Goal: Task Accomplishment & Management: Complete application form

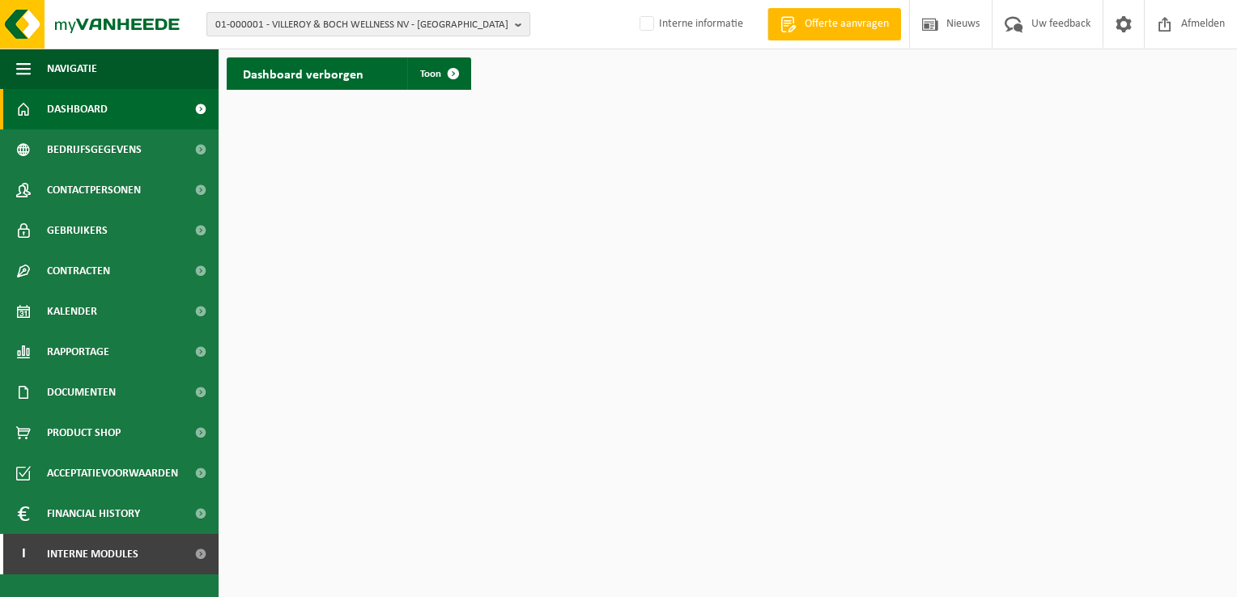
click at [524, 28] on b "button" at bounding box center [522, 24] width 15 height 23
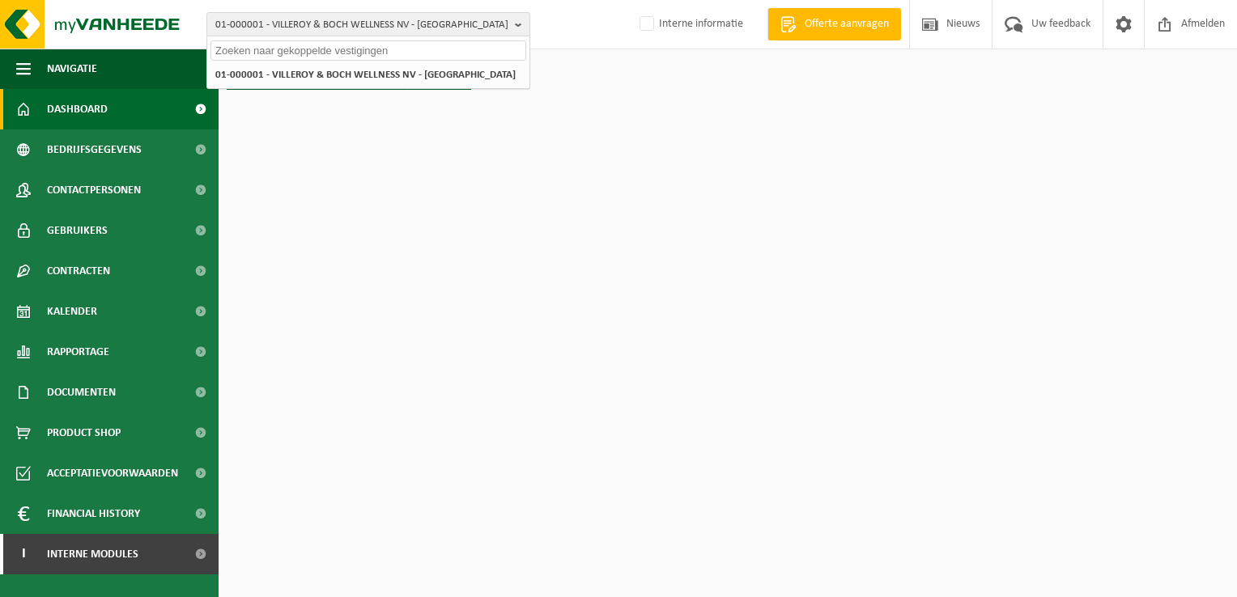
click at [455, 49] on input "text" at bounding box center [368, 50] width 316 height 20
paste input "01-053203"
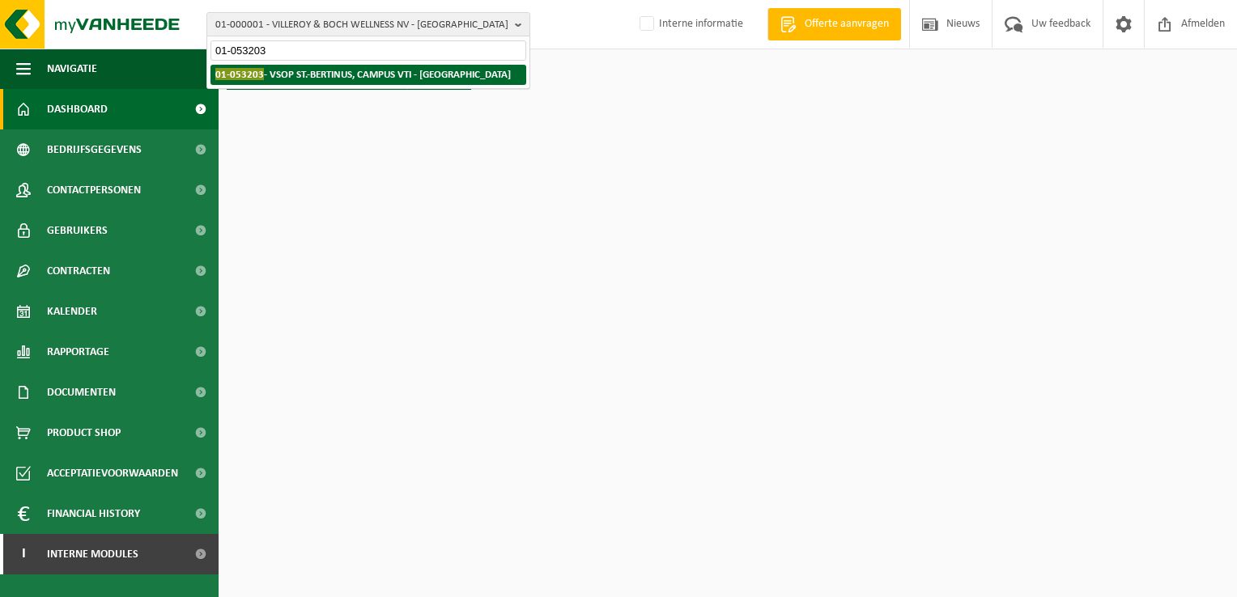
type input "01-053203"
click at [418, 73] on strong "01-053203 - VSOP ST.-BERTINUS, CAMPUS VTI - POPERINGE" at bounding box center [362, 74] width 295 height 12
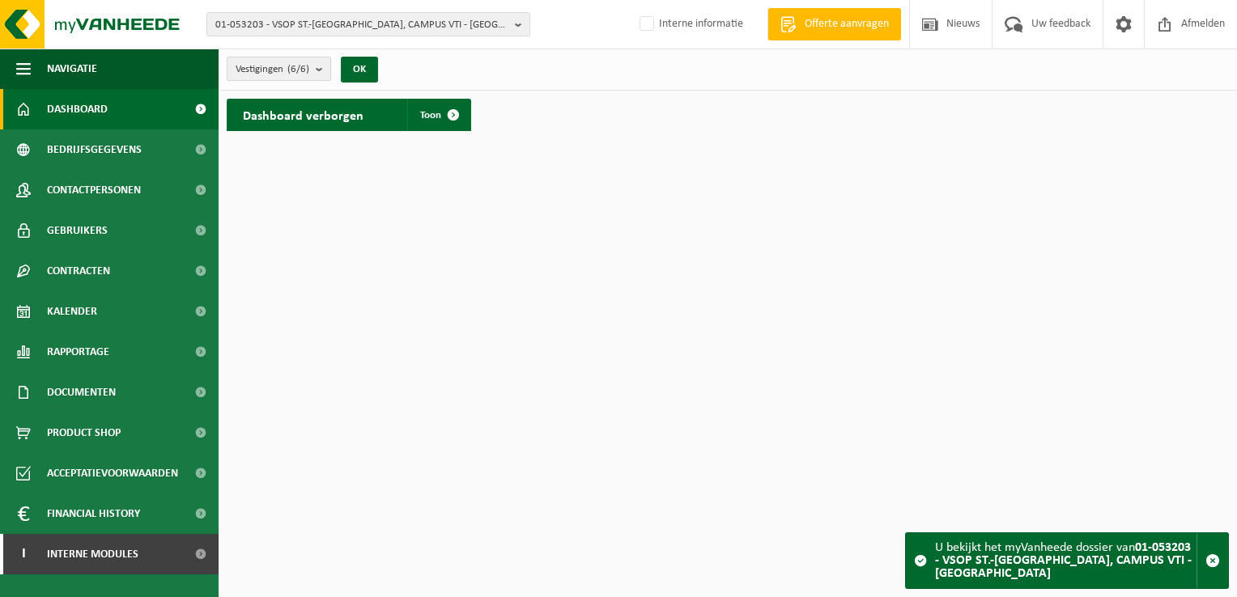
click at [318, 70] on b "submit" at bounding box center [323, 68] width 15 height 23
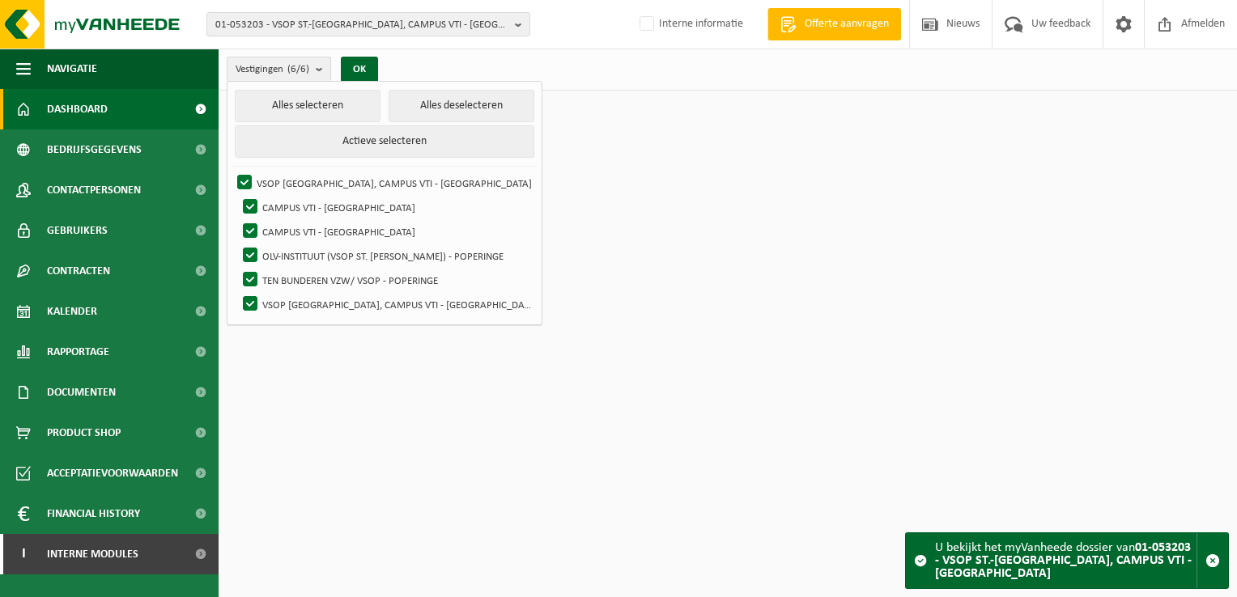
click at [546, 380] on html "01-053203 - VSOP ST.-BERTINUS, CAMPUS VTI - POPERINGE 10-663586 - SERVIKO VZW -…" at bounding box center [618, 298] width 1237 height 597
click at [1211, 567] on span "button" at bounding box center [1212, 561] width 15 height 15
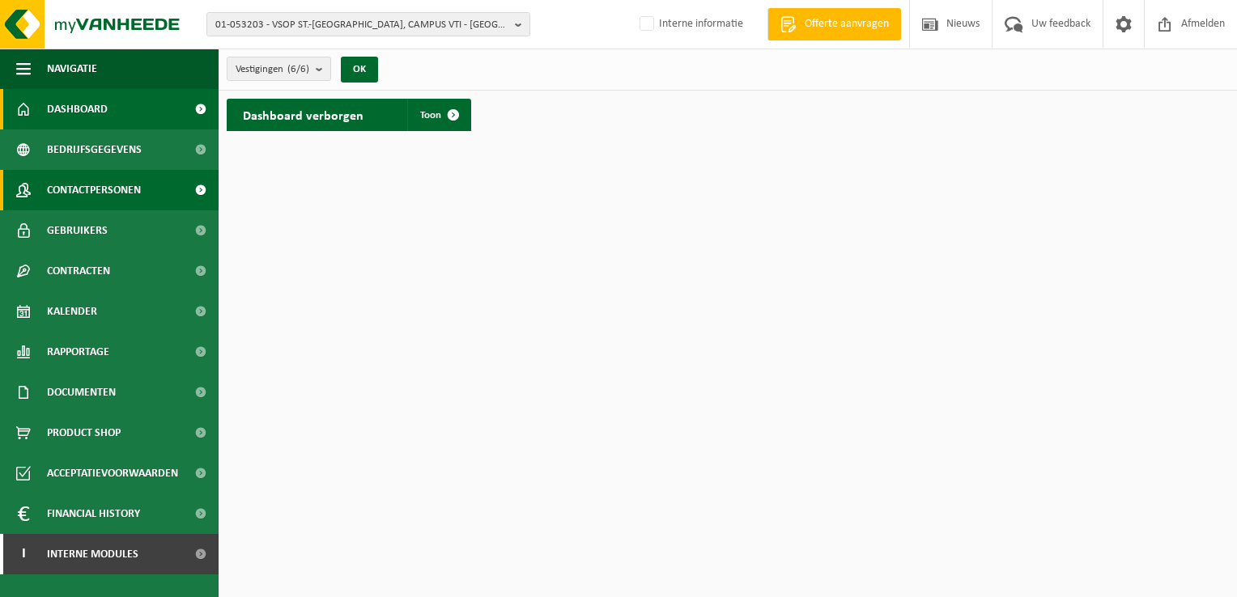
click at [125, 196] on span "Contactpersonen" at bounding box center [94, 190] width 94 height 40
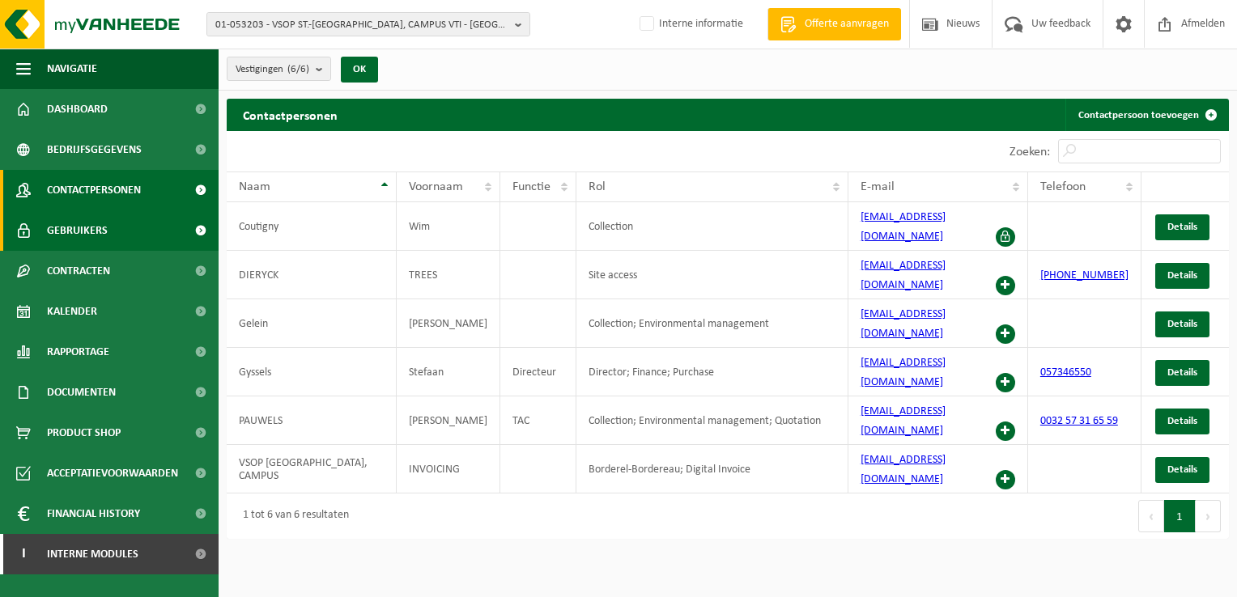
click at [62, 226] on span "Gebruikers" at bounding box center [77, 230] width 61 height 40
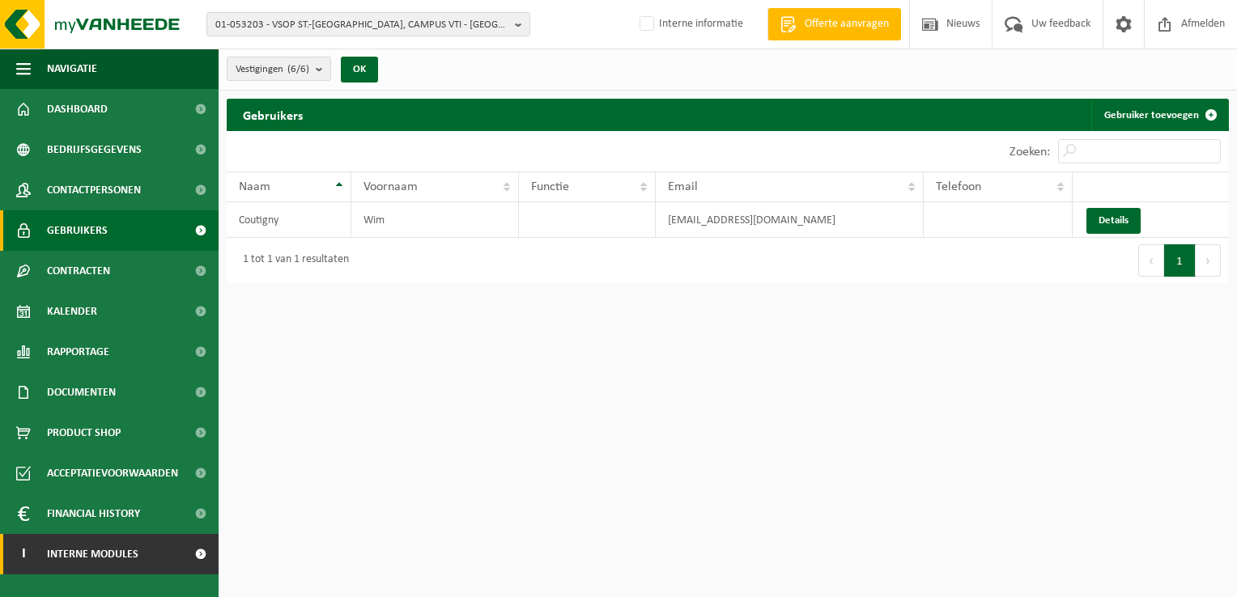
click at [87, 563] on span "Interne modules" at bounding box center [92, 554] width 91 height 40
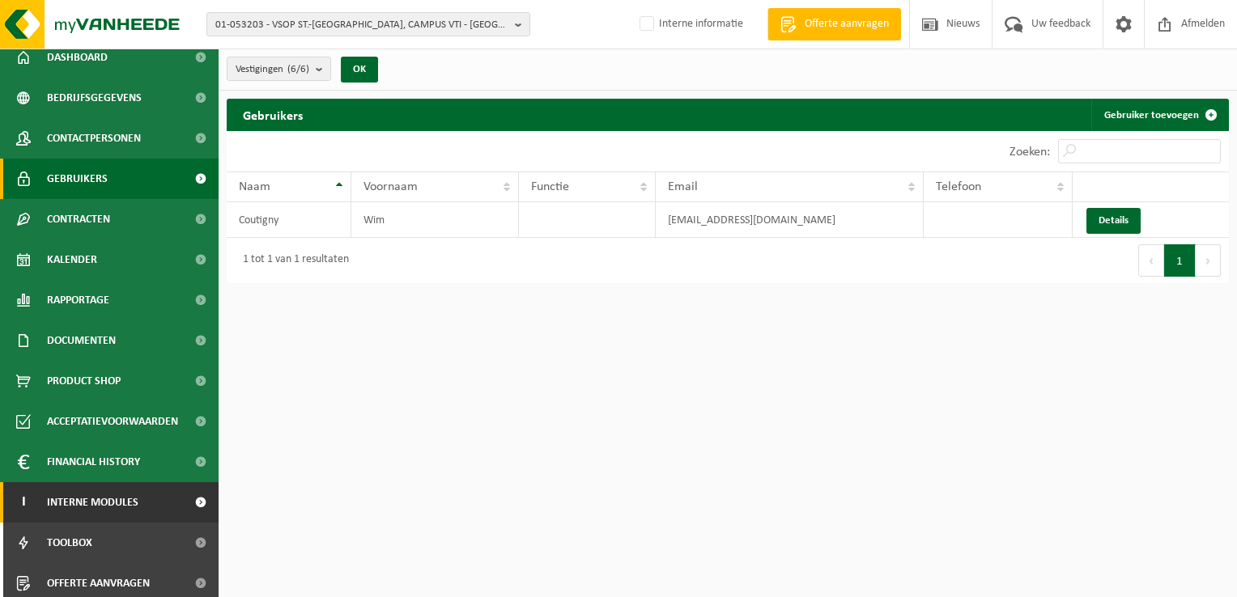
scroll to position [58, 0]
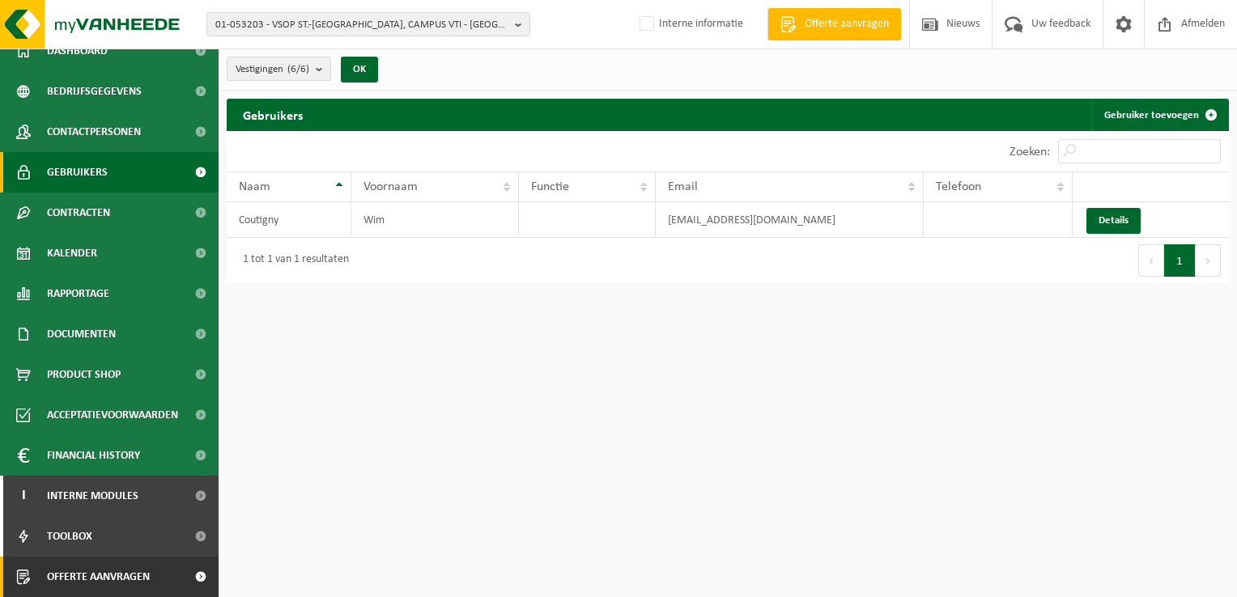
click at [87, 573] on span "Offerte aanvragen" at bounding box center [98, 577] width 103 height 40
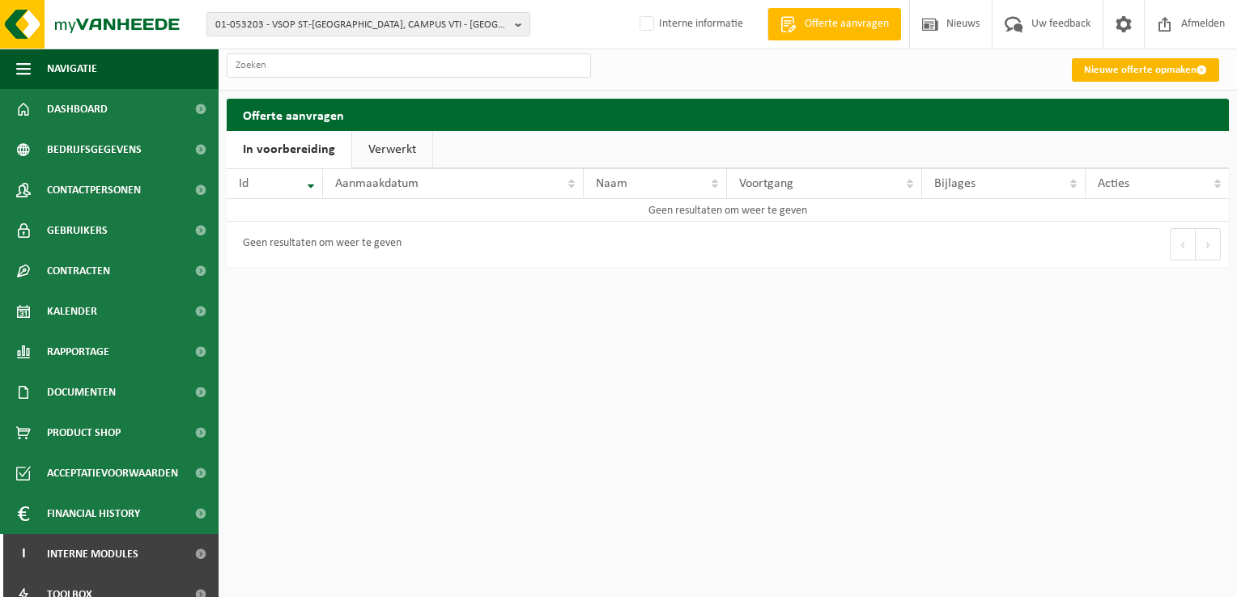
click at [1145, 70] on link "Nieuwe offerte opmaken" at bounding box center [1145, 69] width 147 height 23
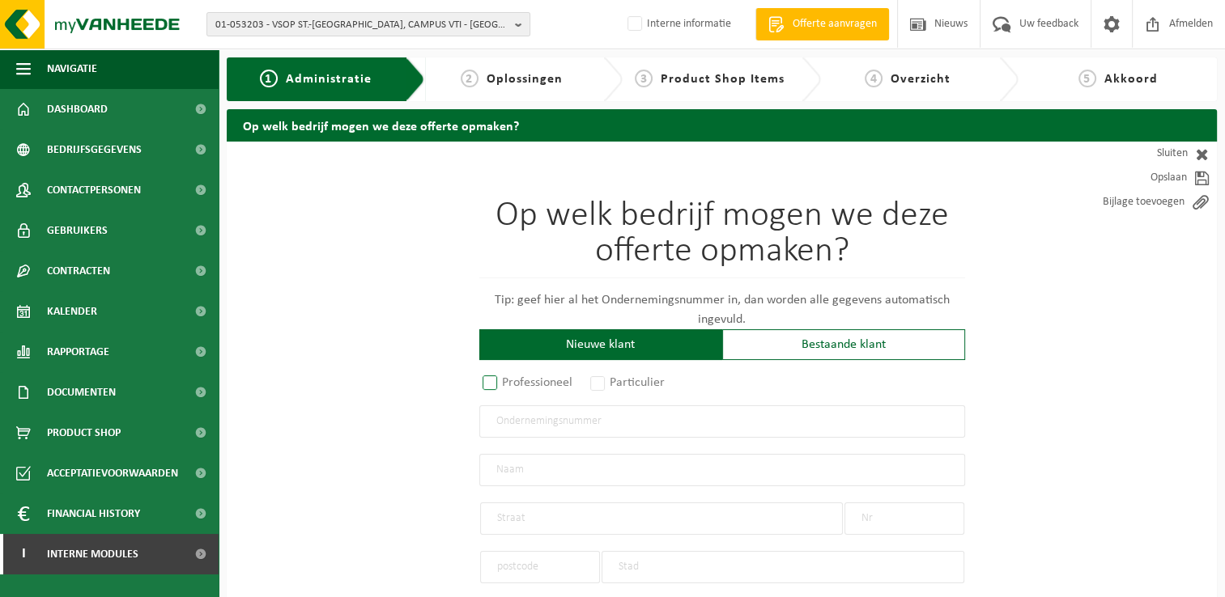
click at [486, 377] on label "Professioneel" at bounding box center [528, 383] width 98 height 23
click at [506, 379] on input "Professioneel" at bounding box center [511, 384] width 11 height 11
radio input "true"
click at [638, 420] on input "text" at bounding box center [722, 421] width 486 height 32
type input "0468.713.403"
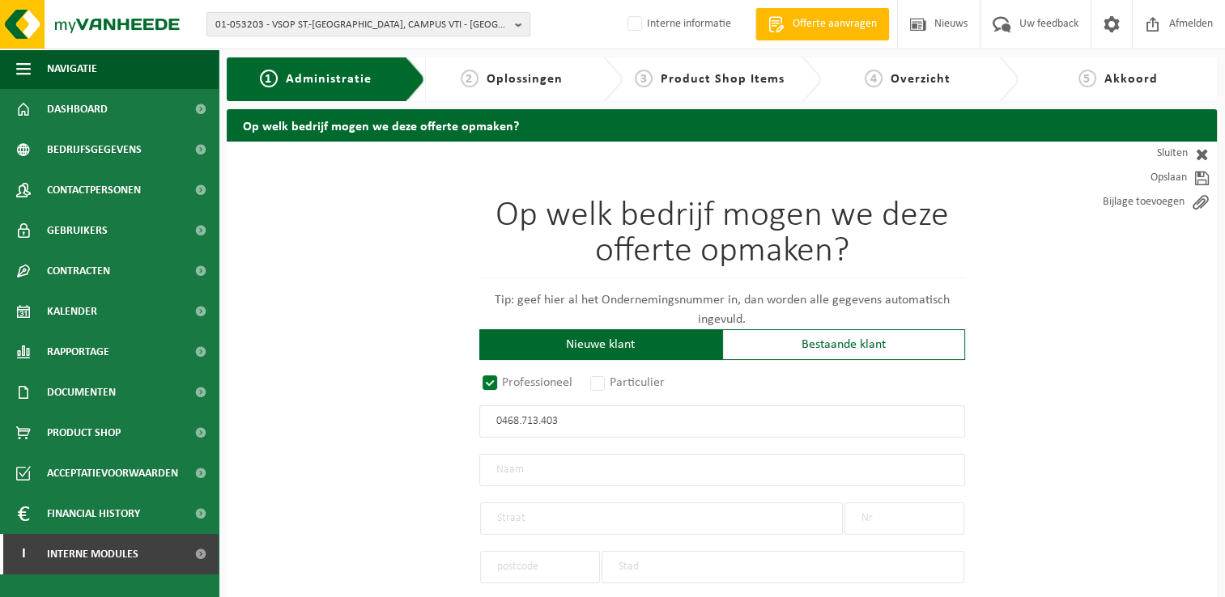
radio input "false"
select select
type input "VRIJ SECUNDAIR ONDERWIJS POPERINGE - SINT-BERTINUS VZW"
type input "BURGEMEESTER BERTENPLEIN"
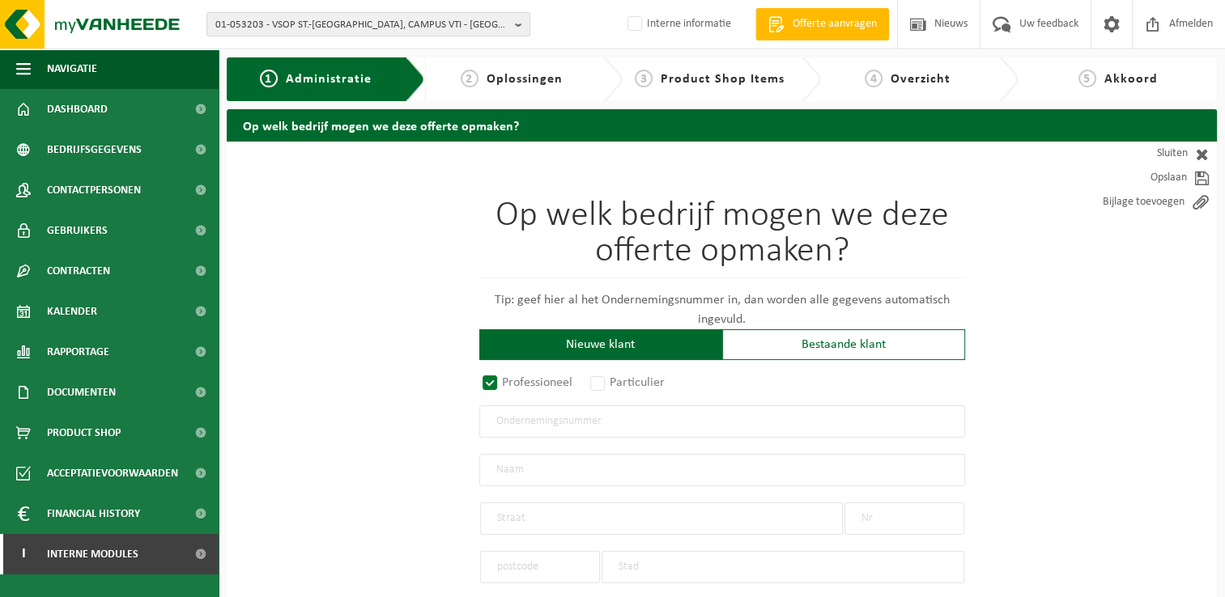
type input "32"
type input "8970"
type input "POPERINGE"
type input "2348724346"
radio input "true"
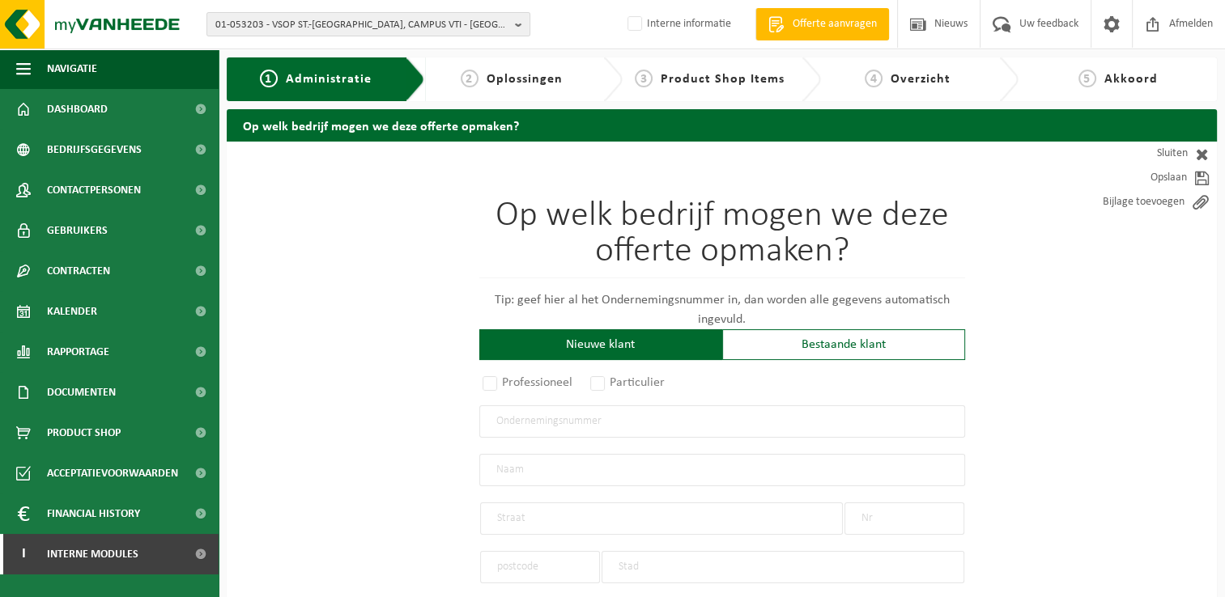
select select "7235"
type input "0468.713.403"
type input "VSOP ST.-BERTINUS, CAMPUS VTI"
type input "BRUGGESTRAAT"
type input "14"
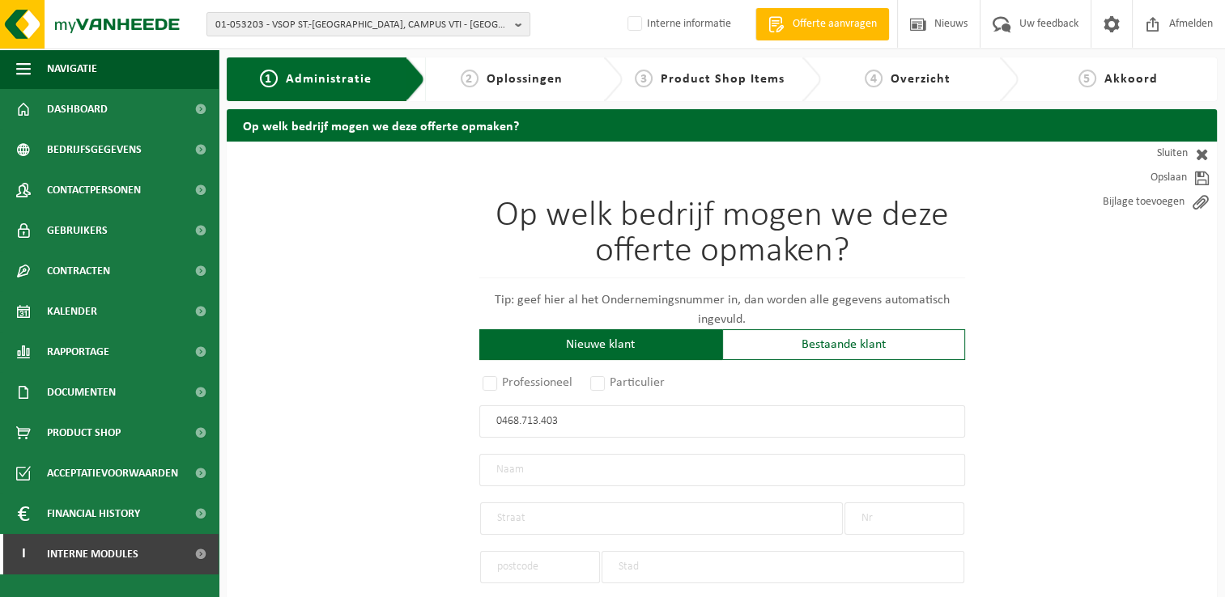
type input "8970"
type input "POPERINGE"
select select "1260"
type input "VSOP ST.-BERTINUS, CAMPUS VTI"
type input "BRUGGESTRAAT"
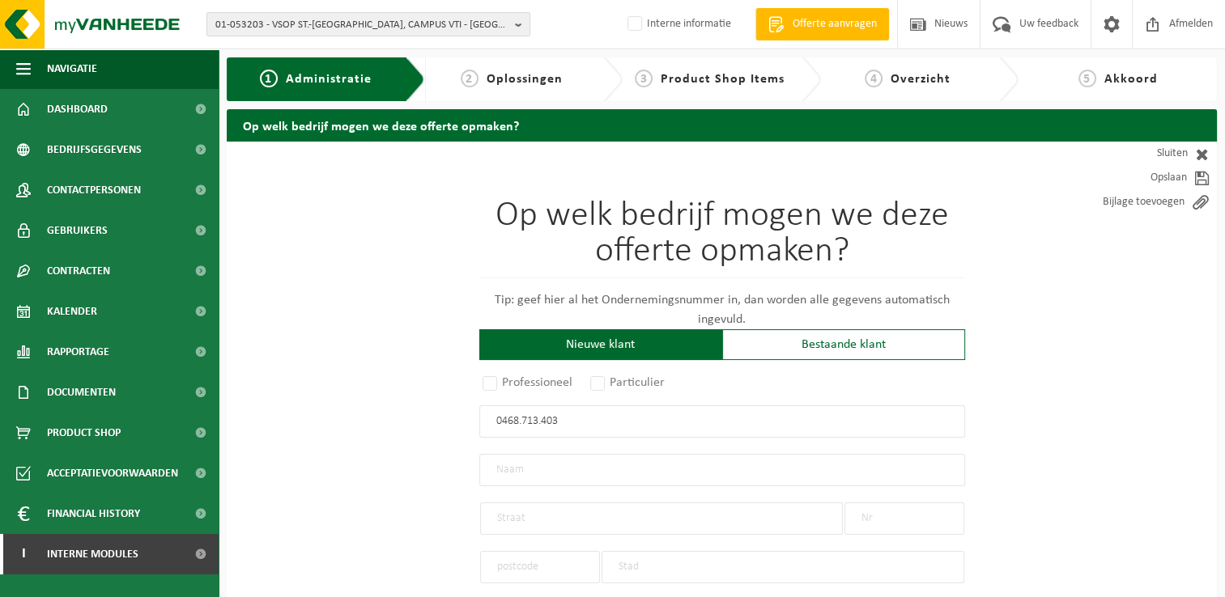
type input "14"
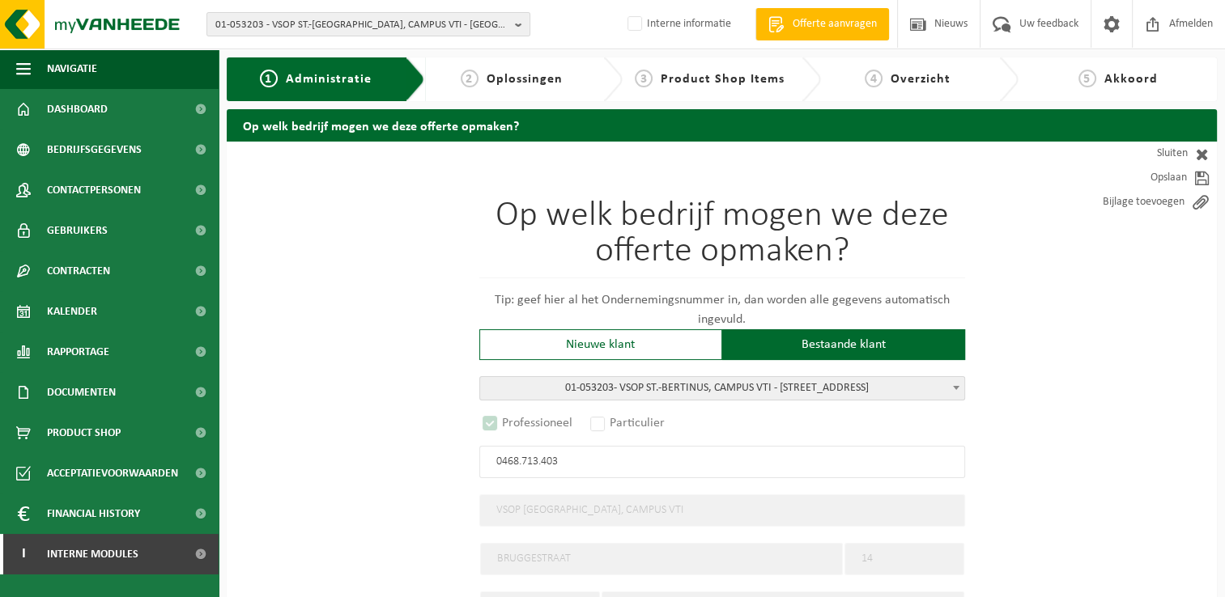
select select "D"
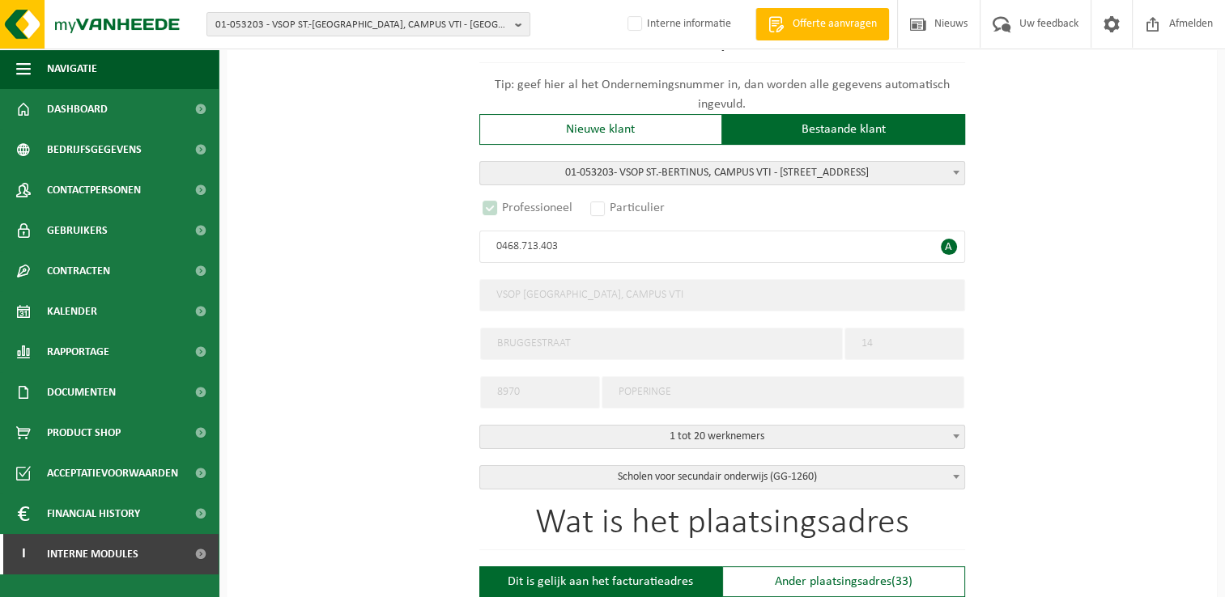
scroll to position [243, 0]
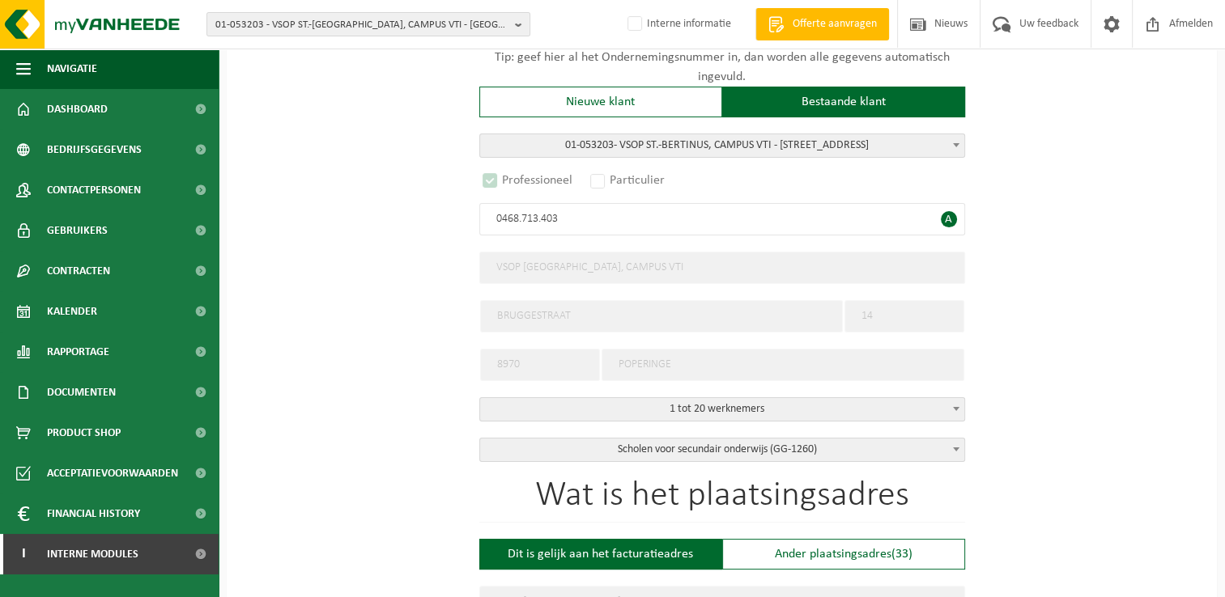
type input "0468.713.403"
click at [805, 265] on input "VSOP ST.-BERTINUS, CAMPUS VTI" at bounding box center [722, 268] width 486 height 32
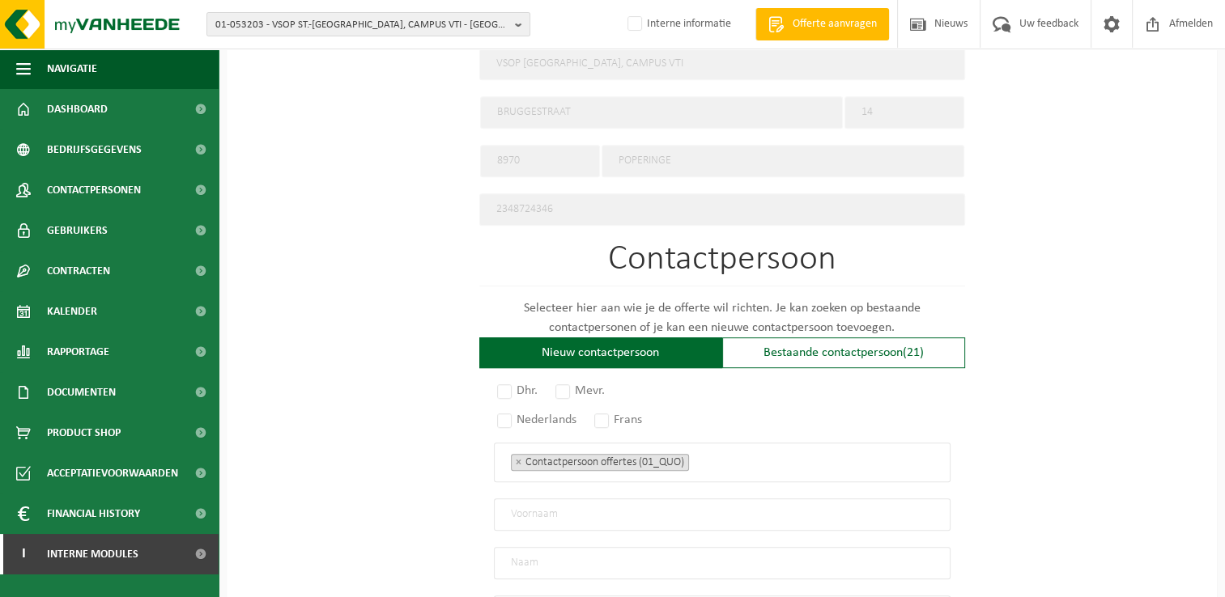
scroll to position [809, 0]
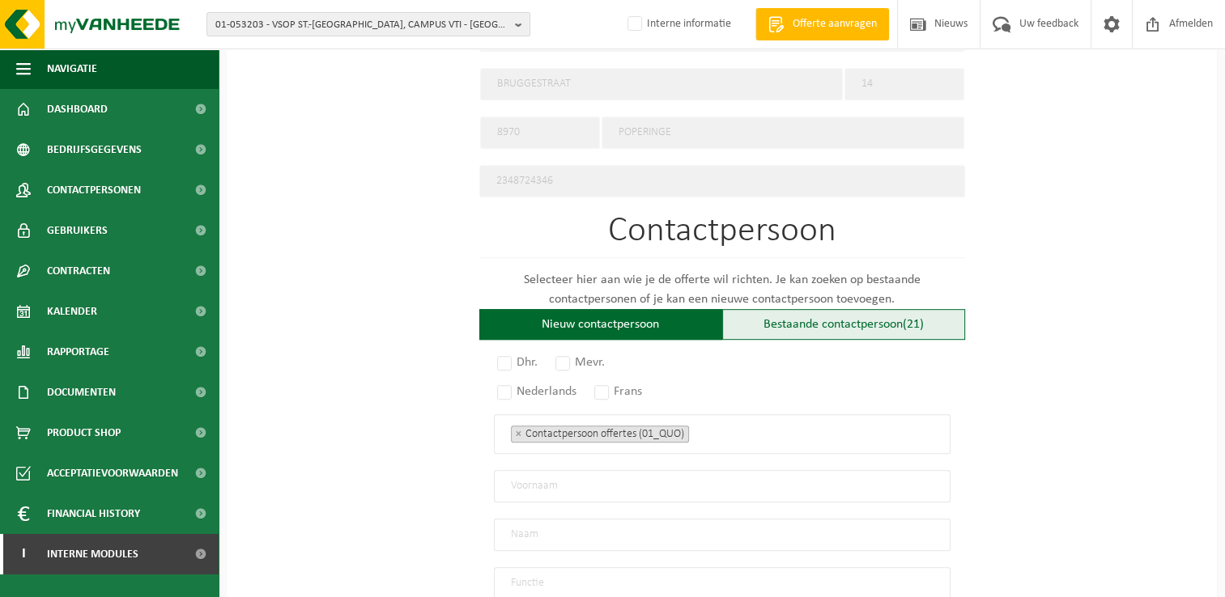
click at [881, 328] on div "Bestaande contactpersoon (21)" at bounding box center [843, 324] width 243 height 31
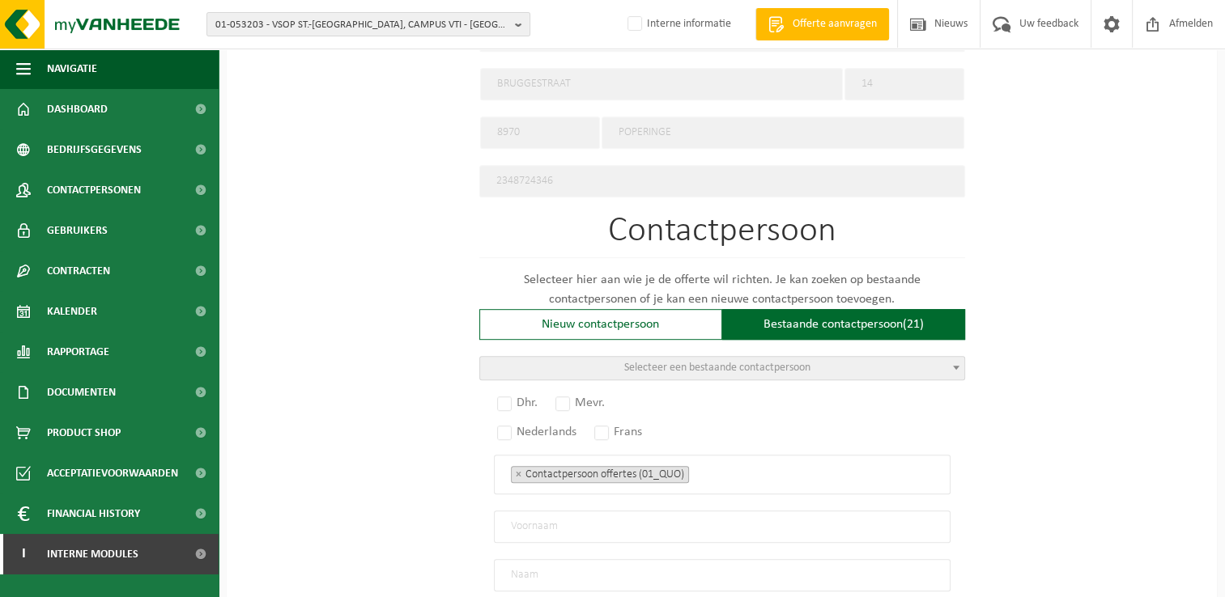
click at [952, 363] on span at bounding box center [956, 367] width 16 height 21
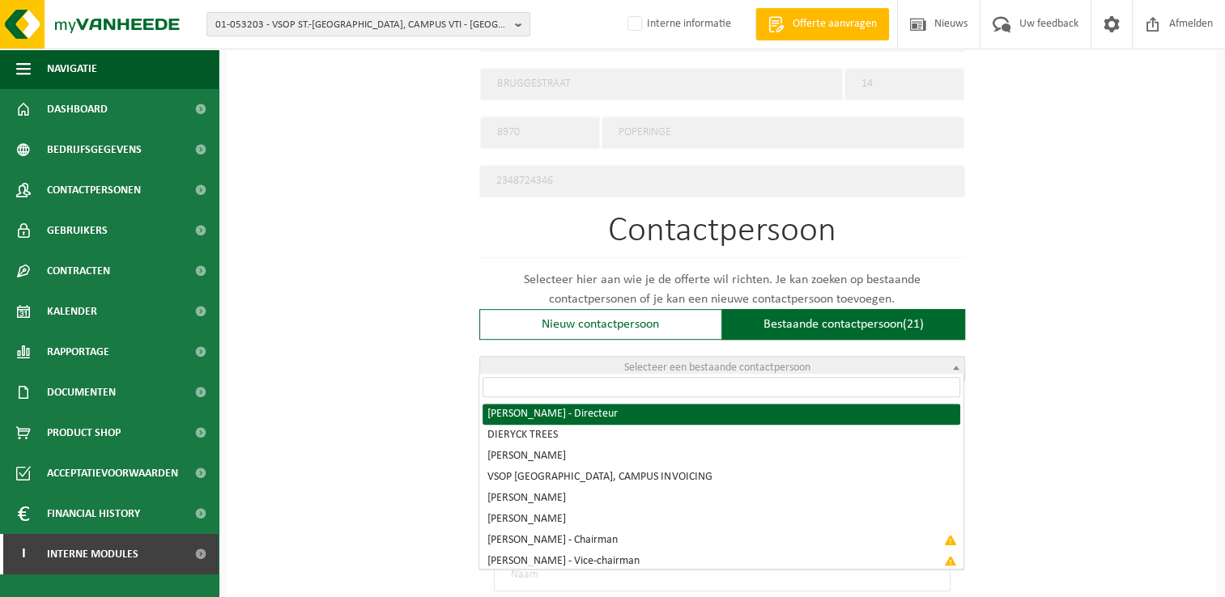
click at [893, 384] on input "search" at bounding box center [721, 387] width 478 height 20
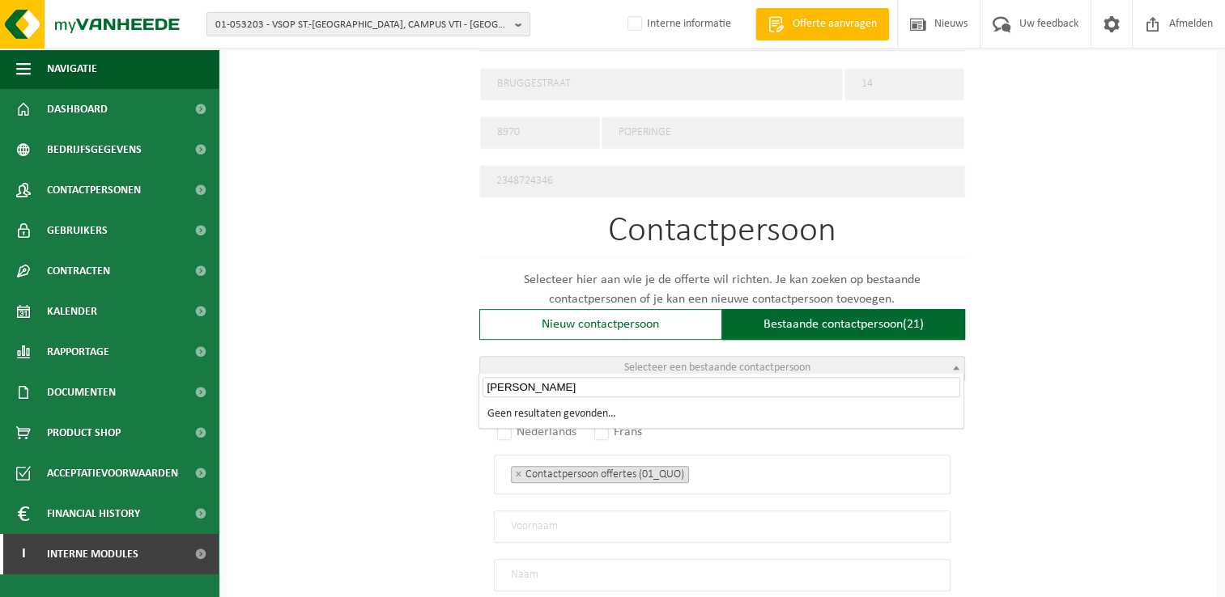
type input "Lauriane"
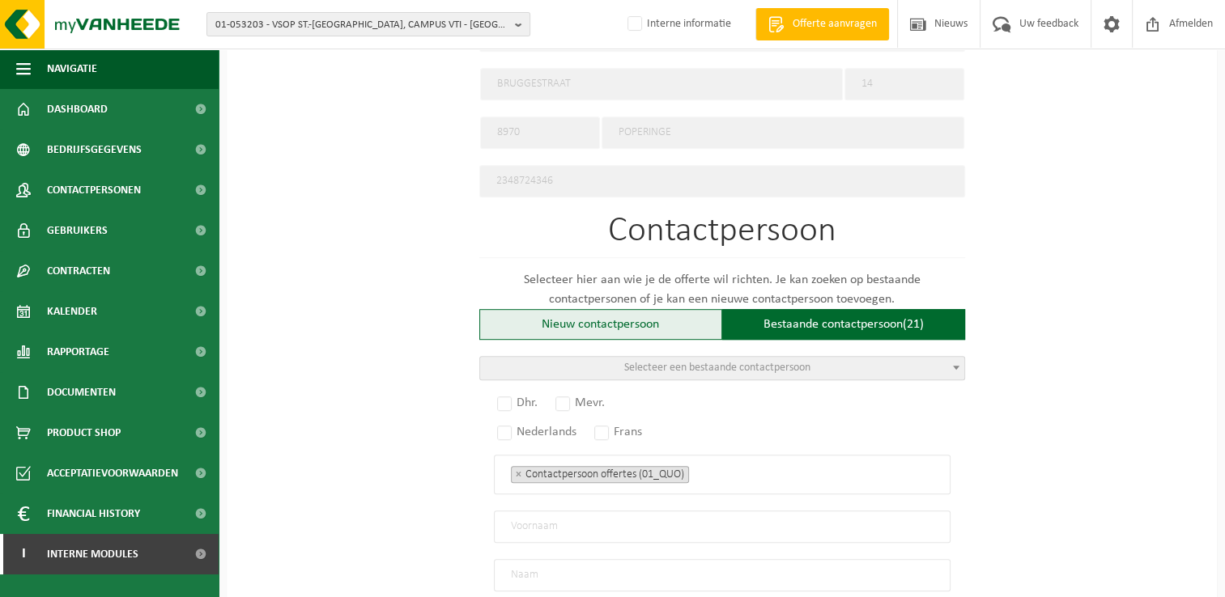
click at [630, 318] on div "Nieuw contactpersoon" at bounding box center [600, 324] width 243 height 31
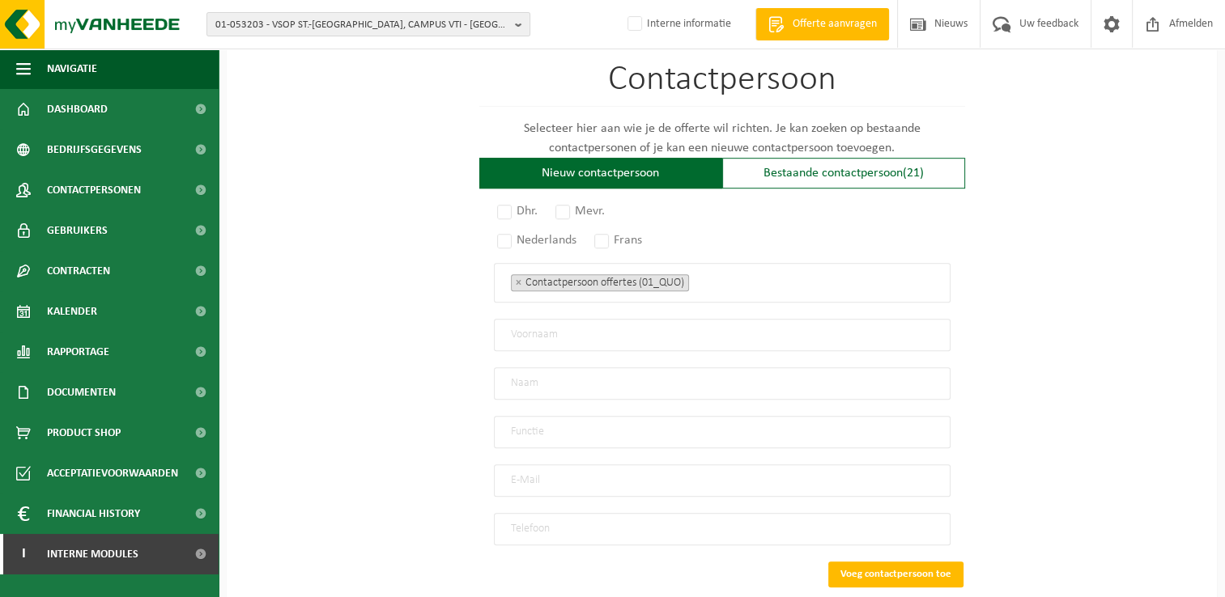
scroll to position [971, 0]
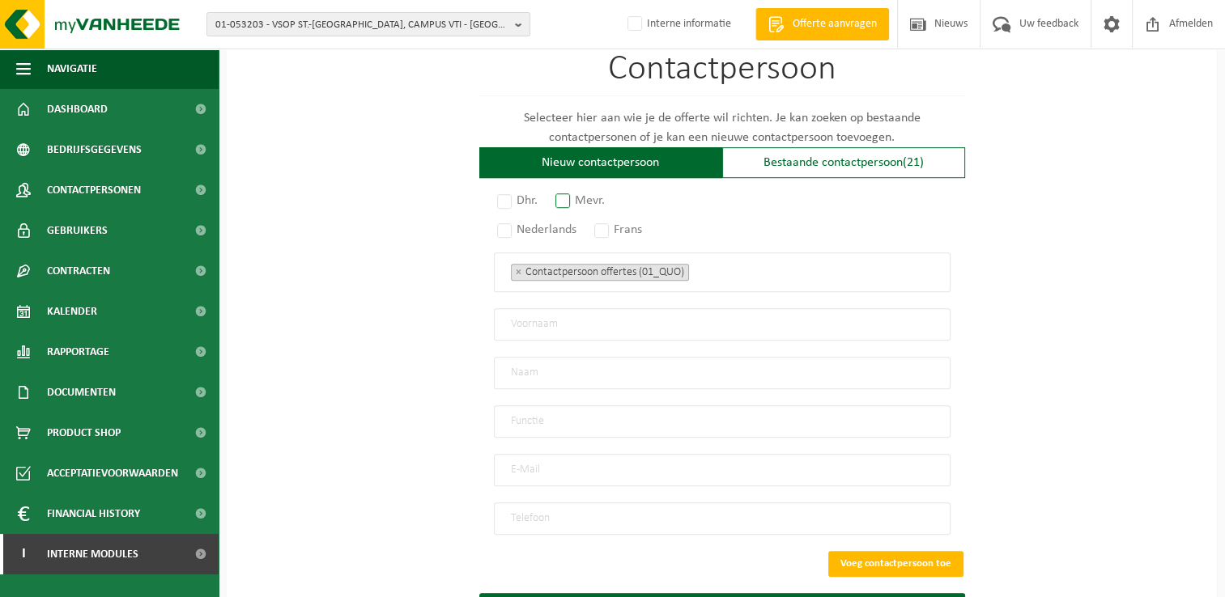
click at [568, 193] on label "Mevr." at bounding box center [580, 200] width 57 height 23
radio input "true"
click at [506, 221] on label "Nederlands" at bounding box center [537, 230] width 87 height 23
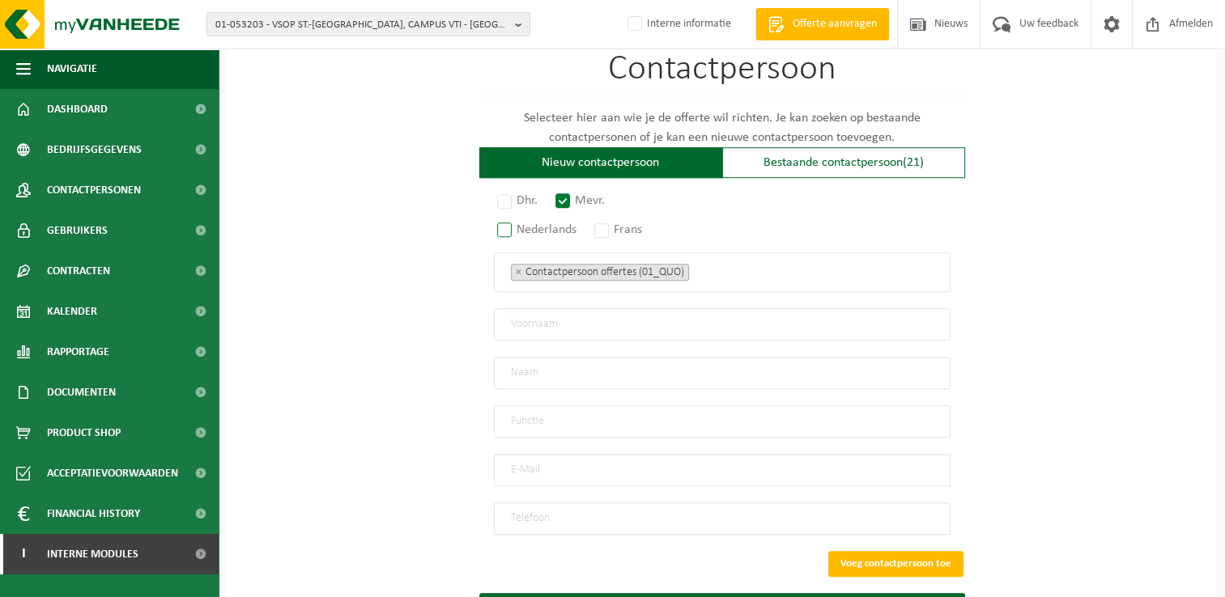
radio input "true"
click at [603, 315] on input "text" at bounding box center [722, 324] width 456 height 32
type input "Lauriane"
click at [594, 366] on input "text" at bounding box center [722, 373] width 456 height 32
type input "Laheye"
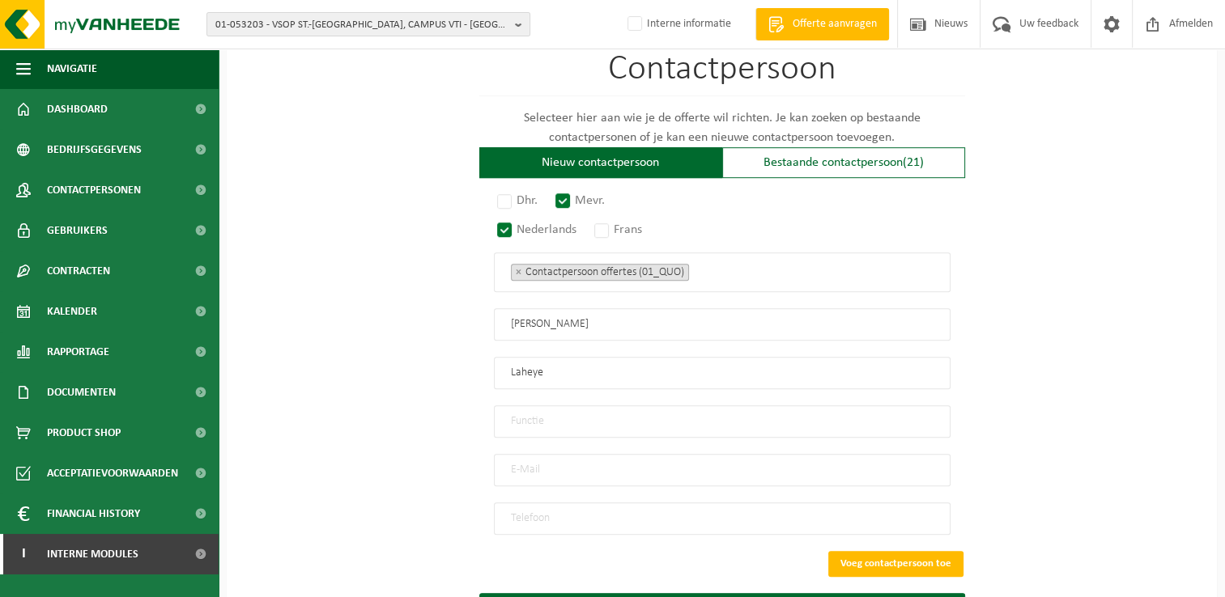
drag, startPoint x: 609, startPoint y: 419, endPoint x: 610, endPoint y: 407, distance: 12.2
click at [609, 419] on input "text" at bounding box center [722, 421] width 456 height 32
type input "Administratief Medewerker"
click at [642, 465] on input "email" at bounding box center [722, 470] width 456 height 32
type input "lauriane.laheye@bcpop.be"
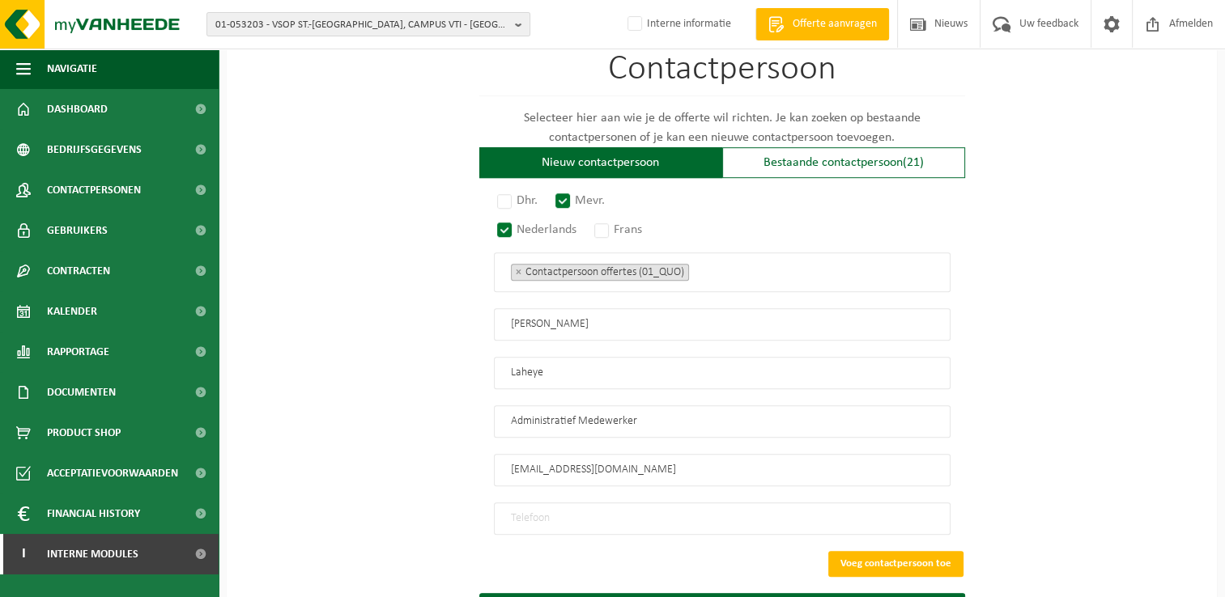
click at [745, 508] on input "tel" at bounding box center [722, 519] width 456 height 32
type input "+32 57 30 92 06"
drag, startPoint x: 901, startPoint y: 557, endPoint x: 913, endPoint y: 555, distance: 12.2
click at [902, 557] on button "Voeg contactpersoon toe" at bounding box center [895, 564] width 135 height 26
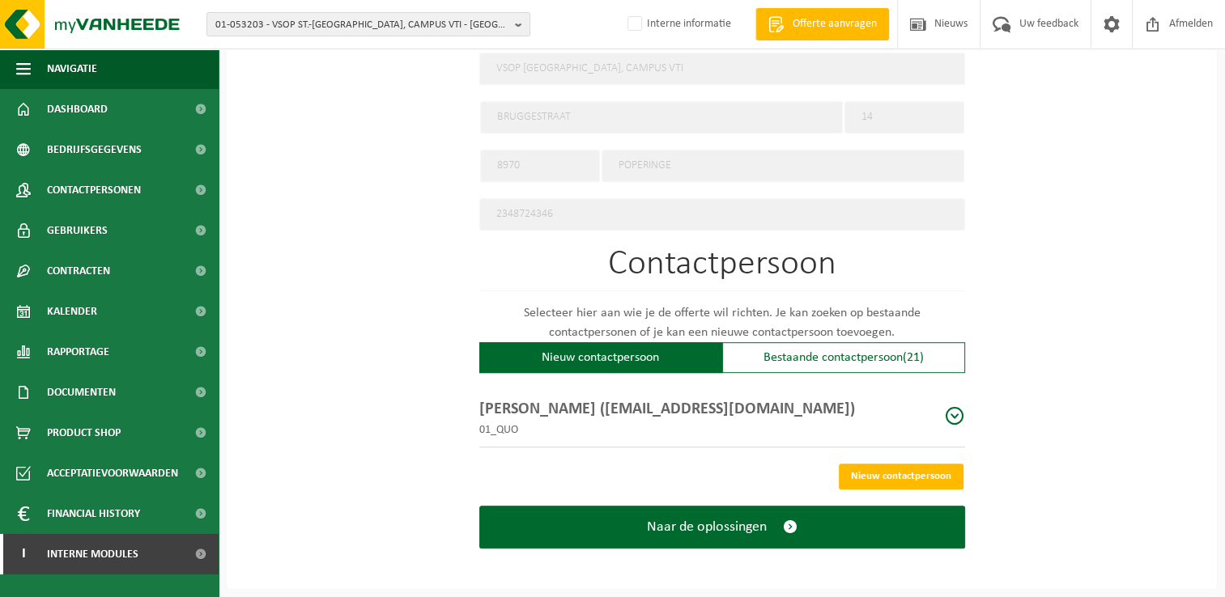
scroll to position [767, 0]
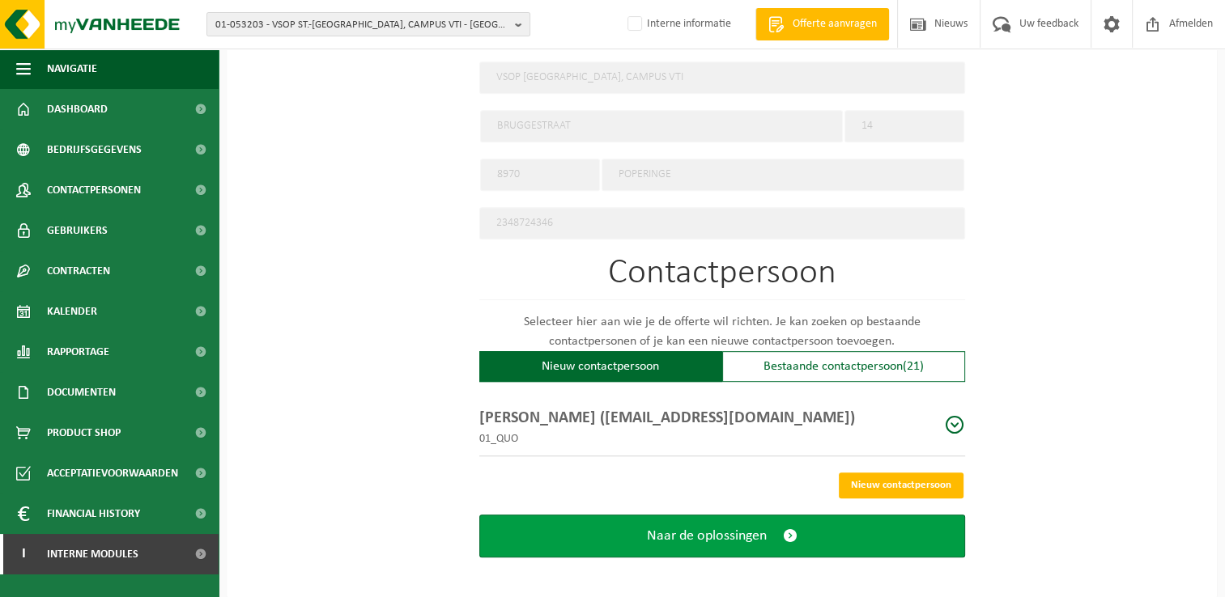
click at [786, 530] on span "submit" at bounding box center [790, 536] width 15 height 17
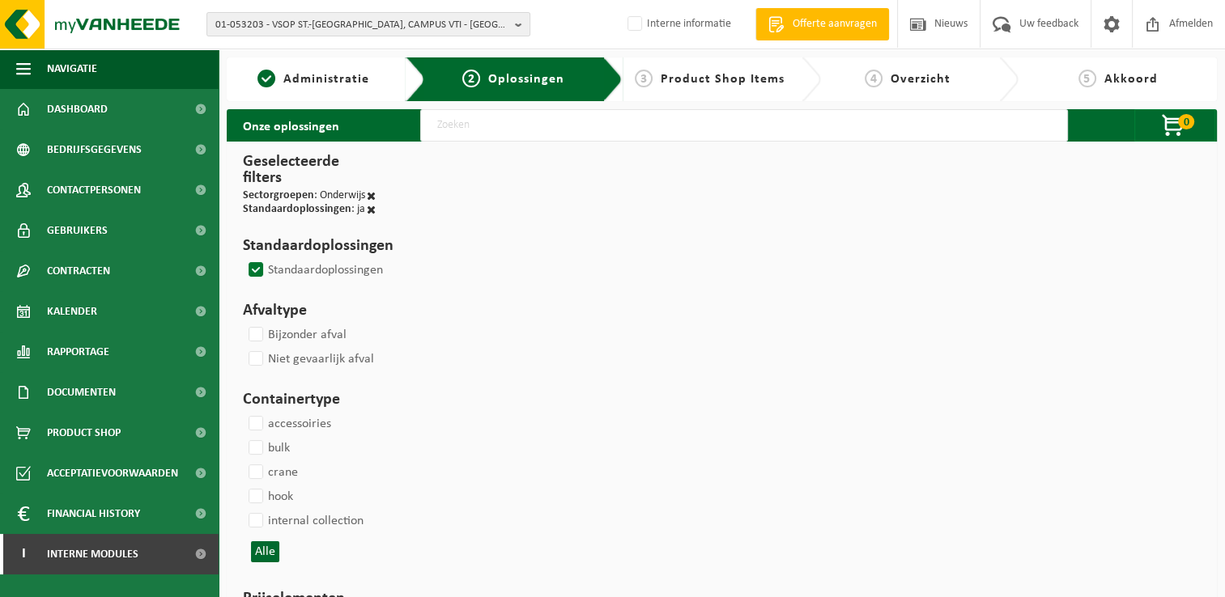
drag, startPoint x: 332, startPoint y: 83, endPoint x: 343, endPoint y: 82, distance: 11.4
click at [332, 83] on span "Administratie" at bounding box center [326, 79] width 86 height 13
click at [0, 0] on div "Even geduld. Door de grote hoeveelheid gegevens duurt het laden even." at bounding box center [0, 0] width 0 height 0
select select
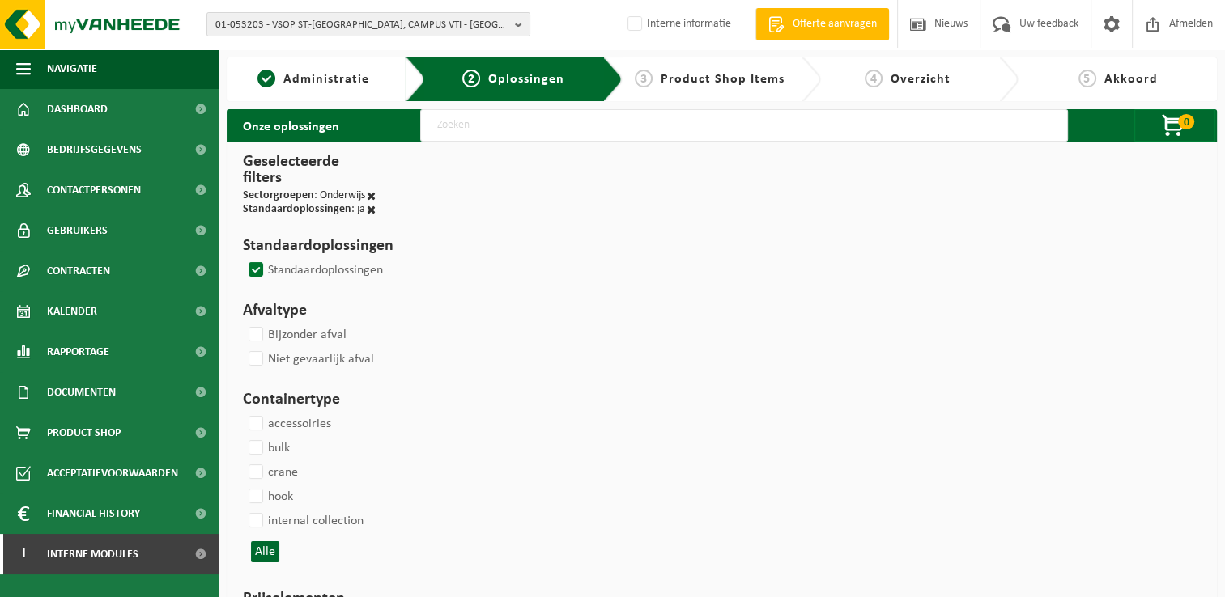
select select
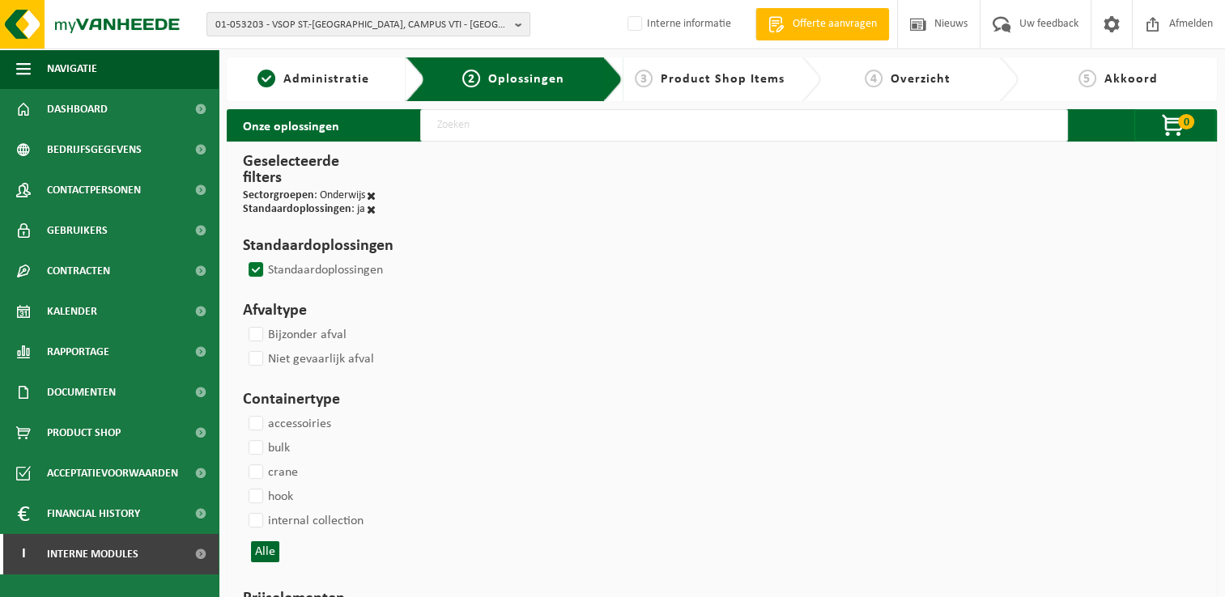
select select
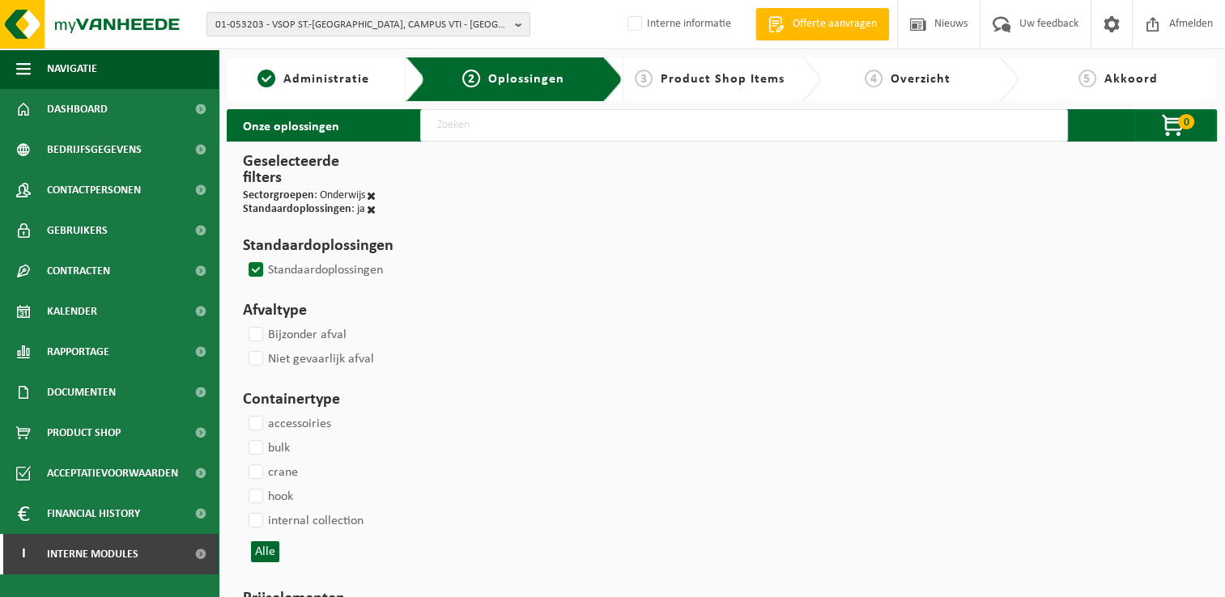
select select
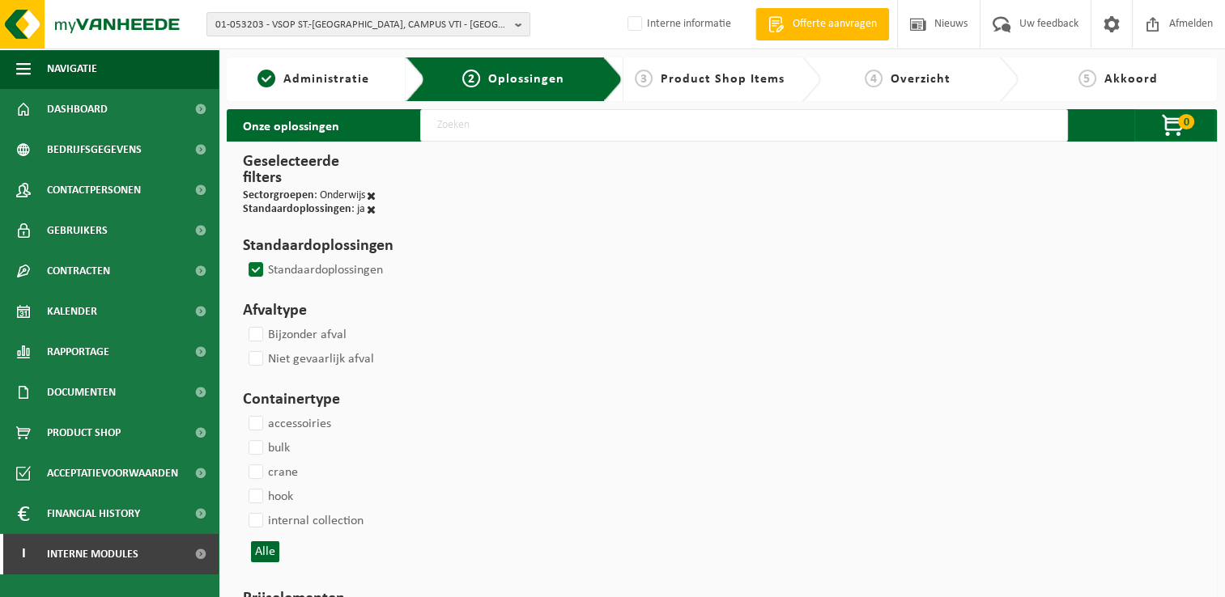
select select
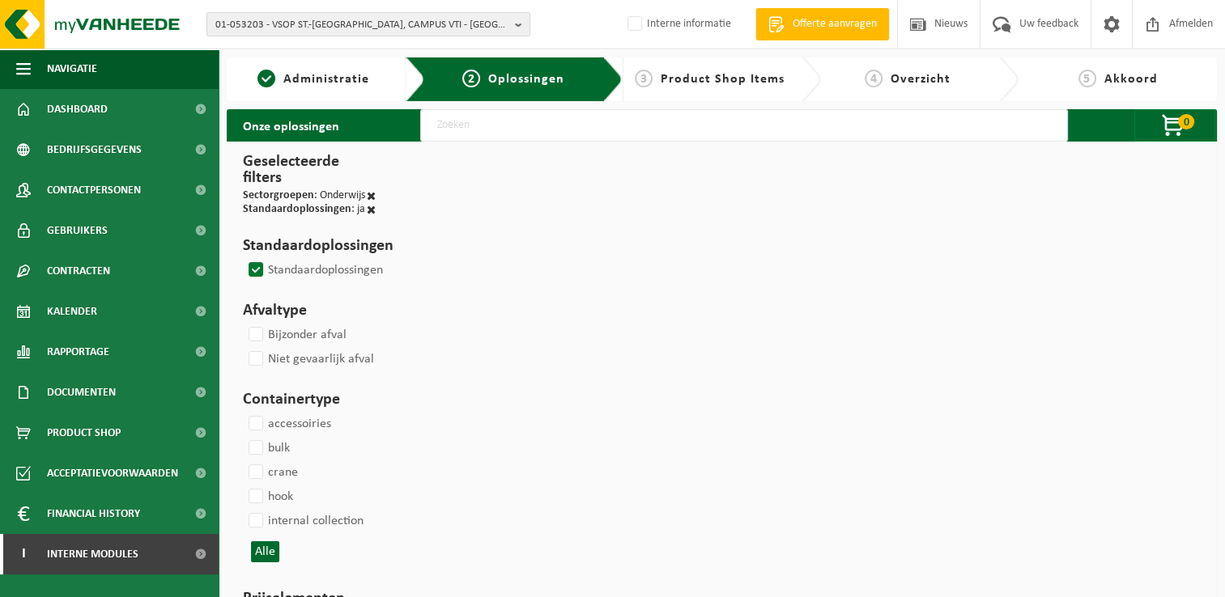
select select
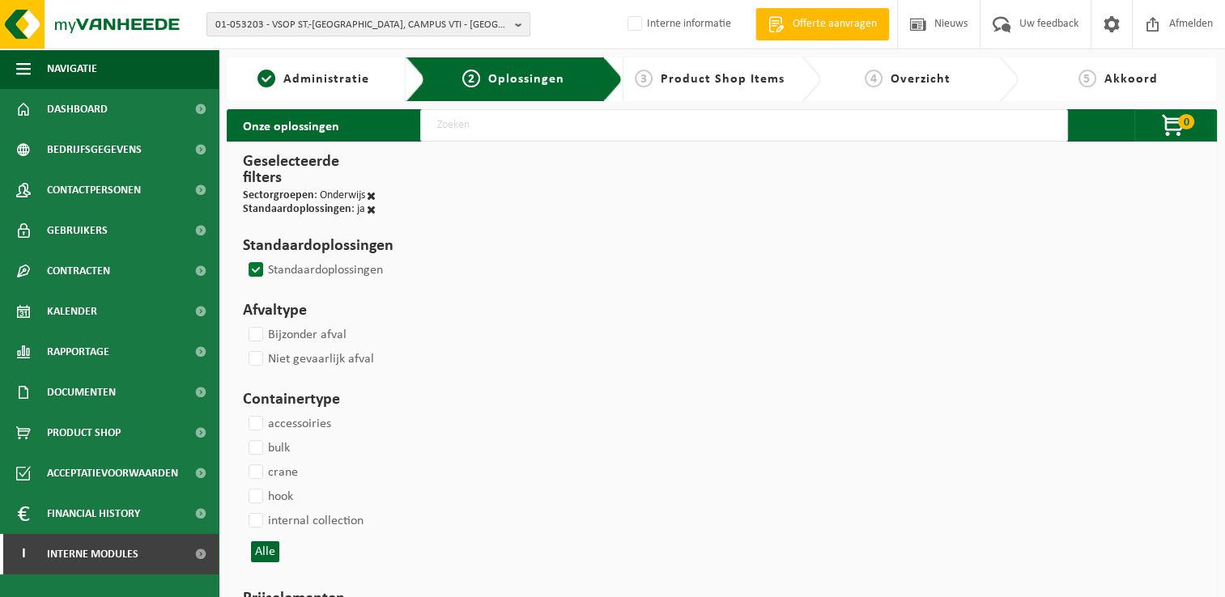
select select
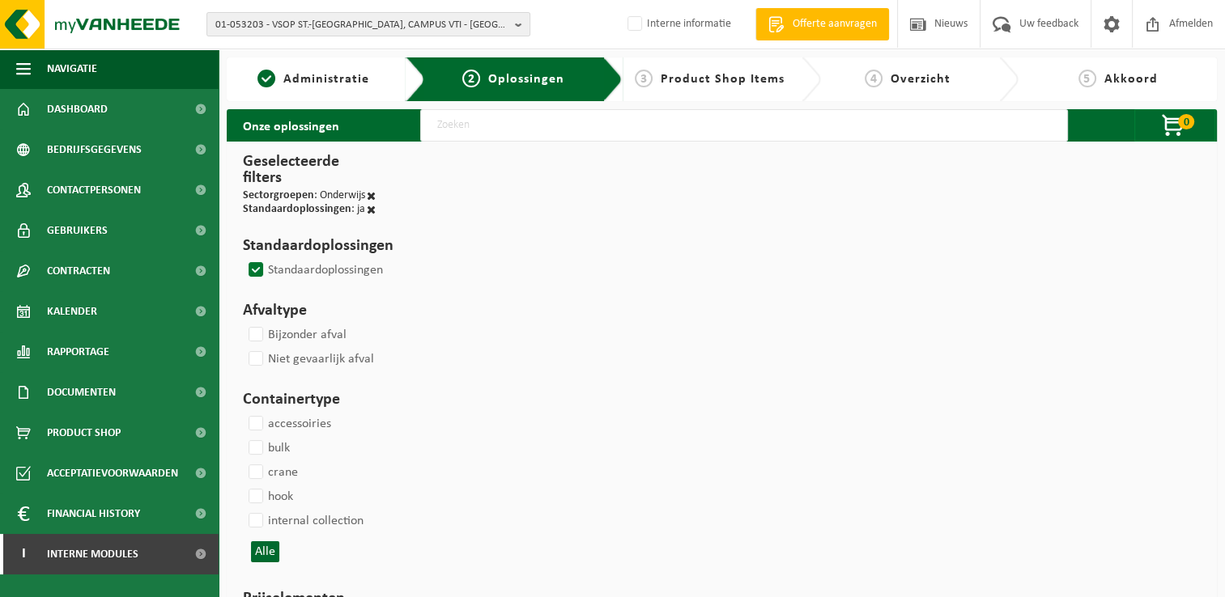
select select
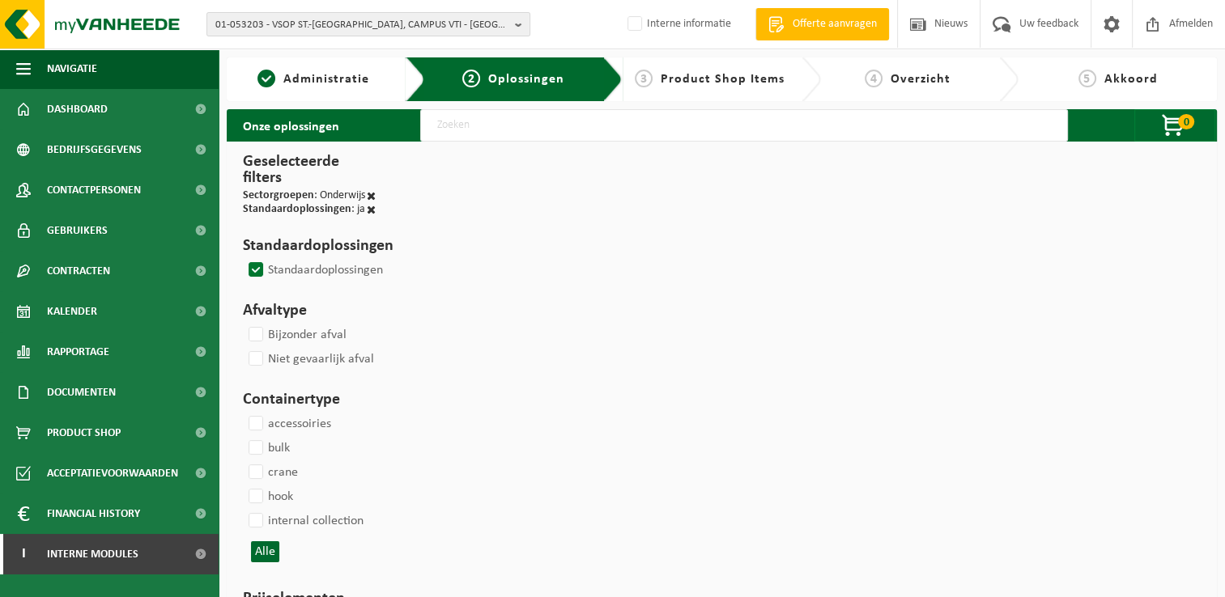
select select
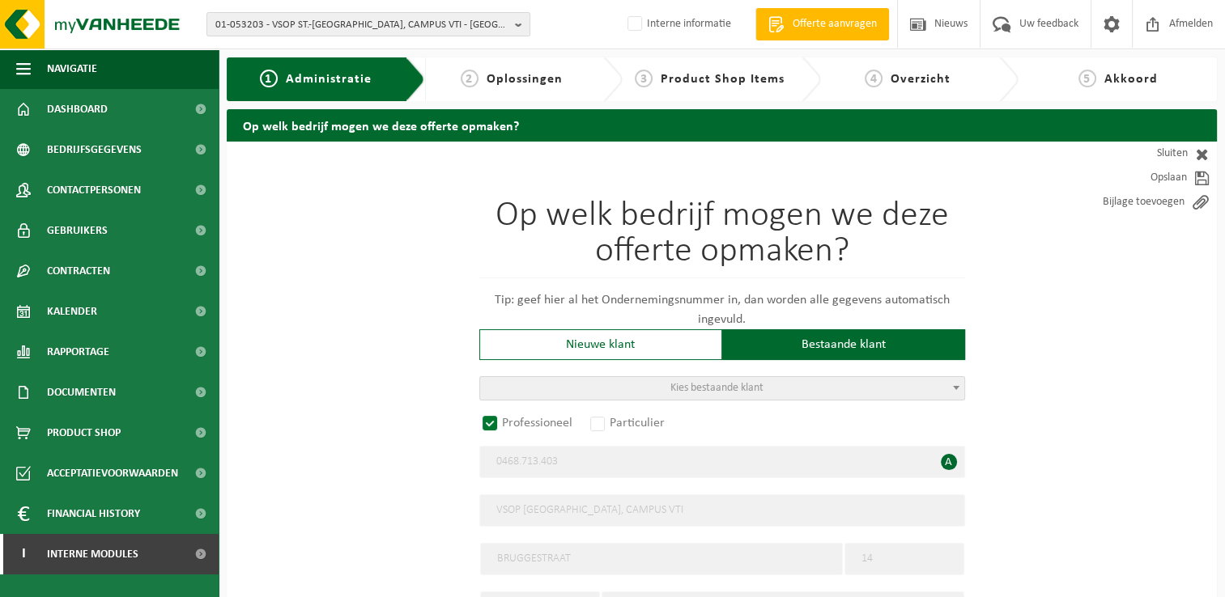
radio input "false"
select select
type input "VRIJ SECUNDAIR ONDERWIJS POPERINGE - SINT-BERTINUS VZW"
type input "BURGEMEESTER BERTENPLEIN"
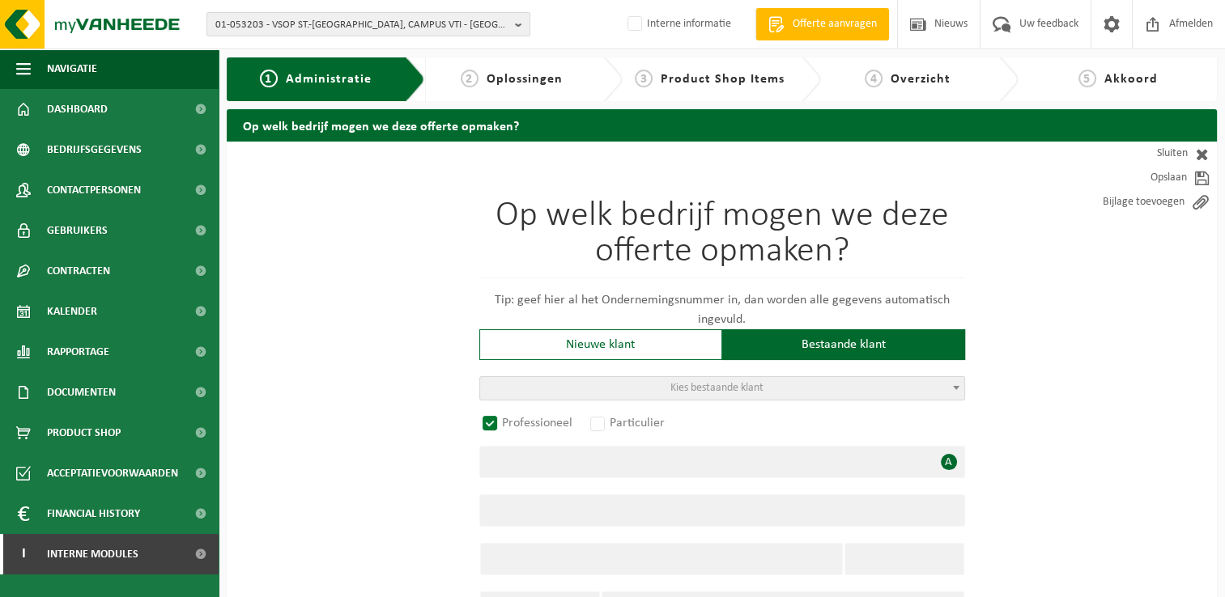
type input "32"
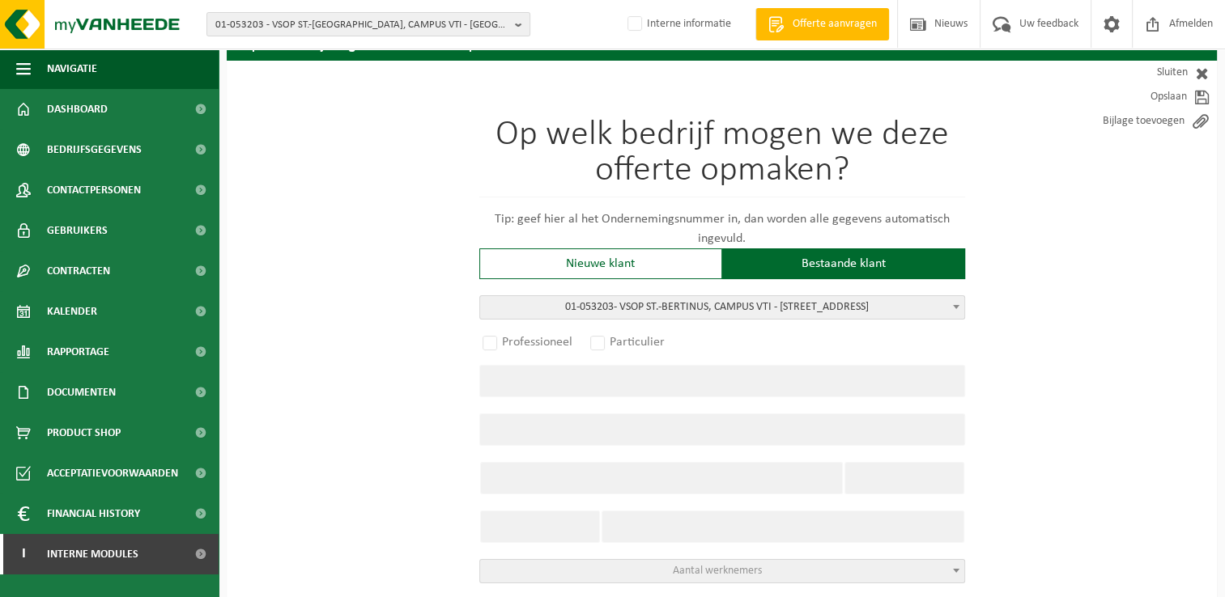
radio input "true"
select select "7235"
type input "0468.713.403"
type input "VSOP ST.-BERTINUS, CAMPUS VTI"
type input "BRUGGESTRAAT"
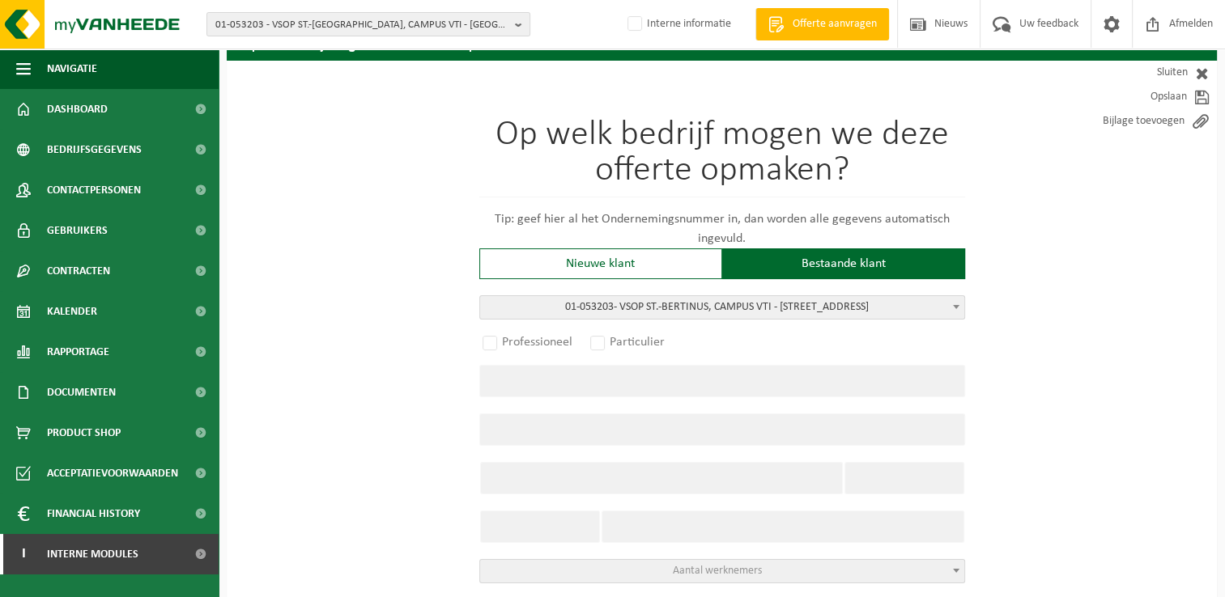
type input "14"
type input "8970"
type input "POPERINGE"
select select "1260"
type input "VSOP ST.-BERTINUS, CAMPUS VTI"
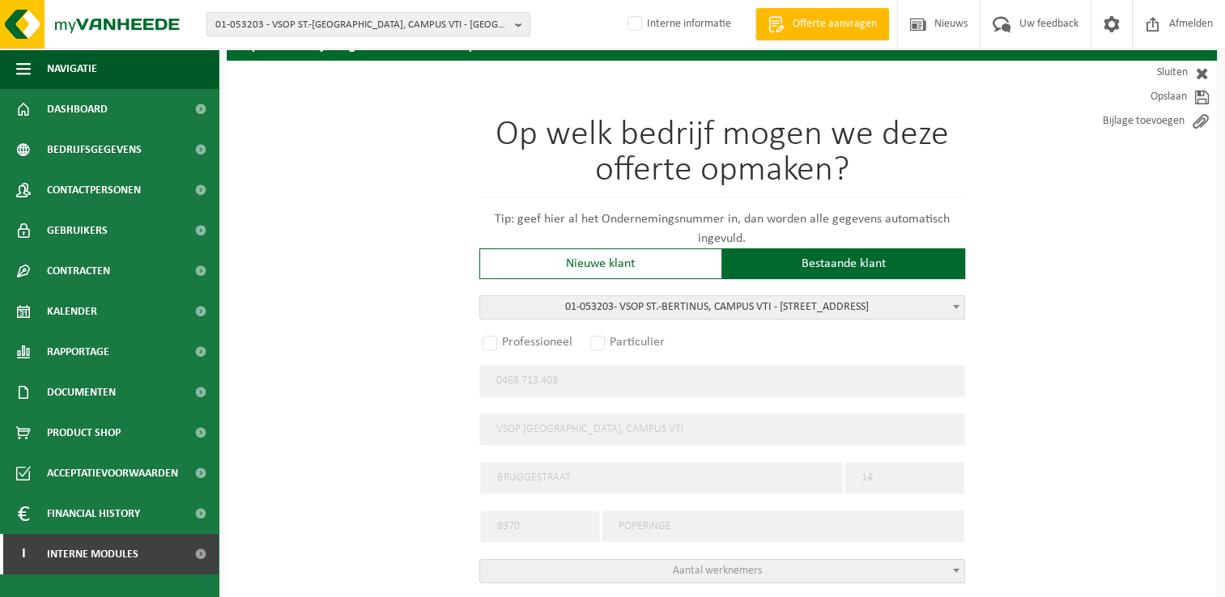
type input "BRUGGESTRAAT"
type input "14"
select select "D"
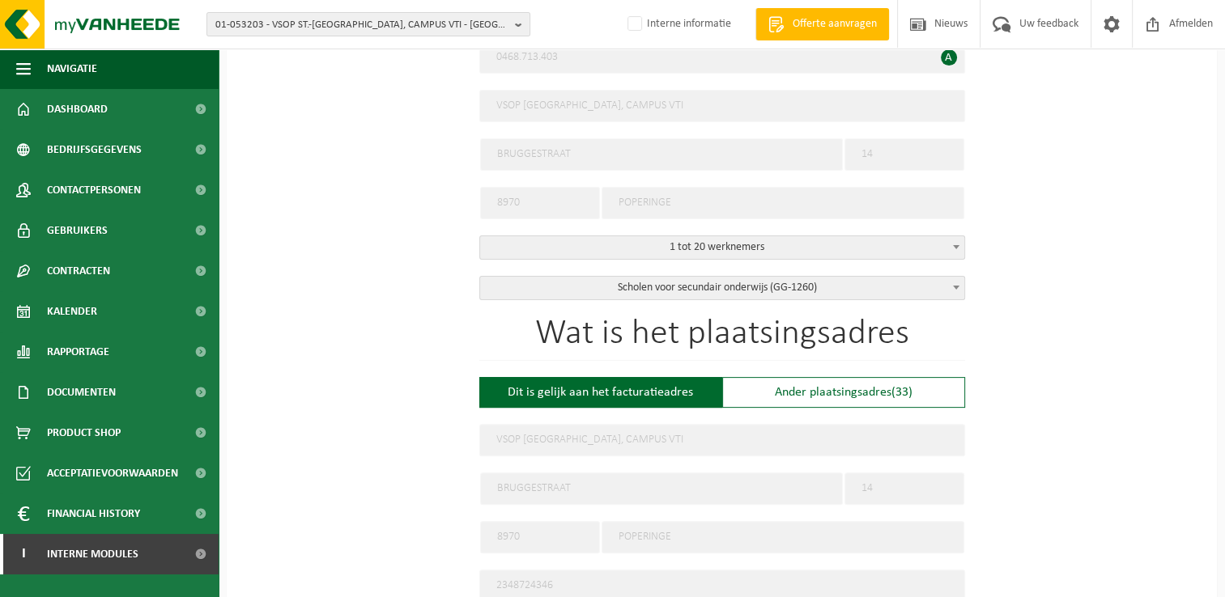
scroll to position [567, 0]
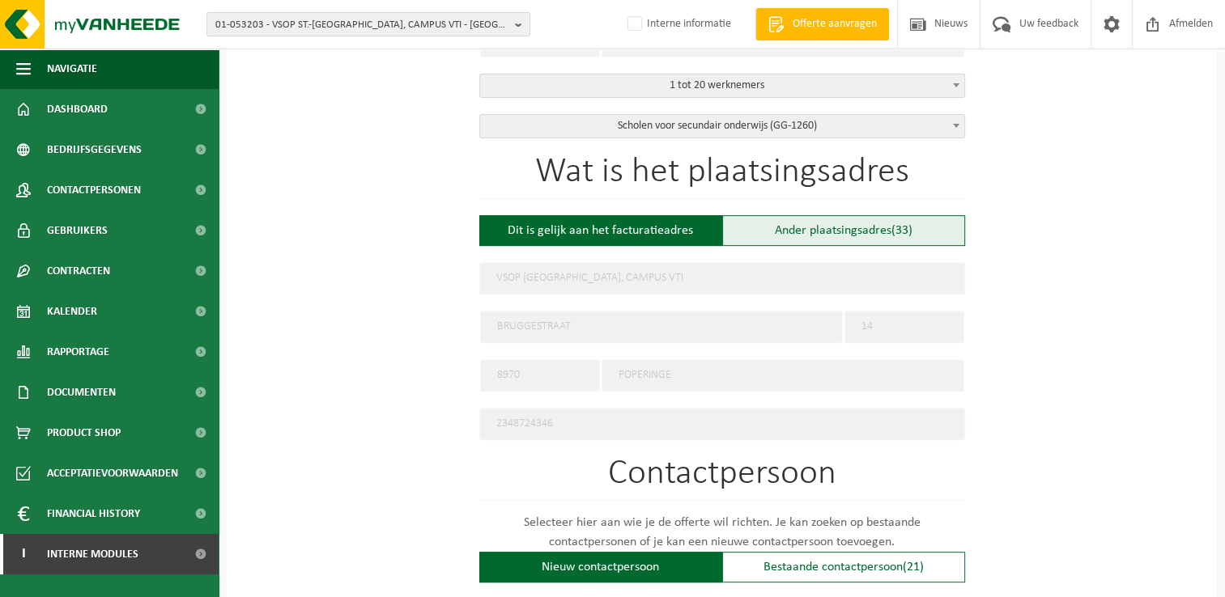
click at [798, 225] on div "Ander plaatsingsadres (33)" at bounding box center [843, 230] width 243 height 31
type input "Werf -"
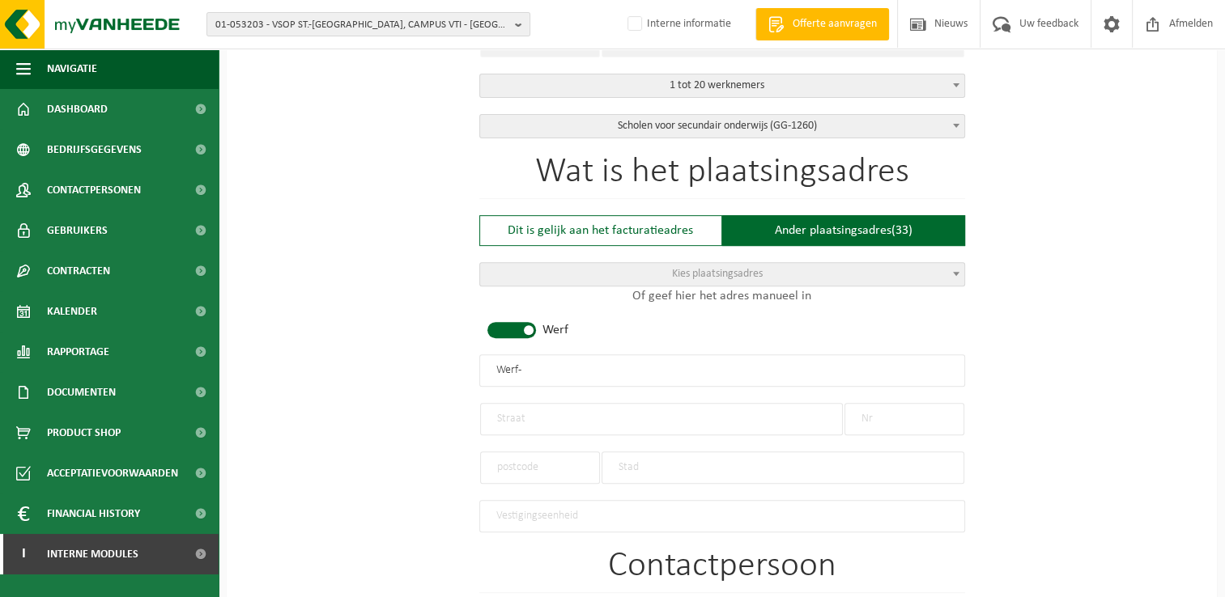
click at [714, 276] on span "Kies plaatsingsadres" at bounding box center [717, 274] width 91 height 12
click at [529, 325] on span at bounding box center [511, 330] width 49 height 16
click at [560, 371] on input "text" at bounding box center [722, 371] width 486 height 32
type input "Campus 1 VBS Sint-Franciscus"
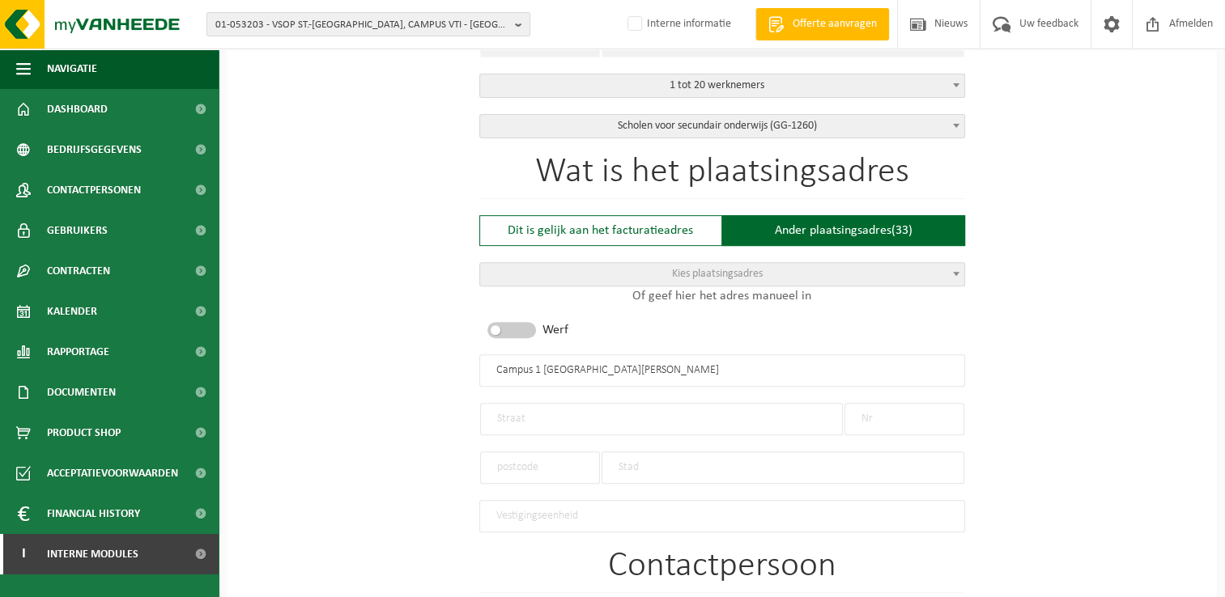
drag, startPoint x: 634, startPoint y: 414, endPoint x: 683, endPoint y: 422, distance: 50.0
click at [634, 414] on input "text" at bounding box center [661, 419] width 363 height 32
click at [1062, 439] on div "Op welk bedrijf mogen we deze offerte opmaken? Tip: geef hier al het Ondernemin…" at bounding box center [722, 411] width 990 height 1673
click at [669, 417] on input "text" at bounding box center [661, 419] width 363 height 32
type input "Komstraat"
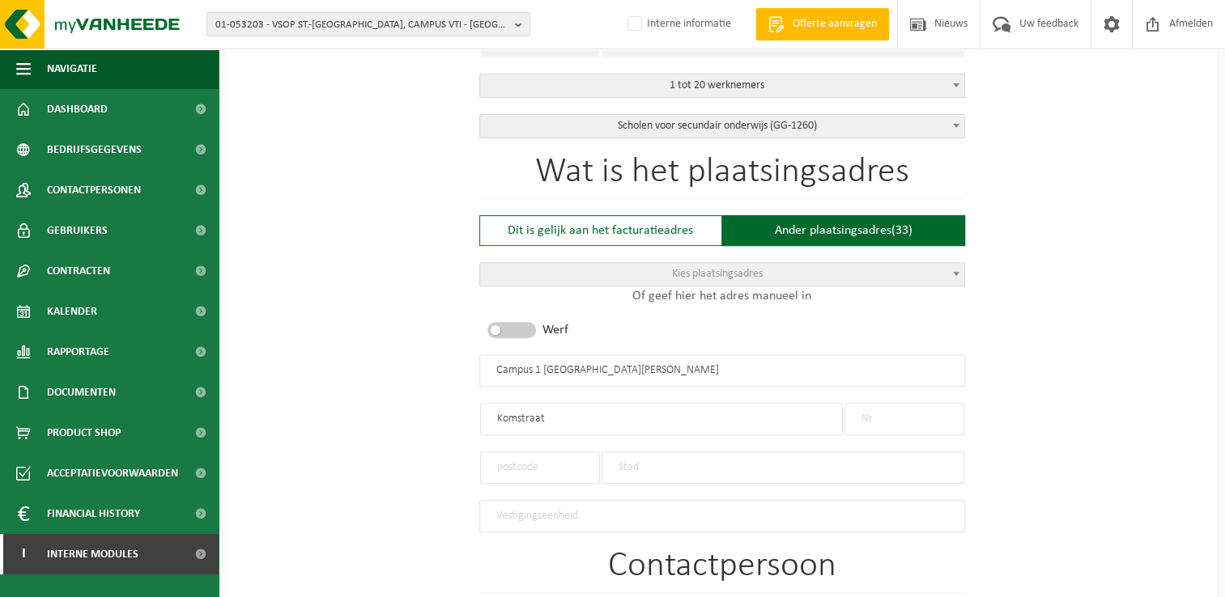
click at [925, 418] on input "text" at bounding box center [904, 419] width 120 height 32
type input "9 A"
click at [553, 466] on input "text" at bounding box center [540, 468] width 120 height 32
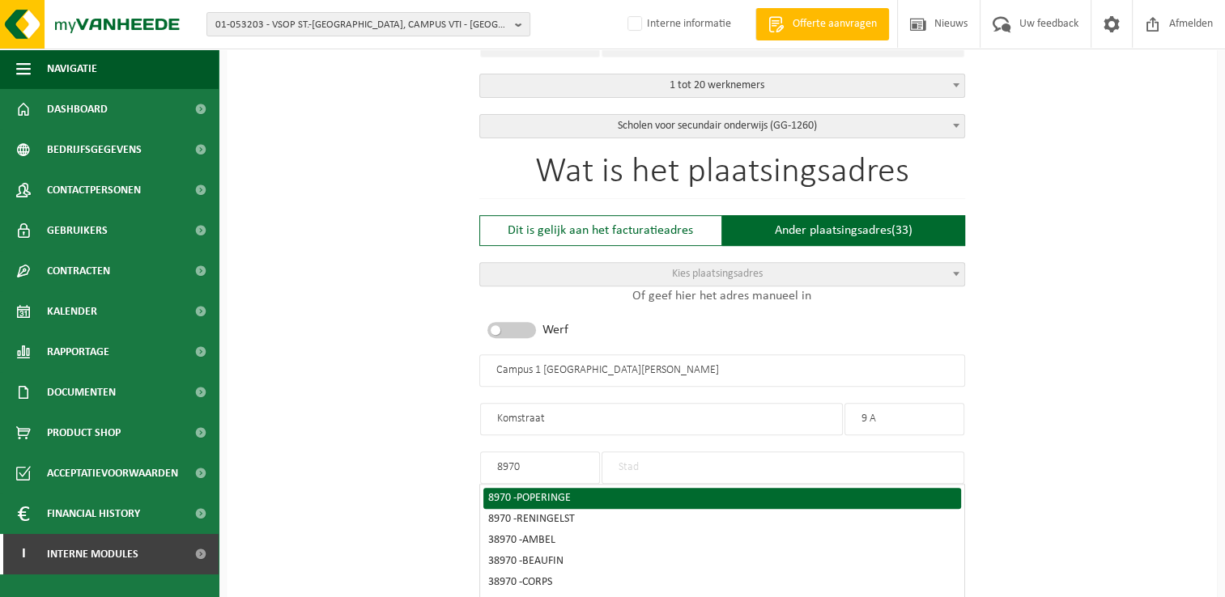
type input "8970"
click at [553, 492] on span "POPERINGE" at bounding box center [543, 498] width 54 height 12
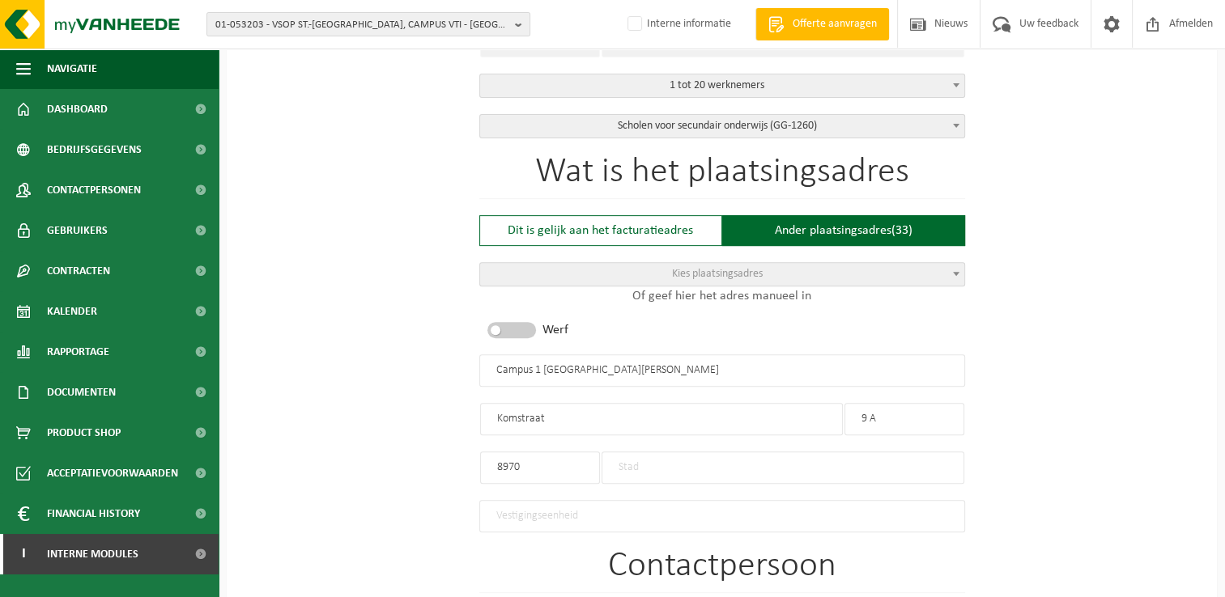
type input "POPERINGE"
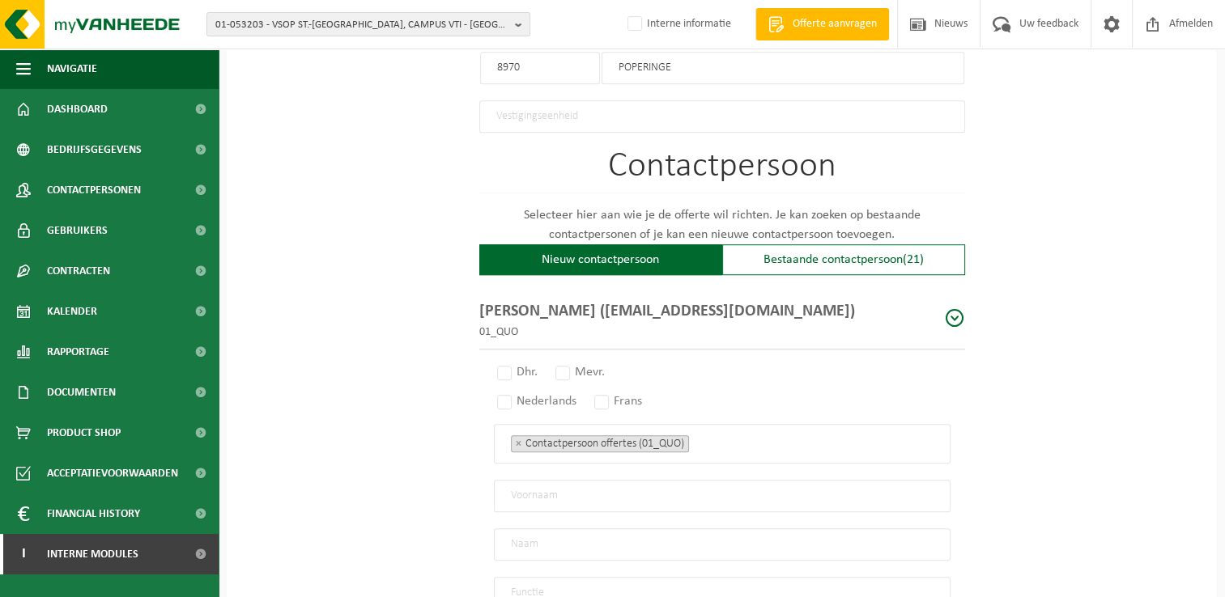
scroll to position [971, 0]
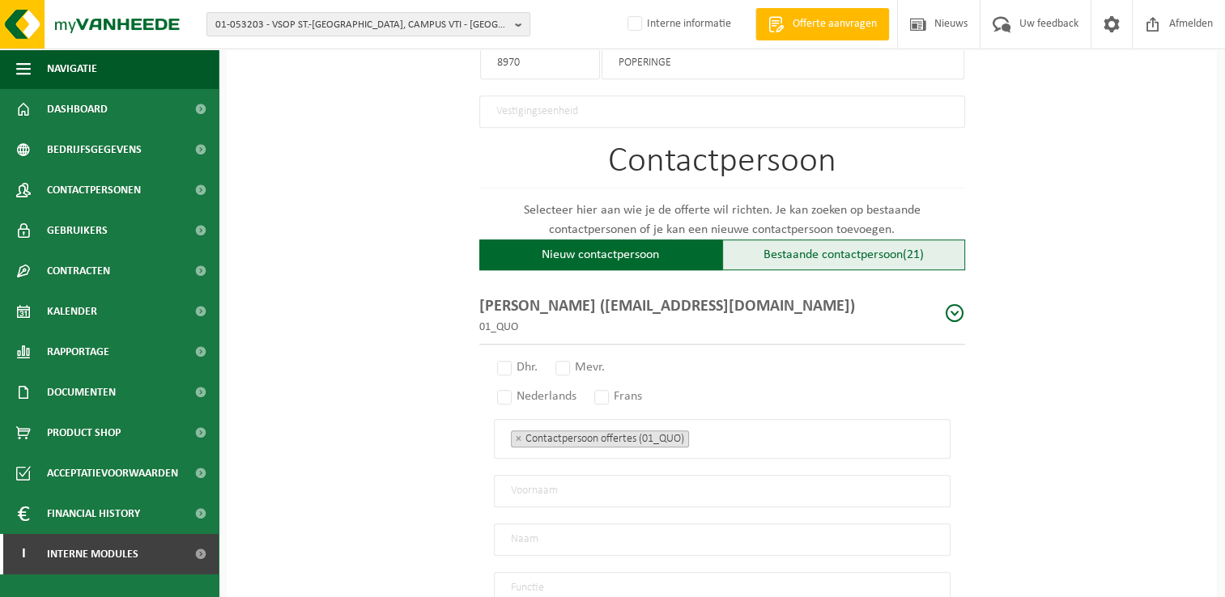
click at [840, 252] on div "Bestaande contactpersoon (21)" at bounding box center [843, 255] width 243 height 31
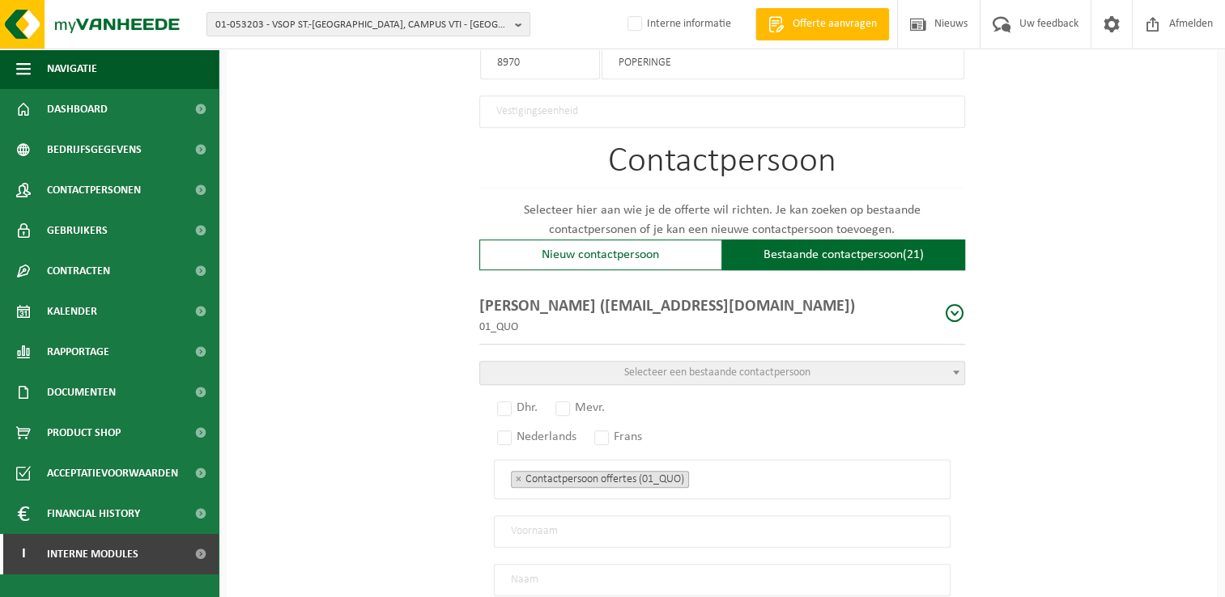
click at [793, 367] on span "Selecteer een bestaande contactpersoon" at bounding box center [717, 373] width 186 height 12
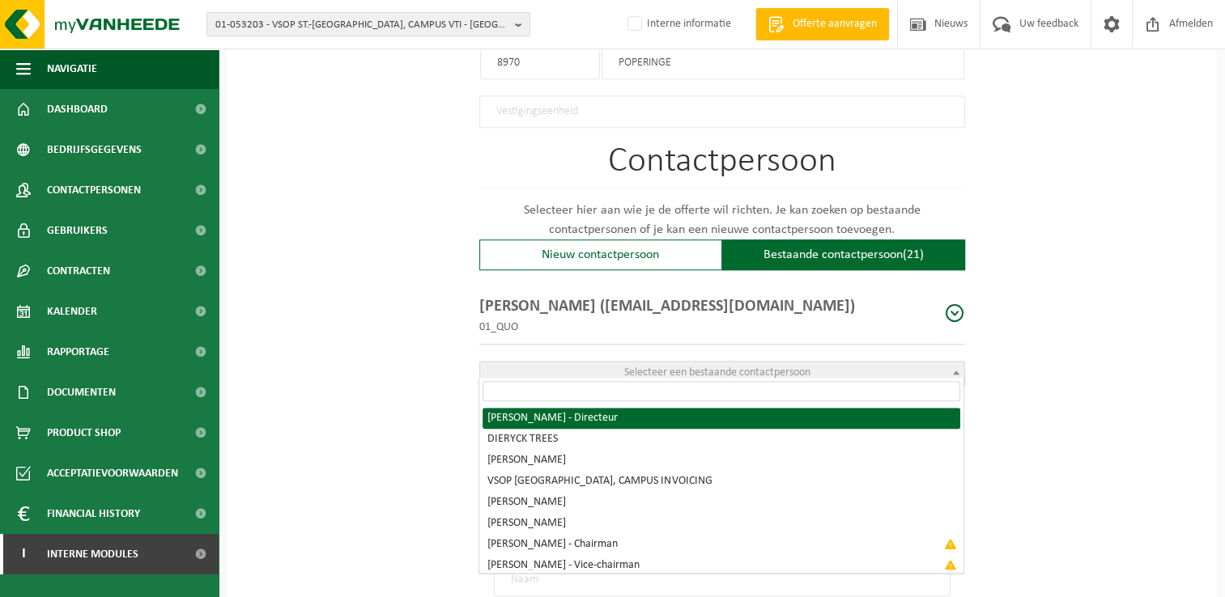
click at [803, 388] on input "search" at bounding box center [721, 391] width 478 height 20
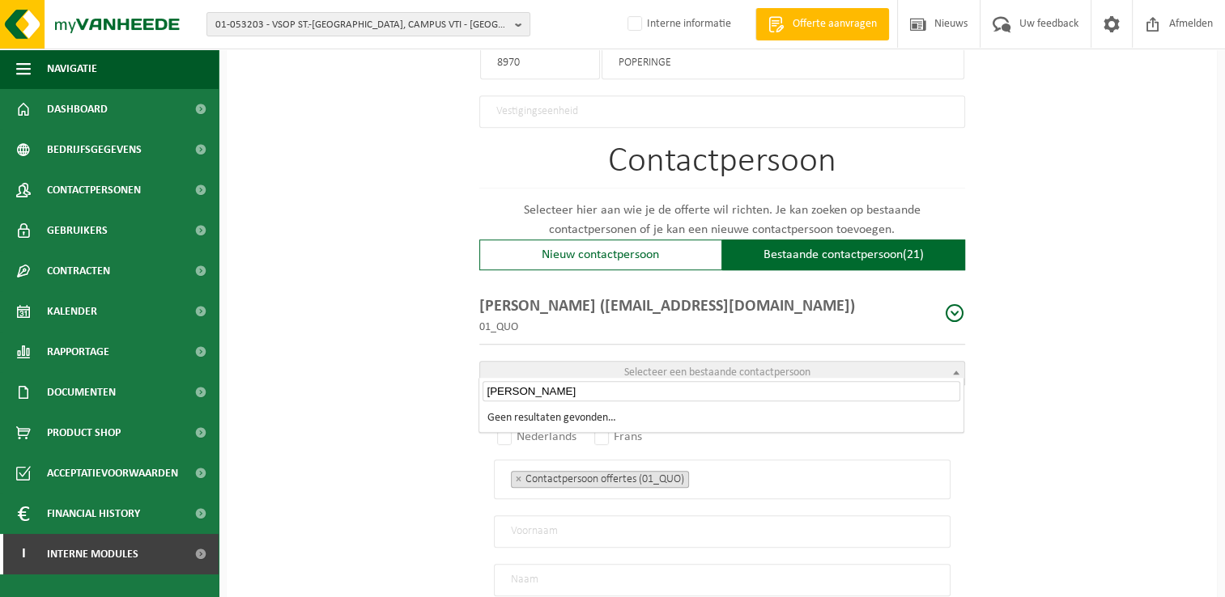
type input "Lauriane"
click at [409, 374] on div "Op welk bedrijf mogen we deze offerte opmaken? Tip: geef hier al het Ondernemin…" at bounding box center [722, 26] width 990 height 1713
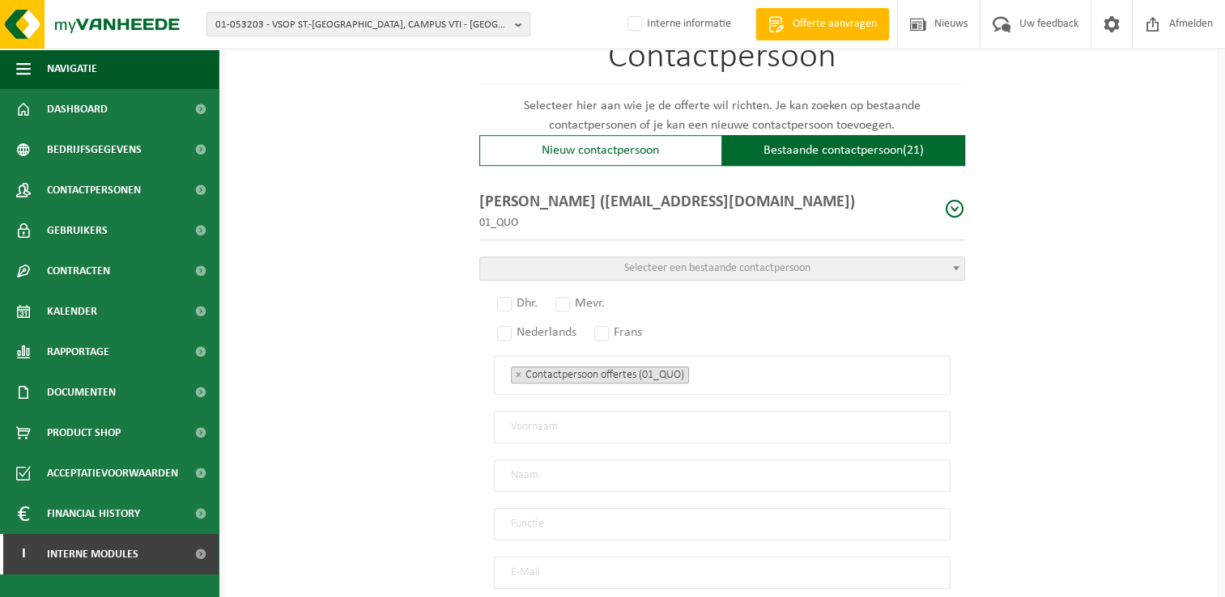
scroll to position [1052, 0]
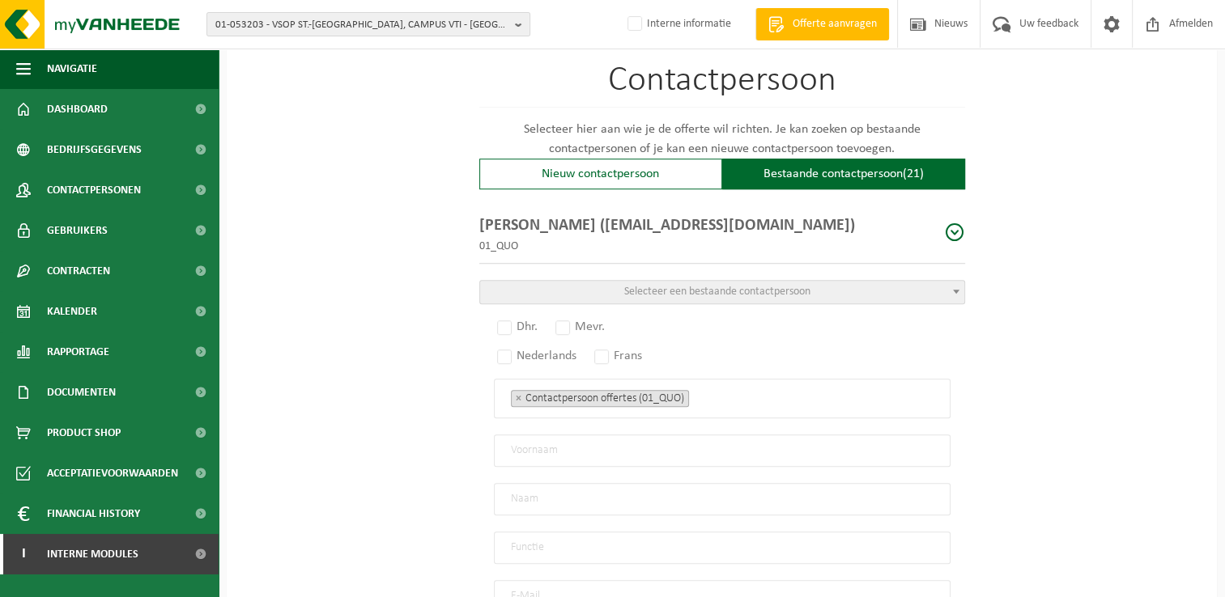
click at [950, 225] on span at bounding box center [955, 233] width 20 height 20
radio input "true"
type input "[PERSON_NAME]"
type input "Laheye"
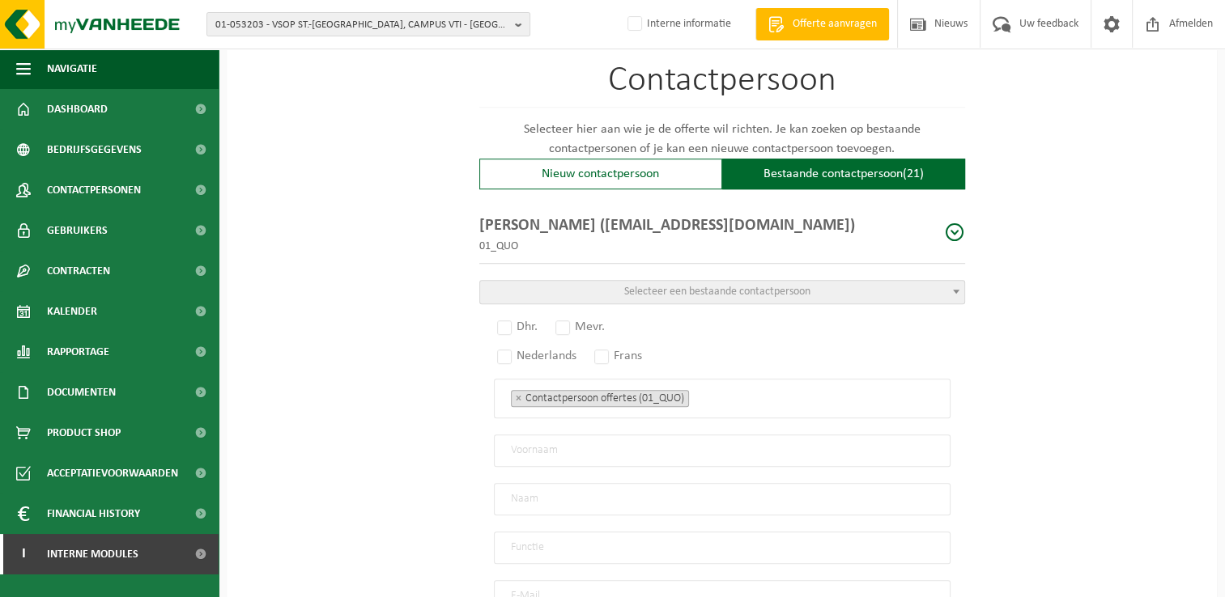
type input "Administratief Medewerker"
type input "[EMAIL_ADDRESS][DOMAIN_NAME]"
type input "[PHONE_NUMBER]"
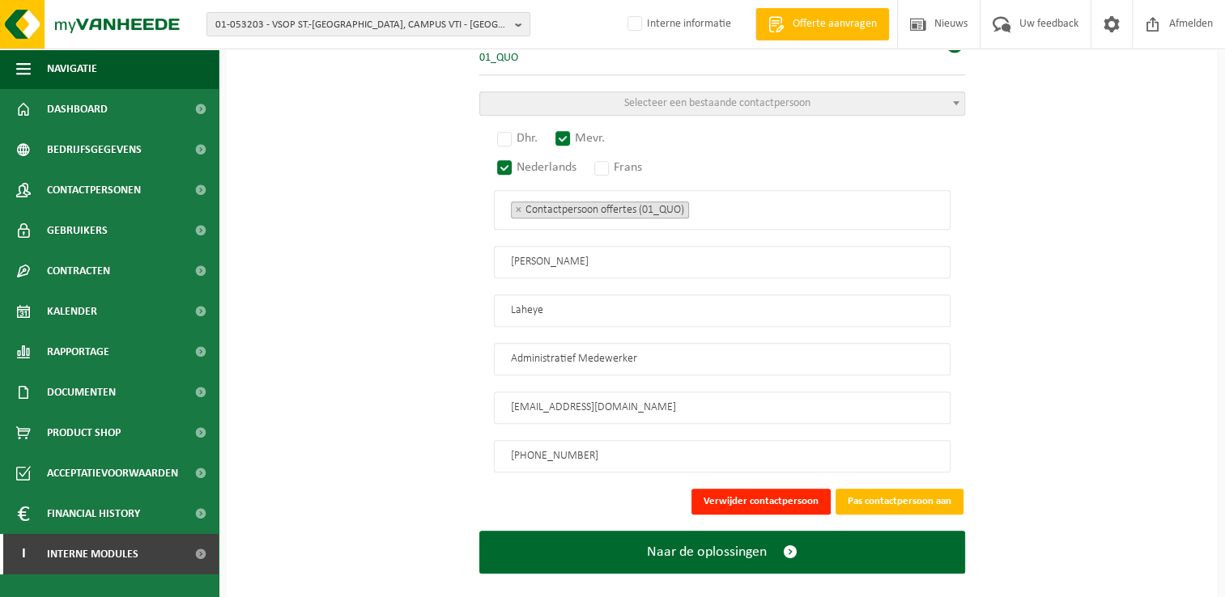
scroll to position [1253, 0]
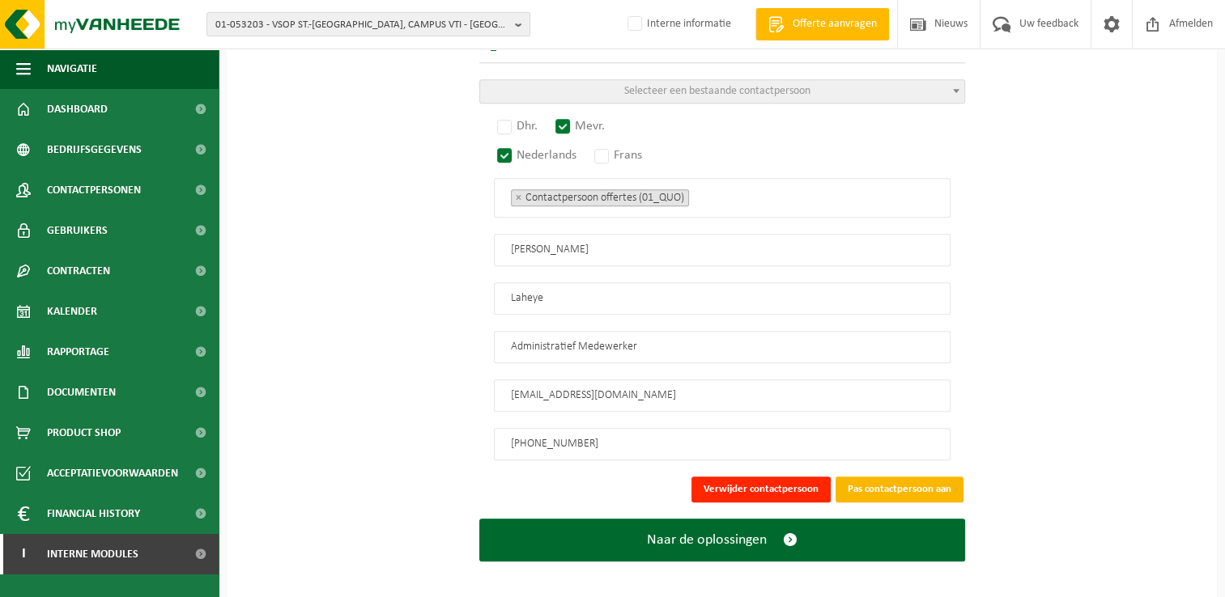
click at [917, 482] on button "Pas contactpersoon aan" at bounding box center [899, 490] width 128 height 26
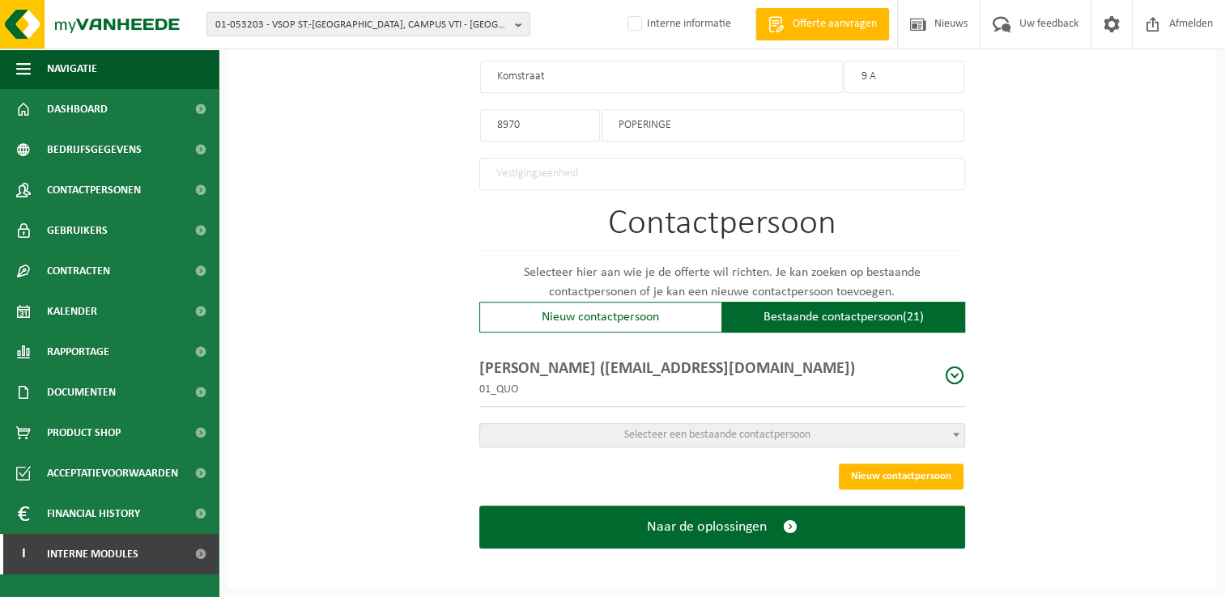
scroll to position [900, 0]
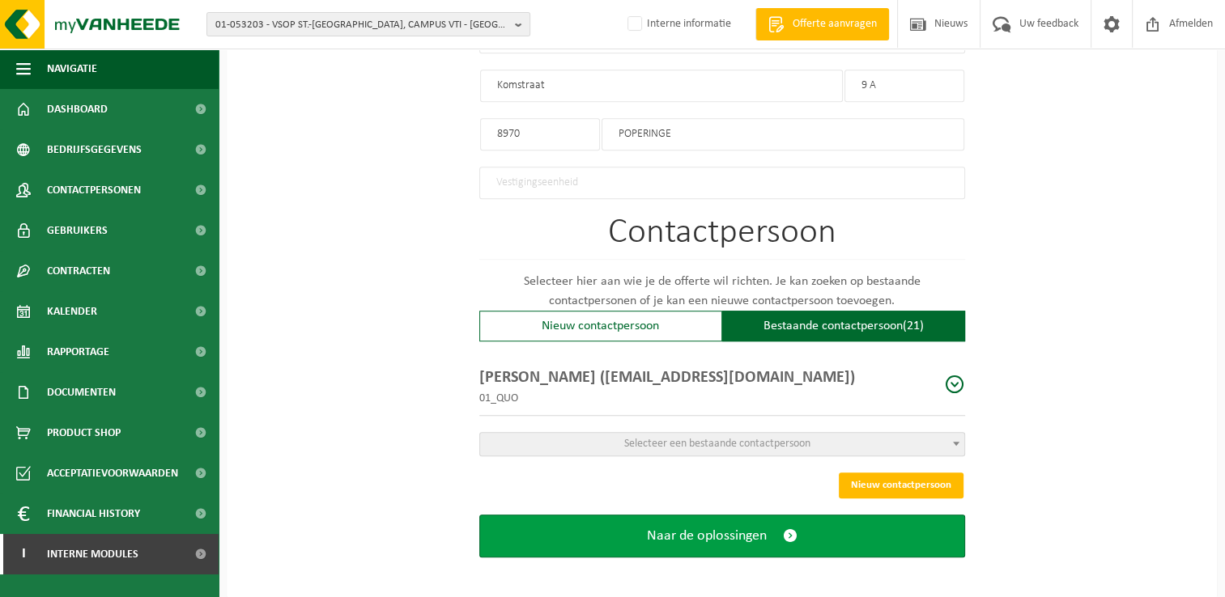
click at [790, 528] on span "submit" at bounding box center [790, 536] width 15 height 17
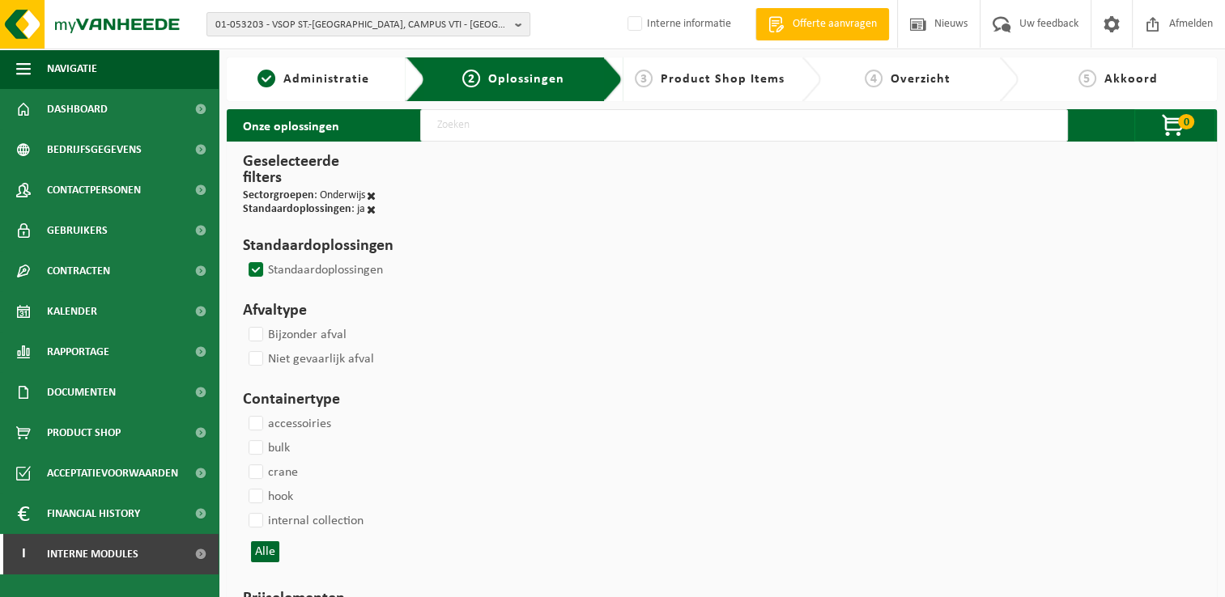
click at [251, 266] on label "Standaardoplossingen" at bounding box center [314, 270] width 138 height 24
click at [243, 258] on input "Standaardoplossingen" at bounding box center [242, 257] width 1 height 1
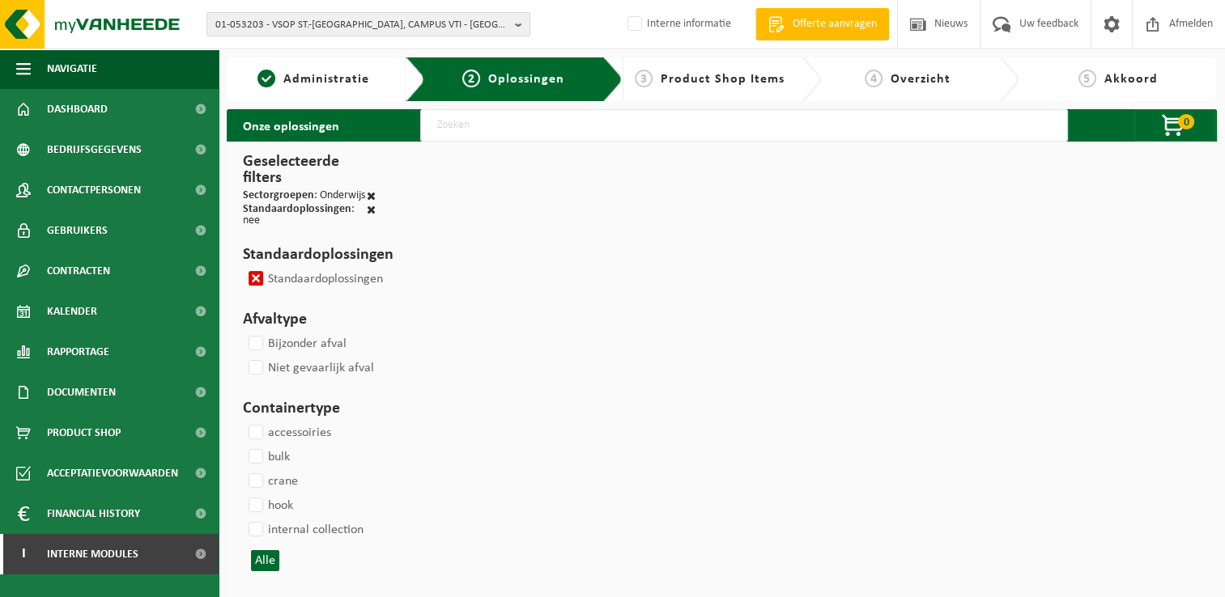
click at [252, 270] on label "Standaardoplossingen" at bounding box center [314, 279] width 138 height 24
click at [243, 267] on input "Standaardoplossingen" at bounding box center [242, 266] width 1 height 1
checkbox input "false"
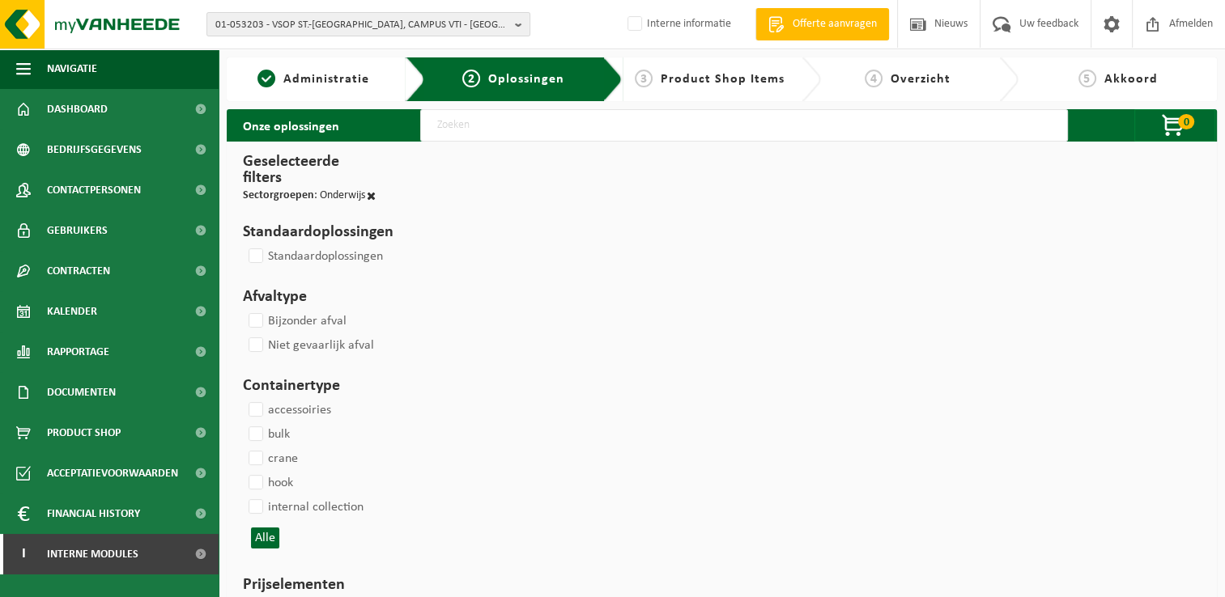
click at [623, 128] on input "text" at bounding box center [743, 125] width 647 height 32
select select
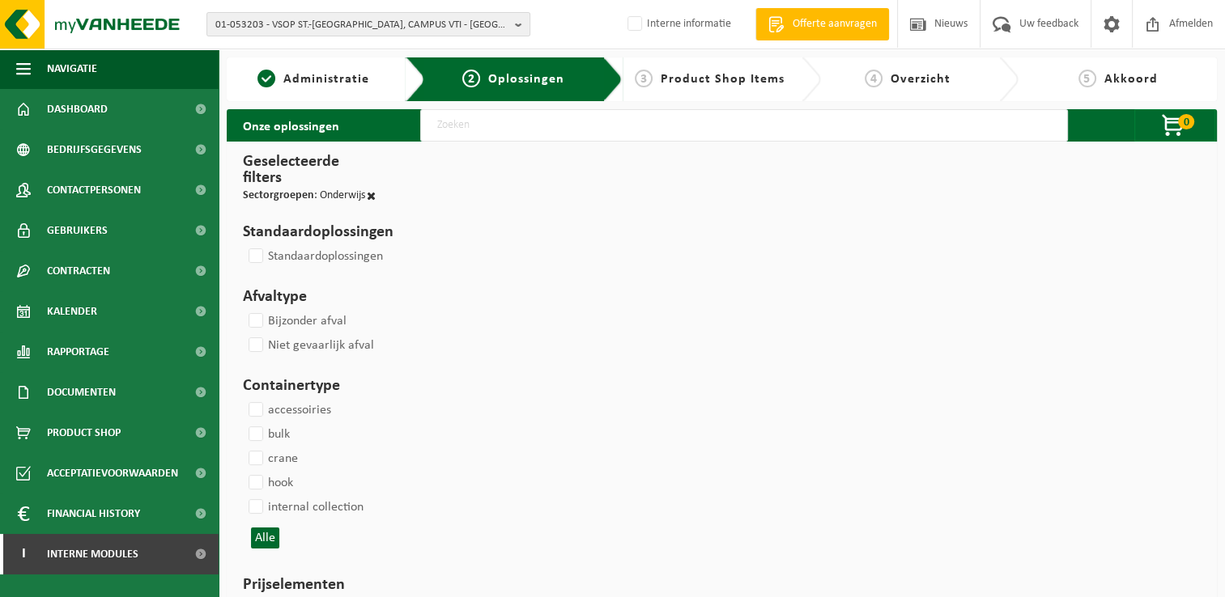
select select
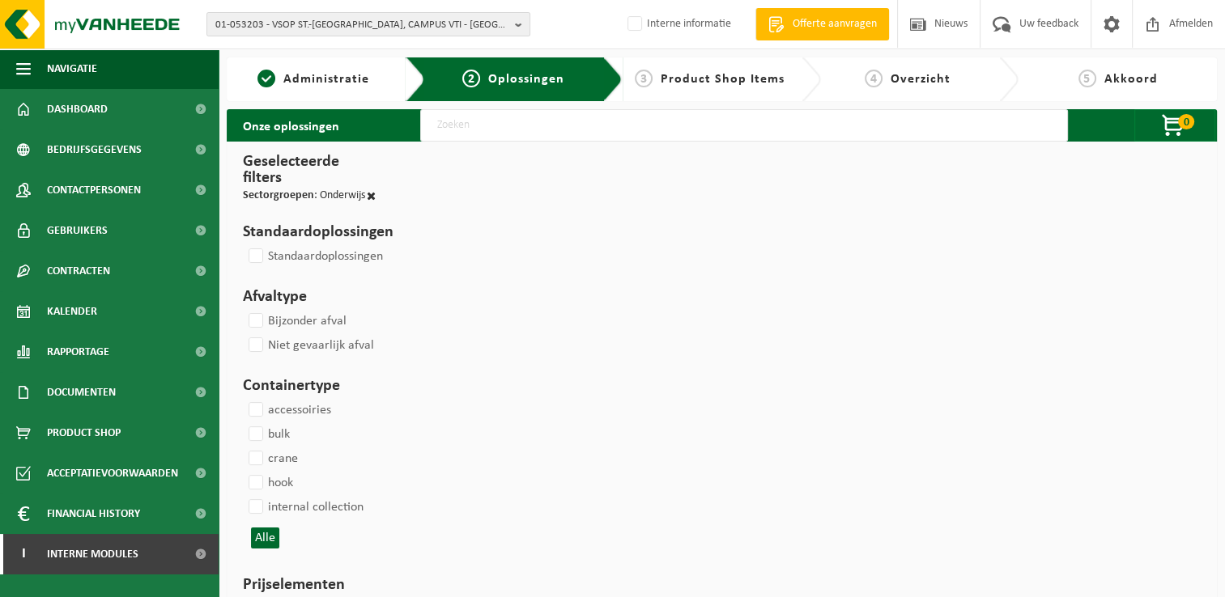
select select
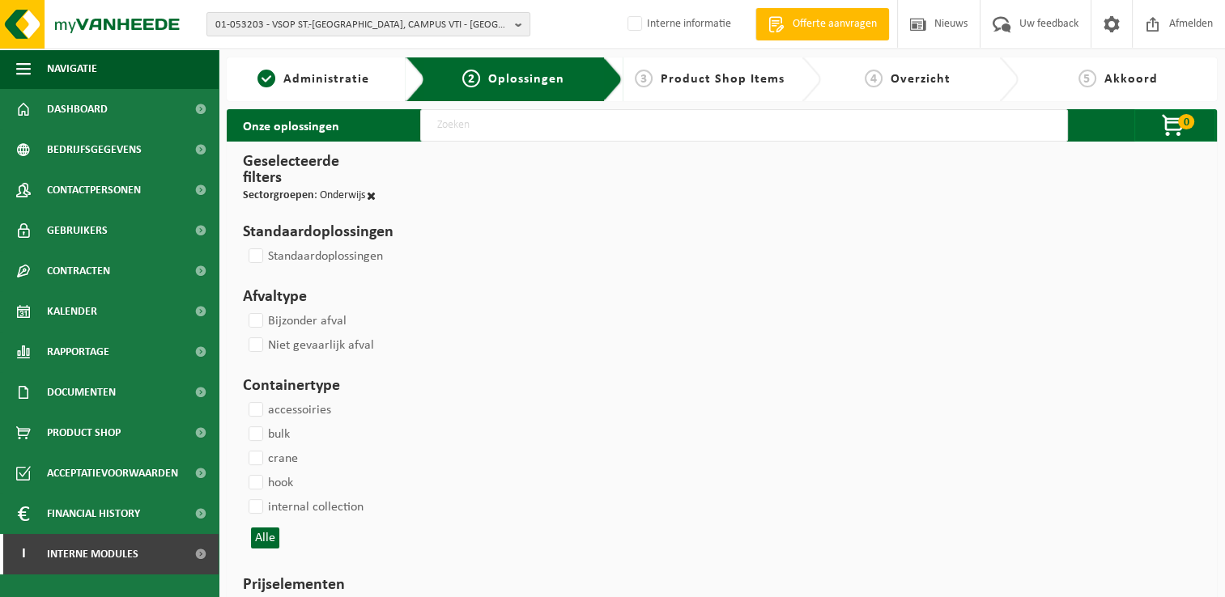
select select
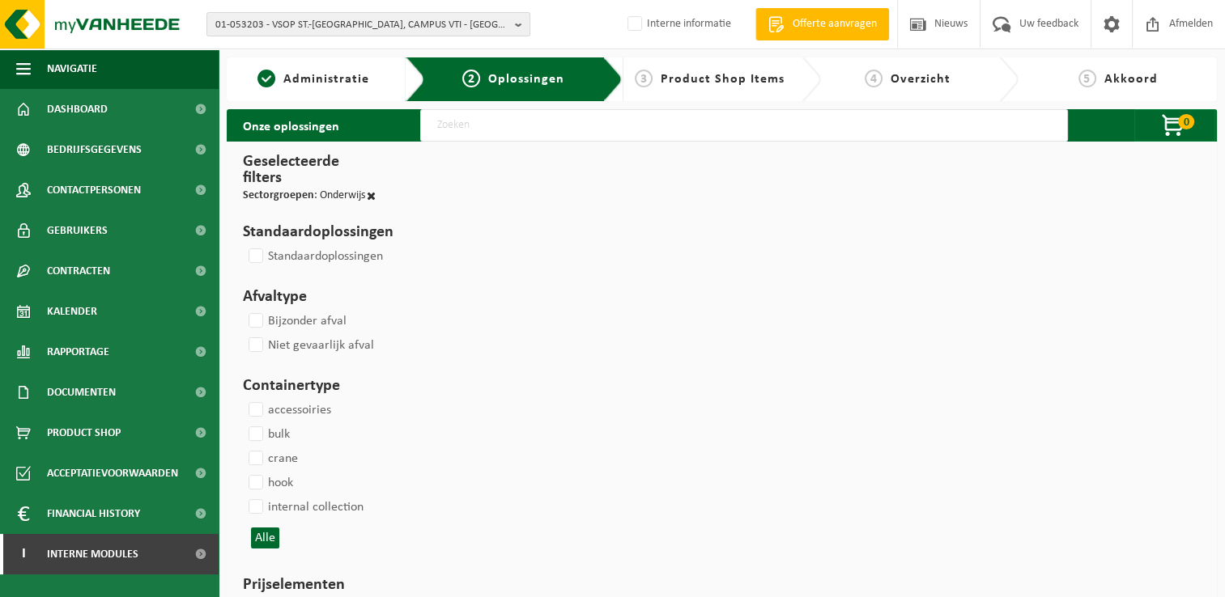
select select
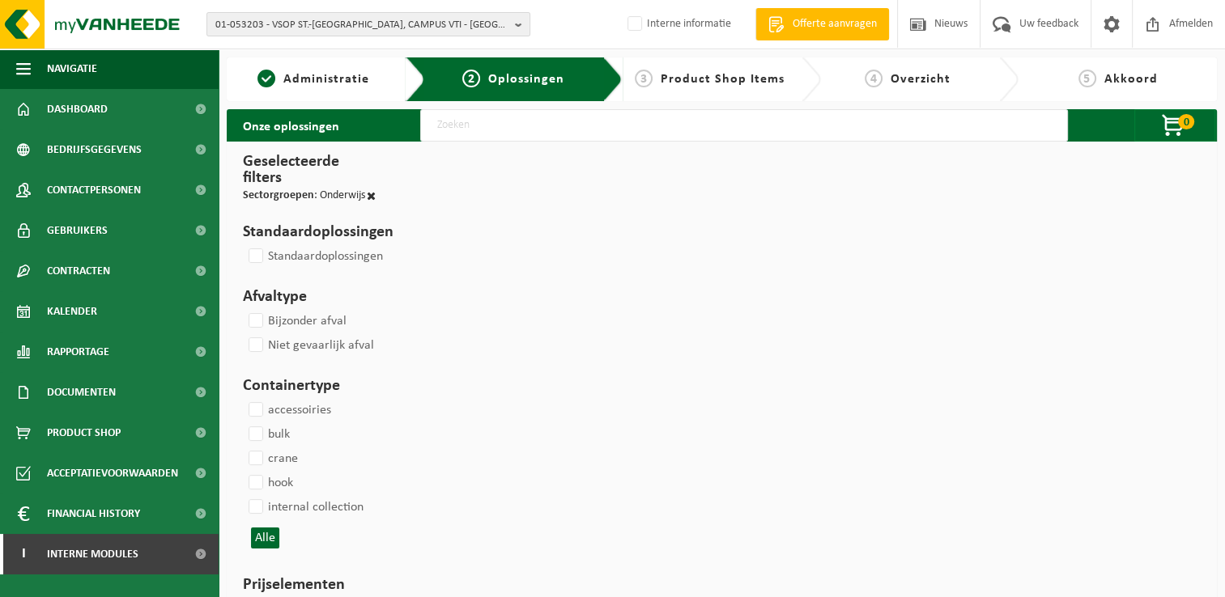
select select
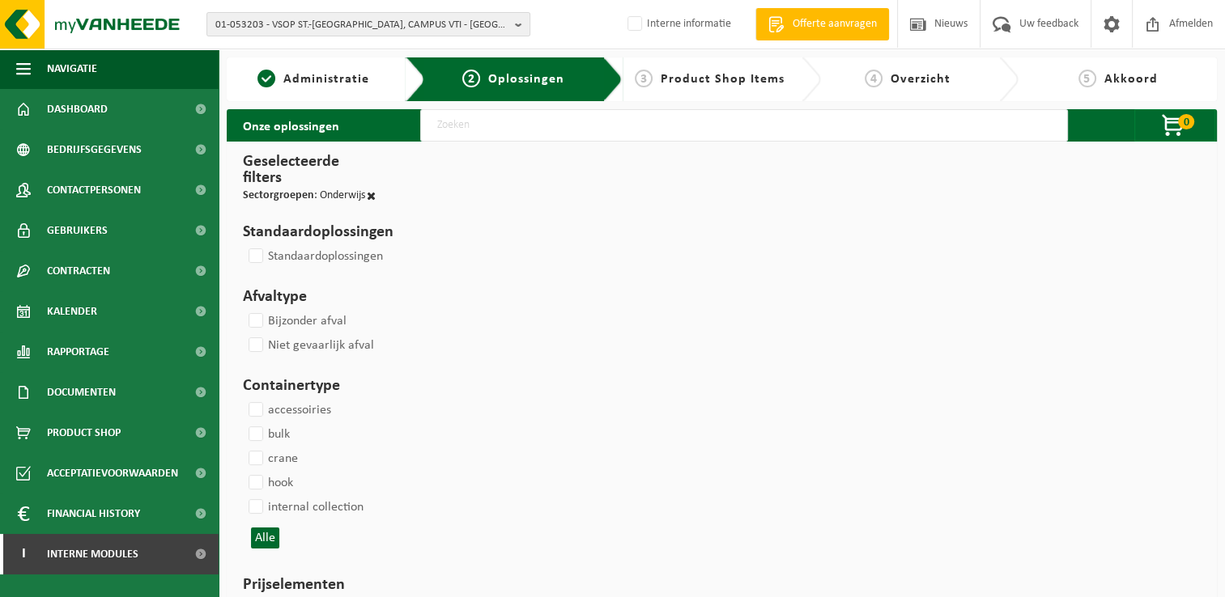
select select
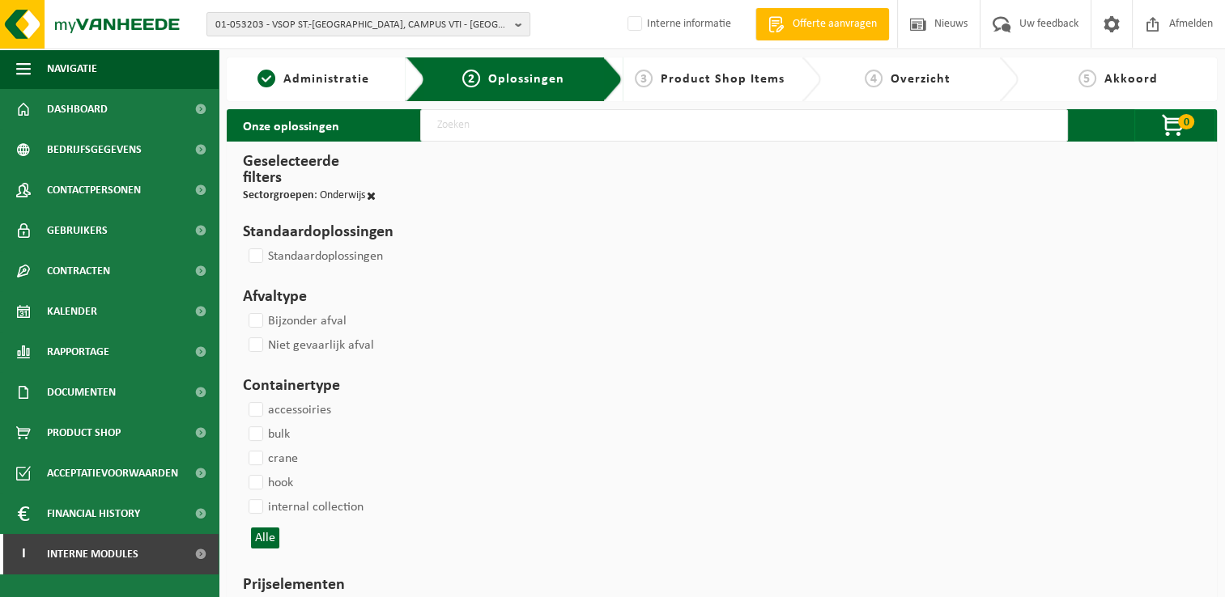
select select
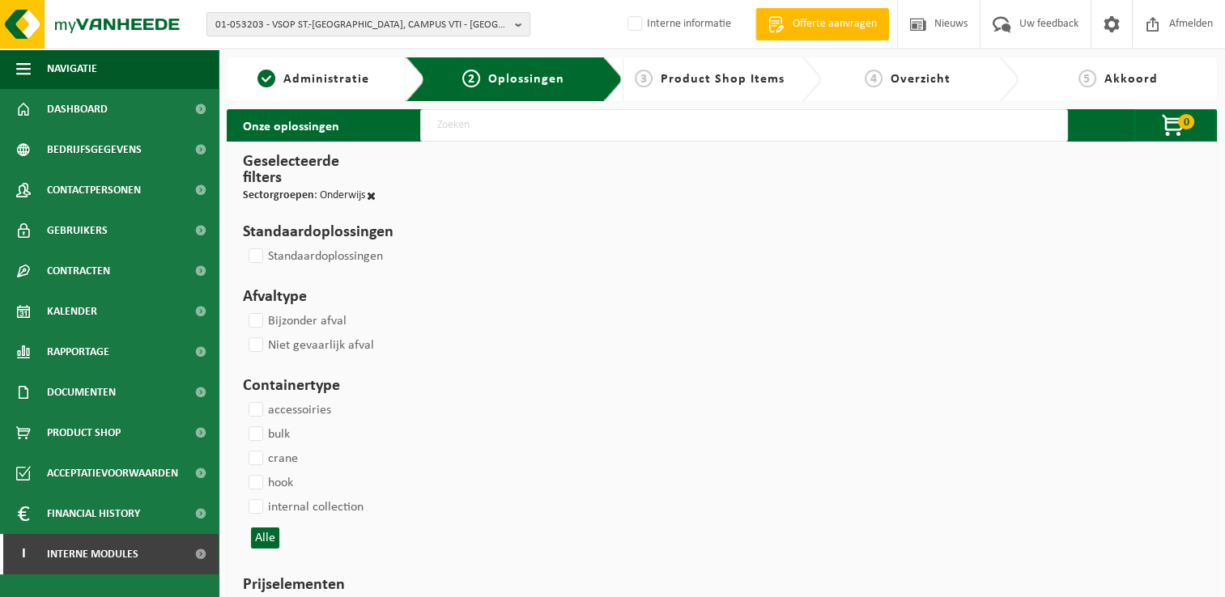
select select
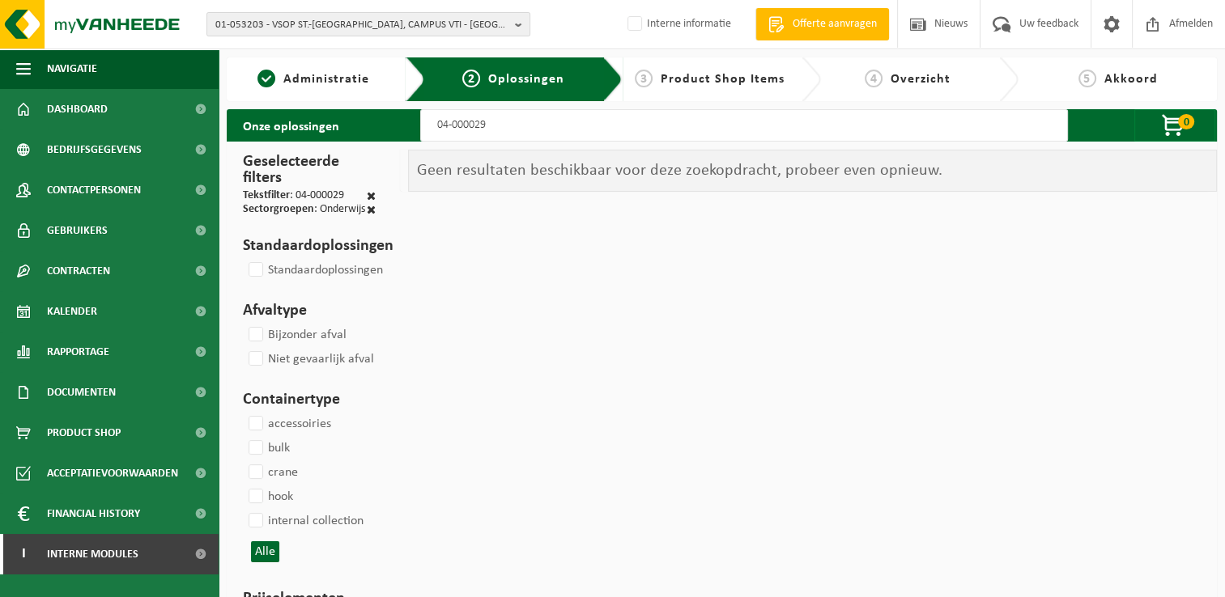
type input "04-000029"
select select
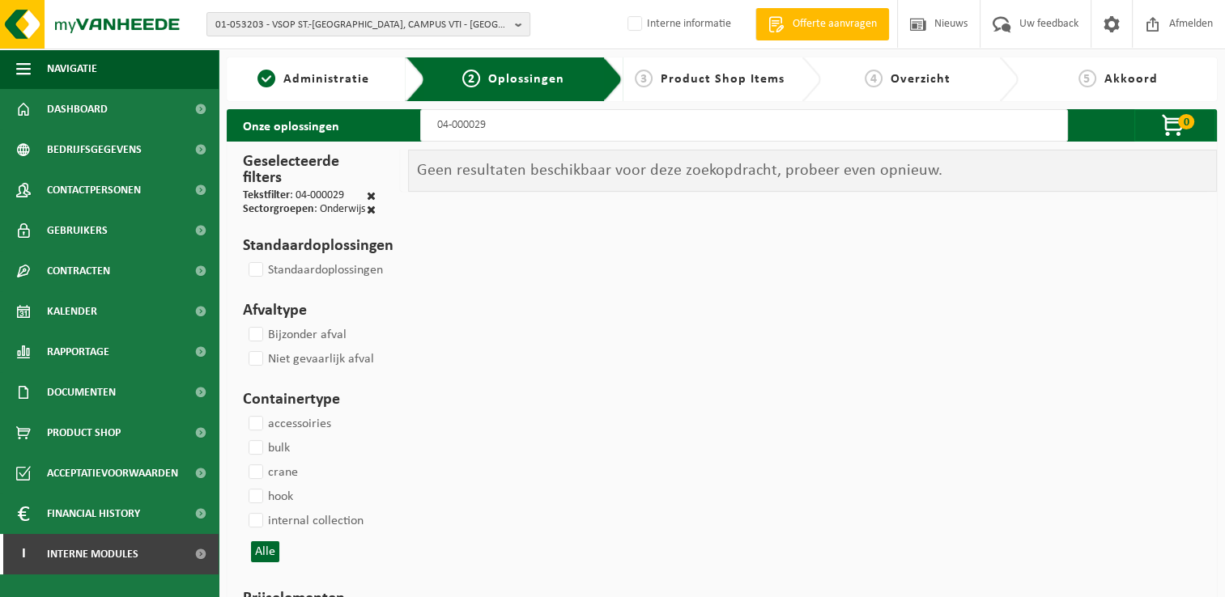
select select
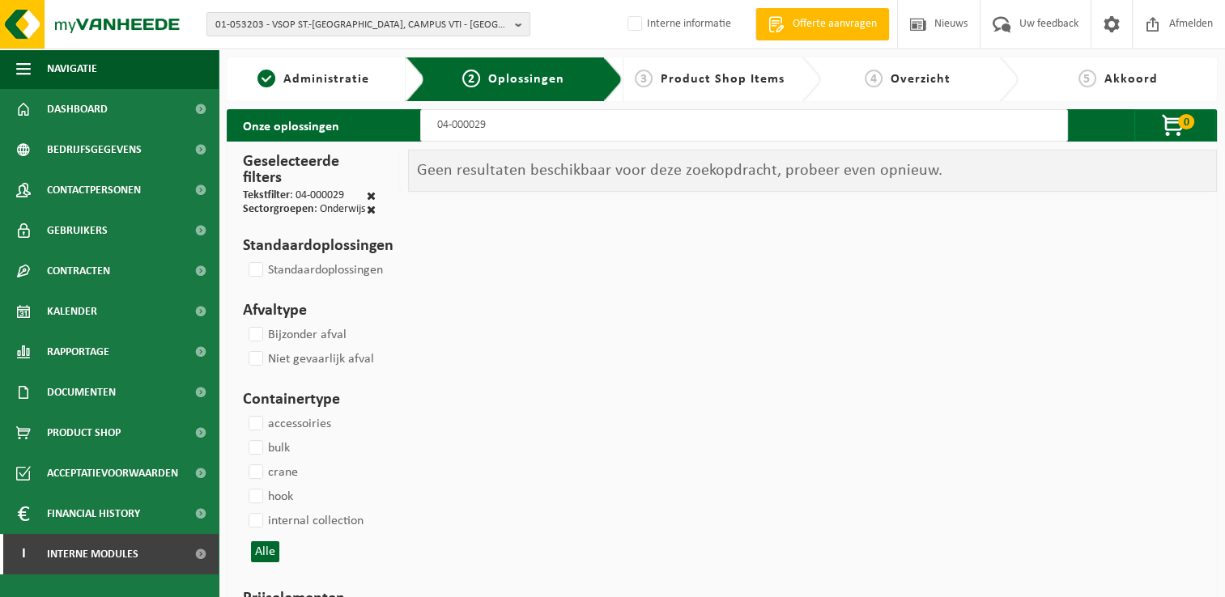
select select
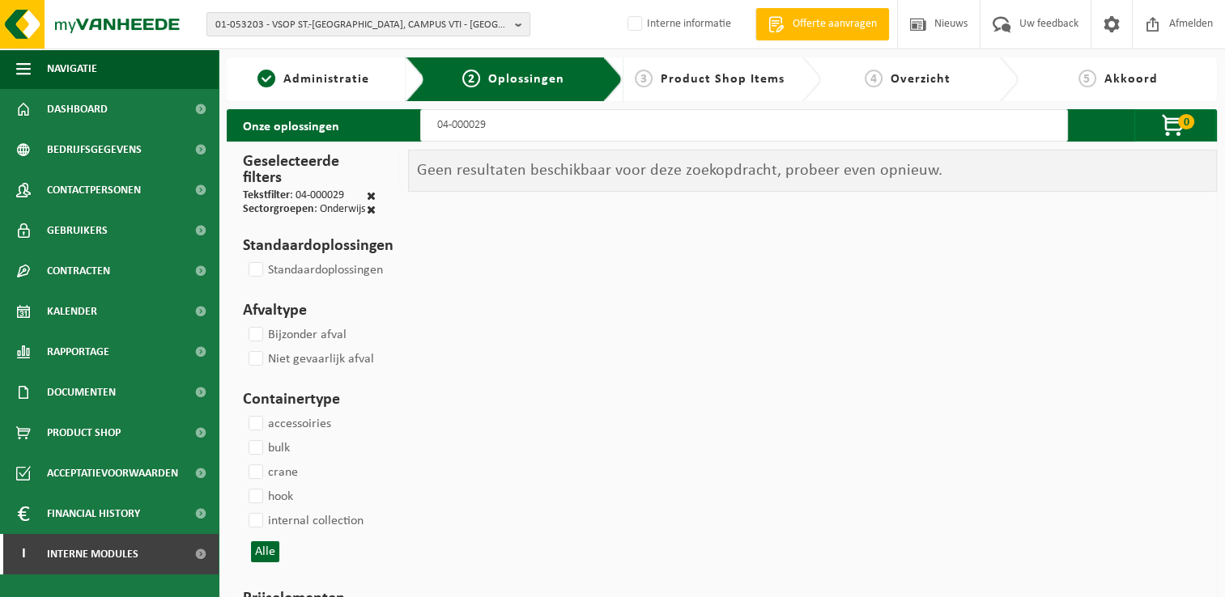
select select
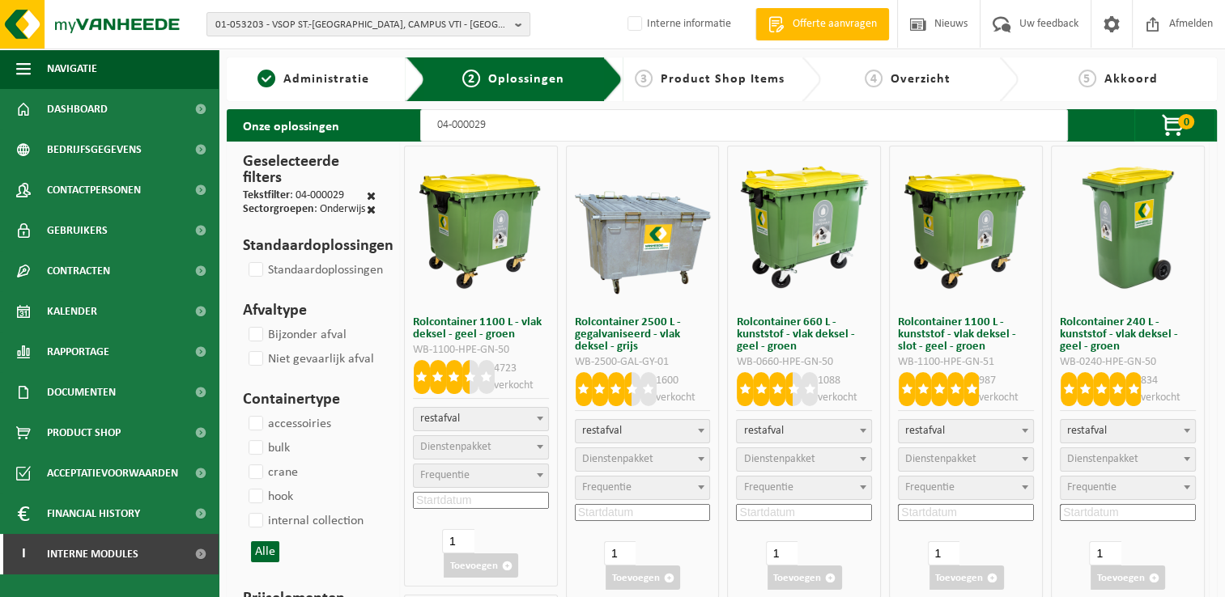
select select
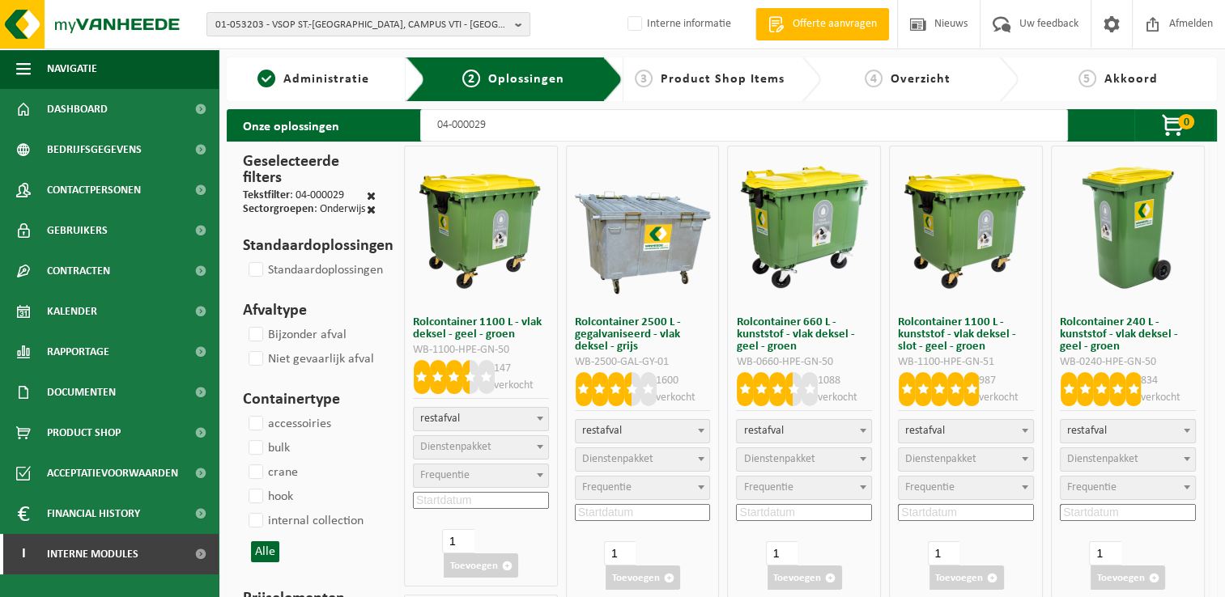
select select
select select "2"
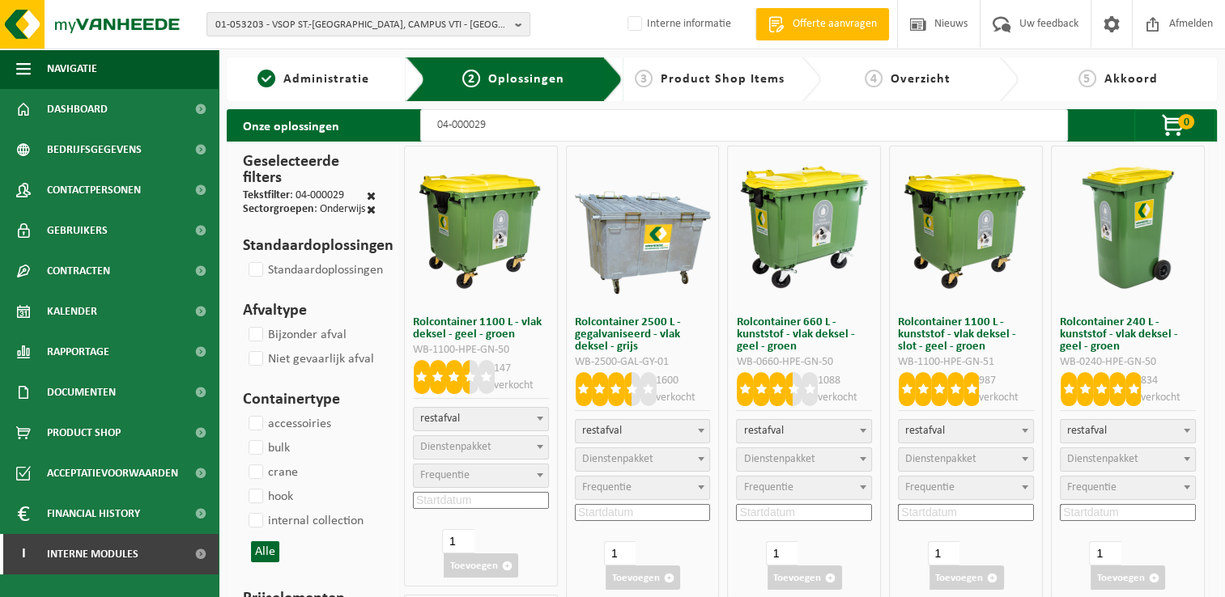
select select
select select "2"
select select
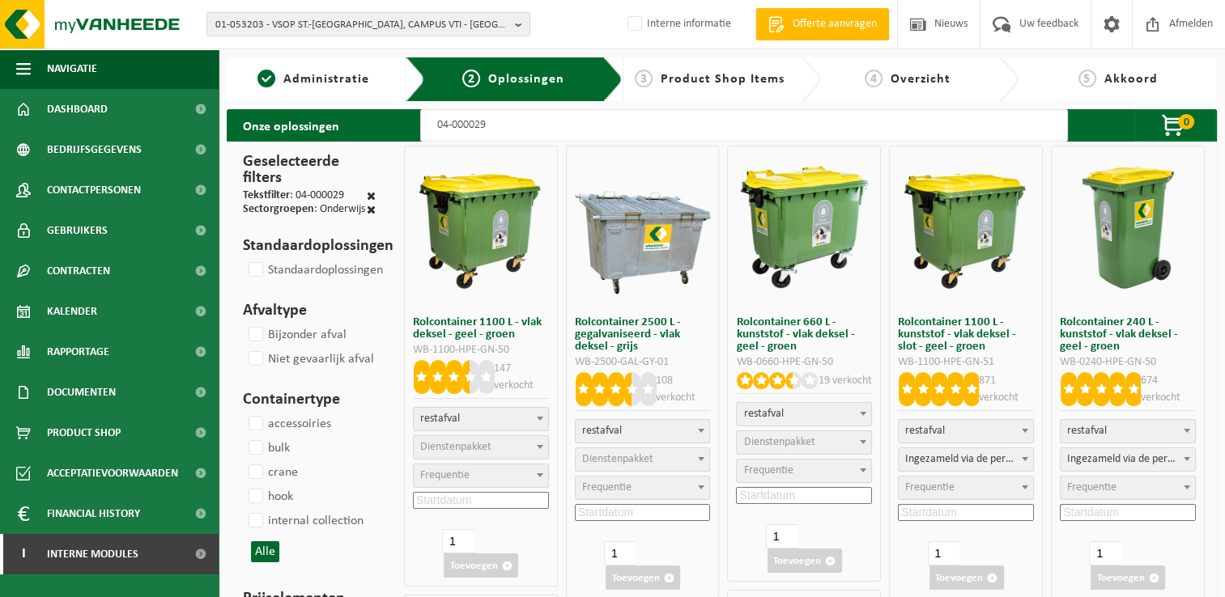
select select
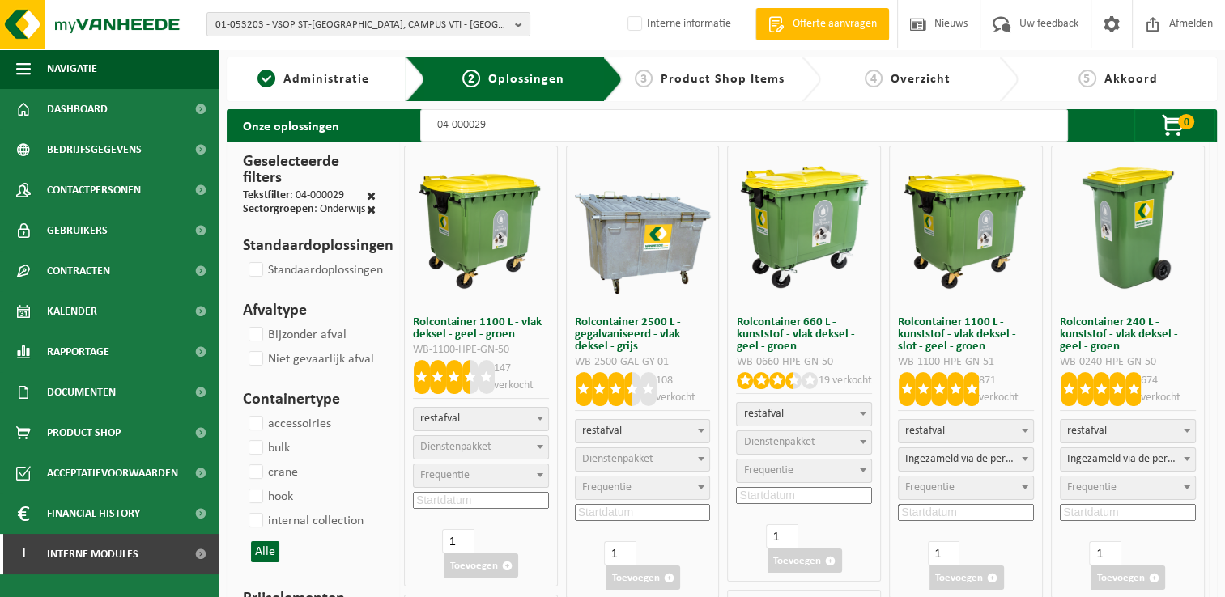
select select "2"
select select
select select "2"
select select
select select "2"
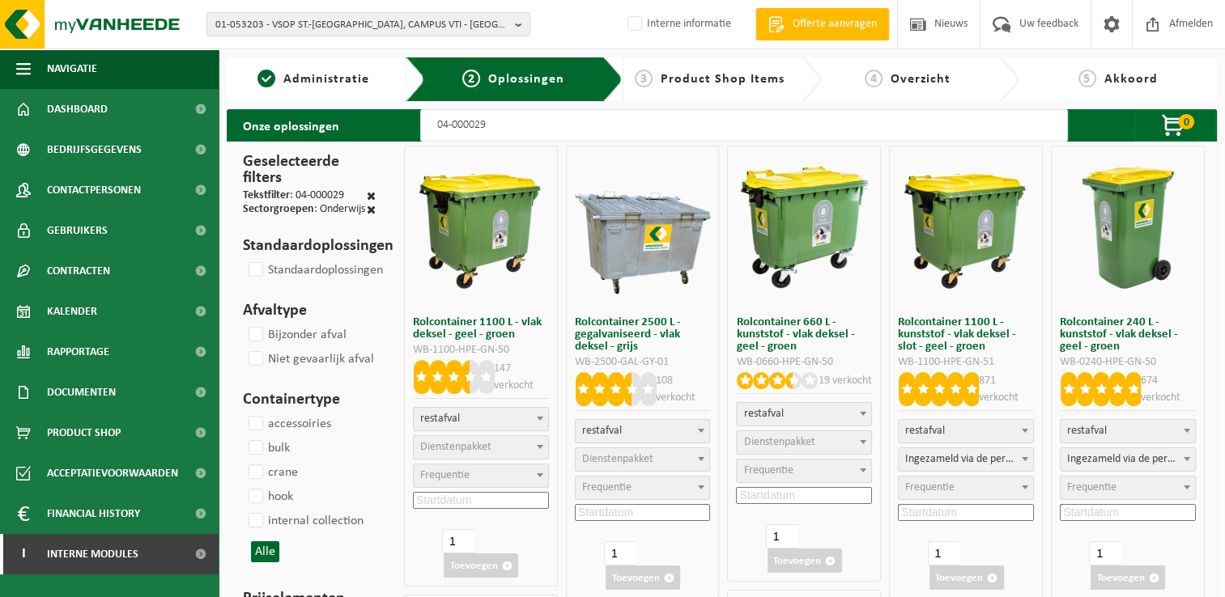
select select
select select "2"
select select
select select "2"
select select
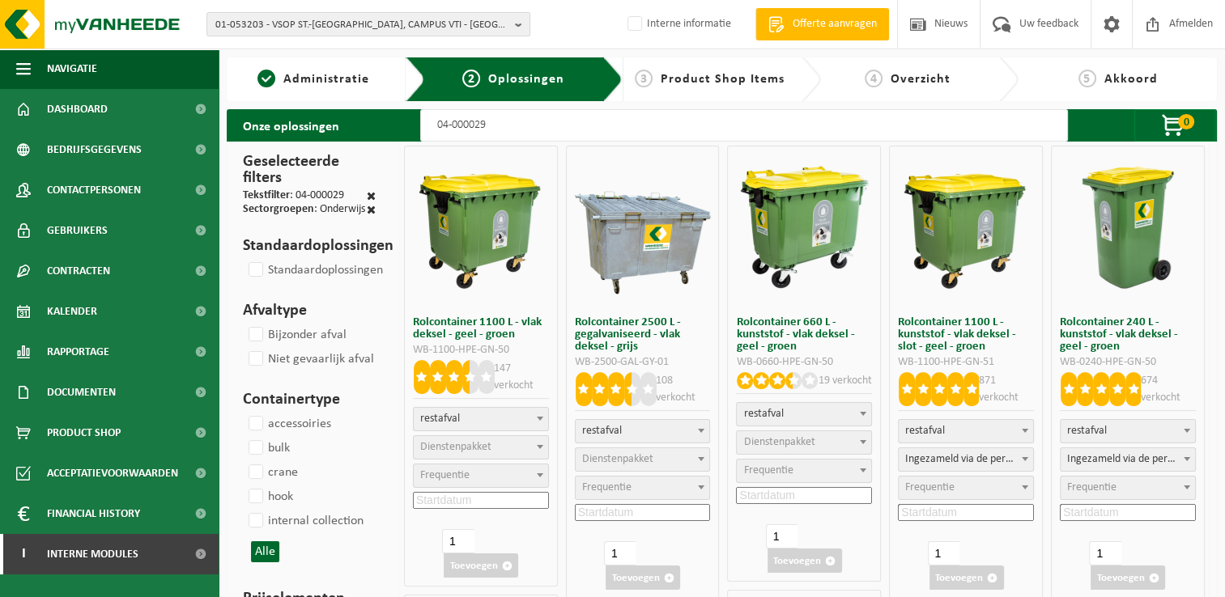
select select
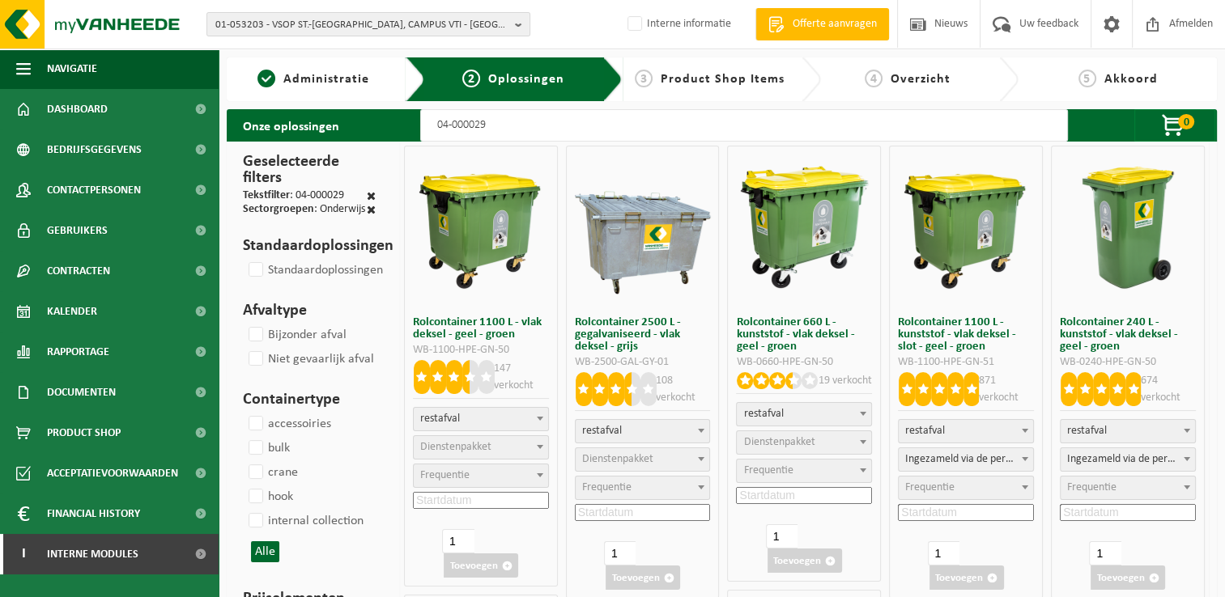
select select
select select "25"
select select
select select "2"
select select
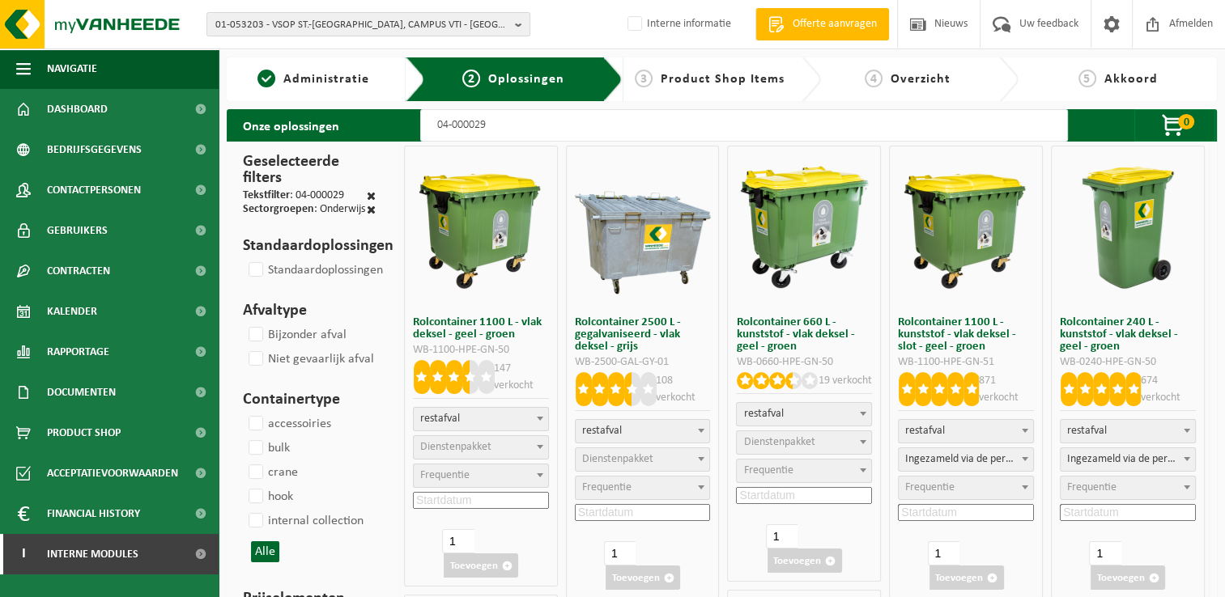
select select "2"
select select
select select "2"
select select
select select "2"
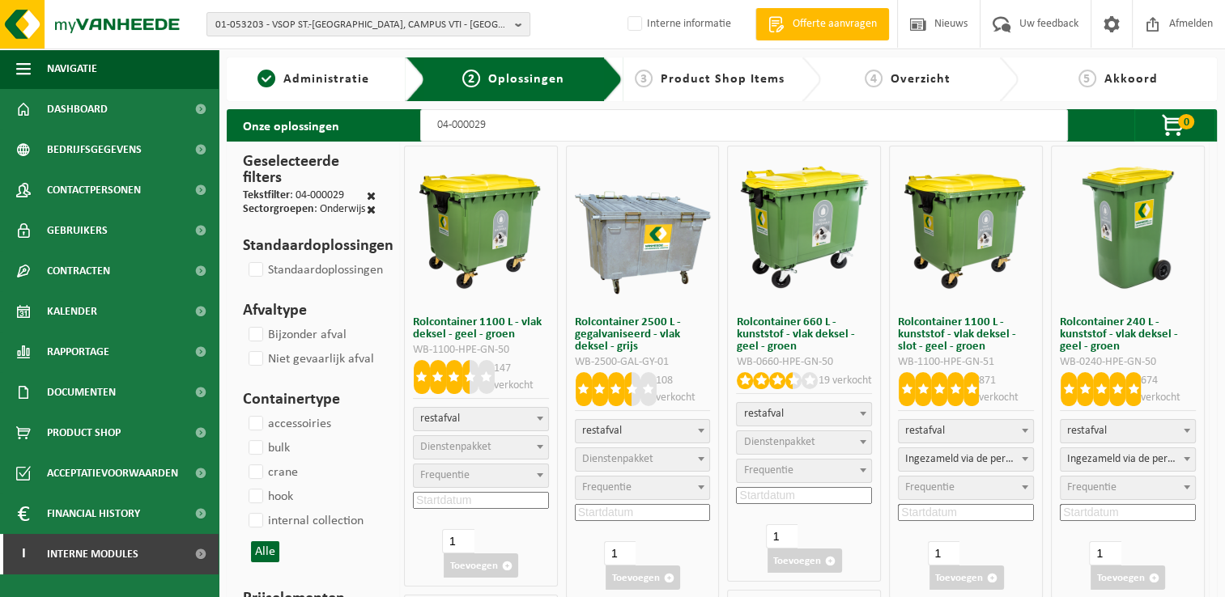
select select
select select "2"
select select
select select "2"
select select
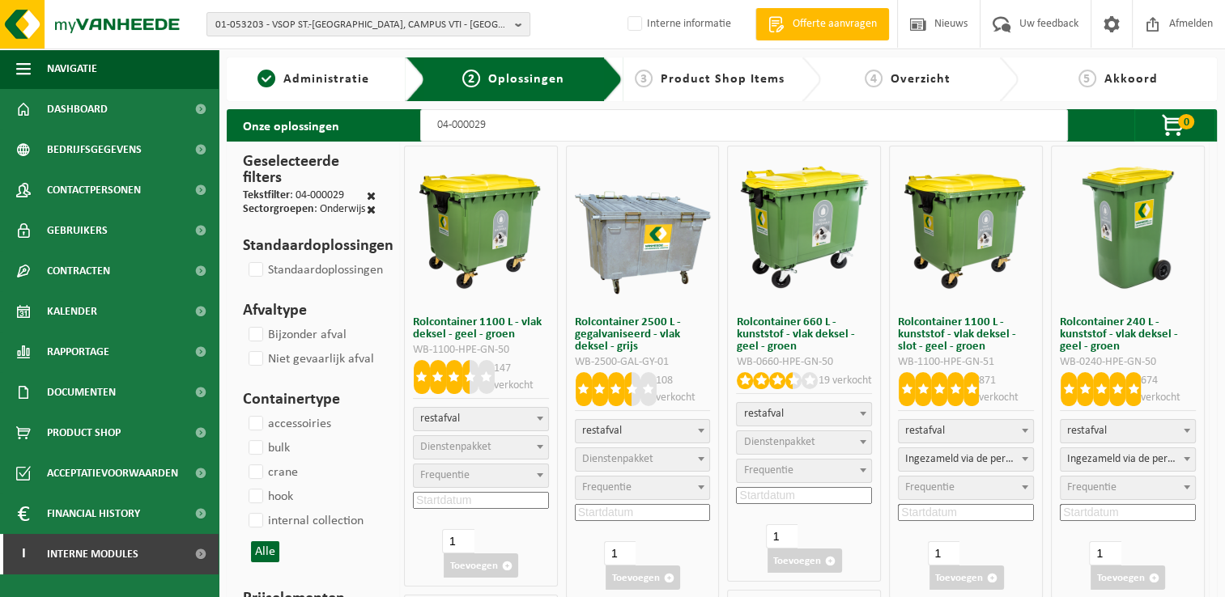
select select
select select "25"
select select
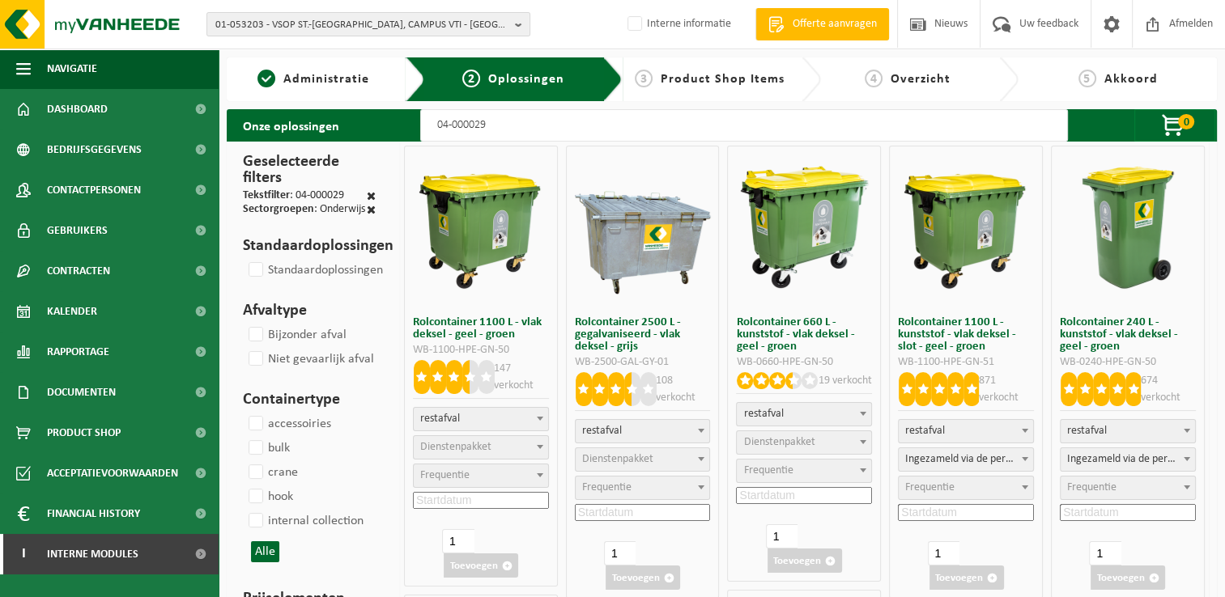
select select "25"
select select
type input "04-000029 11"
select select
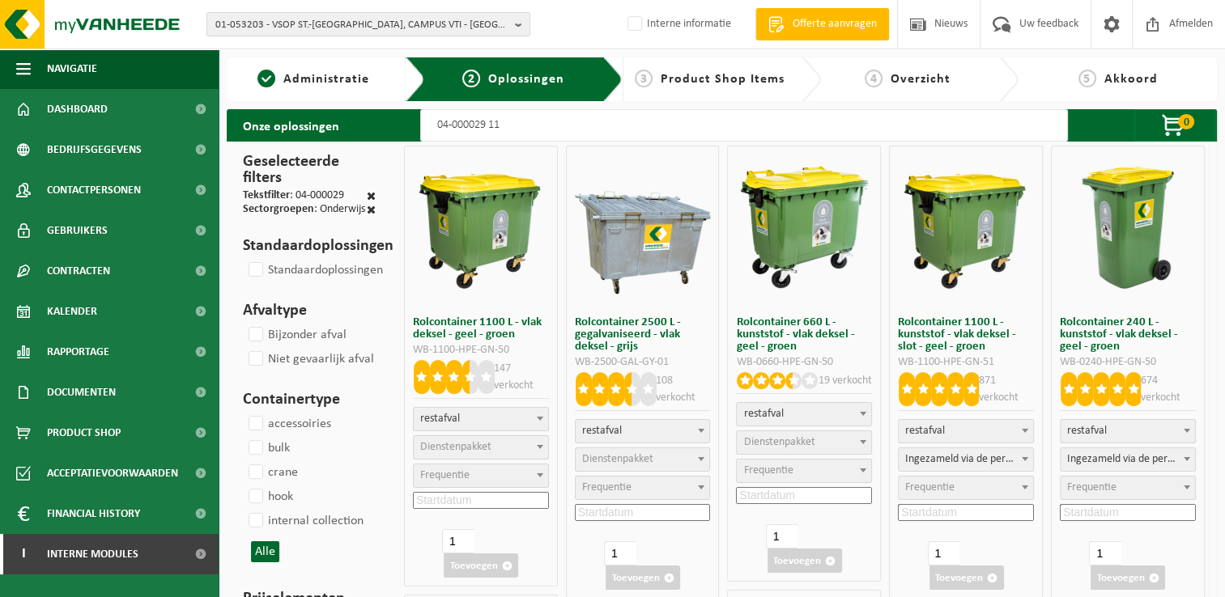
select select
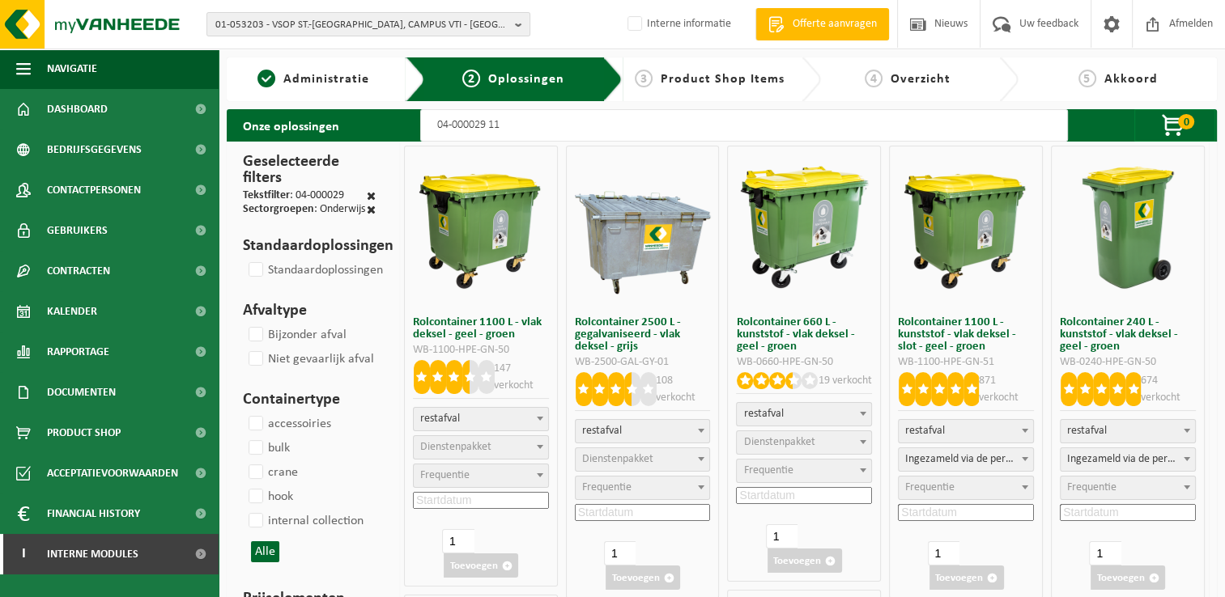
select select
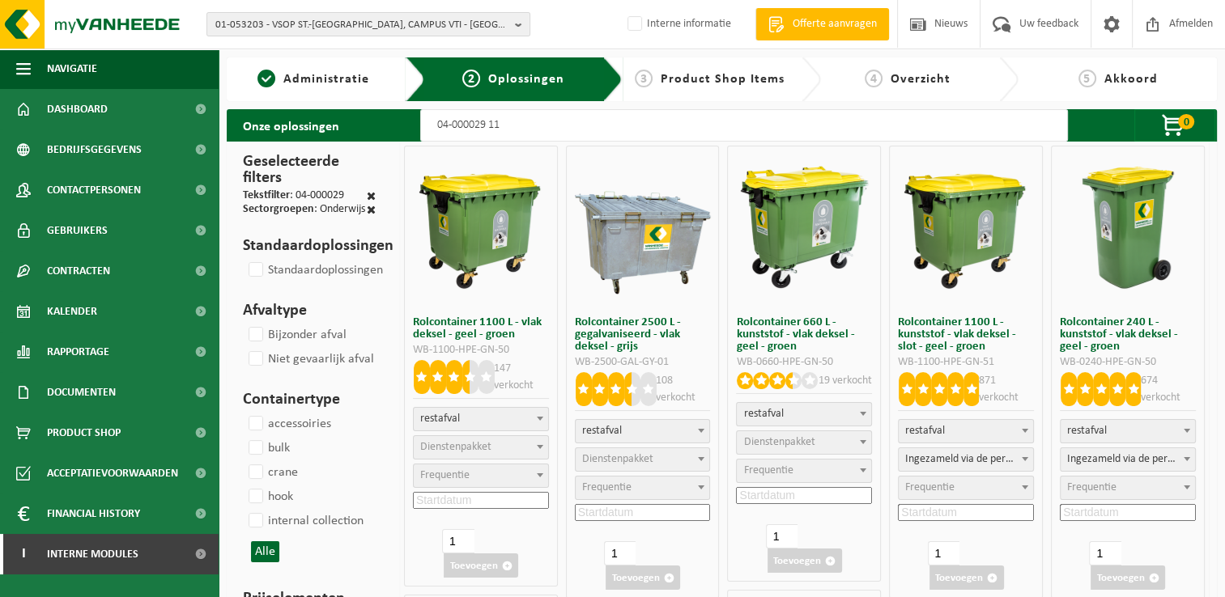
select select
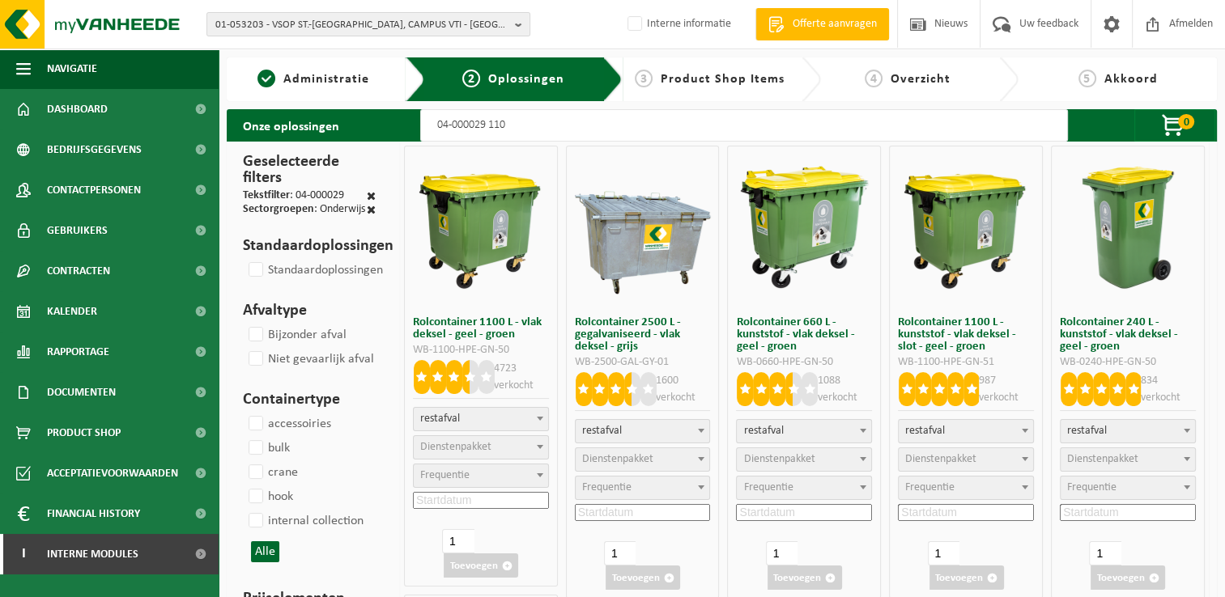
type input "04-000029 1100"
select select
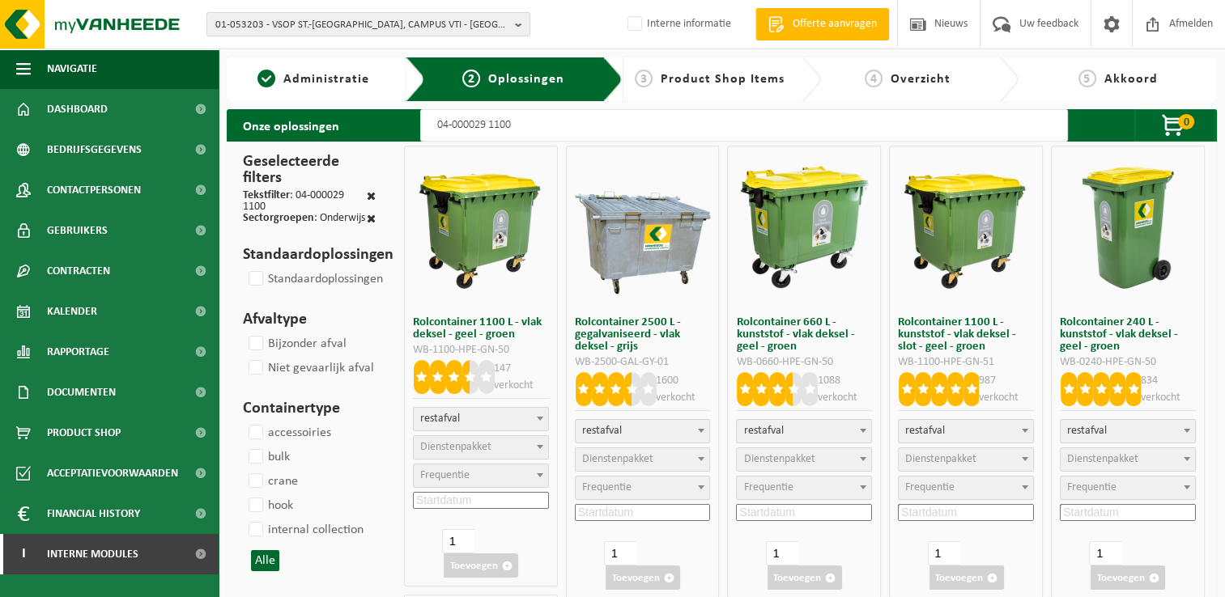
select select
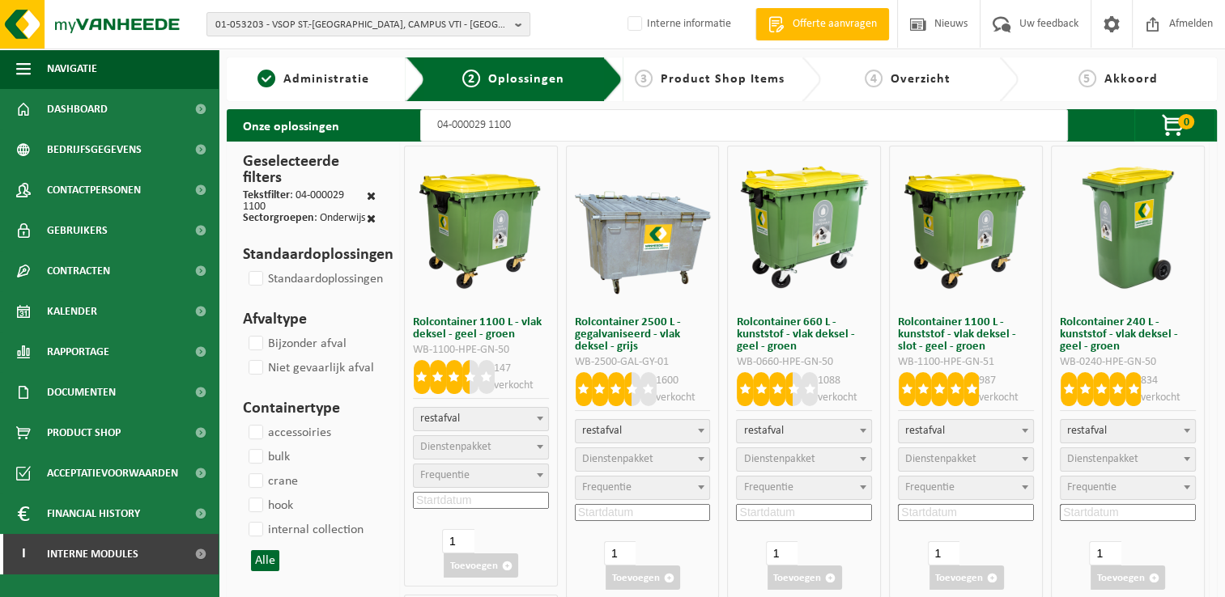
select select
select select "2"
select select
select select "2"
select select
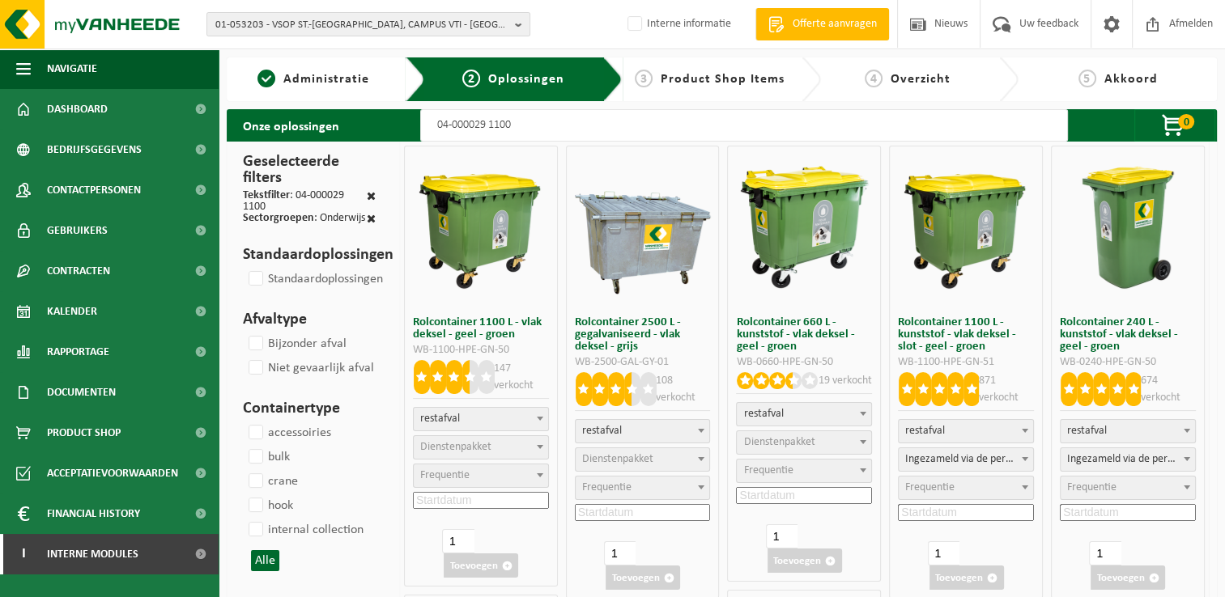
select select
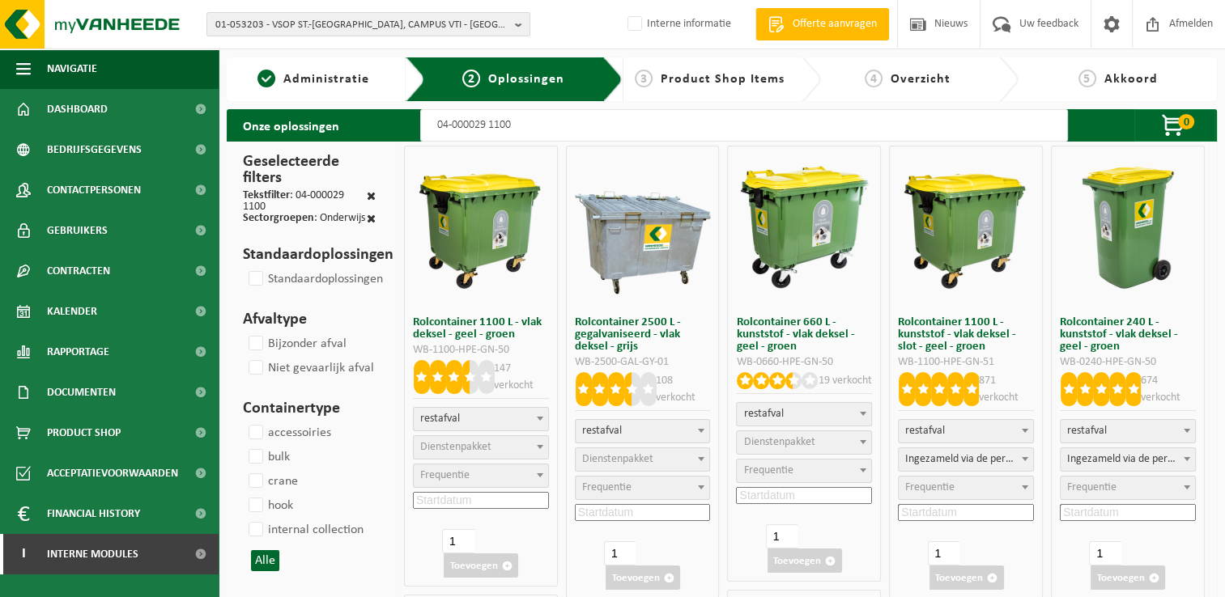
select select "2"
select select
select select "2"
select select
select select "2"
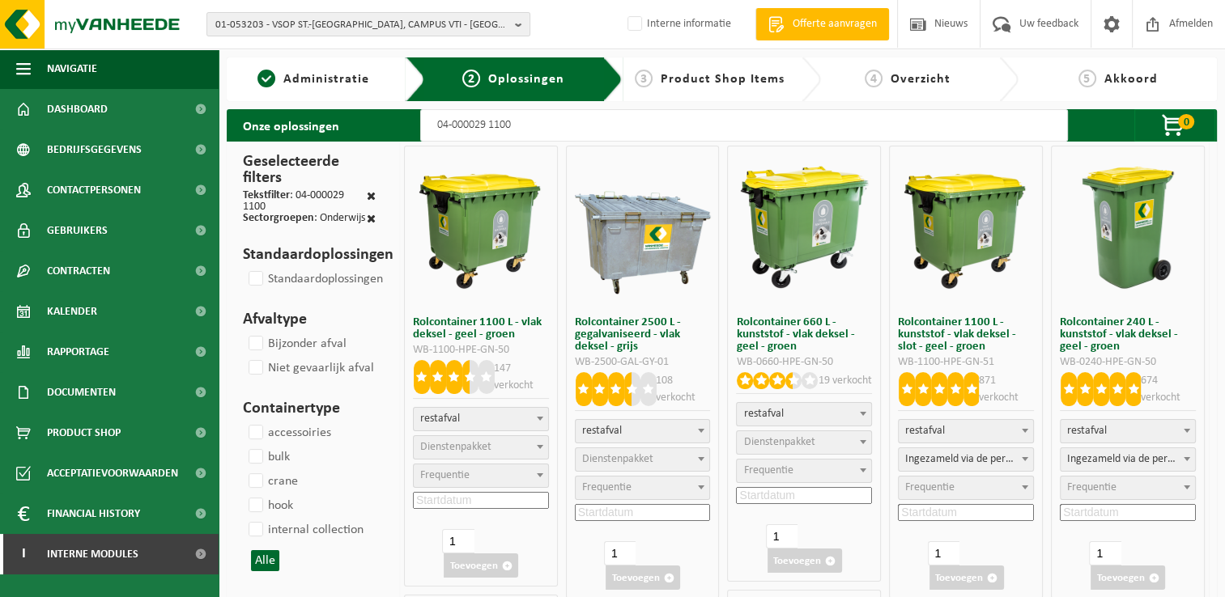
select select
select select "2"
select select
select select "2"
select select
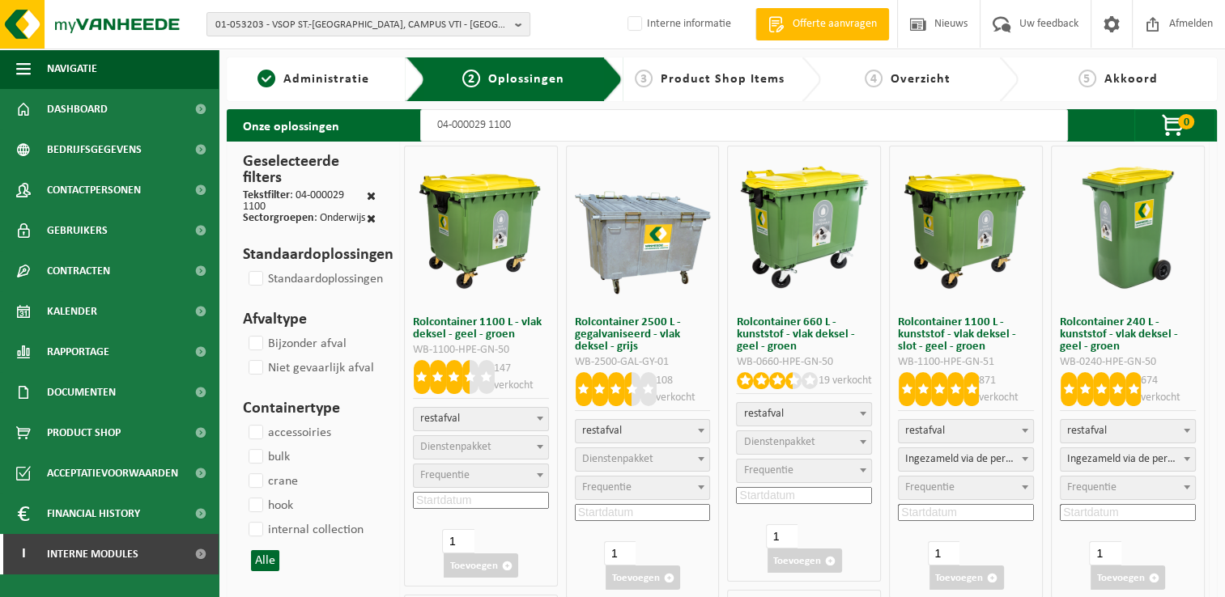
select select
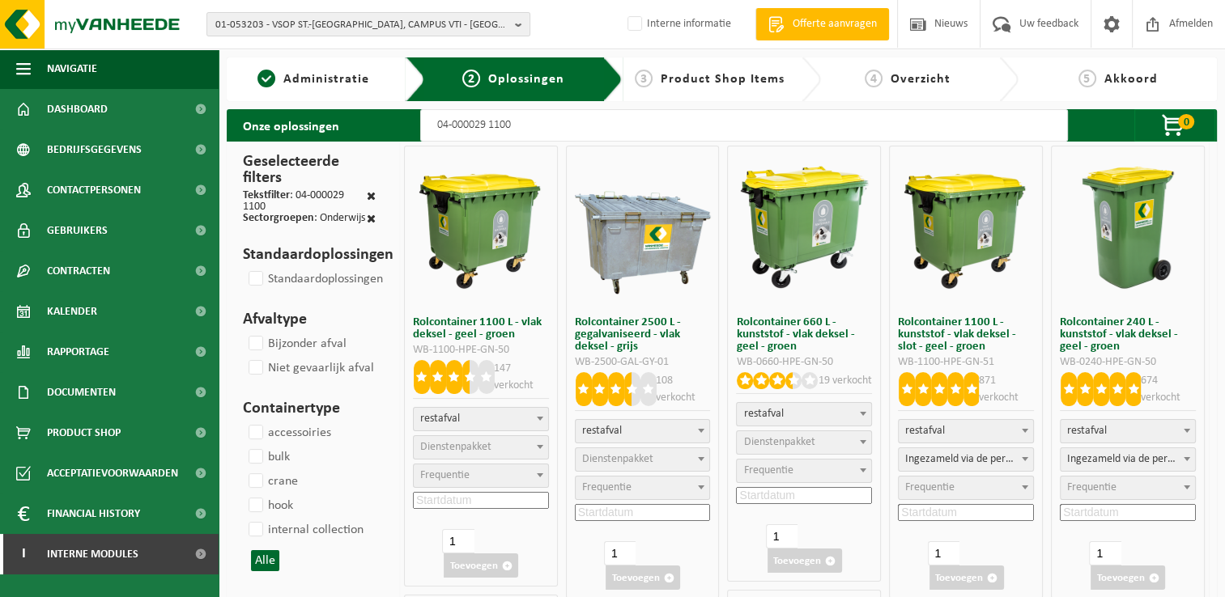
select select
select select "2"
select select
select select "25"
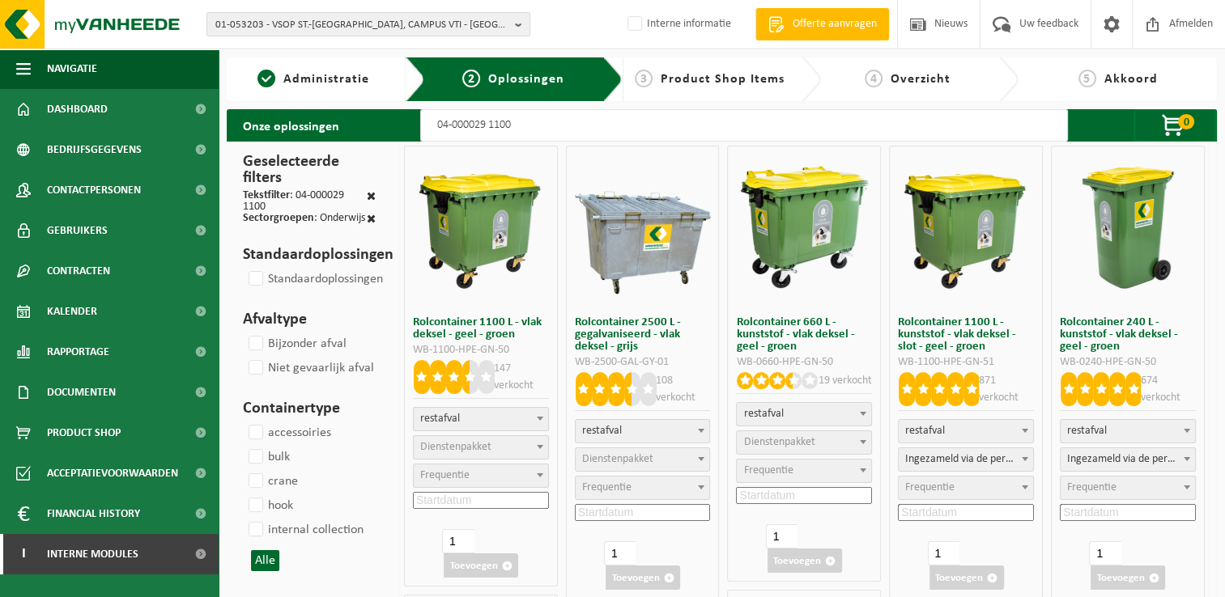
select select
select select "2"
select select
select select "2"
select select
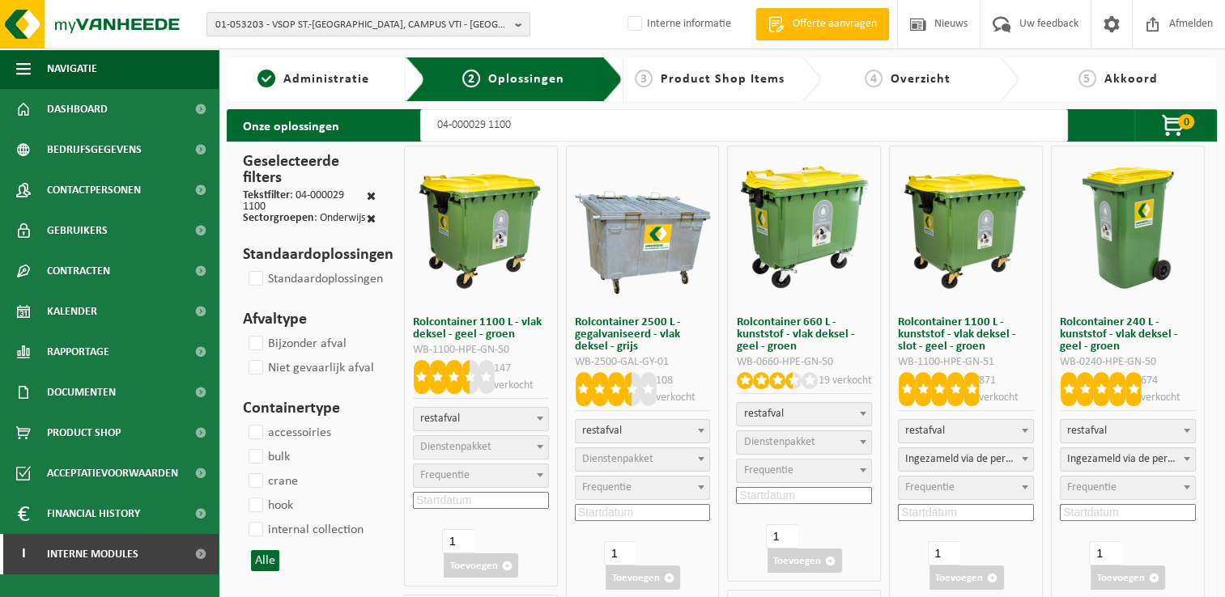
select select "2"
select select
select select "2"
select select
select select "2"
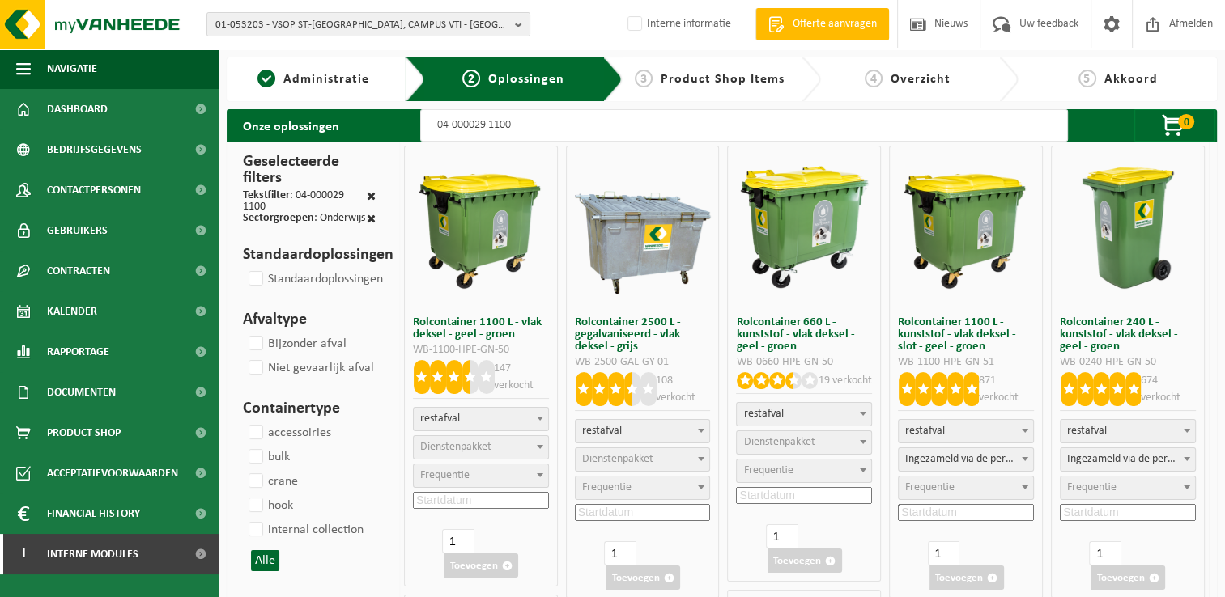
select select
select select "2"
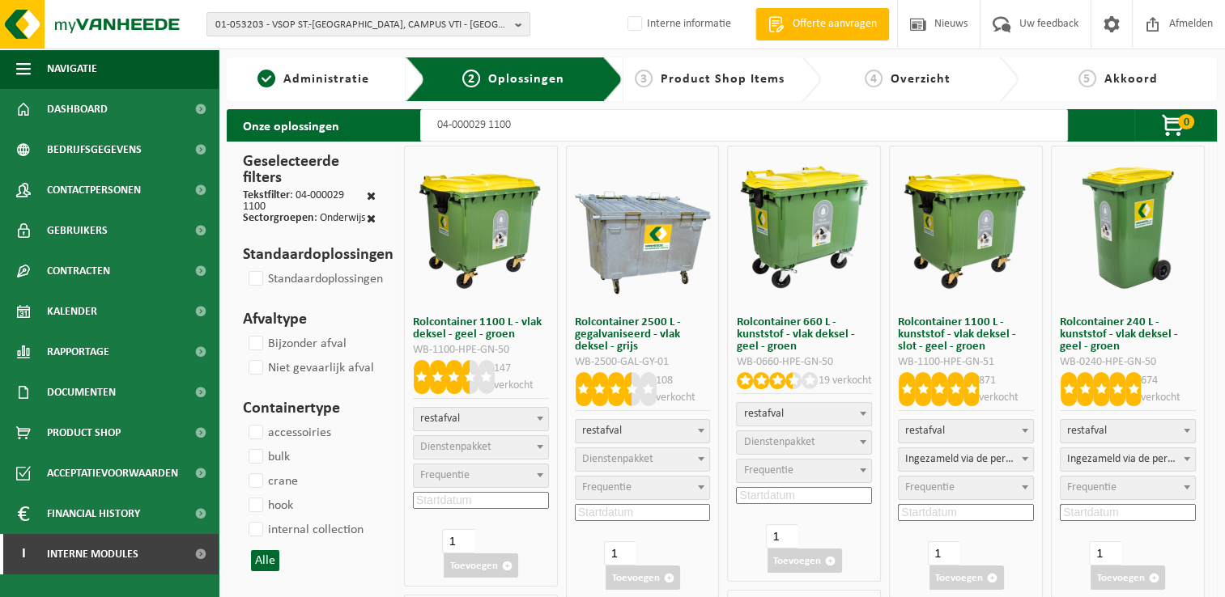
select select
select select "25"
select select
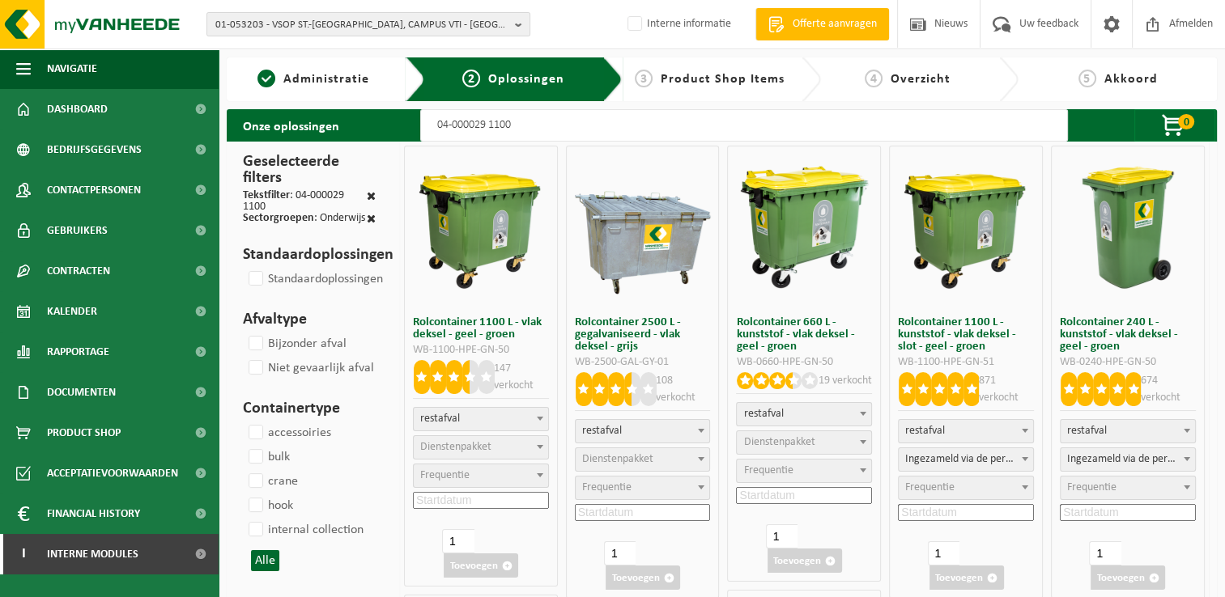
select select
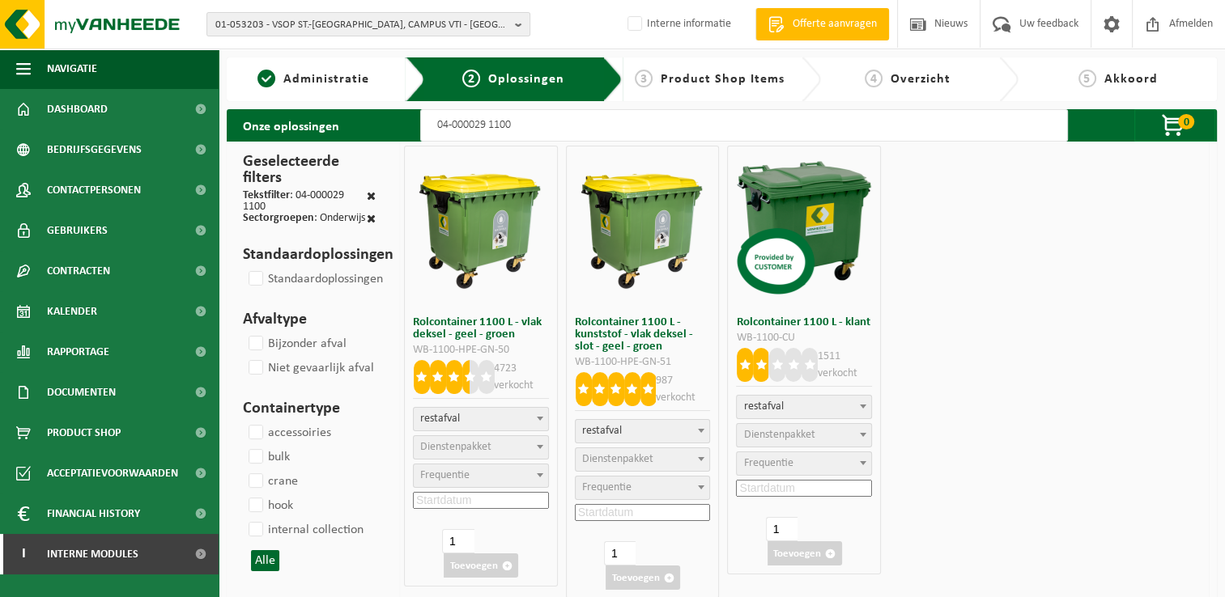
select select
select select "2"
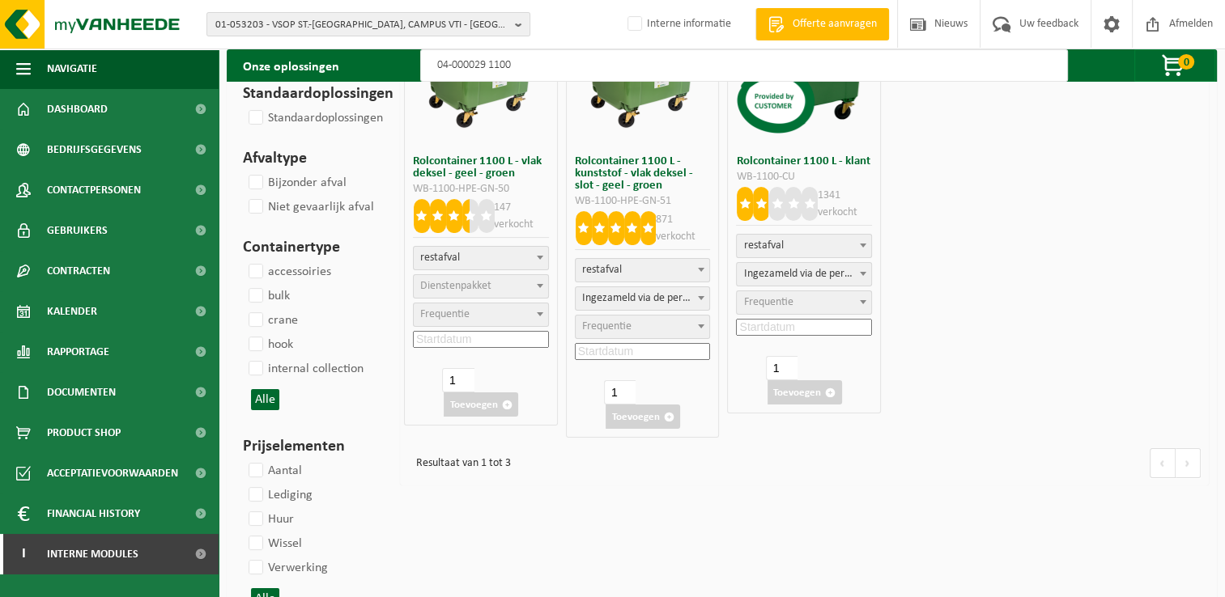
scroll to position [162, 0]
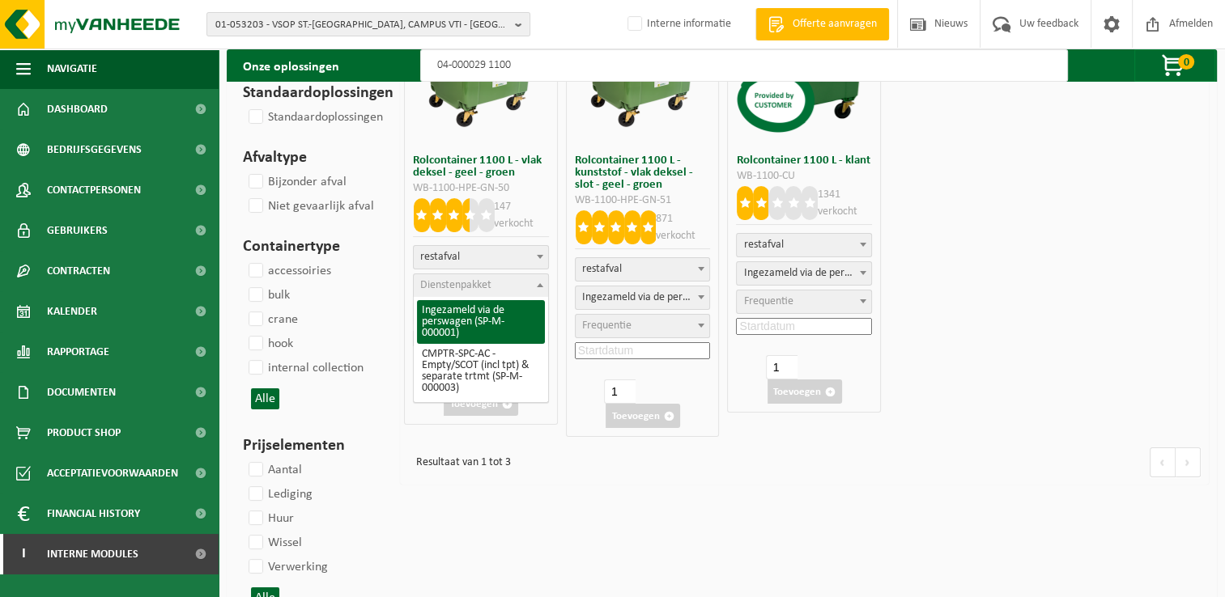
click at [478, 287] on span "Dienstenpakket" at bounding box center [455, 285] width 71 height 12
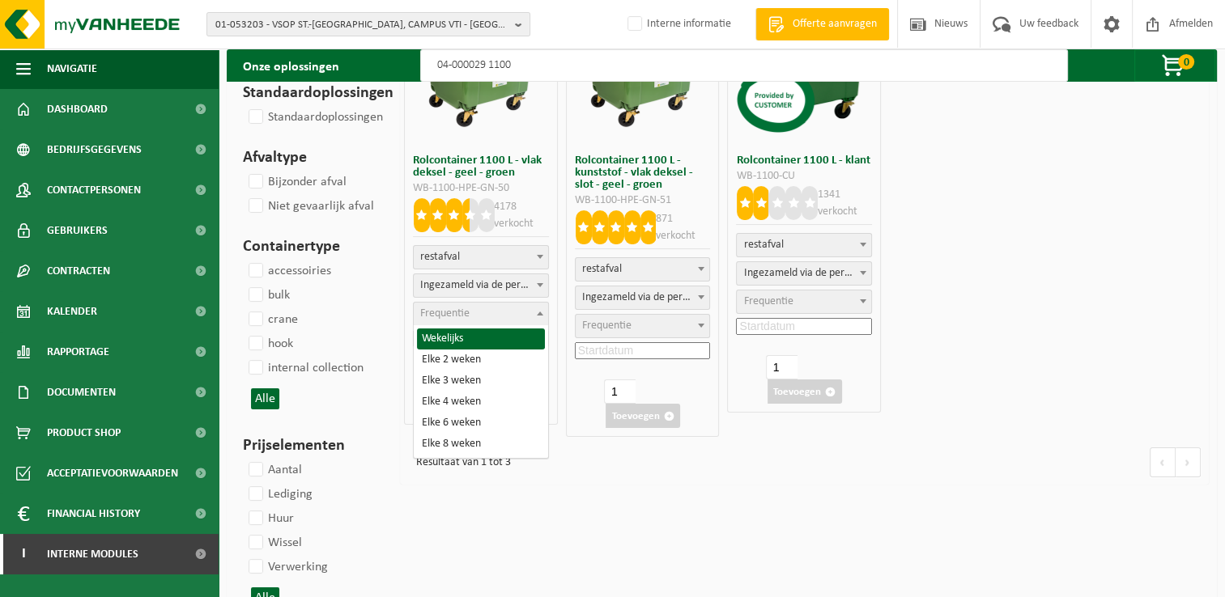
click at [495, 318] on span "Frequentie" at bounding box center [481, 314] width 134 height 23
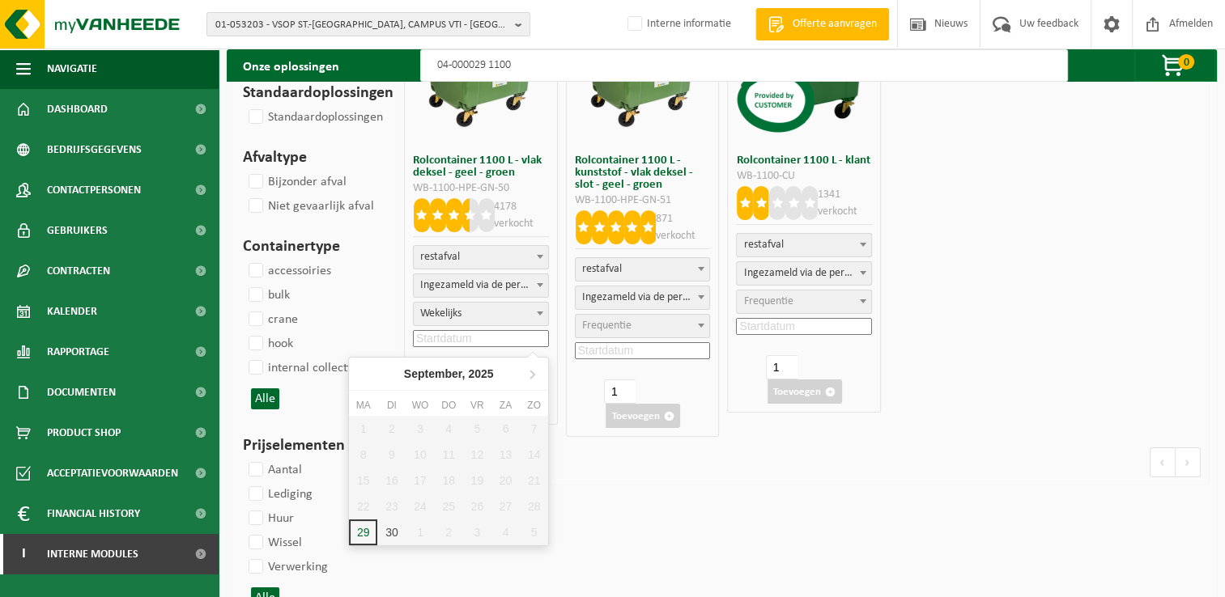
click at [490, 338] on input at bounding box center [481, 338] width 136 height 17
click at [528, 371] on icon at bounding box center [532, 374] width 26 height 26
click at [364, 452] on div "6" at bounding box center [363, 455] width 28 height 26
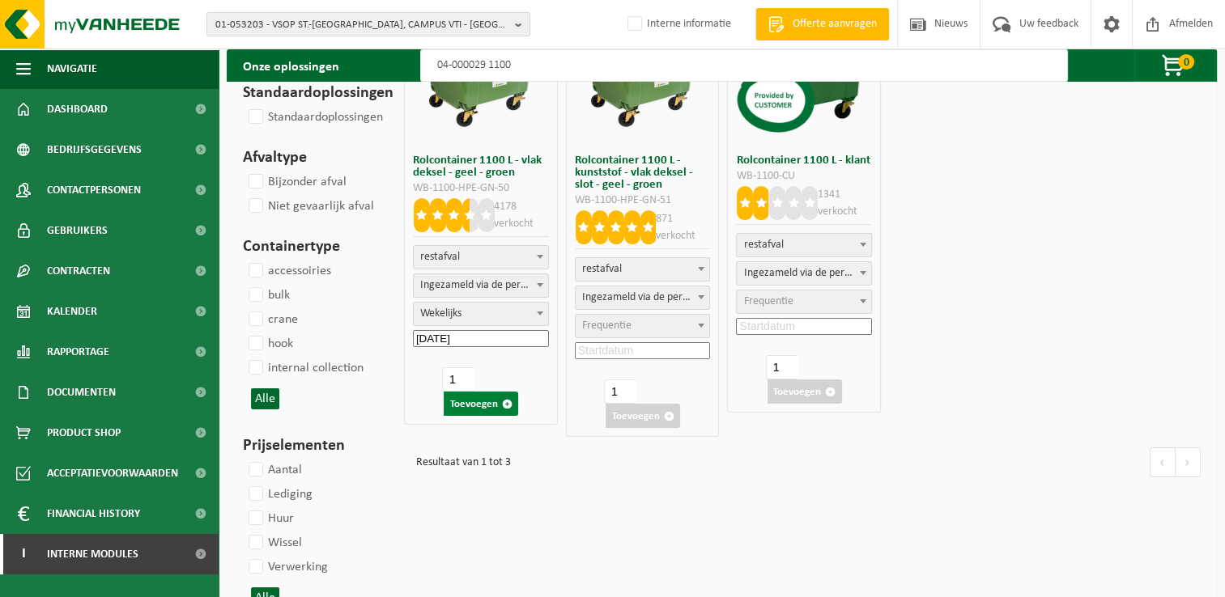
click at [474, 410] on button "Toevoegen" at bounding box center [481, 404] width 74 height 24
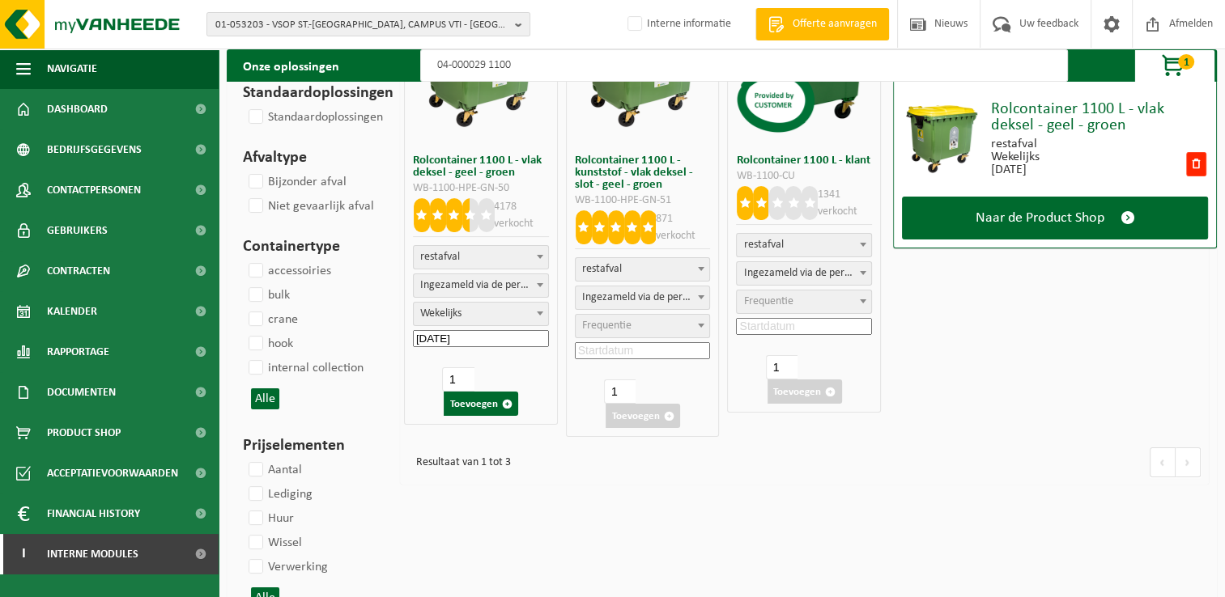
click at [532, 63] on input "04-000029 1100" at bounding box center [743, 65] width 647 height 32
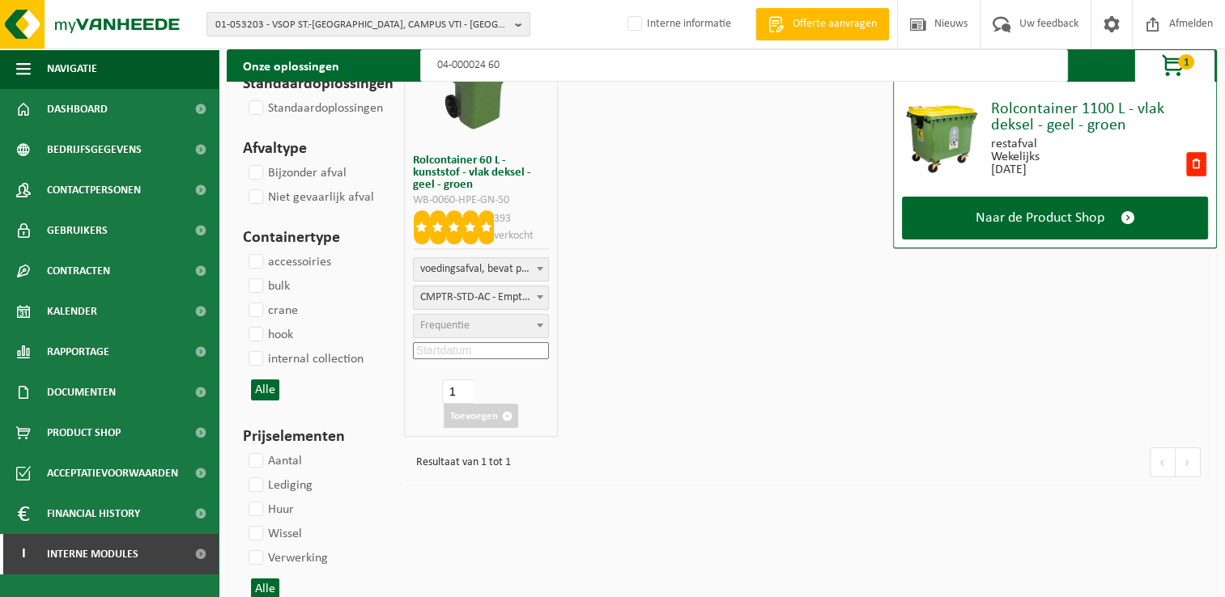
click at [464, 328] on span "Frequentie" at bounding box center [444, 326] width 49 height 12
click at [487, 351] on input at bounding box center [481, 350] width 136 height 17
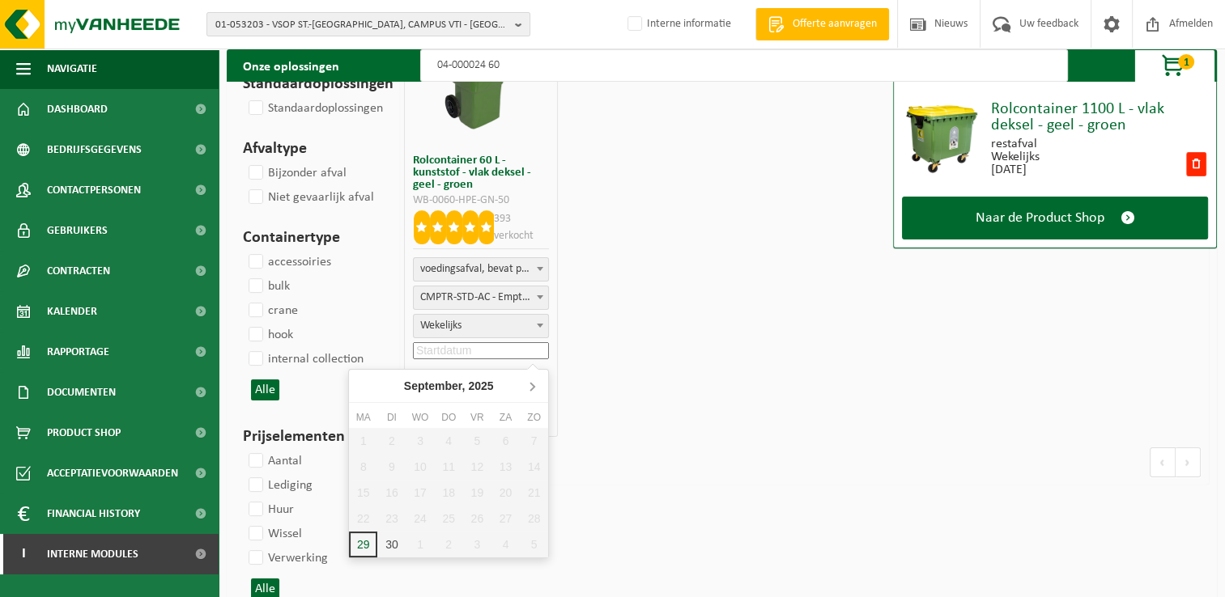
click at [529, 388] on icon at bounding box center [532, 386] width 26 height 26
click at [360, 468] on div "6" at bounding box center [363, 467] width 28 height 26
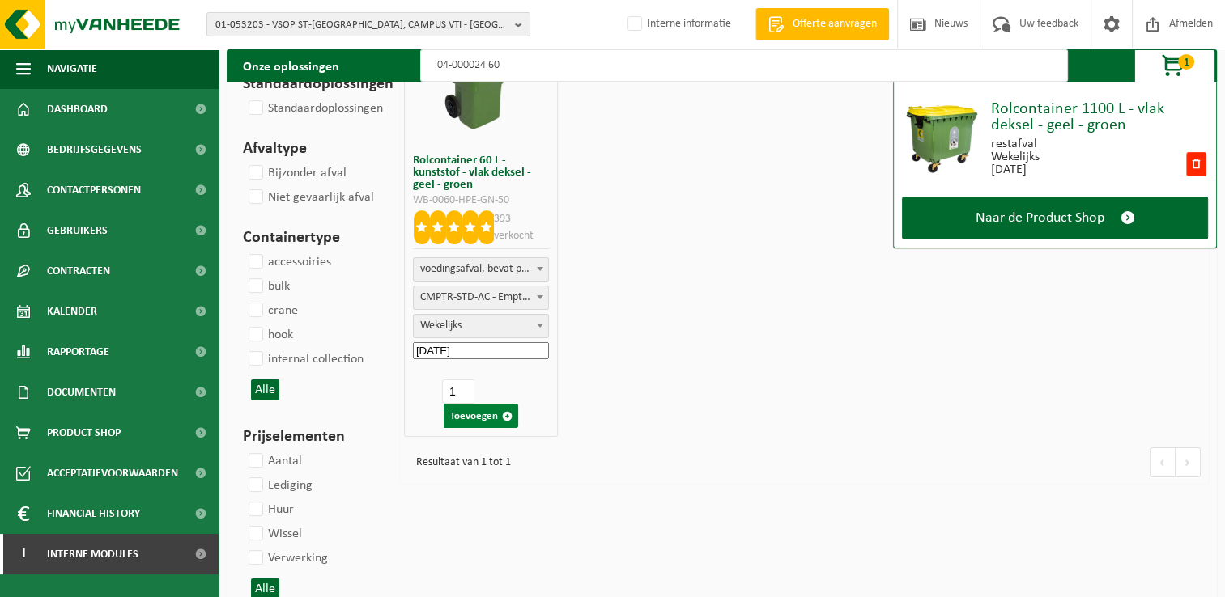
click at [482, 418] on button "Toevoegen" at bounding box center [481, 416] width 74 height 24
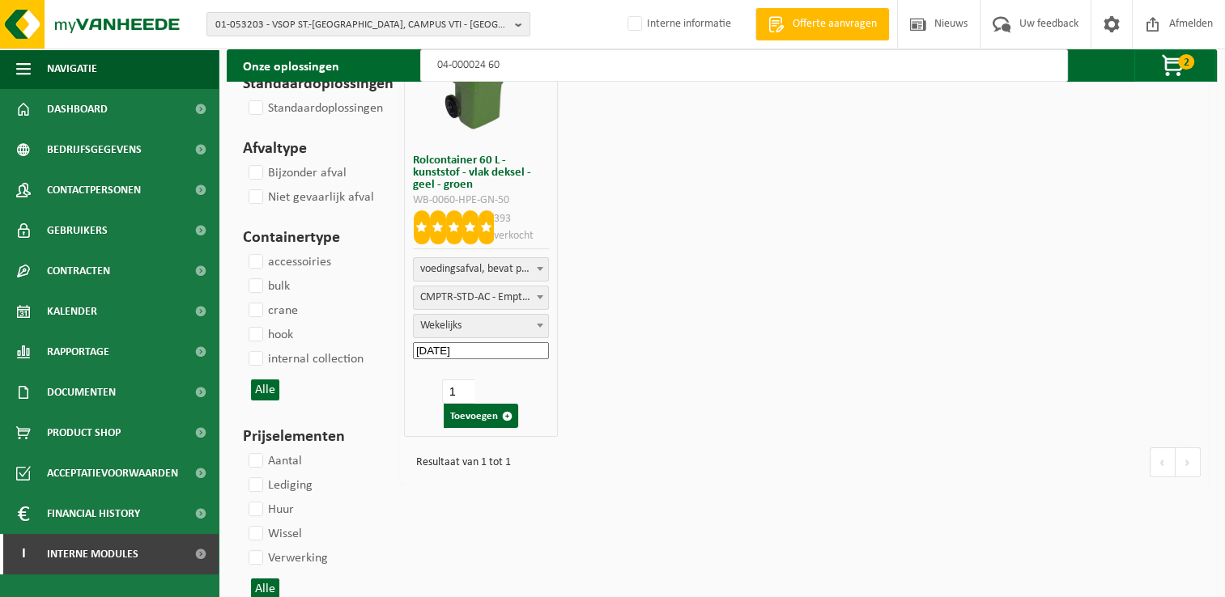
scroll to position [0, 0]
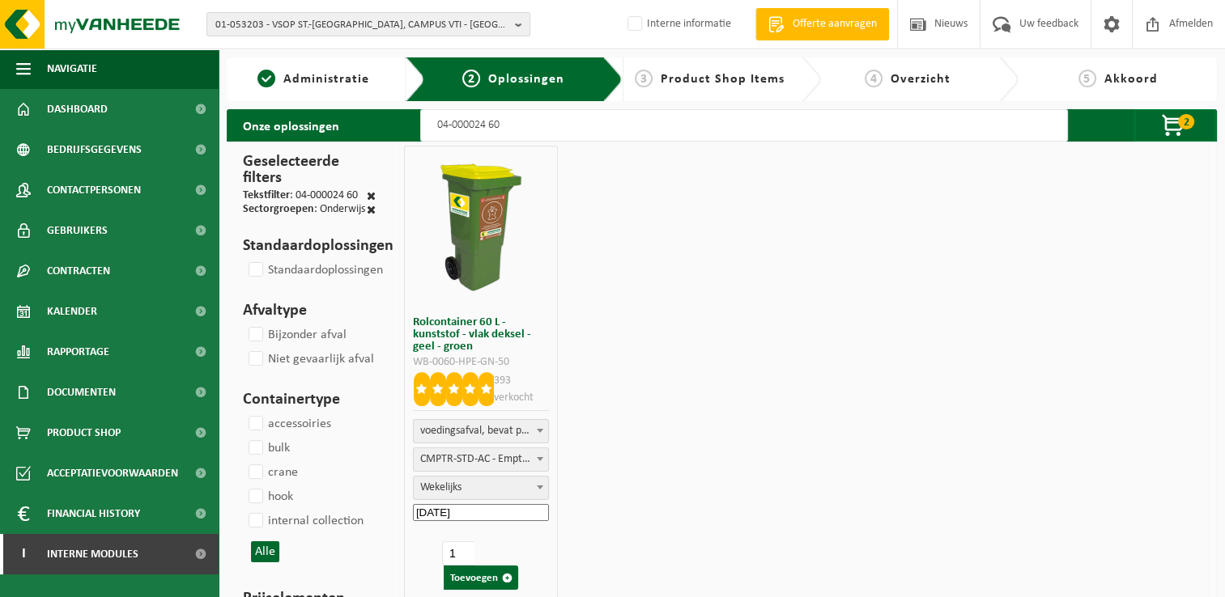
click at [566, 125] on input "04-000024 60" at bounding box center [743, 125] width 647 height 32
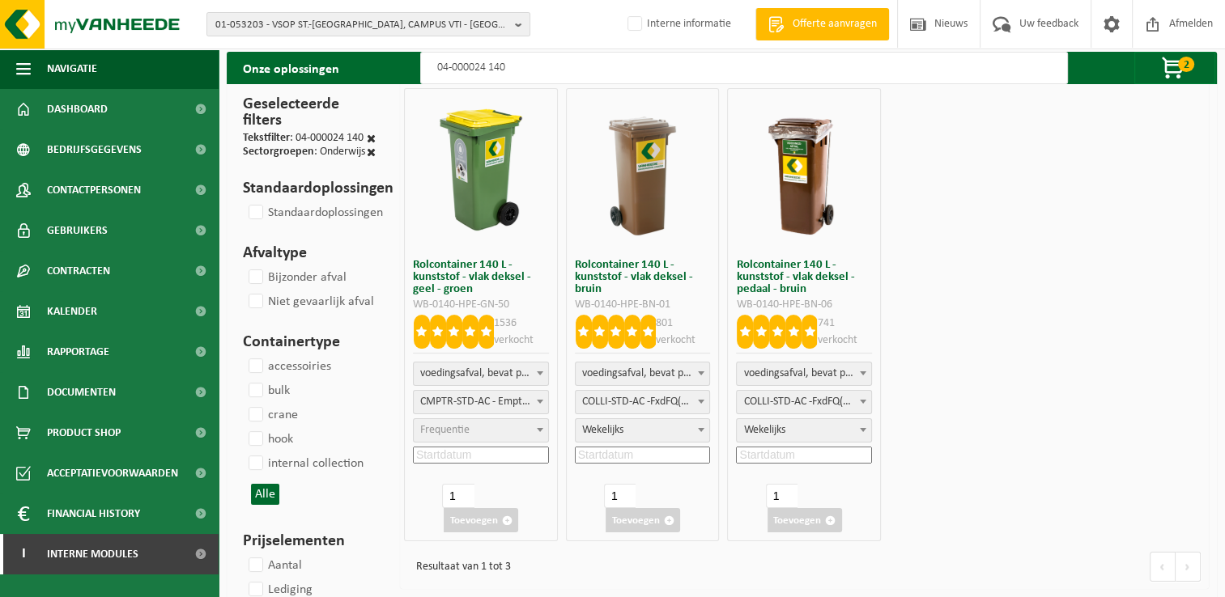
scroll to position [81, 0]
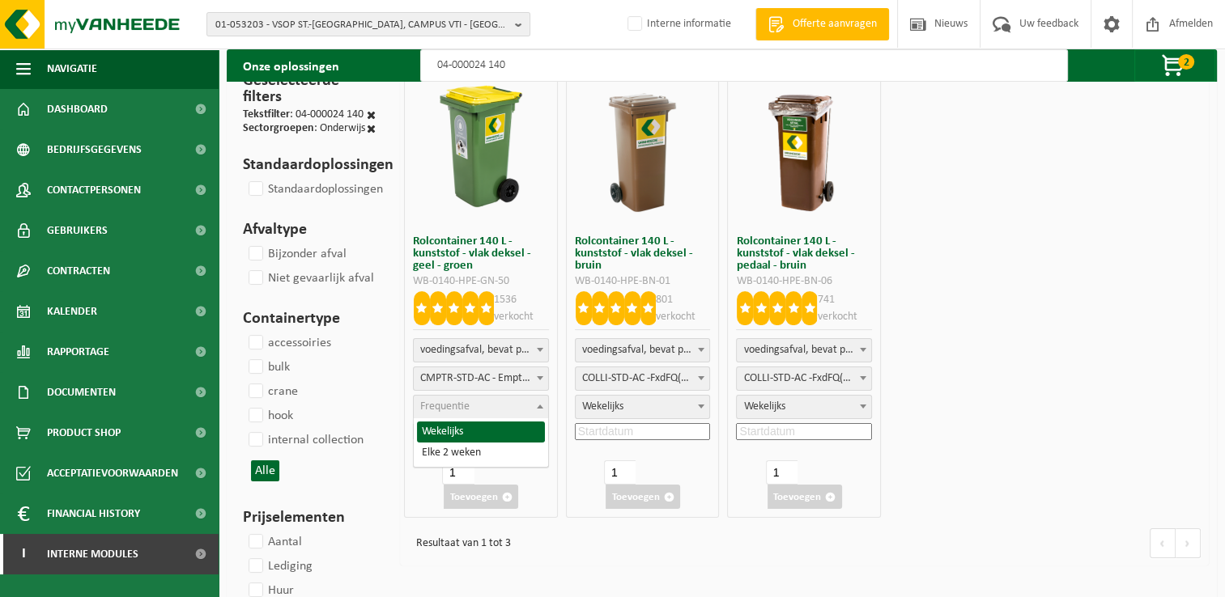
click at [458, 410] on span "Frequentie" at bounding box center [444, 407] width 49 height 12
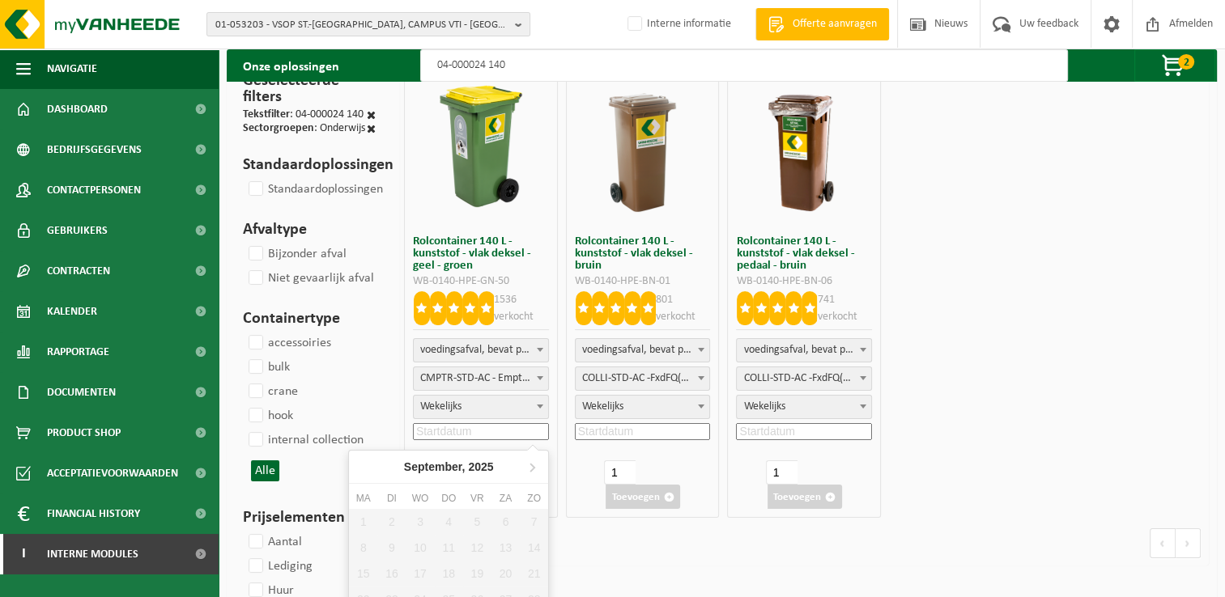
click at [482, 432] on input at bounding box center [481, 431] width 136 height 17
click at [536, 470] on icon at bounding box center [532, 467] width 26 height 26
click at [363, 541] on div "6" at bounding box center [363, 548] width 28 height 26
click at [478, 496] on button "Toevoegen" at bounding box center [481, 497] width 74 height 24
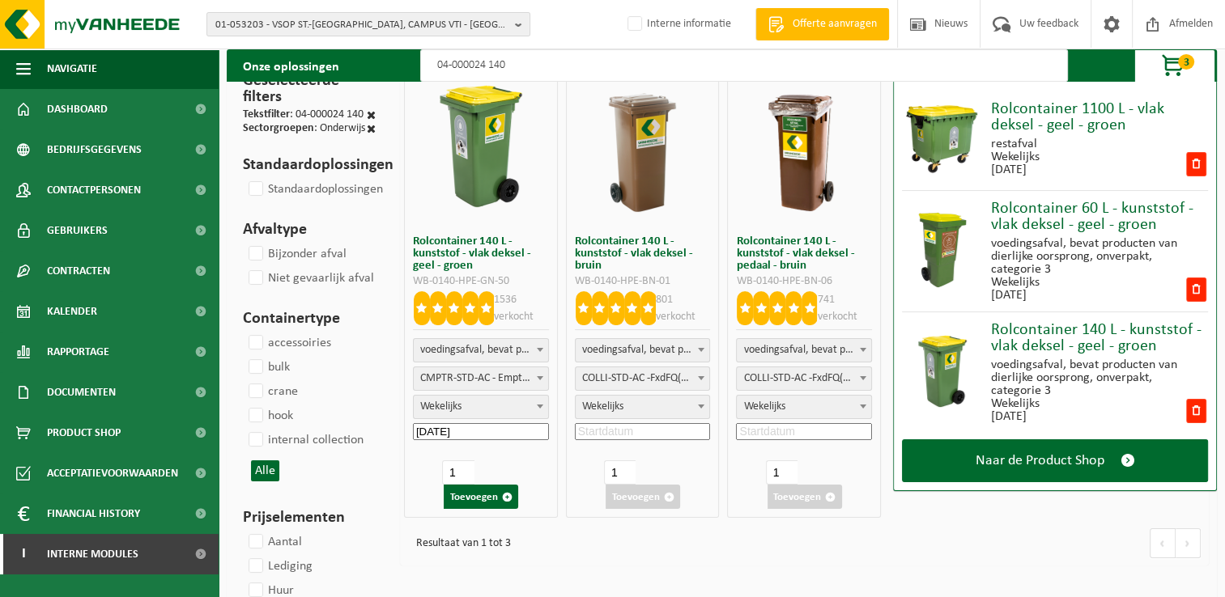
click at [549, 66] on input "04-000024 140" at bounding box center [743, 65] width 647 height 32
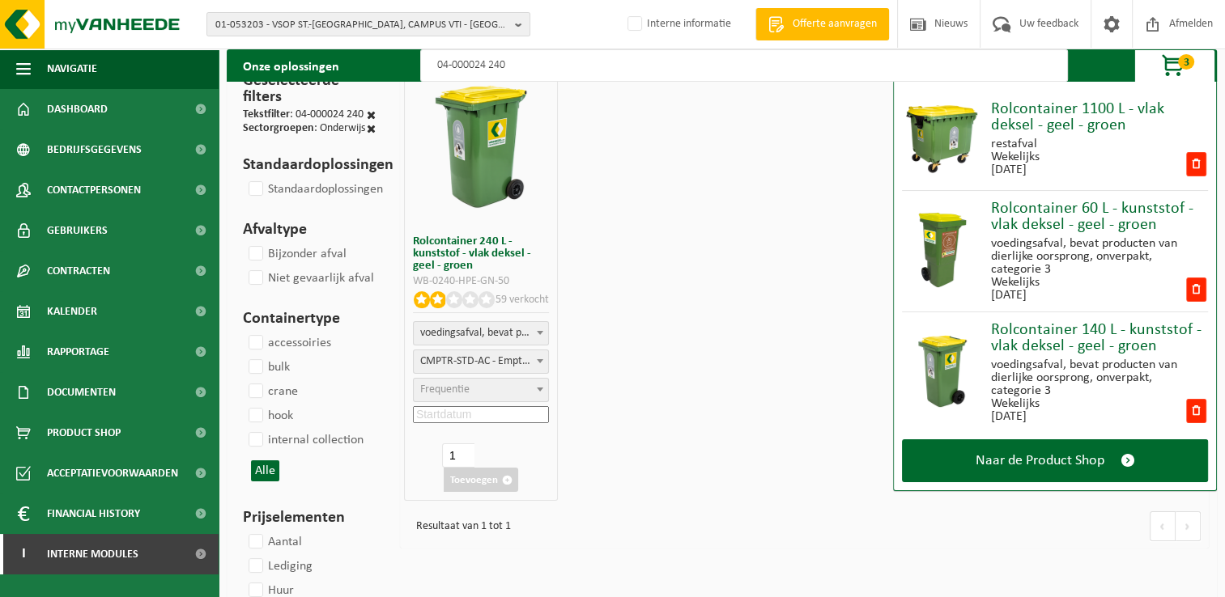
click at [476, 388] on span "Frequentie" at bounding box center [481, 390] width 134 height 23
click at [472, 415] on input at bounding box center [481, 414] width 136 height 17
click at [538, 449] on icon at bounding box center [532, 450] width 26 height 26
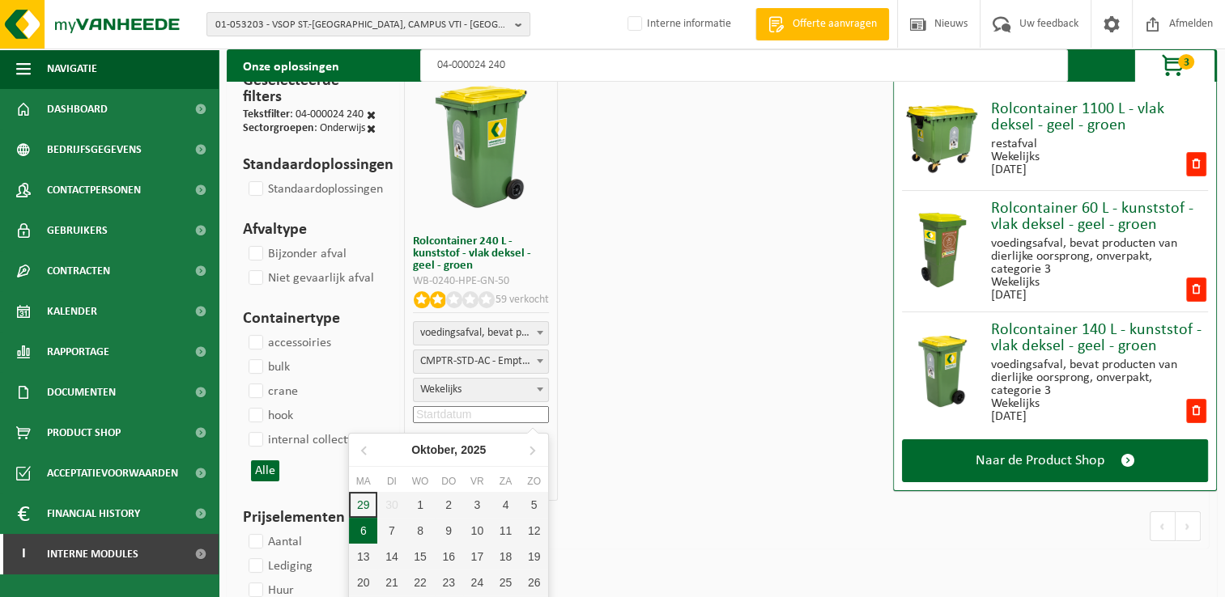
click at [363, 534] on div "6" at bounding box center [363, 531] width 28 height 26
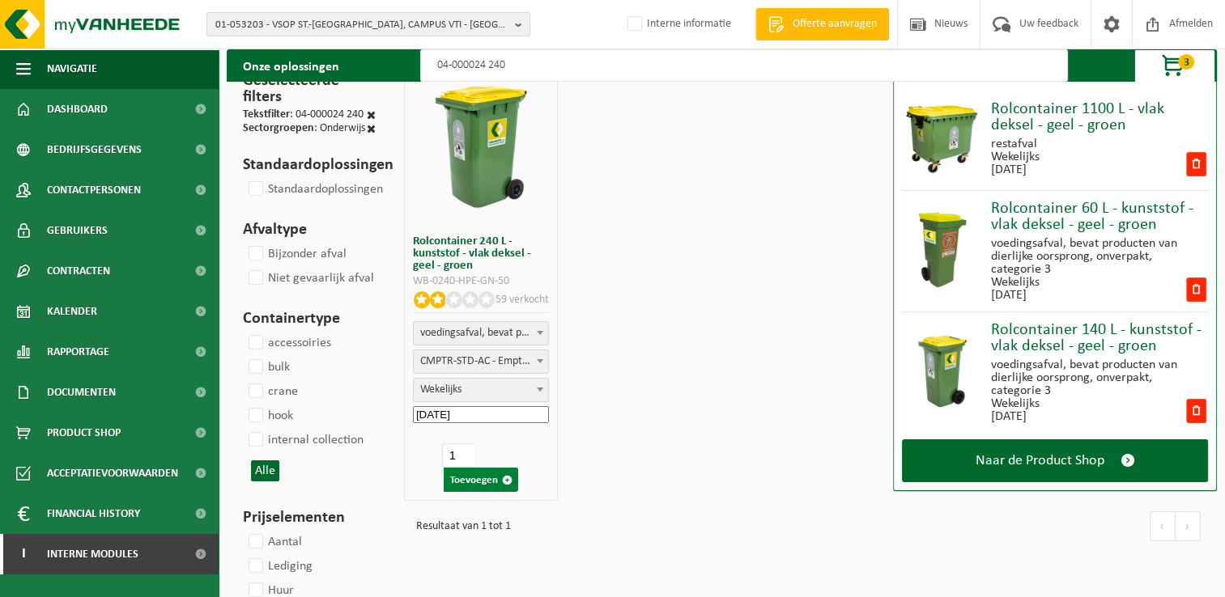
click at [479, 482] on button "Toevoegen" at bounding box center [481, 480] width 74 height 24
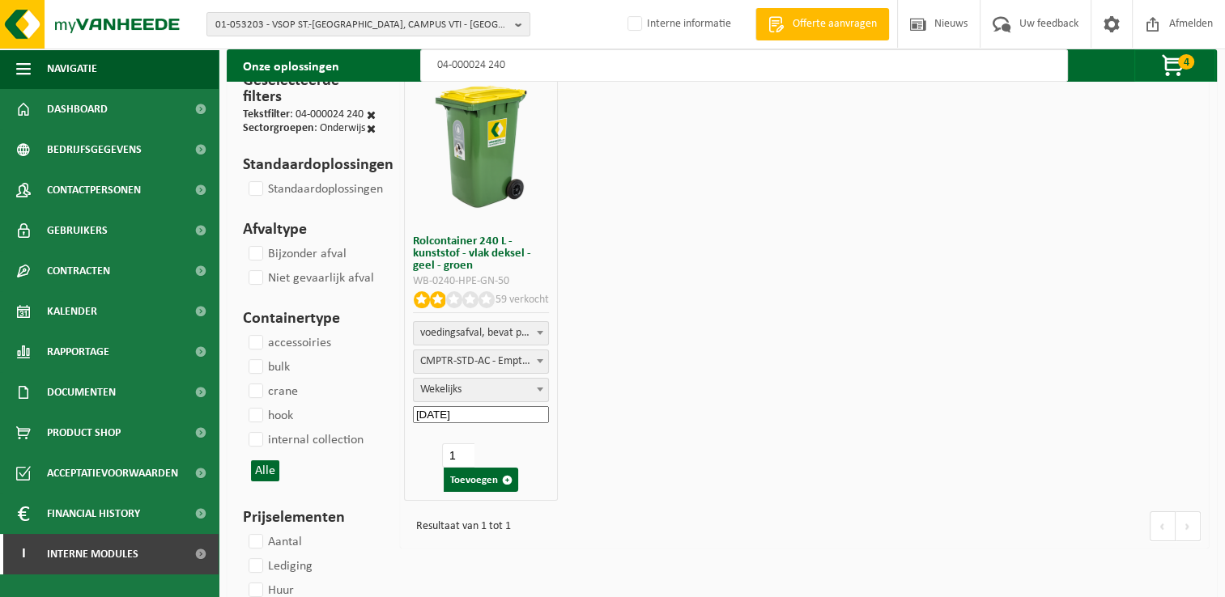
click at [619, 62] on input "04-000024 240" at bounding box center [743, 65] width 647 height 32
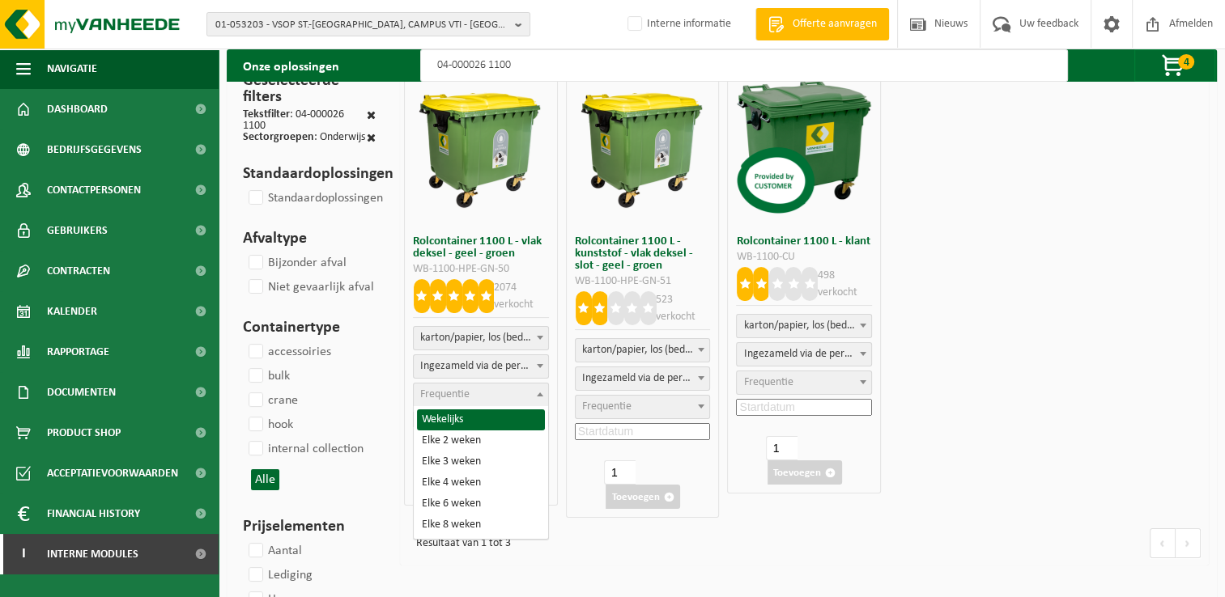
click at [448, 393] on span "Frequentie" at bounding box center [444, 394] width 49 height 12
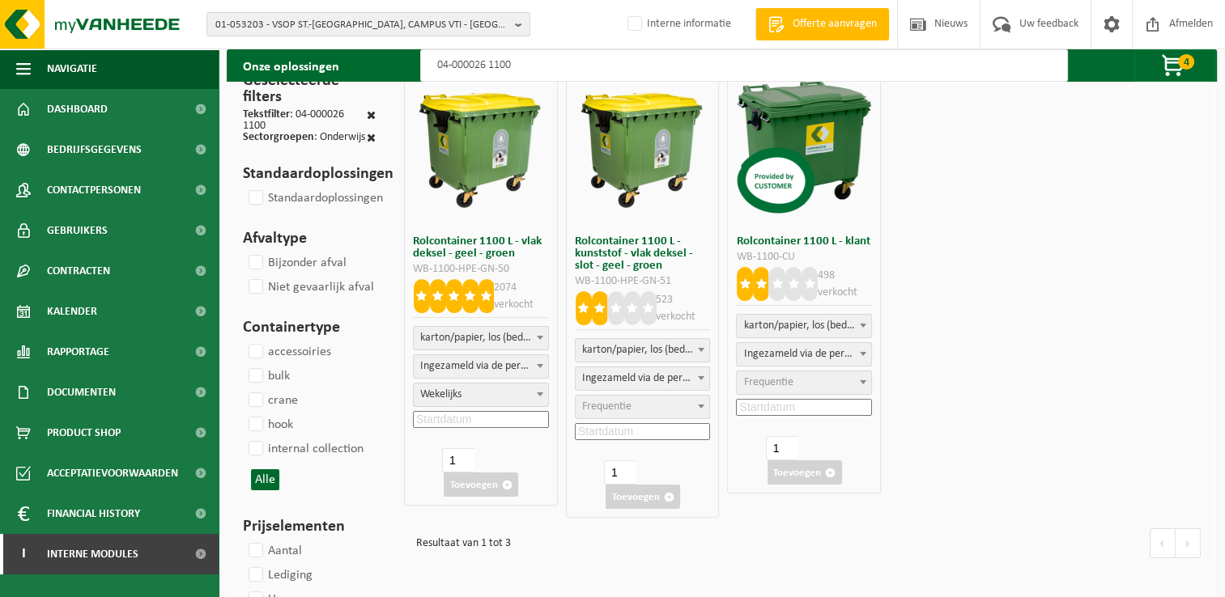
click at [489, 418] on input at bounding box center [481, 419] width 136 height 17
click at [536, 457] on icon at bounding box center [532, 455] width 26 height 26
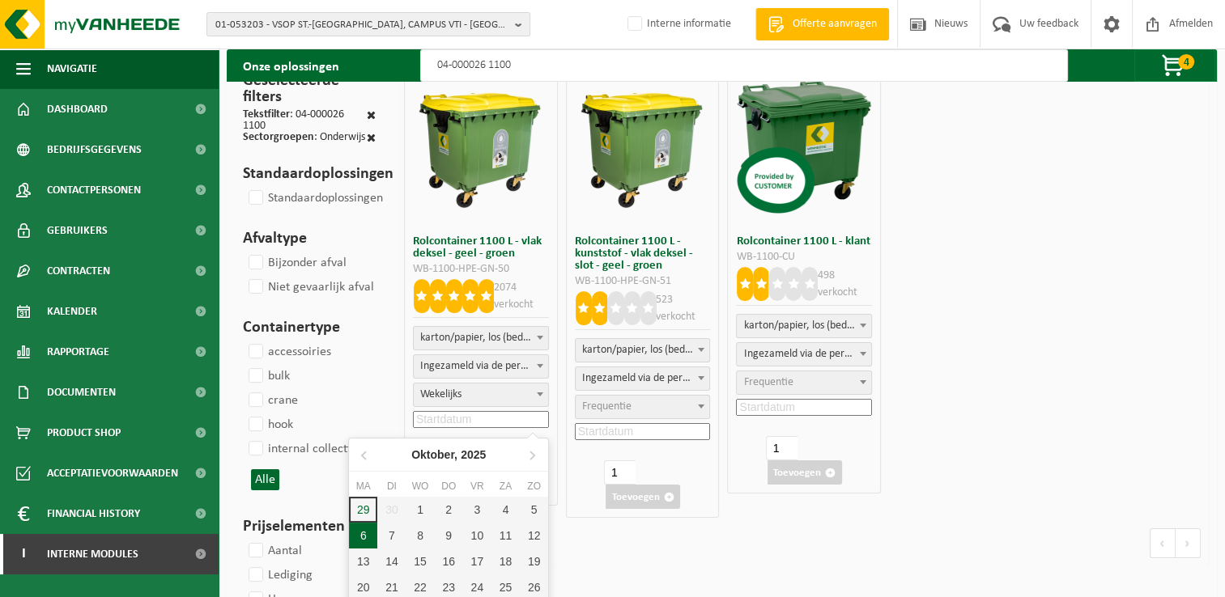
click at [355, 534] on div "6" at bounding box center [363, 536] width 28 height 26
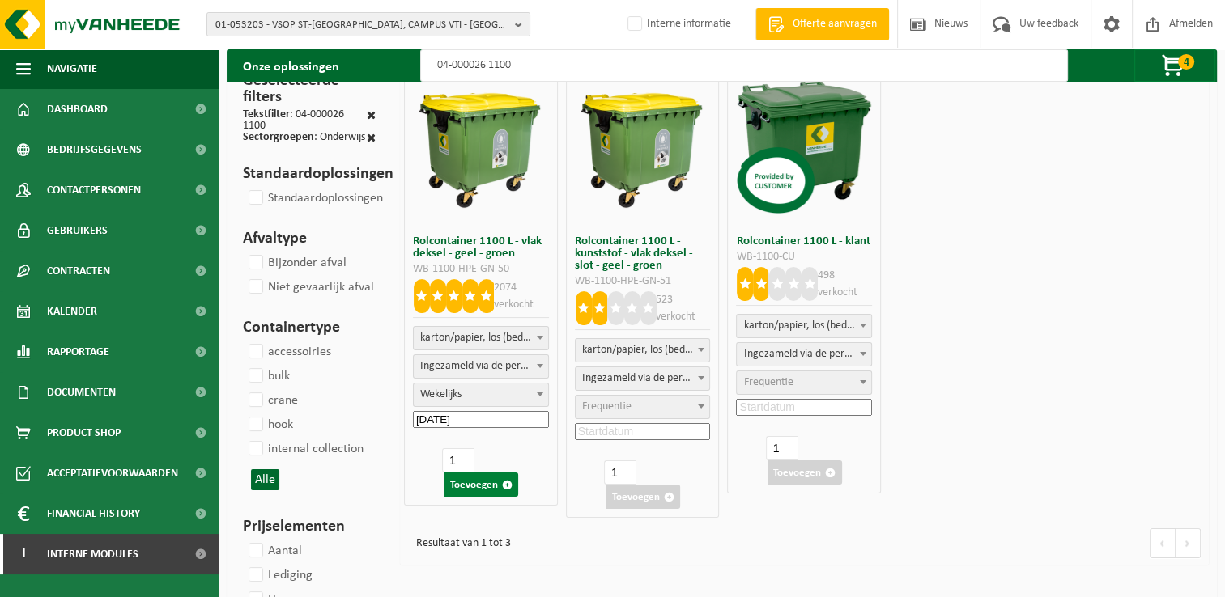
click at [488, 485] on button "Toevoegen" at bounding box center [481, 485] width 74 height 24
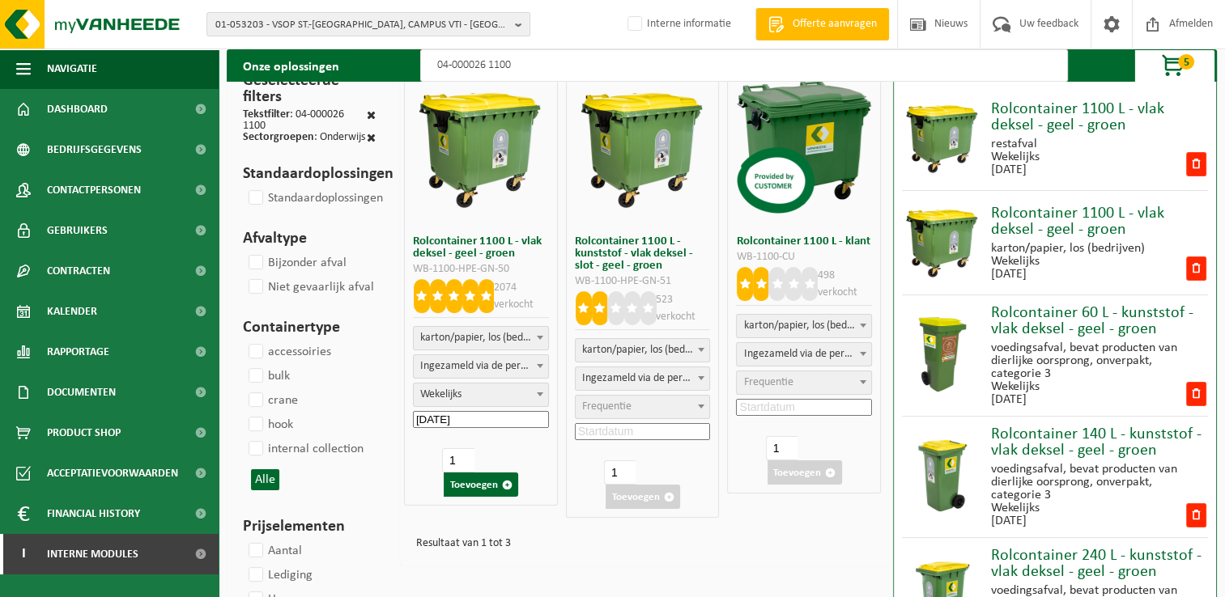
click at [566, 64] on input "04-000026 1100" at bounding box center [743, 65] width 647 height 32
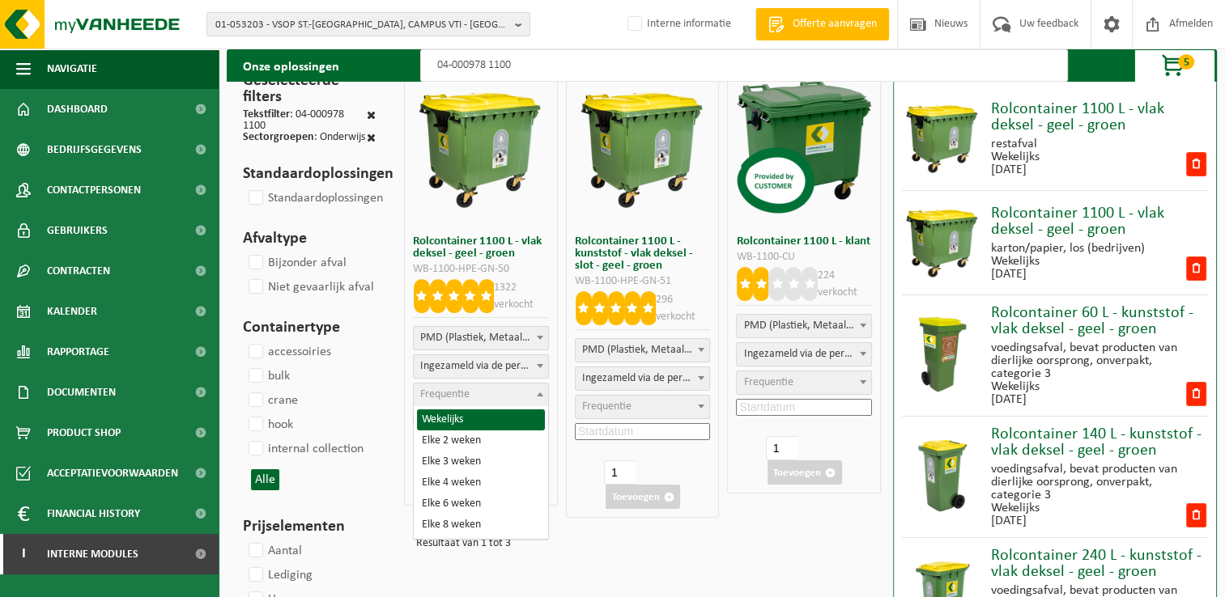
click at [448, 388] on span "Frequentie" at bounding box center [444, 394] width 49 height 12
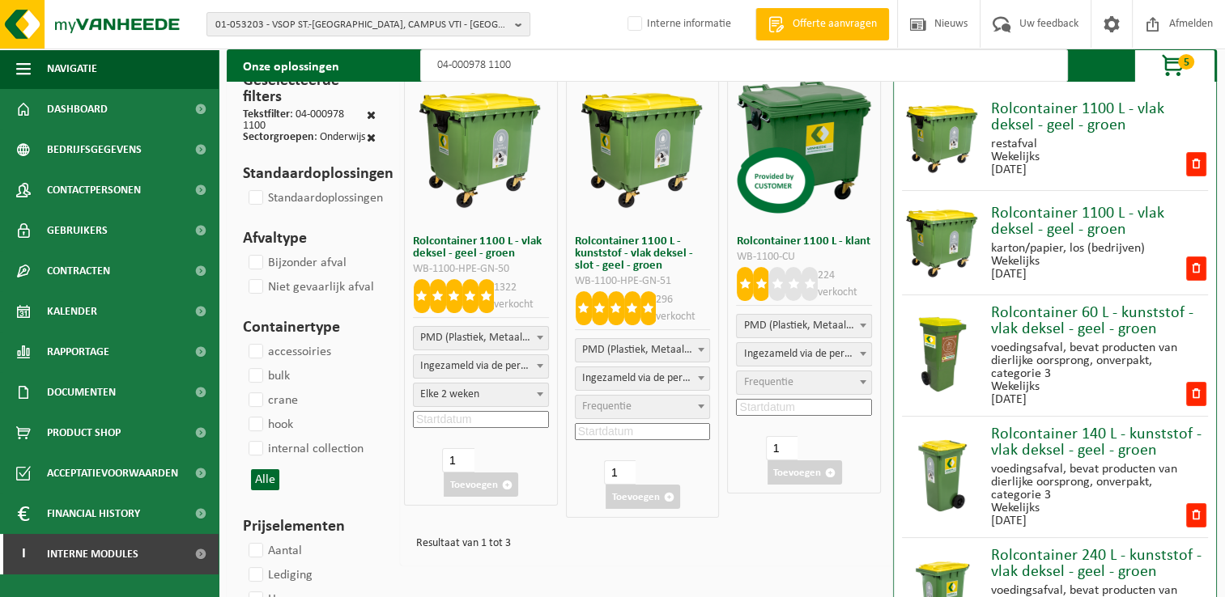
click at [495, 420] on input at bounding box center [481, 419] width 136 height 17
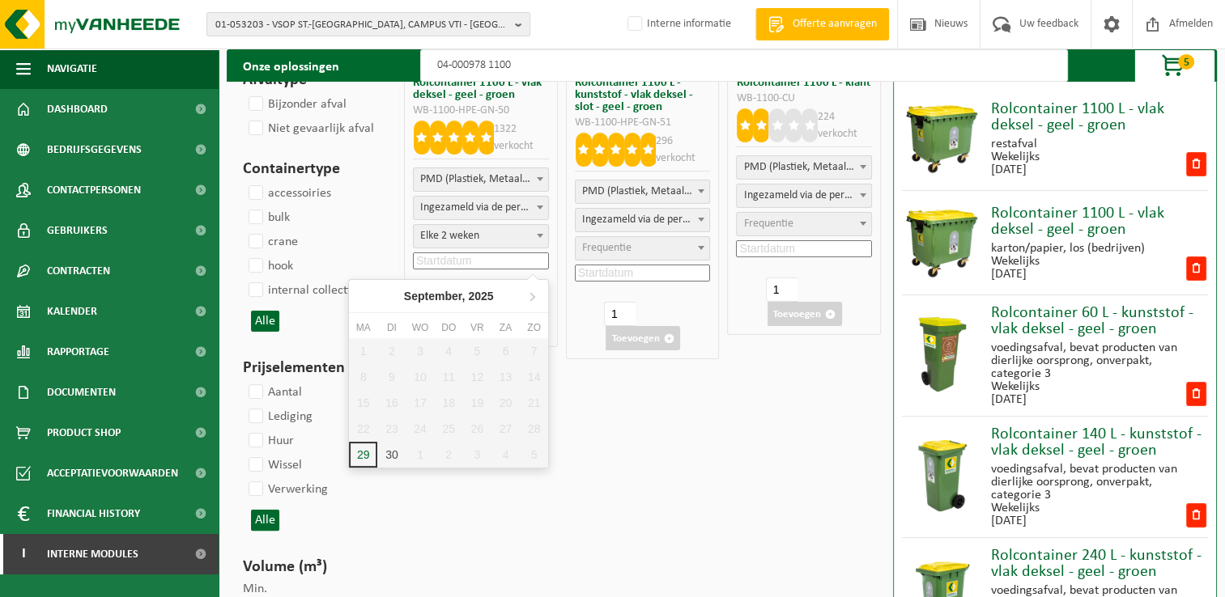
scroll to position [243, 0]
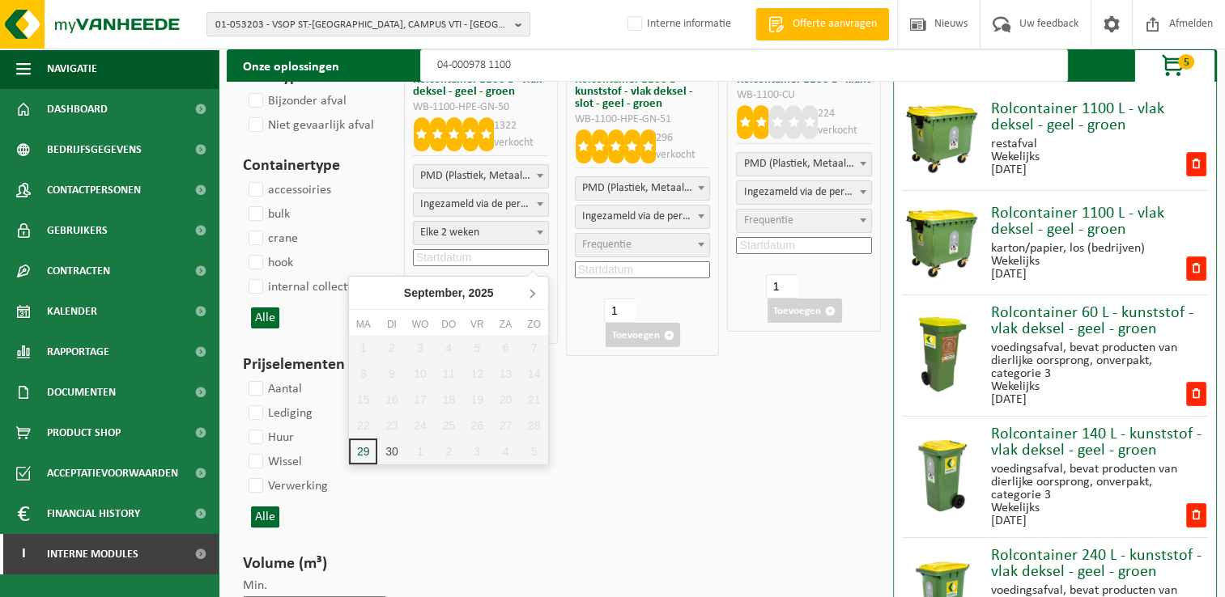
click at [534, 293] on icon at bounding box center [532, 294] width 4 height 8
click at [367, 372] on div "6" at bounding box center [363, 374] width 28 height 26
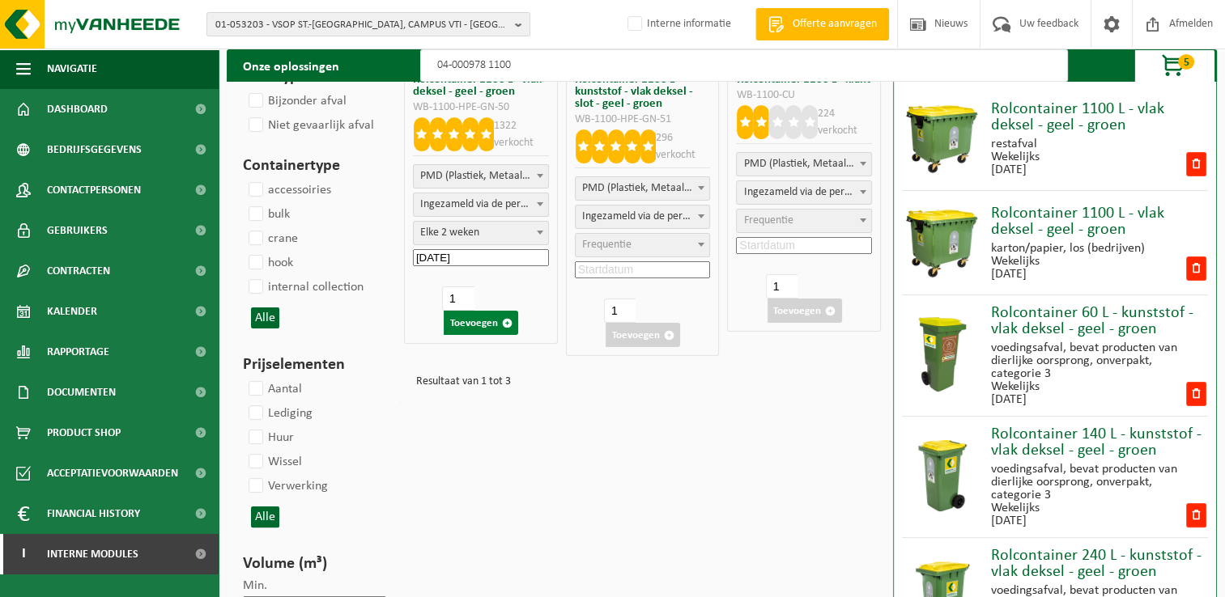
click at [479, 318] on button "Toevoegen" at bounding box center [481, 323] width 74 height 24
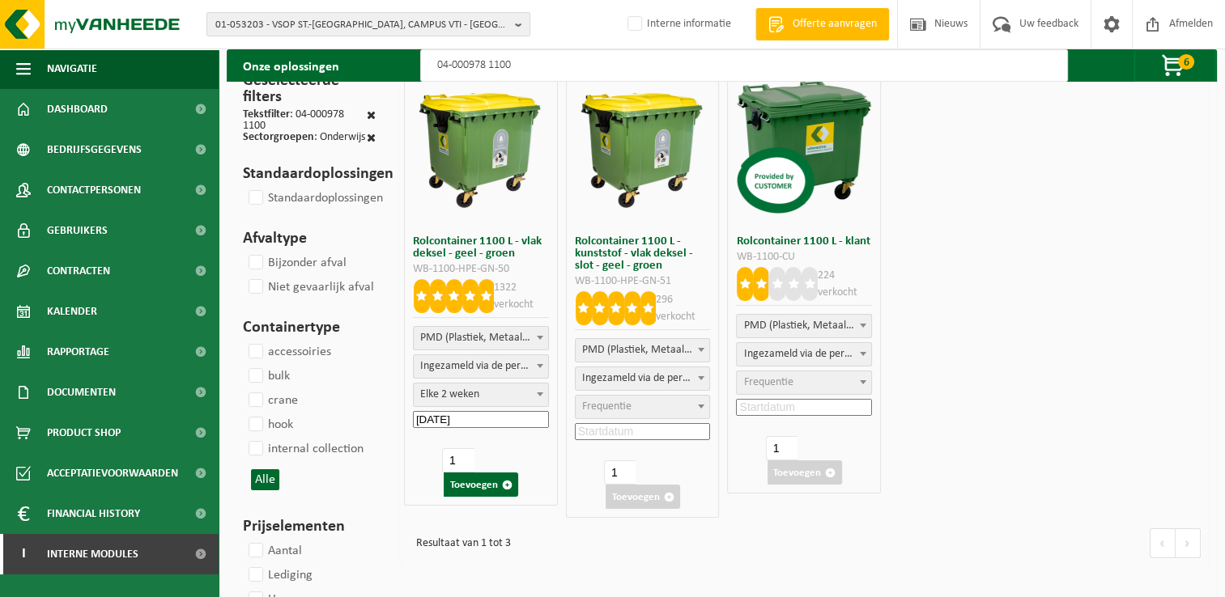
scroll to position [0, 0]
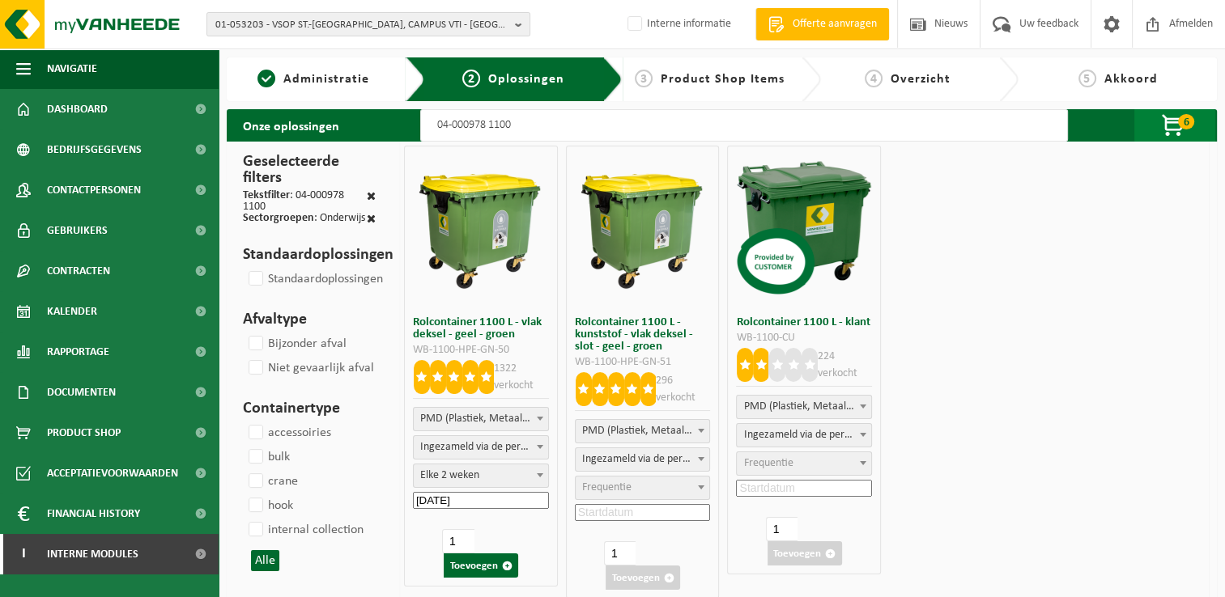
click at [1181, 125] on span "6" at bounding box center [1186, 121] width 16 height 15
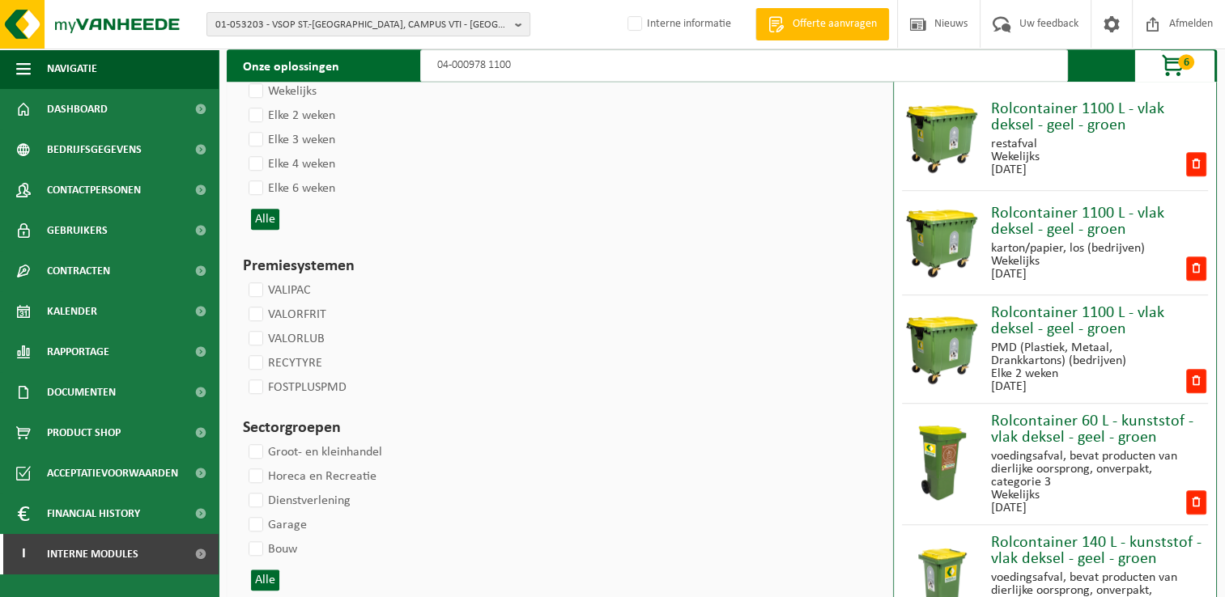
scroll to position [1073, 0]
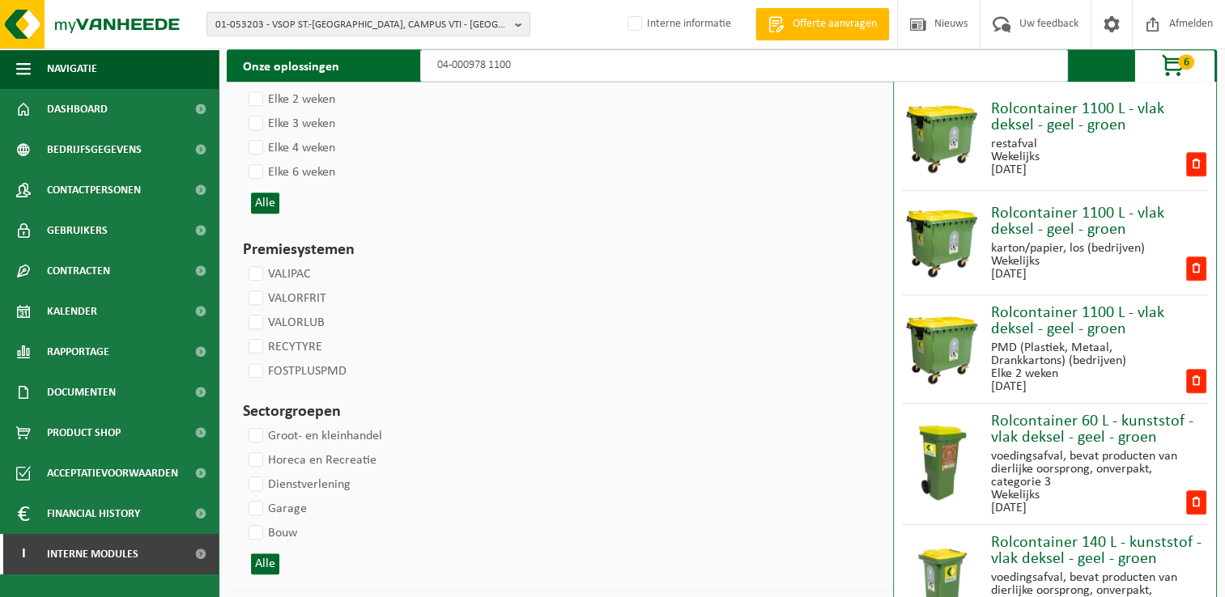
click at [1178, 63] on span "6" at bounding box center [1186, 61] width 16 height 15
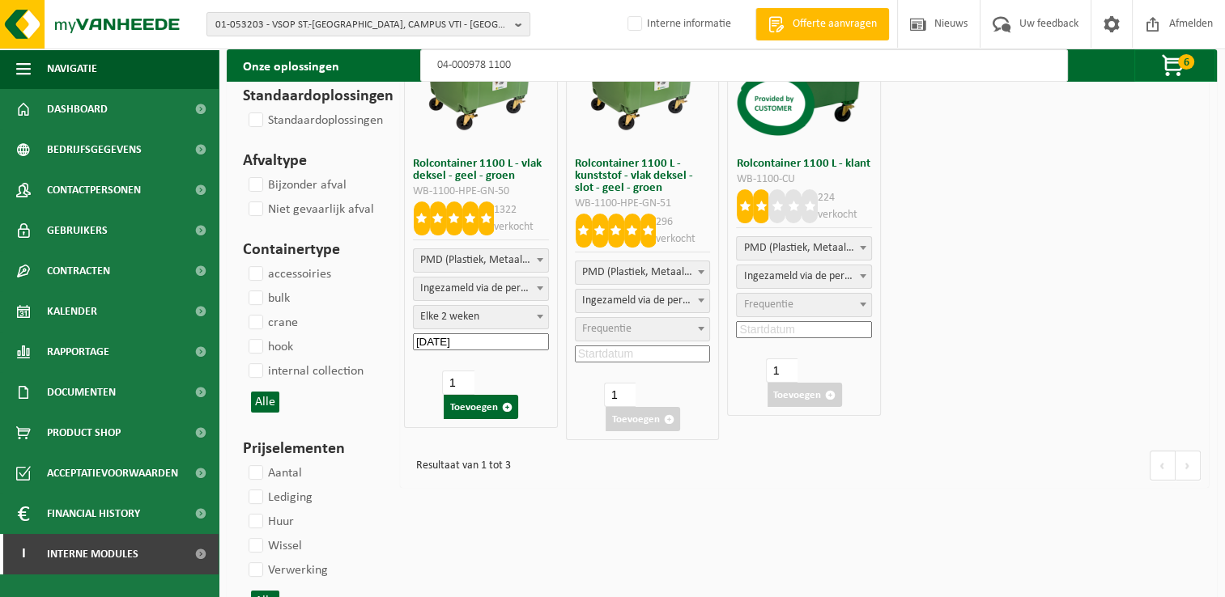
scroll to position [0, 0]
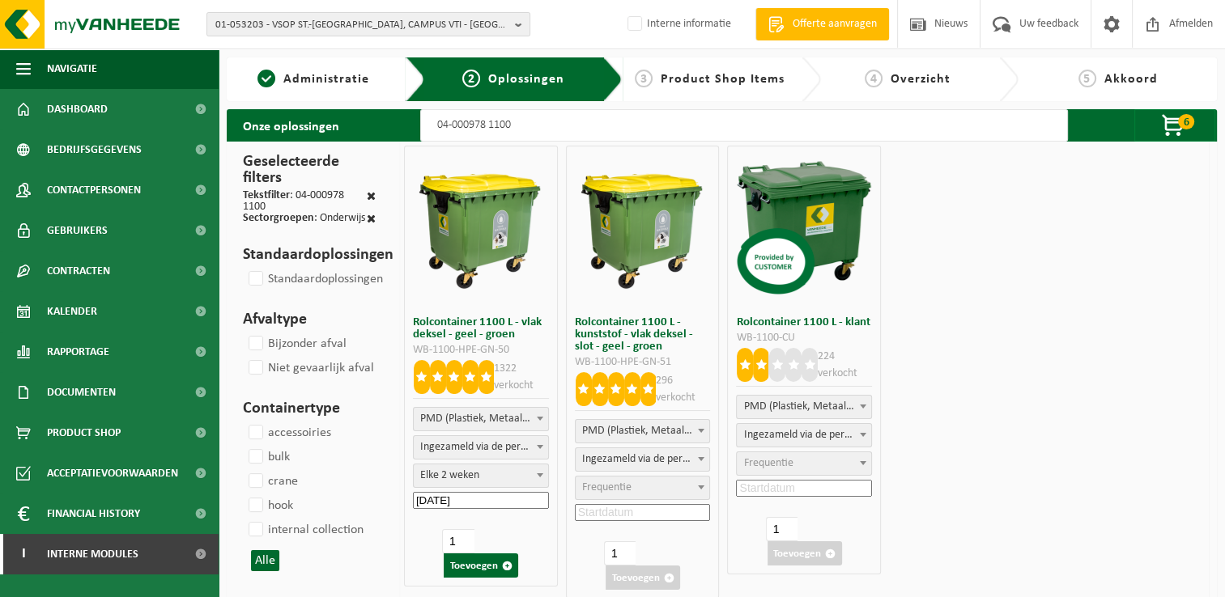
click at [705, 79] on span "Product Shop Items" at bounding box center [722, 79] width 124 height 13
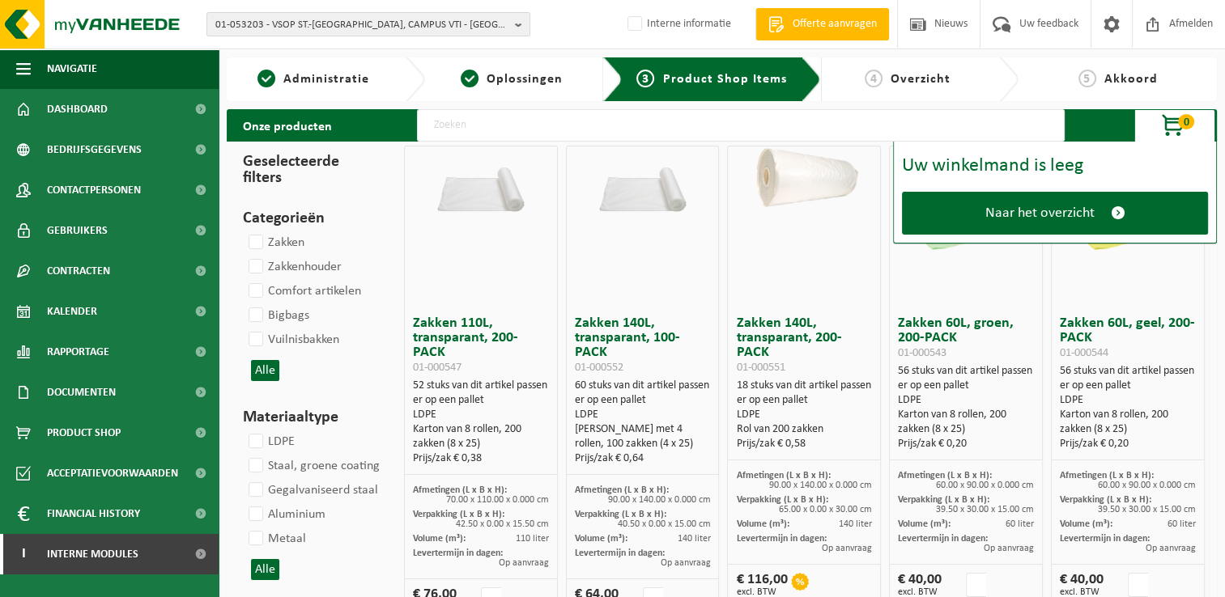
click at [622, 126] on input "text" at bounding box center [740, 125] width 647 height 32
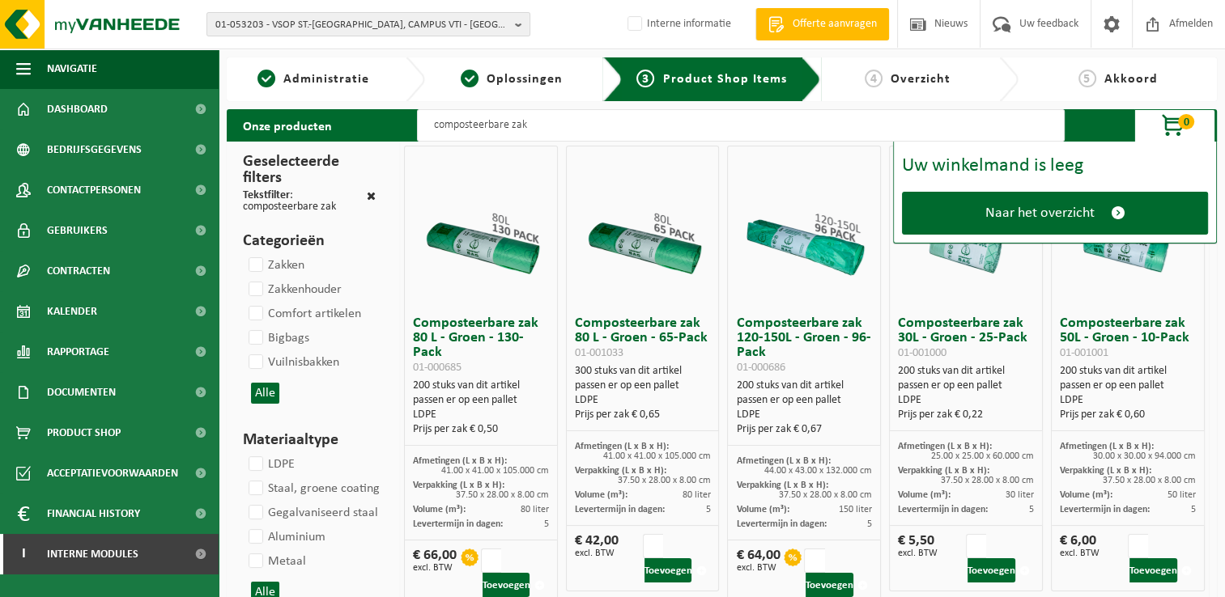
scroll to position [81, 0]
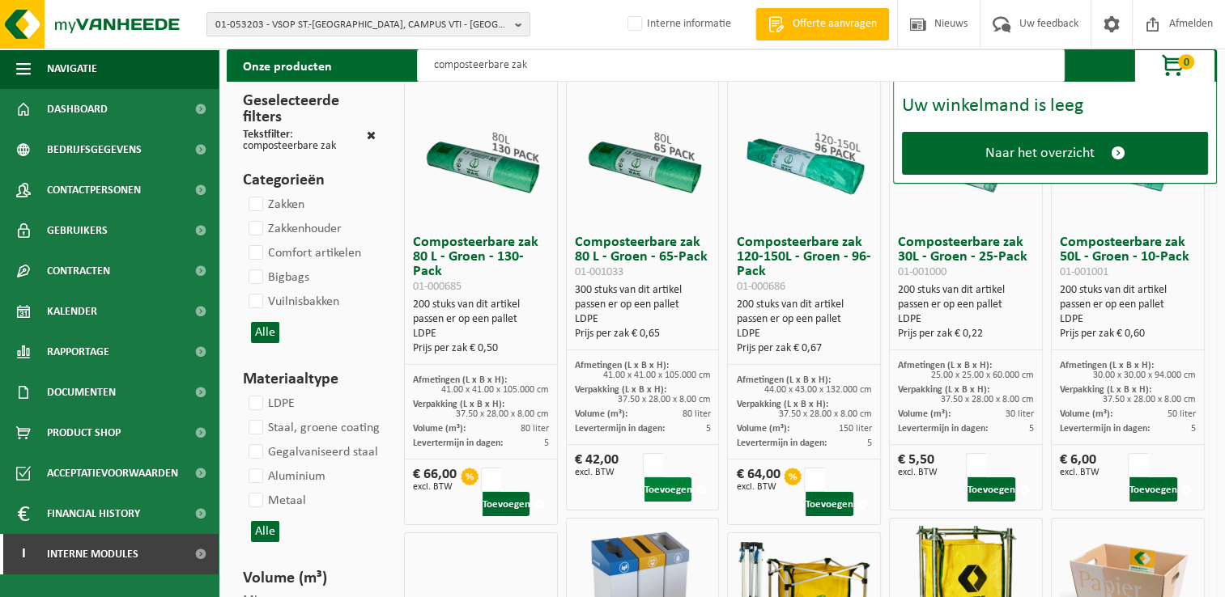
click at [674, 486] on button "Toevoegen" at bounding box center [668, 490] width 48 height 24
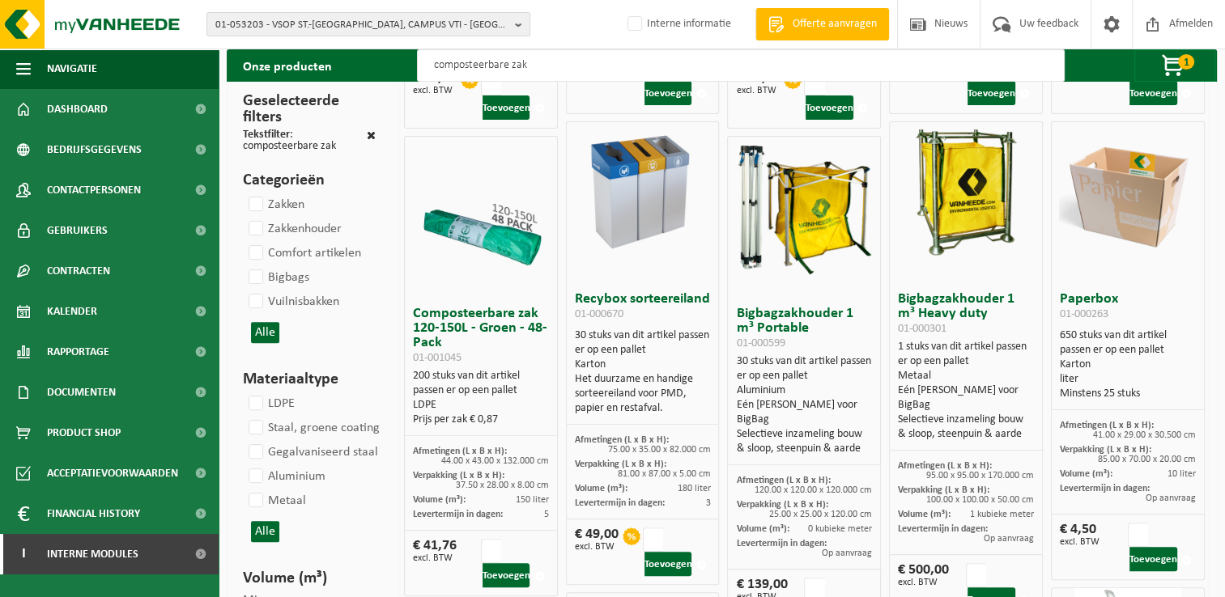
scroll to position [486, 0]
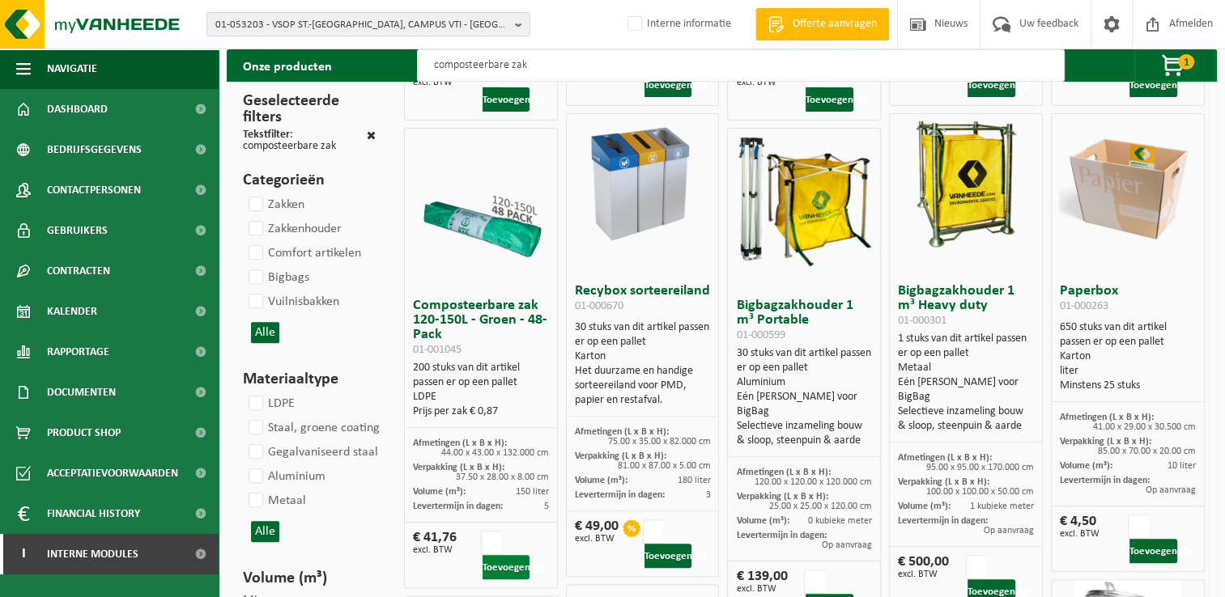
click at [512, 572] on button "Toevoegen" at bounding box center [506, 567] width 48 height 24
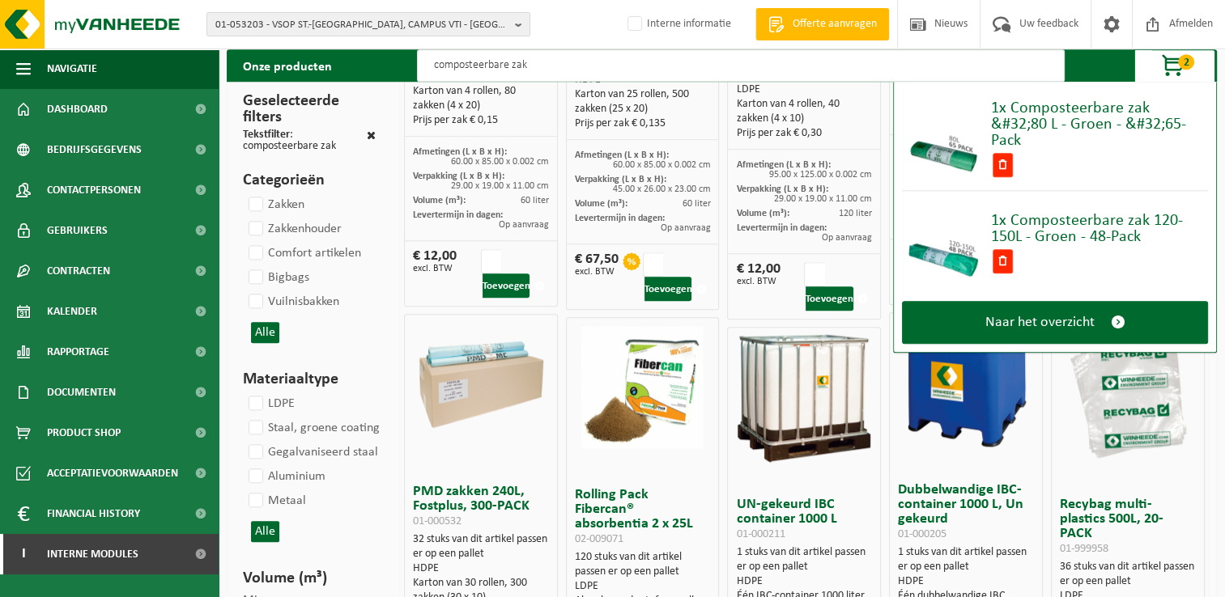
scroll to position [1781, 0]
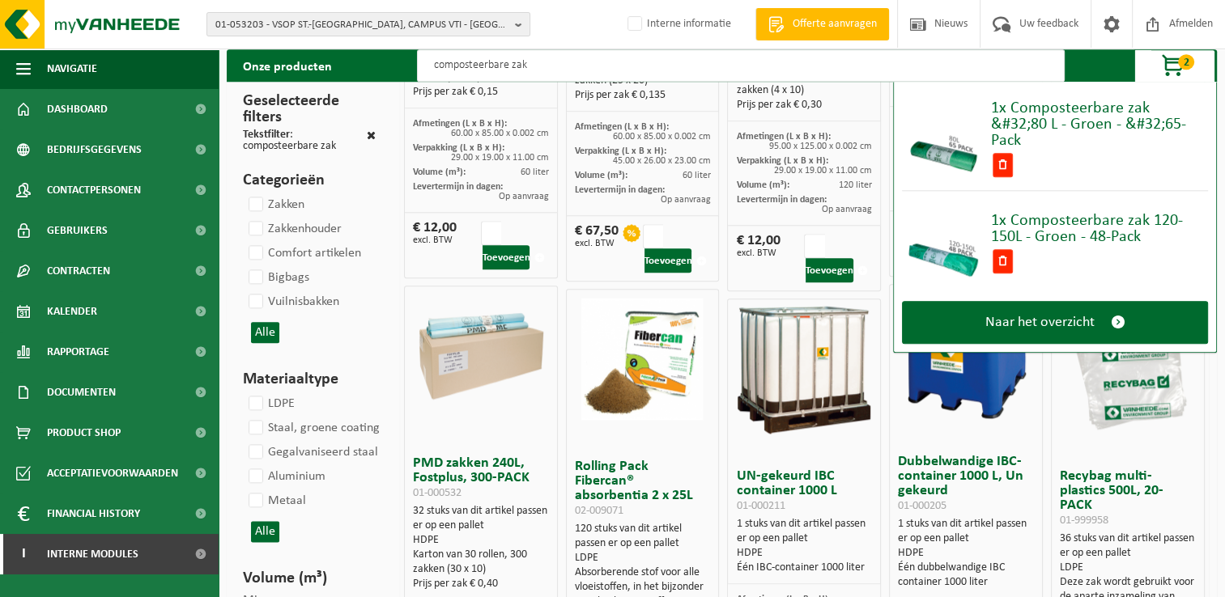
click at [1170, 62] on span "button" at bounding box center [1173, 66] width 81 height 32
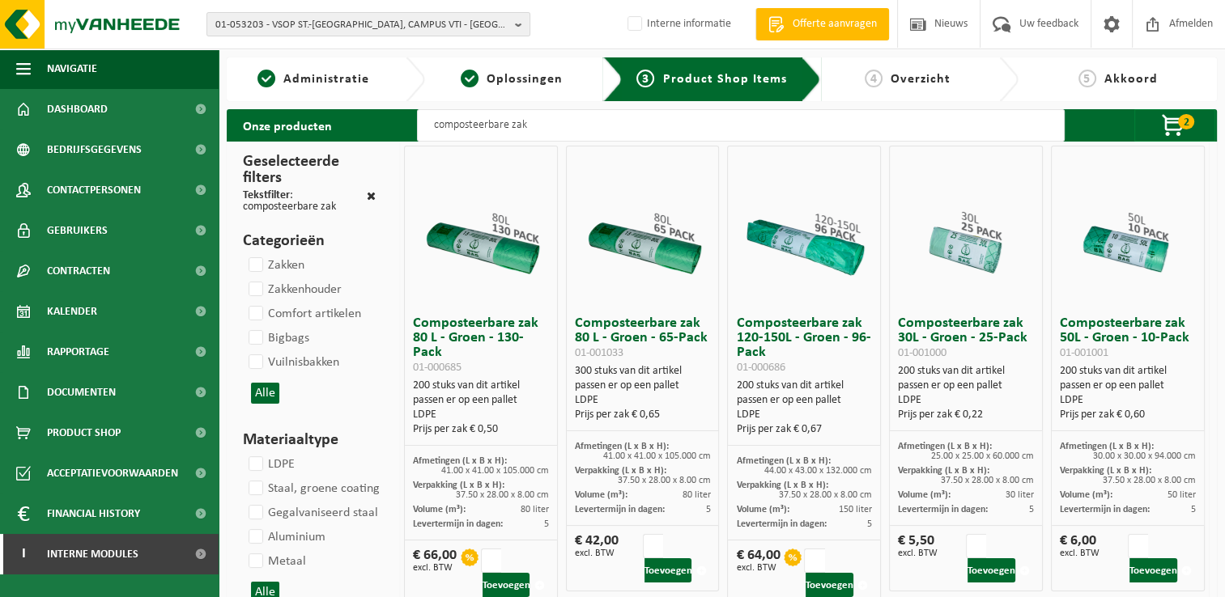
scroll to position [0, 0]
drag, startPoint x: 543, startPoint y: 126, endPoint x: 385, endPoint y: 128, distance: 157.8
click at [385, 128] on div "Onze producten composteerbare zak 2 1x Composteerbare zak &#32;80 L - Groen - &…" at bounding box center [722, 125] width 990 height 32
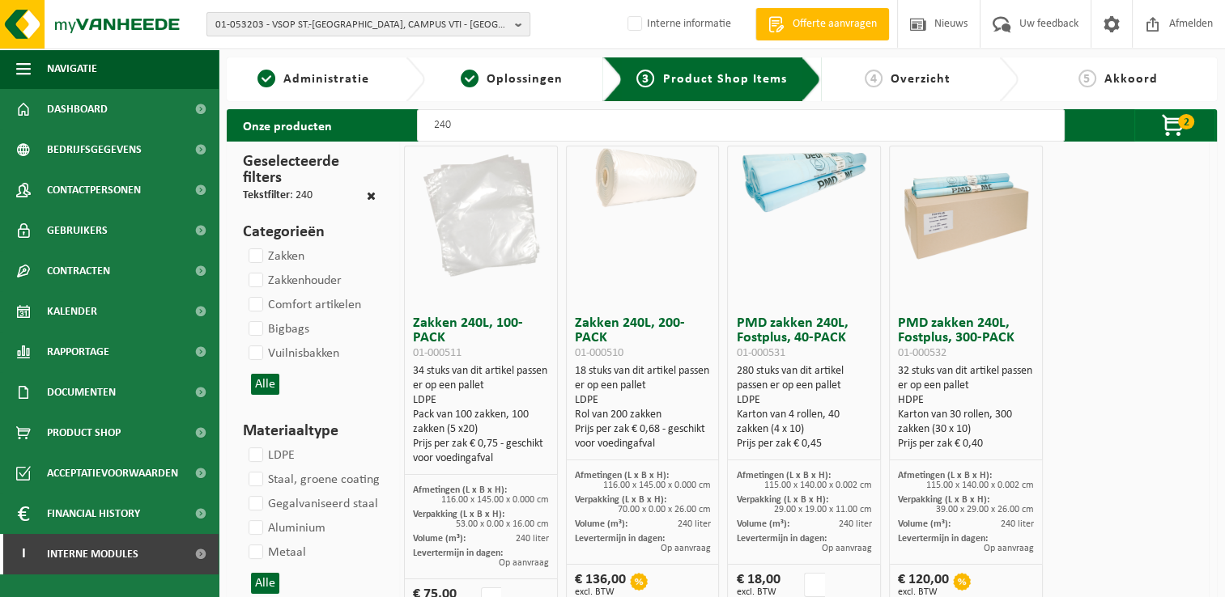
type input "240"
click at [910, 79] on span "Overzicht" at bounding box center [920, 79] width 60 height 13
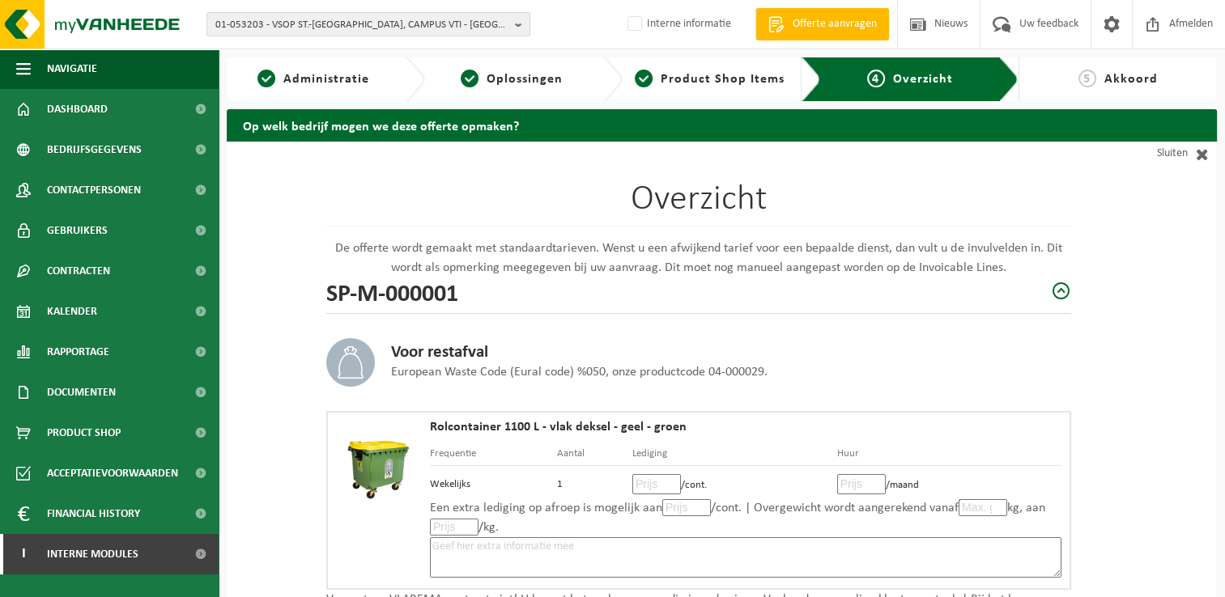
scroll to position [81, 0]
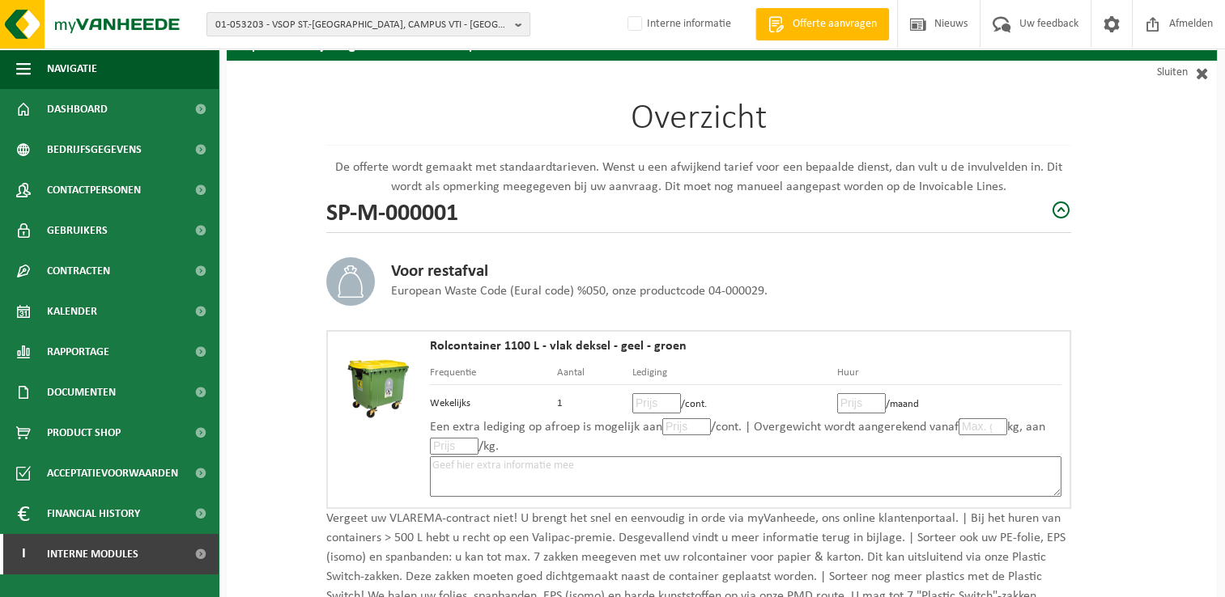
click at [642, 397] on input "number" at bounding box center [656, 403] width 49 height 20
type input "30"
type input "30.80"
click at [847, 403] on input "number" at bounding box center [861, 403] width 49 height 20
type input "5"
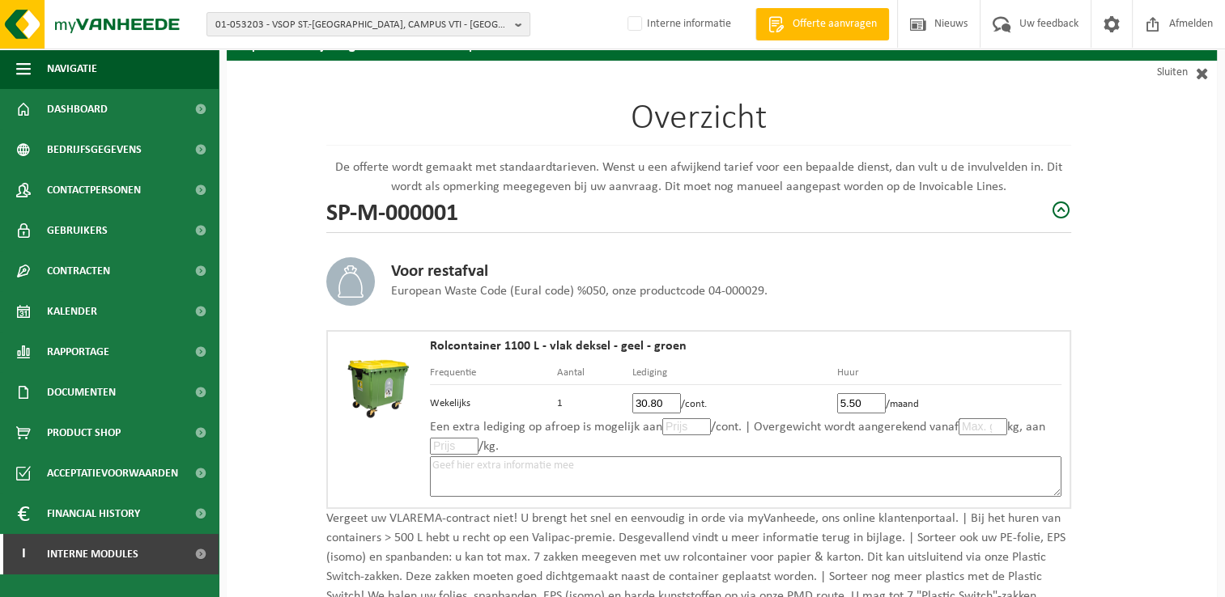
type input "5.50"
click at [677, 433] on input "number" at bounding box center [686, 426] width 49 height 17
type input "30"
type input "30.80"
click at [979, 423] on input "number" at bounding box center [982, 426] width 49 height 17
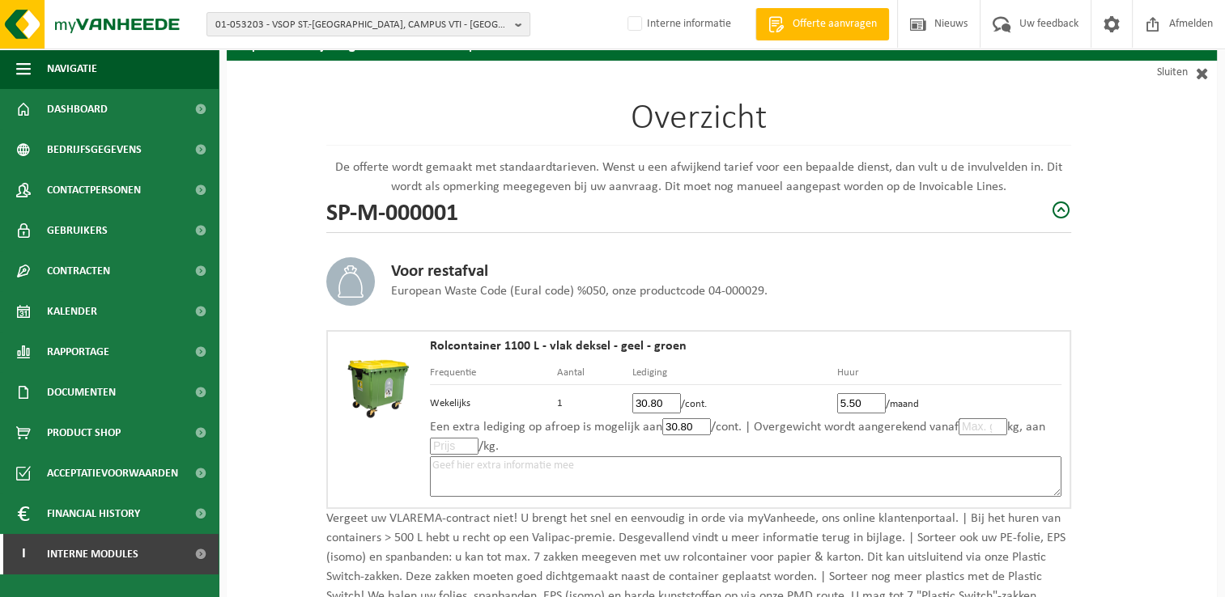
click at [444, 443] on input "number" at bounding box center [454, 446] width 49 height 17
type input "0"
type input "0.0"
click at [638, 458] on textarea at bounding box center [745, 476] width 631 height 40
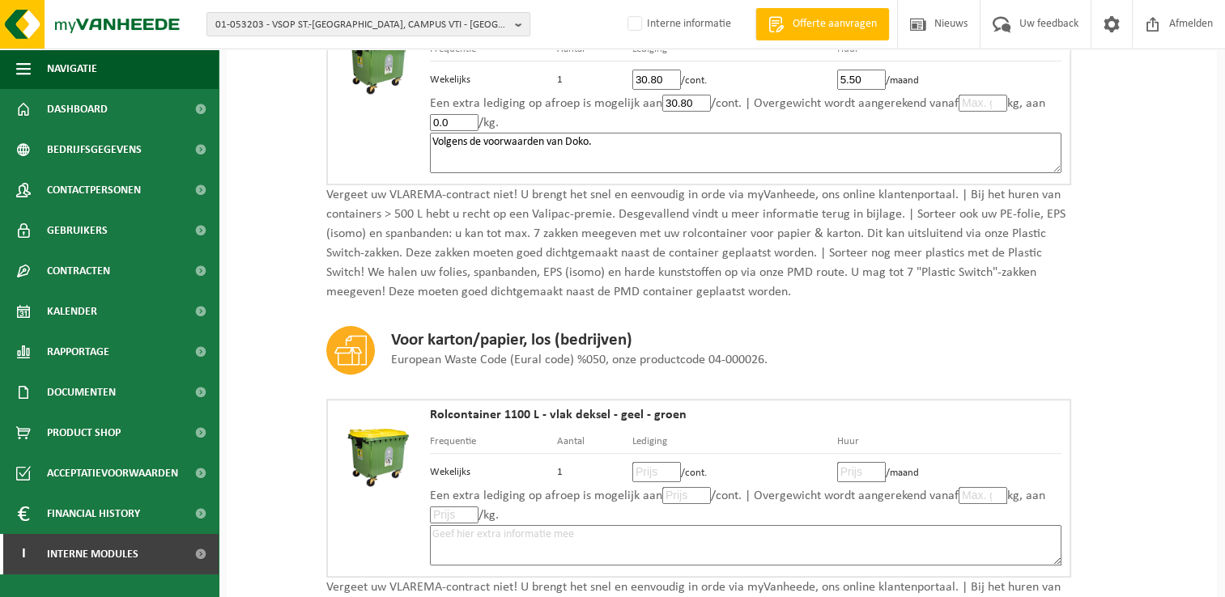
scroll to position [647, 0]
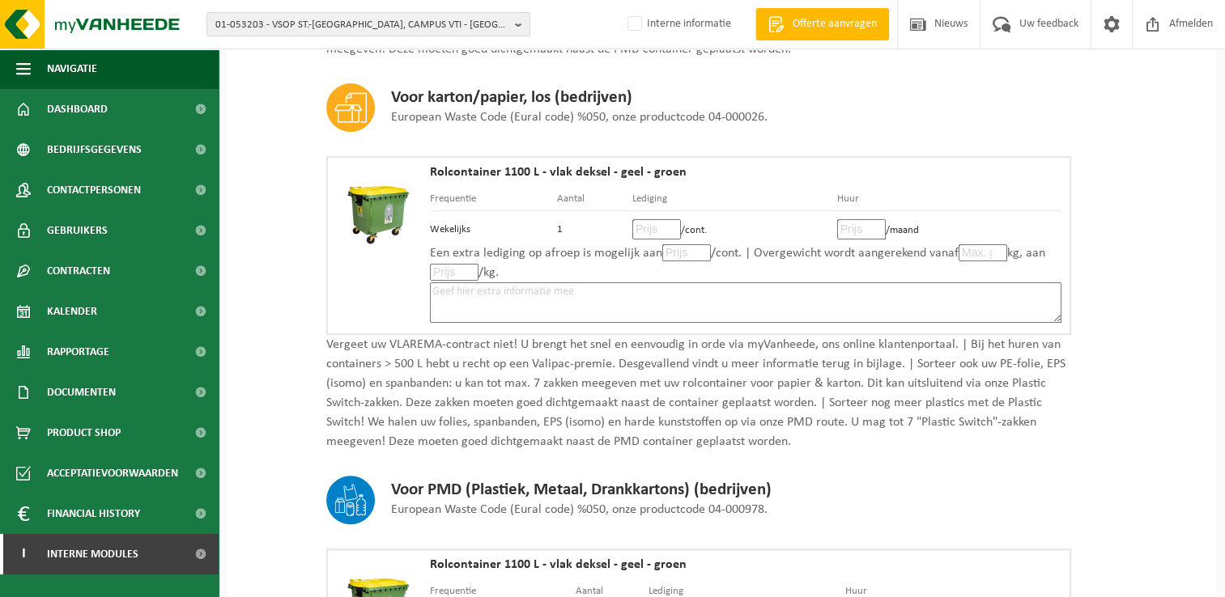
type textarea "Volgens de voorwaarden van Doko."
click at [647, 223] on input "number" at bounding box center [656, 229] width 49 height 20
type input "12"
type input "12.10"
click at [856, 227] on input "number" at bounding box center [861, 229] width 49 height 20
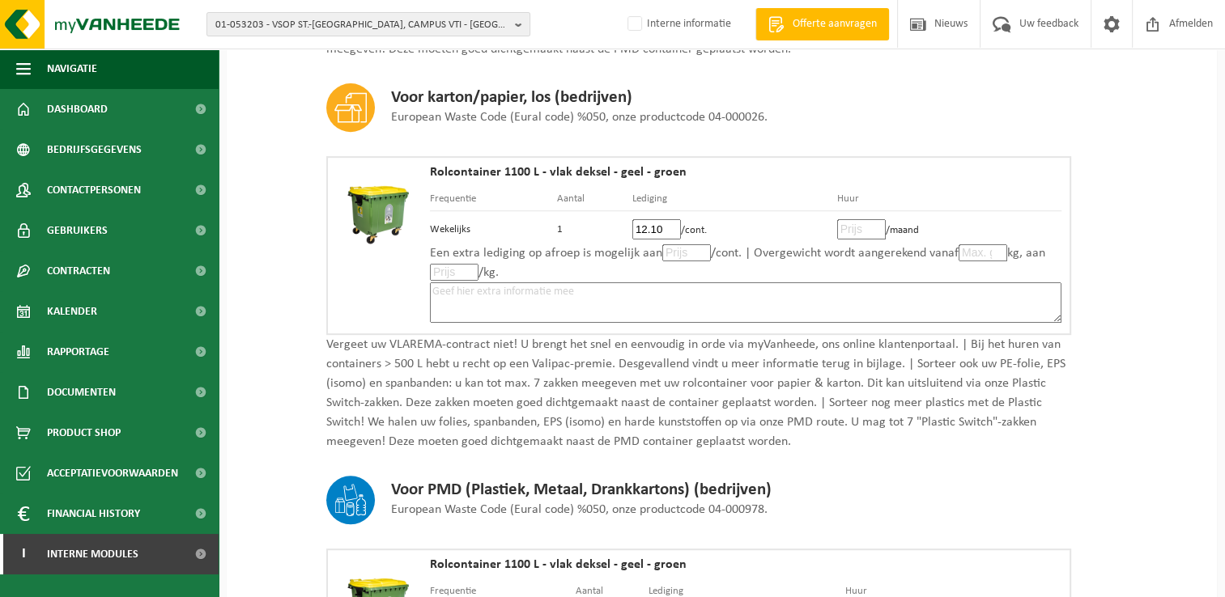
type input "5"
type input "5.50"
click at [686, 253] on input "number" at bounding box center [686, 252] width 49 height 17
type input "12"
type input "12.10"
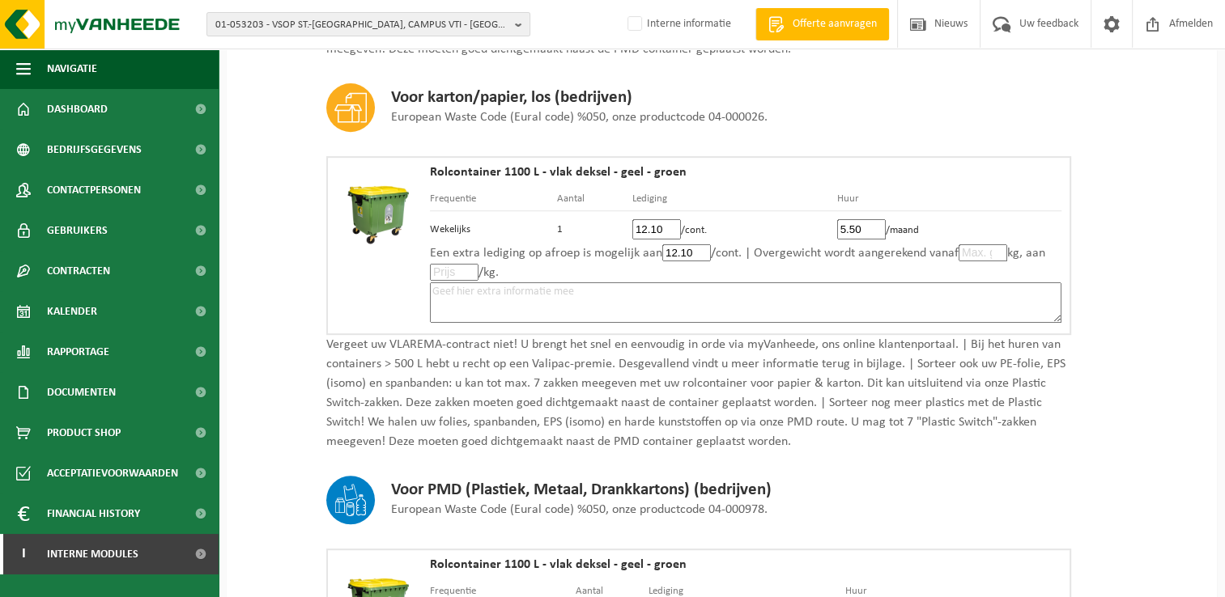
click at [614, 294] on textarea at bounding box center [745, 302] width 631 height 40
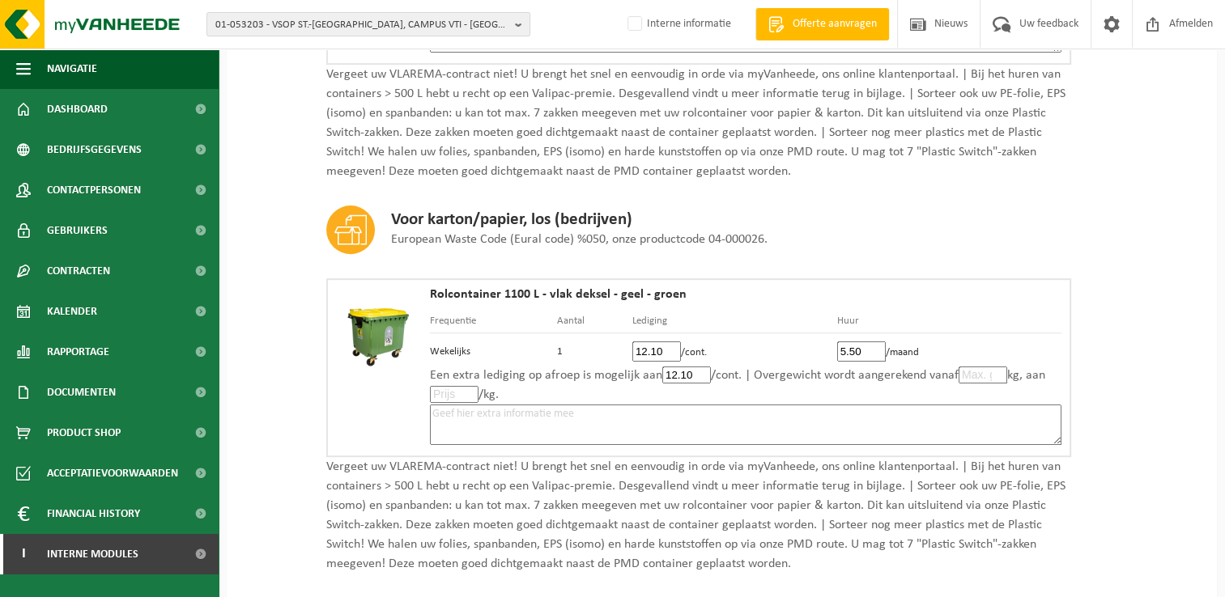
scroll to position [405, 0]
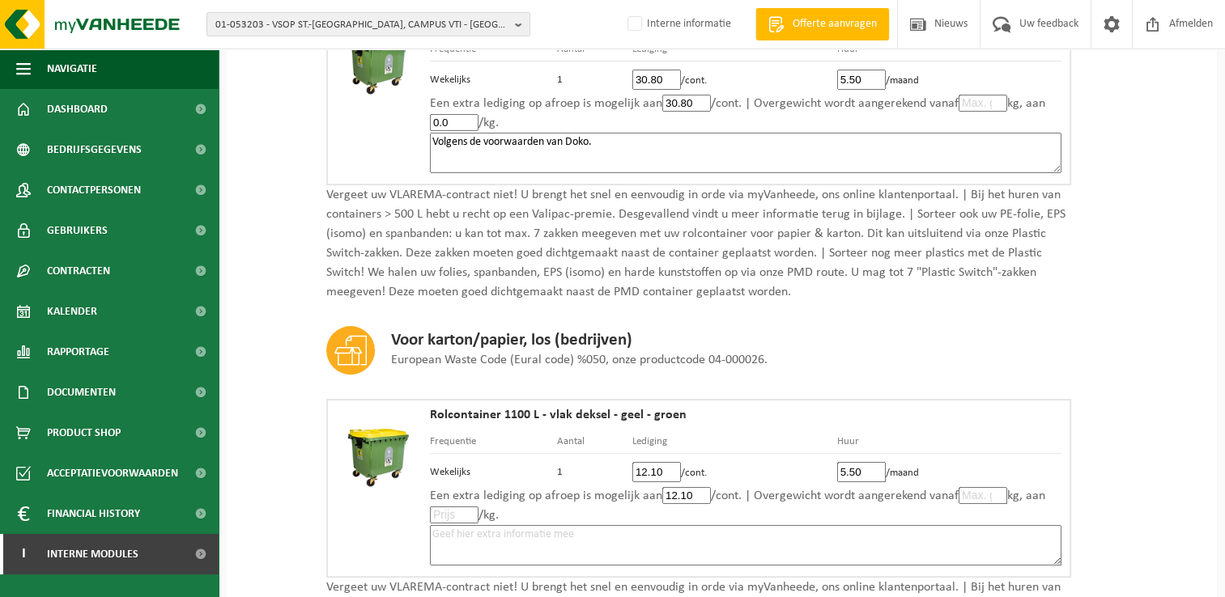
drag, startPoint x: 616, startPoint y: 135, endPoint x: 390, endPoint y: 139, distance: 225.9
click at [390, 139] on div "Rolcontainer 1100 L - vlak deksel - geel - groen Frequentie Aantal Lediging Huu…" at bounding box center [698, 95] width 745 height 179
click at [584, 535] on textarea at bounding box center [745, 545] width 631 height 40
paste textarea "Volgens de voorwaarden van Doko."
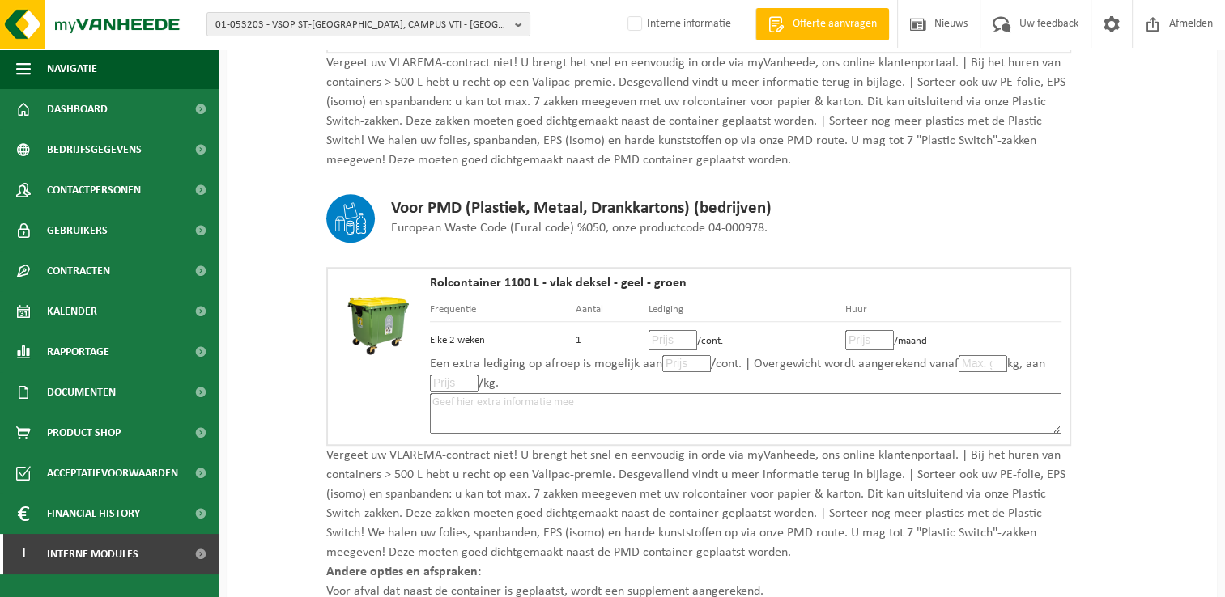
scroll to position [971, 0]
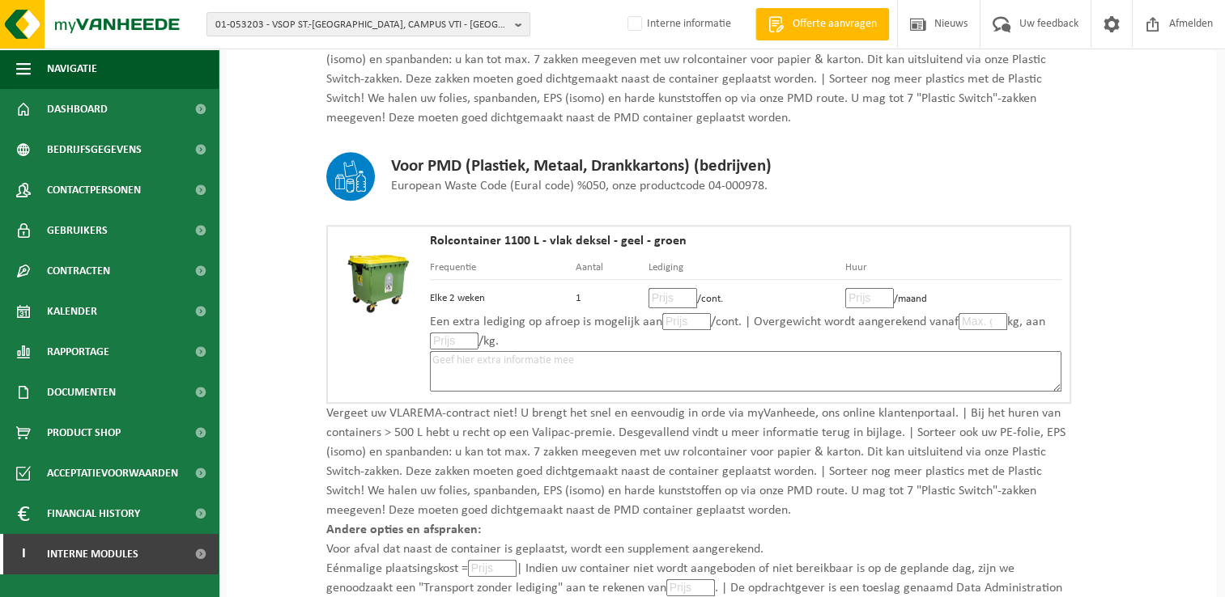
type textarea "Volgens de voorwaarden van Doko."
click at [669, 293] on input "number" at bounding box center [672, 298] width 49 height 20
type input "17"
type input "17.60"
click at [871, 295] on input "number" at bounding box center [869, 298] width 49 height 20
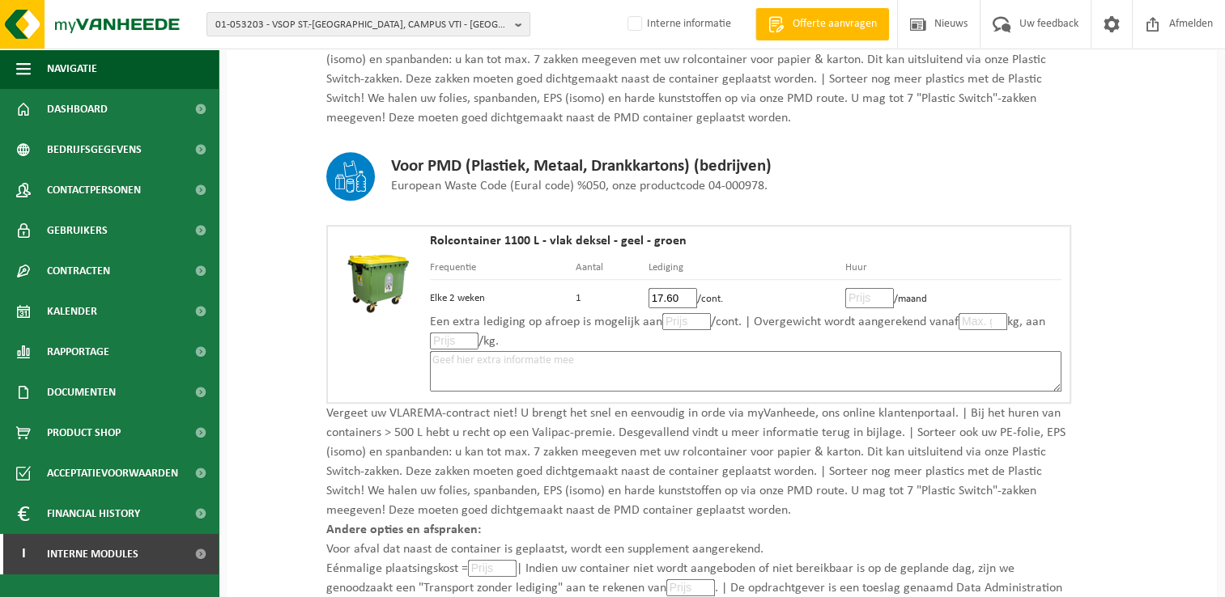
type input "5"
type input "5.50"
click at [675, 316] on input "number" at bounding box center [686, 321] width 49 height 17
type input "17"
type input "17.60"
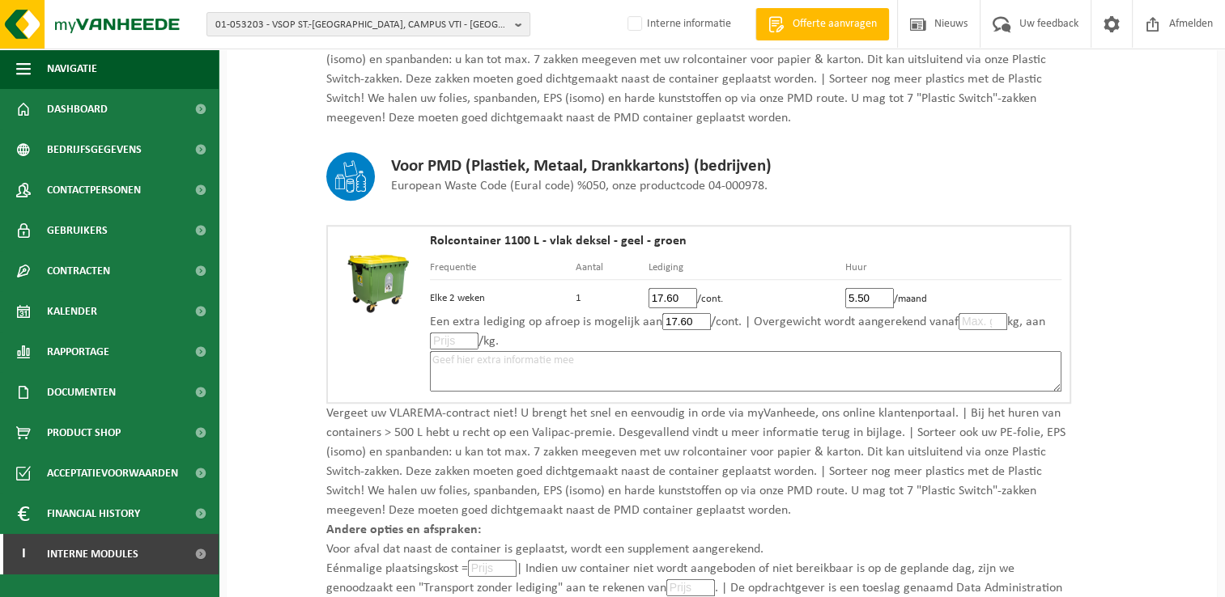
click at [652, 358] on textarea at bounding box center [745, 371] width 631 height 40
paste textarea "Volgens de voorwaarden van Doko."
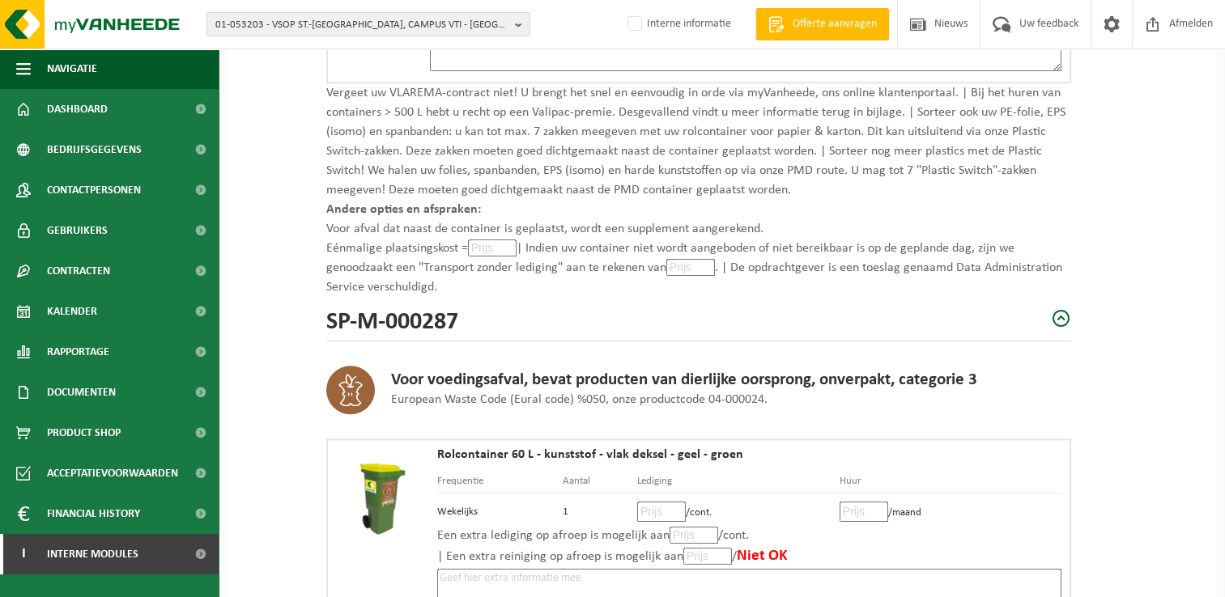
scroll to position [1295, 0]
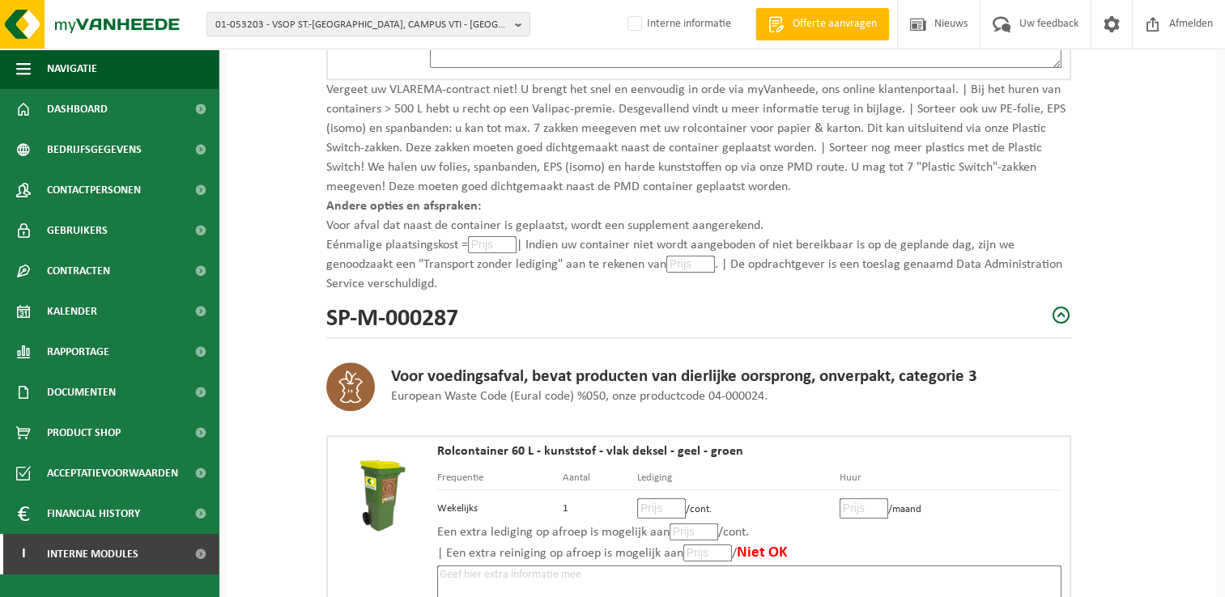
type textarea "Volgens de voorwaarden van Doko."
click at [473, 238] on input "number" at bounding box center [492, 244] width 49 height 17
type input "0"
type input "0.0"
click at [694, 259] on input "number" at bounding box center [690, 264] width 49 height 17
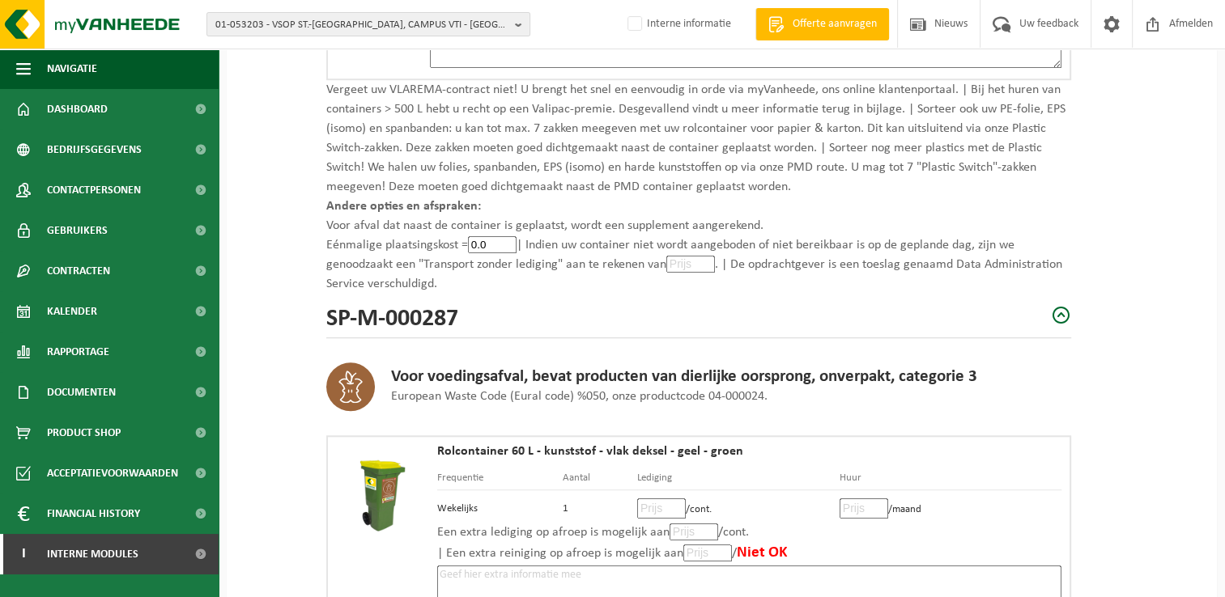
type input "0"
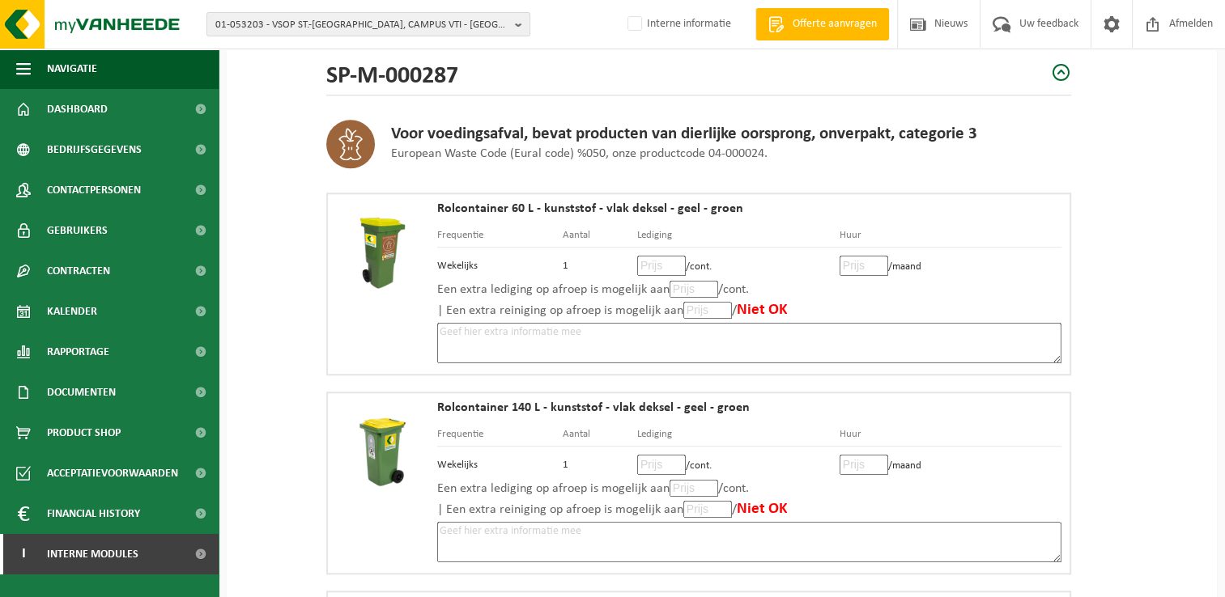
scroll to position [1619, 0]
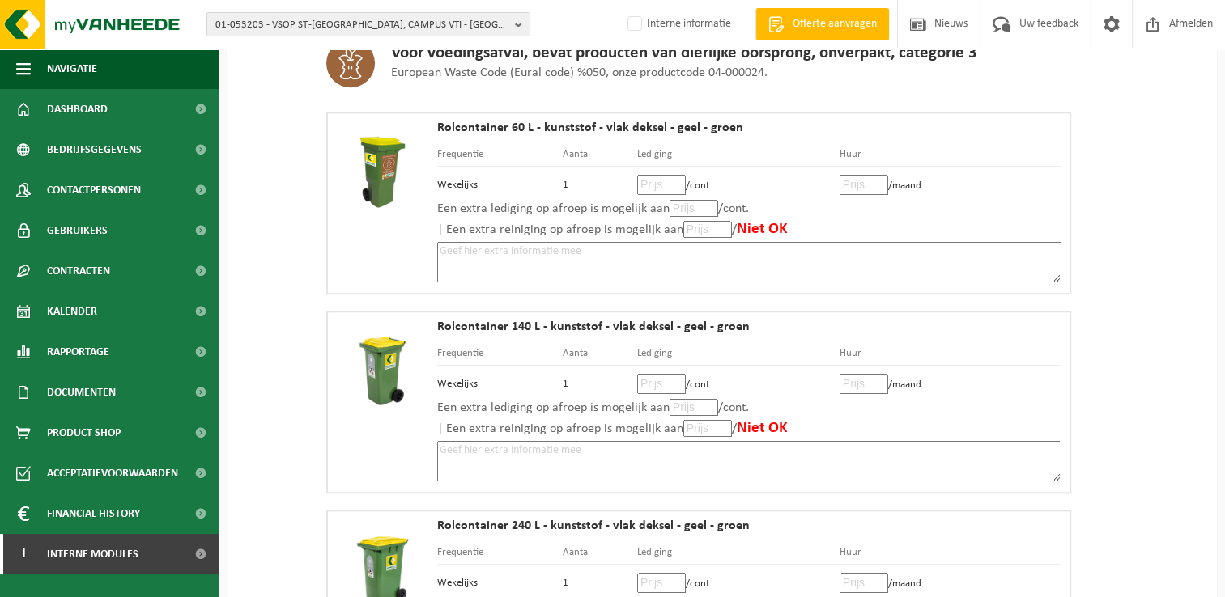
type input "0.0"
click at [651, 181] on input "number" at bounding box center [661, 185] width 49 height 20
type input "15"
type input "15.50"
click at [848, 183] on input "number" at bounding box center [863, 185] width 49 height 20
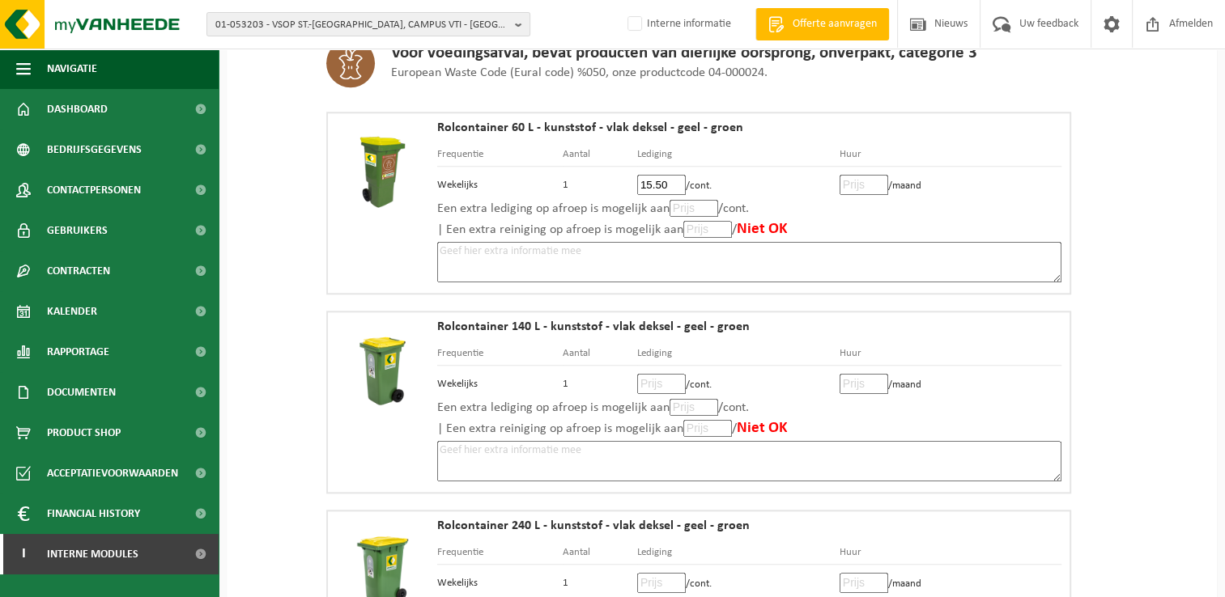
type input "1"
type input "1.75"
click at [687, 204] on input "number" at bounding box center [693, 208] width 49 height 17
type input "15"
type input "15.50"
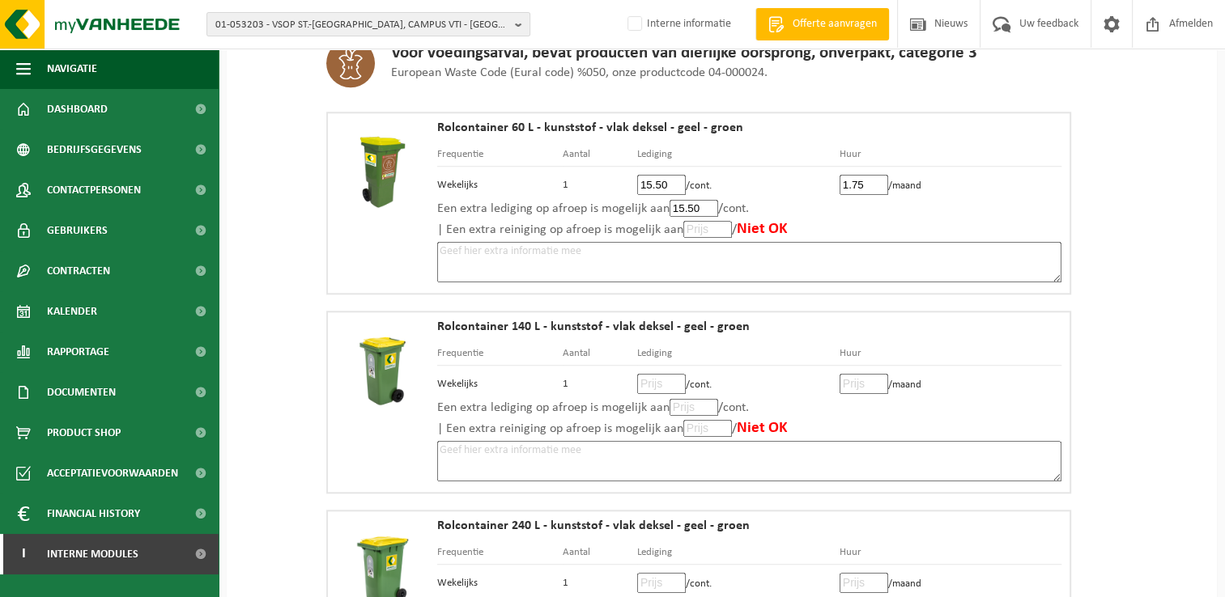
click at [701, 227] on input "number" at bounding box center [707, 229] width 49 height 17
type input "15"
type input "15.50"
click at [668, 242] on textarea at bounding box center [749, 262] width 624 height 40
paste textarea "Volgens de voorwaarden van Doko."
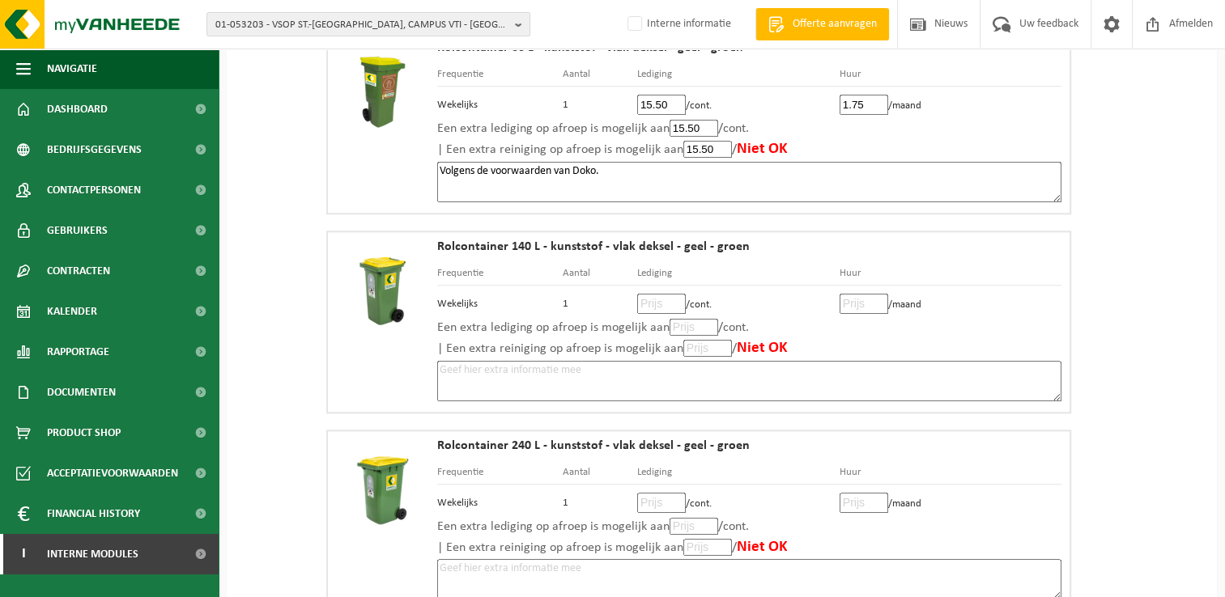
scroll to position [1700, 0]
type textarea "Volgens de voorwaarden van Doko."
click at [652, 293] on input "number" at bounding box center [661, 303] width 49 height 20
type input "18"
type input "18.98"
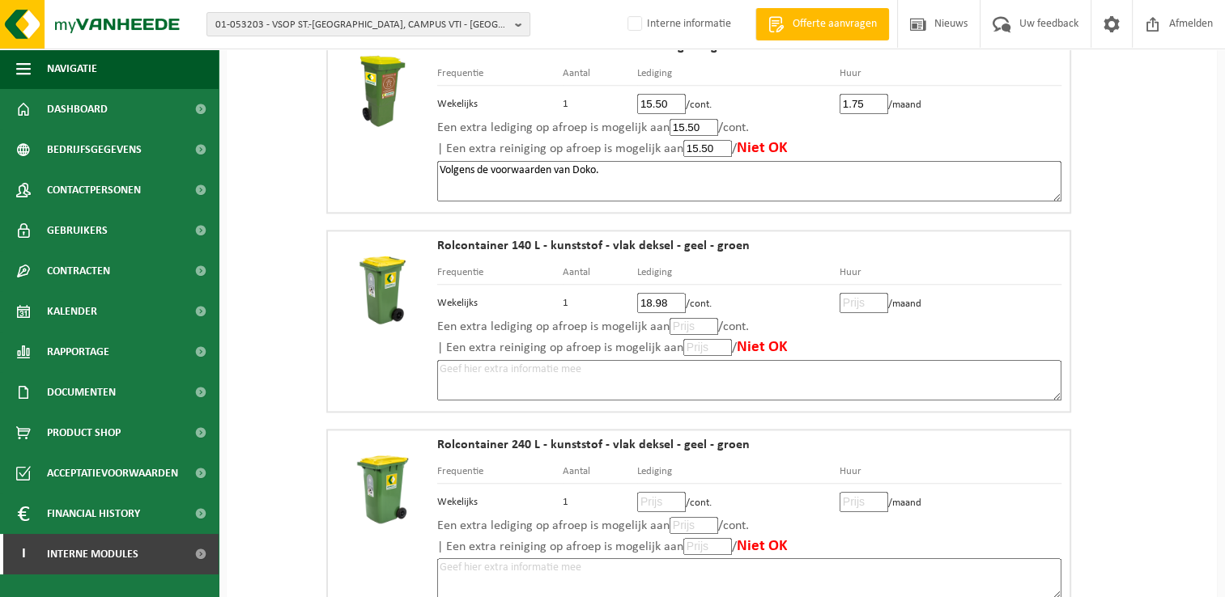
click at [843, 293] on input "number" at bounding box center [863, 303] width 49 height 20
type input "1"
type input "1.93"
click at [691, 318] on input "number" at bounding box center [693, 326] width 49 height 17
type input "18"
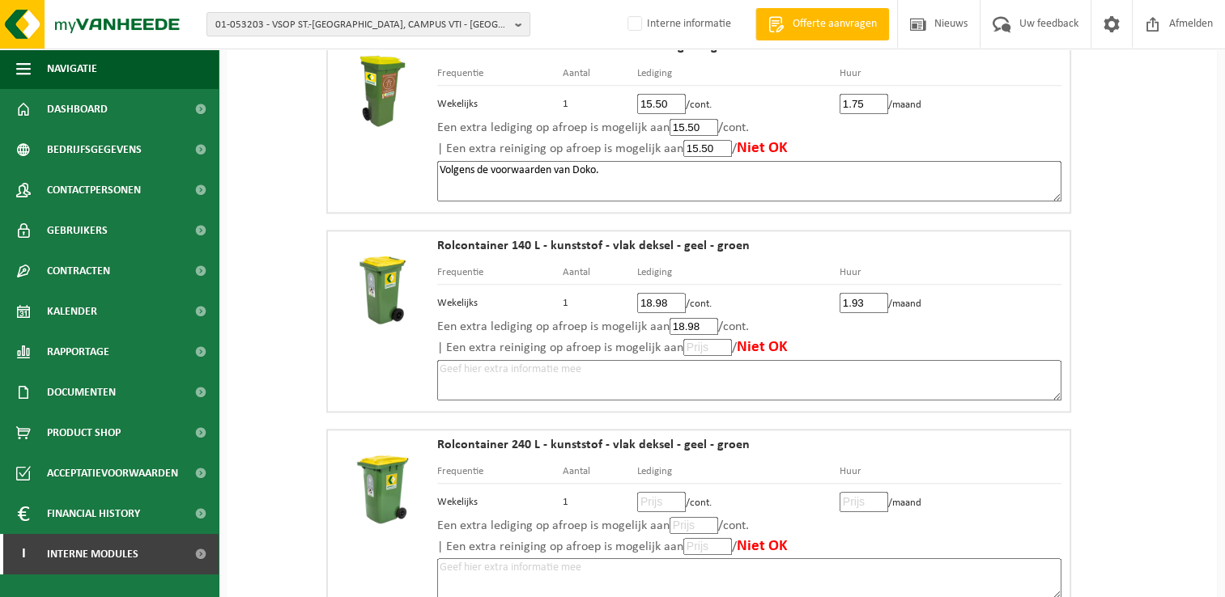
type input "18.98"
click at [706, 342] on input "number" at bounding box center [707, 347] width 49 height 17
type input "18"
type input "18.98"
click at [807, 367] on textarea at bounding box center [749, 380] width 624 height 40
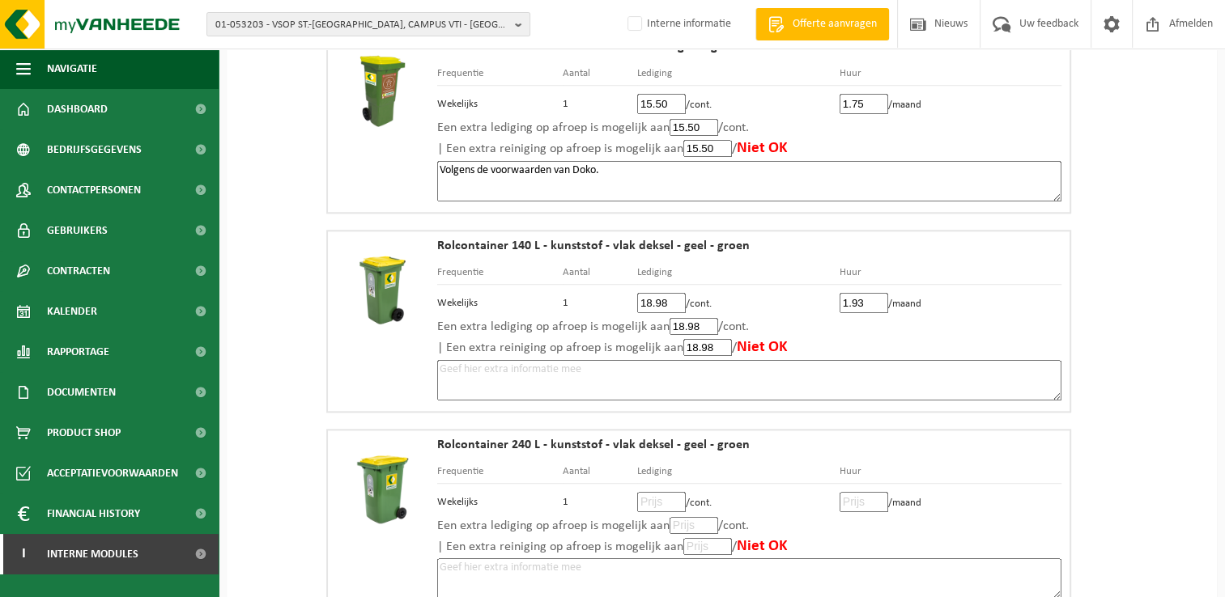
paste textarea "Volgens de voorwaarden van Doko."
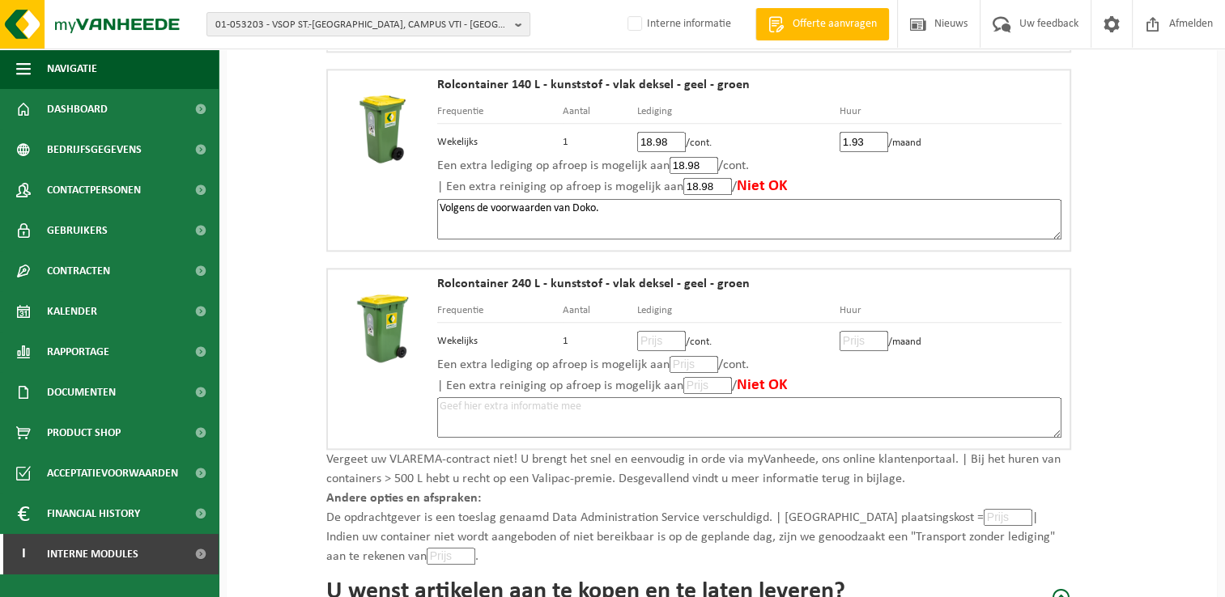
scroll to position [1862, 0]
type textarea "Volgens de voorwaarden van Doko."
click at [653, 330] on input "number" at bounding box center [661, 340] width 49 height 20
type input "26"
type input "26.00"
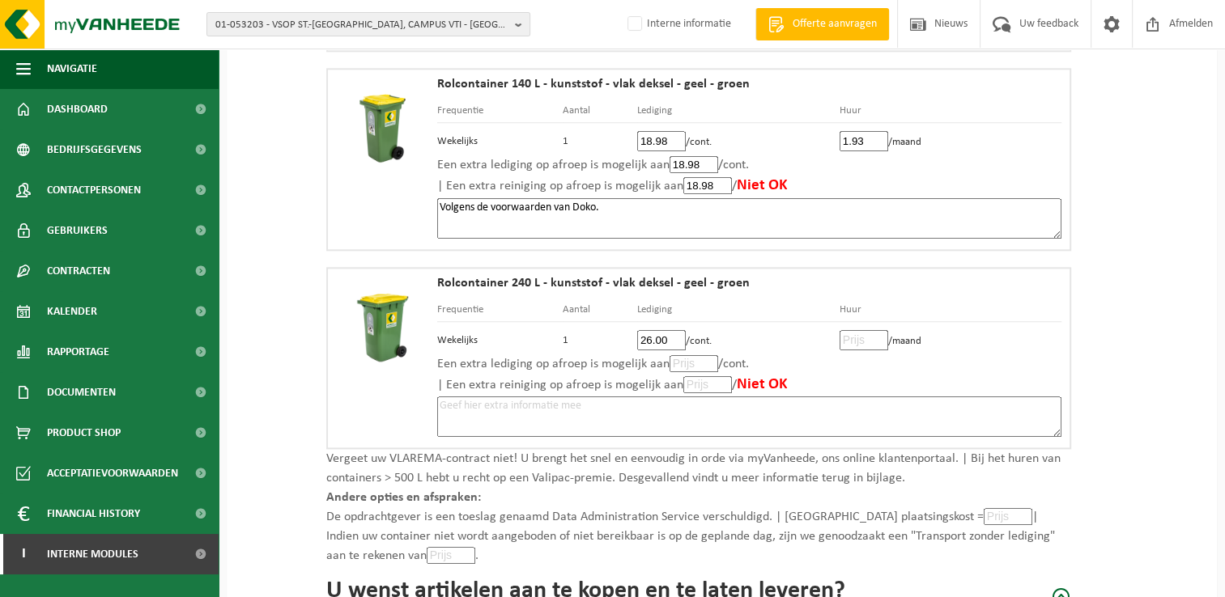
click at [849, 330] on input "number" at bounding box center [863, 340] width 49 height 20
type input "2"
type input "2.20"
click at [690, 359] on input "number" at bounding box center [693, 363] width 49 height 17
type input "26"
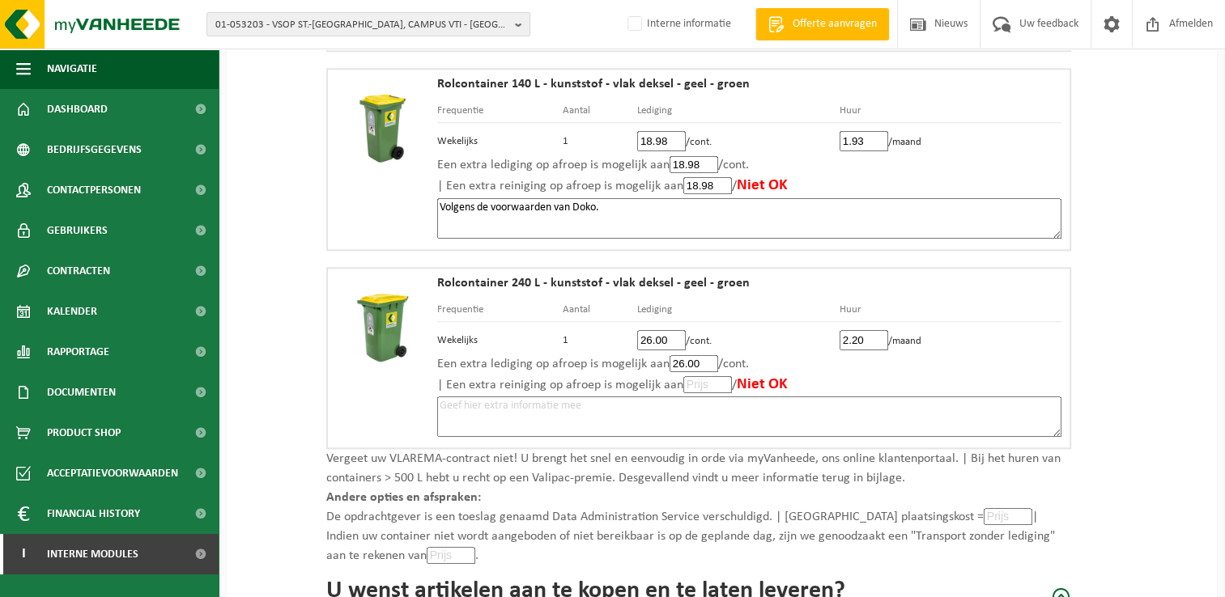
type input "26.00"
click at [693, 376] on input "number" at bounding box center [707, 384] width 49 height 17
type input "26"
type input "26.00"
click at [601, 397] on textarea at bounding box center [749, 417] width 624 height 40
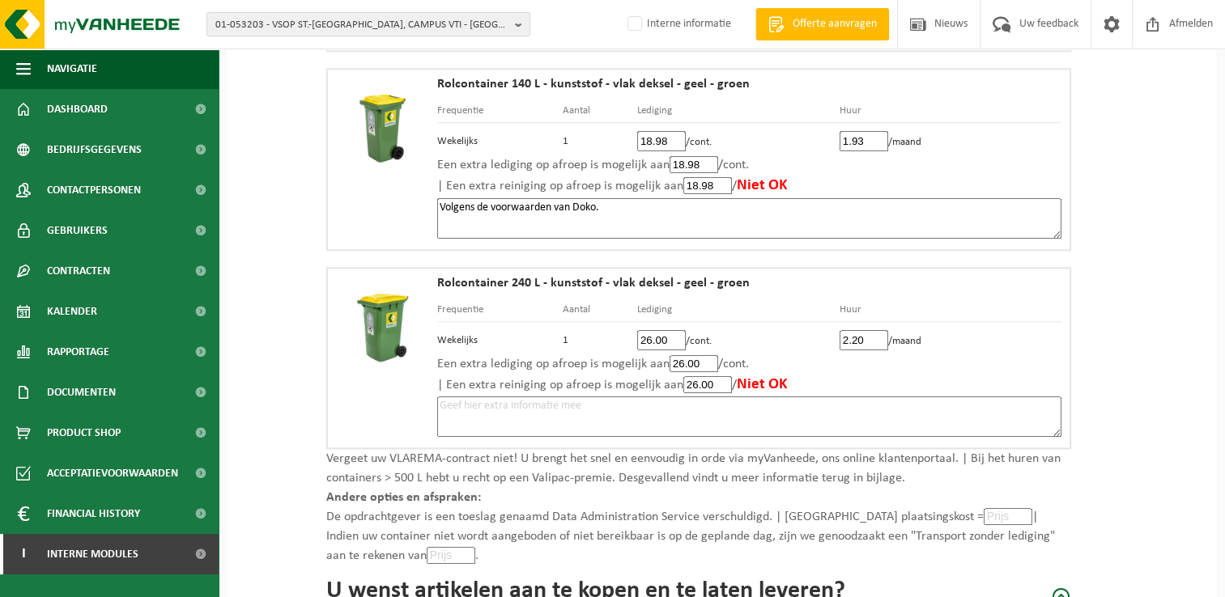
paste textarea "Volgens de voorwaarden van Doko."
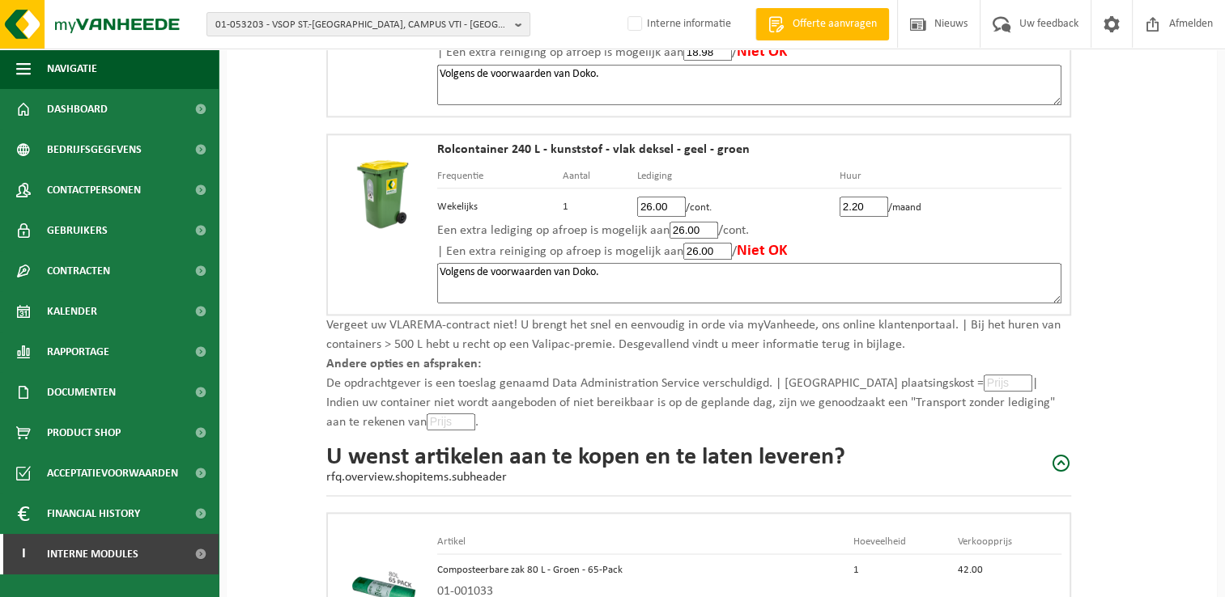
scroll to position [2023, 0]
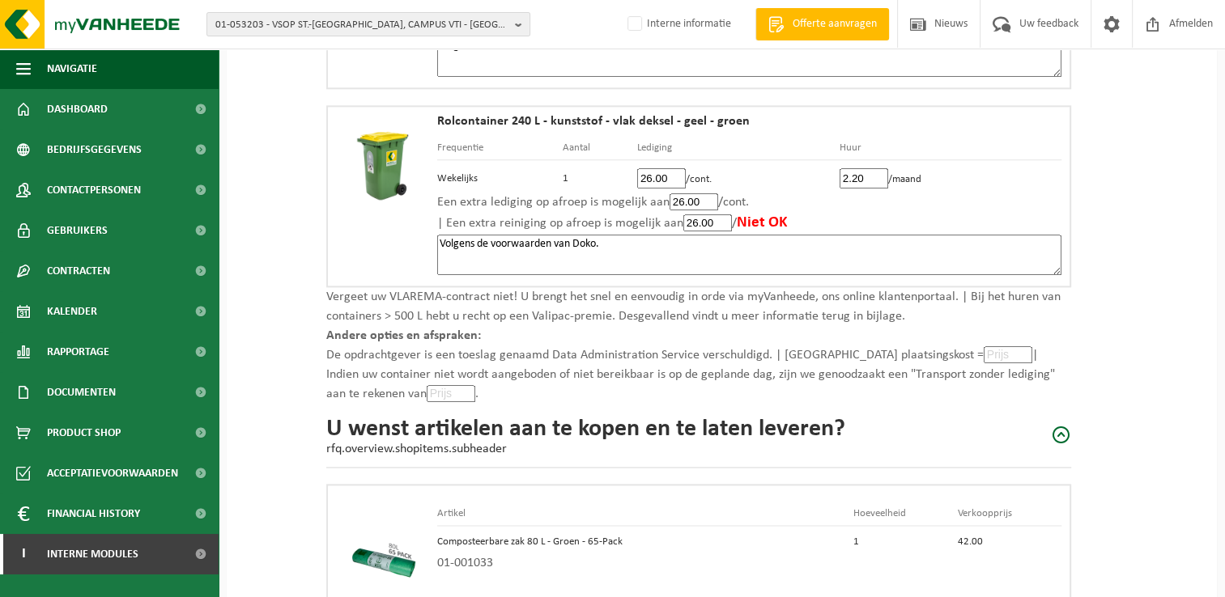
type textarea "Volgens de voorwaarden van Doko."
click at [983, 346] on input "number" at bounding box center [1007, 354] width 49 height 17
type input "0"
type input "0.0"
click at [427, 385] on input "number" at bounding box center [451, 393] width 49 height 17
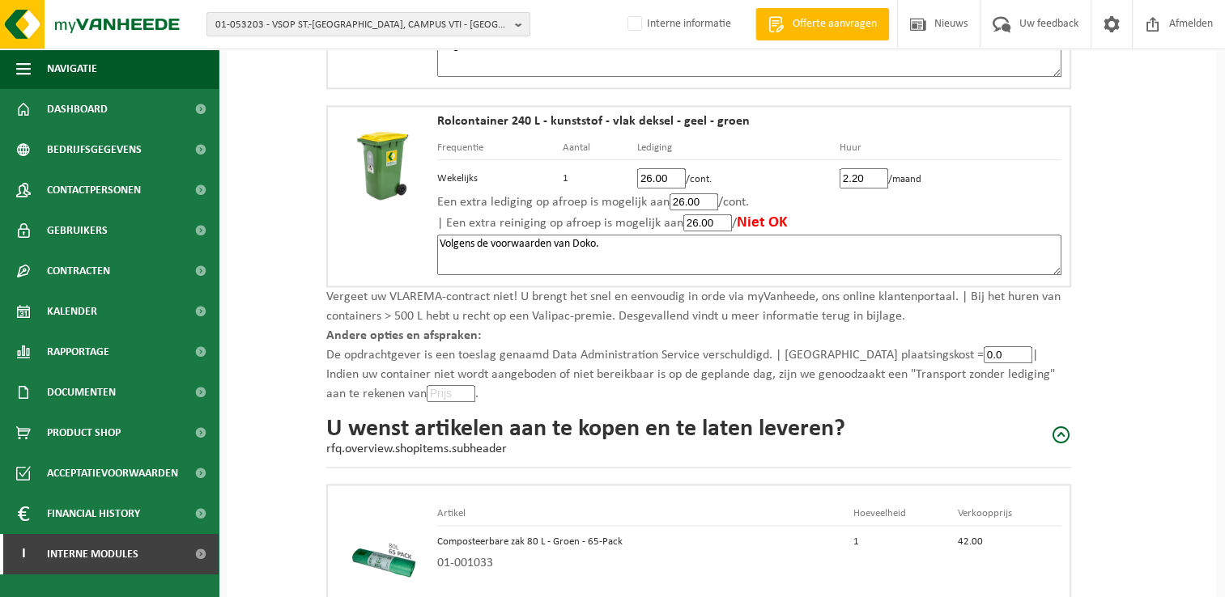
type input "0"
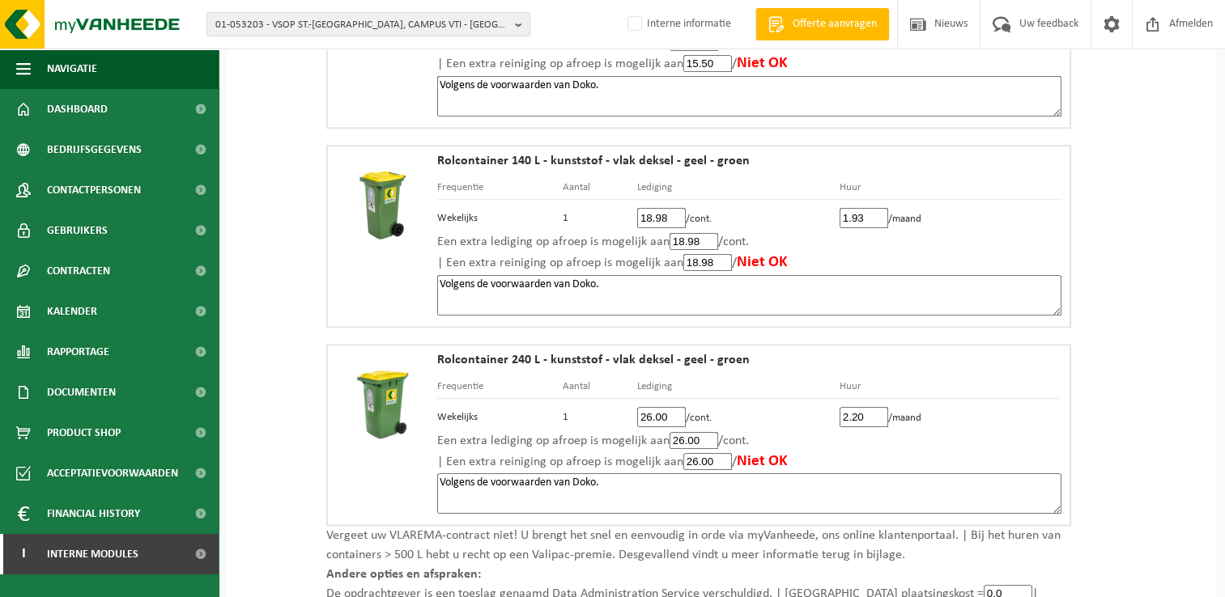
scroll to position [1862, 0]
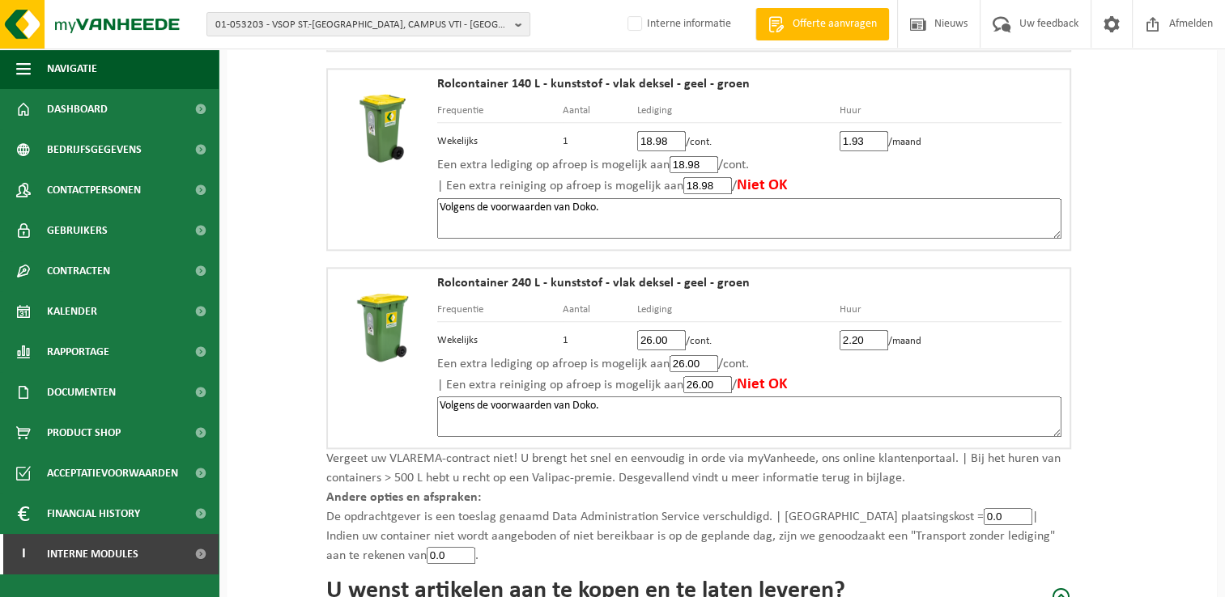
type input "0.0"
click at [638, 400] on textarea "Volgens de voorwaarden van Doko." at bounding box center [749, 417] width 624 height 40
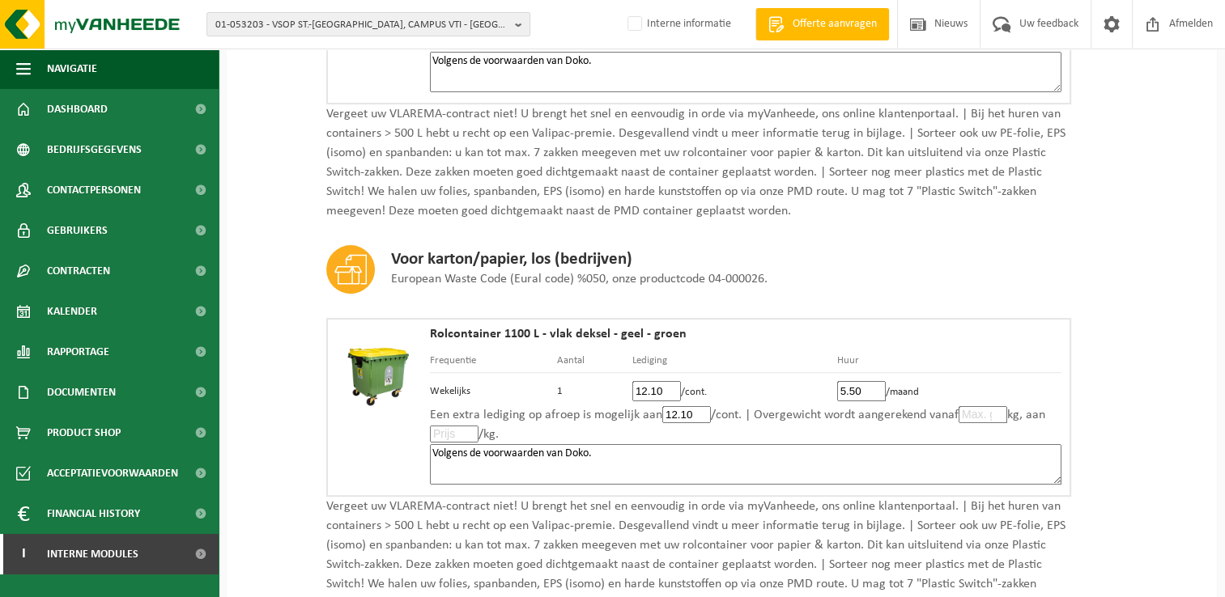
scroll to position [567, 0]
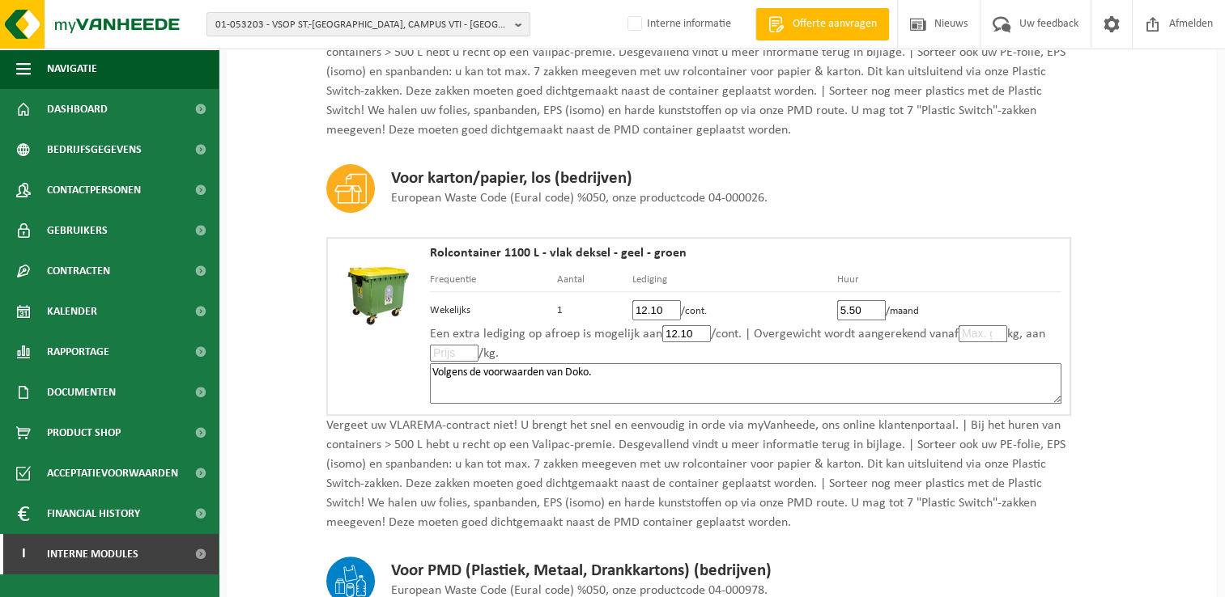
type textarea "Volgens de voorwaarden van Doko. Ook composteerbare zakken 240 liter aanbieden …"
click at [700, 380] on textarea "Volgens de voorwaarden van Doko." at bounding box center [745, 383] width 631 height 40
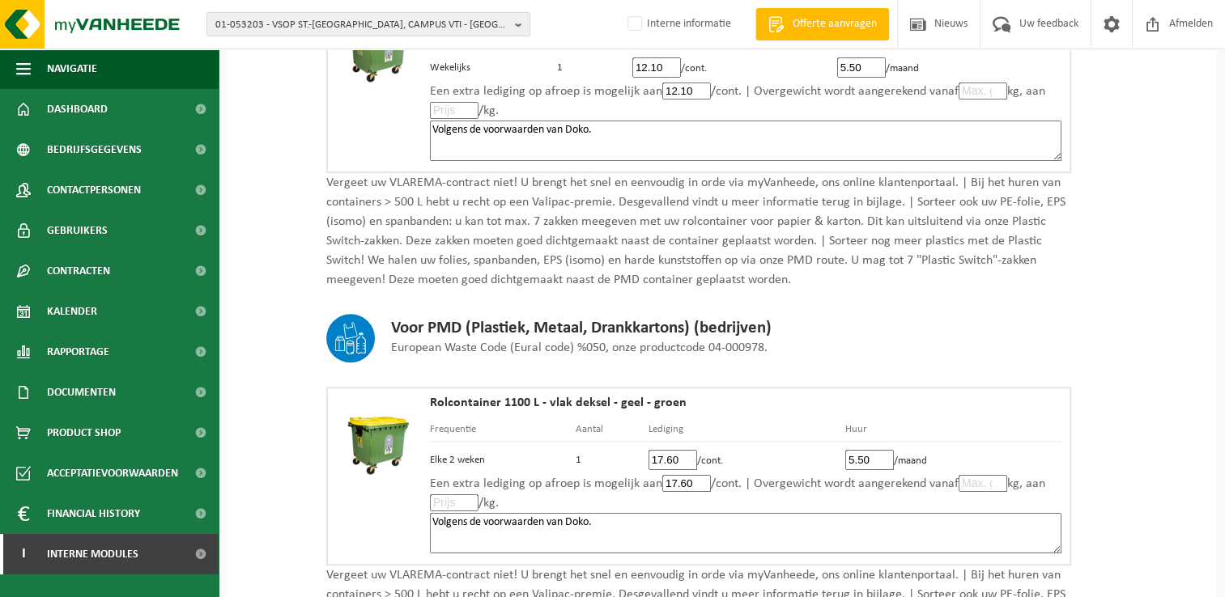
scroll to position [890, 0]
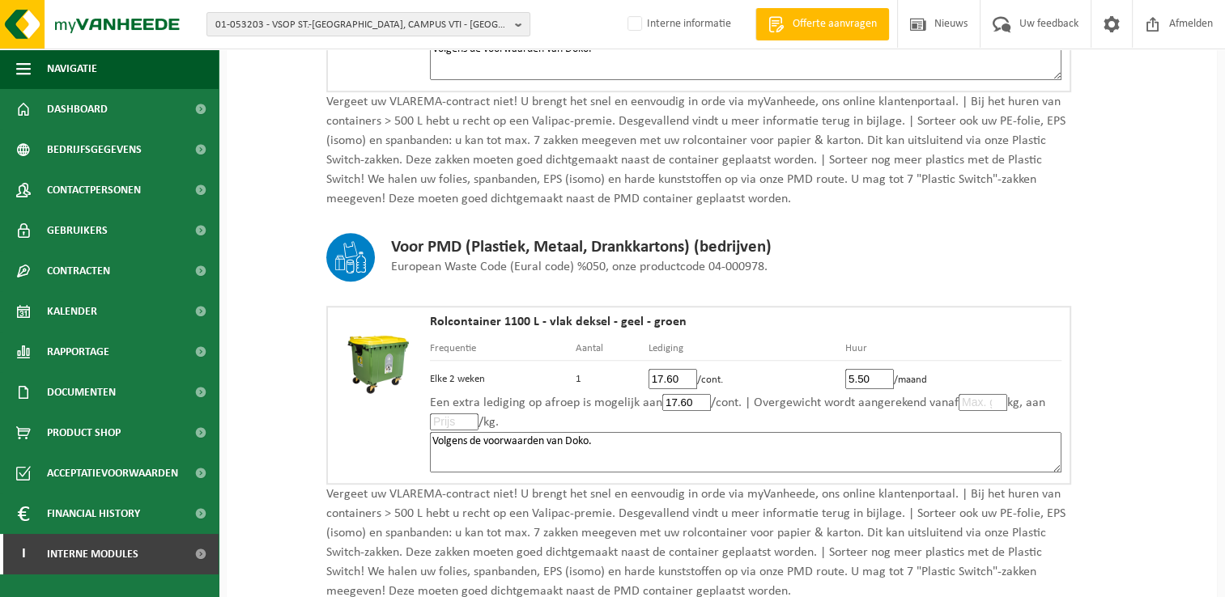
click at [677, 446] on textarea "Volgens de voorwaarden van Doko." at bounding box center [745, 452] width 631 height 40
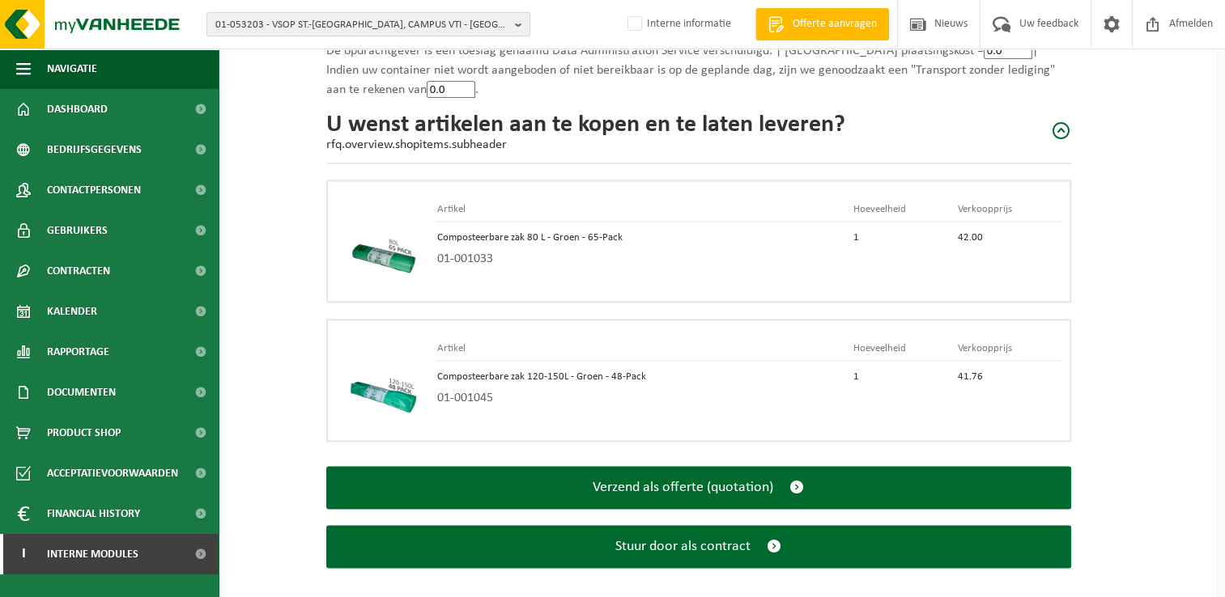
scroll to position [2331, 0]
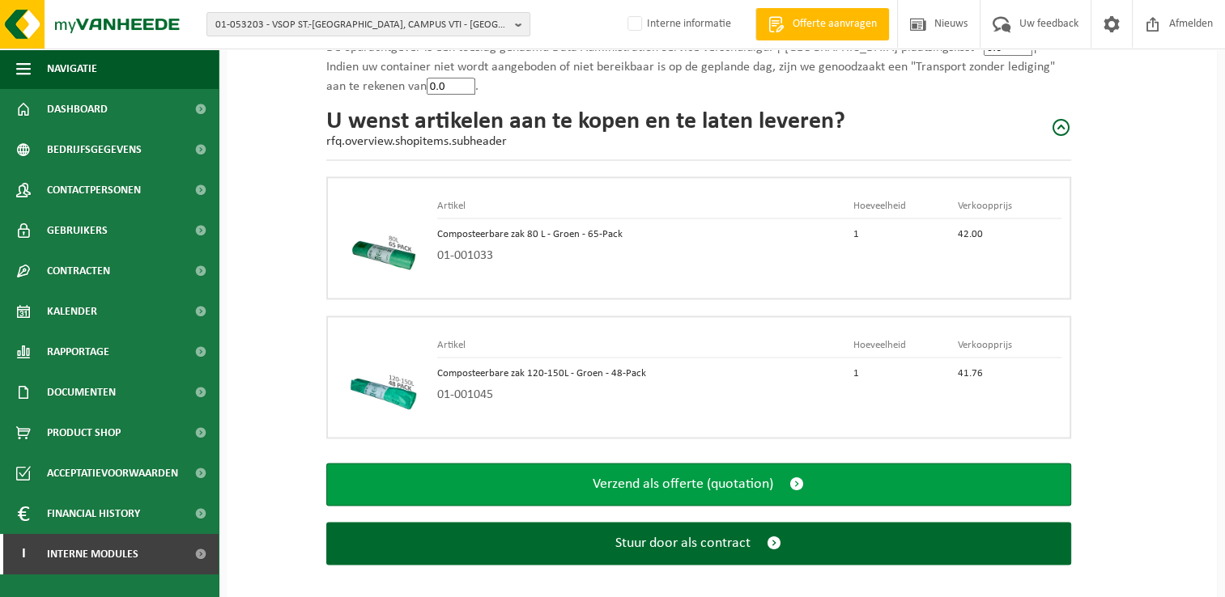
click at [796, 476] on span "submit" at bounding box center [796, 484] width 15 height 17
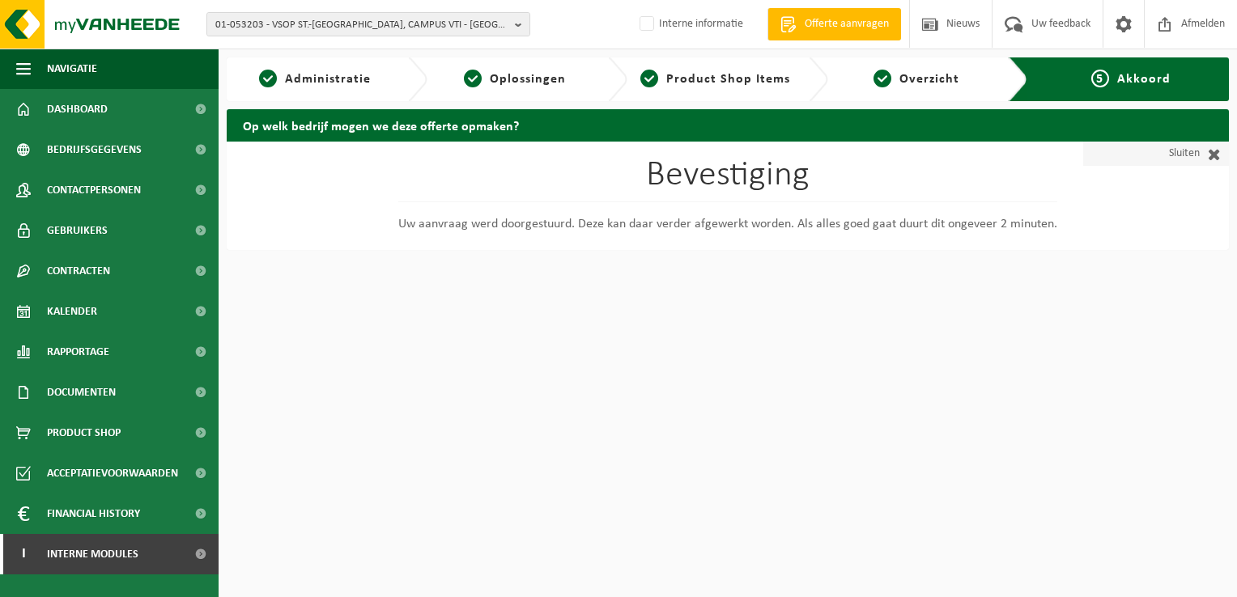
click at [1214, 154] on span at bounding box center [1209, 154] width 21 height 16
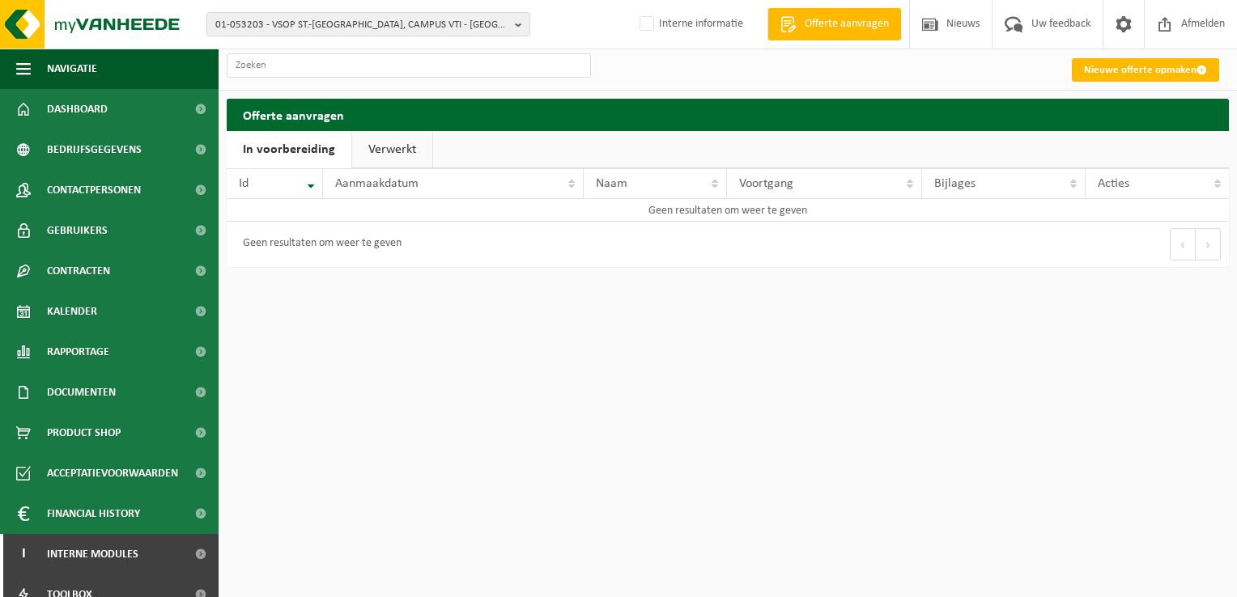
click at [372, 152] on link "Verwerkt" at bounding box center [392, 149] width 80 height 37
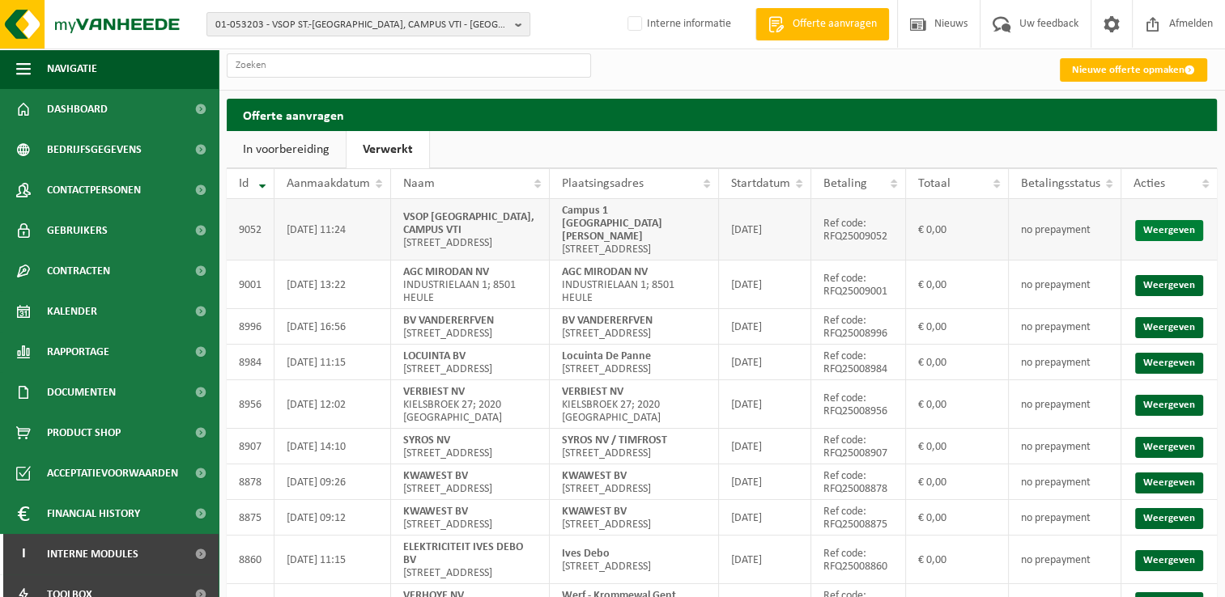
click at [1172, 230] on link "Weergeven" at bounding box center [1169, 230] width 68 height 21
click at [1120, 66] on link "Nieuwe offerte opmaken" at bounding box center [1132, 69] width 147 height 23
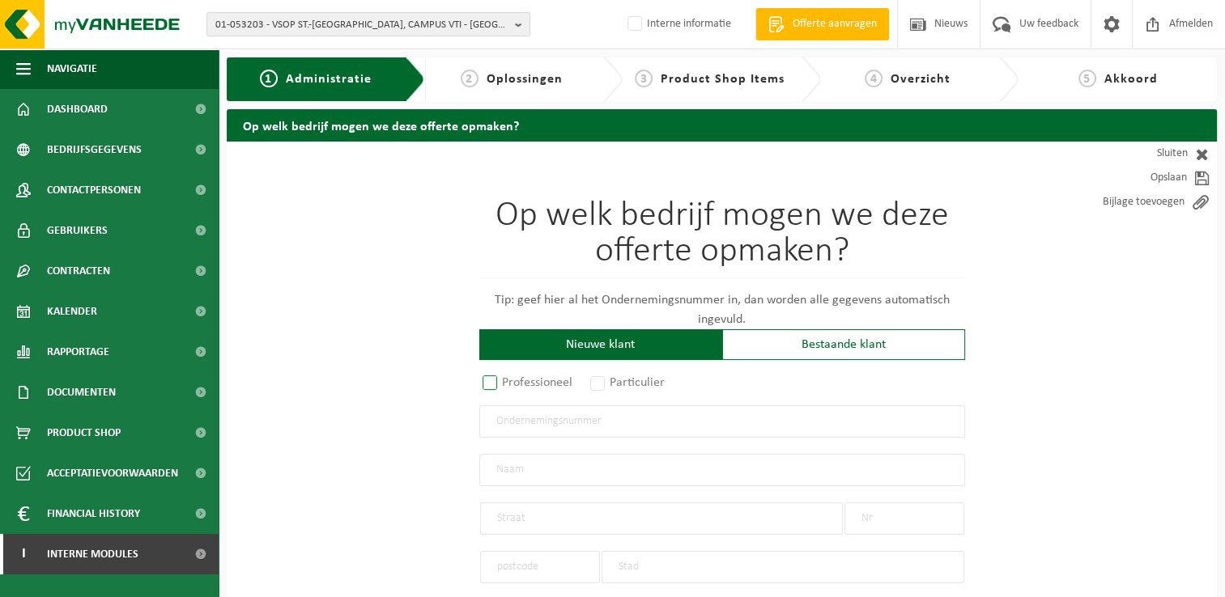
click at [497, 382] on label "Professioneel" at bounding box center [528, 383] width 98 height 23
click at [506, 382] on input "Professioneel" at bounding box center [511, 384] width 11 height 11
radio input "true"
click at [664, 424] on input "text" at bounding box center [722, 421] width 486 height 32
type input "0468.713.403"
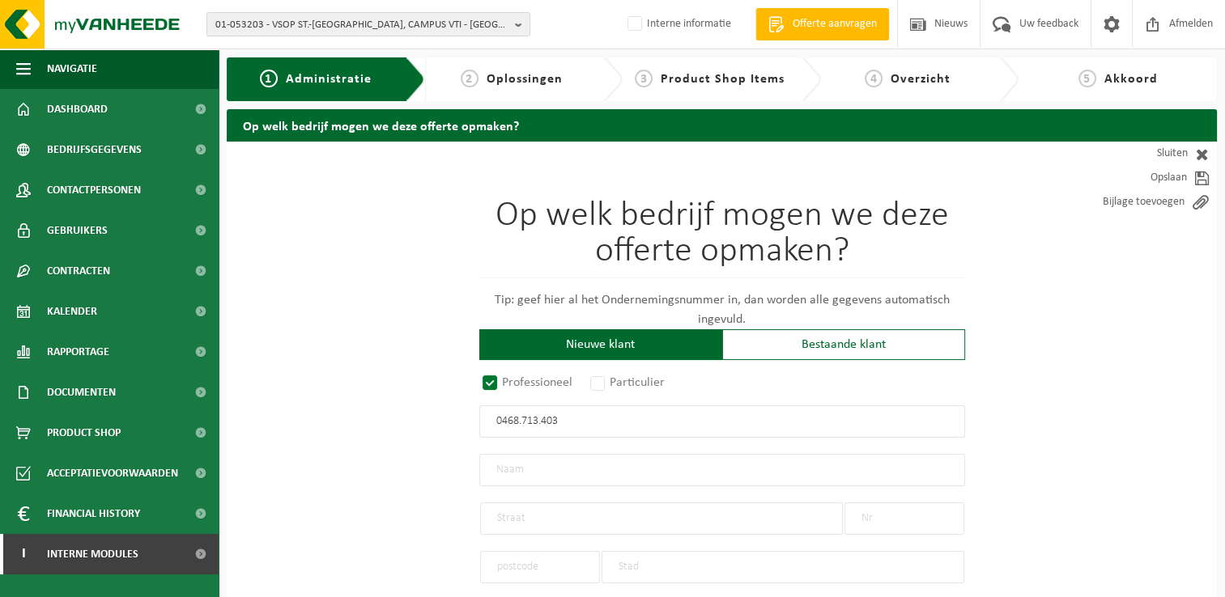
radio input "false"
select select
type input "VRIJ SECUNDAIR ONDERWIJS POPERINGE - SINT-BERTINUS VZW"
type input "BURGEMEESTER BERTENPLEIN"
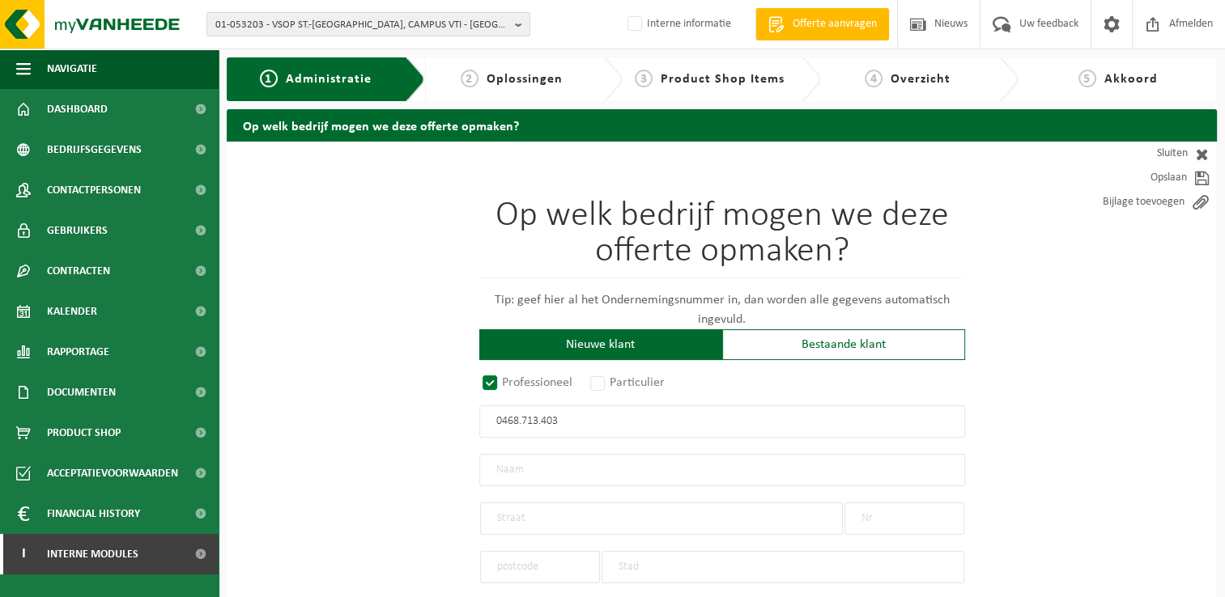
type input "32"
type input "8970"
type input "POPERINGE"
type input "2348724346"
radio input "true"
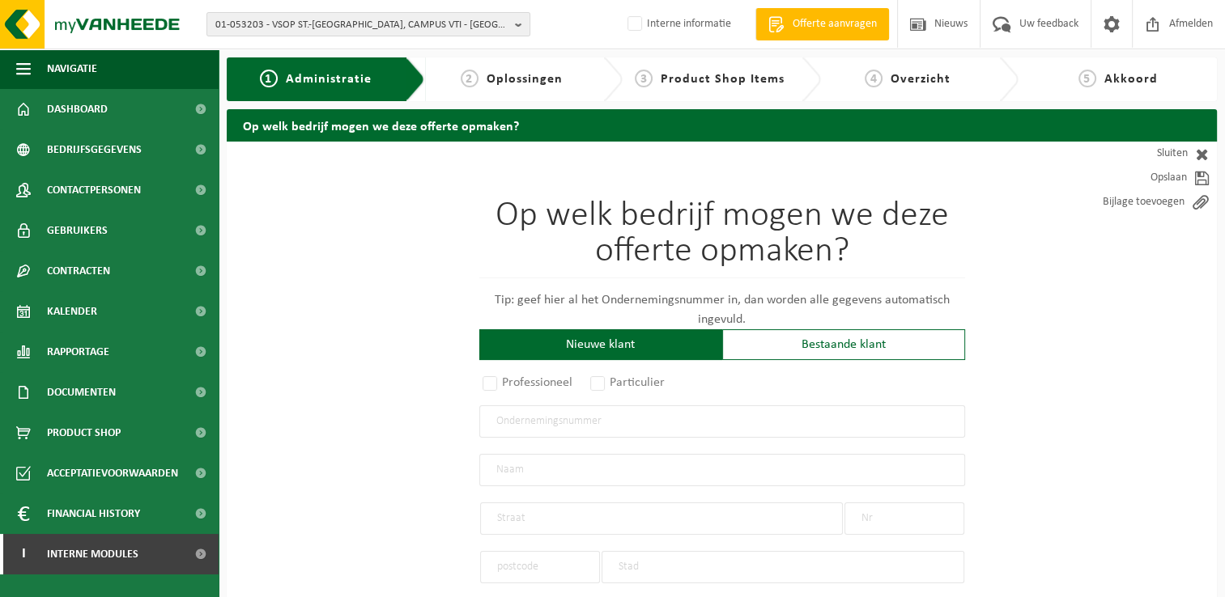
select select "7235"
type input "0468.713.403"
type input "VSOP ST.-BERTINUS, CAMPUS VTI"
type input "BRUGGESTRAAT"
type input "14"
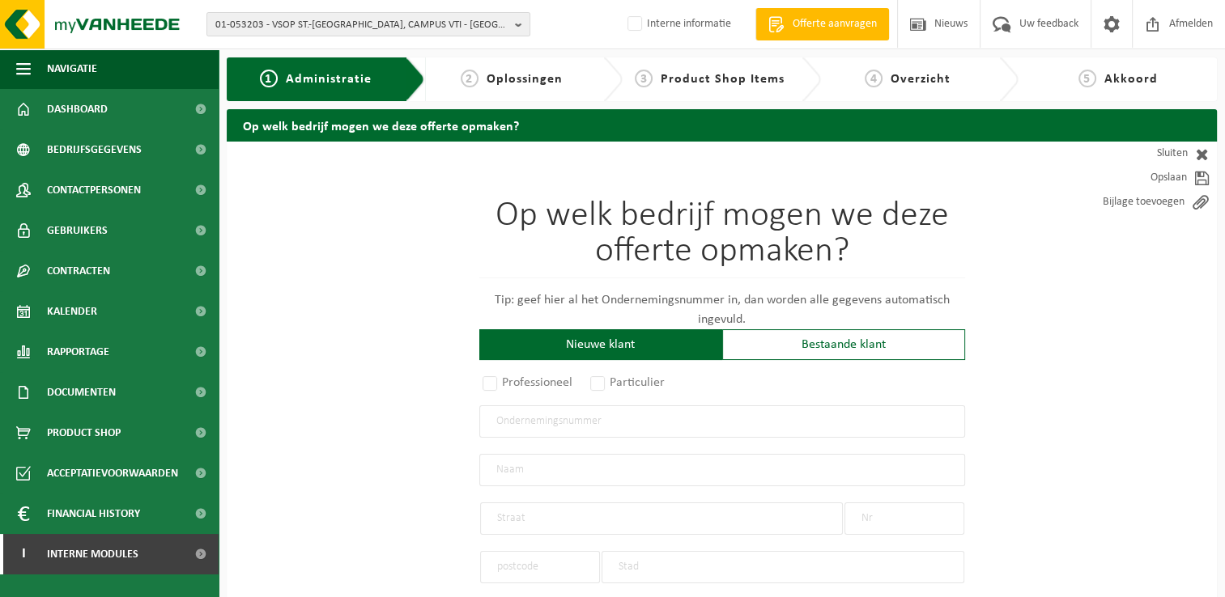
type input "8970"
type input "POPERINGE"
select select "1260"
type input "VSOP ST.-BERTINUS, CAMPUS VTI"
type input "BRUGGESTRAAT"
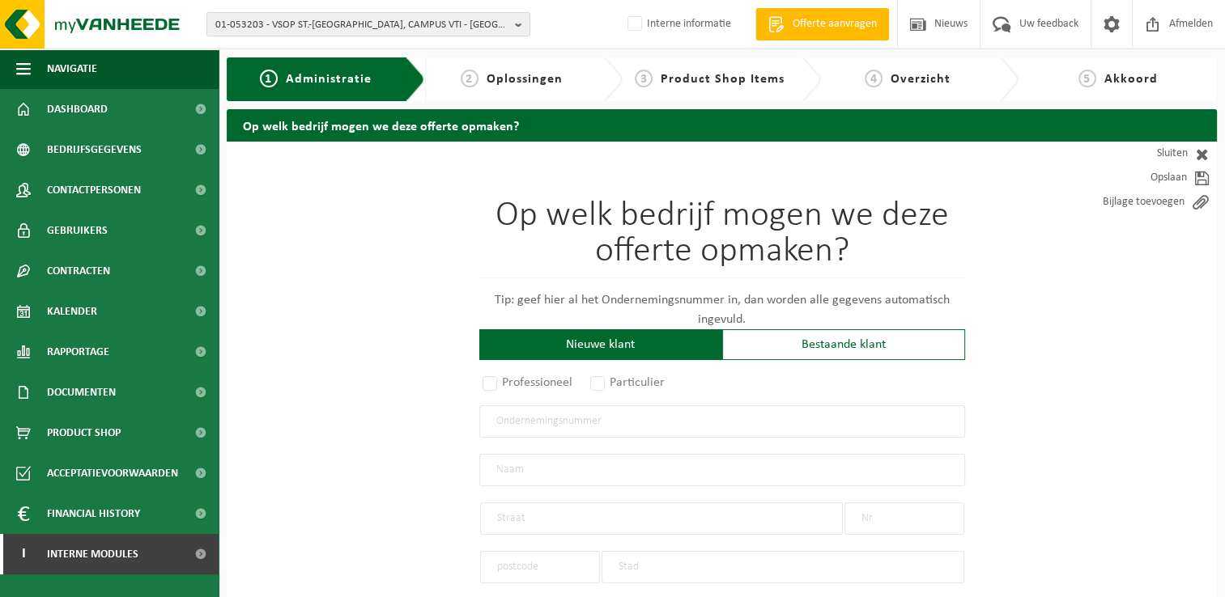
type input "14"
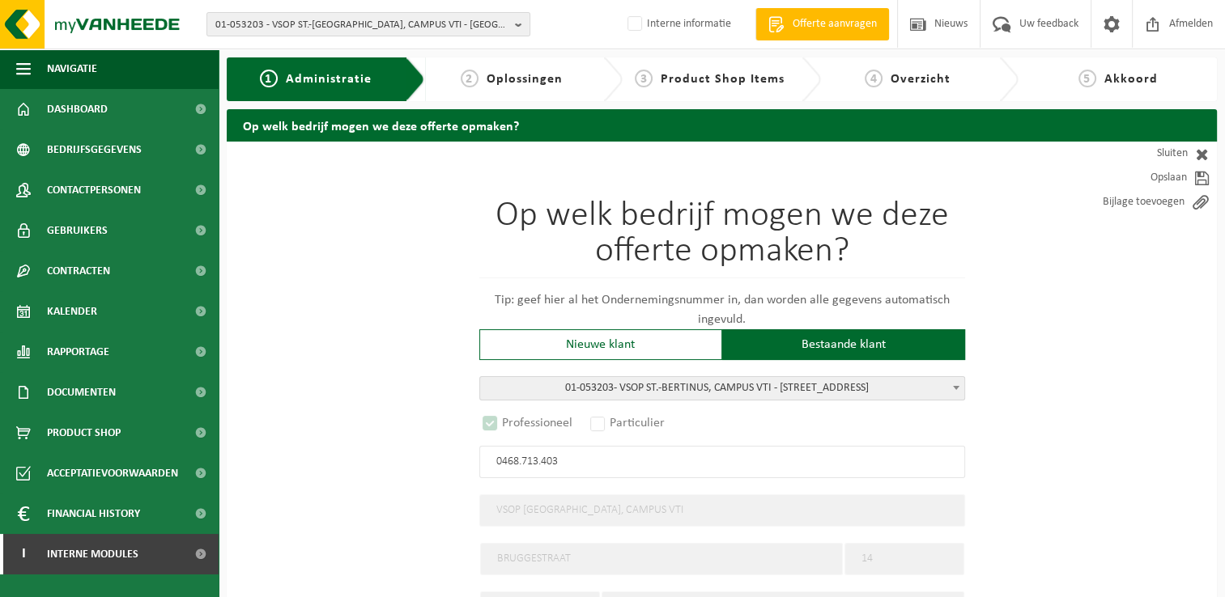
select select "D"
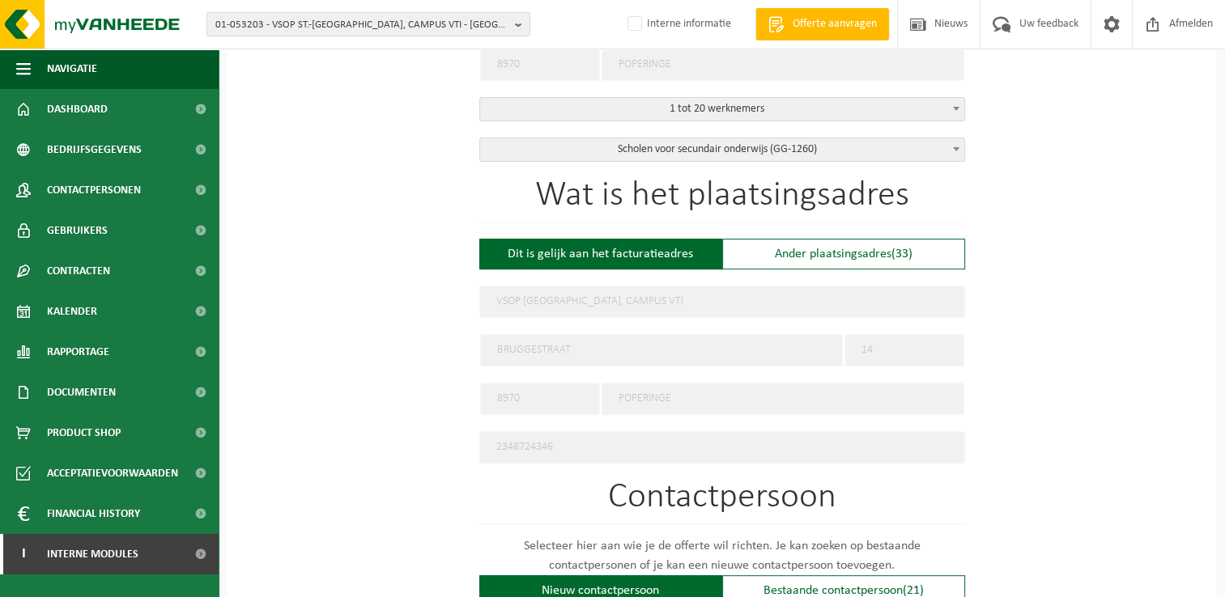
scroll to position [567, 0]
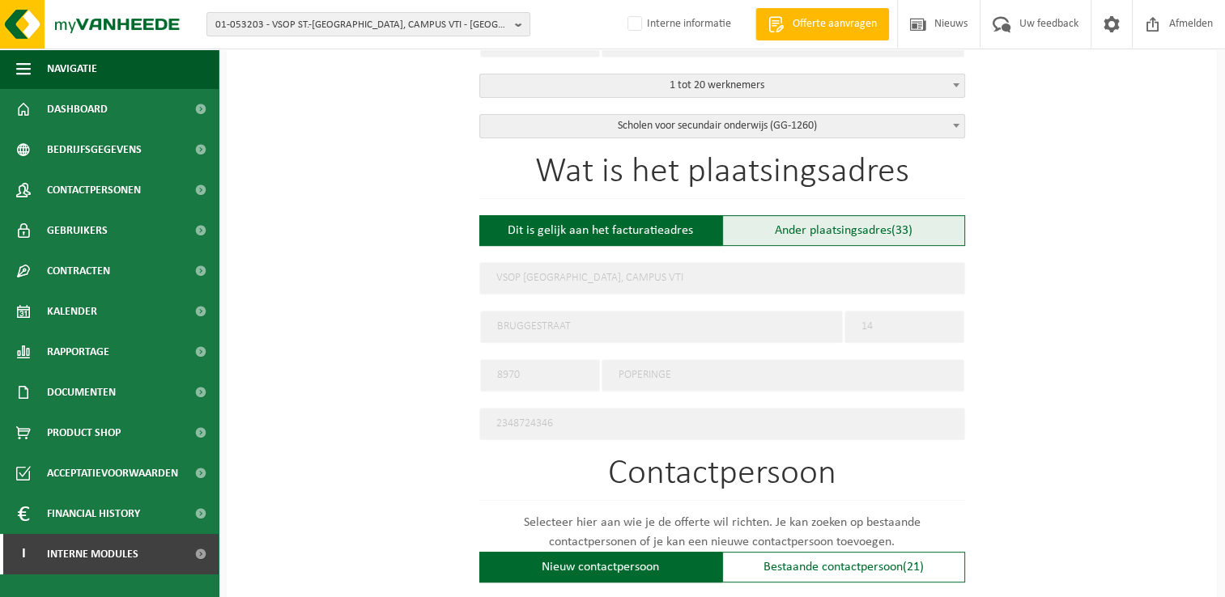
click at [874, 227] on div "Ander plaatsingsadres (33)" at bounding box center [843, 230] width 243 height 31
type input "Werf -"
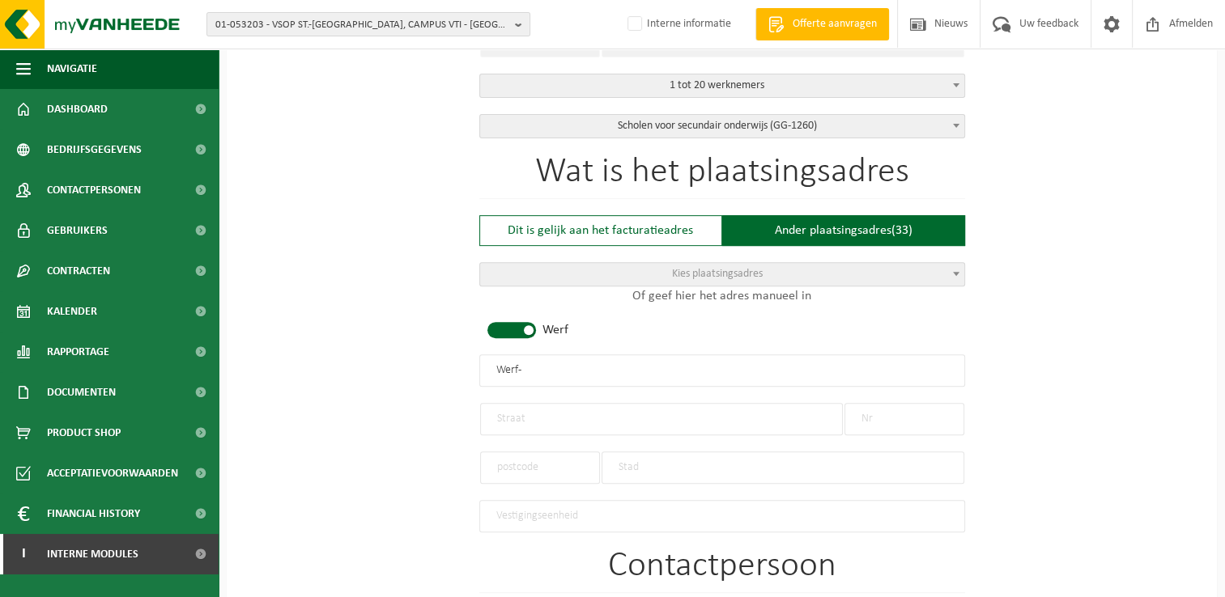
click at [522, 325] on span at bounding box center [511, 330] width 49 height 16
click at [587, 372] on input "text" at bounding box center [722, 371] width 486 height 32
type input "Campus 2 College"
click at [616, 403] on input "text" at bounding box center [661, 419] width 363 height 32
type input "Deken Debolaan"
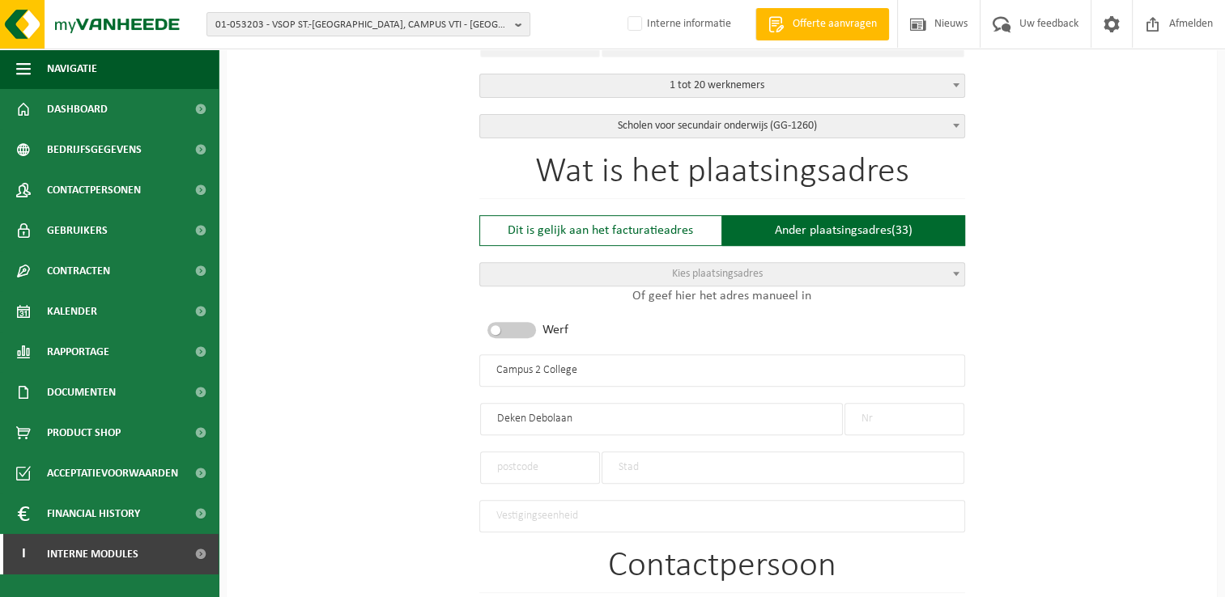
click at [931, 410] on input "text" at bounding box center [904, 419] width 120 height 32
type input "ZN"
click at [563, 458] on input "text" at bounding box center [540, 468] width 120 height 32
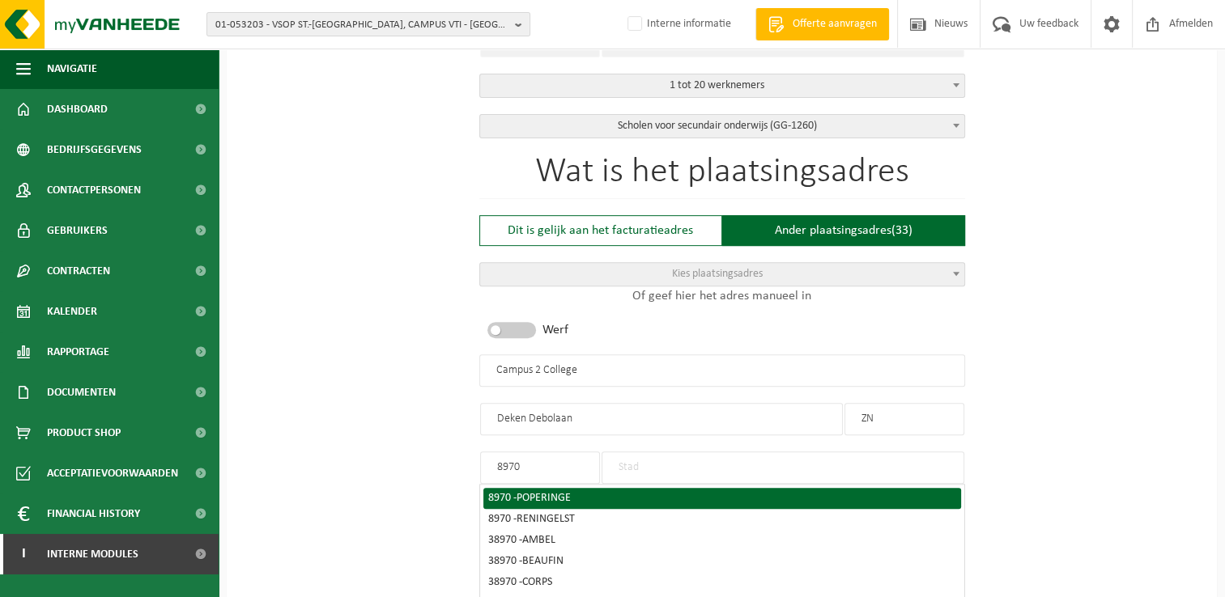
type input "8970"
drag, startPoint x: 577, startPoint y: 497, endPoint x: 550, endPoint y: 503, distance: 28.3
click at [577, 497] on div "8970 - POPERINGE" at bounding box center [722, 498] width 468 height 11
type input "POPERINGE"
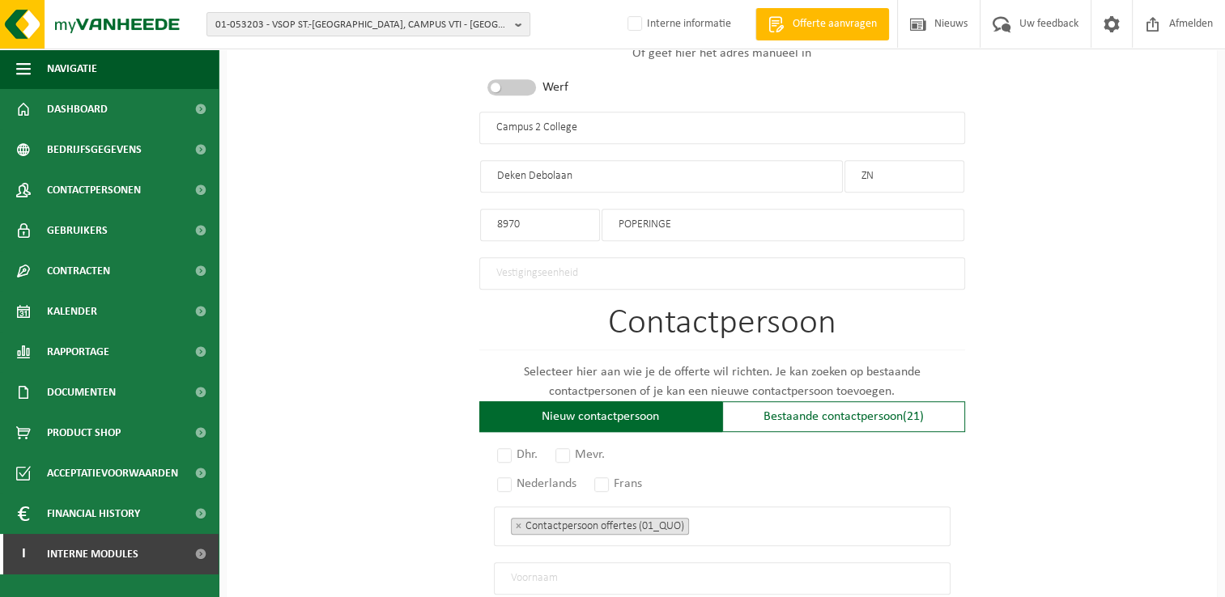
scroll to position [971, 0]
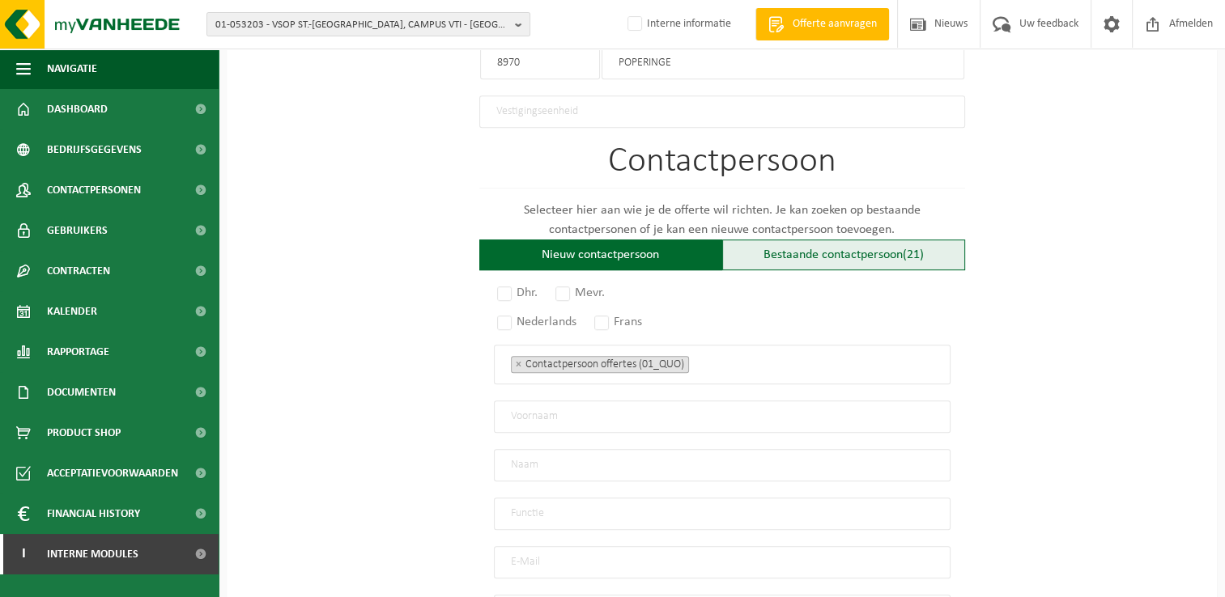
click at [874, 249] on div "Bestaande contactpersoon (21)" at bounding box center [843, 255] width 243 height 31
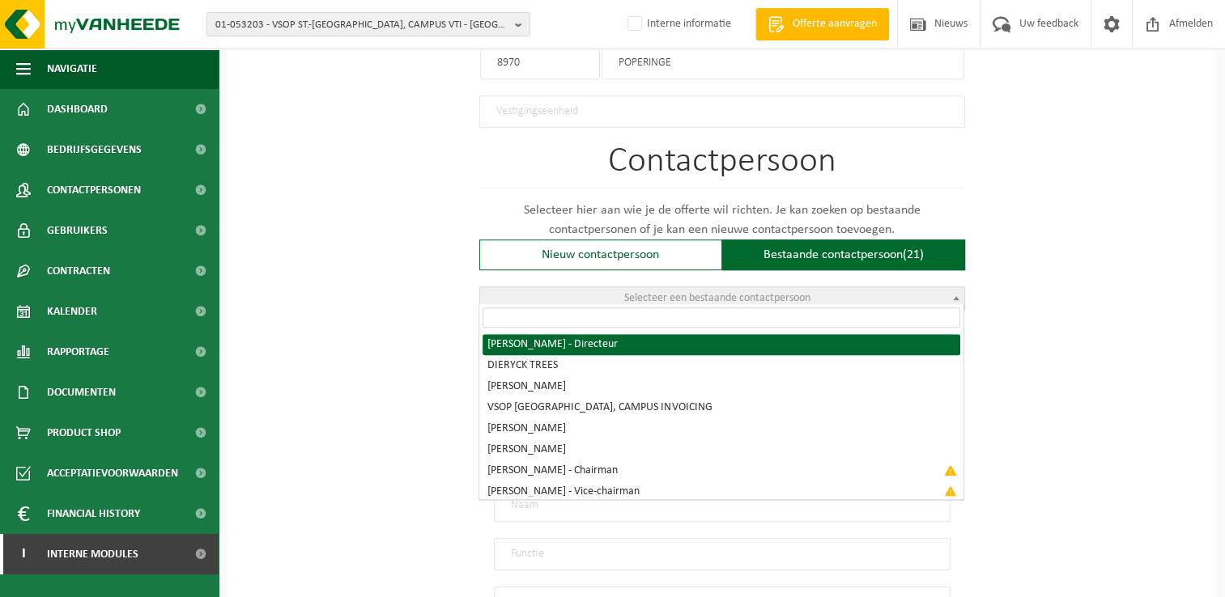
click at [706, 292] on span "Selecteer een bestaande contactpersoon" at bounding box center [717, 298] width 186 height 12
click at [669, 322] on input "search" at bounding box center [721, 318] width 478 height 20
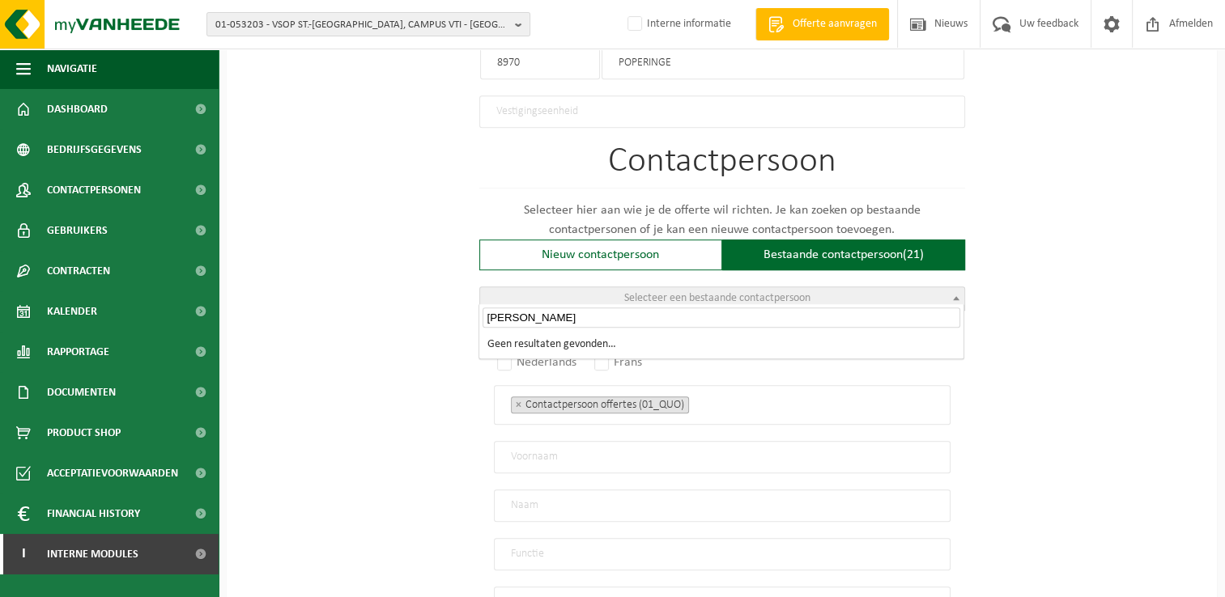
type input "Lauriane"
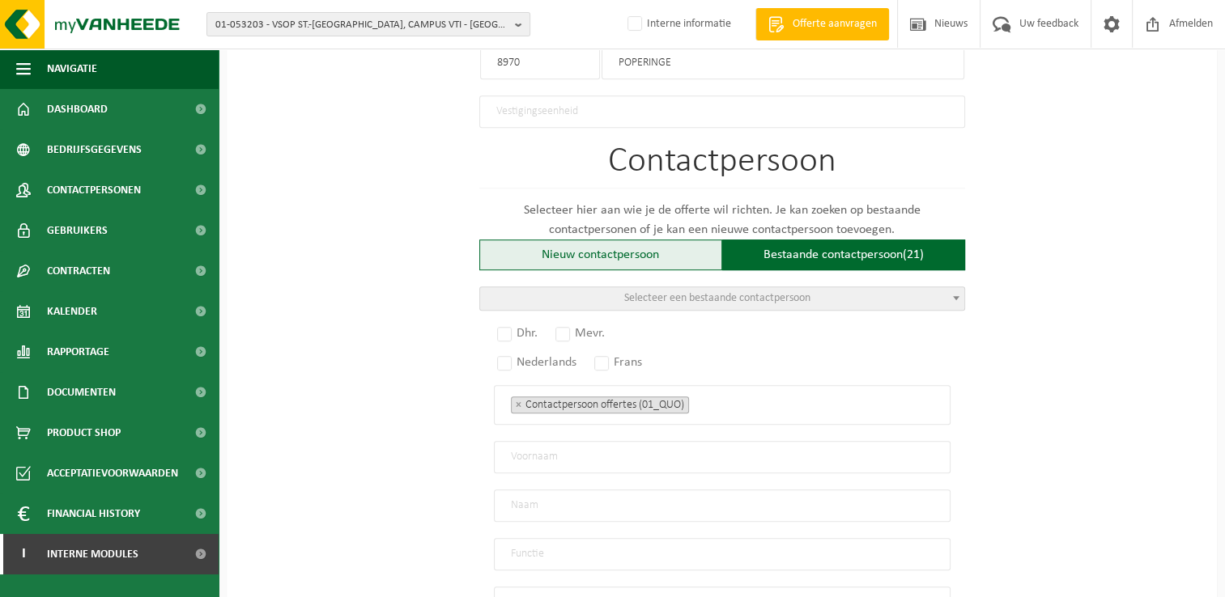
click at [642, 254] on div "Nieuw contactpersoon" at bounding box center [600, 255] width 243 height 31
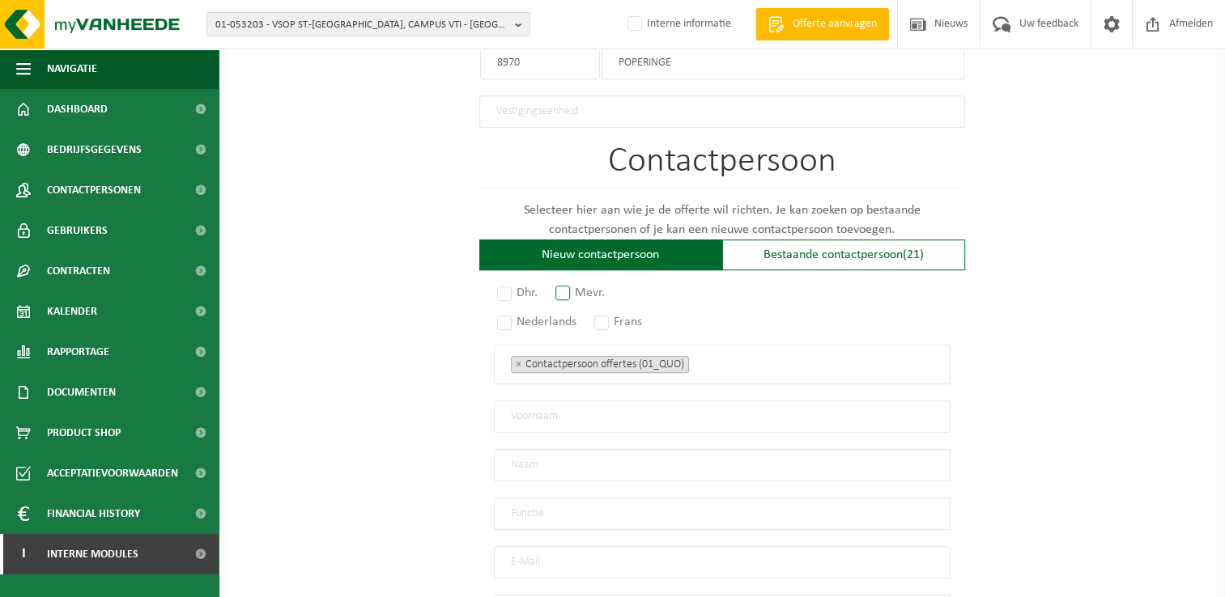
click at [561, 284] on label "Mevr." at bounding box center [580, 293] width 57 height 23
radio input "true"
click at [505, 318] on label "Nederlands" at bounding box center [537, 322] width 87 height 23
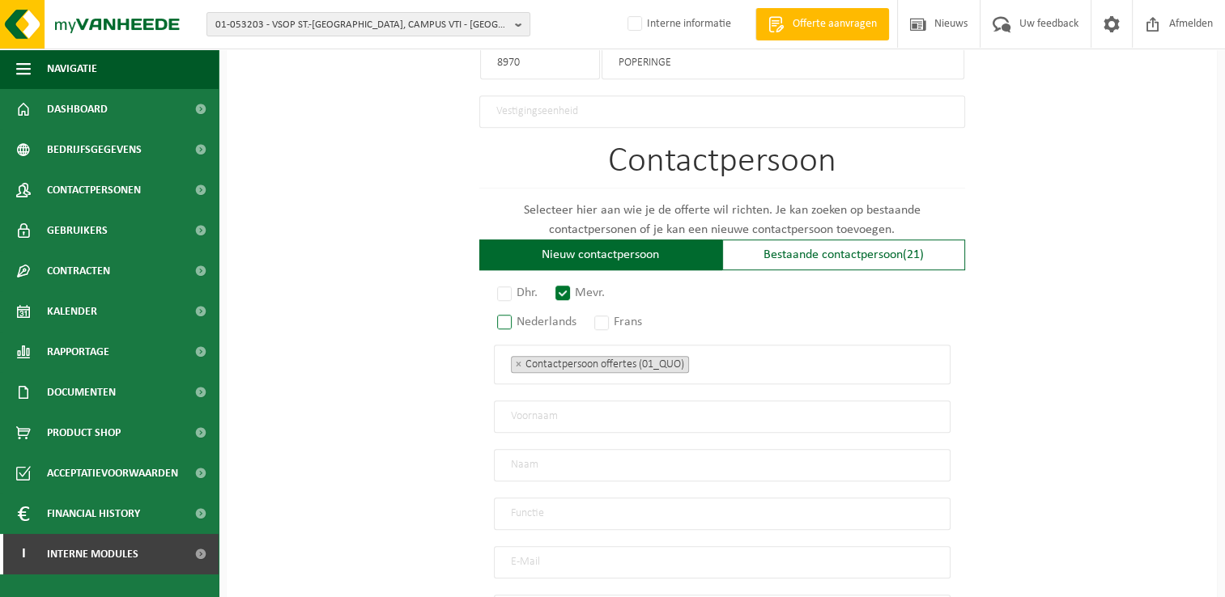
radio input "true"
click at [608, 406] on input "text" at bounding box center [722, 417] width 456 height 32
type input "Lauriane"
click at [612, 462] on input "text" at bounding box center [722, 465] width 456 height 32
type input "Laheye"
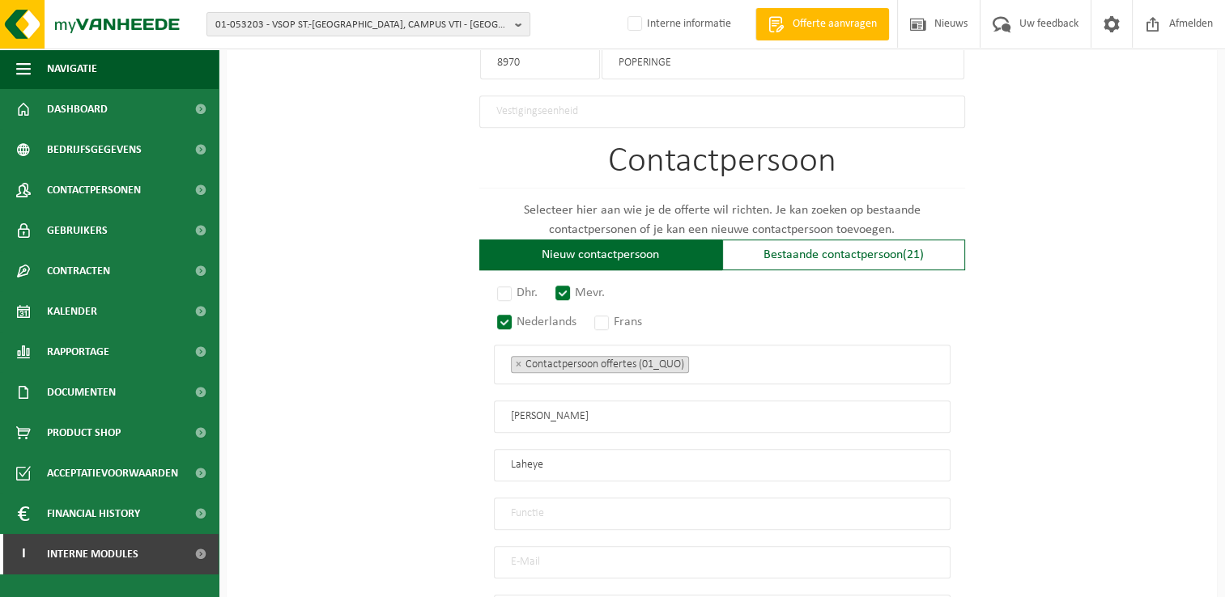
click at [626, 504] on input "text" at bounding box center [722, 514] width 456 height 32
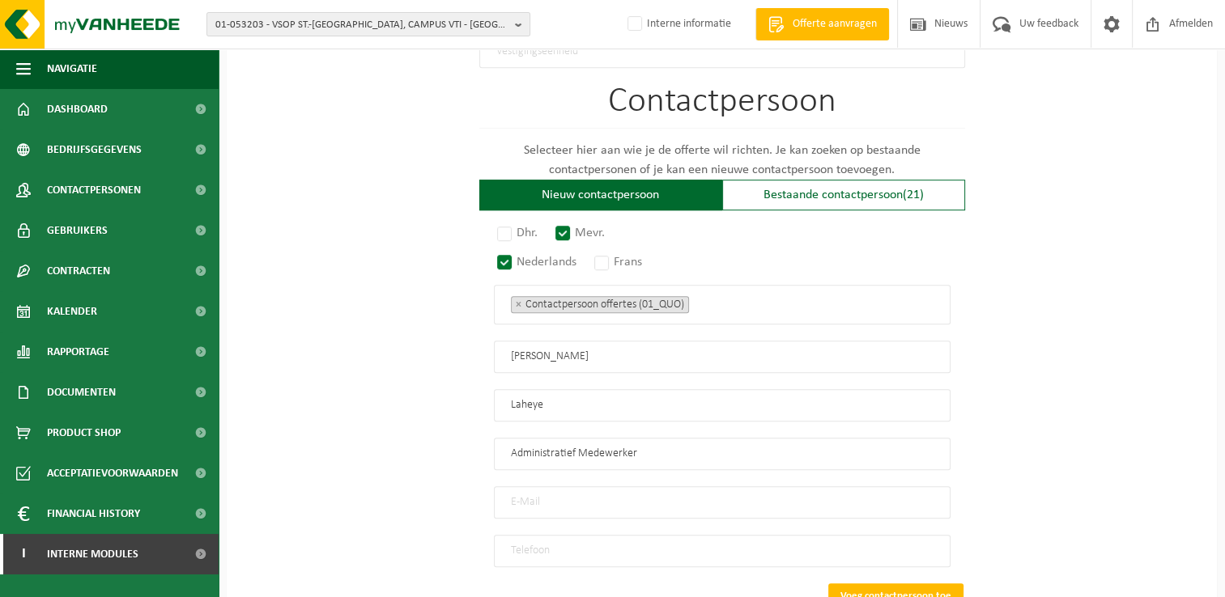
scroll to position [1133, 0]
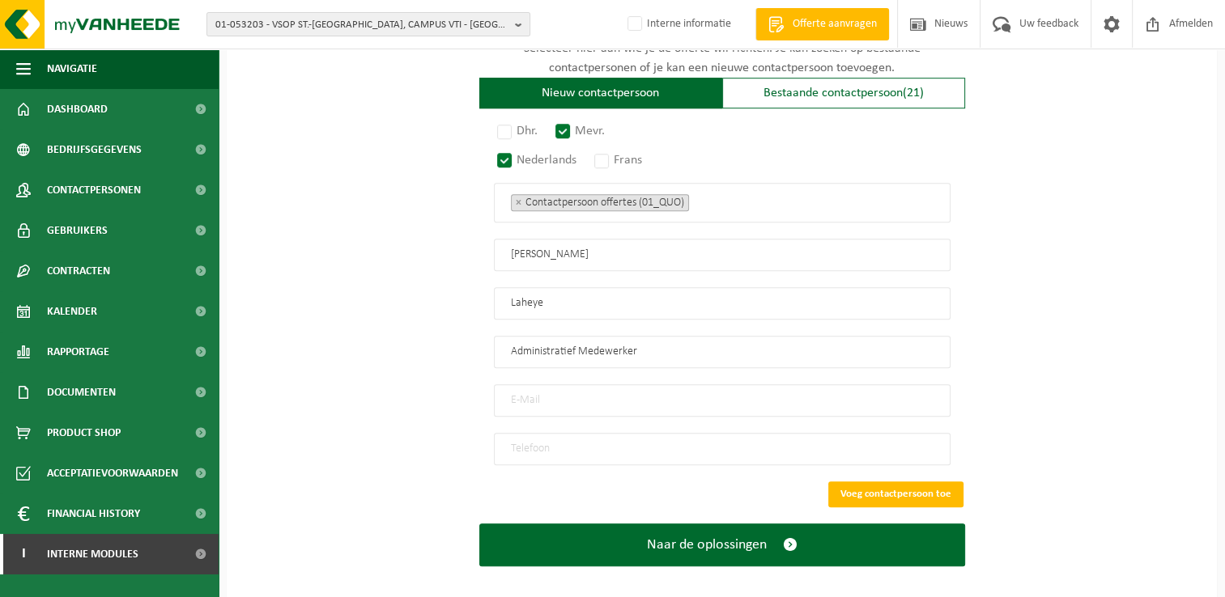
type input "Administratief Medewerker"
click at [587, 384] on input "email" at bounding box center [722, 400] width 456 height 32
type input "lauriane.laheye@bcpop.be"
click at [656, 437] on input "tel" at bounding box center [722, 449] width 456 height 32
type input "+32 57 30 92 06"
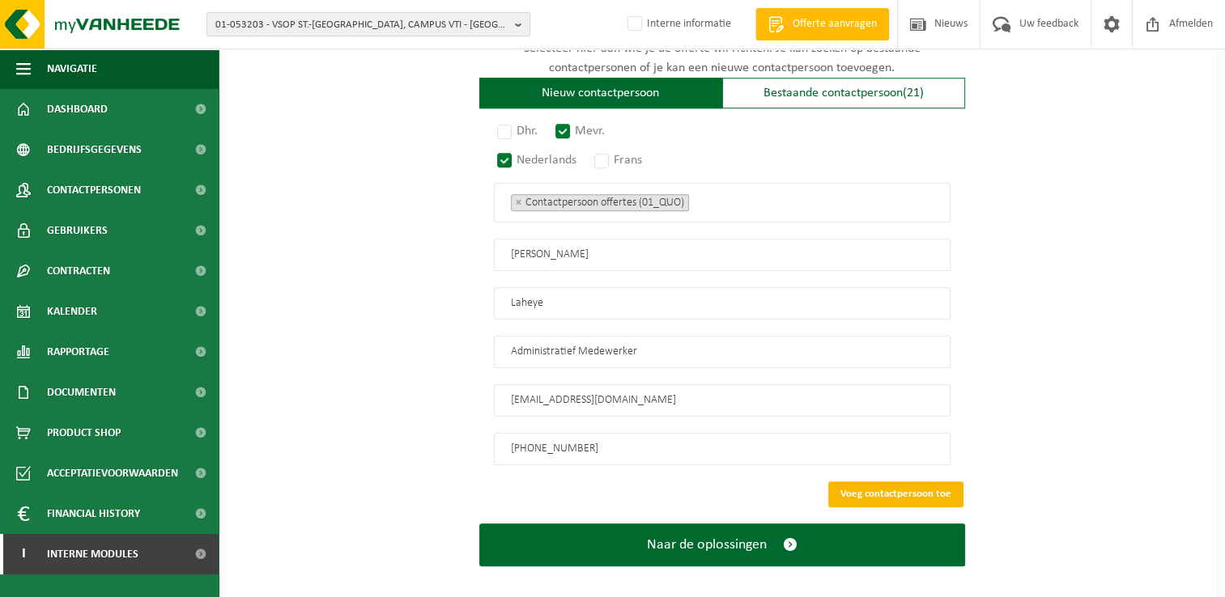
click at [916, 482] on button "Voeg contactpersoon toe" at bounding box center [895, 495] width 135 height 26
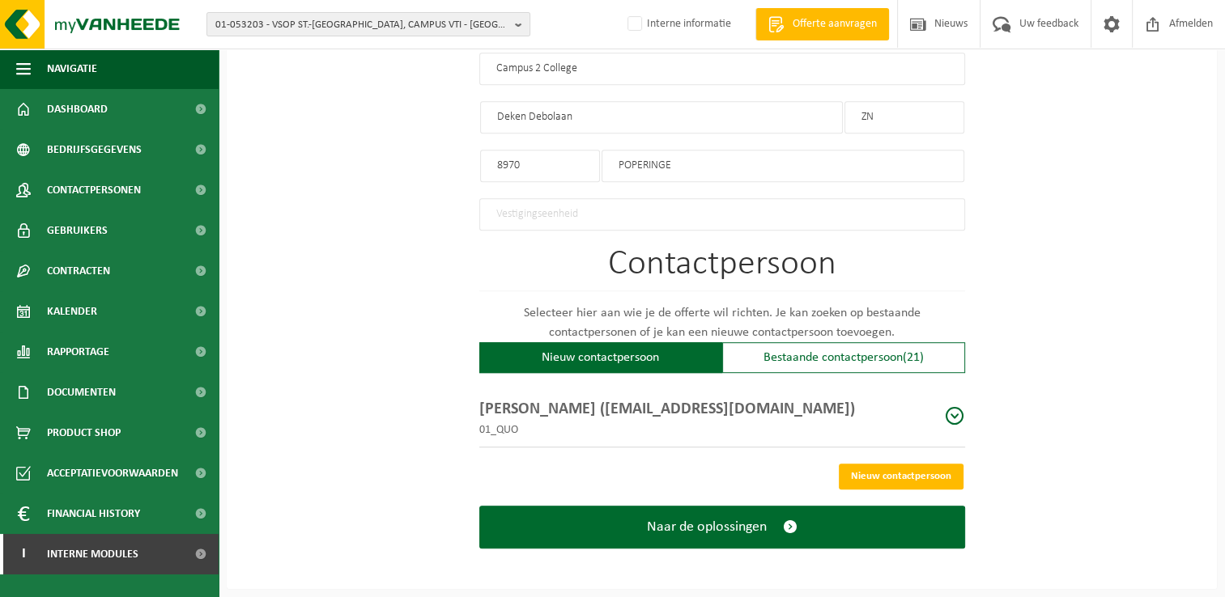
scroll to position [860, 0]
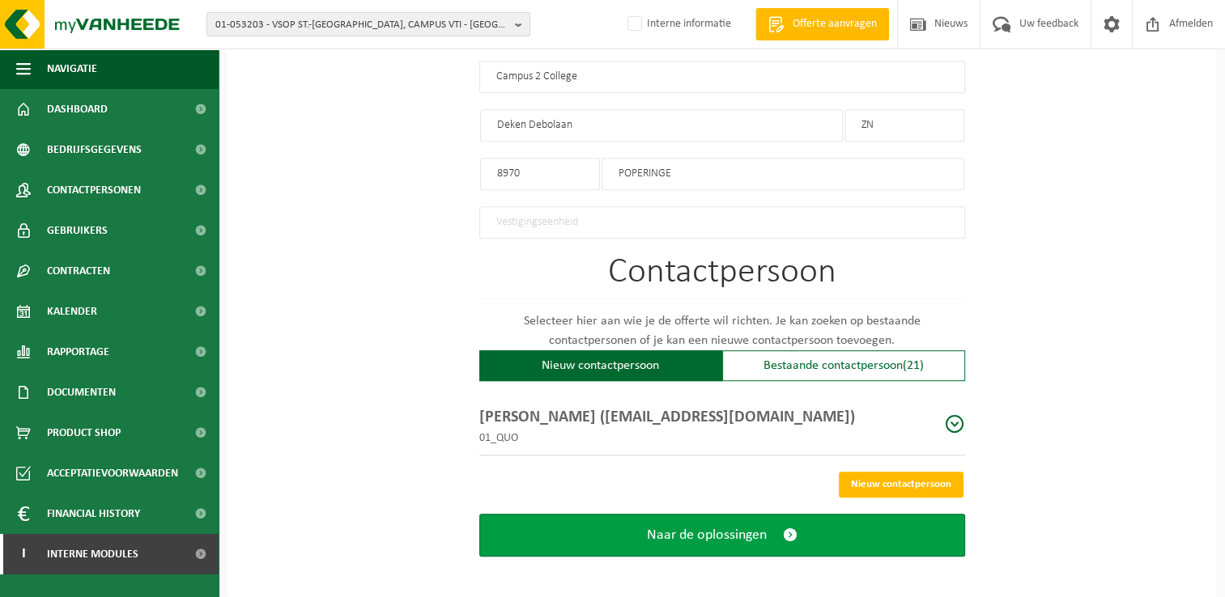
click at [792, 527] on span "submit" at bounding box center [790, 535] width 15 height 17
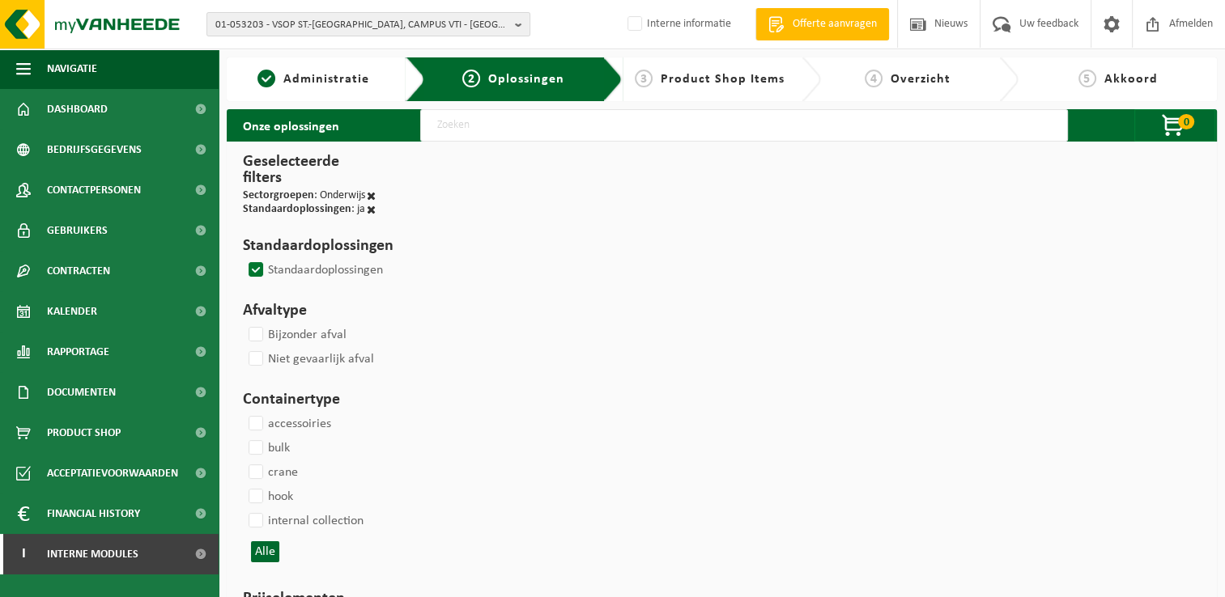
select select
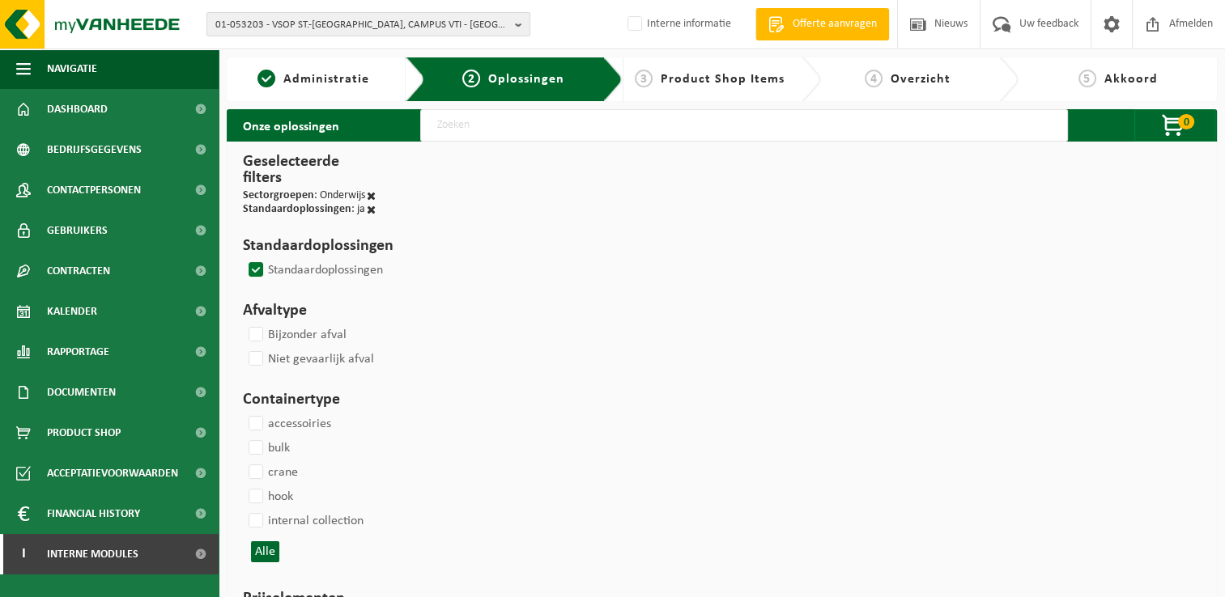
select select
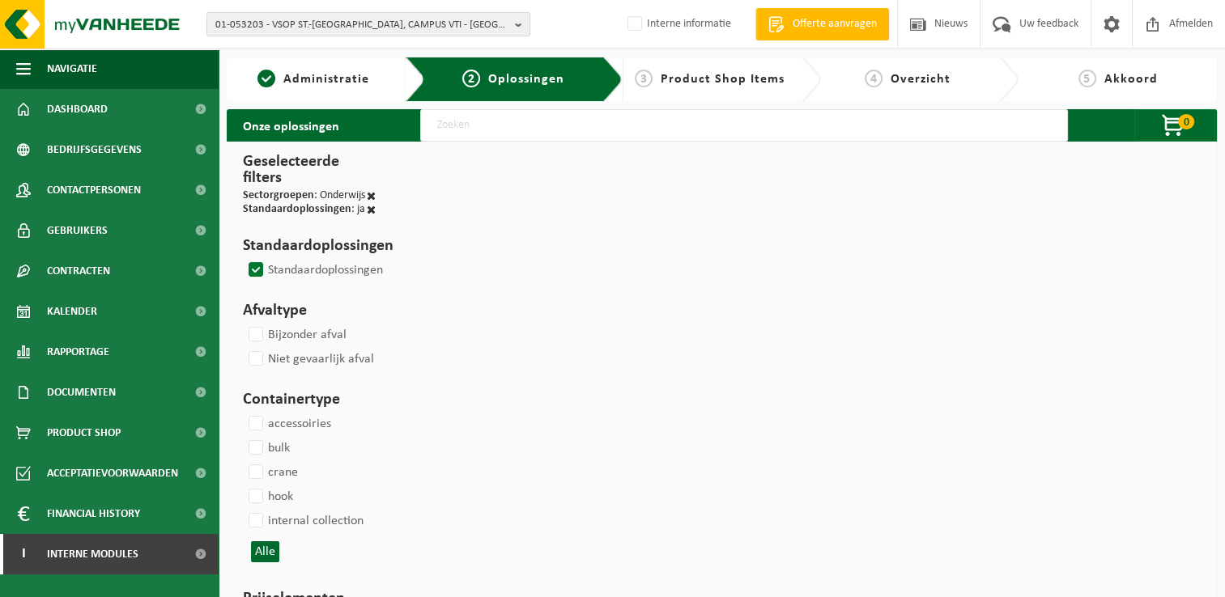
select select
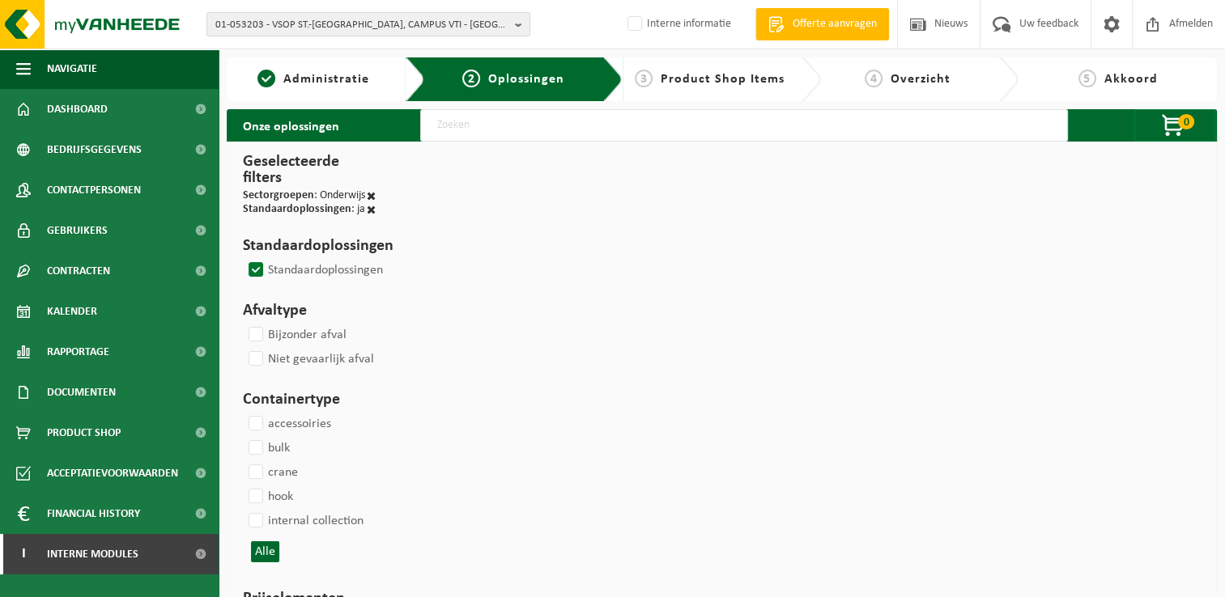
select select
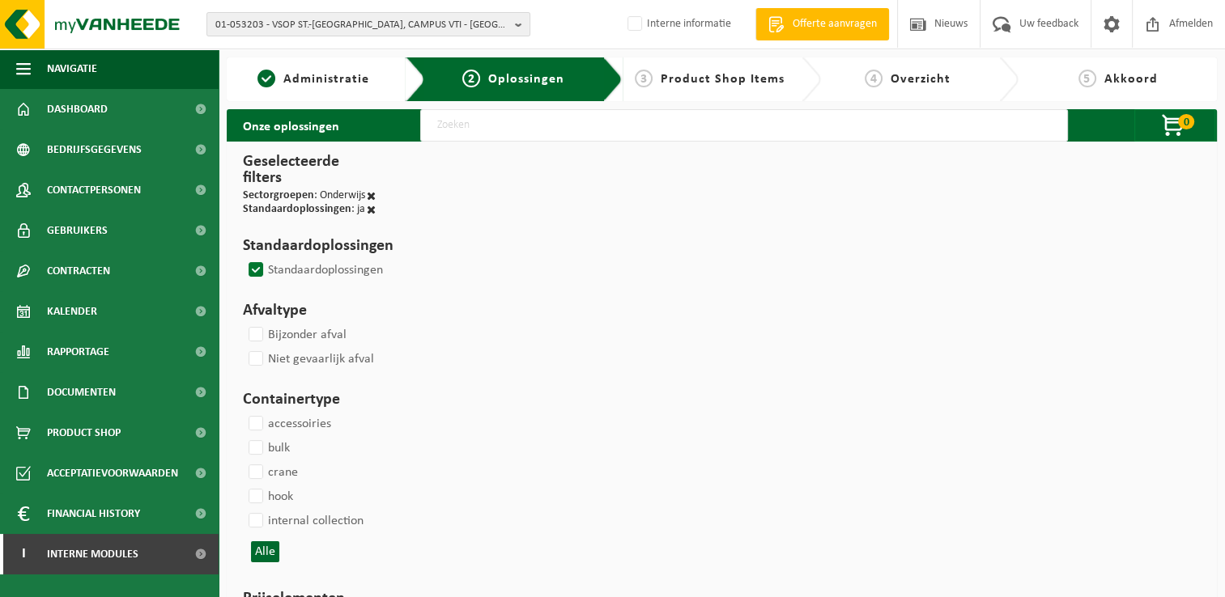
select select
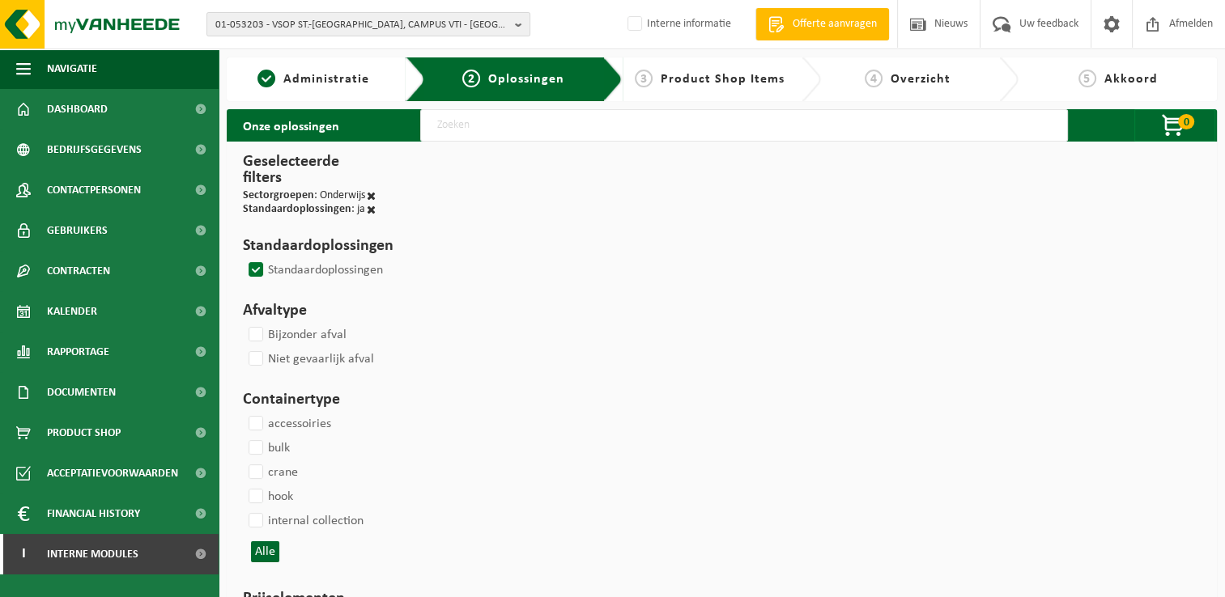
select select
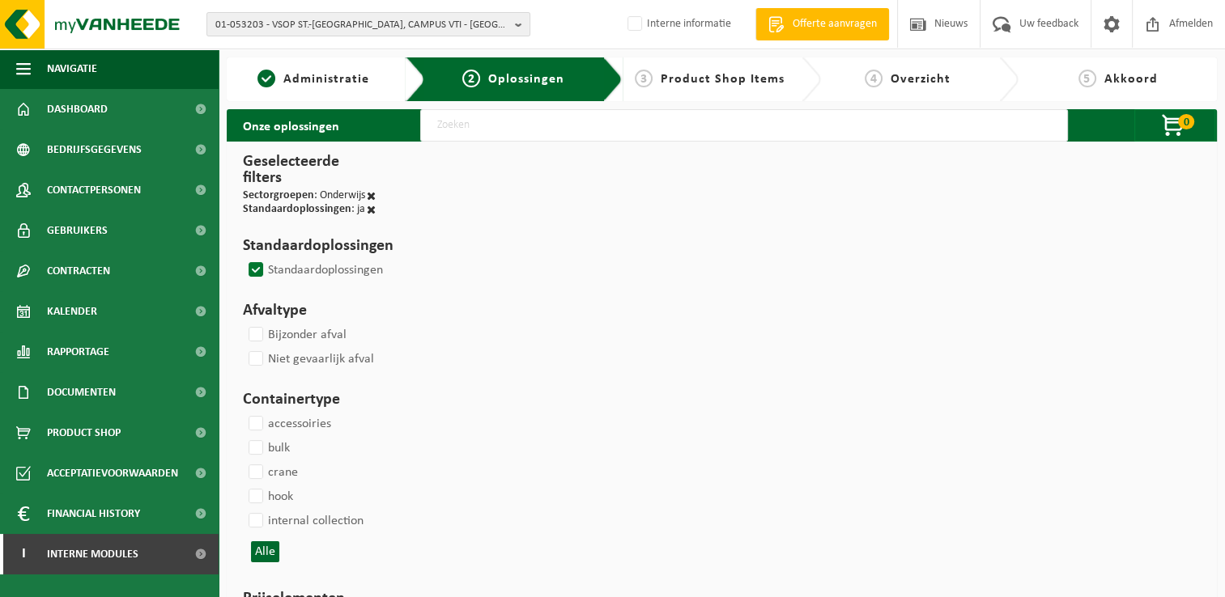
select select
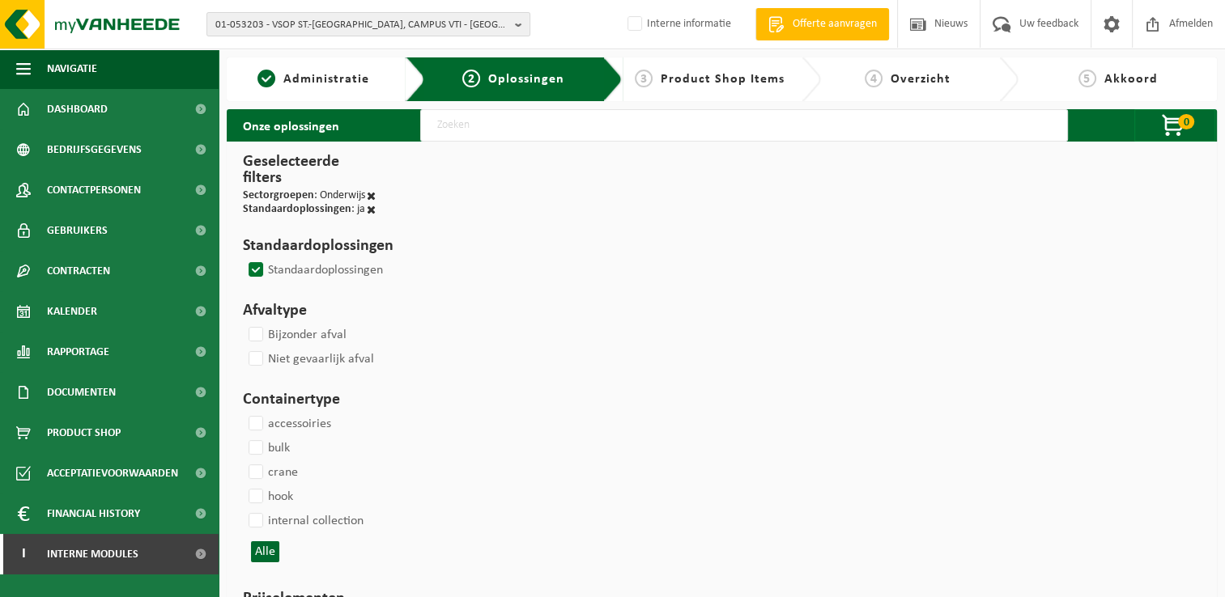
select select
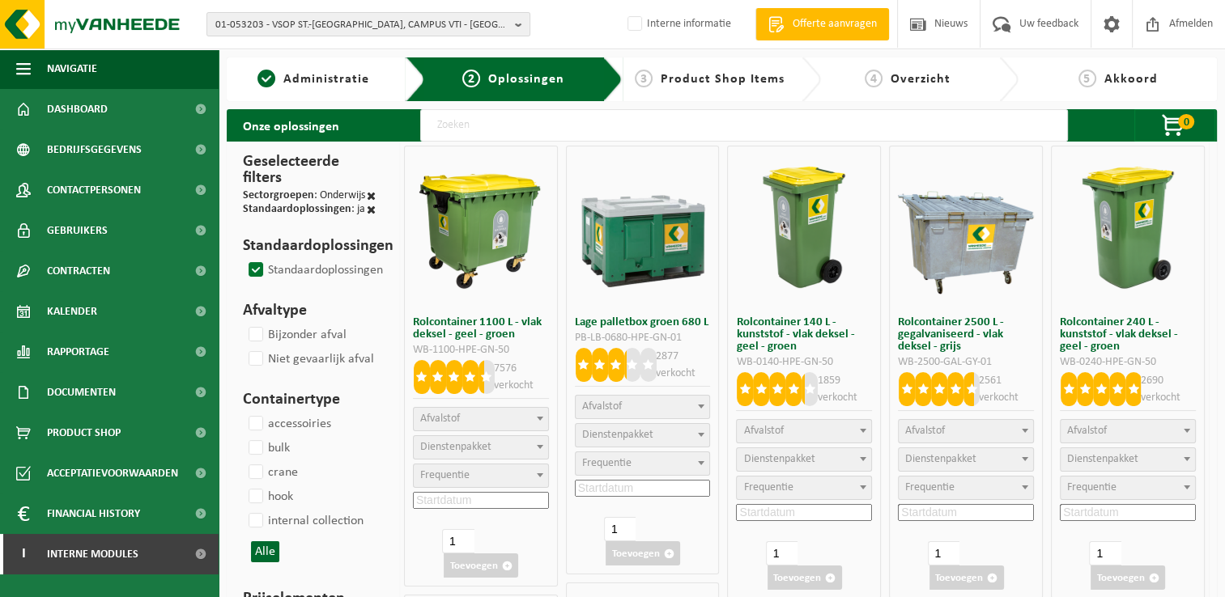
click at [259, 274] on label "Standaardoplossingen" at bounding box center [314, 270] width 138 height 24
click at [243, 258] on input "Standaardoplossingen" at bounding box center [242, 257] width 1 height 1
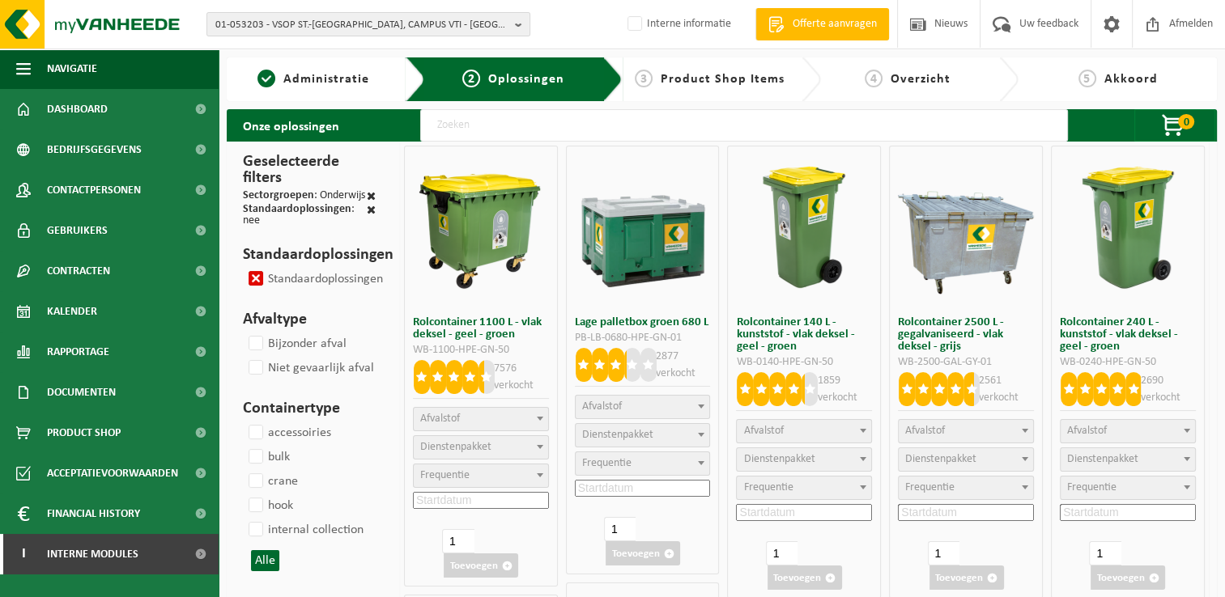
click at [257, 274] on label "Standaardoplossingen" at bounding box center [314, 279] width 138 height 24
click at [243, 267] on input "Standaardoplossingen" at bounding box center [242, 266] width 1 height 1
checkbox input "false"
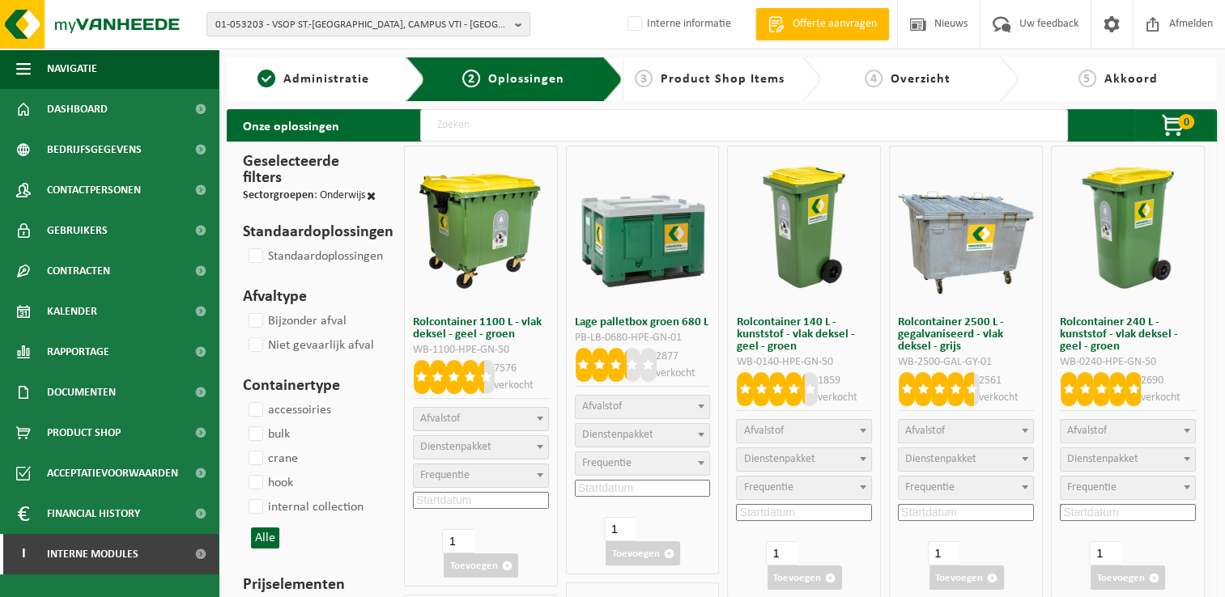
click at [528, 127] on input "text" at bounding box center [743, 125] width 647 height 32
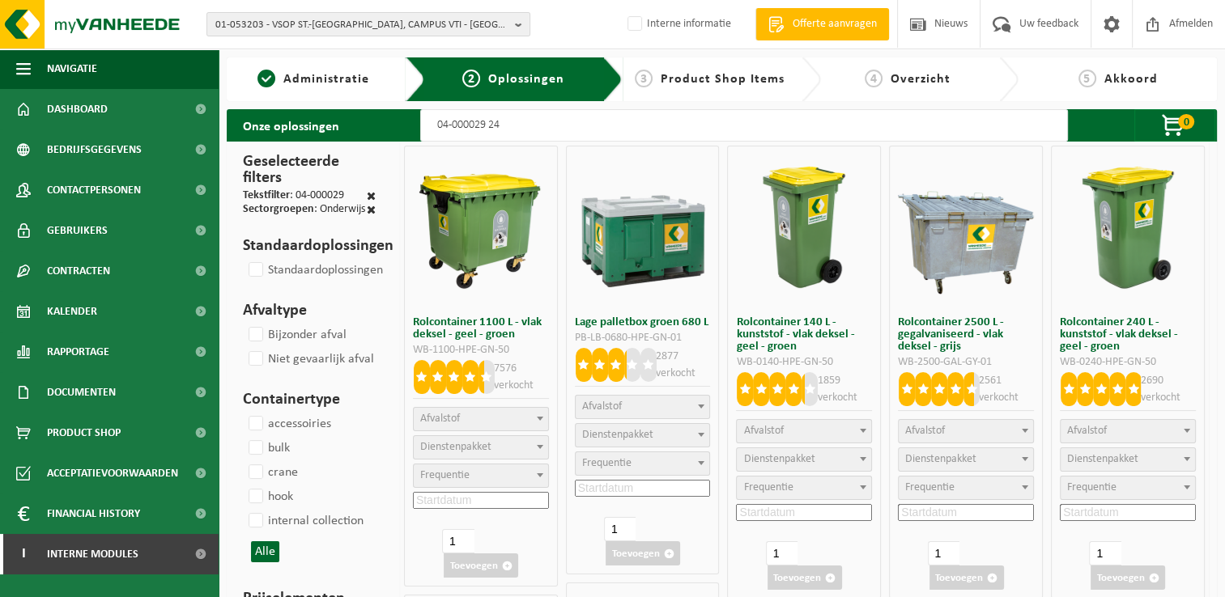
type input "04-000029 240"
select select
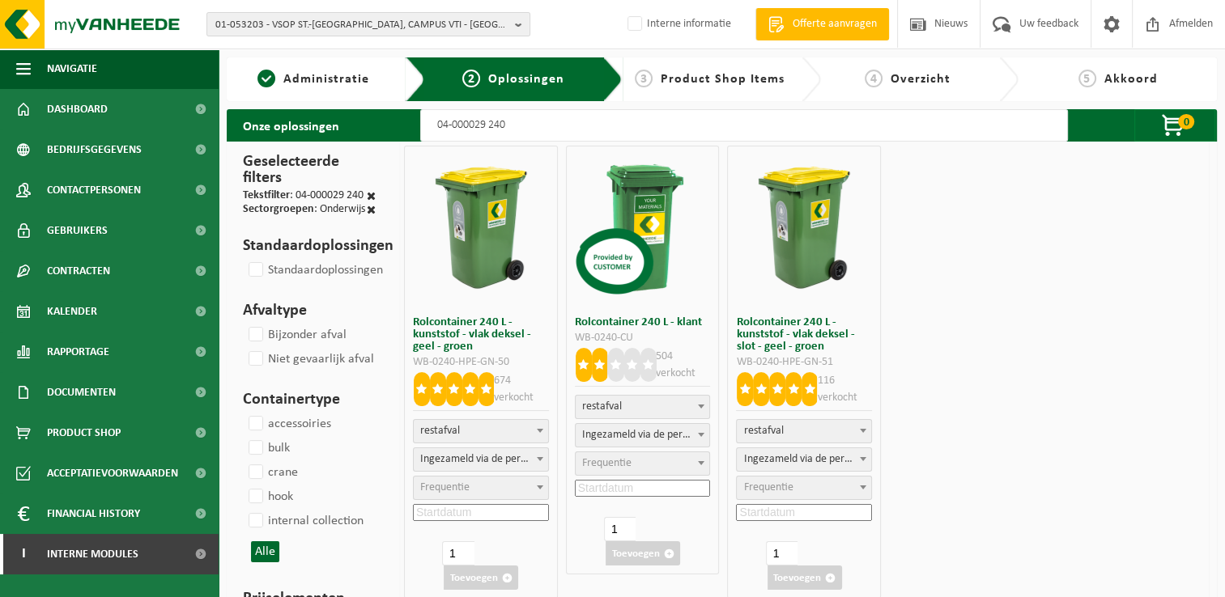
select select
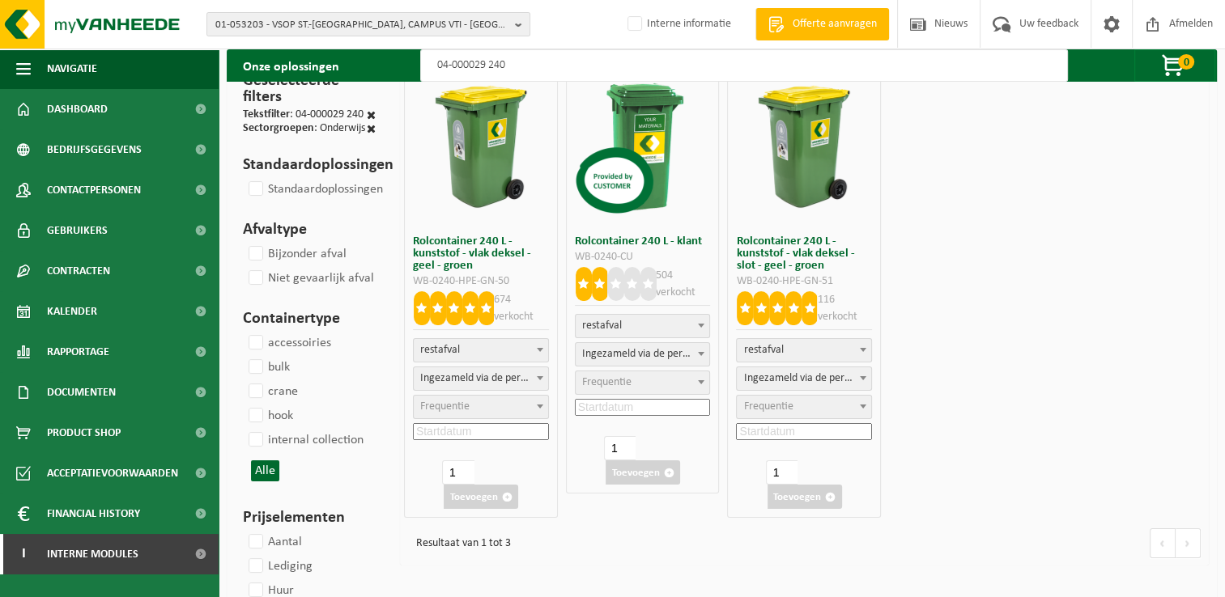
type input "04-000029 240"
click at [448, 403] on span "Frequentie" at bounding box center [444, 407] width 49 height 12
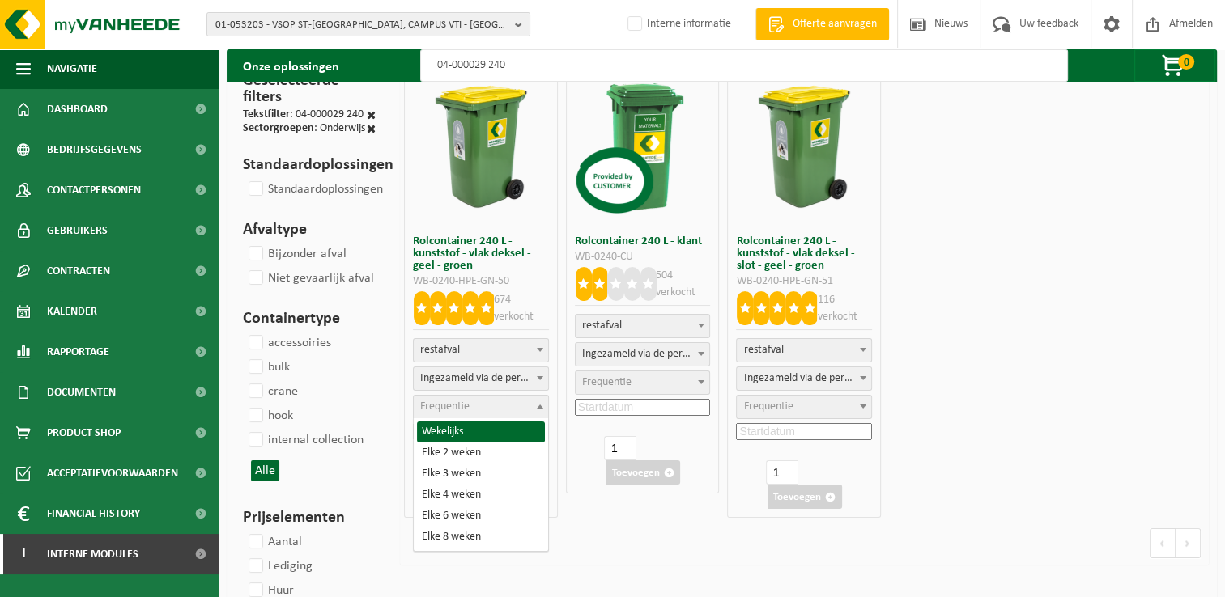
select select "8"
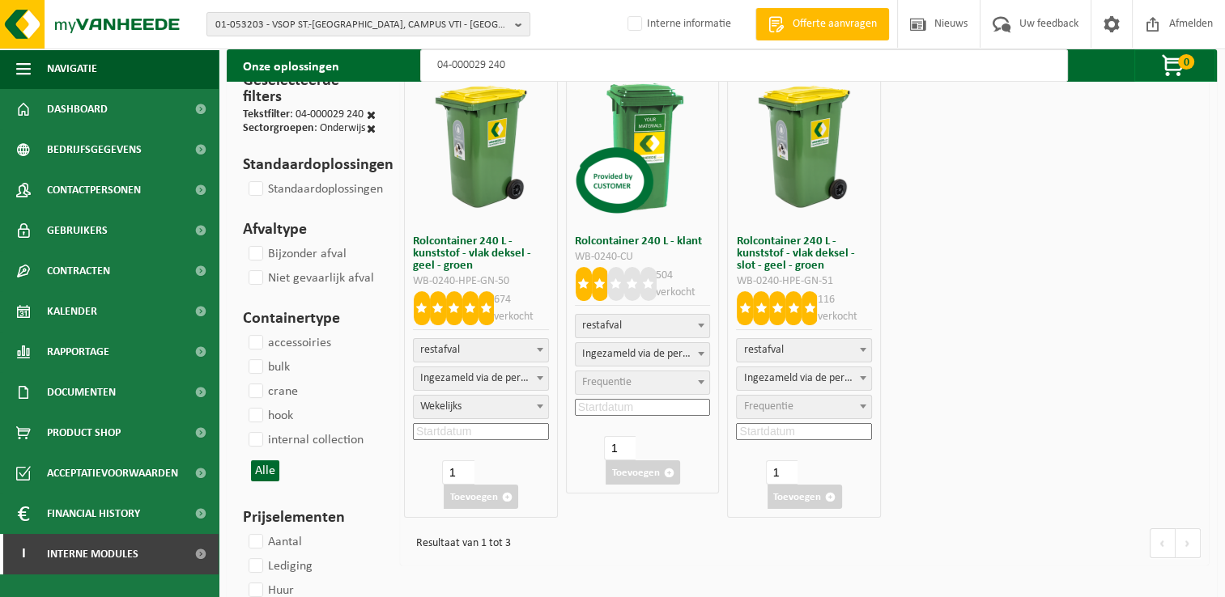
click at [453, 427] on input at bounding box center [481, 431] width 136 height 17
click at [534, 464] on icon at bounding box center [532, 467] width 26 height 26
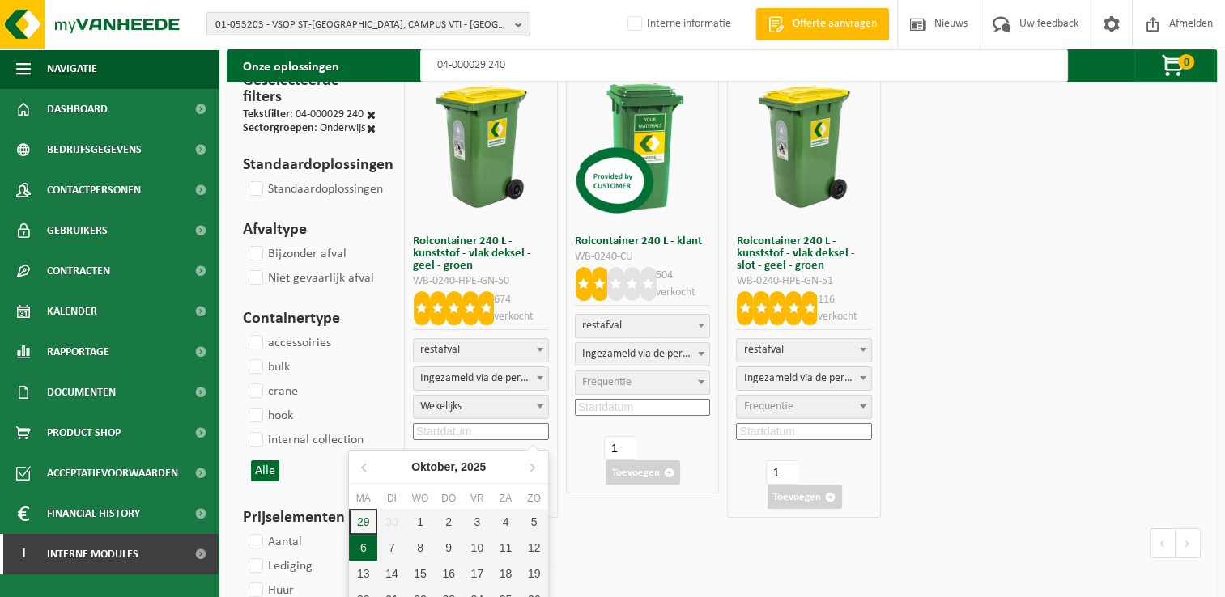
click at [375, 545] on div "6" at bounding box center [363, 548] width 28 height 26
type input "[DATE]"
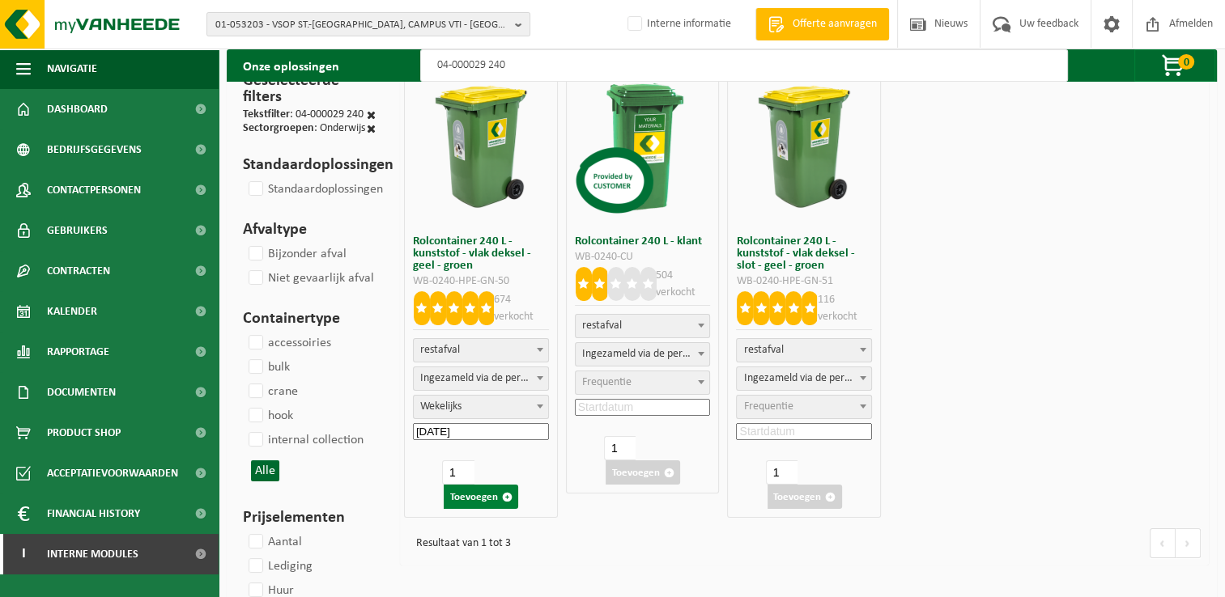
click at [469, 499] on button "Toevoegen" at bounding box center [481, 497] width 74 height 24
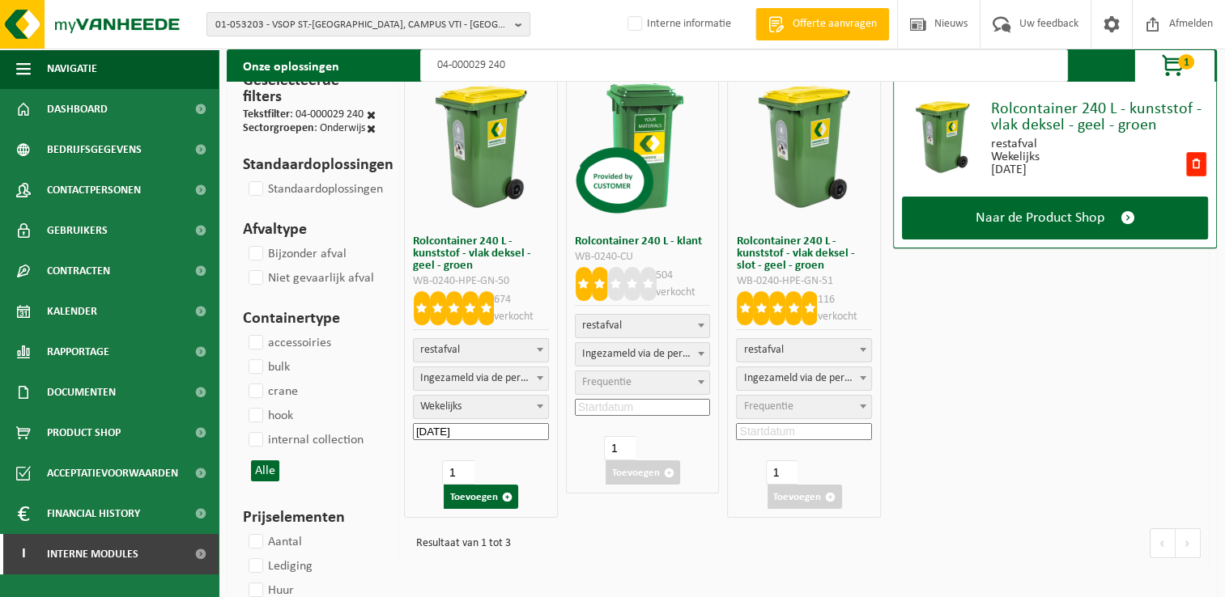
click at [545, 63] on input "04-000029 240" at bounding box center [743, 65] width 647 height 32
type input "04-000029 110"
select select
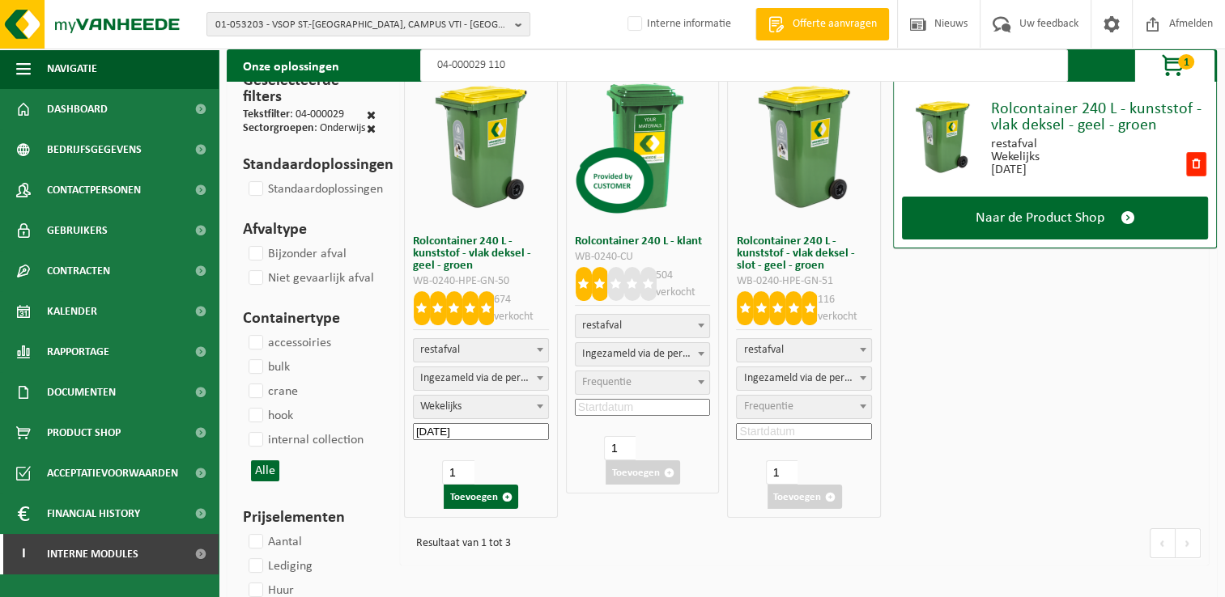
select select
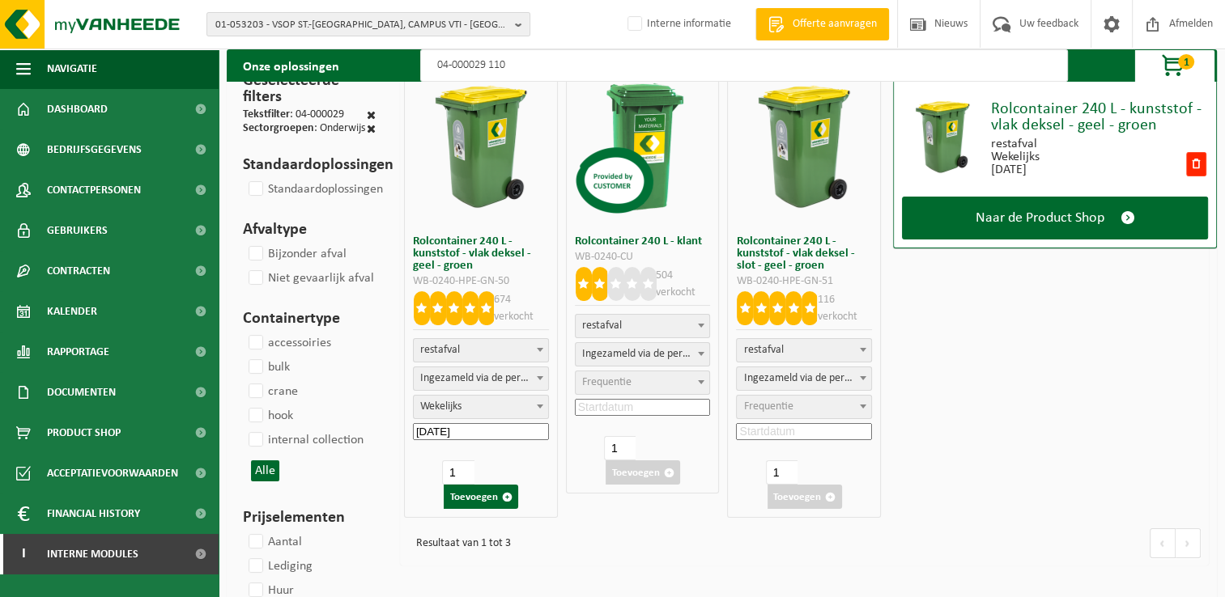
select select
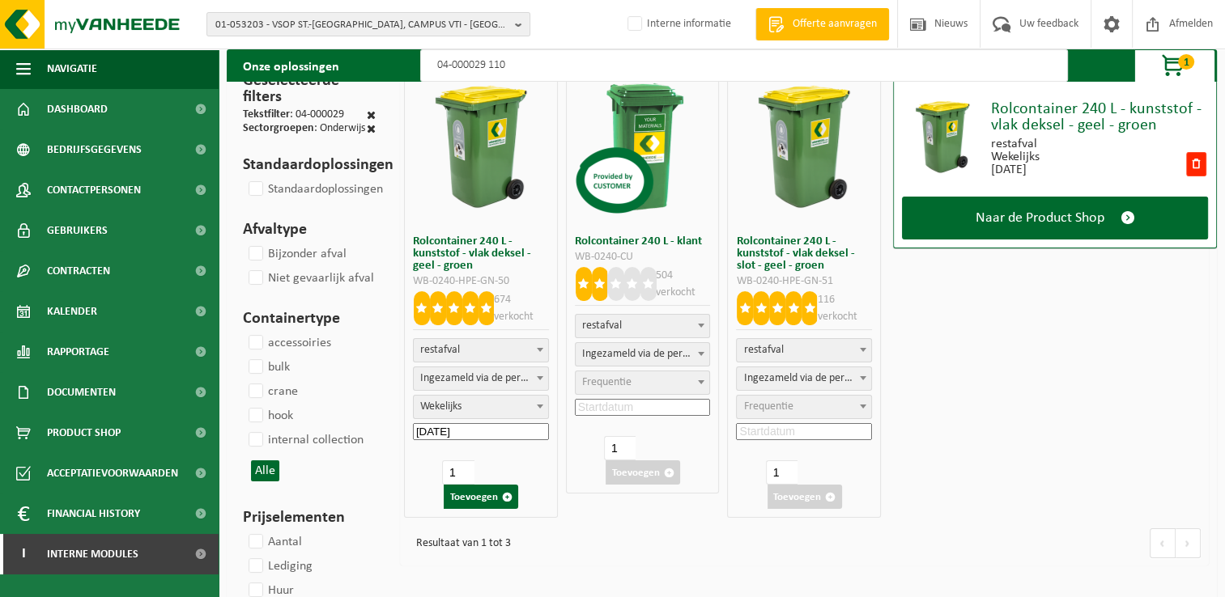
select select
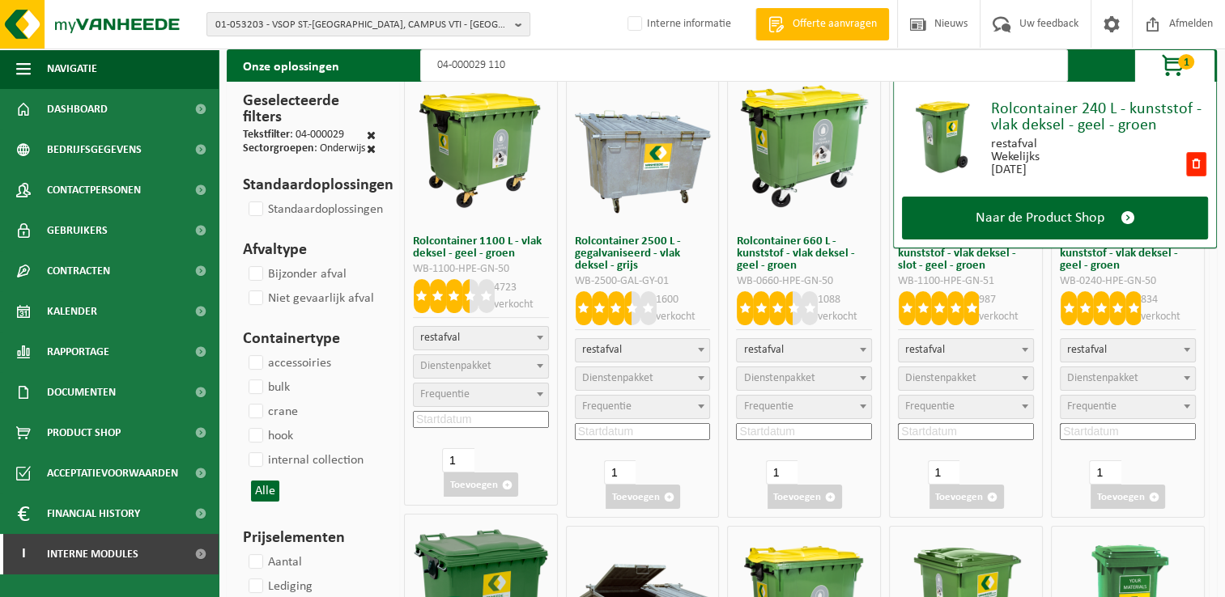
type input "04-000029 1100"
select select
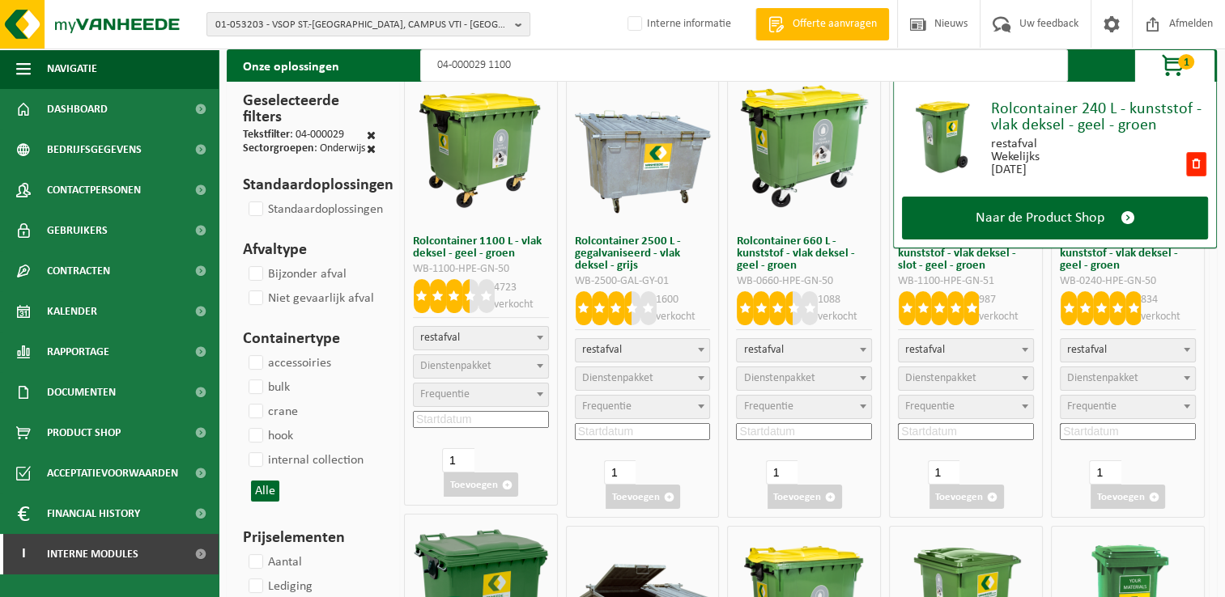
select select "2"
select select
select select "2"
select select
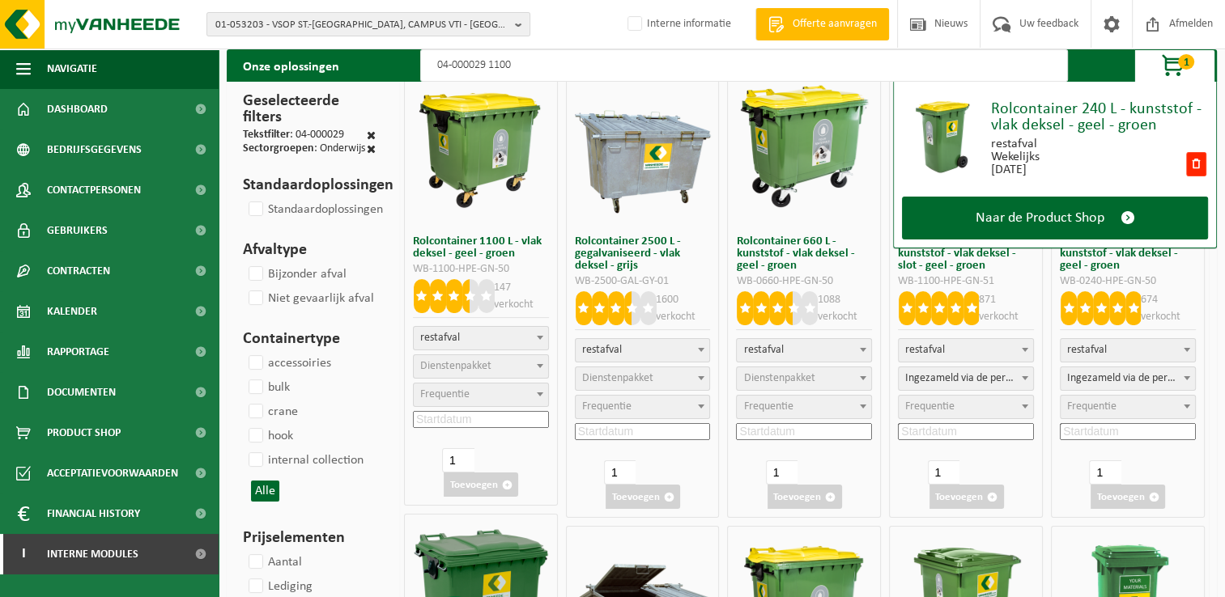
select select
select select "2"
select select
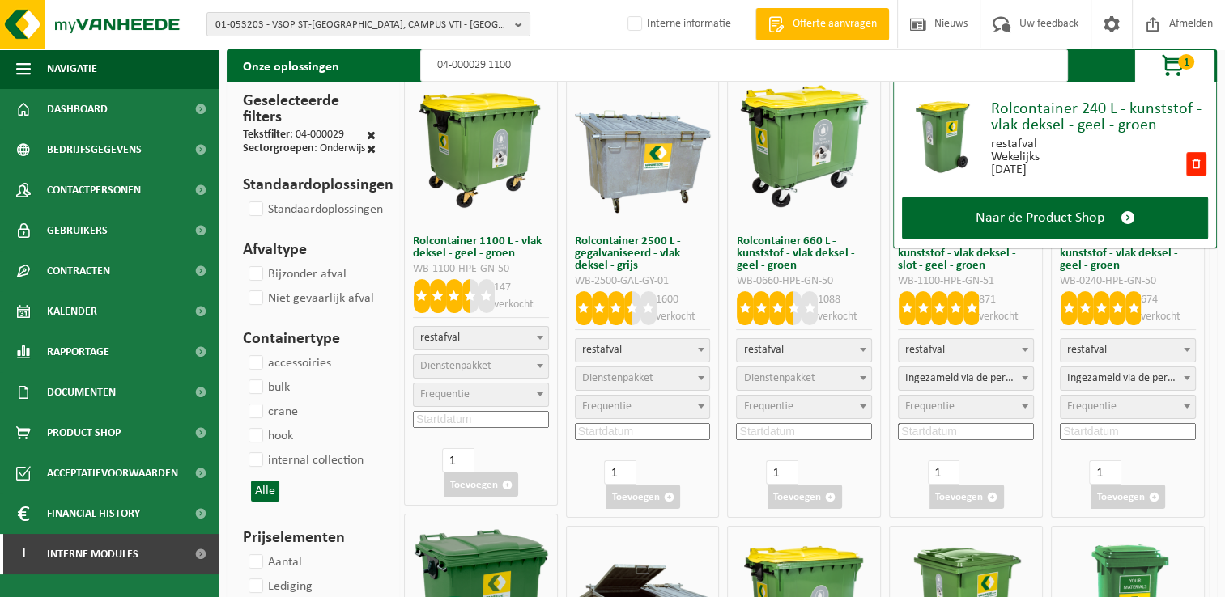
select select "2"
select select
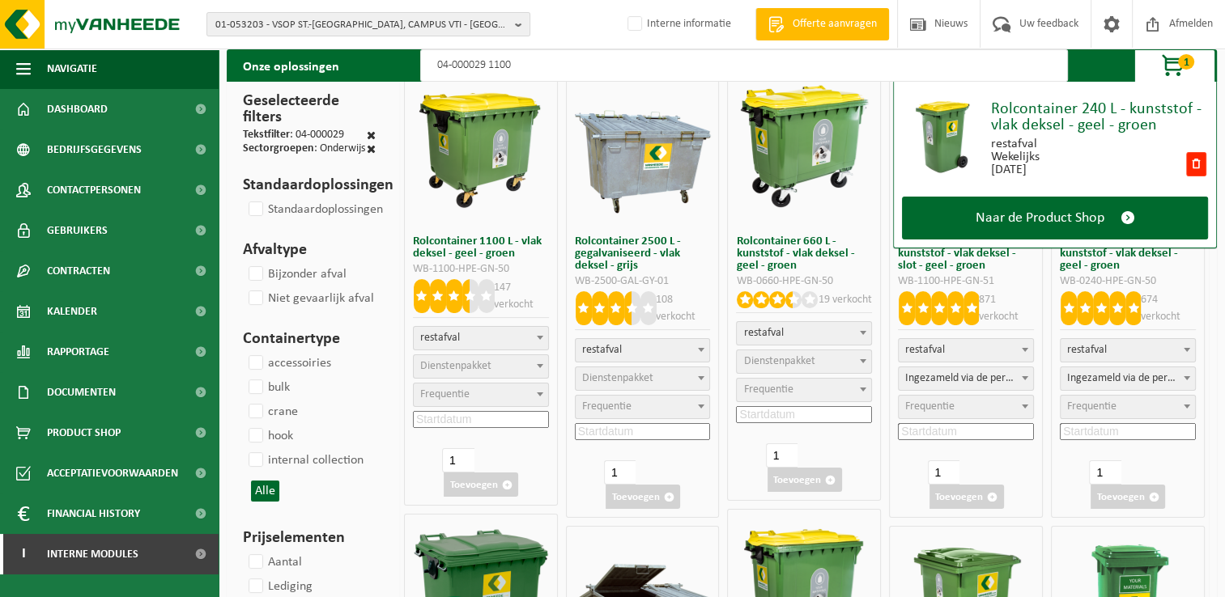
select select
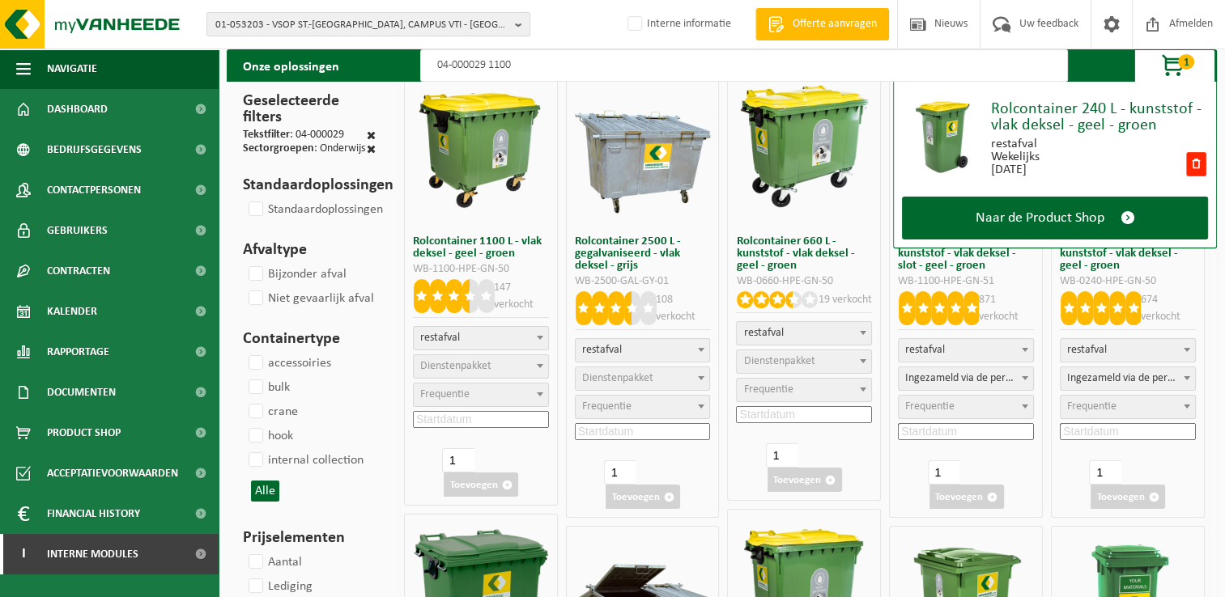
select select "2"
select select
select select "2"
select select
select select "2"
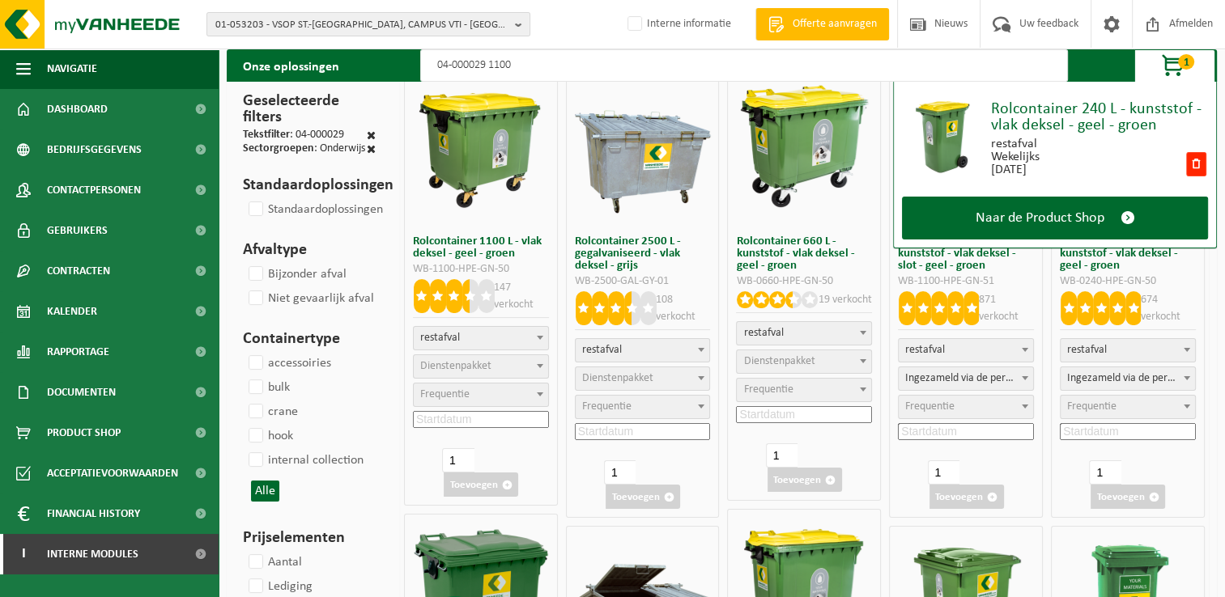
select select
select select "2"
select select
select select "25"
select select
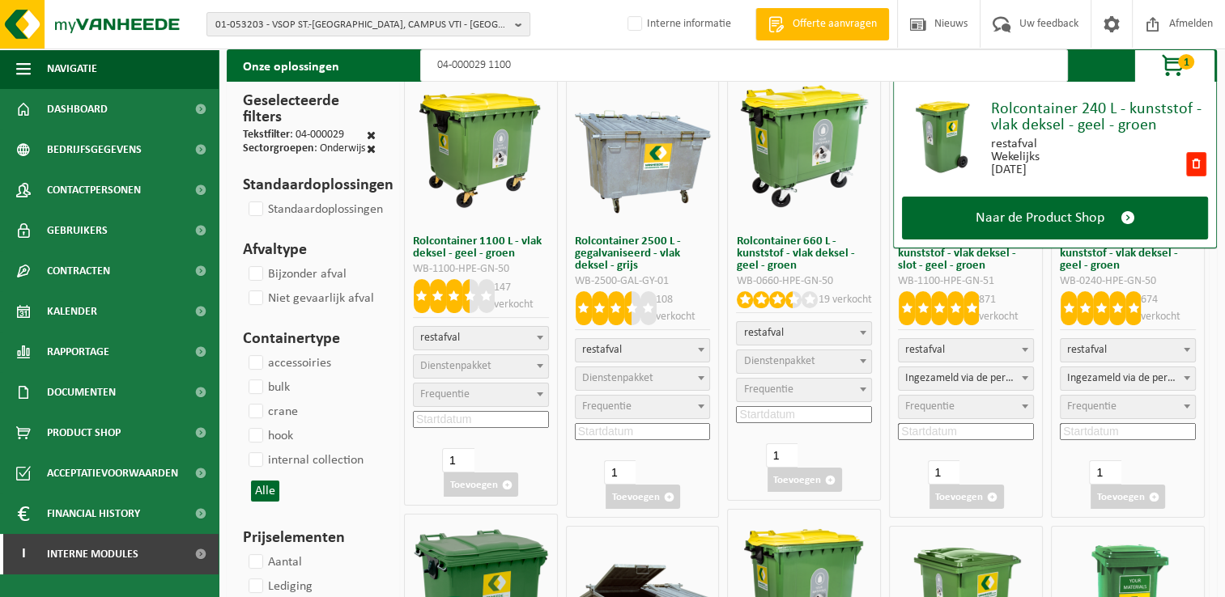
select select "2"
select select
select select "2"
select select
select select "2"
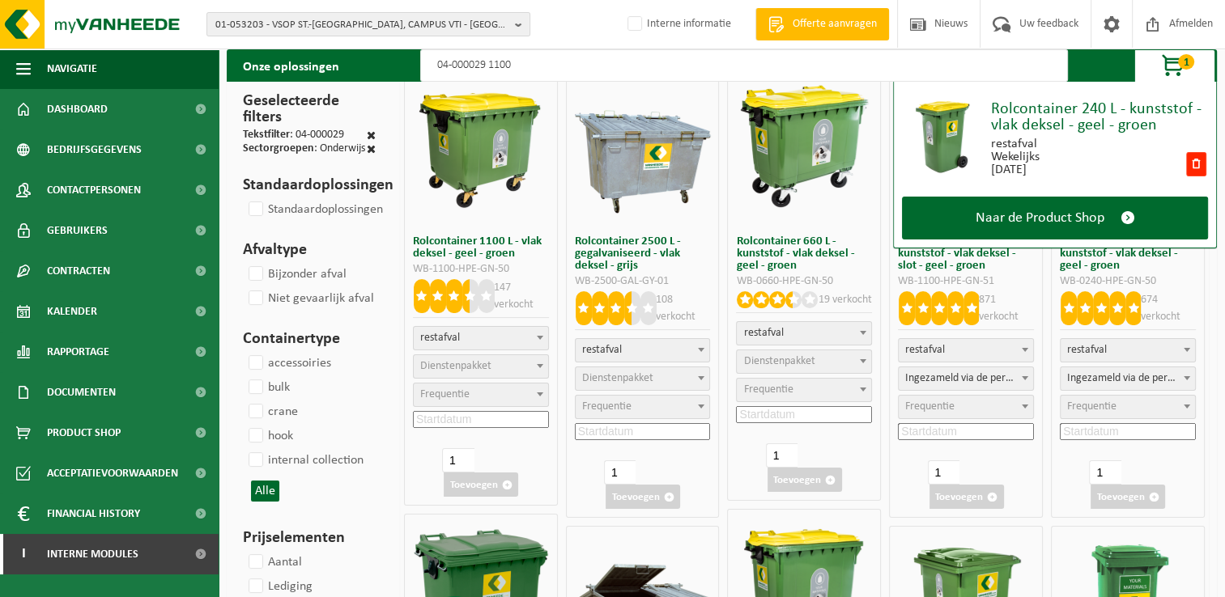
select select
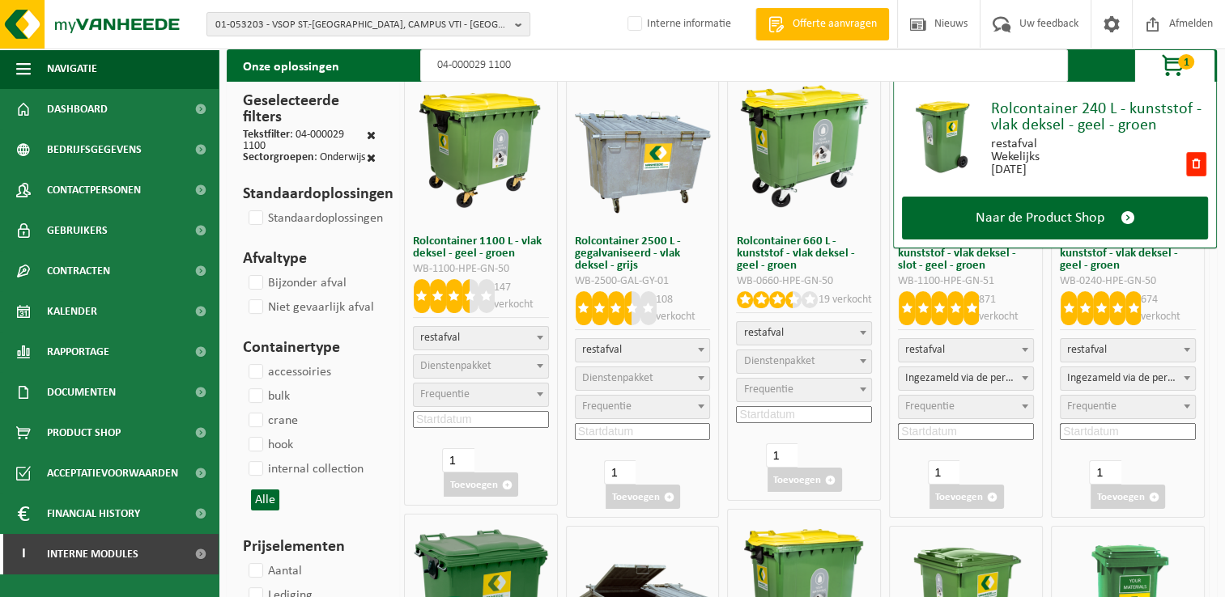
select select
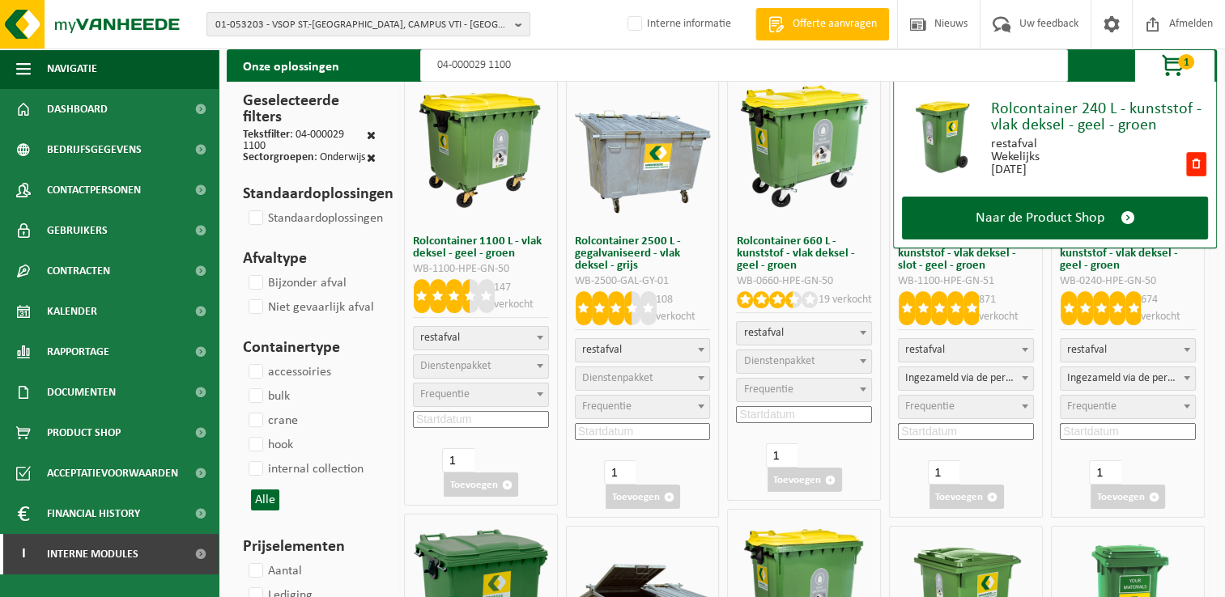
select select
select select "2"
select select
select select "2"
select select
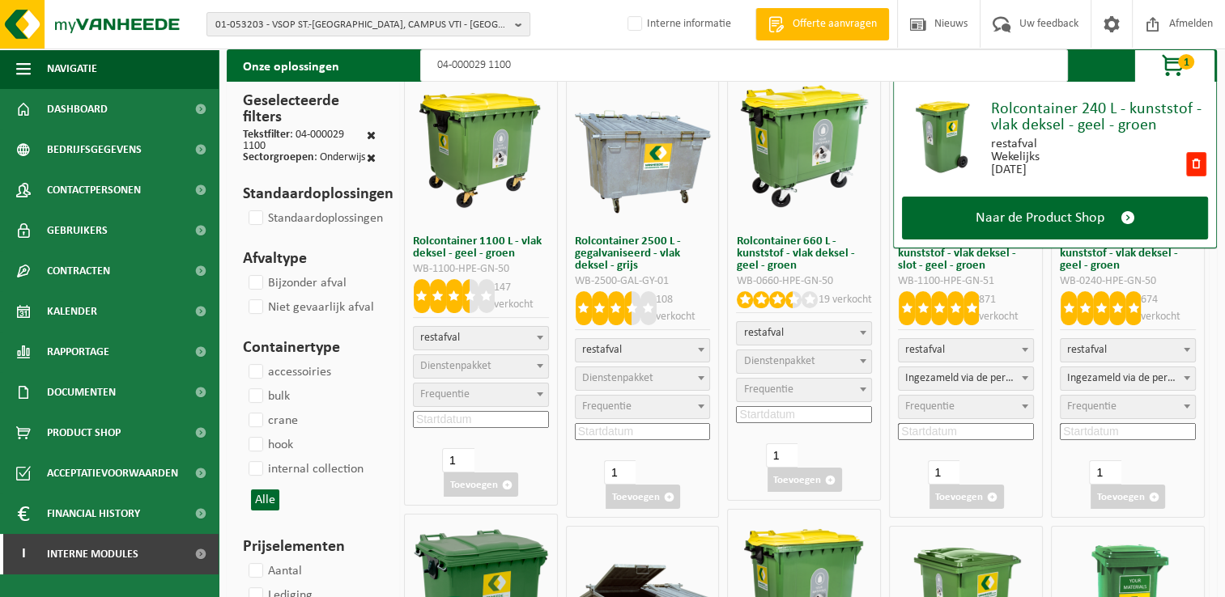
select select "2"
select select
select select "25"
select select
select select "25"
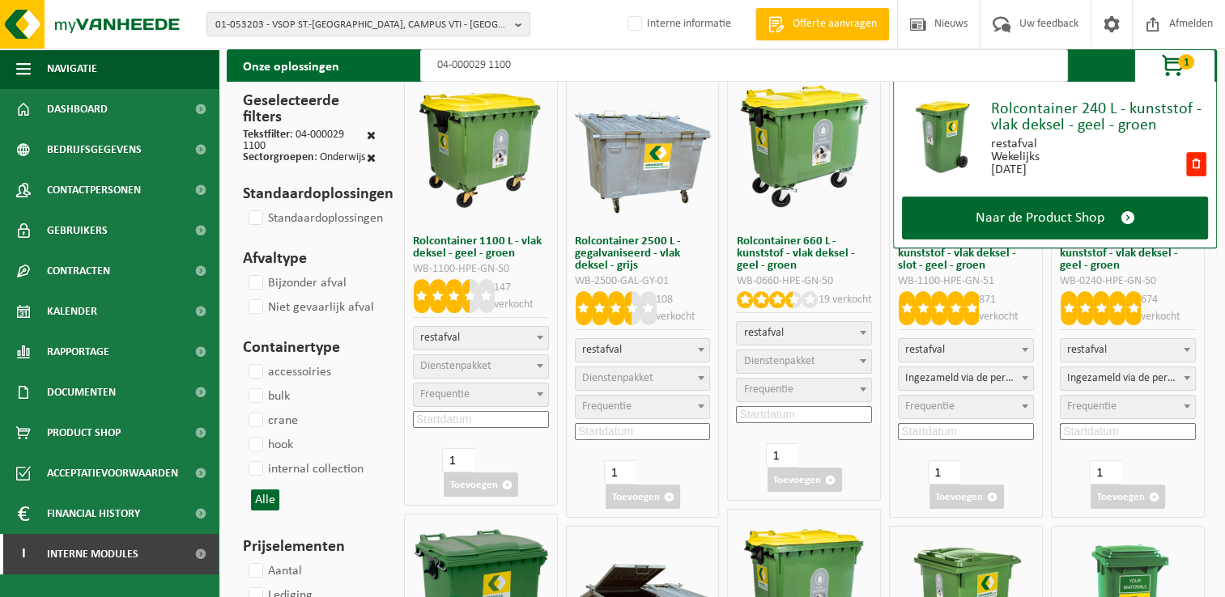
select select
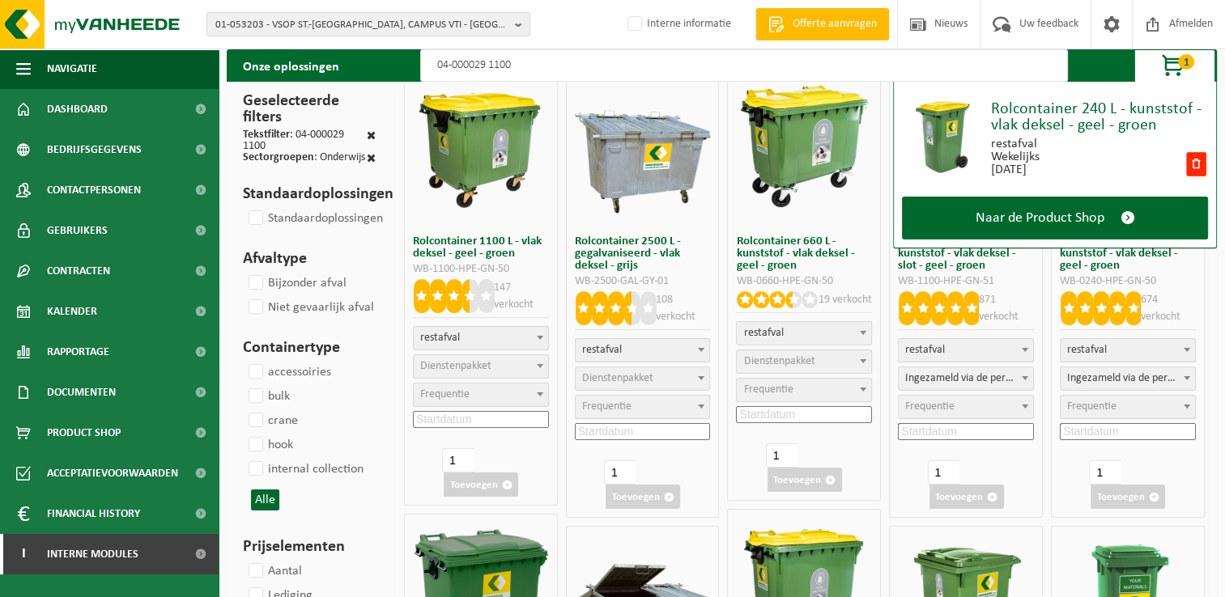
select select
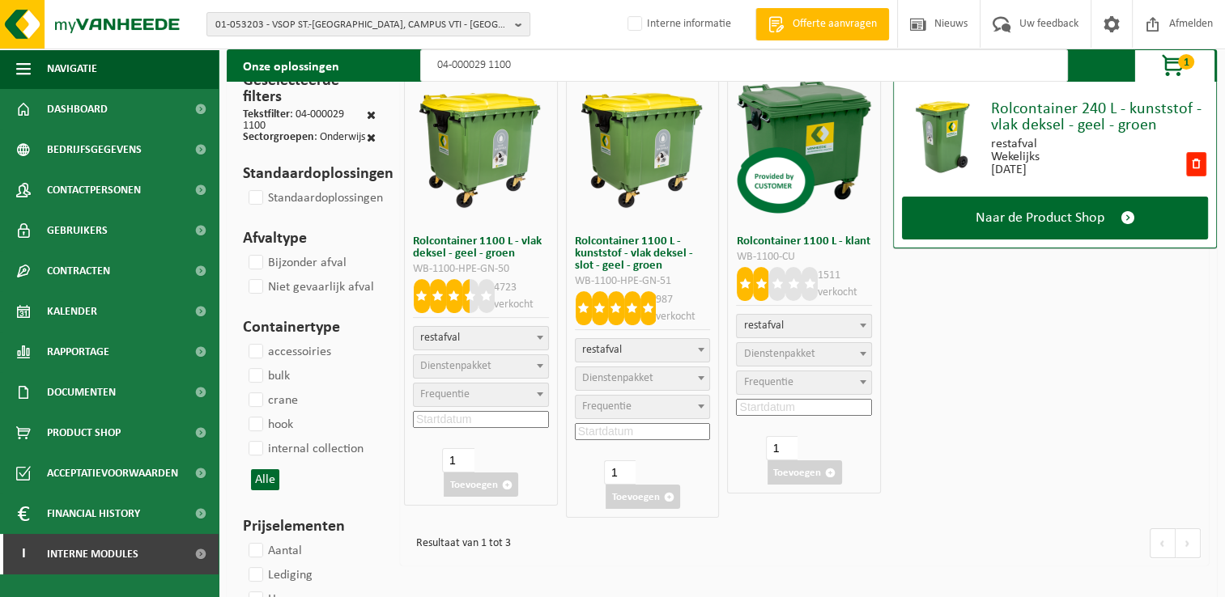
select select
select select "2"
select select
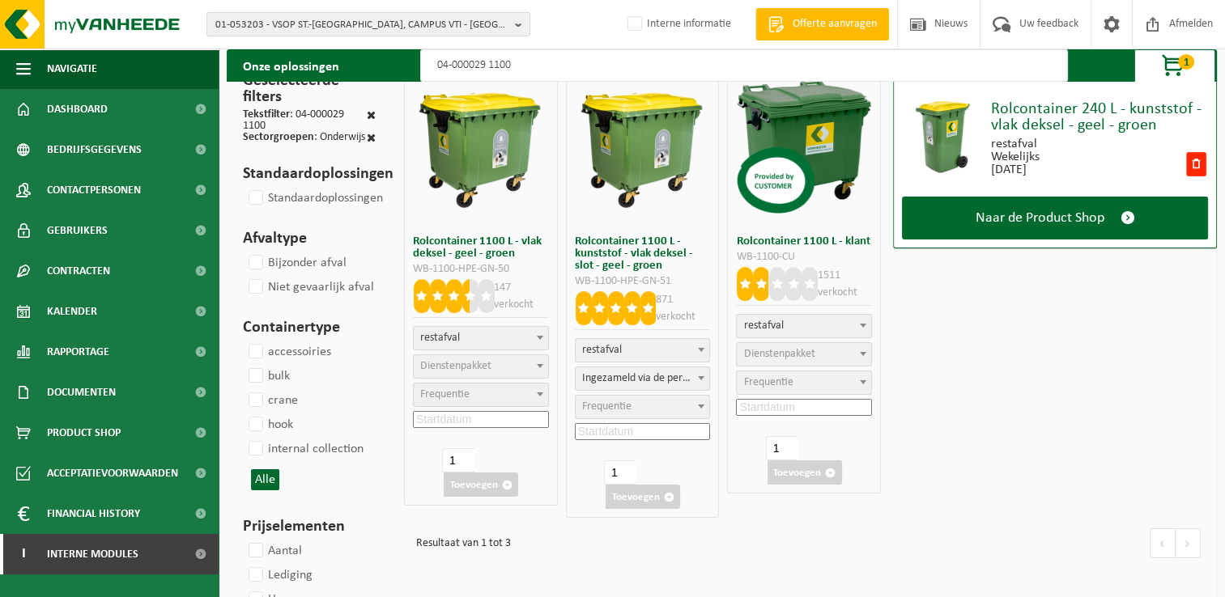
select select
select select "2"
select select
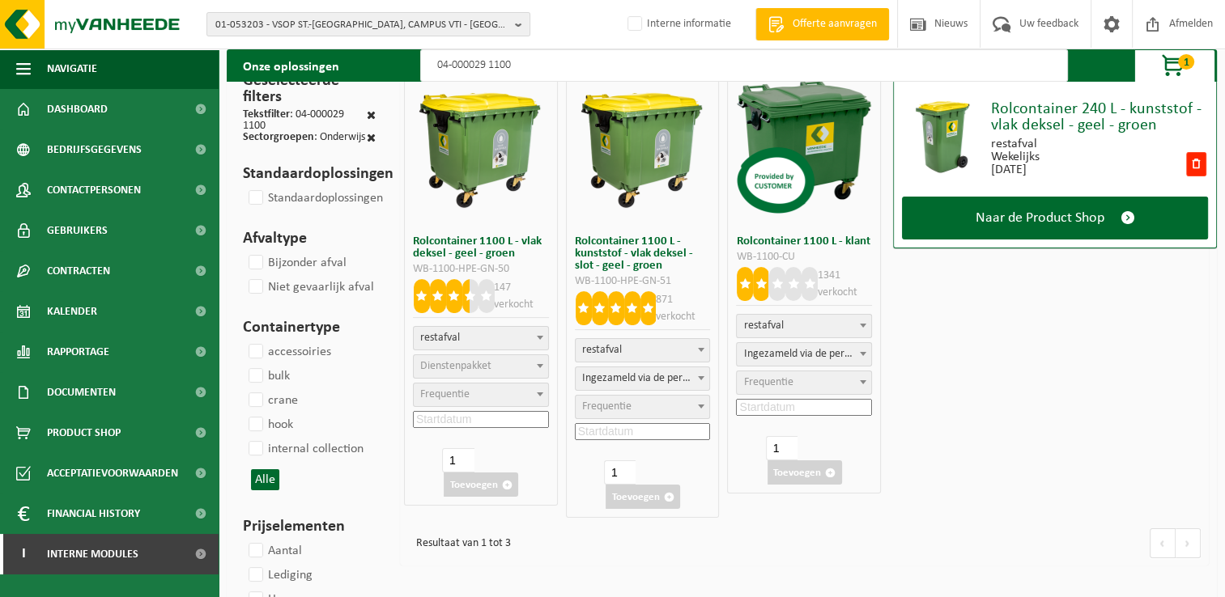
type input "04-000029 1100"
click at [460, 366] on span "Dienstenpakket" at bounding box center [455, 366] width 71 height 12
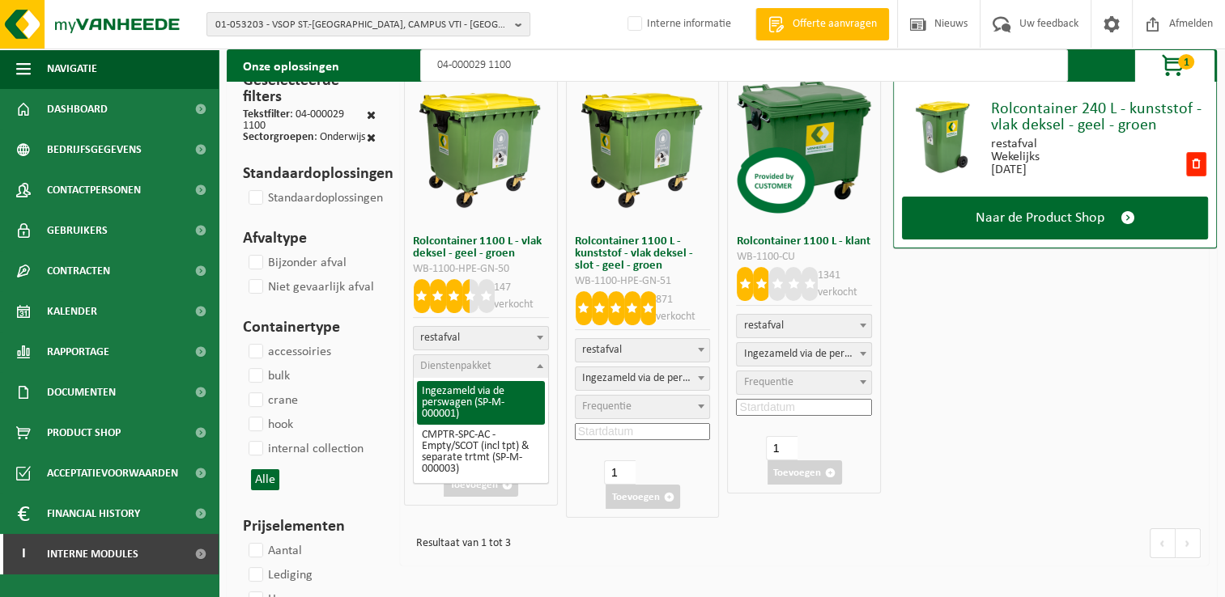
select select "2"
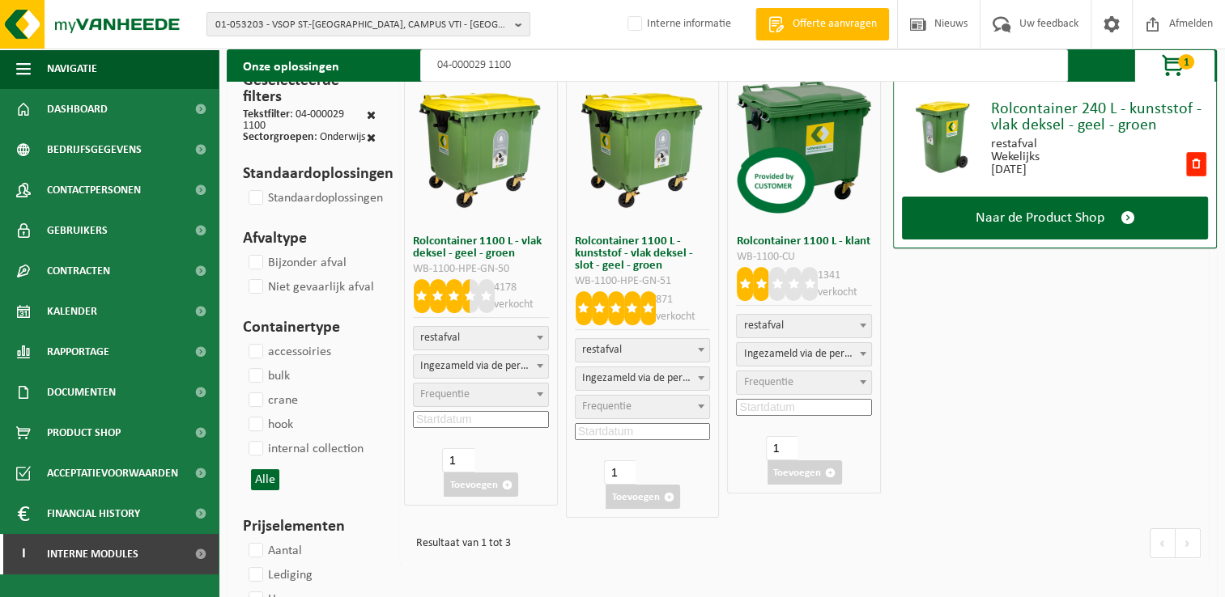
click at [469, 394] on span "Frequentie" at bounding box center [444, 394] width 49 height 12
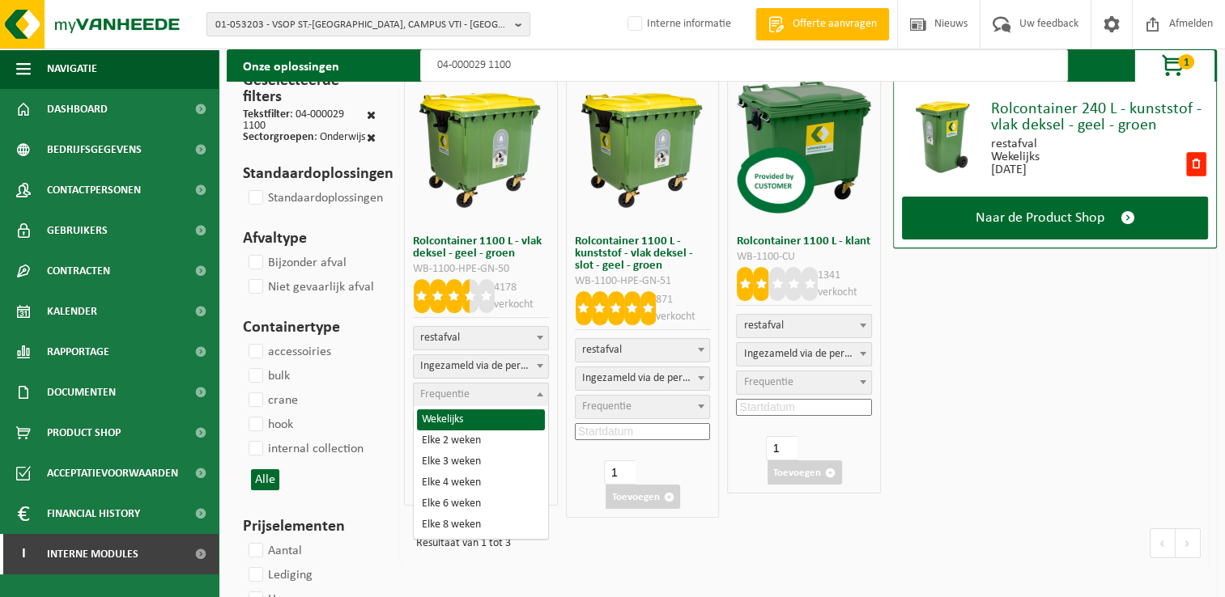
select select "8"
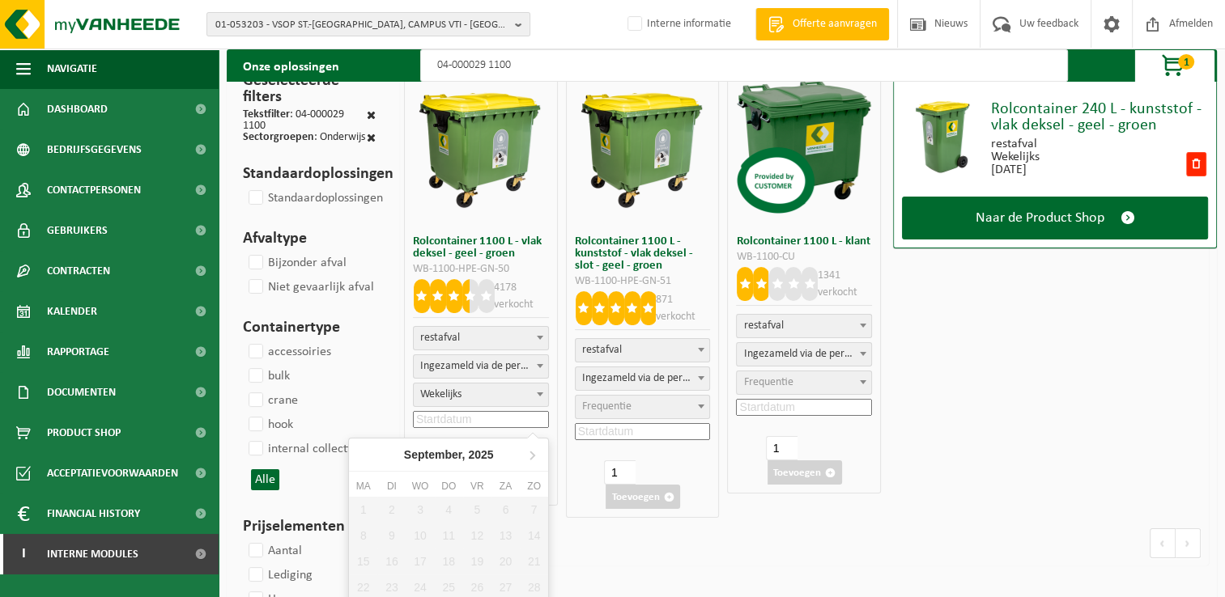
click at [462, 419] on input at bounding box center [481, 419] width 136 height 17
click at [526, 452] on icon at bounding box center [532, 455] width 26 height 26
click at [359, 541] on div "6" at bounding box center [363, 536] width 28 height 26
type input "2025-10-06"
click at [479, 491] on button "Toevoegen" at bounding box center [481, 485] width 74 height 24
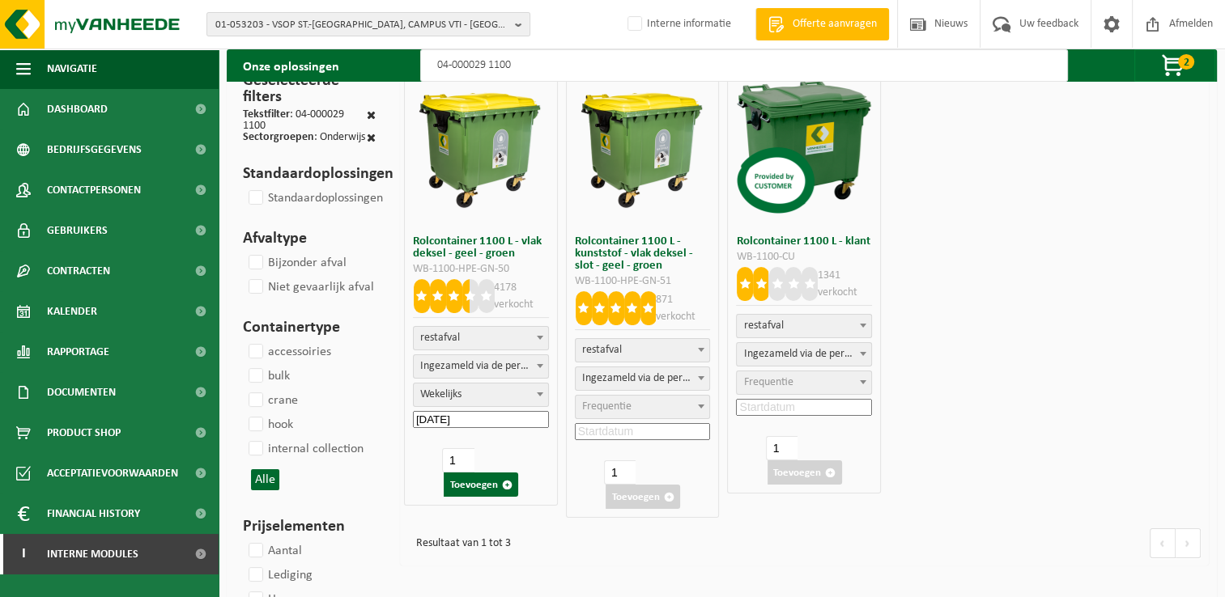
click at [564, 68] on input "04-000029 1100" at bounding box center [743, 65] width 647 height 32
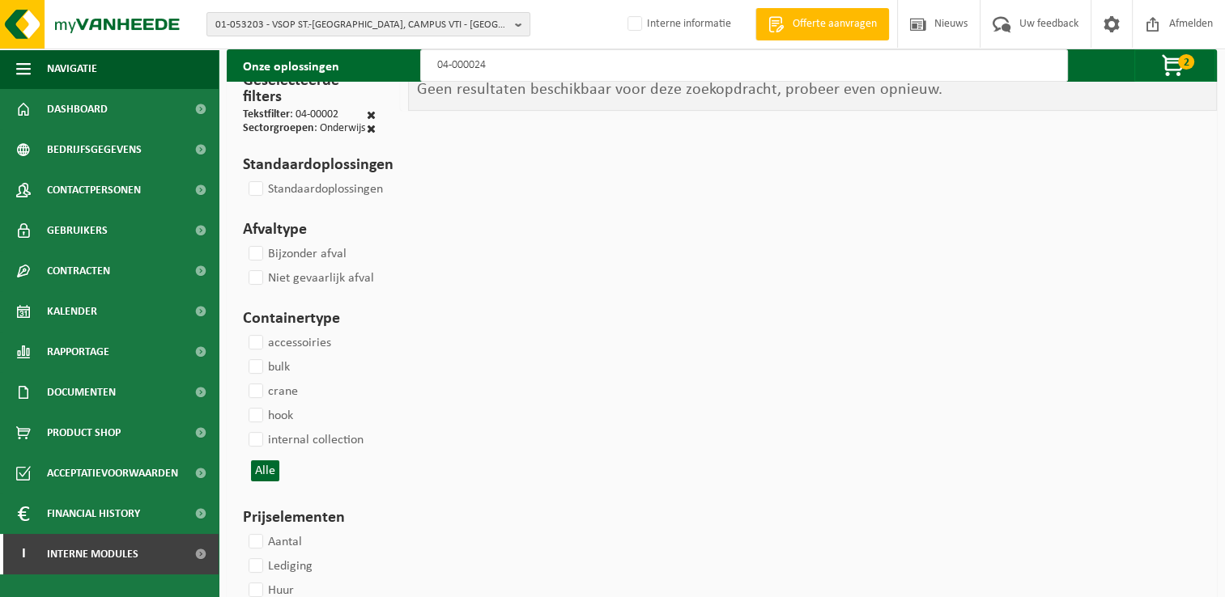
type input "04-000024"
select select
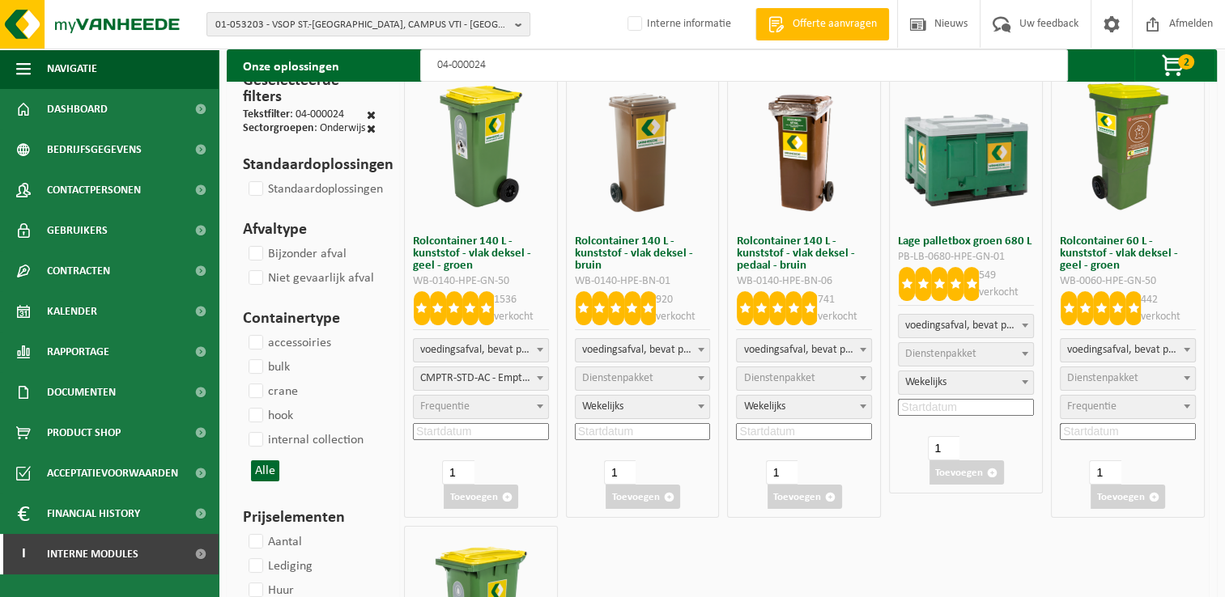
select select
select select "29"
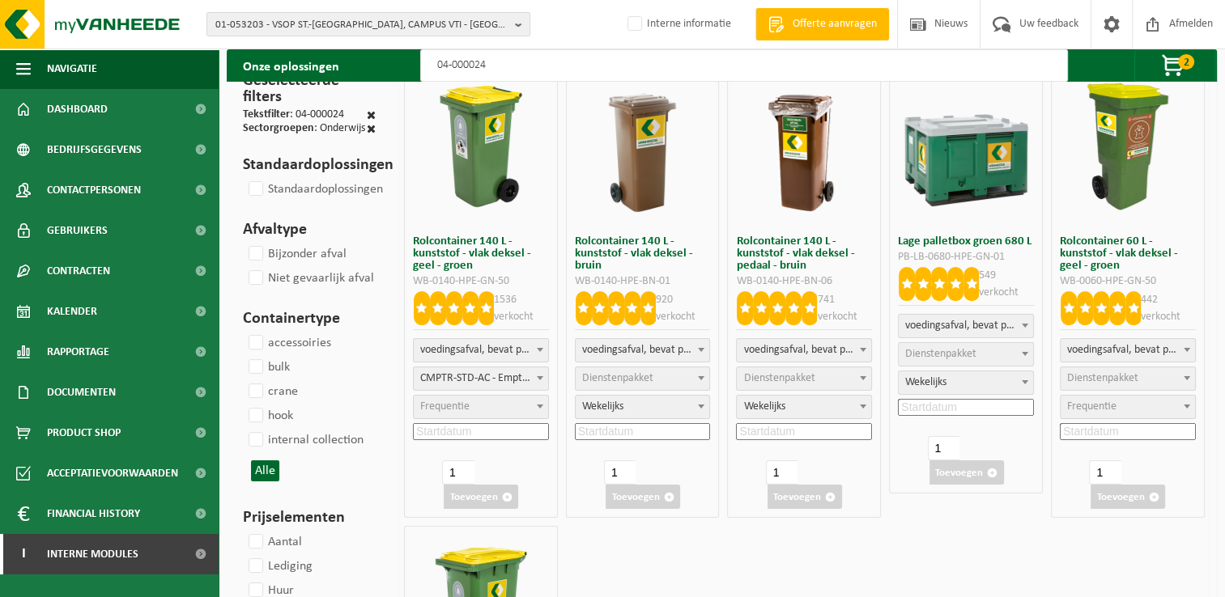
select select "8"
select select "29"
select select "8"
select select "29"
select select
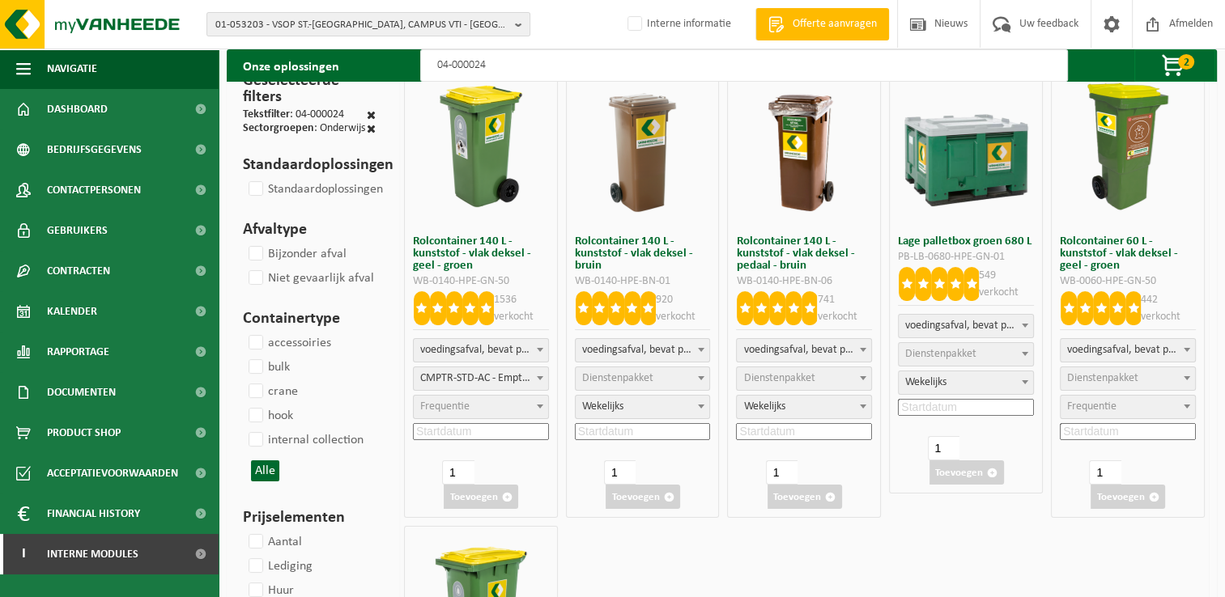
select select "193"
select select
select select "193"
select select "8"
select select
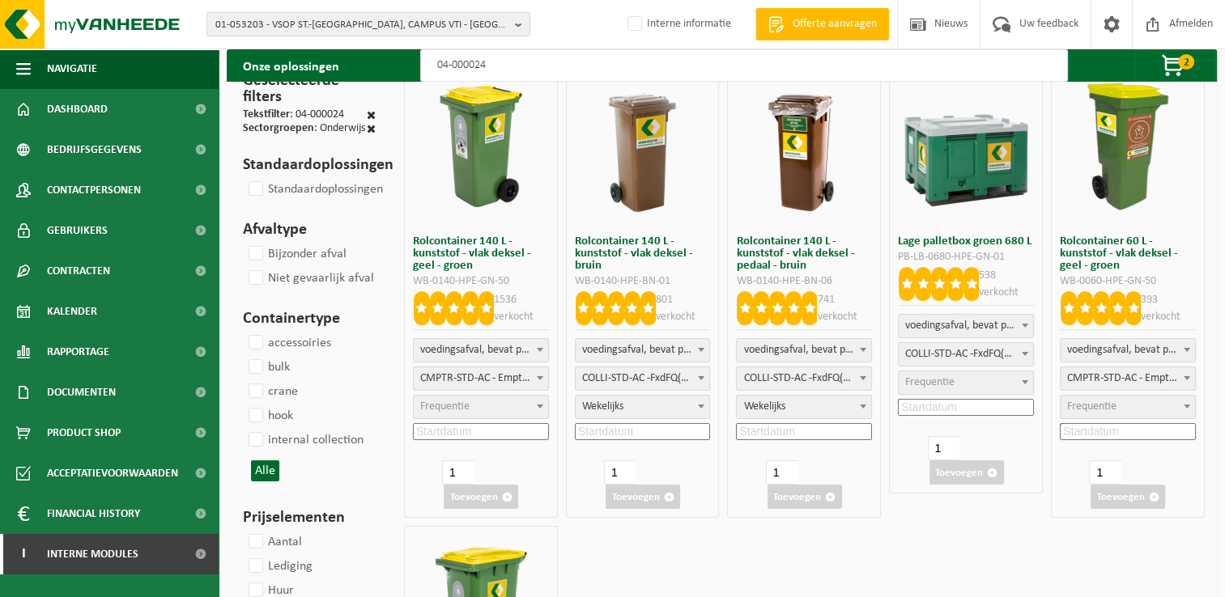
select select
select select "193"
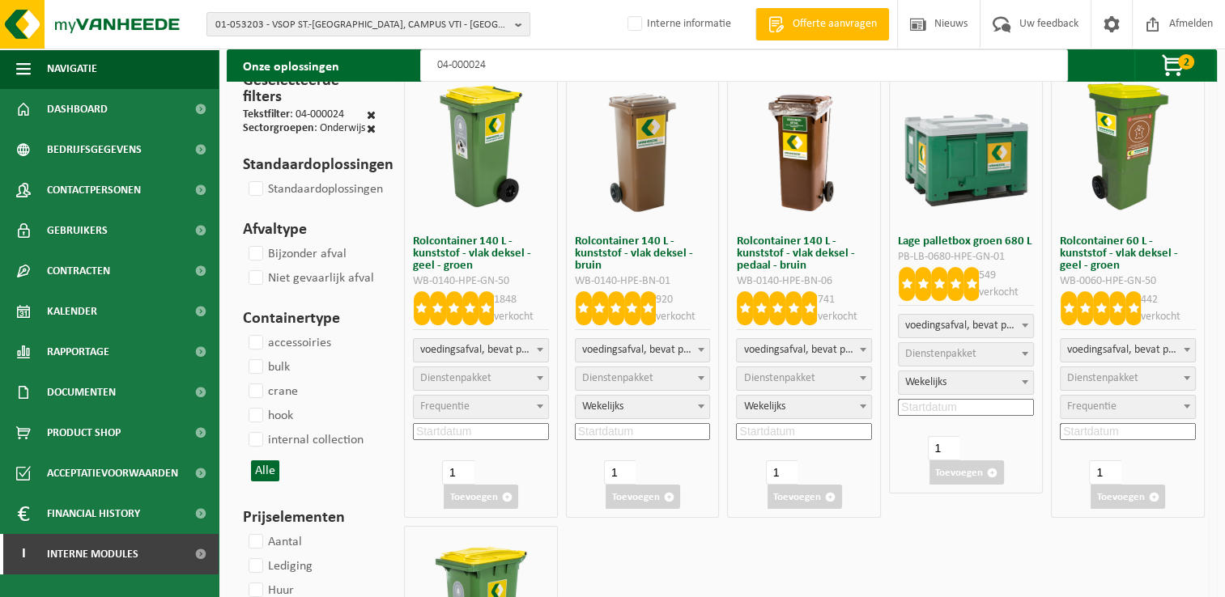
select select
select select "29"
select select
select select "29"
select select
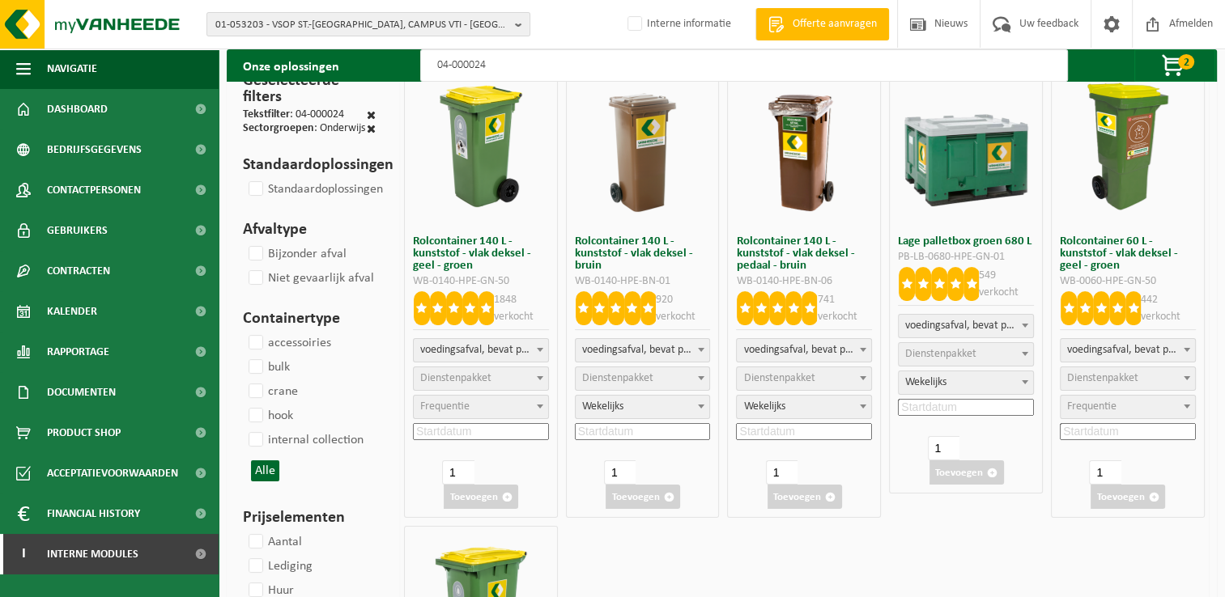
select select "29"
select select "8"
select select "193"
select select "8"
select select
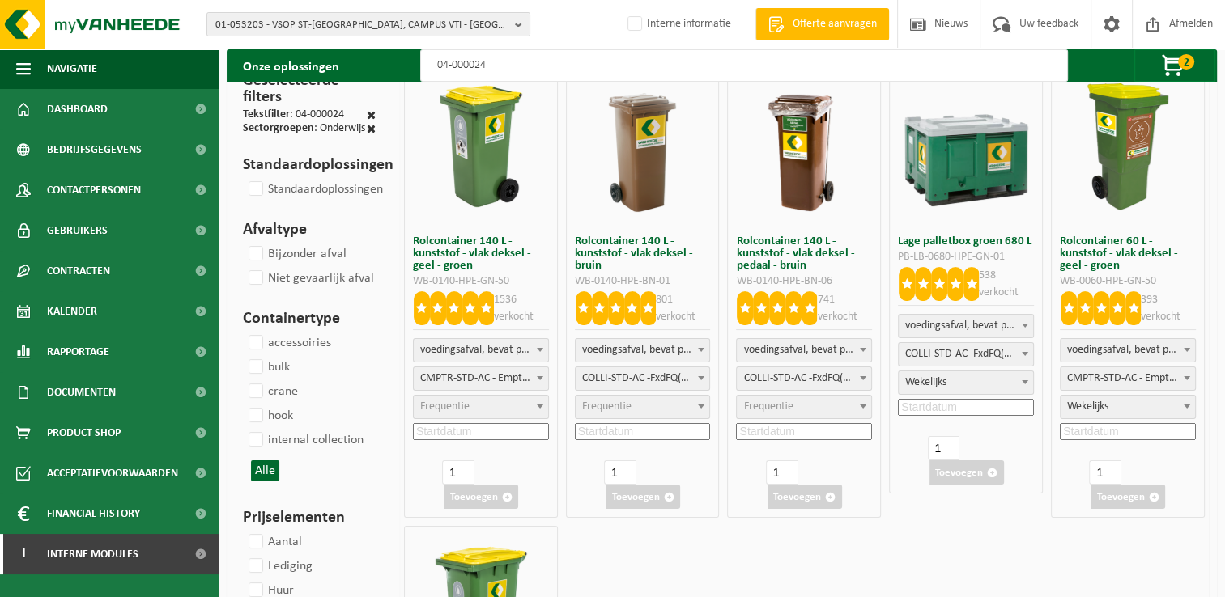
select select
select select "8"
select select
select select "193"
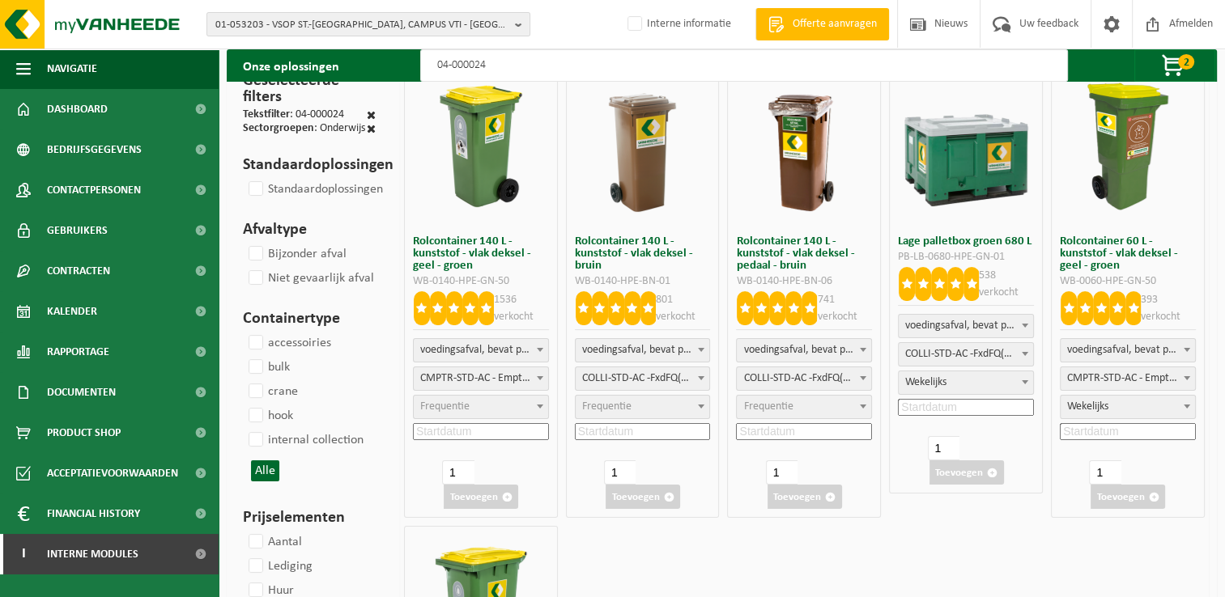
select select
type input "04-000024 140"
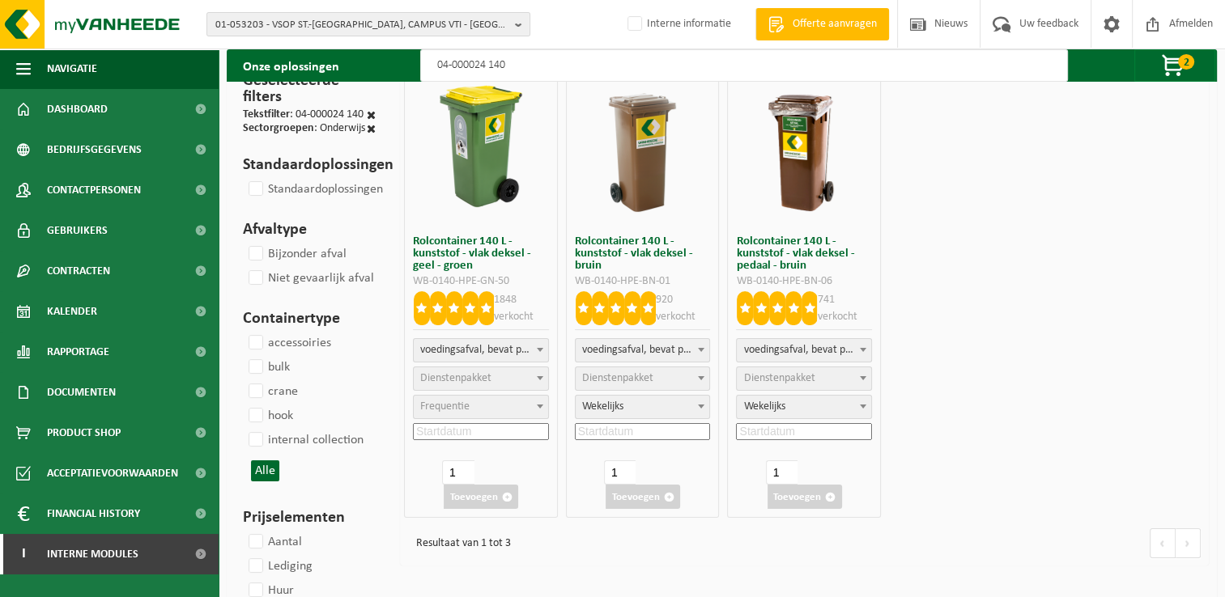
select select
select select "193"
select select
select select "29"
select select "8"
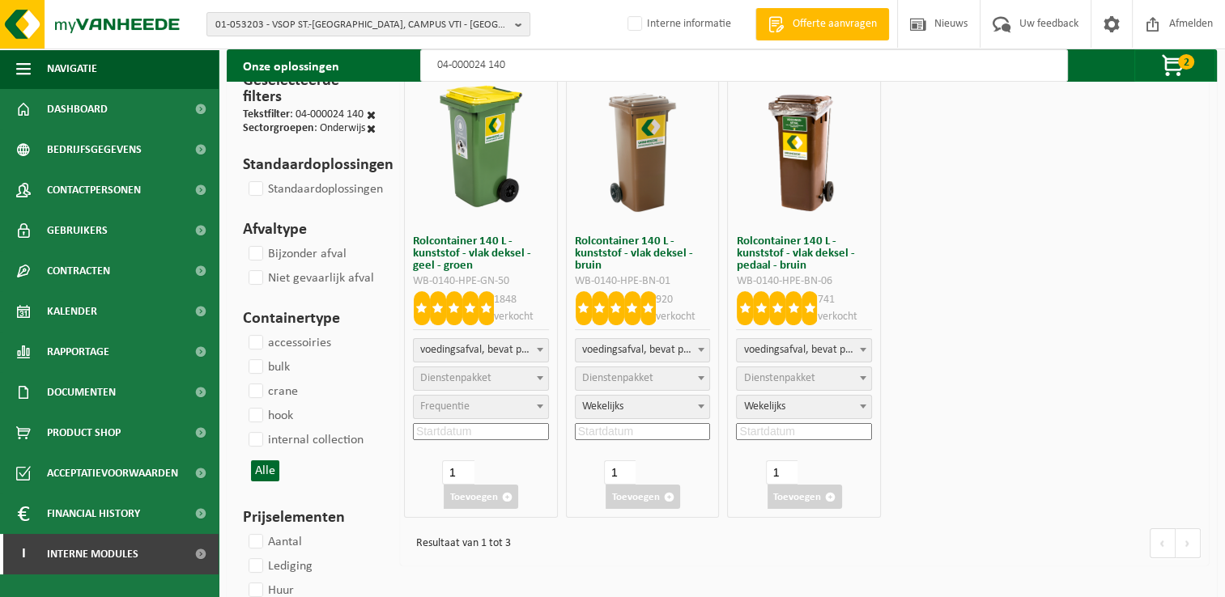
select select "29"
select select "8"
type input "04-000024 140"
click at [461, 413] on span "Frequentie" at bounding box center [444, 407] width 49 height 12
select select "8"
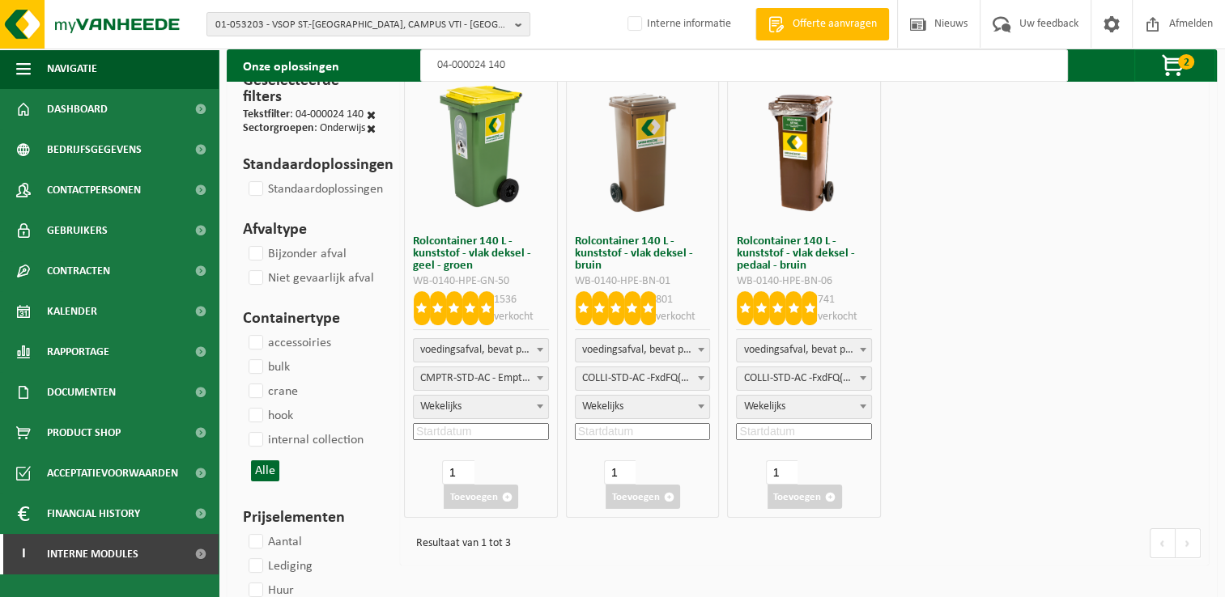
click at [466, 432] on input at bounding box center [481, 431] width 136 height 17
click at [530, 466] on icon at bounding box center [532, 467] width 26 height 26
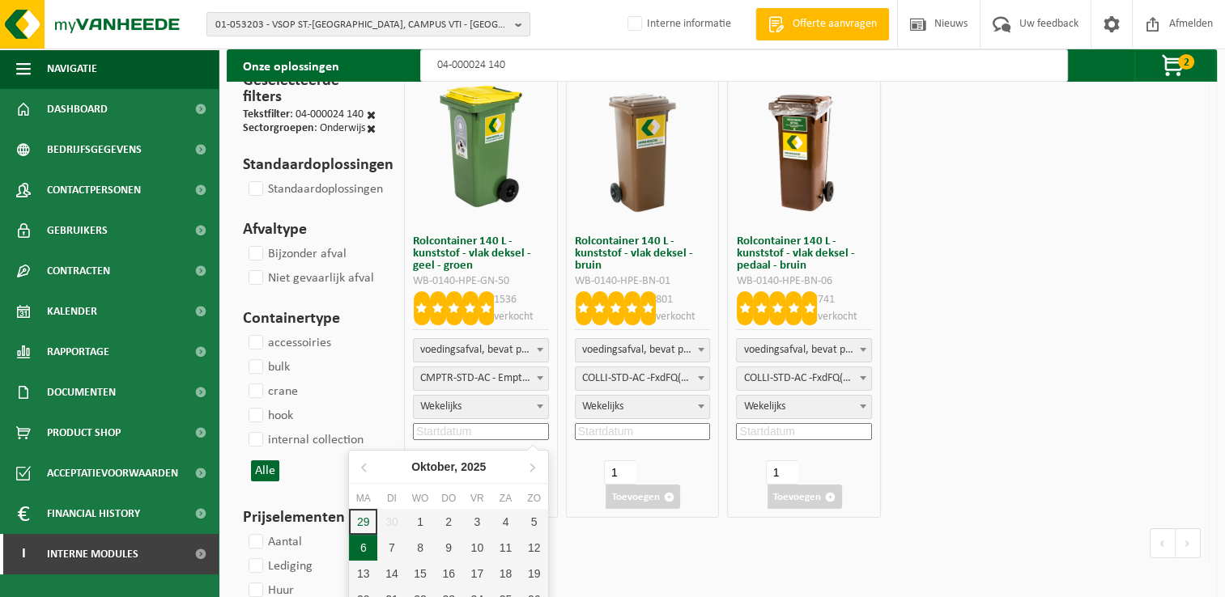
click at [366, 543] on div "6" at bounding box center [363, 548] width 28 height 26
type input "[DATE]"
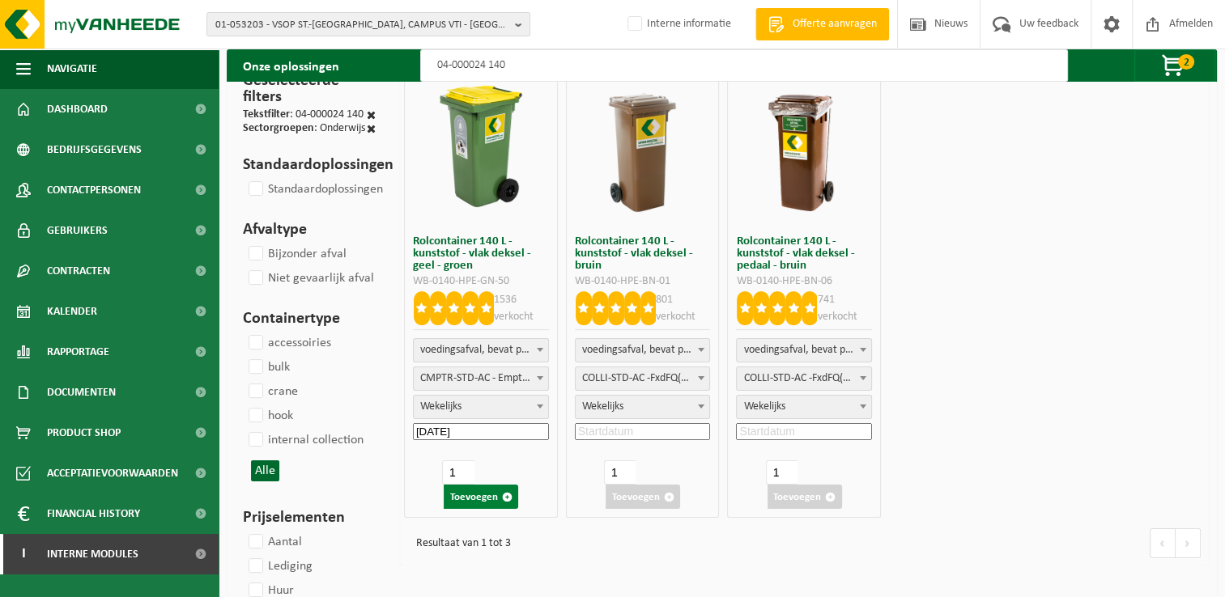
click at [473, 494] on button "Toevoegen" at bounding box center [481, 497] width 74 height 24
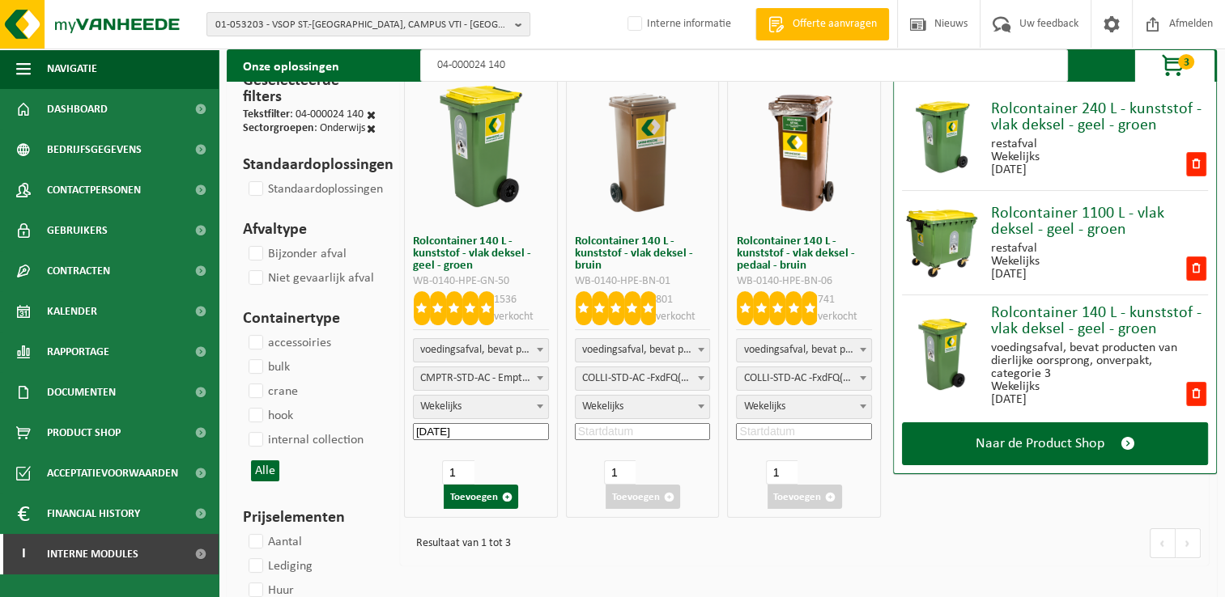
click at [557, 66] on input "04-000024 140" at bounding box center [743, 65] width 647 height 32
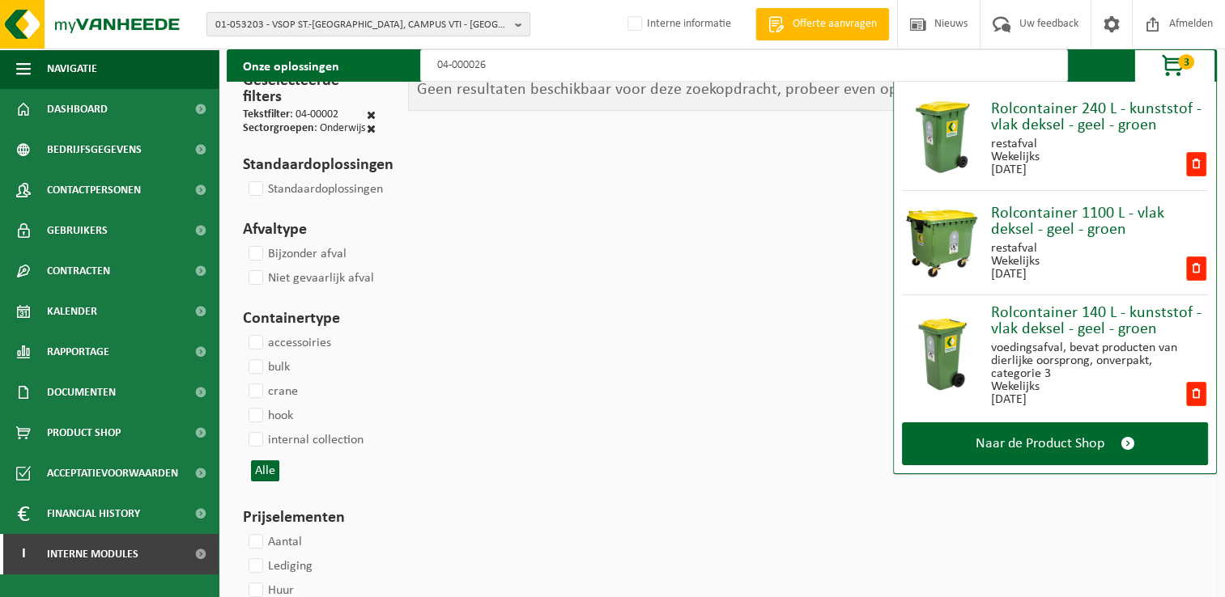
type input "04-000026"
select select
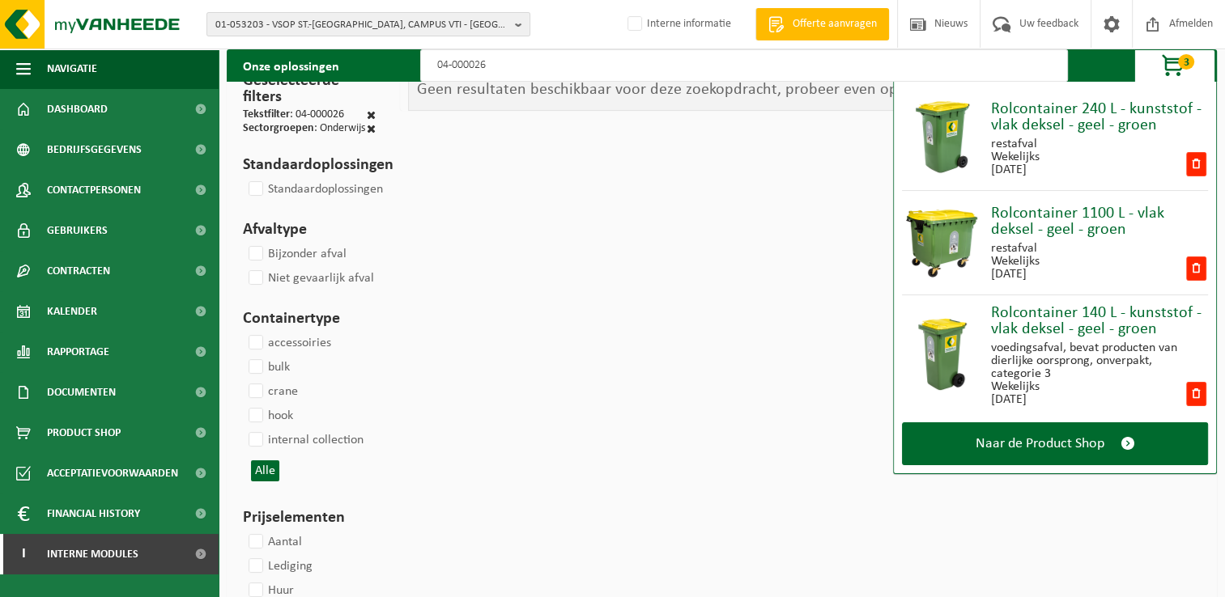
select select
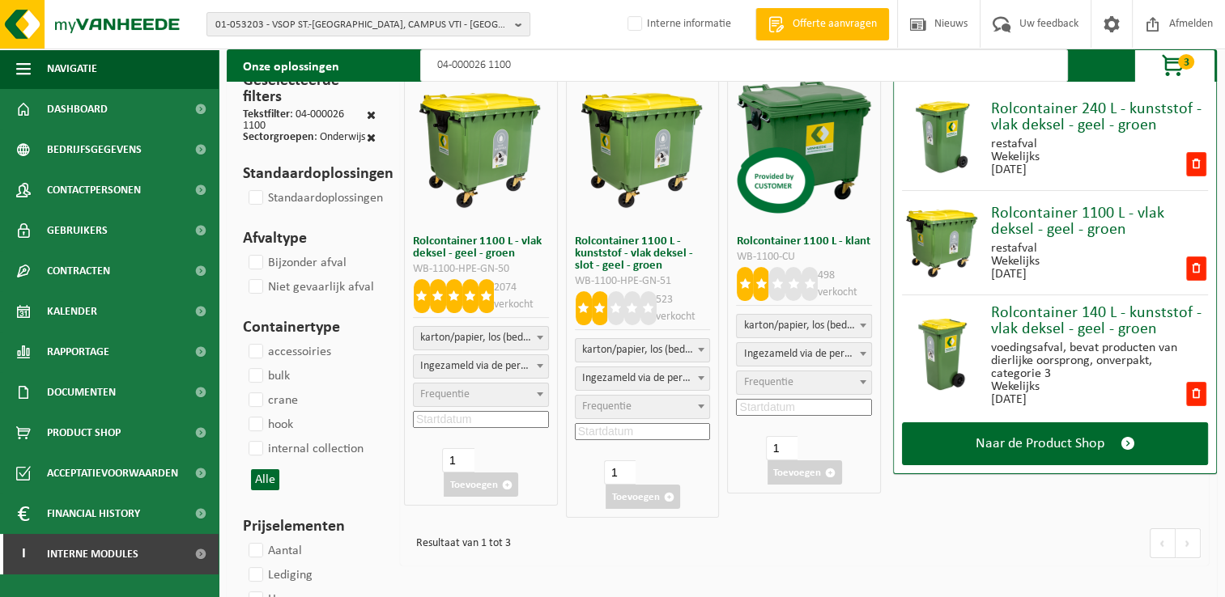
click at [456, 390] on span "Frequentie" at bounding box center [444, 394] width 49 height 12
click at [473, 418] on input at bounding box center [481, 419] width 136 height 17
click at [537, 452] on icon at bounding box center [532, 455] width 26 height 26
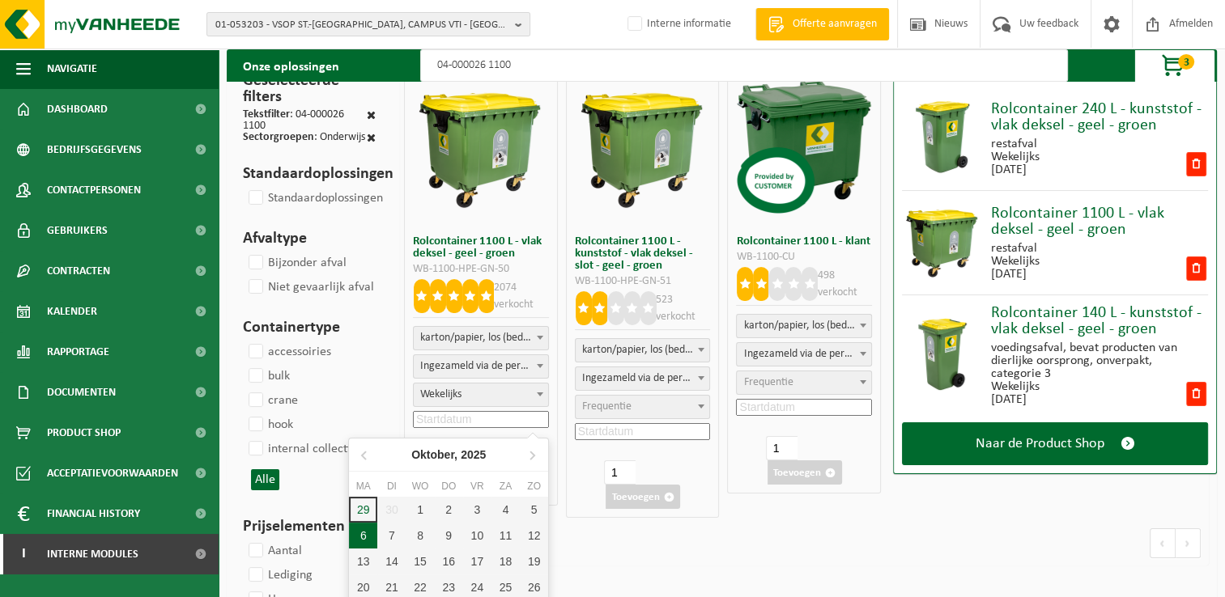
click at [364, 535] on div "6" at bounding box center [363, 536] width 28 height 26
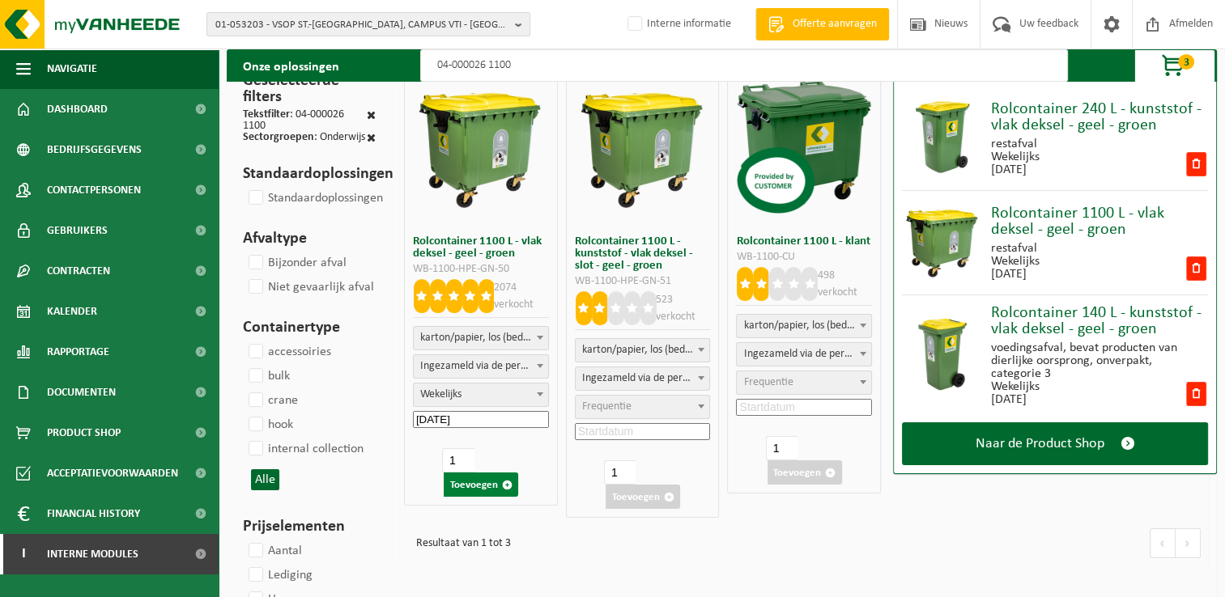
click at [486, 482] on button "Toevoegen" at bounding box center [481, 485] width 74 height 24
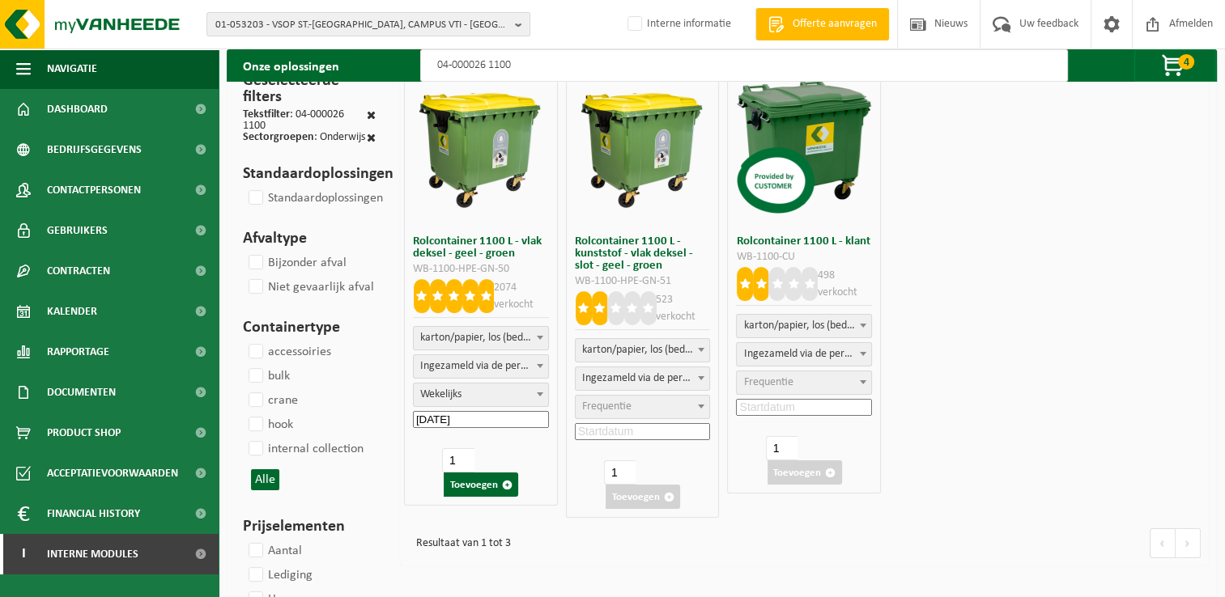
click at [550, 67] on input "04-000026 1100" at bounding box center [743, 65] width 647 height 32
click at [453, 393] on span "Frequentie" at bounding box center [444, 394] width 49 height 12
click at [515, 418] on input at bounding box center [481, 419] width 136 height 17
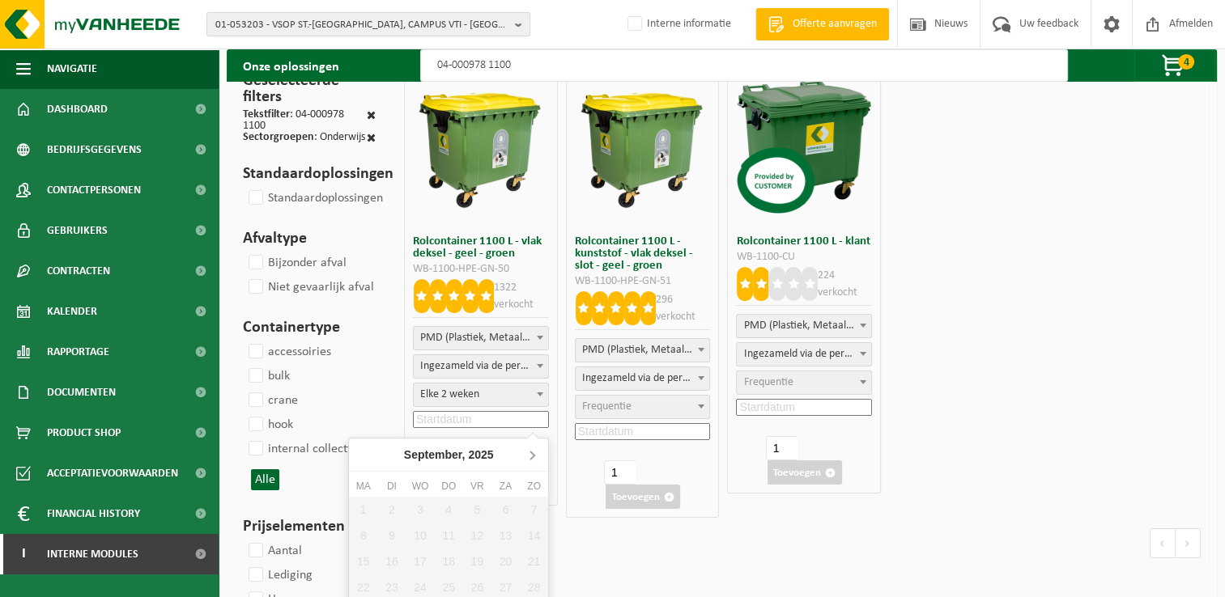
click at [534, 457] on icon at bounding box center [532, 455] width 26 height 26
click at [363, 537] on div "6" at bounding box center [363, 536] width 28 height 26
click at [484, 483] on button "Toevoegen" at bounding box center [481, 485] width 74 height 24
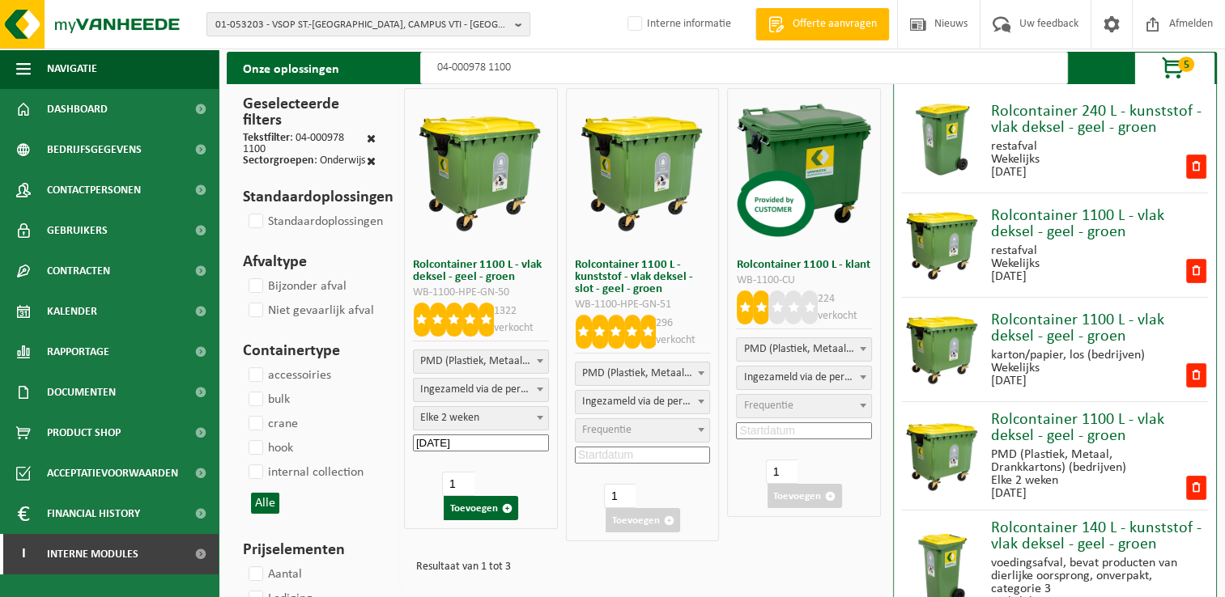
scroll to position [0, 0]
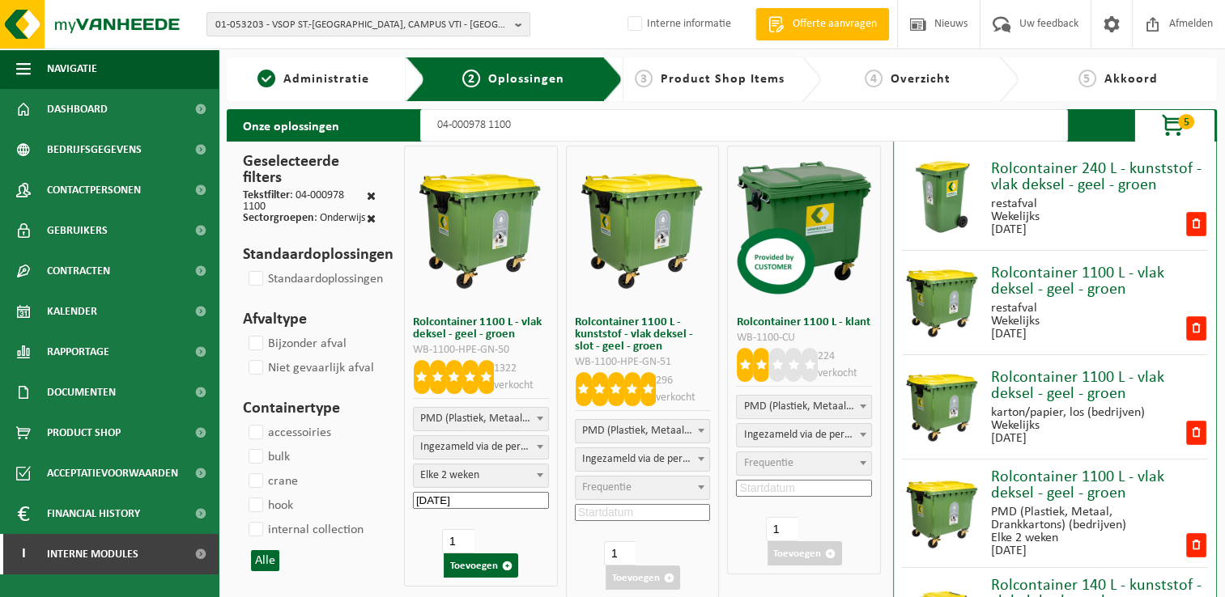
click at [748, 83] on span "Product Shop Items" at bounding box center [722, 79] width 124 height 13
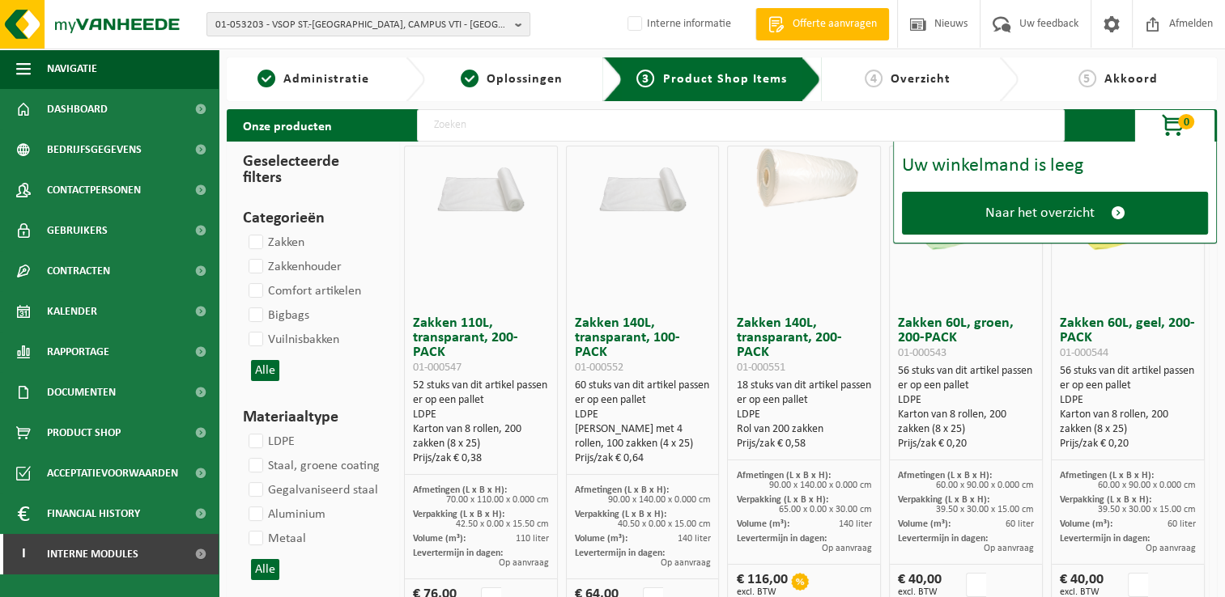
click at [694, 132] on input "text" at bounding box center [740, 125] width 647 height 32
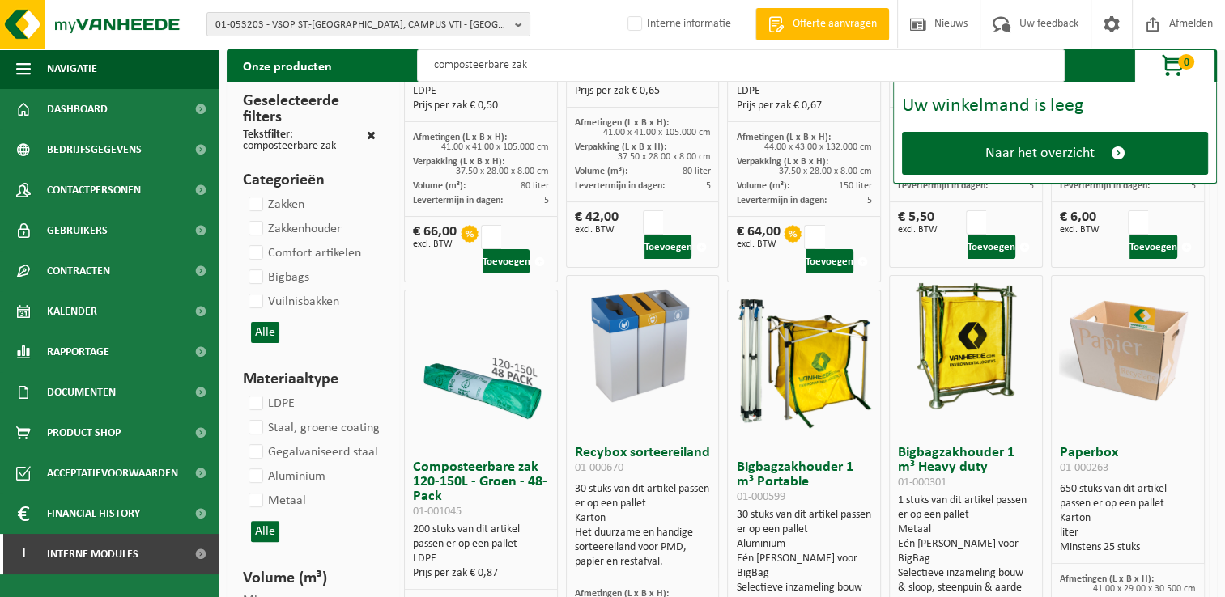
scroll to position [486, 0]
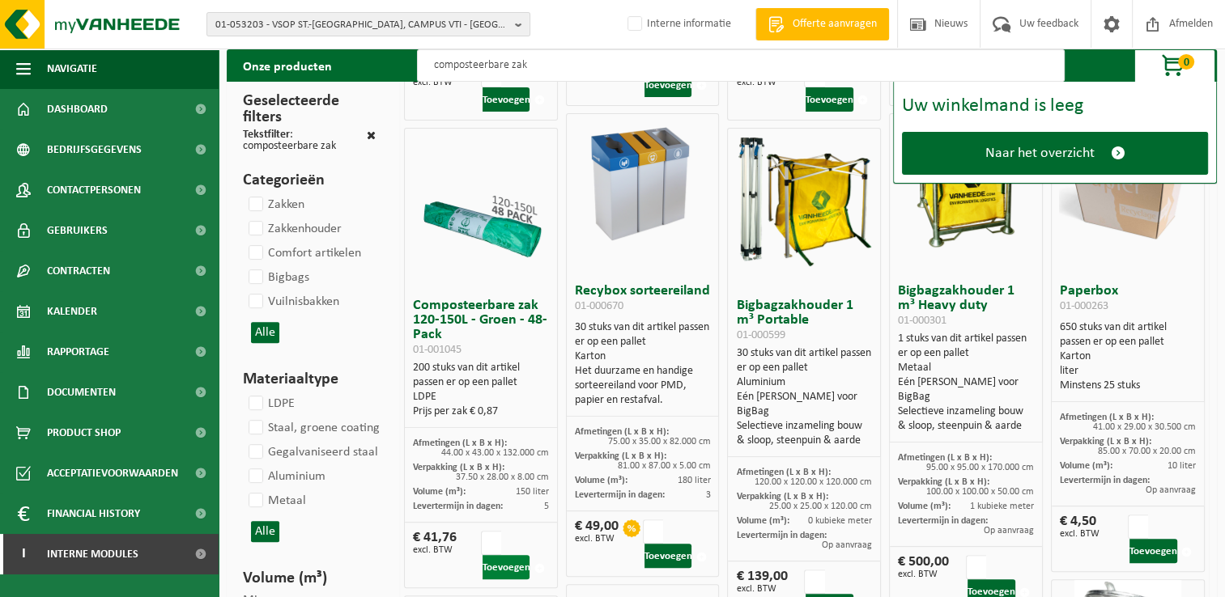
type input "composteerbare zak"
click at [500, 568] on button "Toevoegen" at bounding box center [506, 567] width 48 height 24
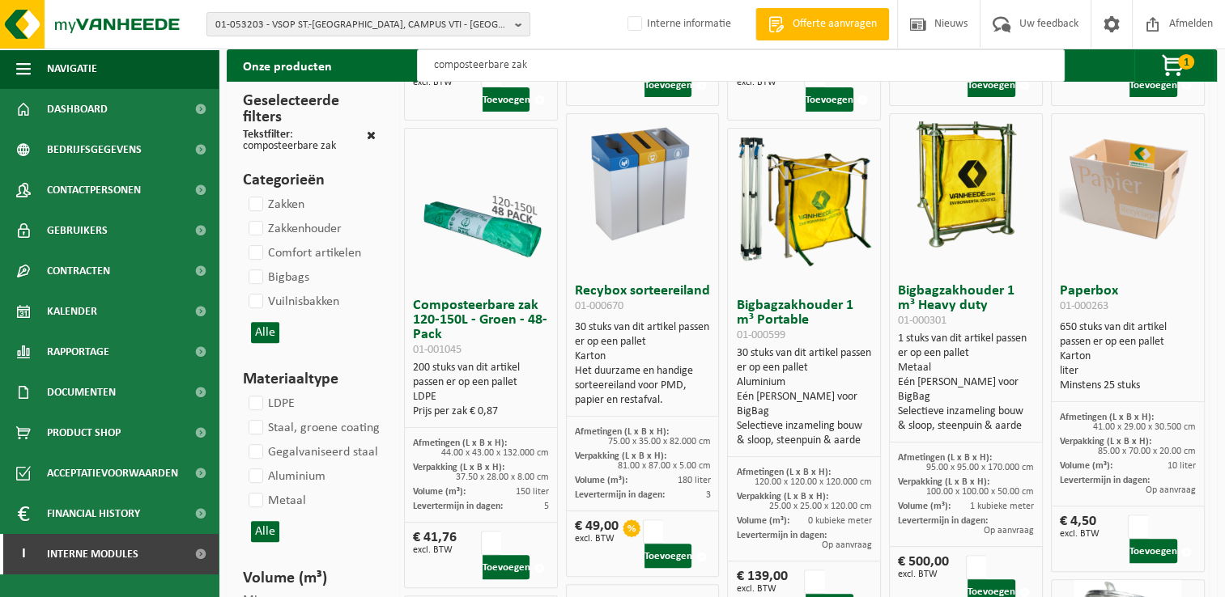
scroll to position [0, 0]
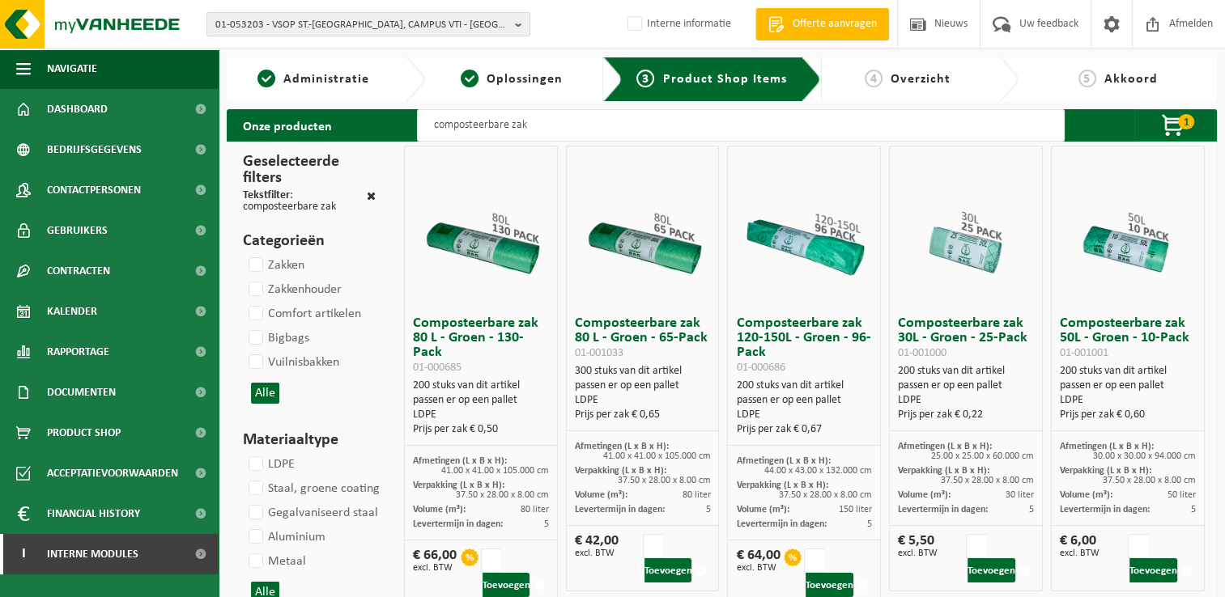
click at [923, 75] on span "Overzicht" at bounding box center [920, 79] width 60 height 13
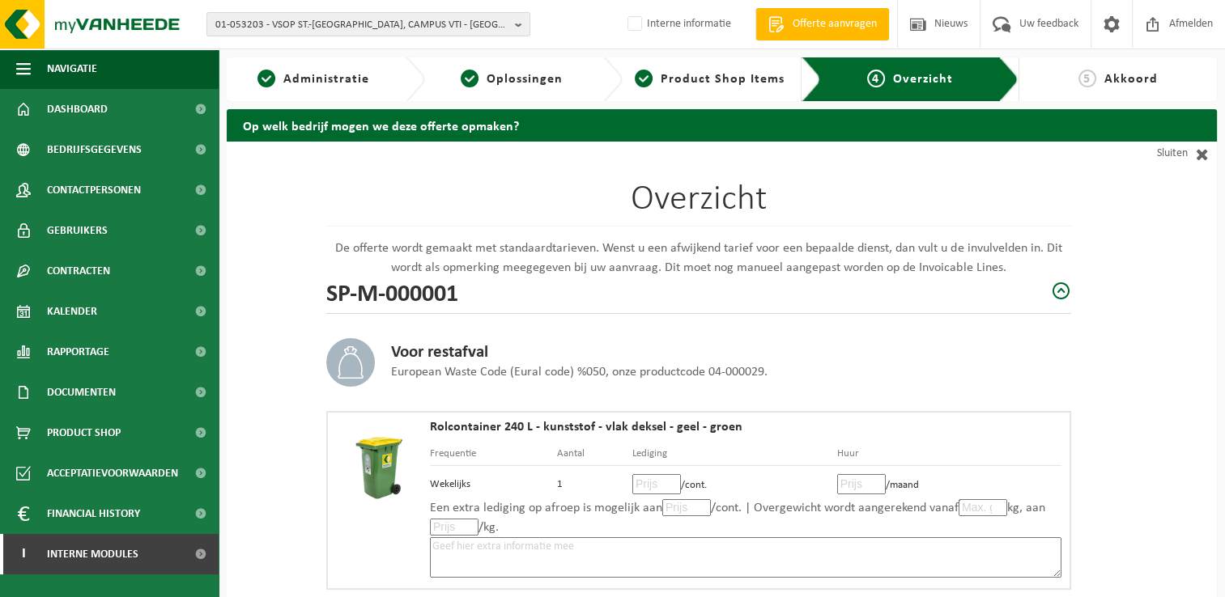
click at [650, 487] on input "number" at bounding box center [656, 484] width 49 height 20
type input "13"
type input "13.20"
click at [852, 481] on input "number" at bounding box center [861, 484] width 49 height 20
type input "2"
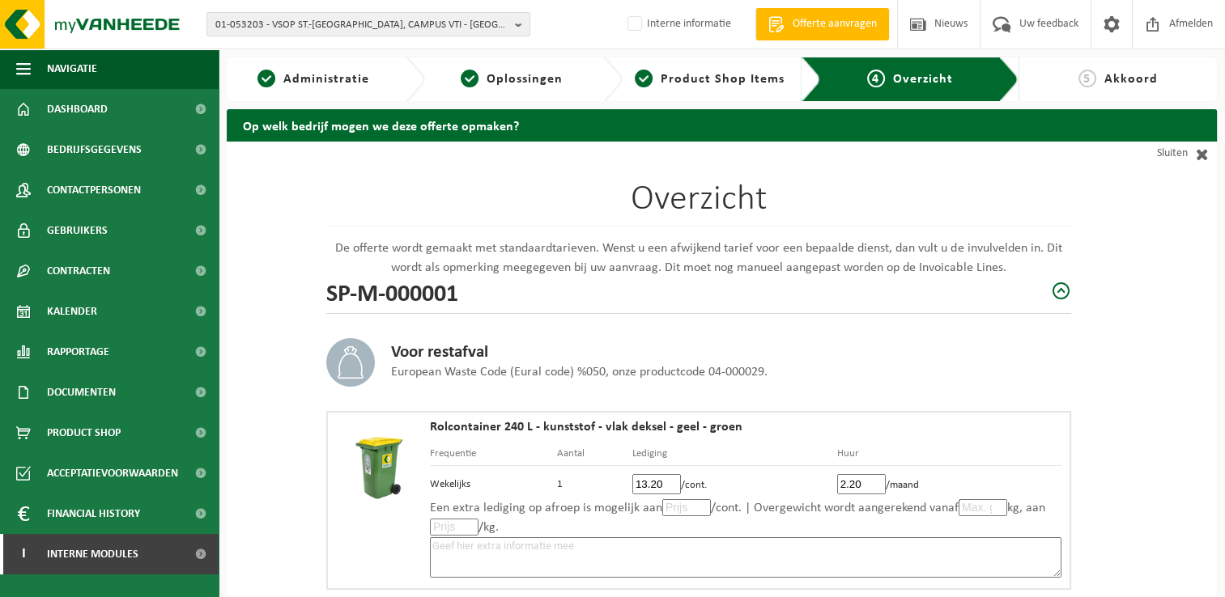
type input "2.20"
click at [683, 509] on input "number" at bounding box center [686, 507] width 49 height 17
type input "13"
type input "13.20"
click at [453, 526] on input "number" at bounding box center [454, 527] width 49 height 17
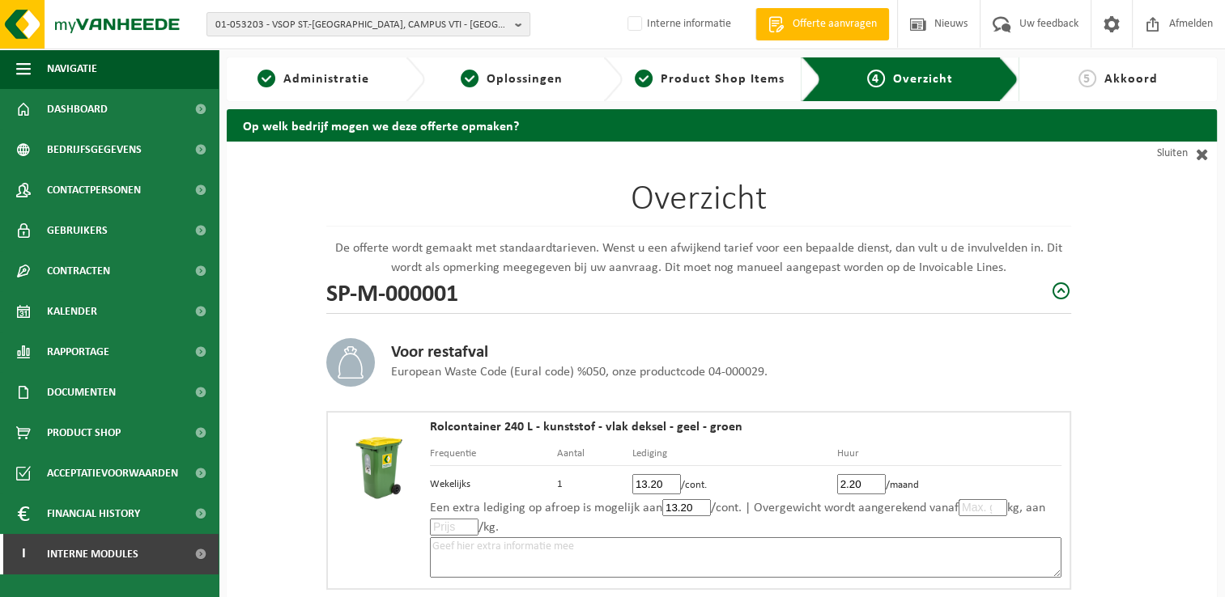
type input "0"
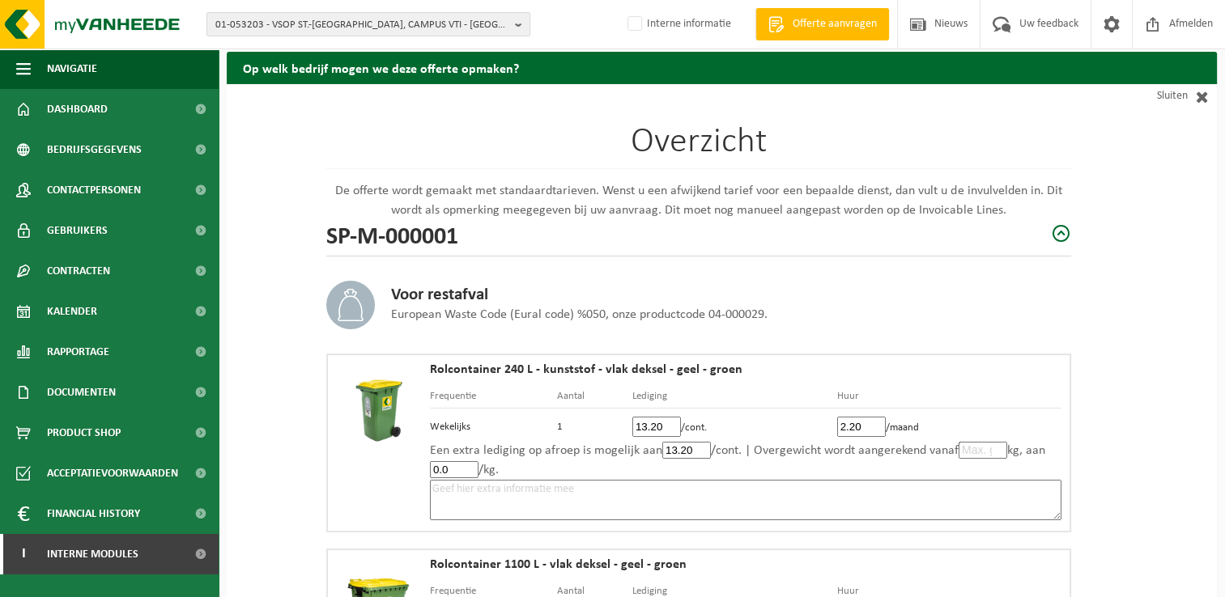
scroll to position [81, 0]
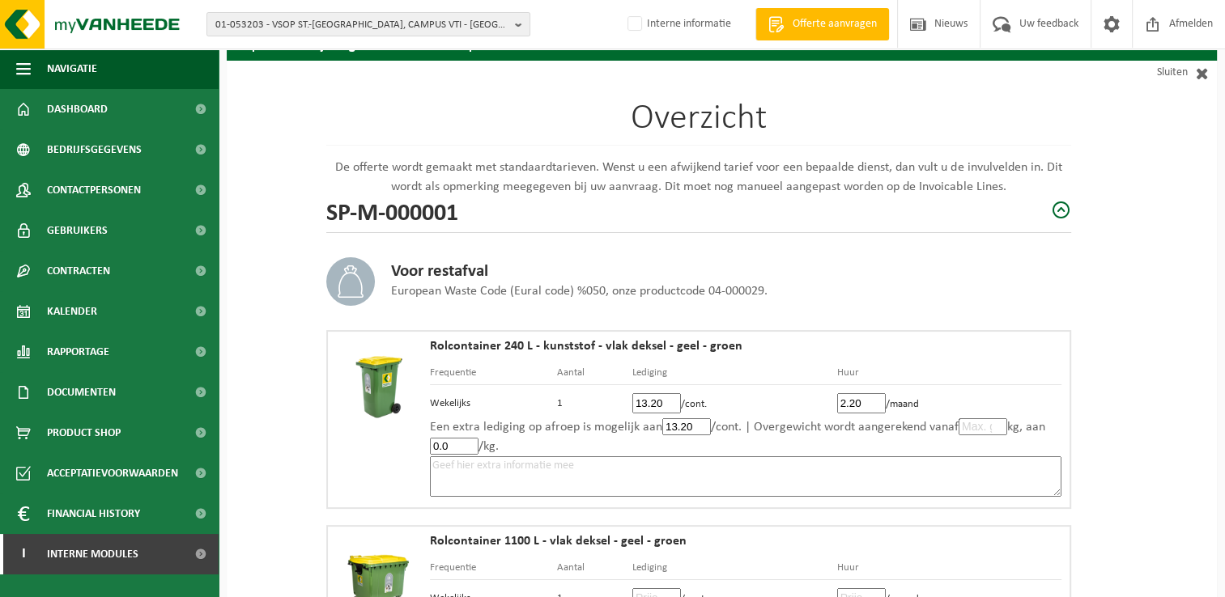
type input "0.0"
click at [611, 470] on textarea at bounding box center [745, 476] width 631 height 40
paste textarea "Volgens de voorwaarden van Doko."
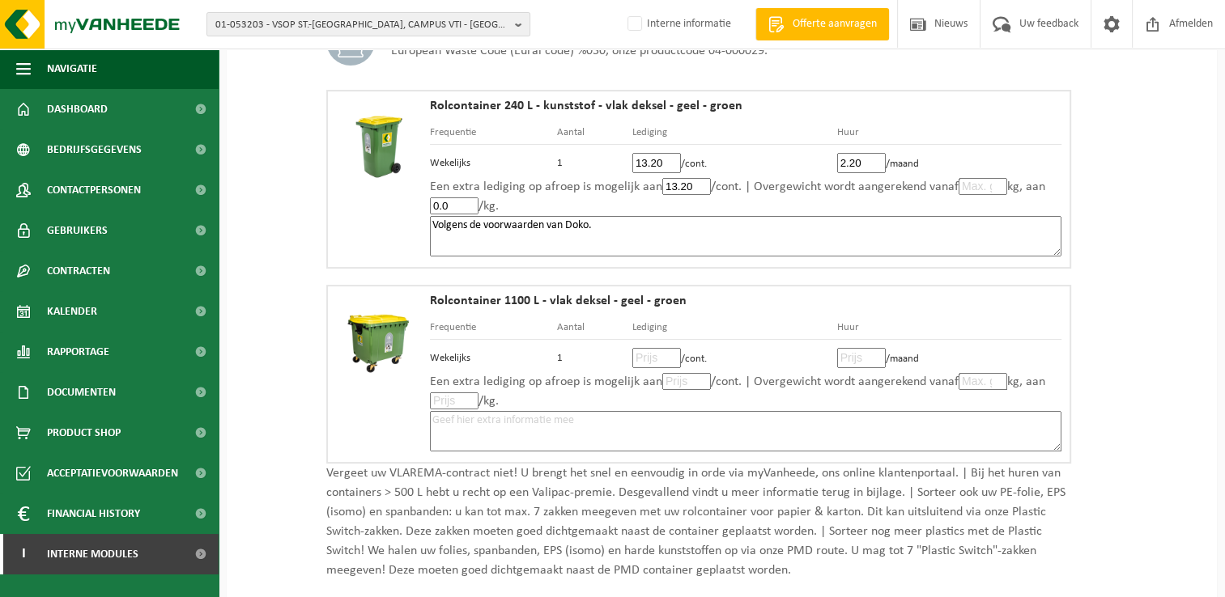
scroll to position [324, 0]
type textarea "Volgens de voorwaarden van Doko."
click at [645, 353] on input "number" at bounding box center [656, 356] width 49 height 20
type input "30"
type input "30.80"
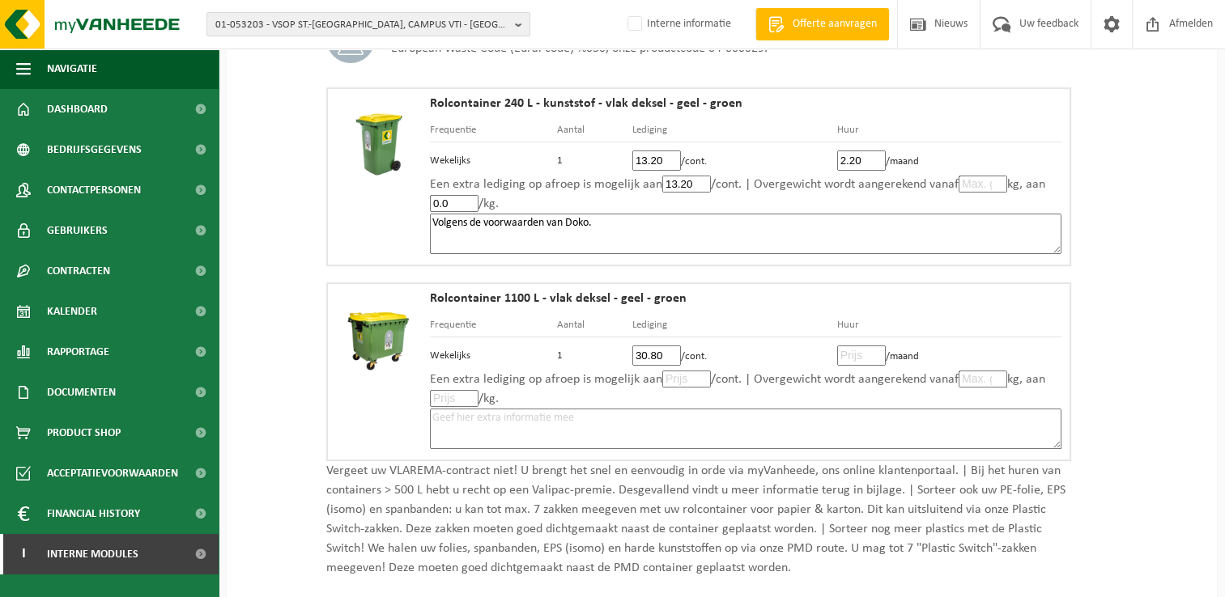
click at [856, 350] on input "number" at bounding box center [861, 356] width 49 height 20
type input "5"
type input "5.50"
click at [677, 376] on input "number" at bounding box center [686, 379] width 49 height 17
type input "30"
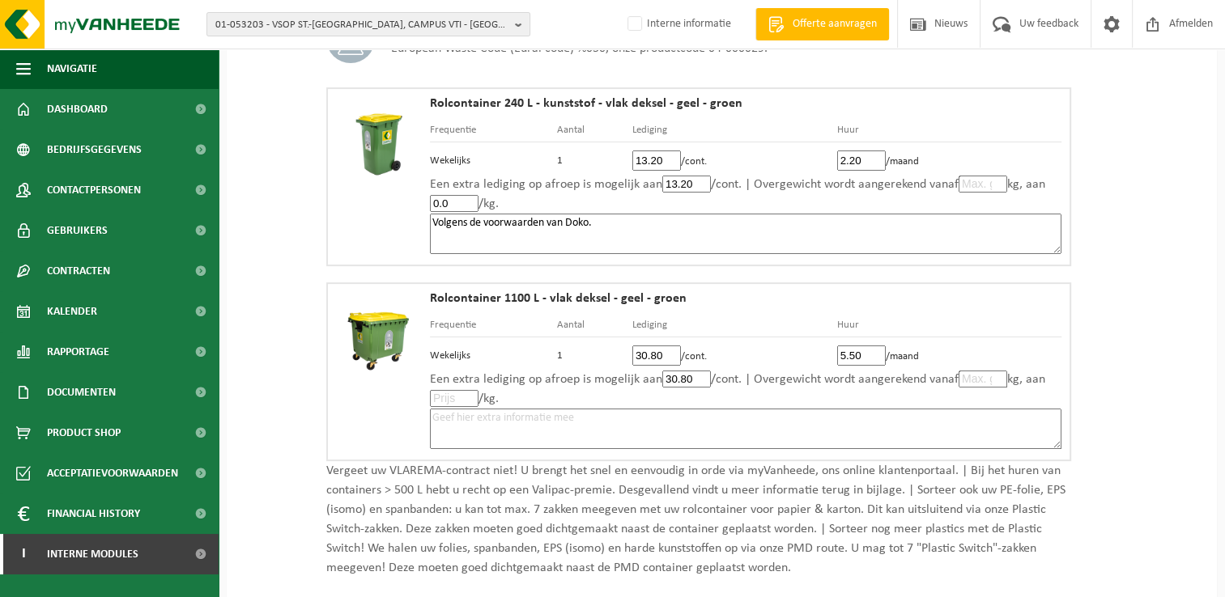
type input "30.80"
click at [448, 390] on input "number" at bounding box center [454, 398] width 49 height 17
type input "0"
type input "0.0"
click at [680, 414] on textarea at bounding box center [745, 429] width 631 height 40
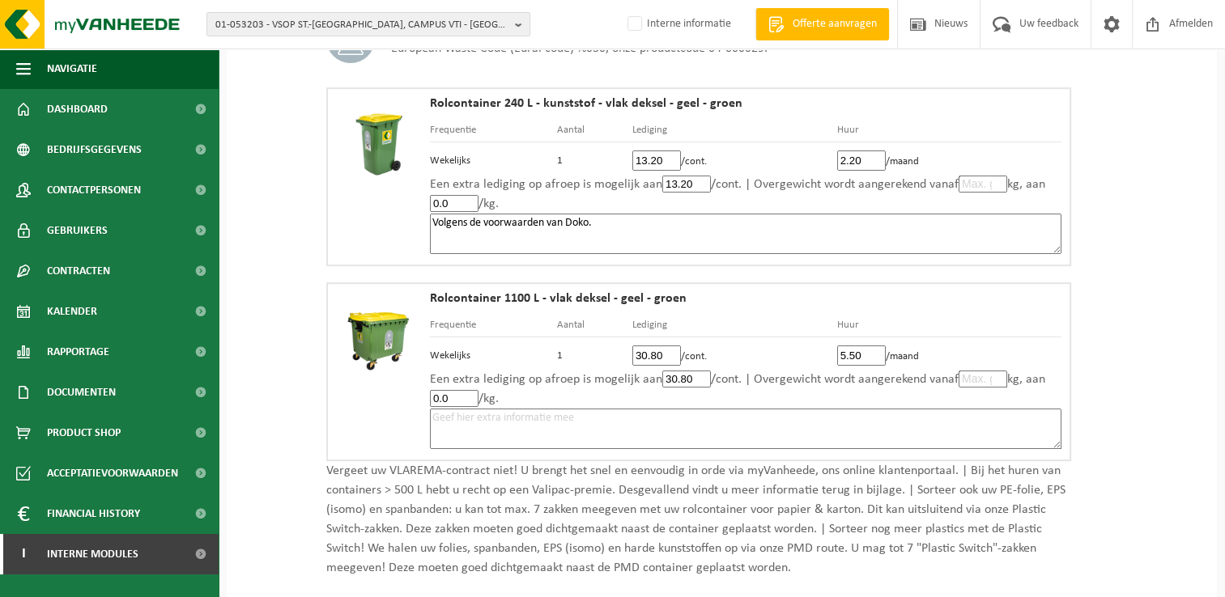
paste textarea "Volgens de voorwaarden van Doko."
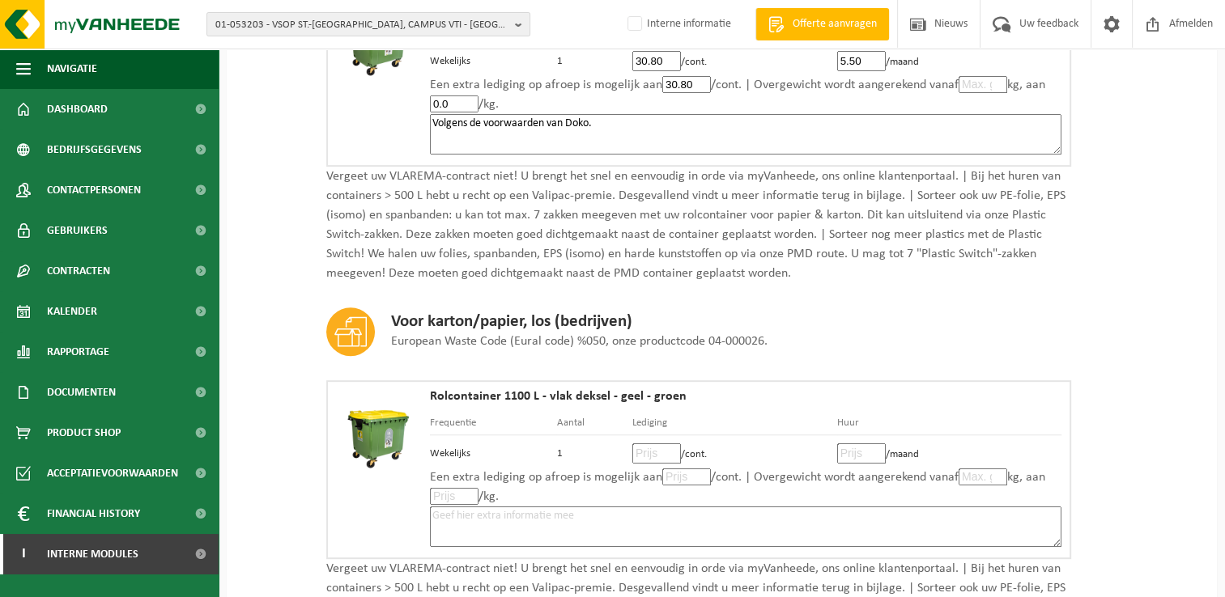
scroll to position [647, 0]
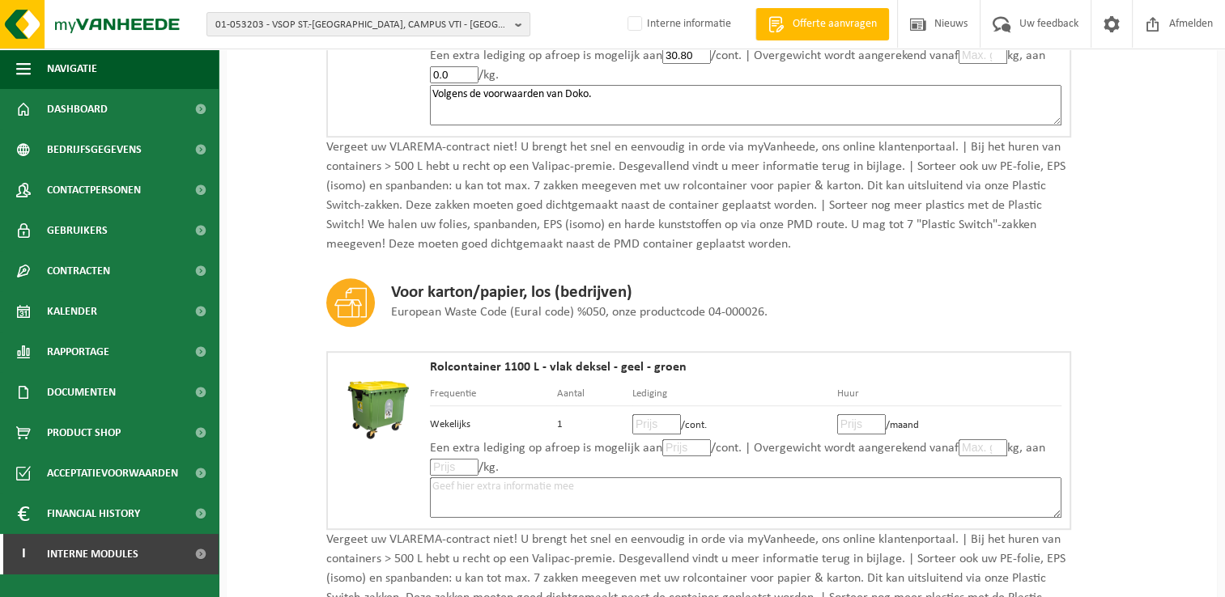
type textarea "Volgens de voorwaarden van Doko."
click at [654, 416] on input "number" at bounding box center [656, 424] width 49 height 20
type input "12"
type input "12.10"
click at [861, 417] on input "number" at bounding box center [861, 424] width 49 height 20
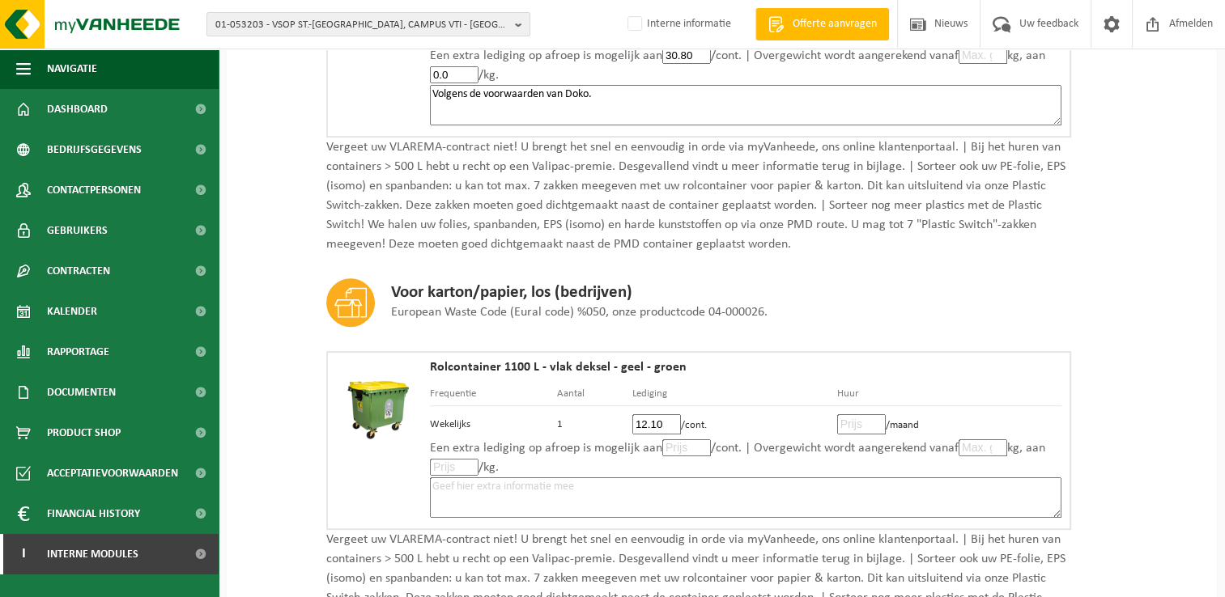
type input "5"
type input "5.50"
click at [687, 445] on input "number" at bounding box center [686, 447] width 49 height 17
type input "12"
type input "12.10"
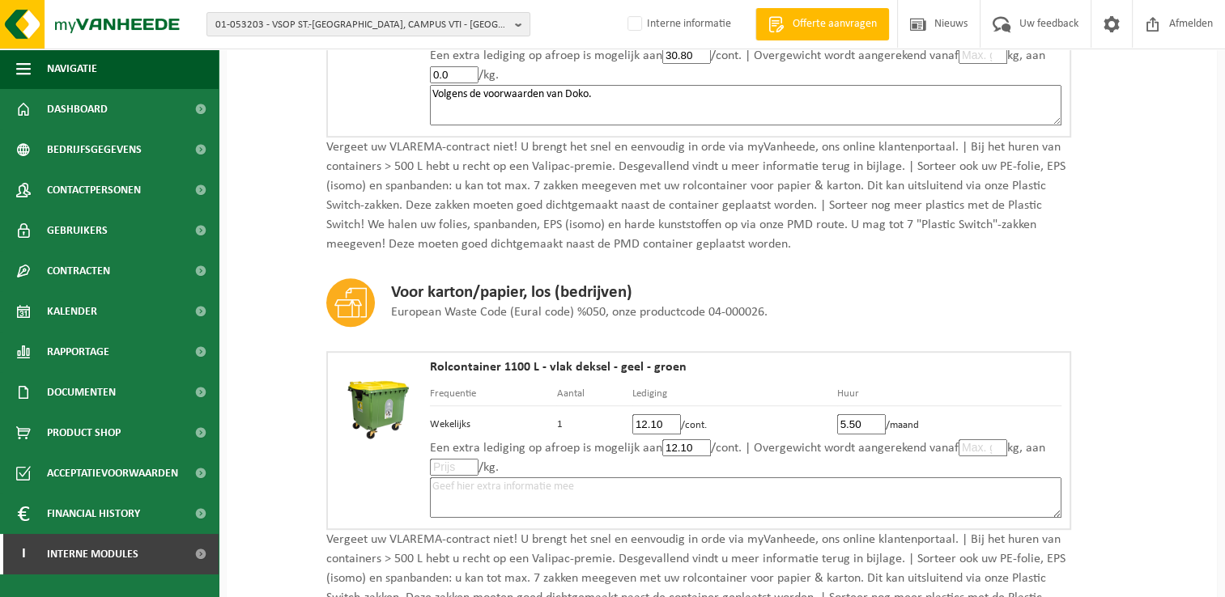
click at [674, 490] on textarea at bounding box center [745, 498] width 631 height 40
paste textarea "Volgens de voorwaarden van Doko."
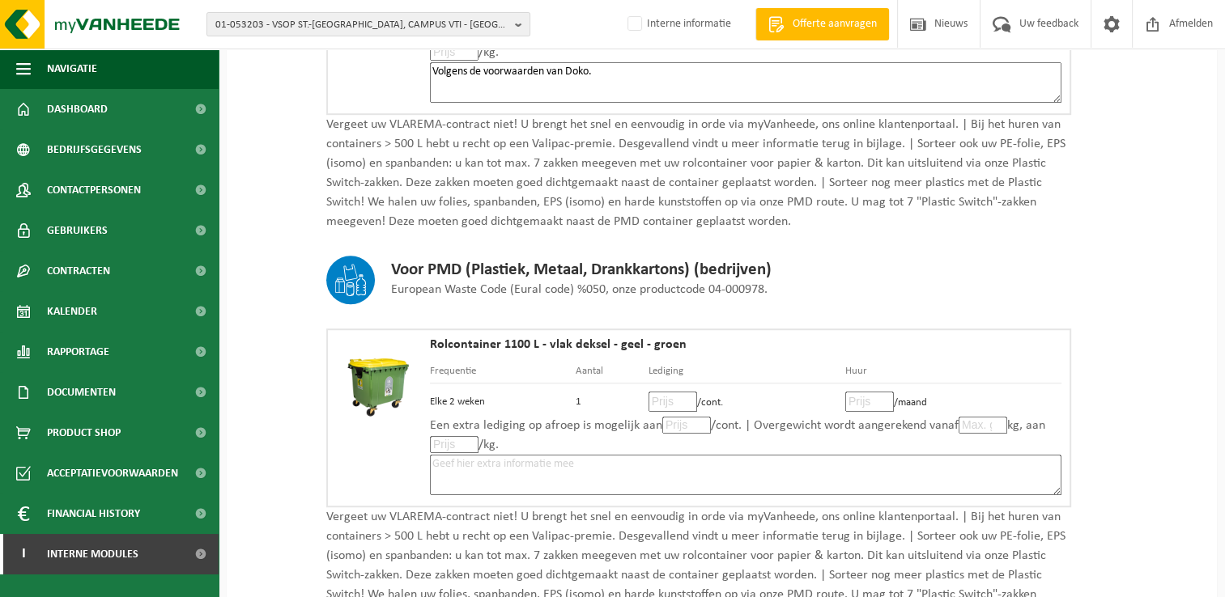
scroll to position [1214, 0]
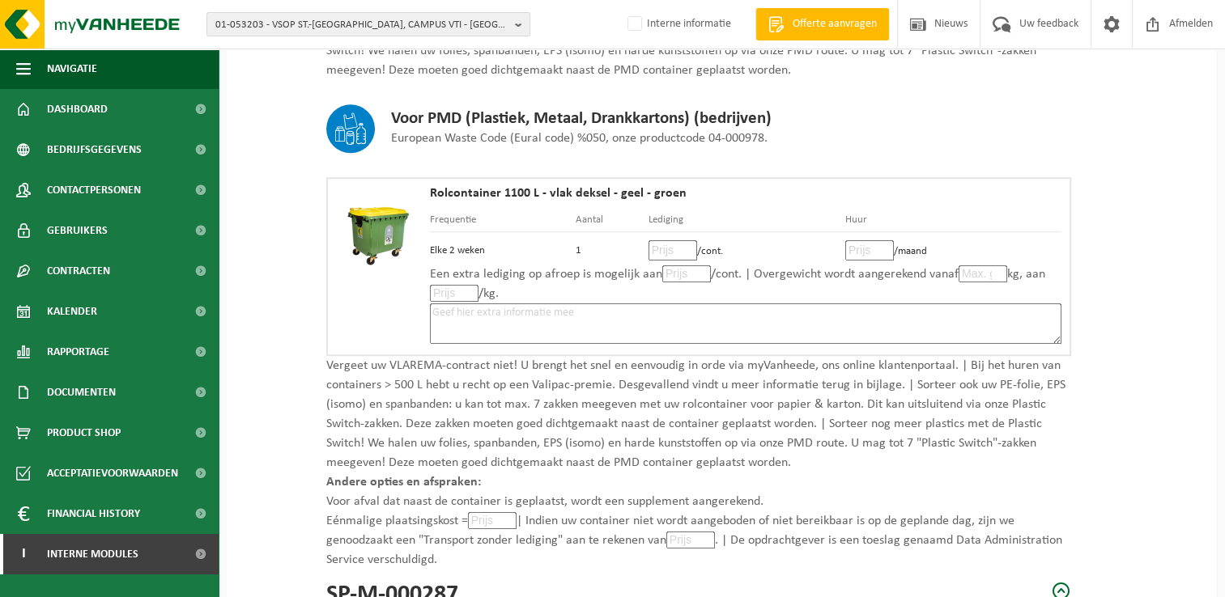
type textarea "Volgens de voorwaarden van Doko."
click at [673, 244] on input "number" at bounding box center [672, 250] width 49 height 20
type input "17"
type input "17.60"
click at [873, 246] on input "number" at bounding box center [869, 250] width 49 height 20
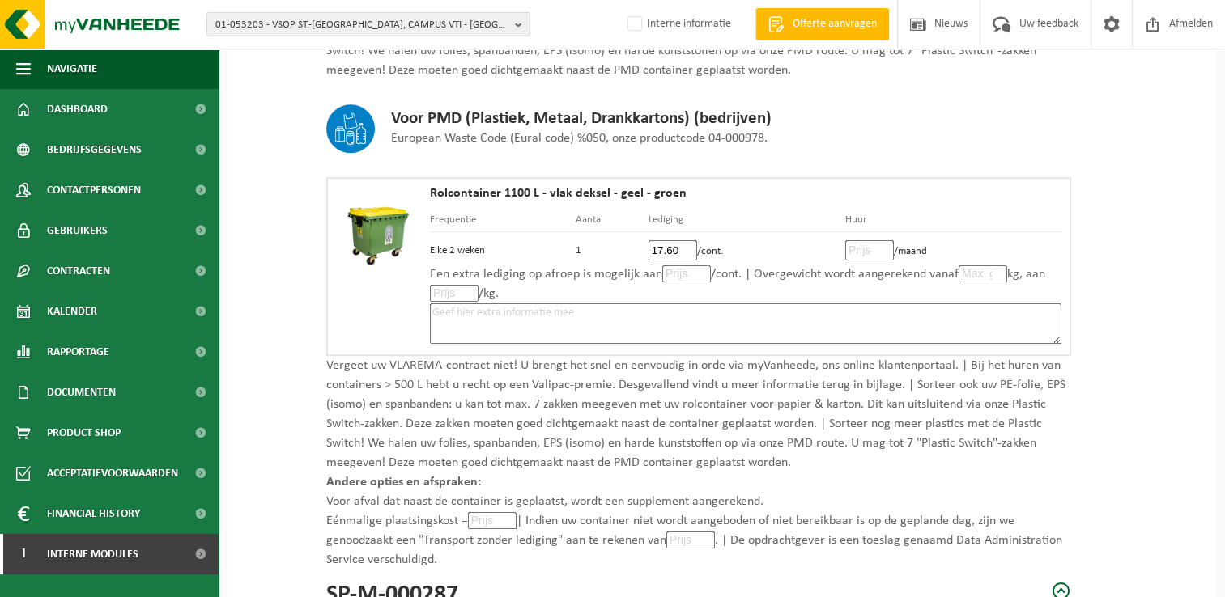
type input "5"
type input "5.50"
click at [690, 273] on input "number" at bounding box center [686, 273] width 49 height 17
type input "17"
type input "17.60"
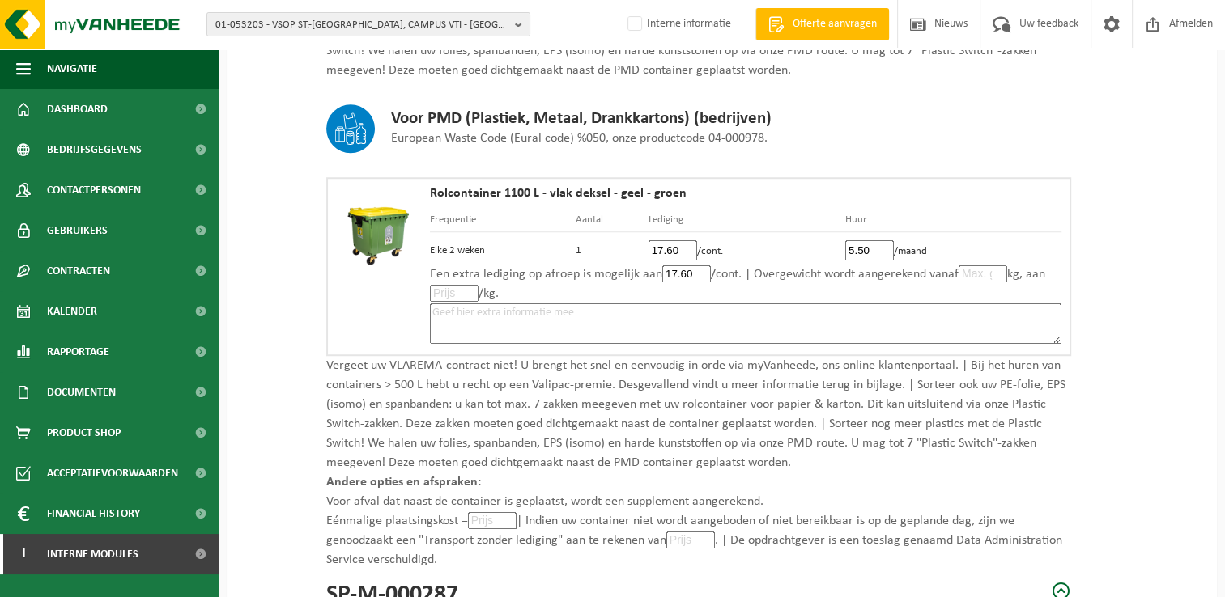
click at [619, 308] on textarea at bounding box center [745, 324] width 631 height 40
paste textarea "Volgens de voorwaarden van Doko."
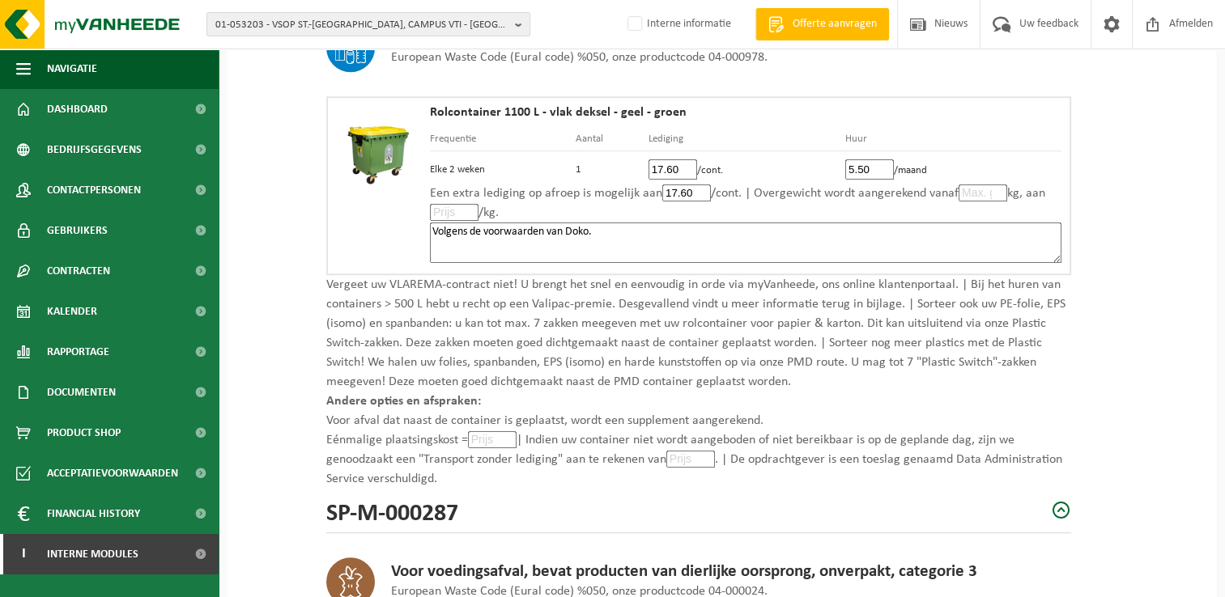
scroll to position [1376, 0]
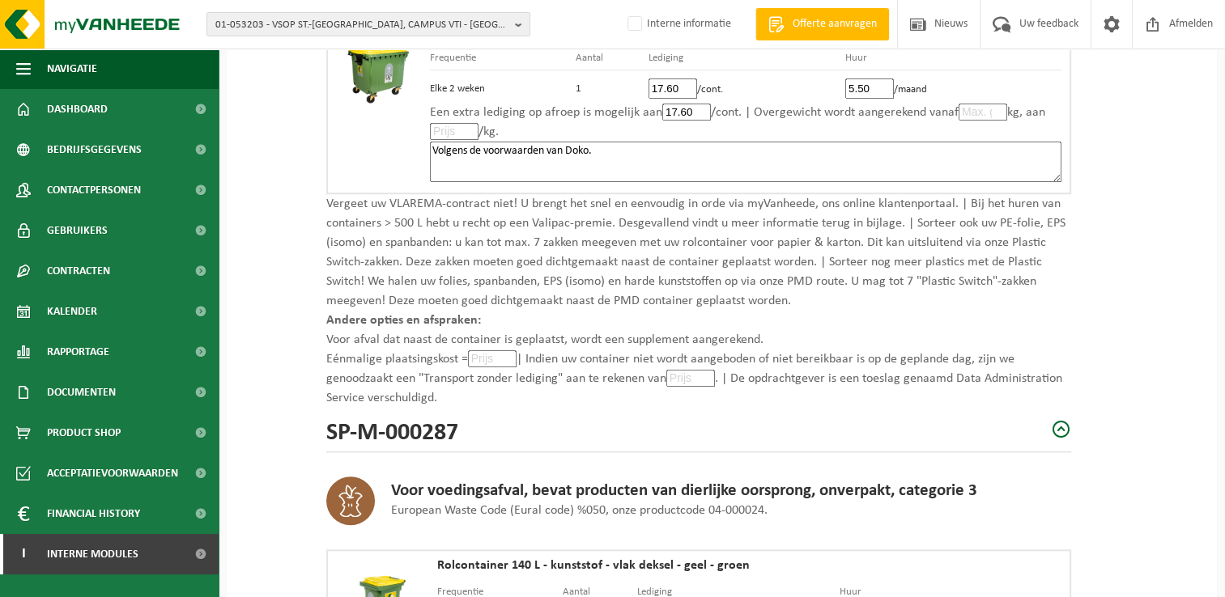
type textarea "Volgens de voorwaarden van Doko."
click at [484, 352] on input "number" at bounding box center [492, 358] width 49 height 17
type input "0"
type input "0.0"
click at [677, 370] on input "number" at bounding box center [690, 378] width 49 height 17
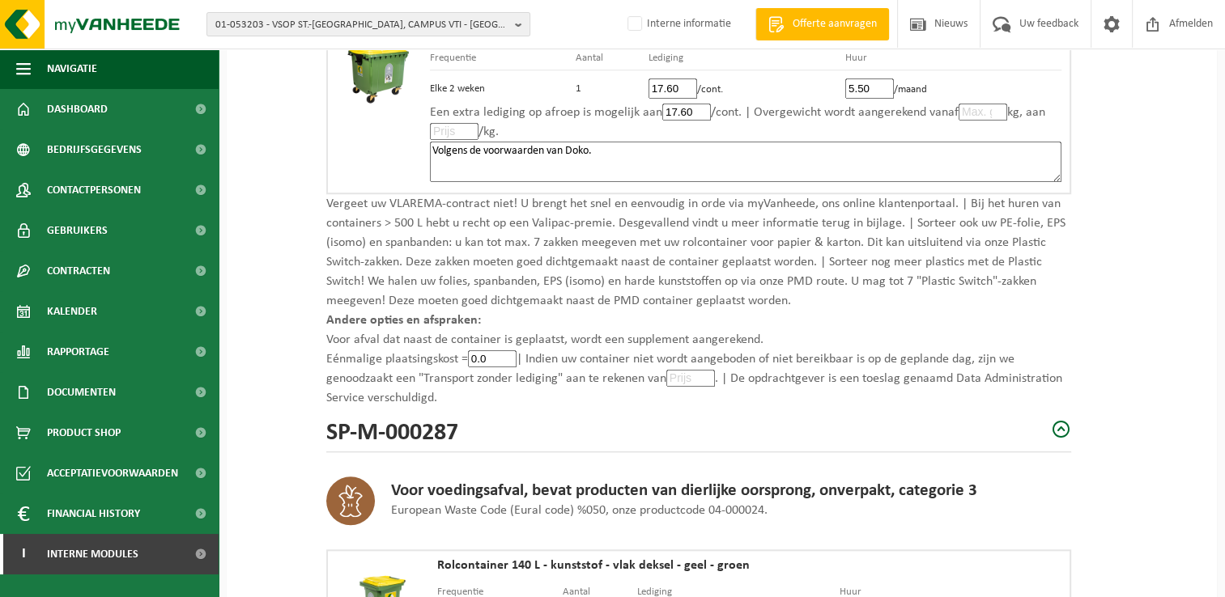
type input "0"
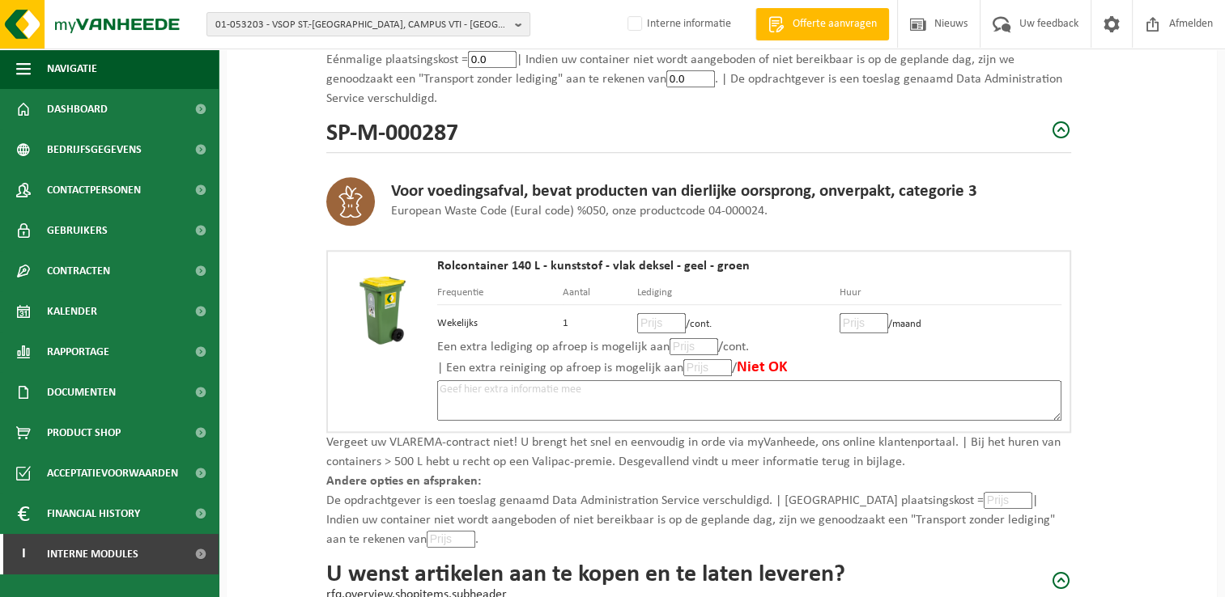
scroll to position [1700, 0]
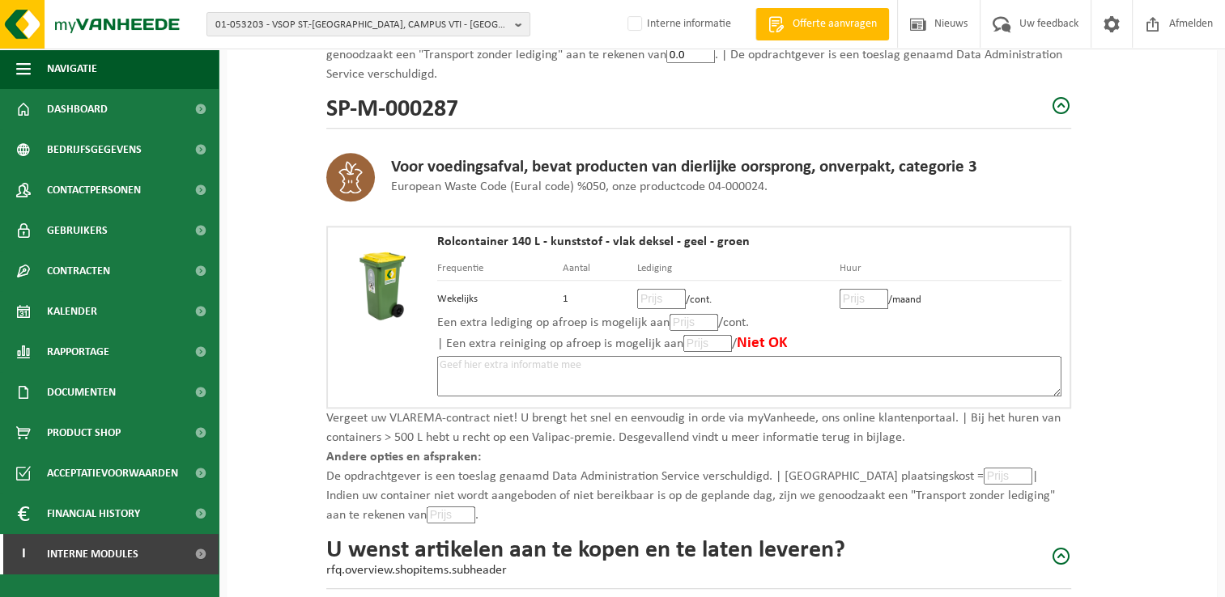
type input "0.0"
click at [651, 291] on input "number" at bounding box center [661, 299] width 49 height 20
type input "18"
type input "18.98"
click at [848, 289] on input "number" at bounding box center [863, 299] width 49 height 20
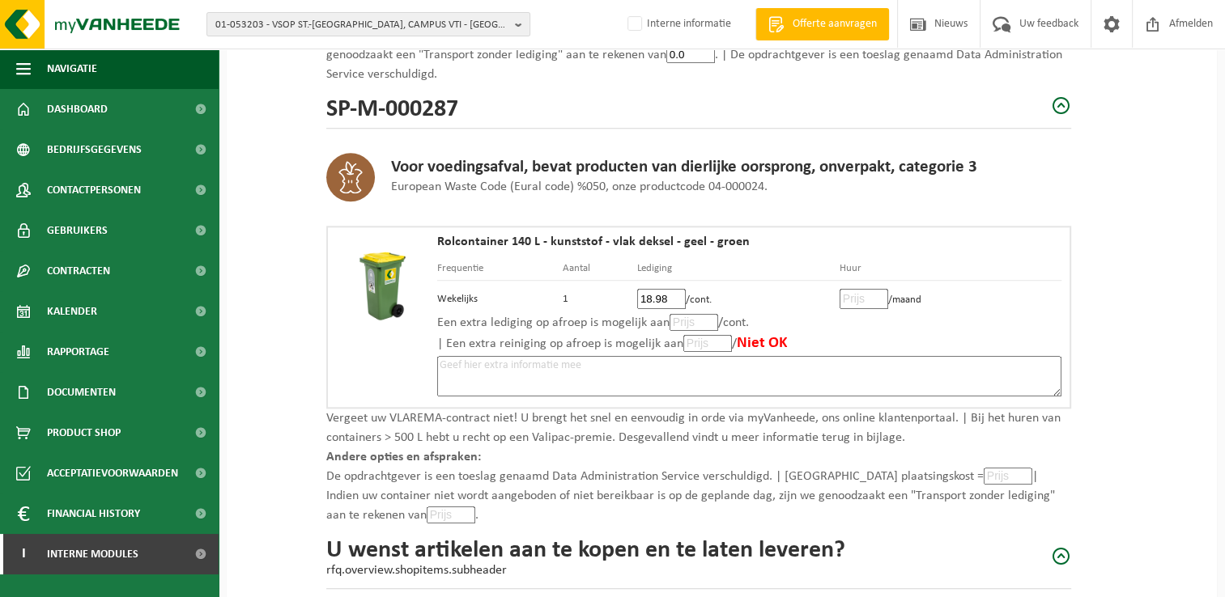
type input "1"
type input "1.93"
click at [690, 314] on input "number" at bounding box center [693, 322] width 49 height 17
type input "18"
type input "18.98"
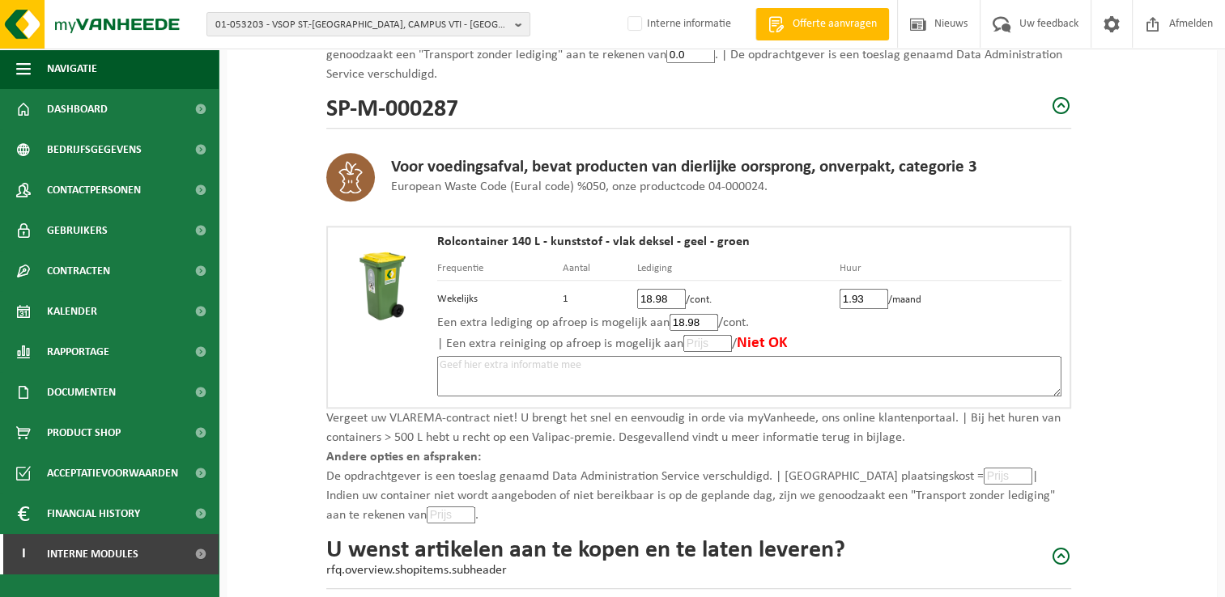
click at [677, 360] on textarea at bounding box center [749, 376] width 624 height 40
paste textarea "Volgens de voorwaarden van Doko."
type textarea "Volgens de voorwaarden van Doko."
click at [983, 468] on input "number" at bounding box center [1007, 476] width 49 height 17
type input "0"
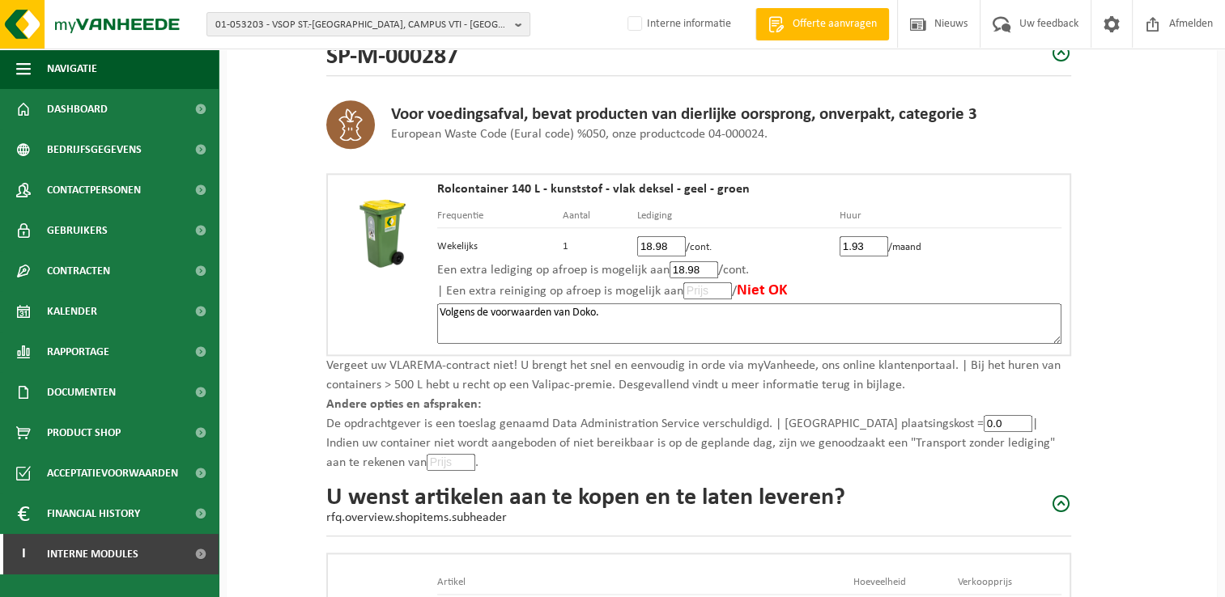
scroll to position [1781, 0]
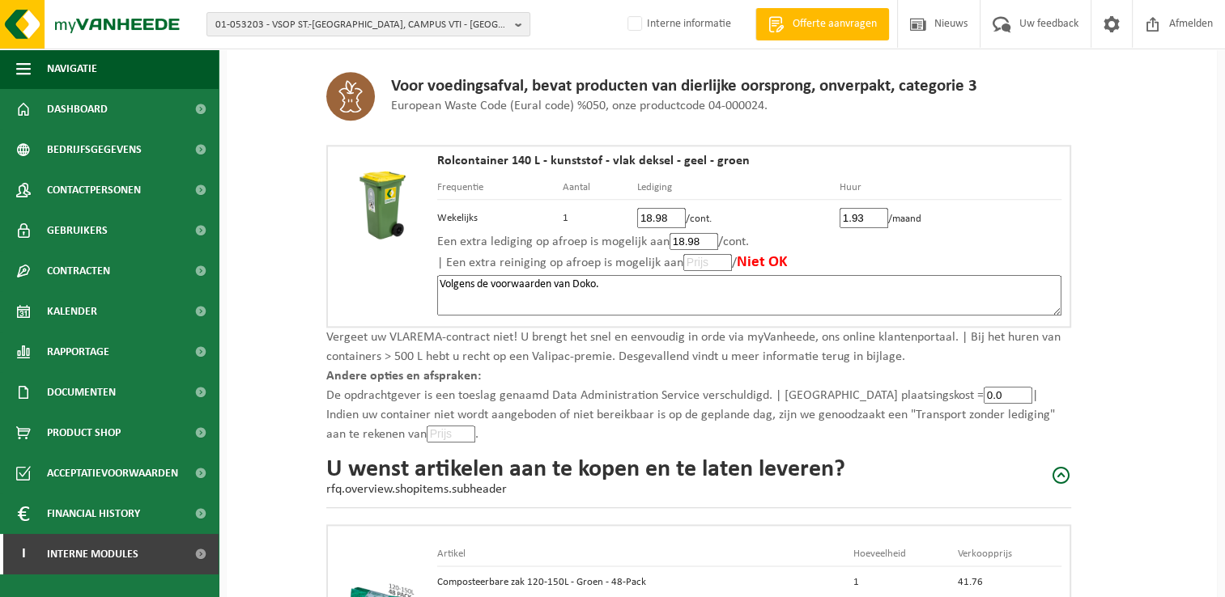
type input "0.0"
click at [427, 426] on input "number" at bounding box center [451, 434] width 49 height 17
type input "0"
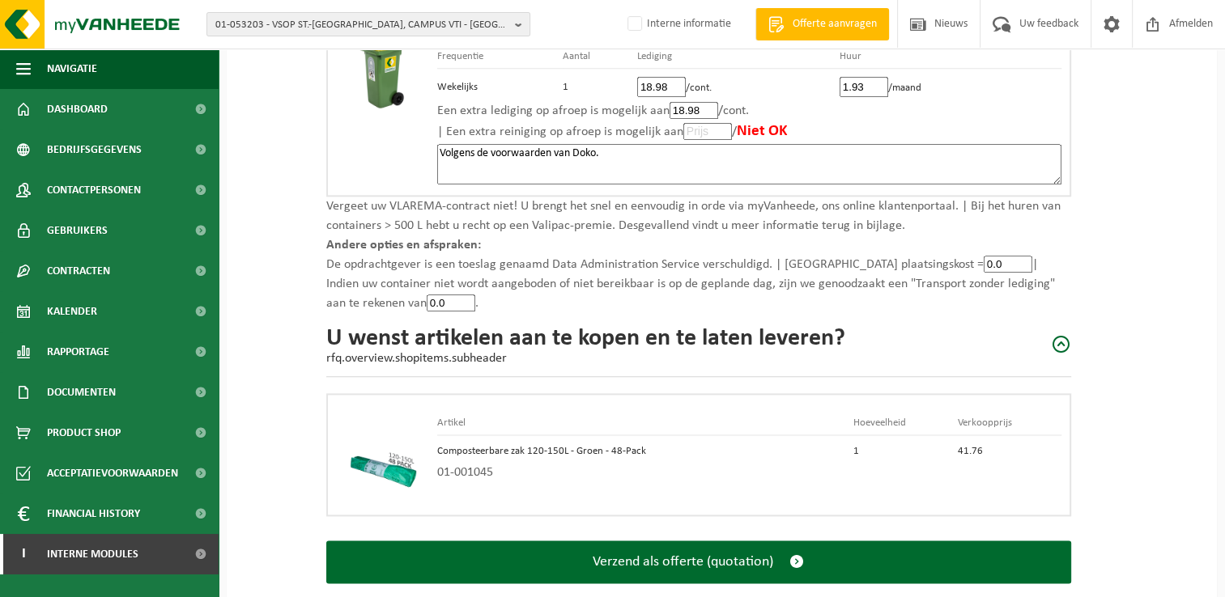
scroll to position [1993, 0]
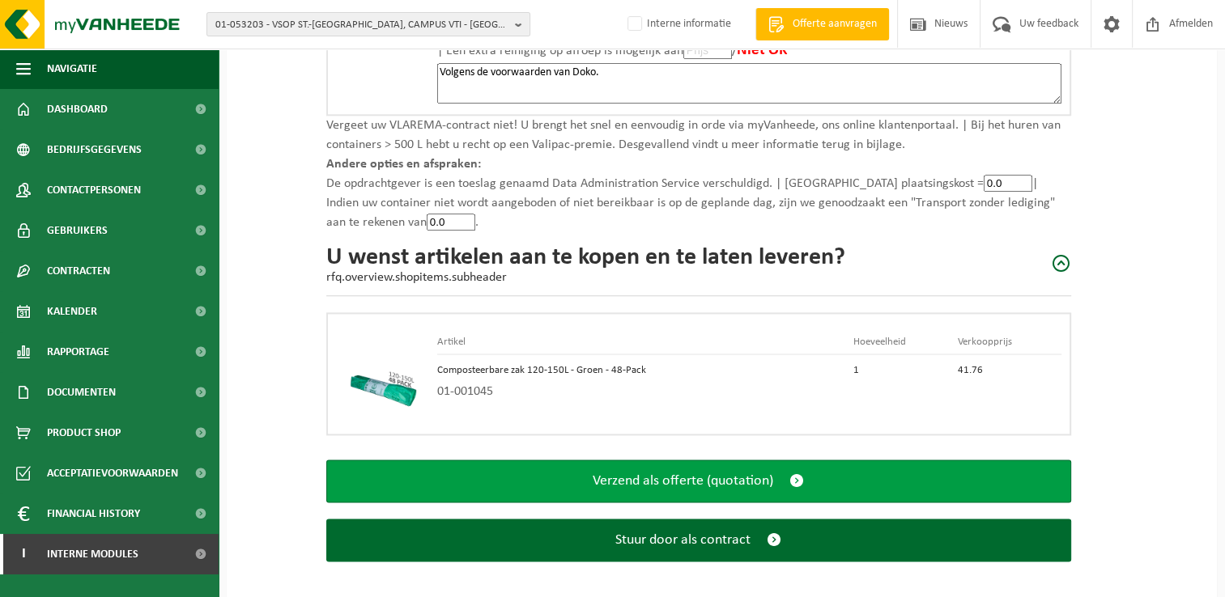
type input "0.0"
click at [793, 473] on span "submit" at bounding box center [796, 481] width 15 height 17
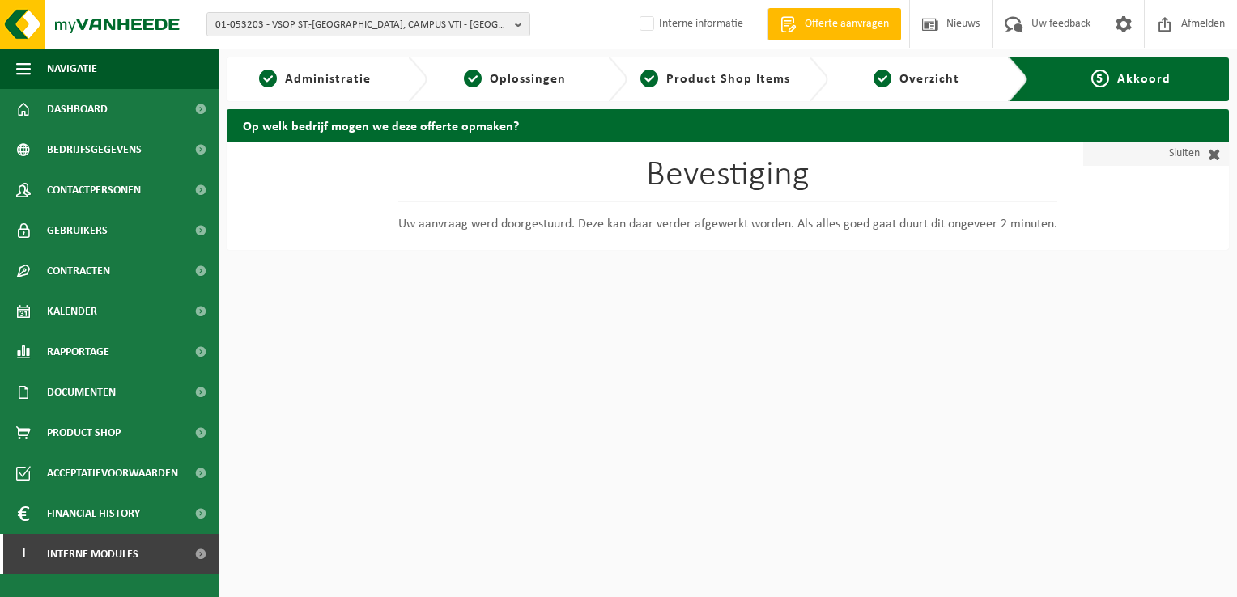
click at [1211, 152] on span at bounding box center [1209, 154] width 21 height 16
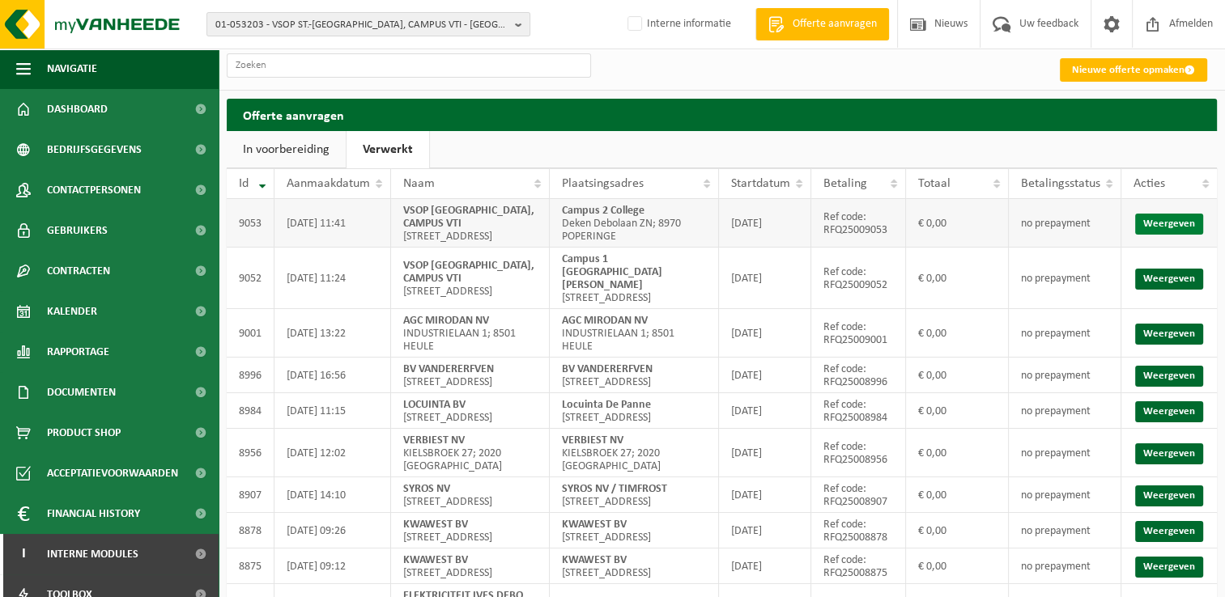
click at [1167, 227] on link "Weergeven" at bounding box center [1169, 224] width 68 height 21
click at [1116, 62] on link "Nieuwe offerte opmaken" at bounding box center [1132, 69] width 147 height 23
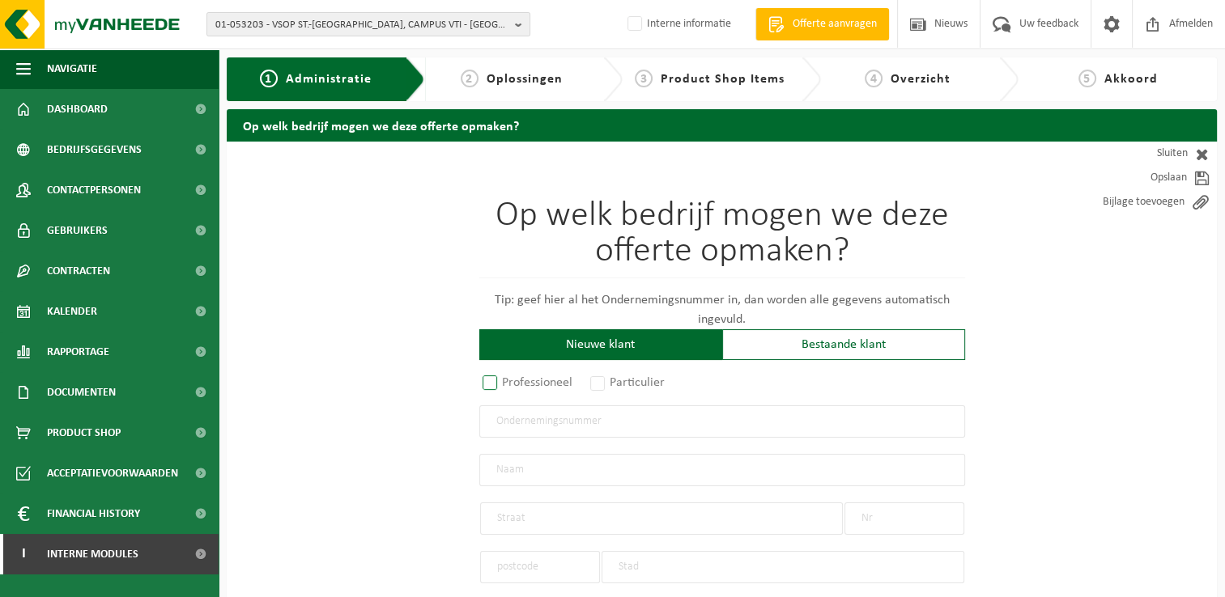
click at [487, 380] on label "Professioneel" at bounding box center [528, 383] width 98 height 23
click at [506, 380] on input "Professioneel" at bounding box center [511, 384] width 11 height 11
radio input "true"
click at [630, 419] on input "text" at bounding box center [722, 421] width 486 height 32
type input "0468.713.403"
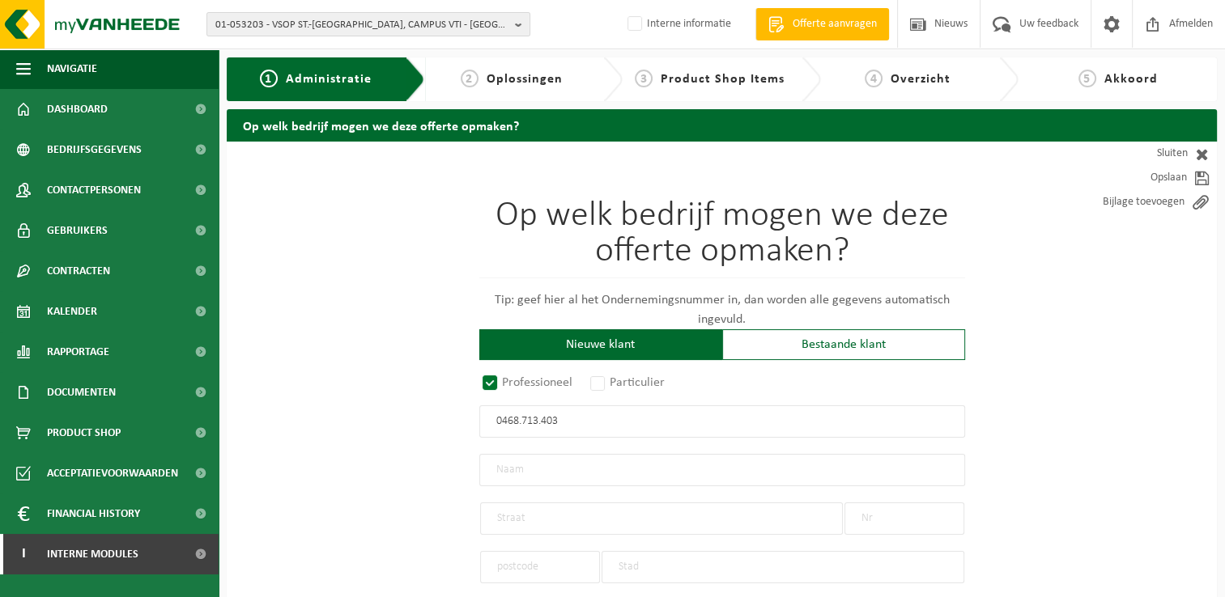
type input "VSOP [GEOGRAPHIC_DATA], CAMPUS VTI"
type input "BRUGGESTRAAT"
type input "14"
type input "8970"
type input "POPERINGE"
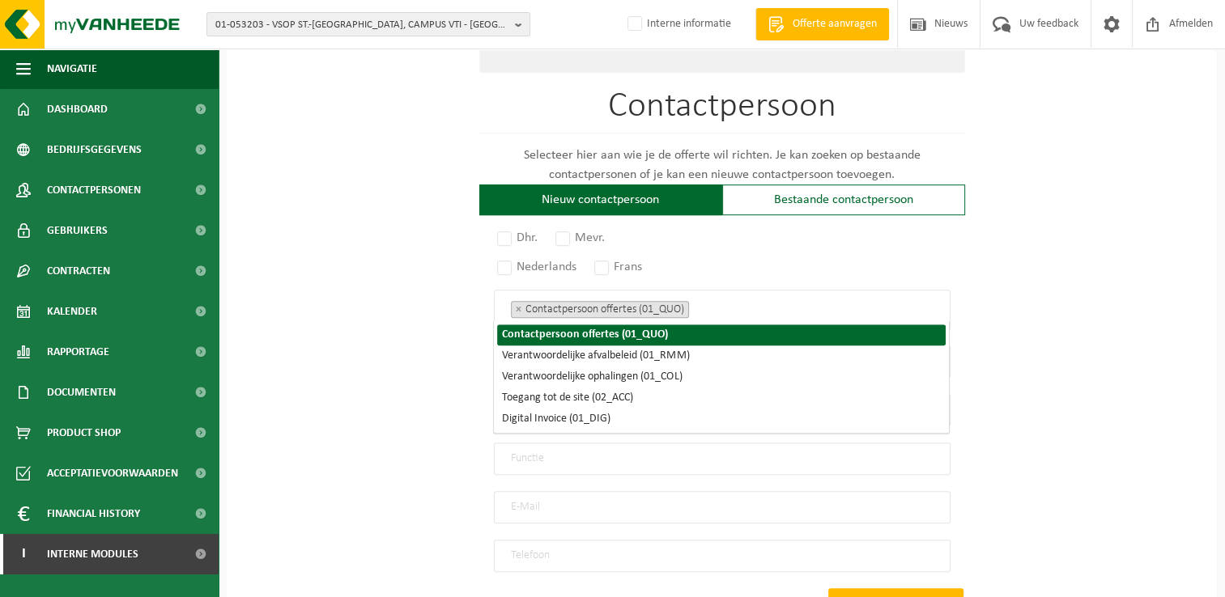
scroll to position [310, 0]
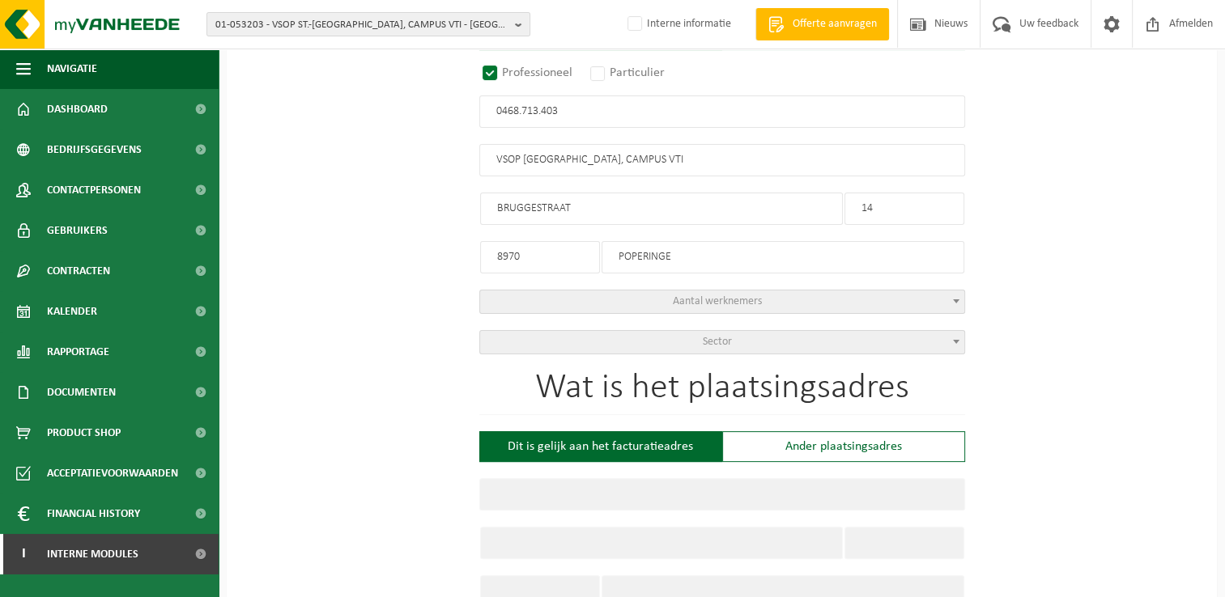
radio input "false"
select select
type input "VRIJ SECUNDAIR ONDERWIJS POPERINGE - SINT-BERTINUS VZW"
type input "BURGEMEESTER BERTENPLEIN"
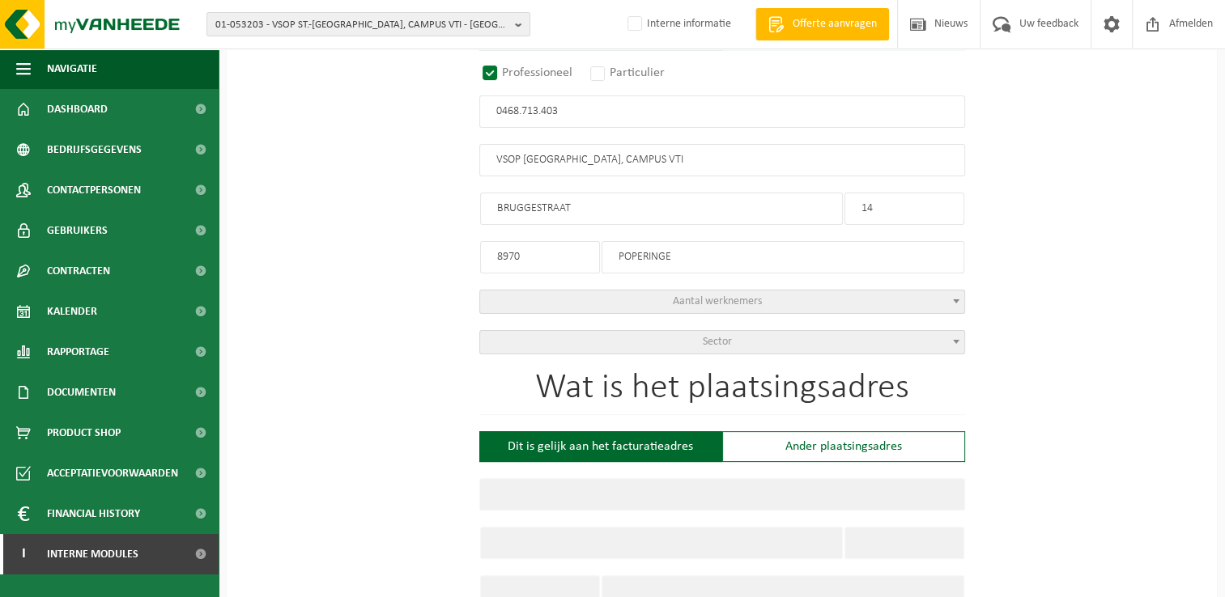
type input "32"
type input "8970"
type input "POPERINGE"
type input "2348724346"
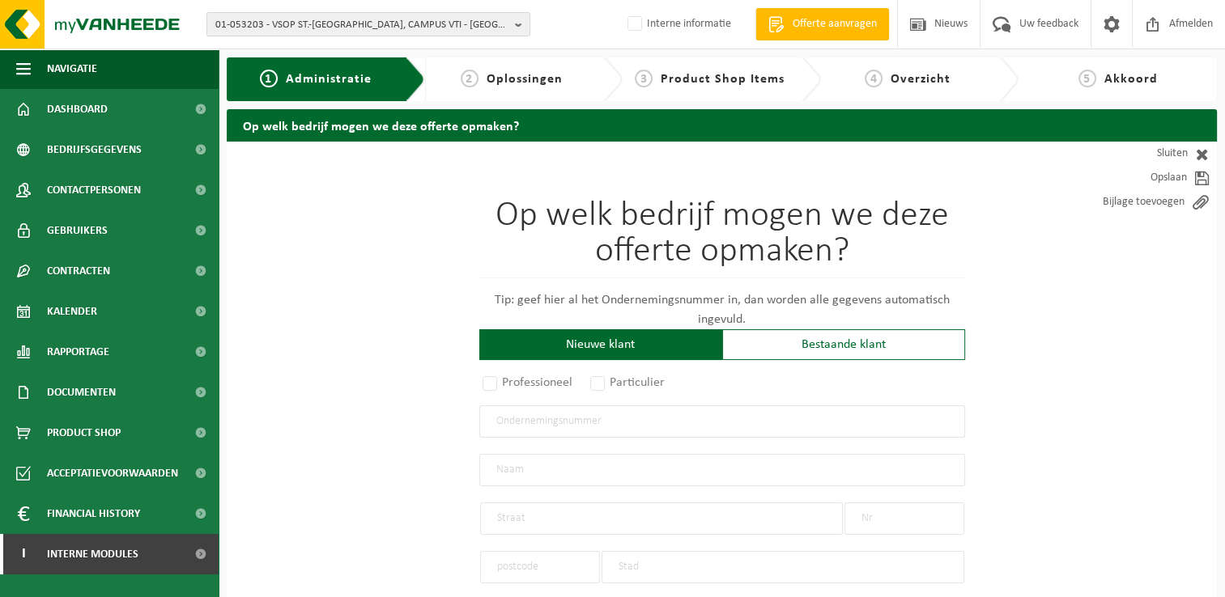
radio input "true"
select select "7235"
type input "0468.713.403"
type input "VSOP ST.-BERTINUS, CAMPUS VTI"
type input "BRUGGESTRAAT"
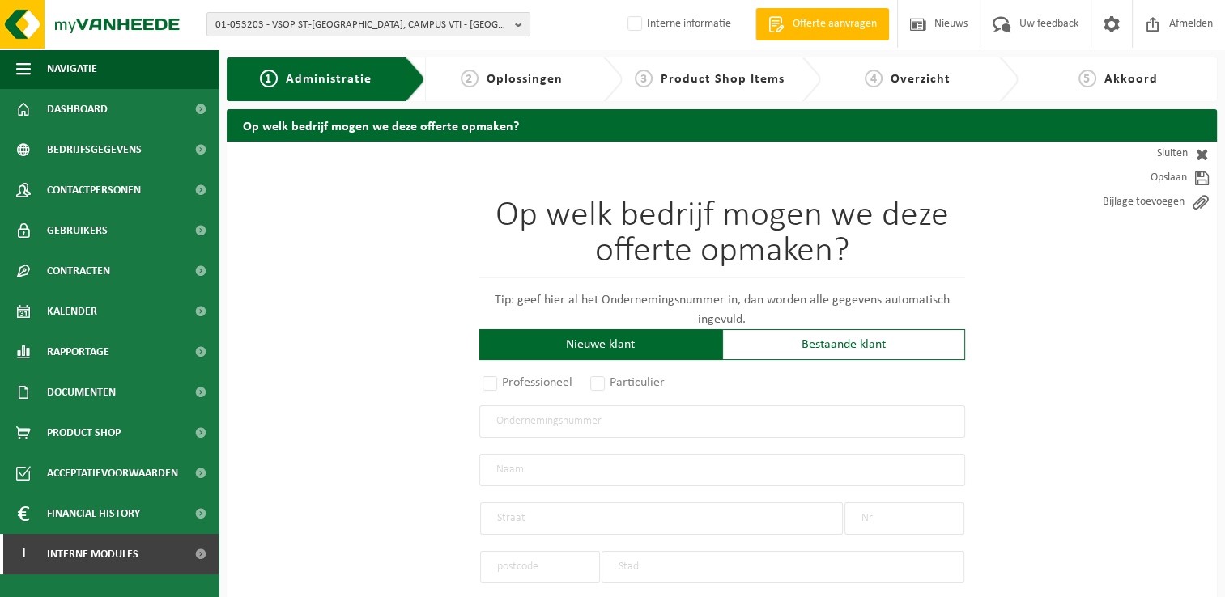
type input "14"
type input "8970"
type input "POPERINGE"
select select "1260"
type input "VSOP ST.-BERTINUS, CAMPUS VTI"
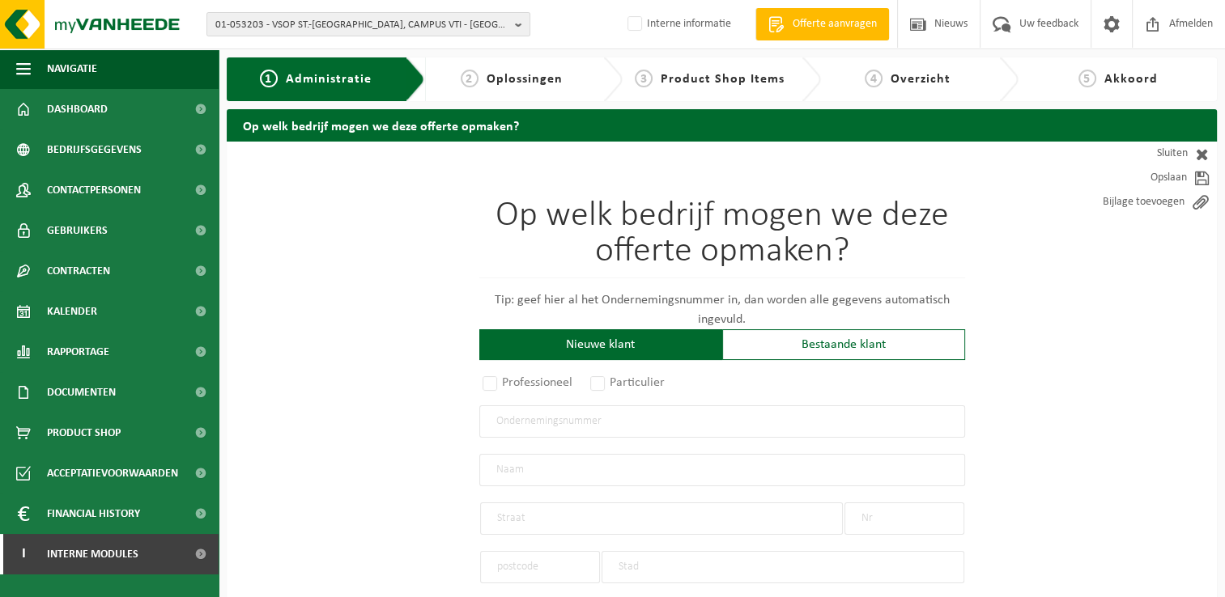
type input "BRUGGESTRAAT"
type input "14"
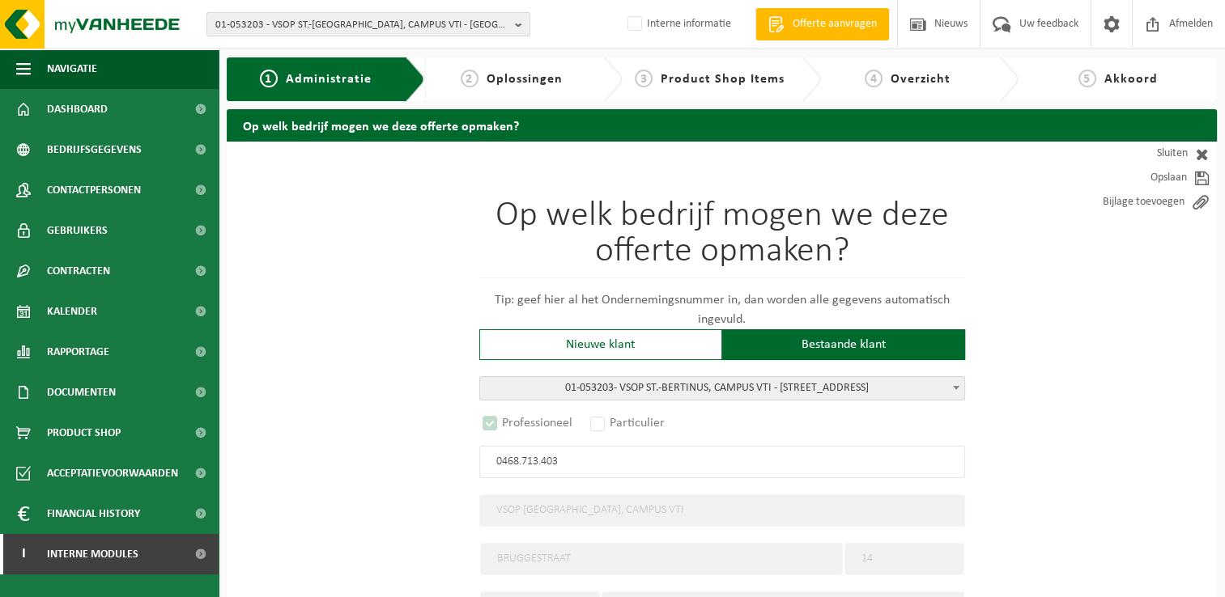
select select "D"
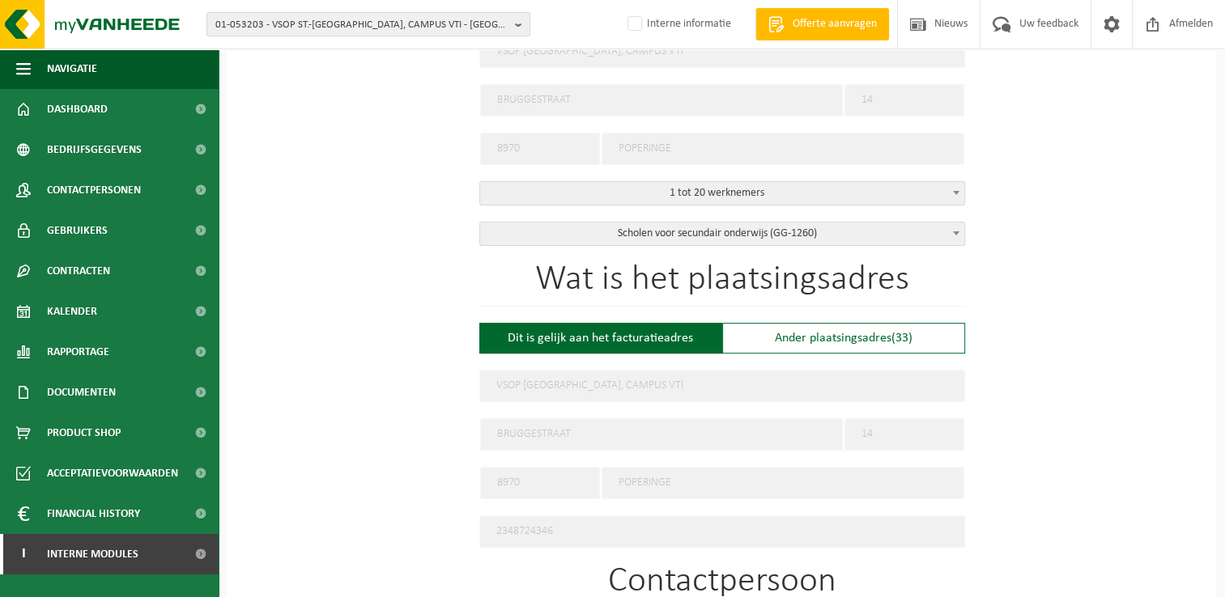
scroll to position [486, 0]
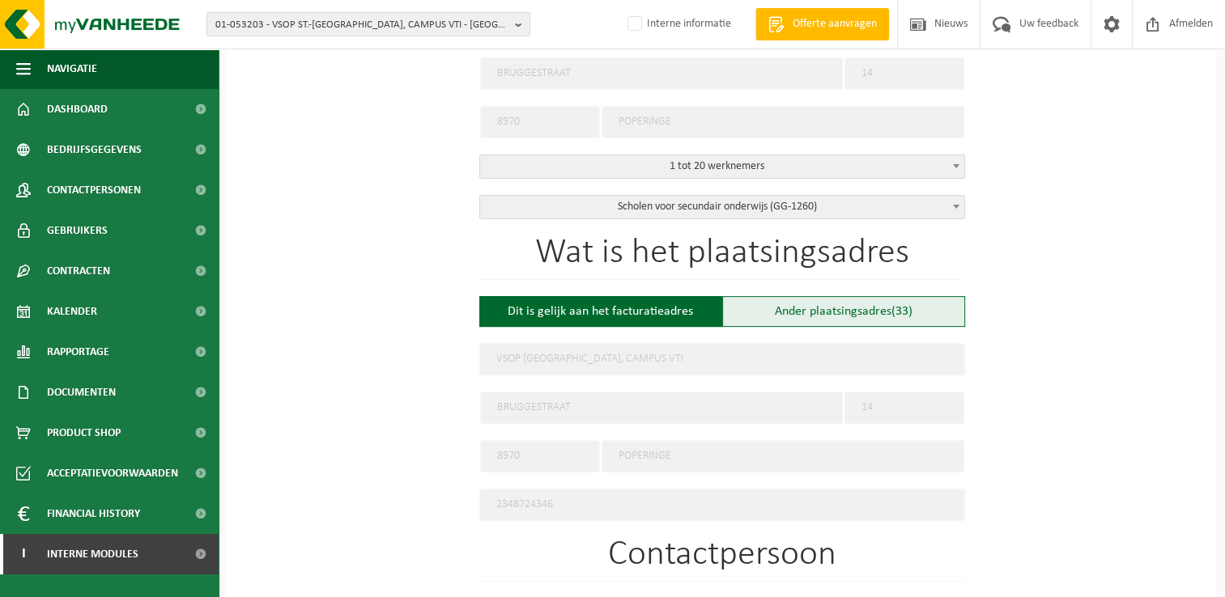
click at [845, 310] on form "Op welk bedrijf mogen we deze offerte opmaken? Tip: geef hier al het Ondernemin…" at bounding box center [722, 409] width 486 height 1506
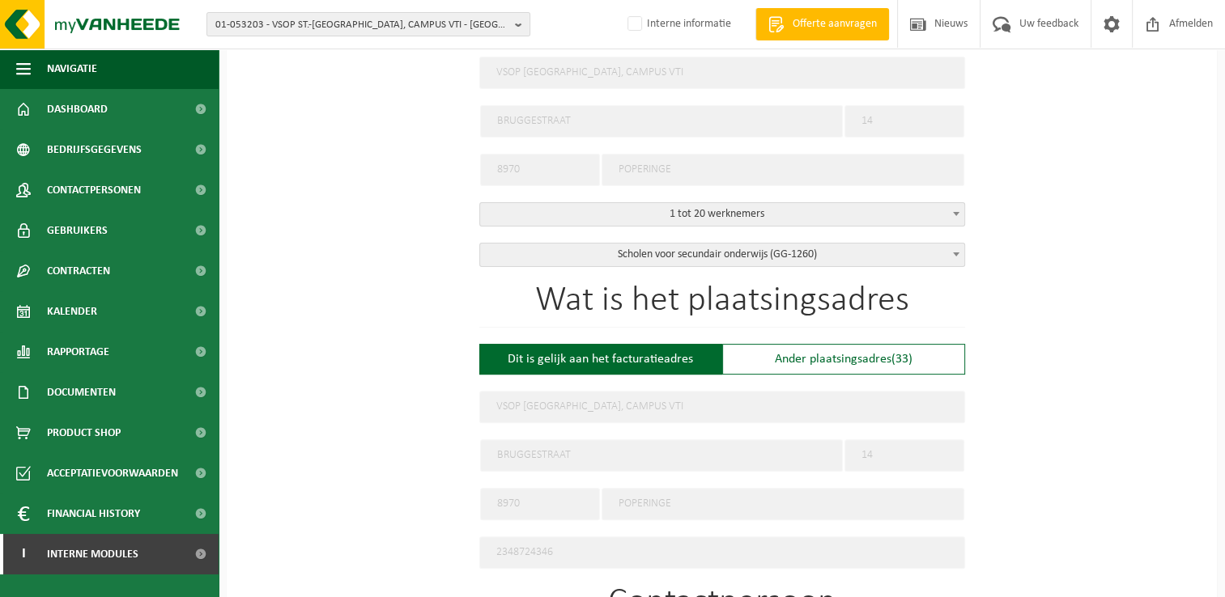
scroll to position [533, 0]
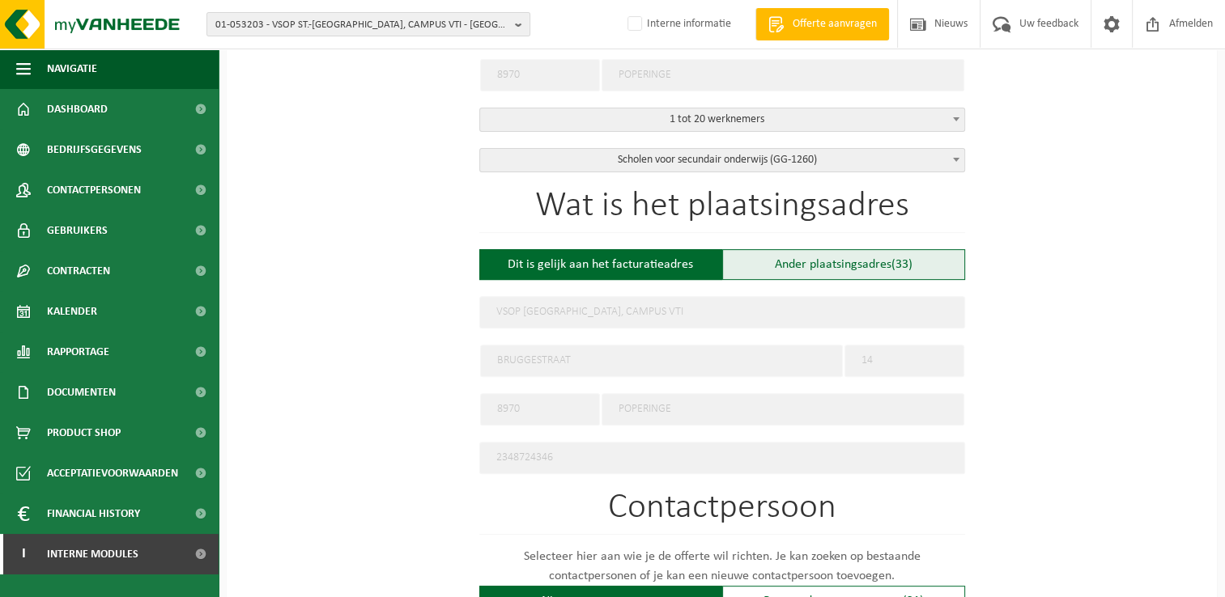
click at [829, 264] on div "Ander plaatsingsadres (33)" at bounding box center [843, 264] width 243 height 31
type input "Werf -"
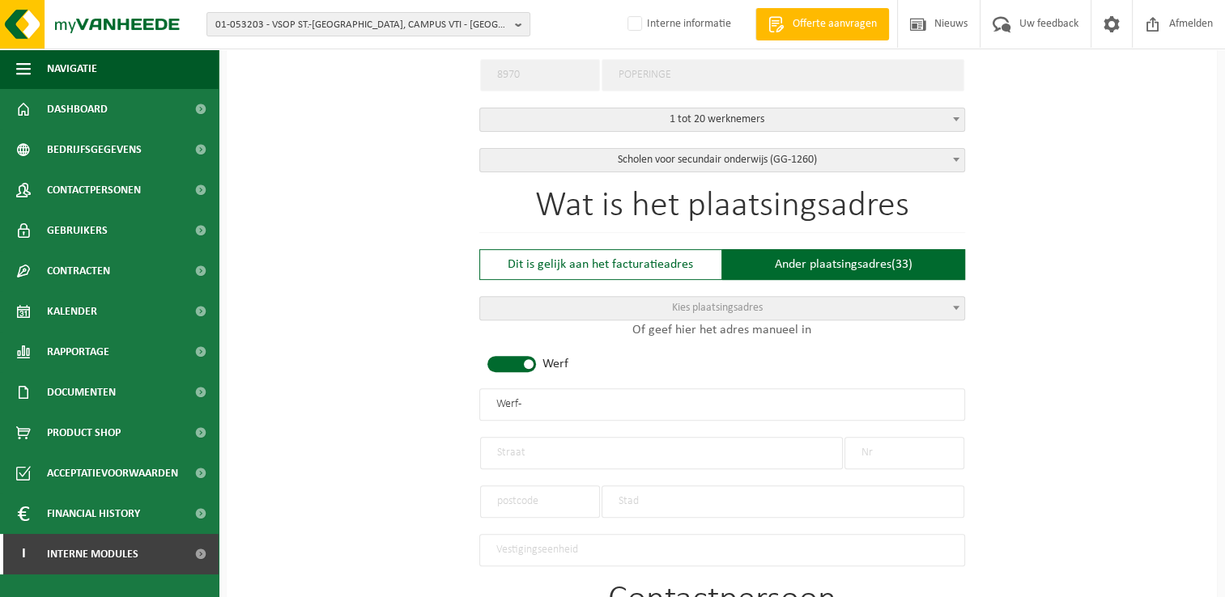
click at [533, 356] on span at bounding box center [511, 364] width 49 height 16
click at [576, 407] on input "text" at bounding box center [722, 404] width 486 height 32
type input "Campus 3 Benedictus"
click at [762, 453] on input "text" at bounding box center [661, 453] width 363 height 32
type input "Westouterstraat"
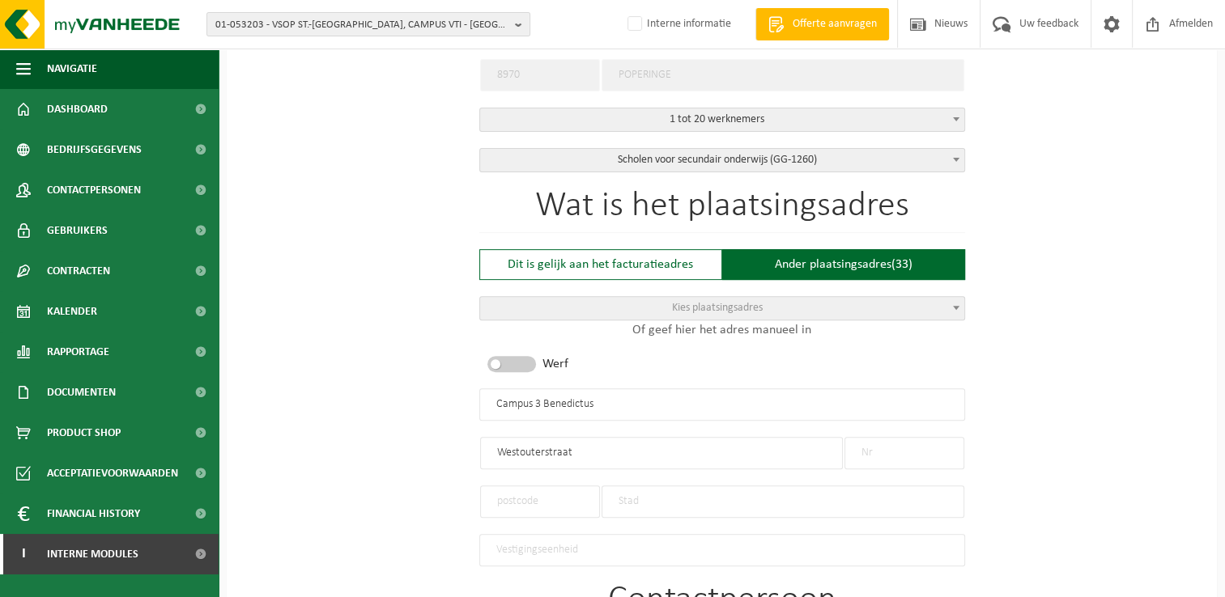
click at [930, 458] on input "text" at bounding box center [904, 453] width 120 height 32
type input "ZN"
click at [565, 498] on input "text" at bounding box center [540, 502] width 120 height 32
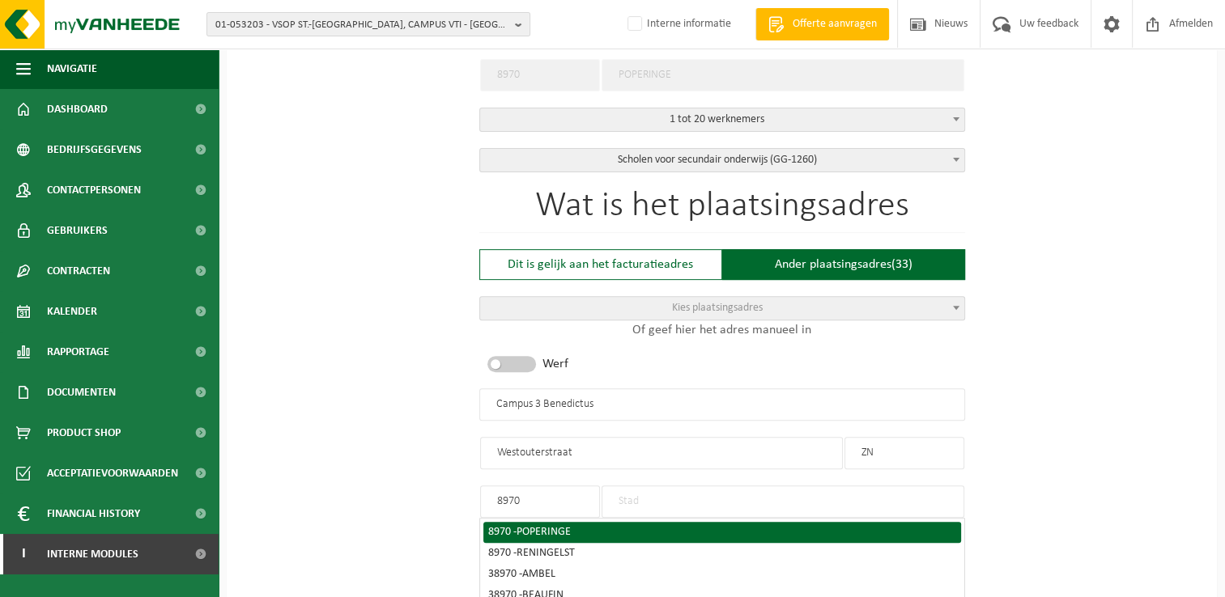
type input "8970"
click at [525, 529] on span "POPERINGE" at bounding box center [543, 532] width 54 height 12
type input "POPERINGE"
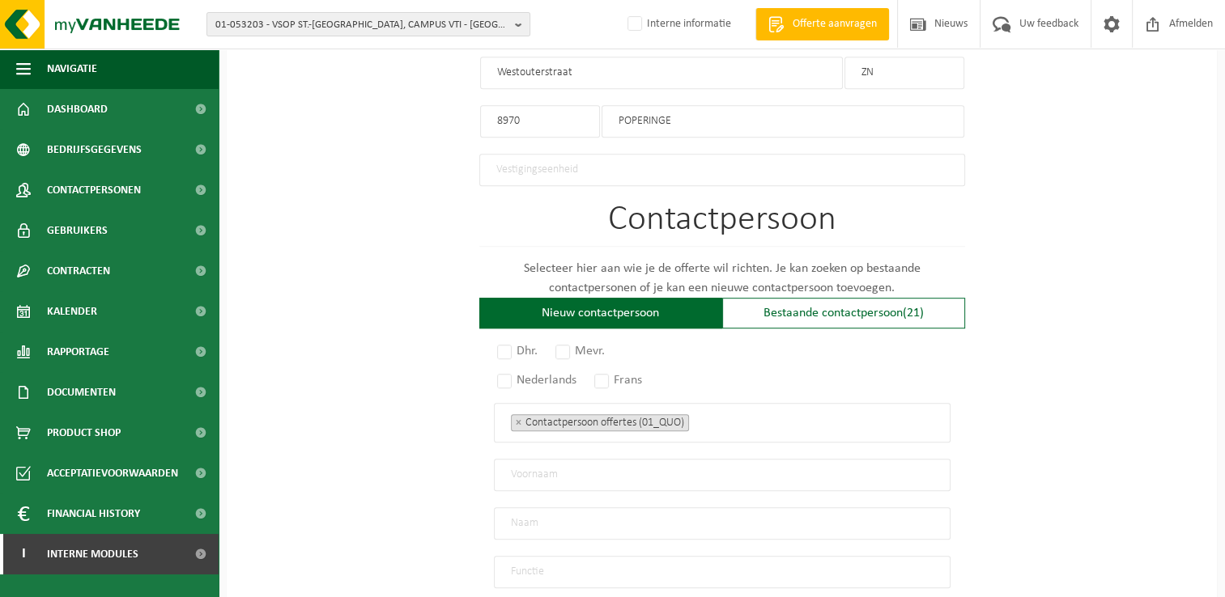
scroll to position [937, 0]
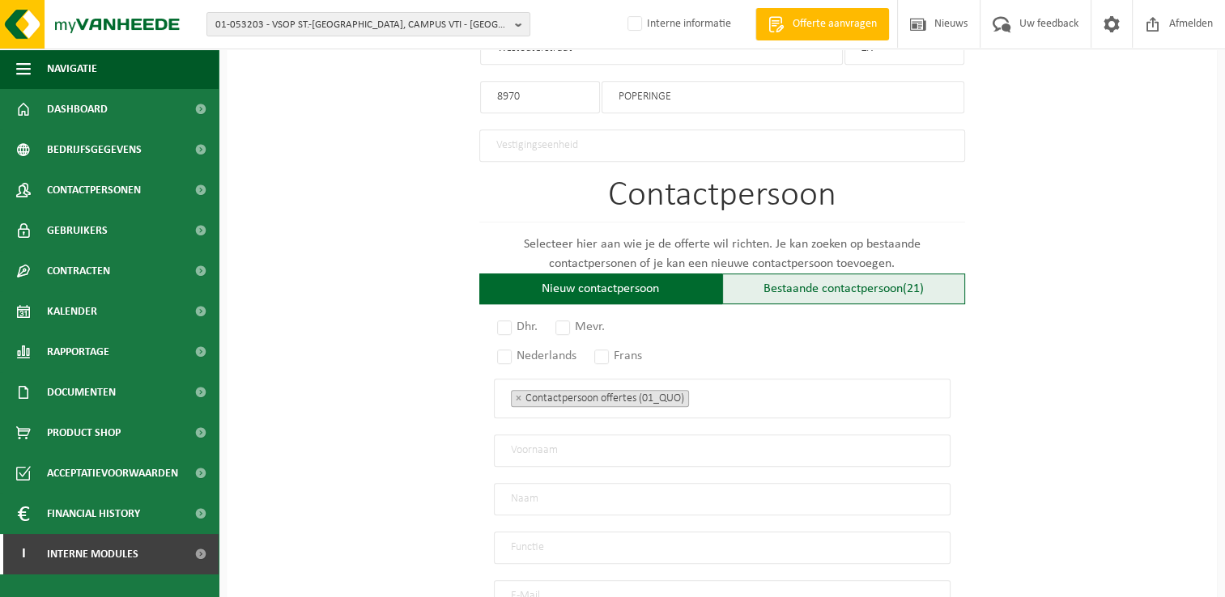
click at [789, 283] on div "Bestaande contactpersoon (21)" at bounding box center [843, 289] width 243 height 31
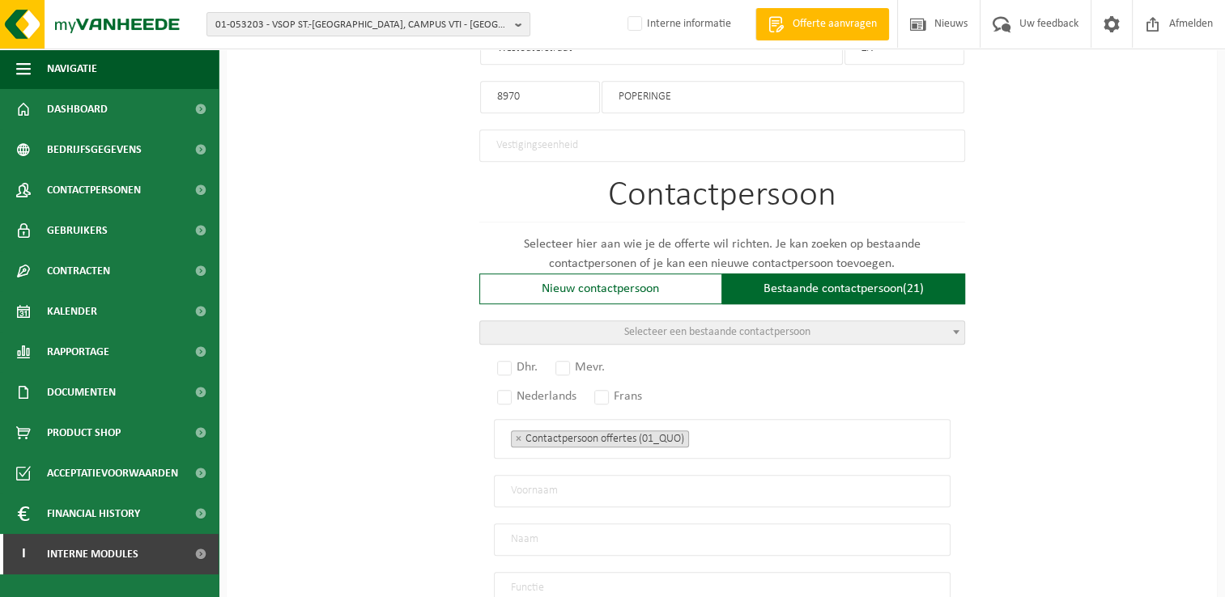
click at [845, 324] on span "Selecteer een bestaande contactpersoon" at bounding box center [722, 332] width 484 height 23
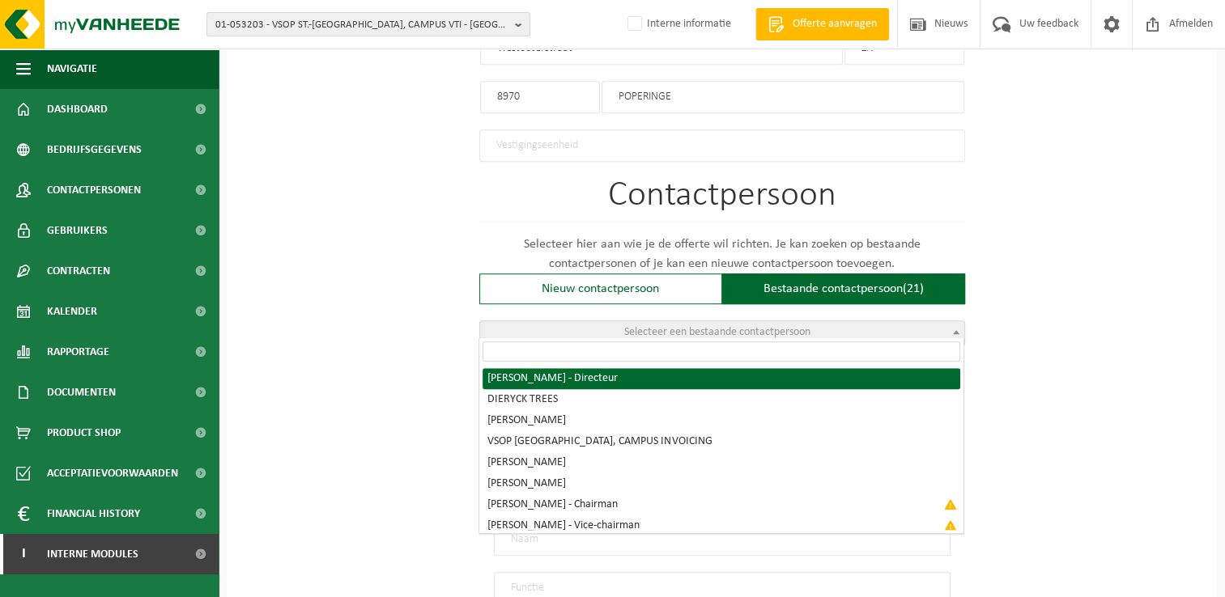
click at [751, 346] on input "search" at bounding box center [721, 352] width 478 height 20
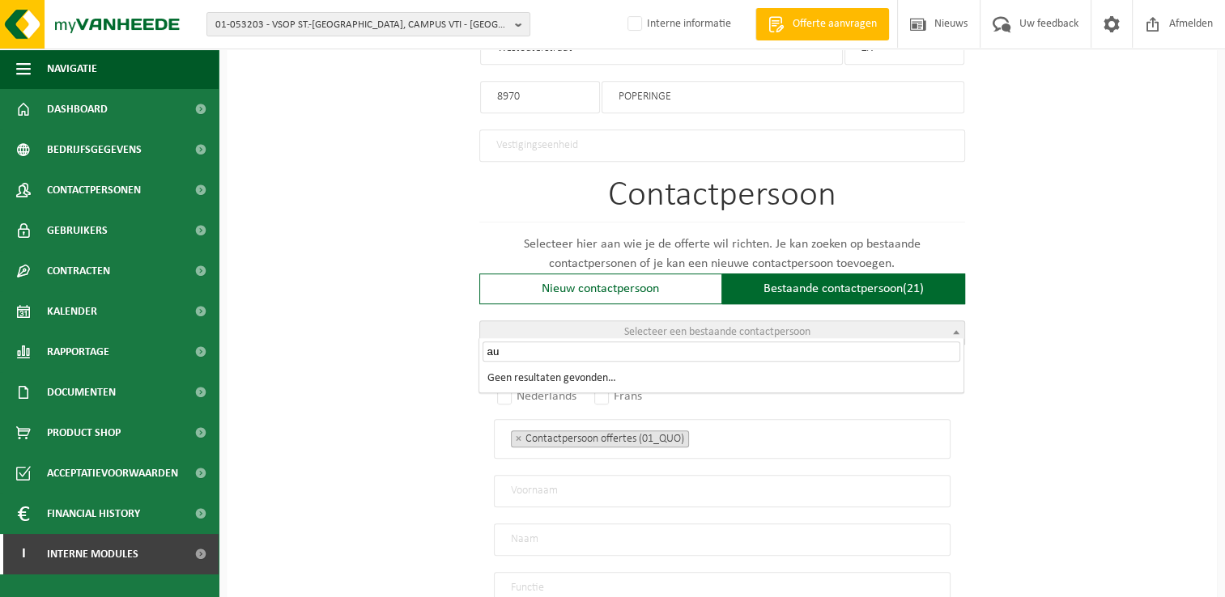
type input "a"
type input "Lauriane"
click at [619, 287] on div "Nieuw contactpersoon" at bounding box center [600, 289] width 243 height 31
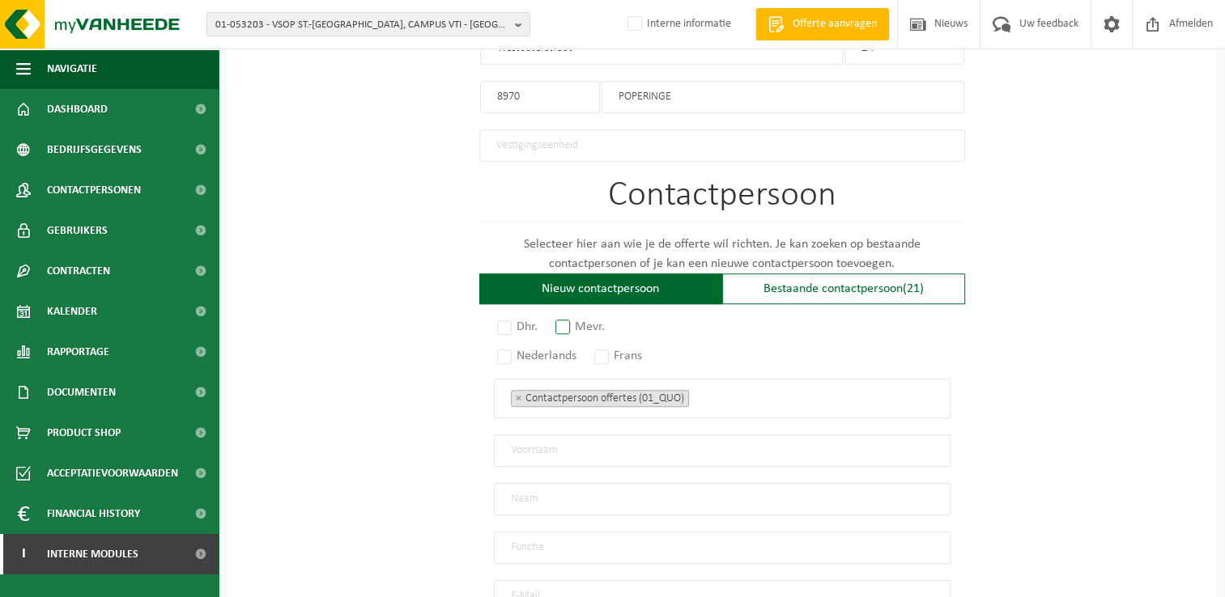
click at [563, 319] on label "Mevr." at bounding box center [580, 327] width 57 height 23
radio input "true"
click at [508, 346] on label "Nederlands" at bounding box center [537, 356] width 87 height 23
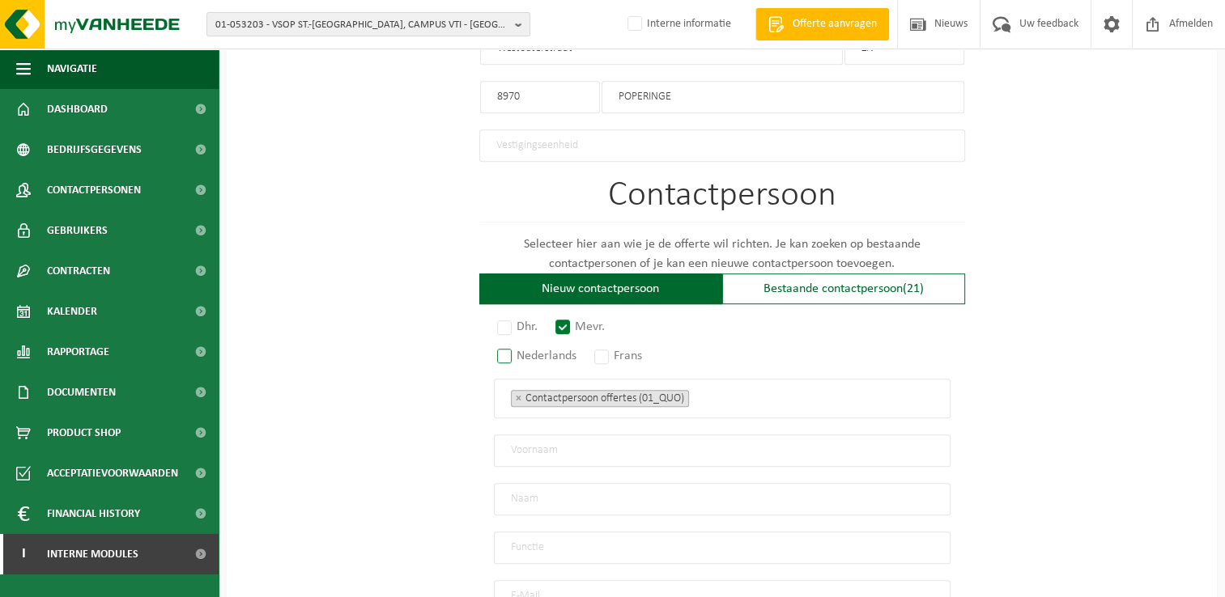
radio input "true"
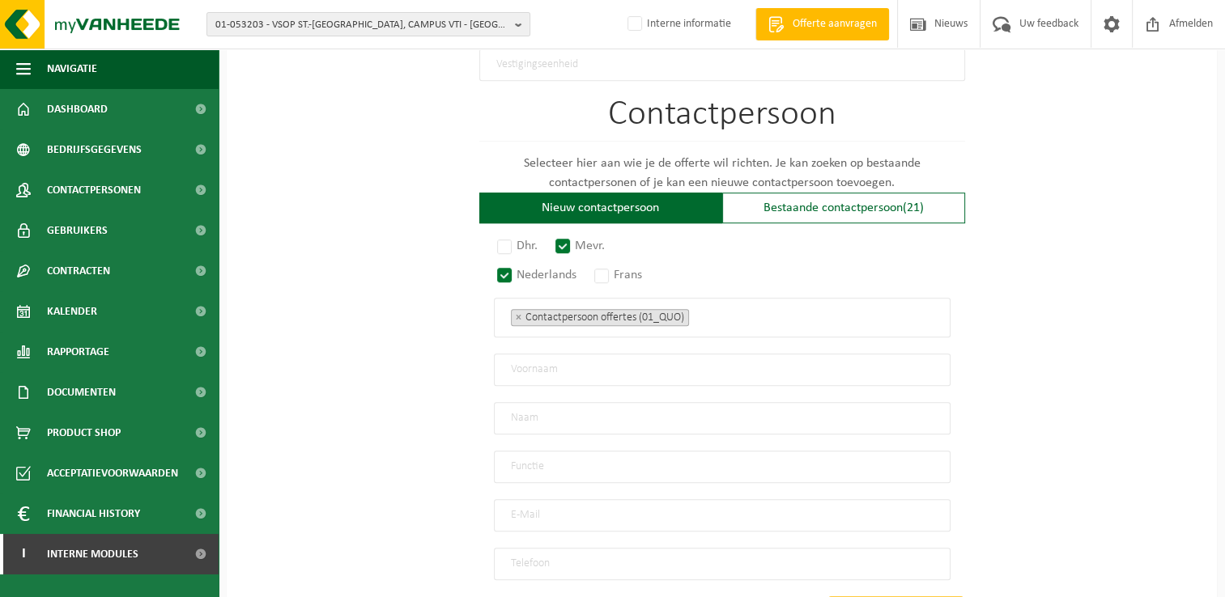
click at [596, 364] on input "text" at bounding box center [722, 370] width 456 height 32
type input "Lauriane"
click at [627, 402] on input "text" at bounding box center [722, 418] width 456 height 32
type input "Laheye"
click at [647, 460] on input "text" at bounding box center [722, 467] width 456 height 32
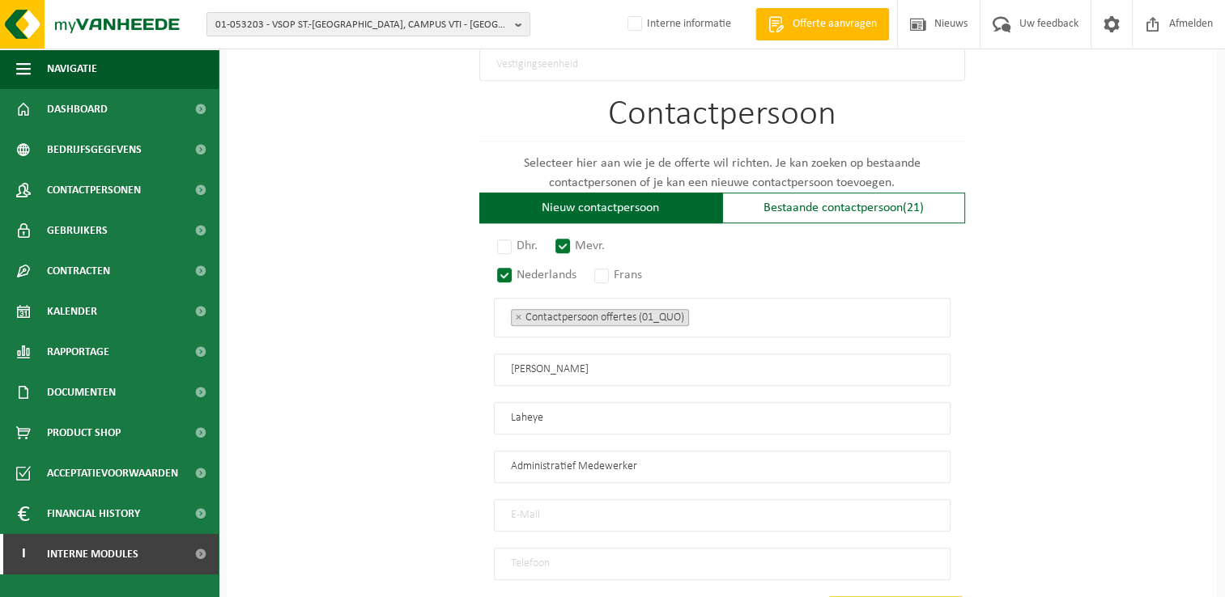
type input "Administratief Medewerker"
click at [641, 512] on input "email" at bounding box center [722, 515] width 456 height 32
click at [737, 504] on input "email" at bounding box center [722, 515] width 456 height 32
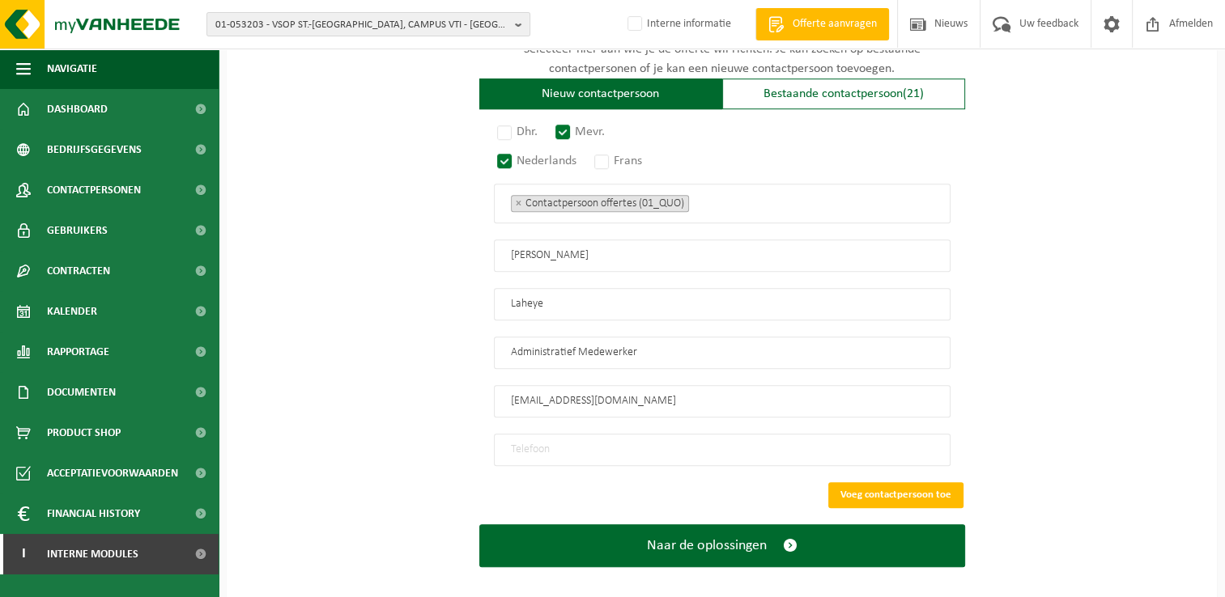
scroll to position [1138, 0]
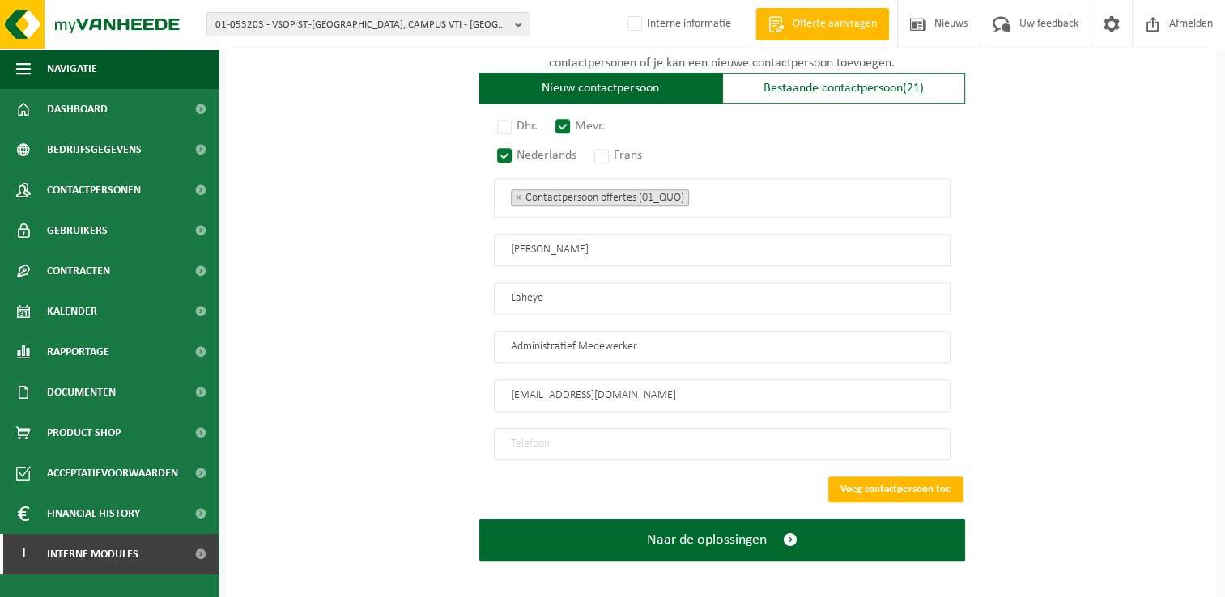
type input "lauriane.laheye@bcpop.be"
click at [641, 430] on input "tel" at bounding box center [722, 444] width 456 height 32
type input "+32 57 30 92 06"
click at [927, 478] on button "Voeg contactpersoon toe" at bounding box center [895, 490] width 135 height 26
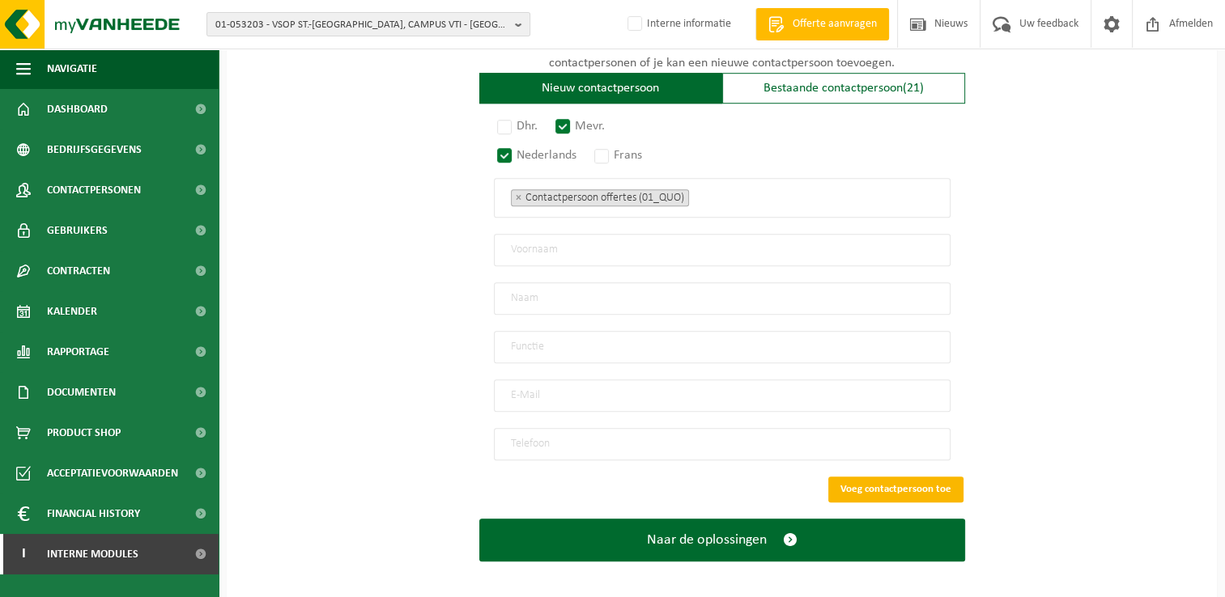
scroll to position [860, 0]
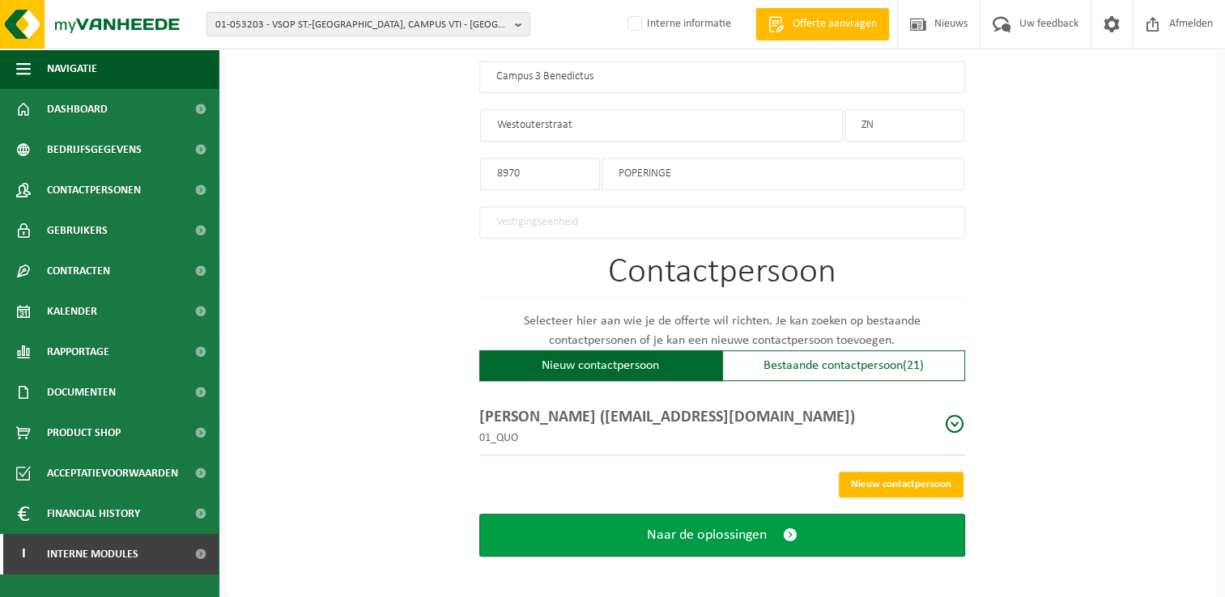
click at [793, 528] on span "submit" at bounding box center [790, 535] width 15 height 17
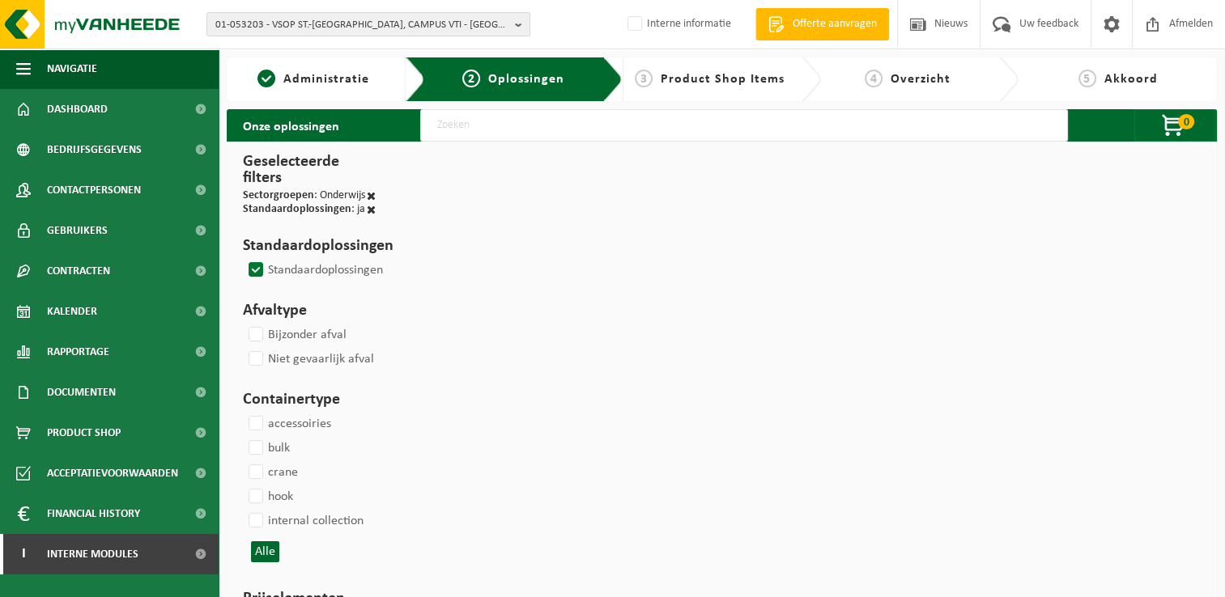
click at [250, 265] on label "Standaardoplossingen" at bounding box center [314, 270] width 138 height 24
click at [243, 258] on input "Standaardoplossingen" at bounding box center [242, 257] width 1 height 1
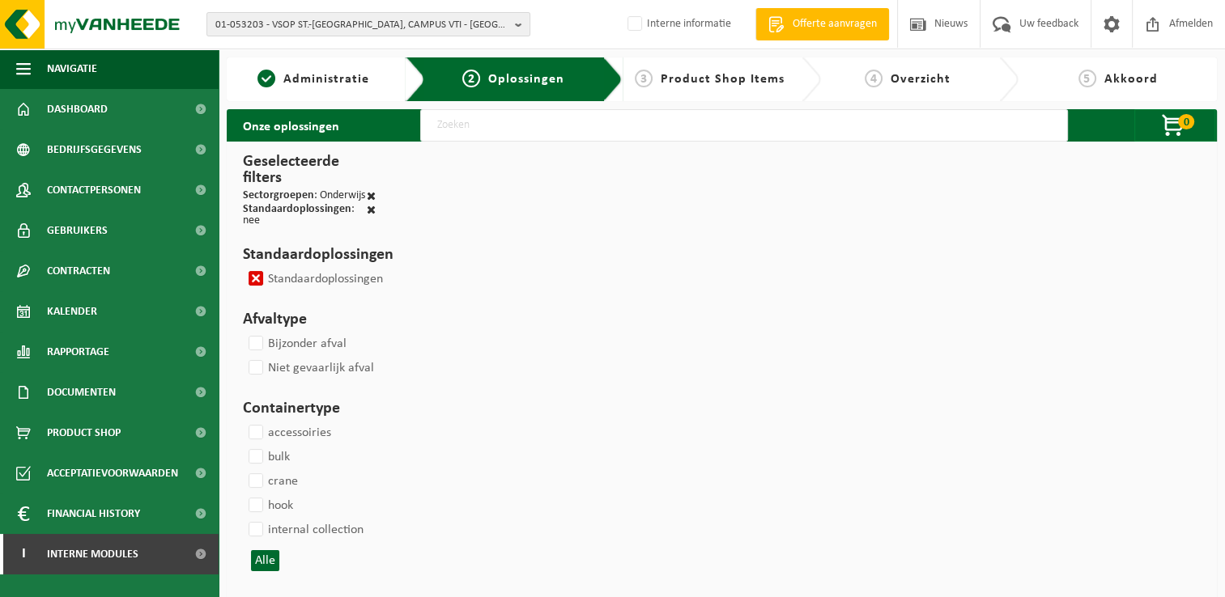
click at [255, 279] on label "Standaardoplossingen" at bounding box center [314, 279] width 138 height 24
click at [243, 267] on input "Standaardoplossingen" at bounding box center [242, 266] width 1 height 1
checkbox input "false"
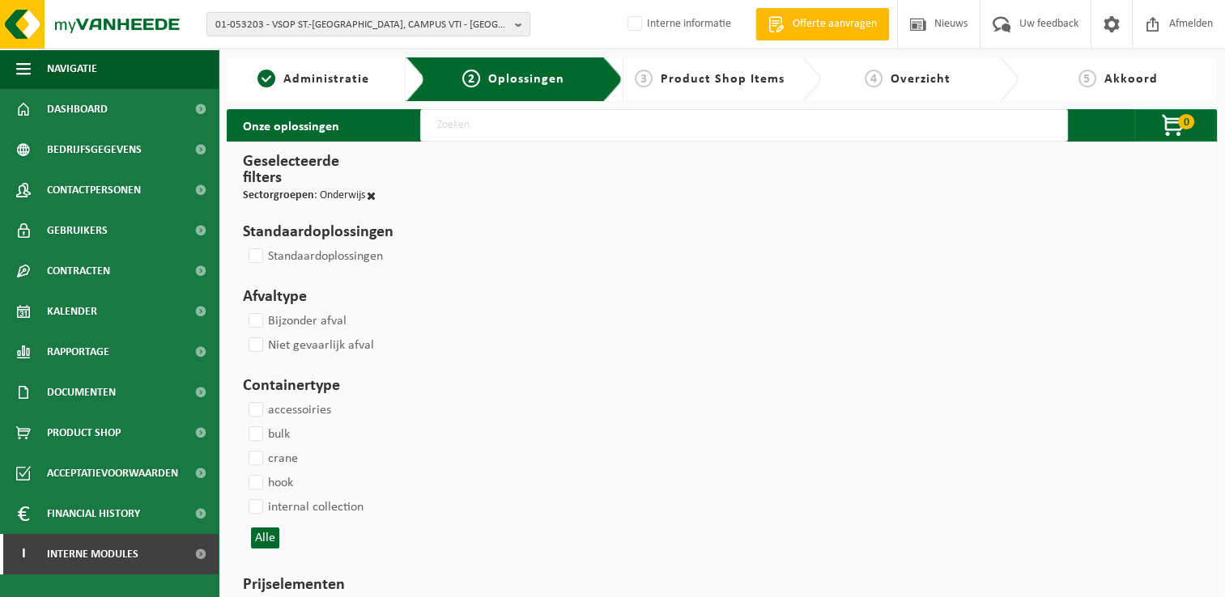
click at [544, 123] on input "text" at bounding box center [743, 125] width 647 height 32
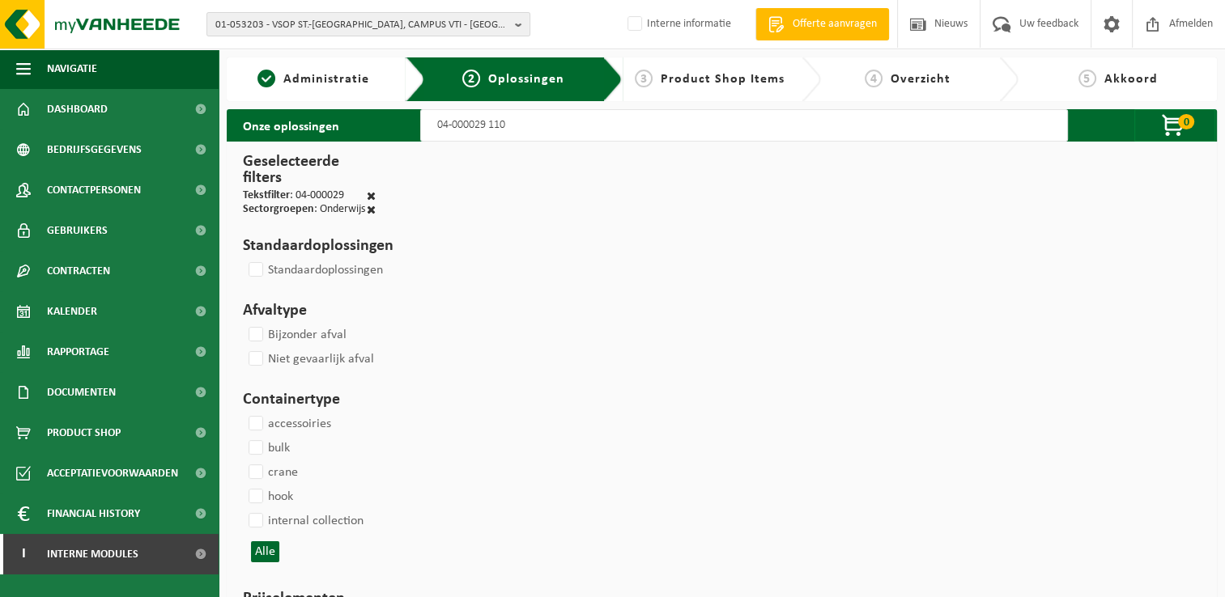
type input "04-000029 1100"
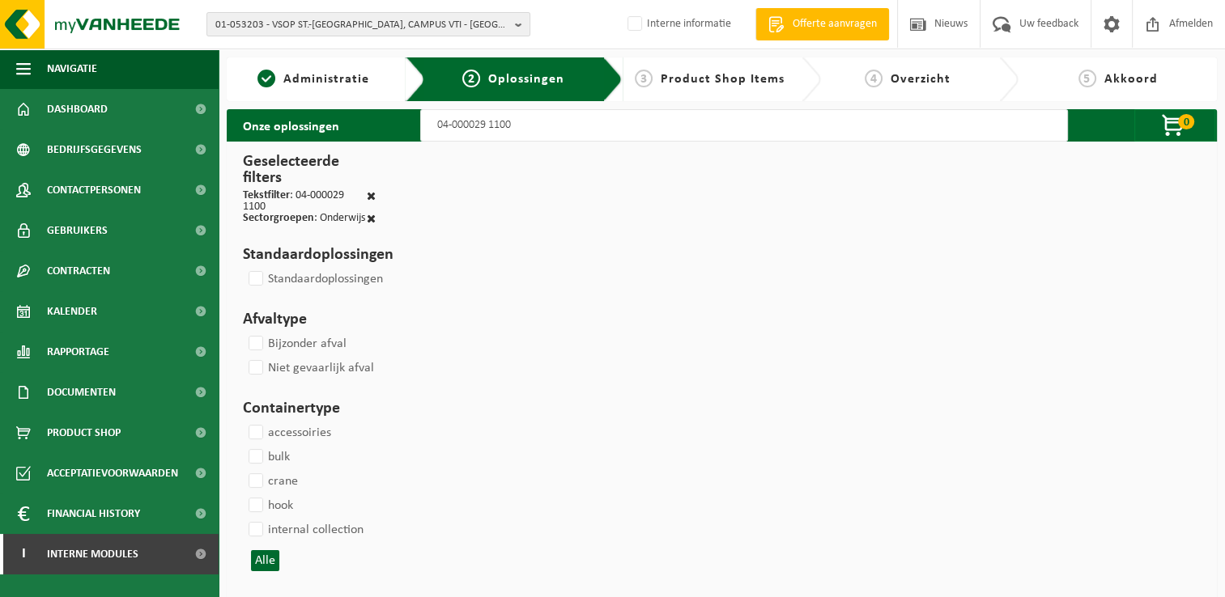
select select
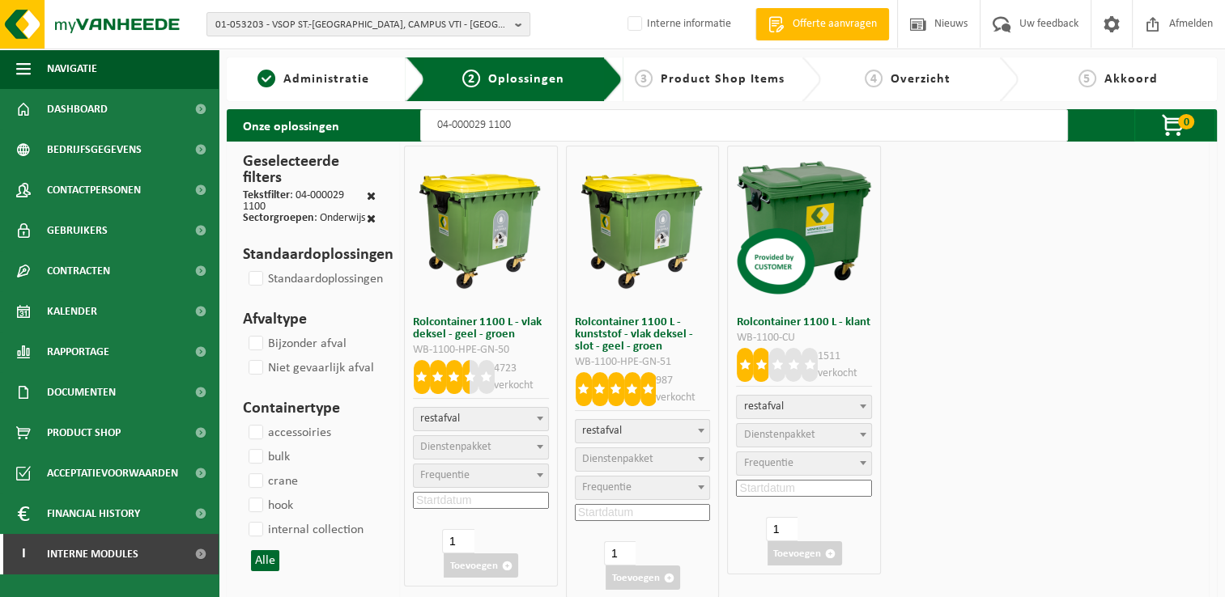
select select
select select "2"
select select
select select "2"
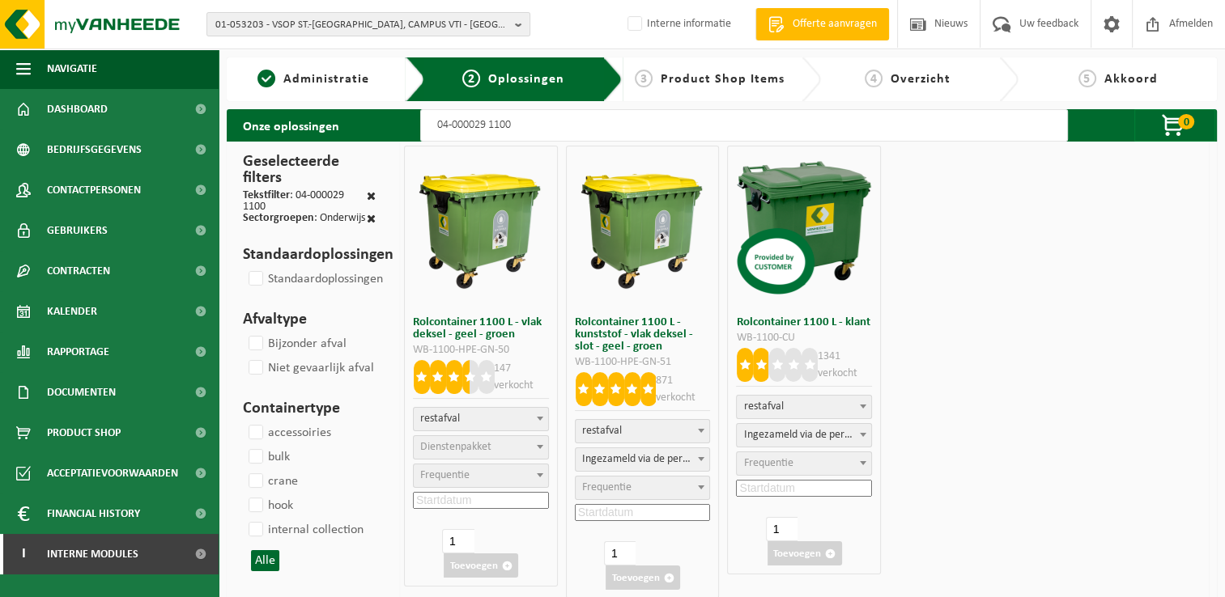
select select
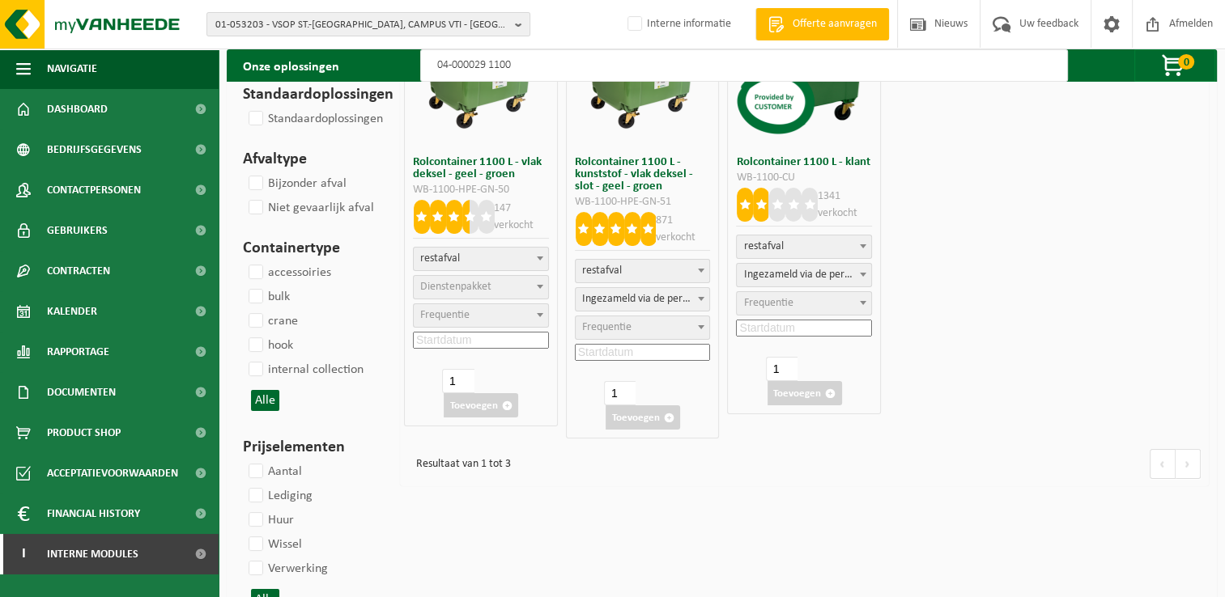
scroll to position [162, 0]
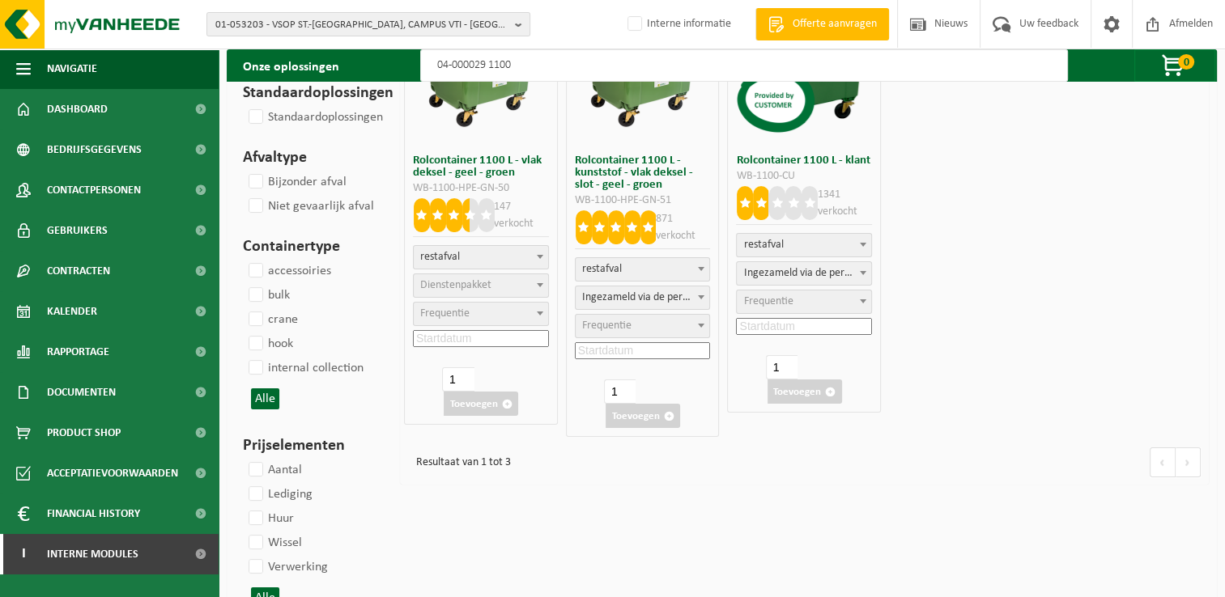
type input "04-000029 1100"
click at [447, 279] on span "Dienstenpakket" at bounding box center [455, 285] width 71 height 12
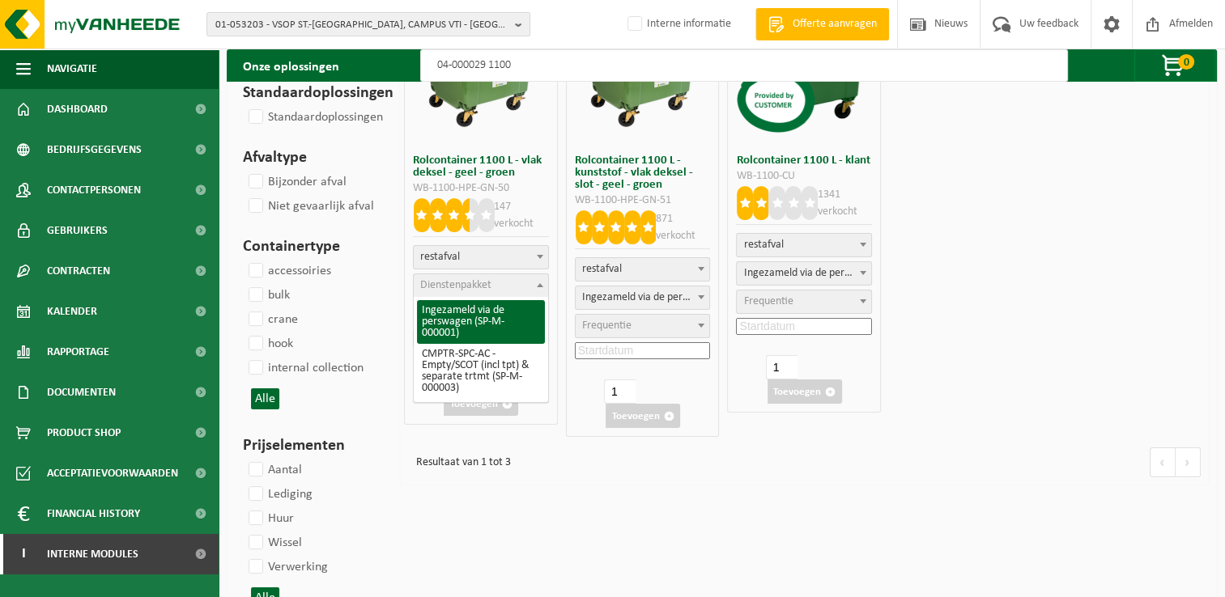
select select "2"
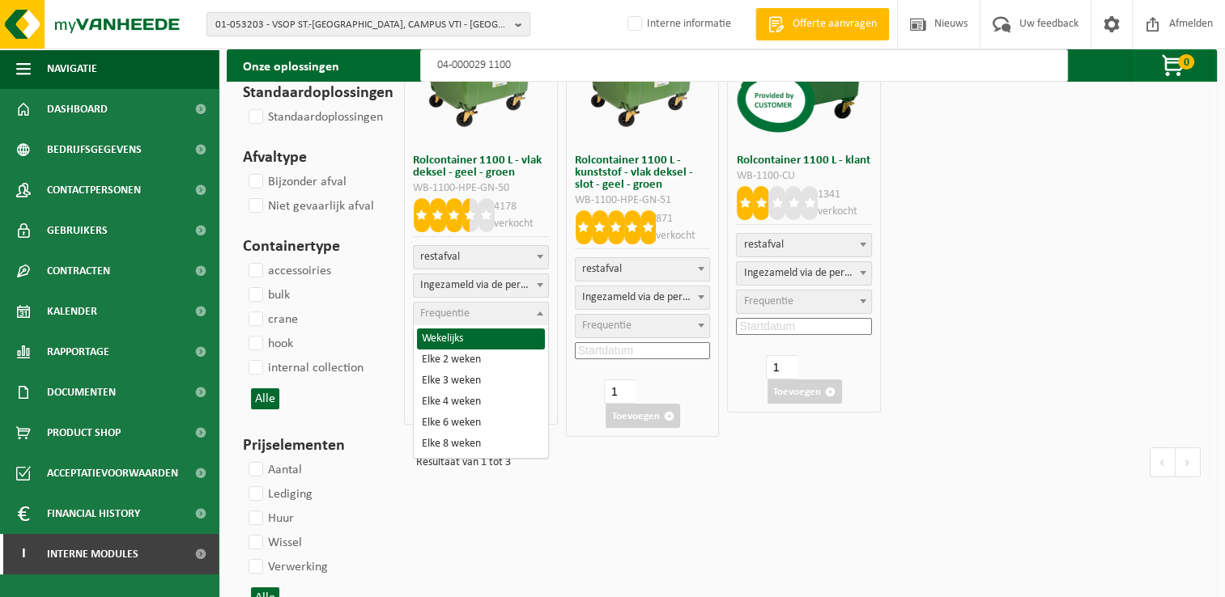
click at [462, 310] on span "Frequentie" at bounding box center [444, 314] width 49 height 12
select select "8"
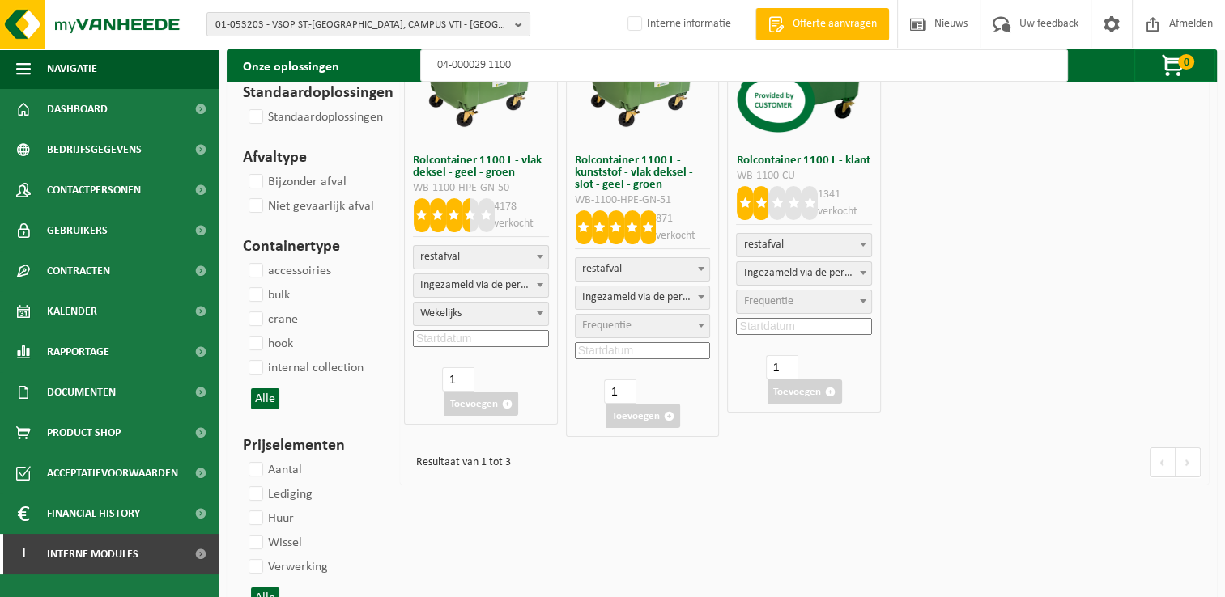
click at [472, 340] on input at bounding box center [481, 338] width 136 height 17
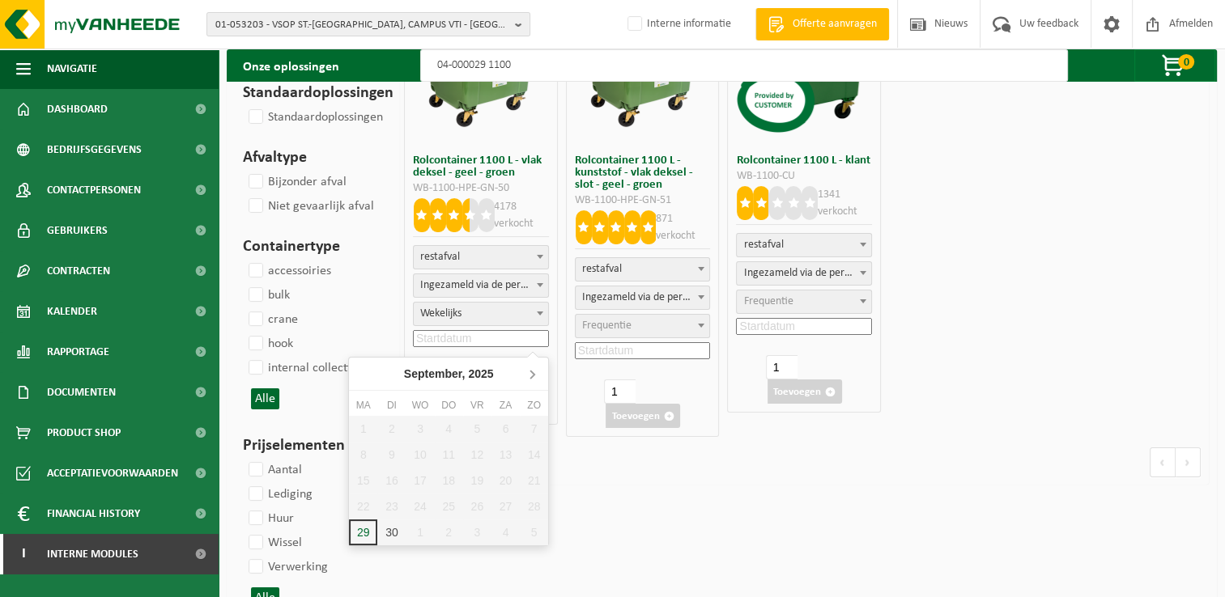
click at [533, 369] on icon at bounding box center [532, 374] width 26 height 26
click at [363, 448] on div "6" at bounding box center [363, 455] width 28 height 26
type input "[DATE]"
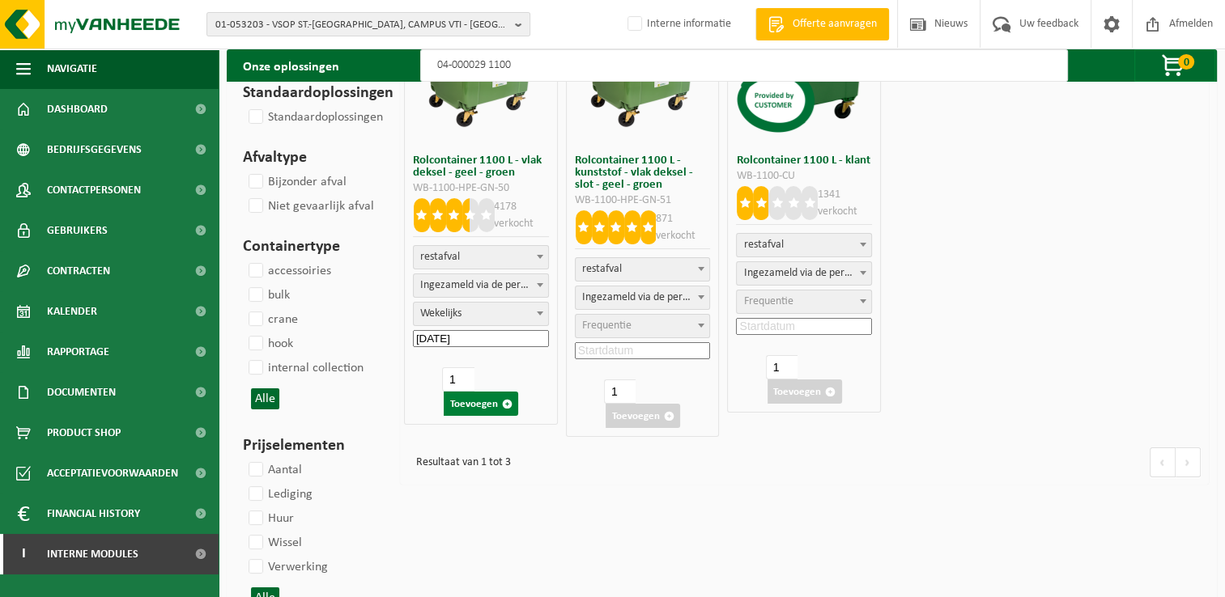
click at [482, 405] on button "Toevoegen" at bounding box center [481, 404] width 74 height 24
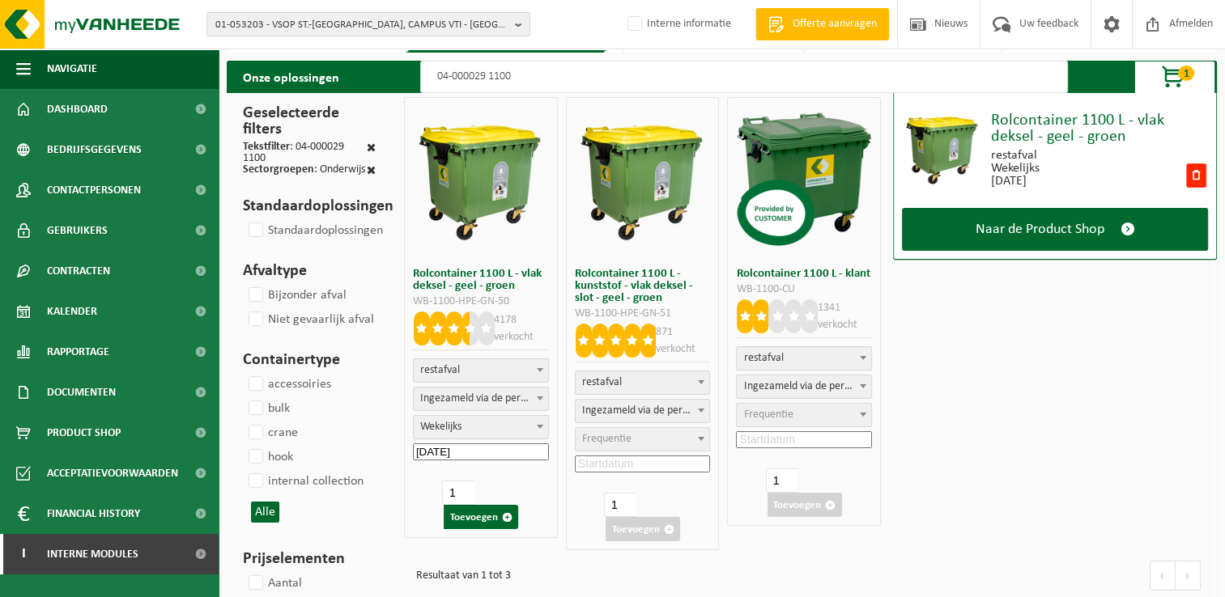
scroll to position [0, 0]
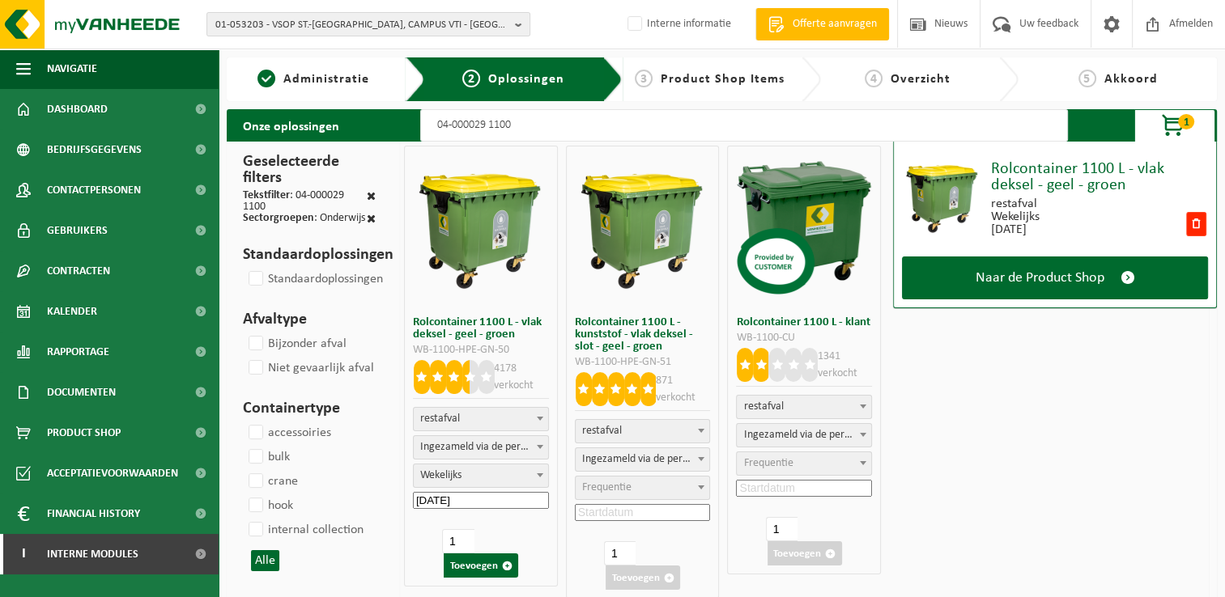
click at [704, 79] on span "Product Shop Items" at bounding box center [722, 79] width 124 height 13
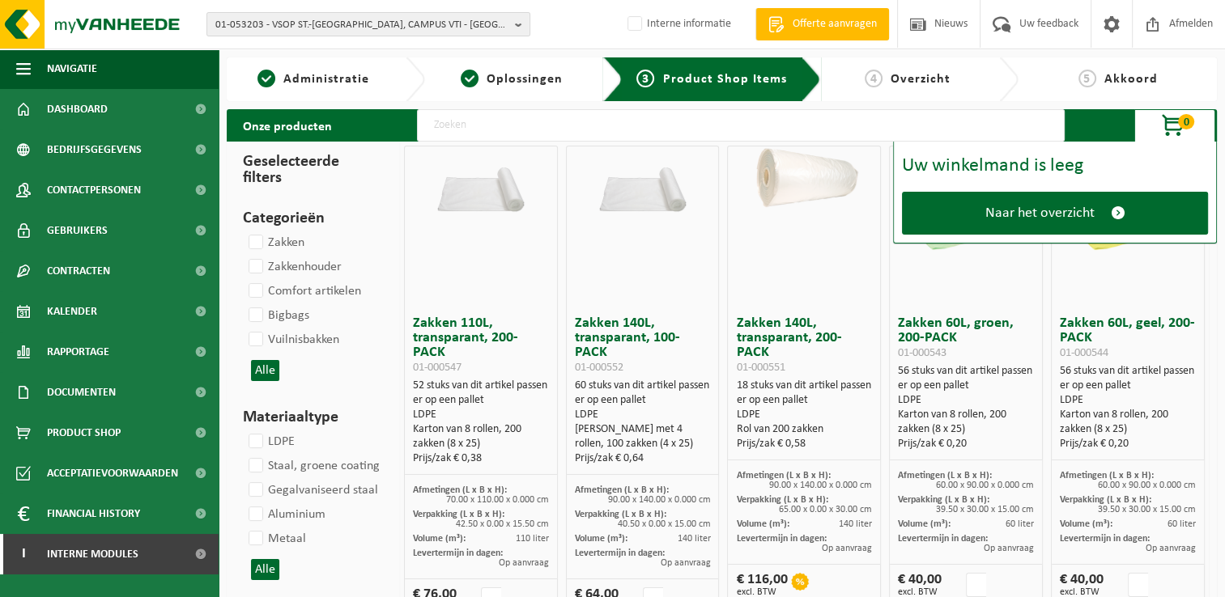
click at [912, 79] on span "Overzicht" at bounding box center [920, 79] width 60 height 13
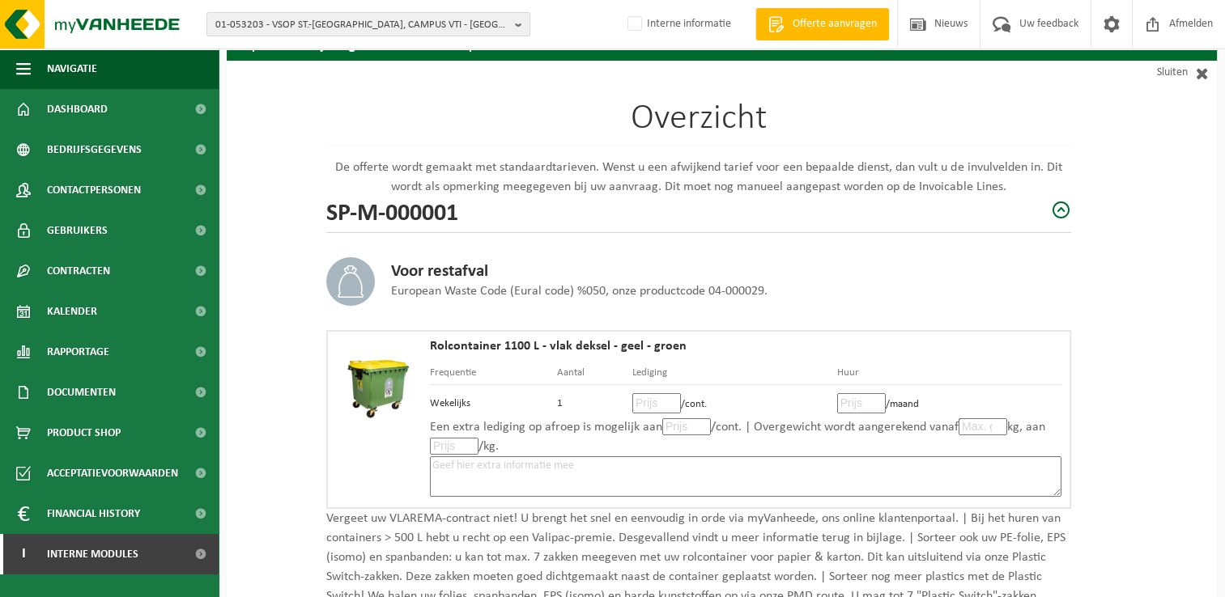
scroll to position [162, 0]
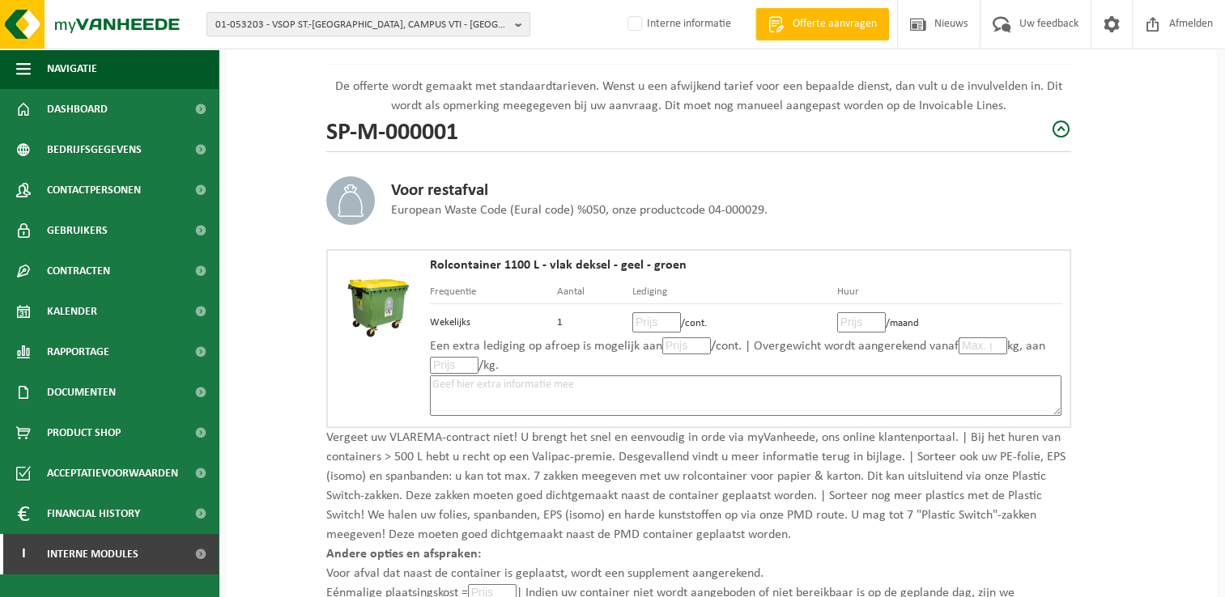
click at [652, 326] on input "number" at bounding box center [656, 322] width 49 height 20
type input "30"
type input "30.80"
click at [850, 316] on input "number" at bounding box center [861, 322] width 49 height 20
type input "5"
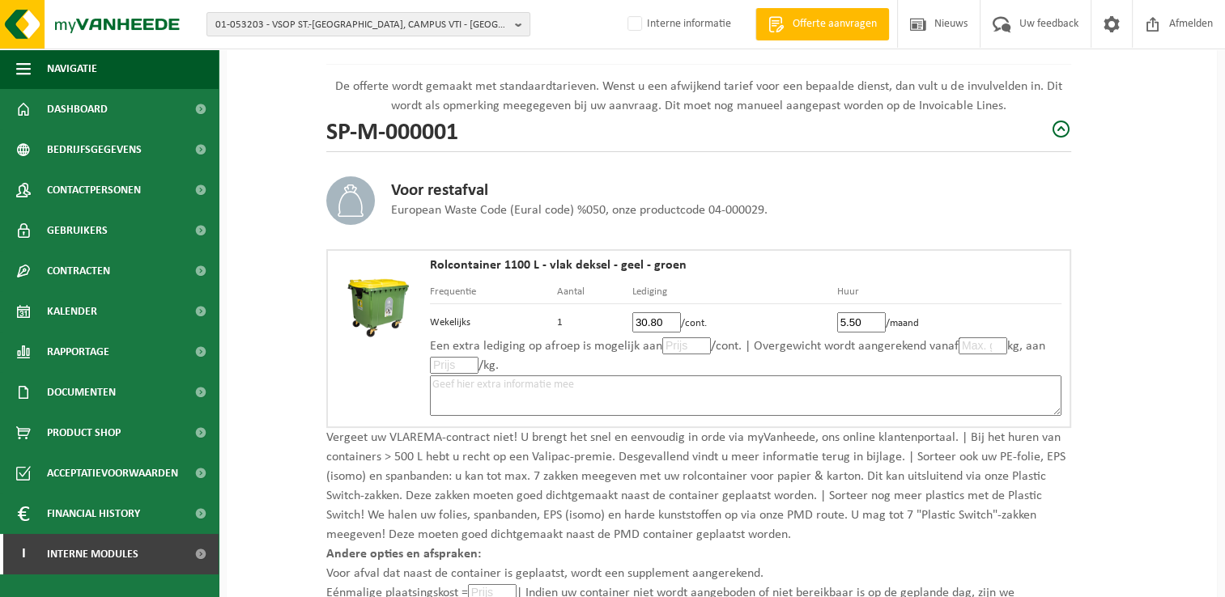
type input "5.50"
click at [681, 348] on input "number" at bounding box center [686, 346] width 49 height 17
type input "30"
type input "30.80"
click at [440, 363] on input "number" at bounding box center [454, 365] width 49 height 17
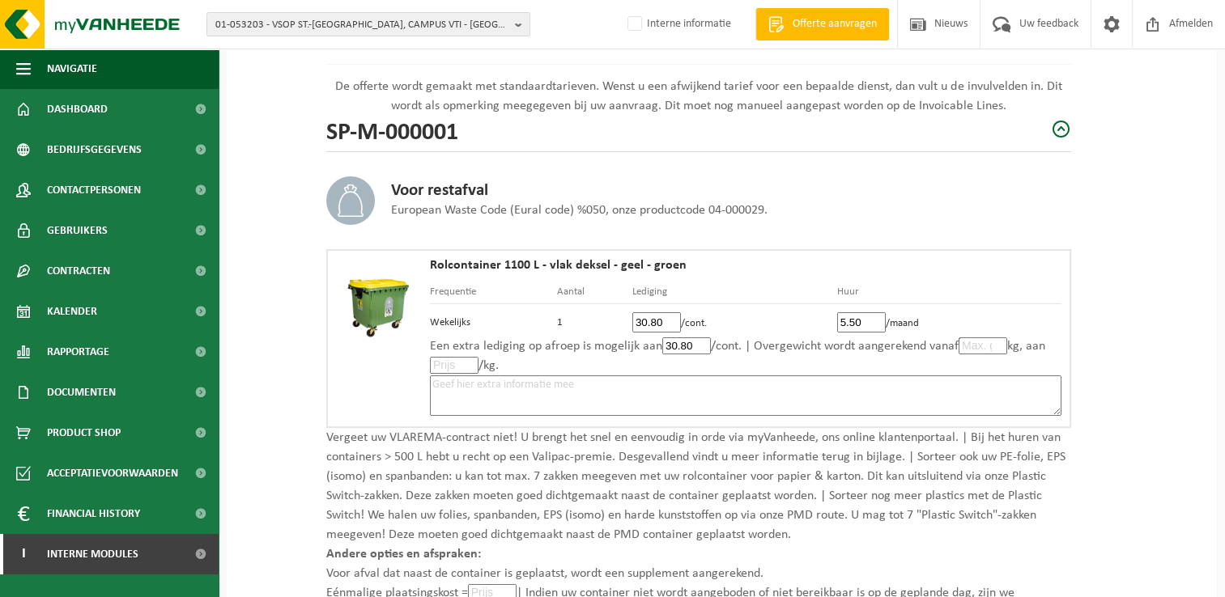
type input "0"
type input "0.0"
click at [625, 380] on textarea at bounding box center [745, 396] width 631 height 40
paste textarea "Volgens de voorwaarden van Doko."
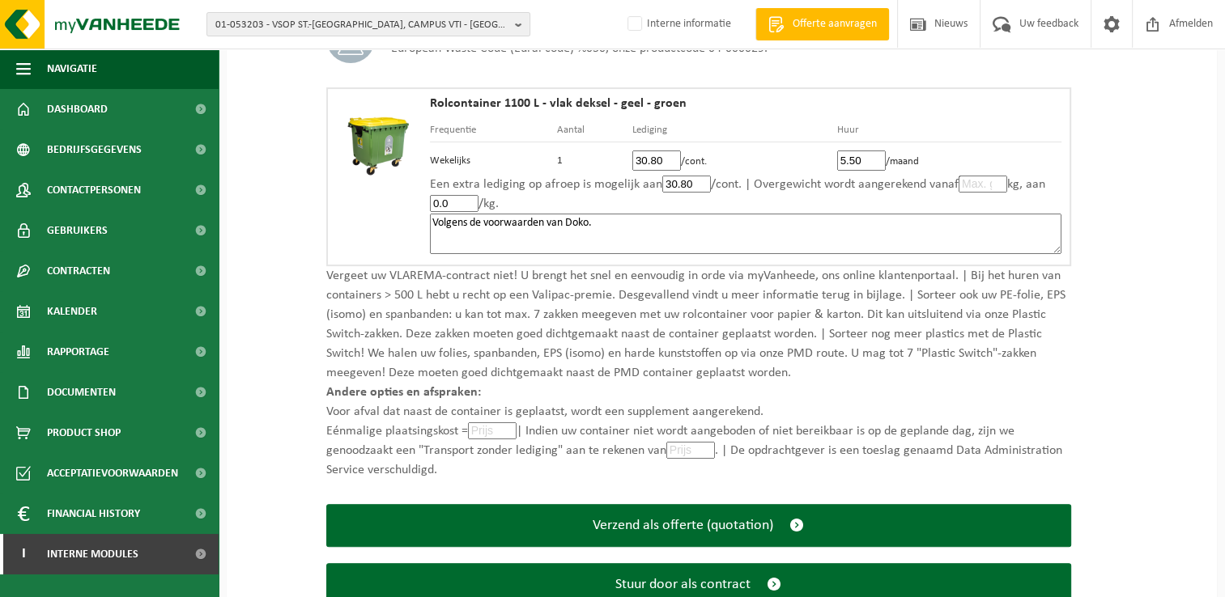
scroll to position [378, 0]
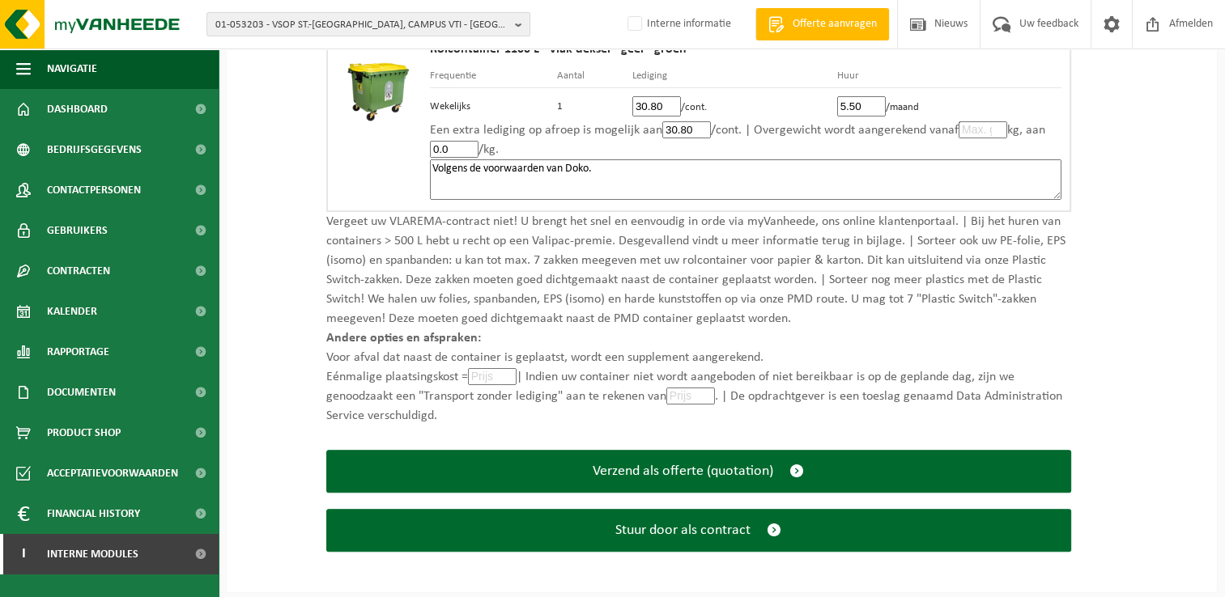
type textarea "Volgens de voorwaarden van Doko."
click at [486, 376] on input "number" at bounding box center [492, 376] width 49 height 17
type input "0"
type input "0.0"
click at [690, 393] on input "number" at bounding box center [690, 396] width 49 height 17
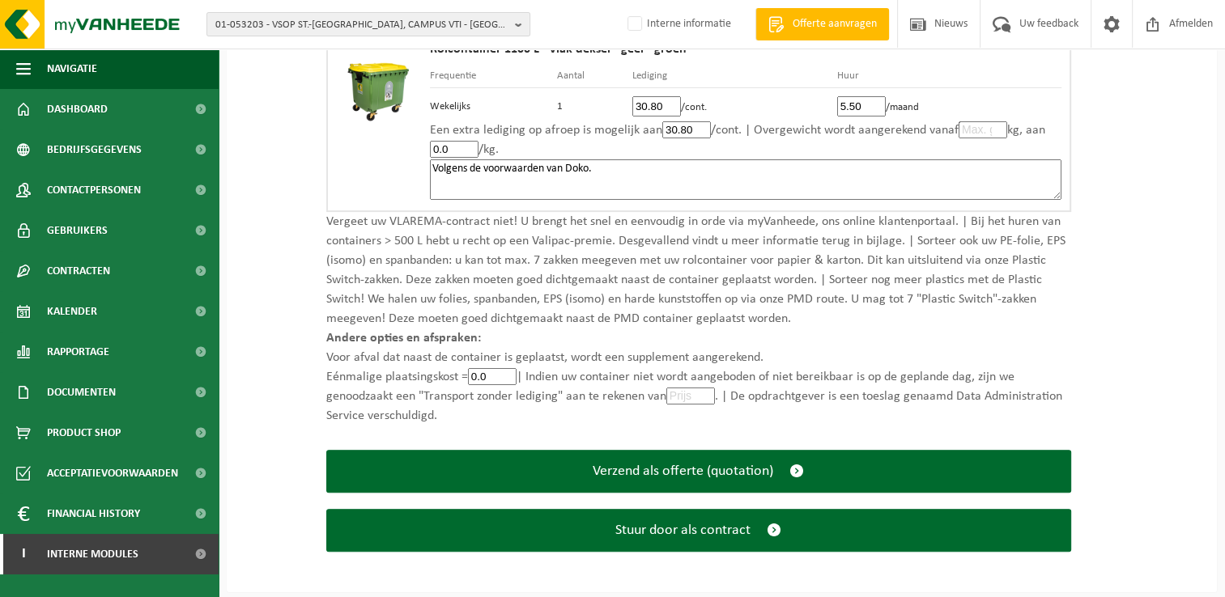
type input "0"
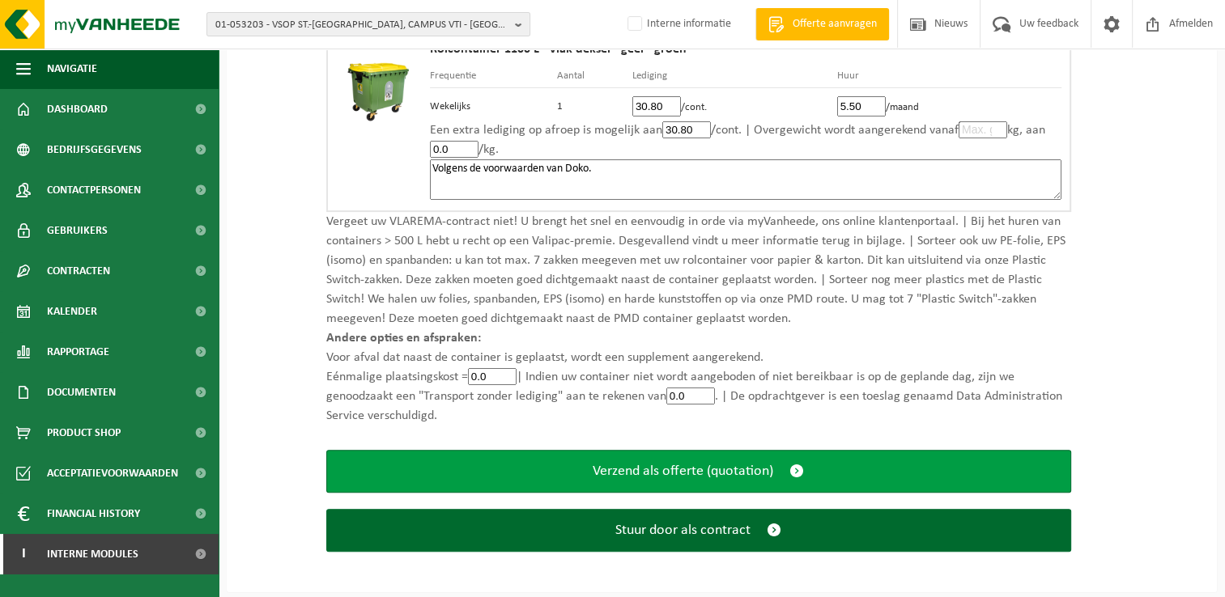
type input "0.0"
click at [817, 461] on button "Verzend als offerte (quotation)" at bounding box center [698, 471] width 745 height 43
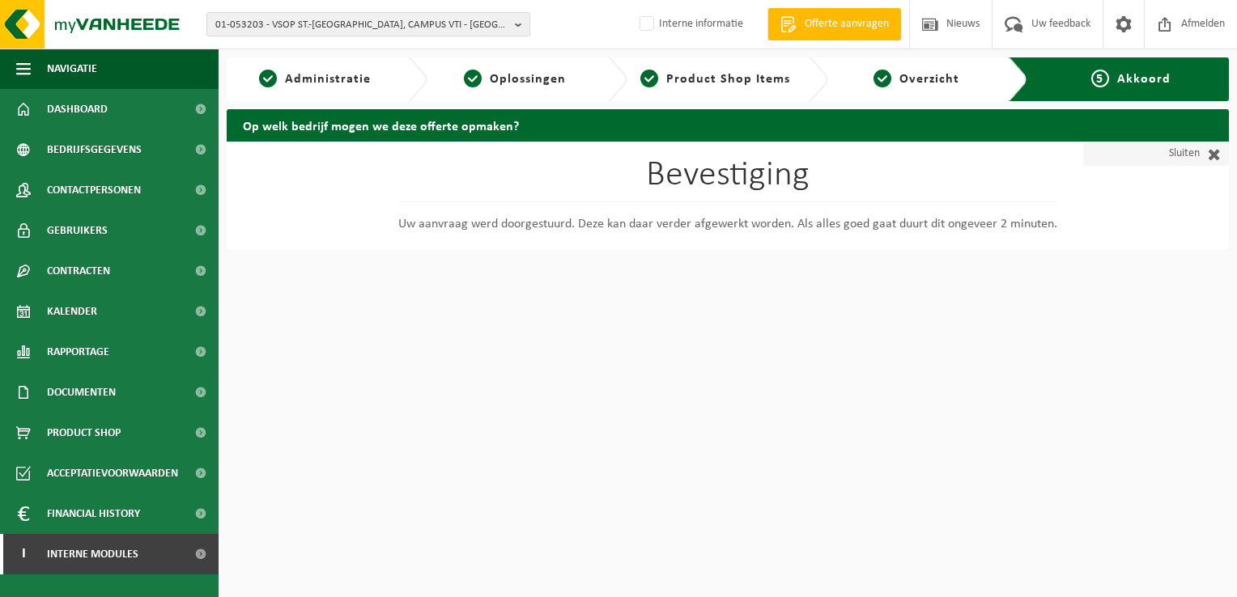
click at [1215, 151] on span at bounding box center [1209, 154] width 21 height 16
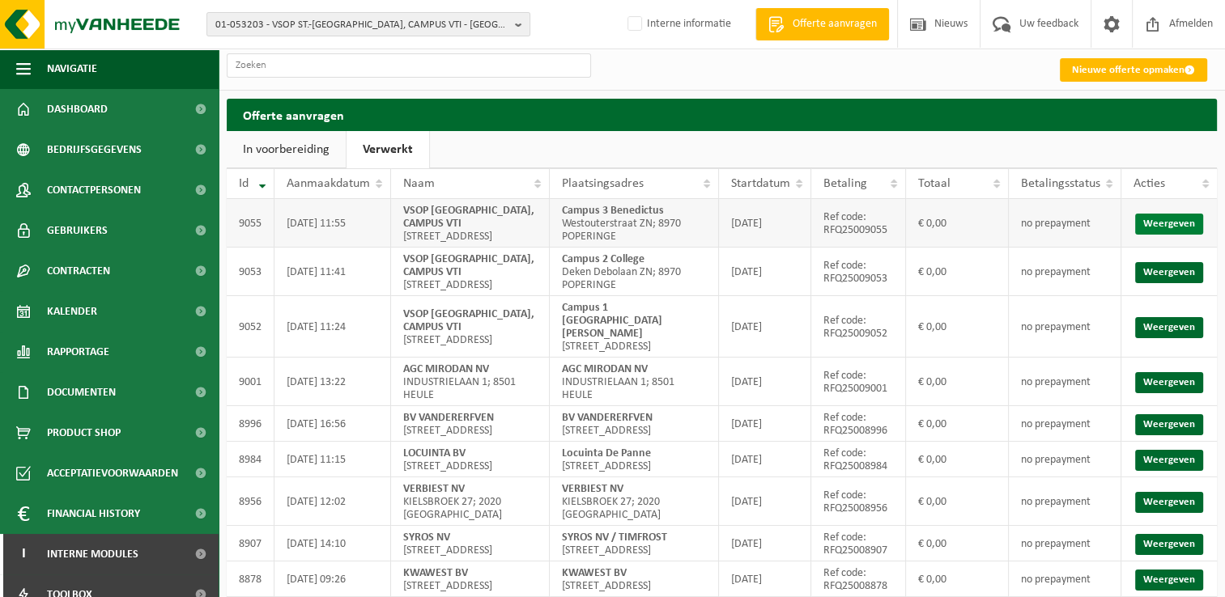
click at [1166, 231] on link "Weergeven" at bounding box center [1169, 224] width 68 height 21
click at [1153, 66] on link "Nieuwe offerte opmaken" at bounding box center [1132, 69] width 147 height 23
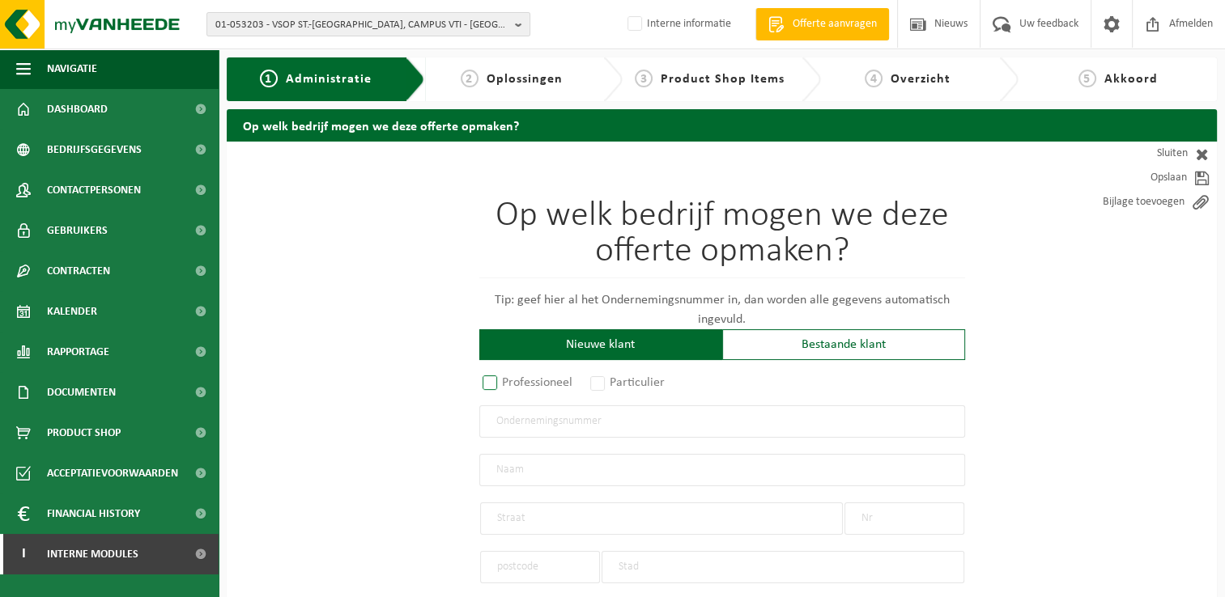
click at [494, 387] on label "Professioneel" at bounding box center [528, 383] width 98 height 23
click at [506, 387] on input "Professioneel" at bounding box center [511, 384] width 11 height 11
radio input "true"
drag, startPoint x: 660, startPoint y: 426, endPoint x: 655, endPoint y: 419, distance: 8.6
click at [660, 426] on input "text" at bounding box center [722, 421] width 486 height 32
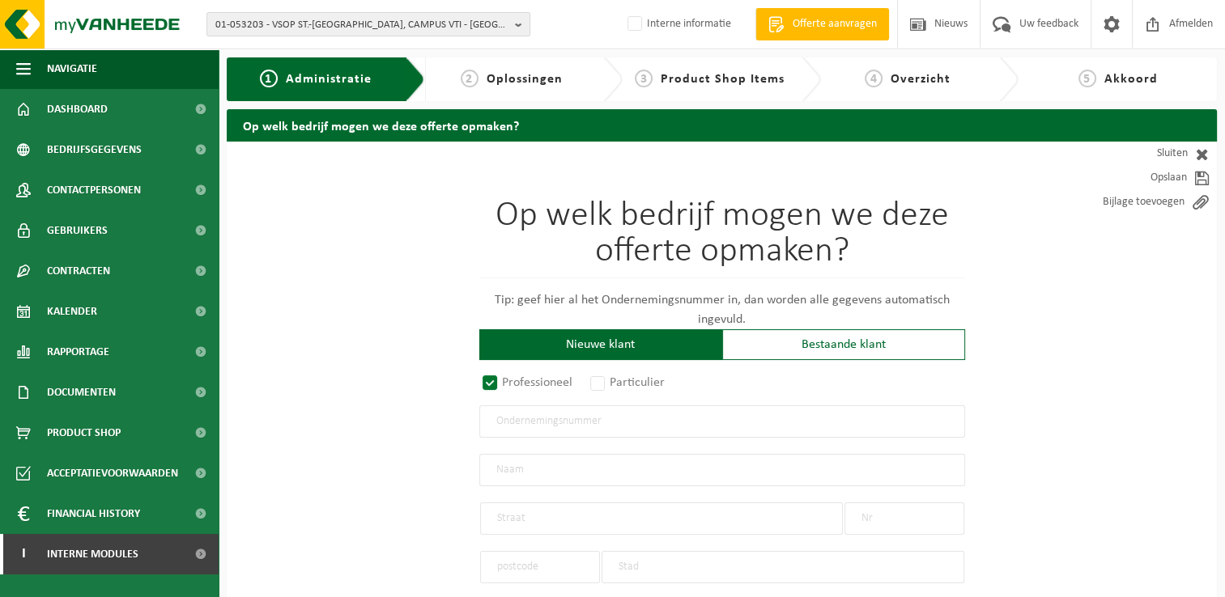
type input "0468.713.403"
type input "VSOP ST.-BERTINUS, CAMPUS VTI"
type input "BRUGGESTRAAT"
type input "14"
type input "8970"
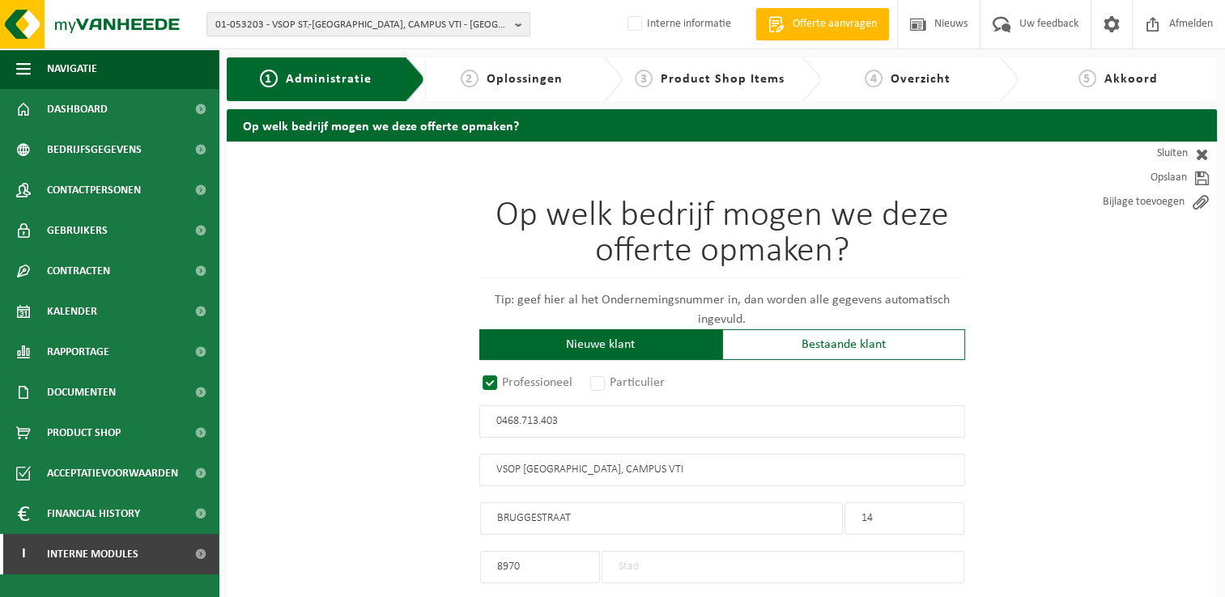
type input "POPERINGE"
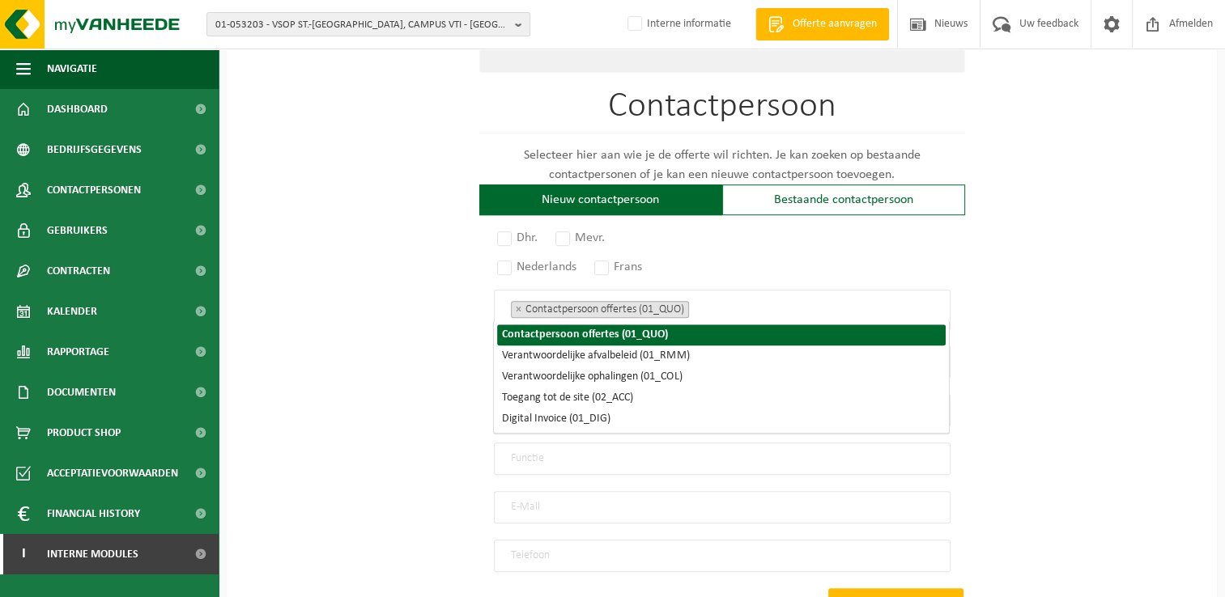
scroll to position [310, 0]
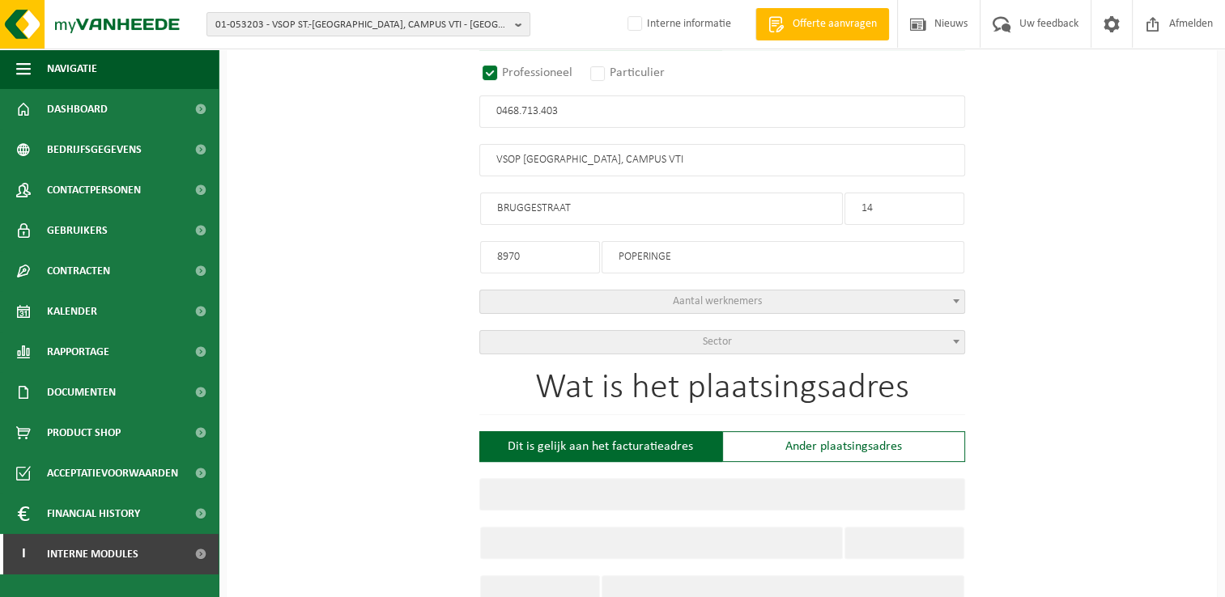
radio input "false"
select select
type input "VRIJ SECUNDAIR ONDERWIJS POPERINGE - SINT-BERTINUS VZW"
type input "BURGEMEESTER BERTENPLEIN"
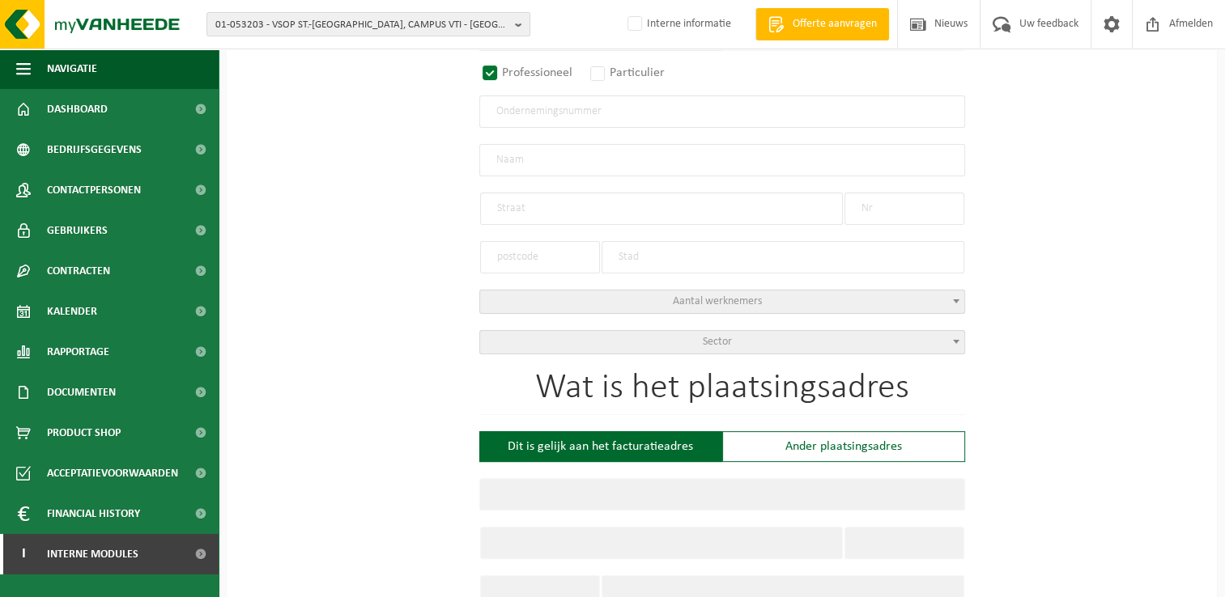
type input "32"
type input "8970"
type input "POPERINGE"
type input "2348724346"
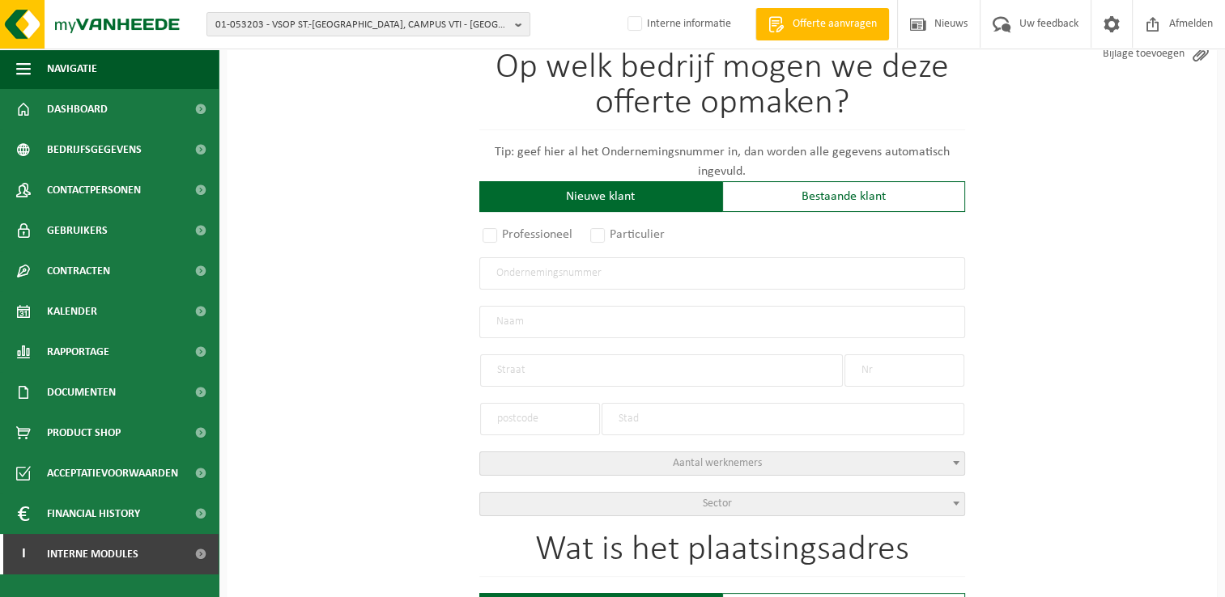
radio input "true"
select select "7235"
type input "0468.713.403"
type input "VSOP ST.-BERTINUS, CAMPUS VTI"
type input "BRUGGESTRAAT"
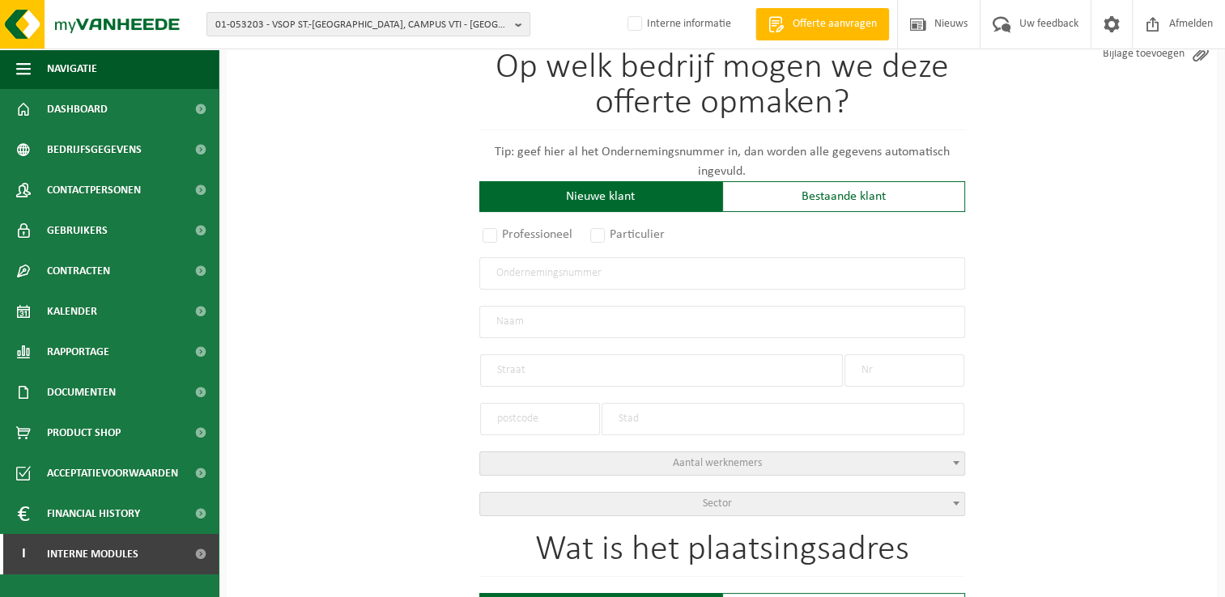
type input "14"
type input "8970"
type input "POPERINGE"
select select "1260"
type input "VSOP ST.-BERTINUS, CAMPUS VTI"
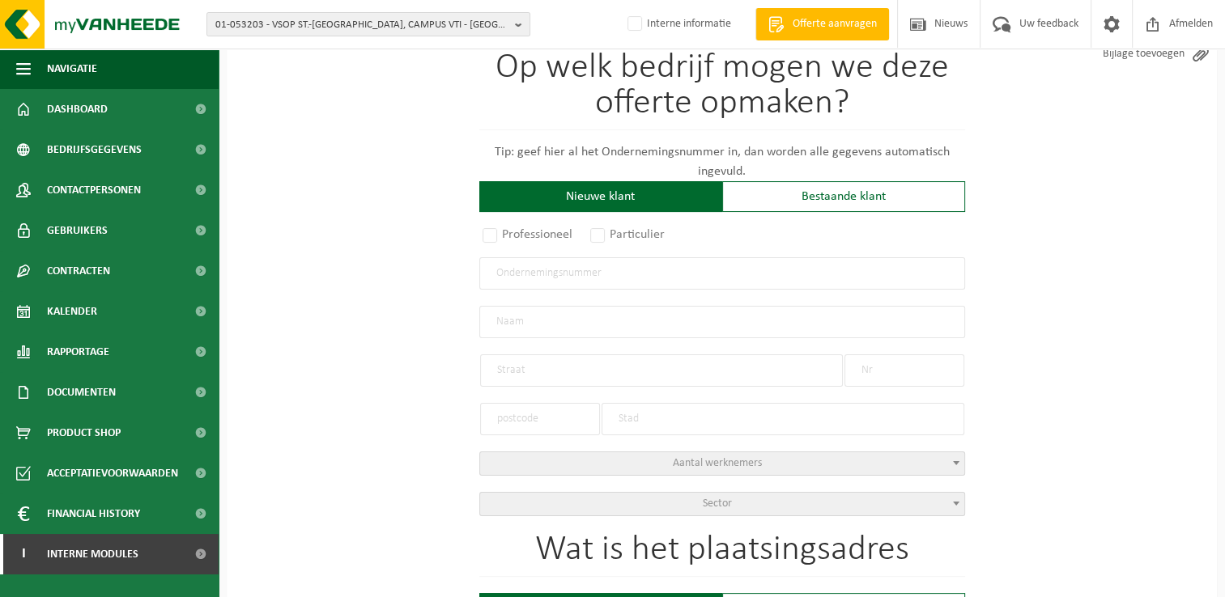
type input "BRUGGESTRAAT"
type input "14"
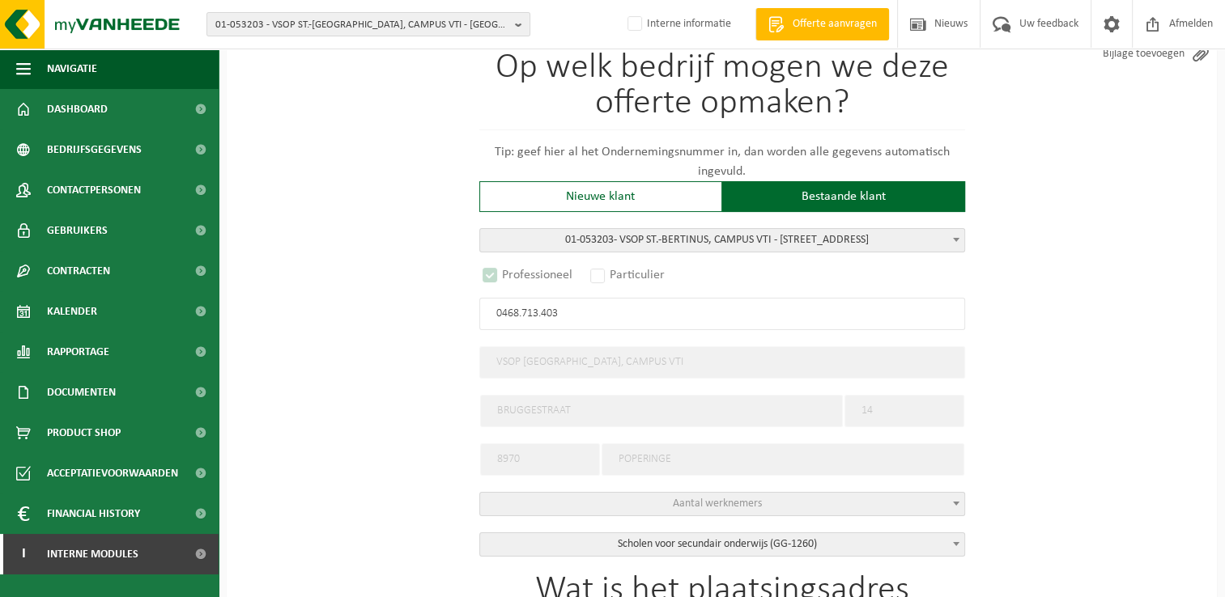
select select "D"
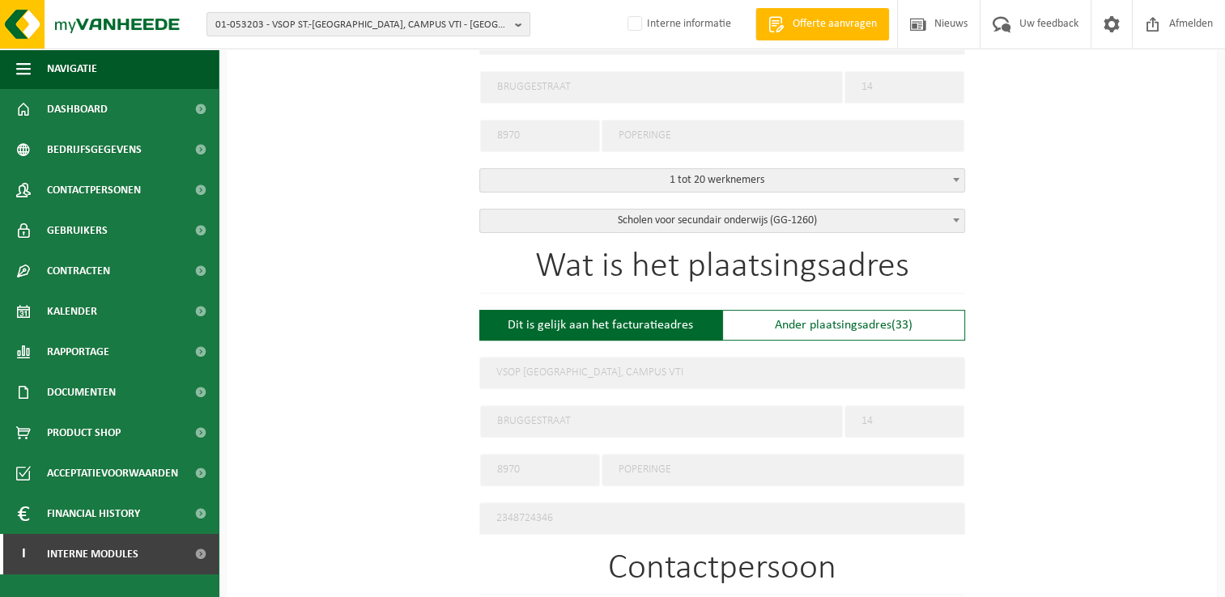
scroll to position [553, 0]
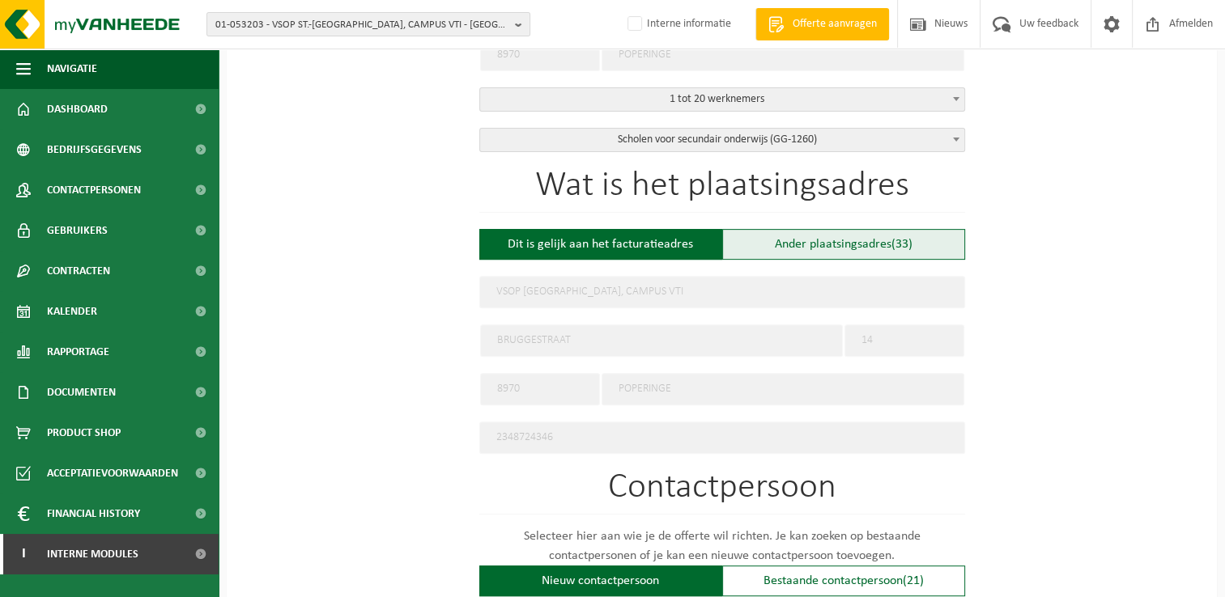
click at [816, 238] on form "Op welk bedrijf mogen we deze offerte opmaken? Tip: geef hier al het Ondernemin…" at bounding box center [722, 342] width 486 height 1506
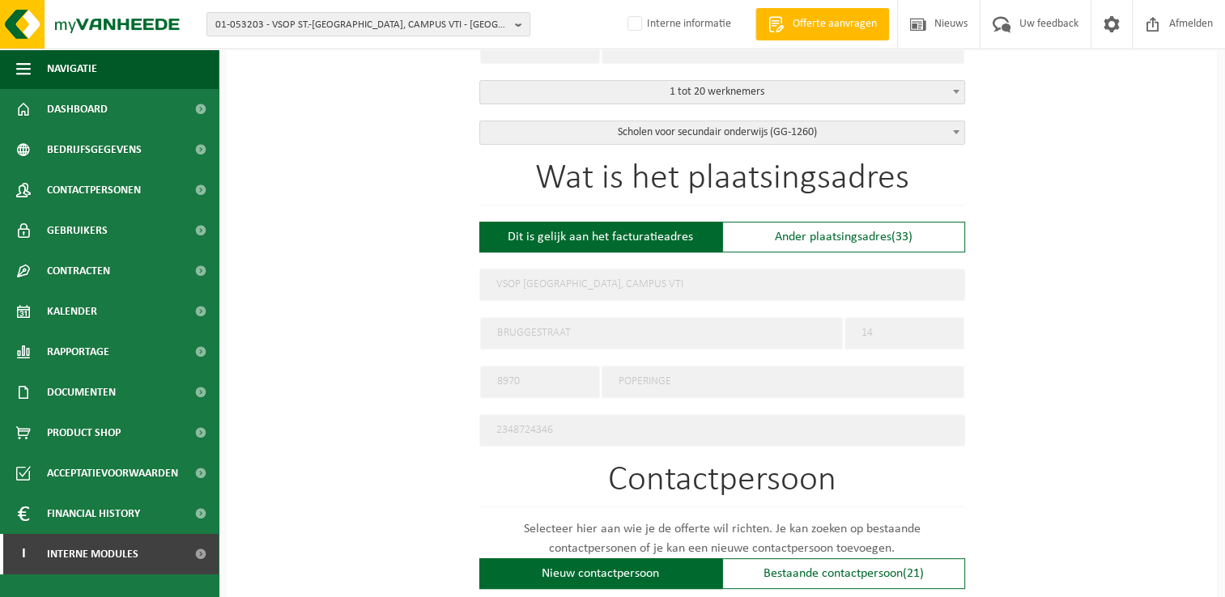
scroll to position [533, 0]
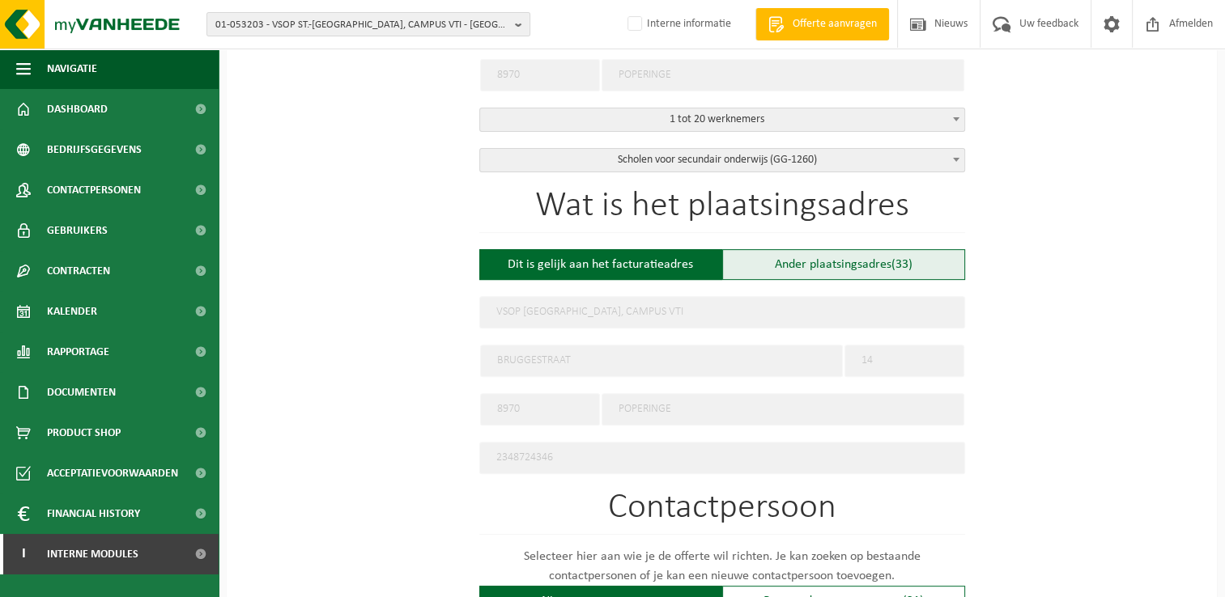
click at [885, 263] on div "Ander plaatsingsadres (33)" at bounding box center [843, 264] width 243 height 31
type input "Werf -"
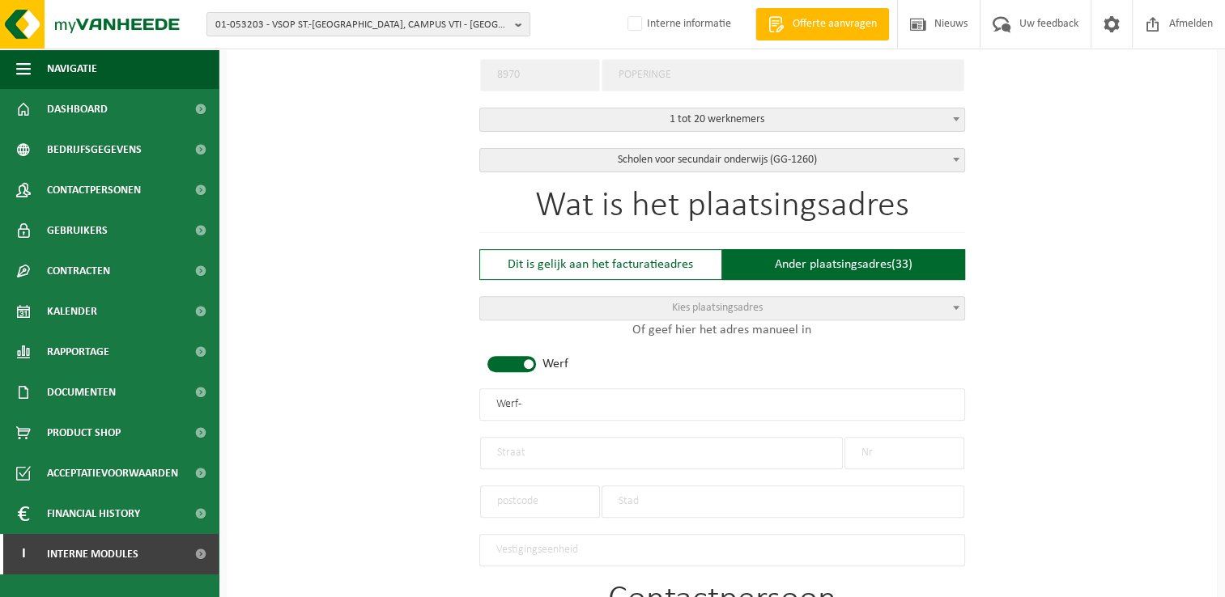
click at [518, 357] on span at bounding box center [511, 364] width 49 height 16
click at [535, 396] on input "text" at bounding box center [722, 404] width 486 height 32
type input "Campus 4 VTI"
click at [684, 453] on input "text" at bounding box center [661, 453] width 363 height 32
type input "Boeschepestraat"
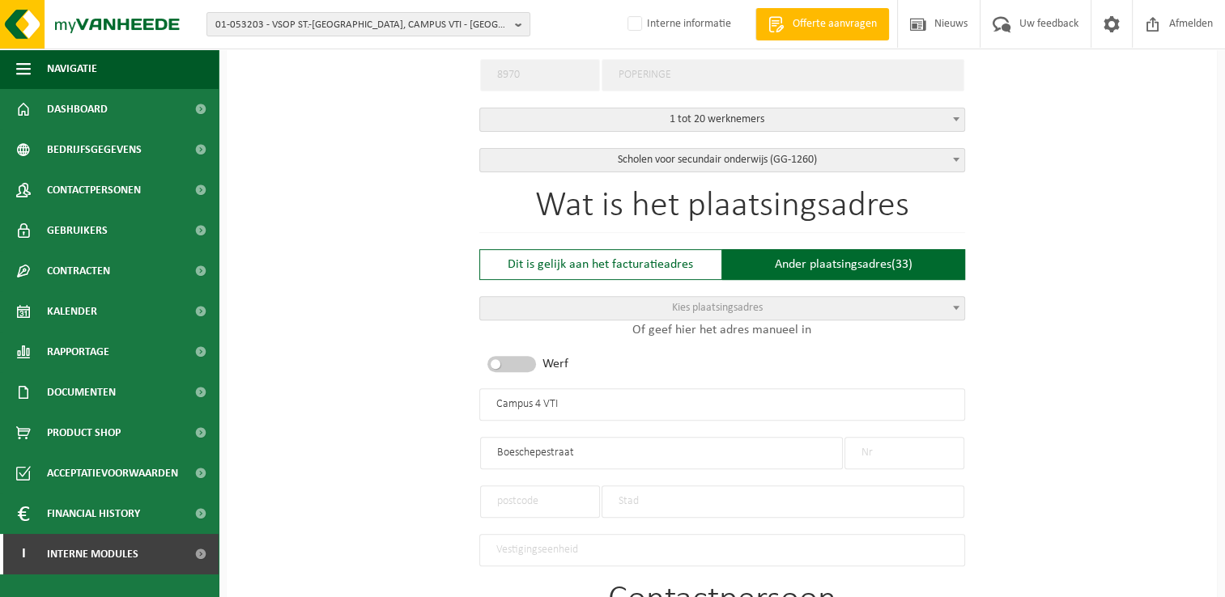
click at [918, 441] on input "text" at bounding box center [904, 453] width 120 height 32
type input "44"
click at [563, 496] on input "text" at bounding box center [540, 502] width 120 height 32
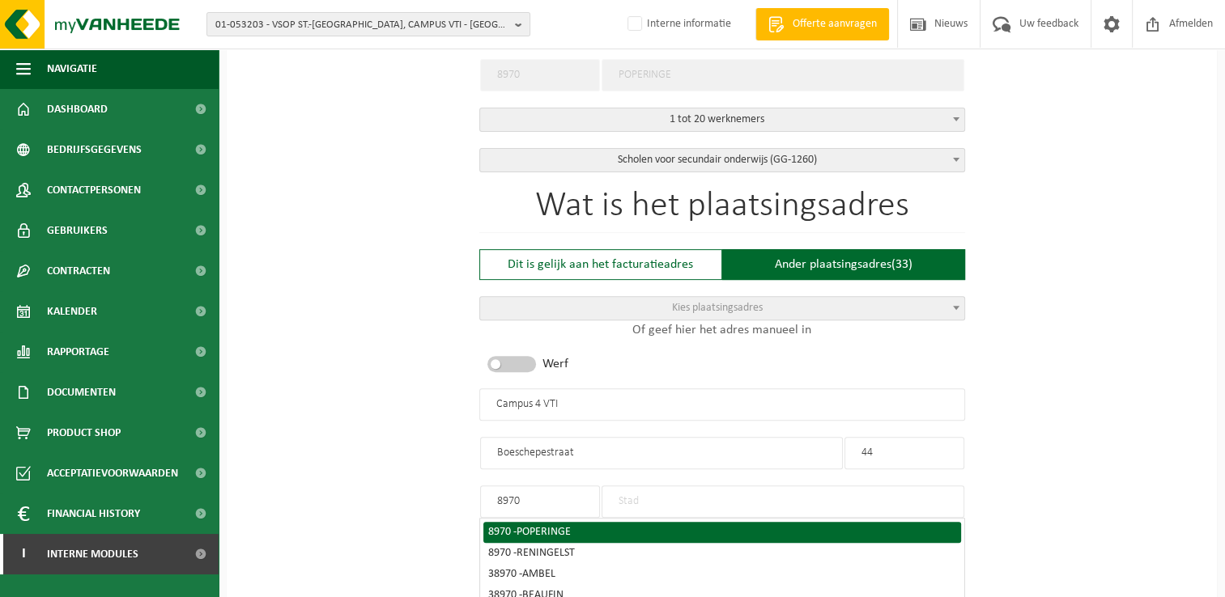
type input "8970"
click at [563, 528] on span "POPERINGE" at bounding box center [543, 532] width 54 height 12
type input "POPERINGE"
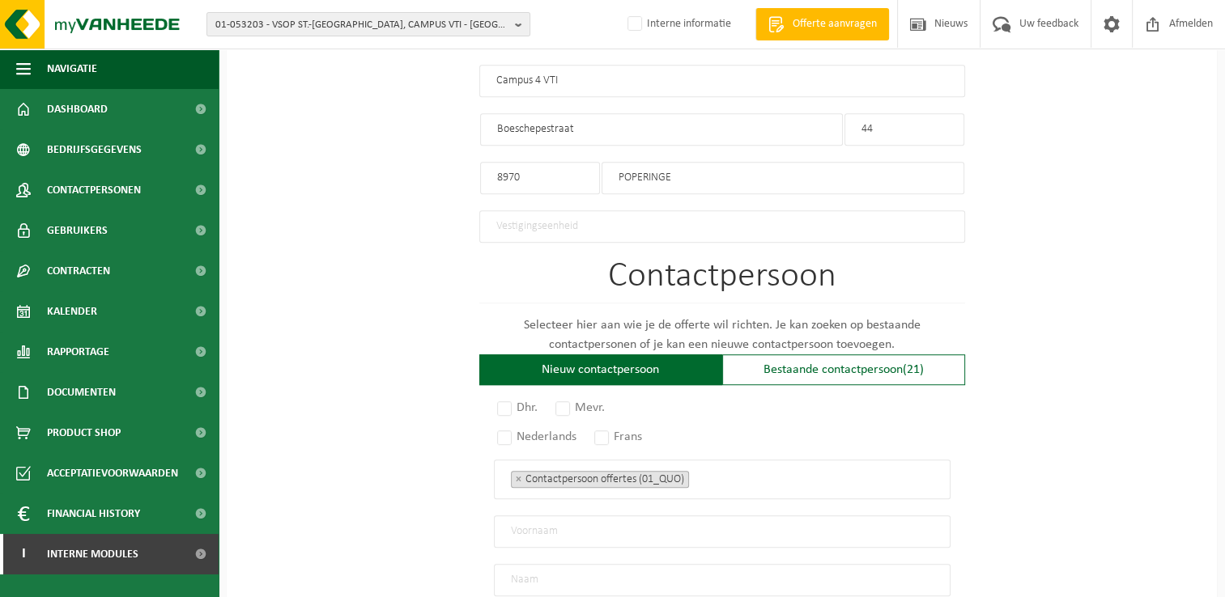
scroll to position [937, 0]
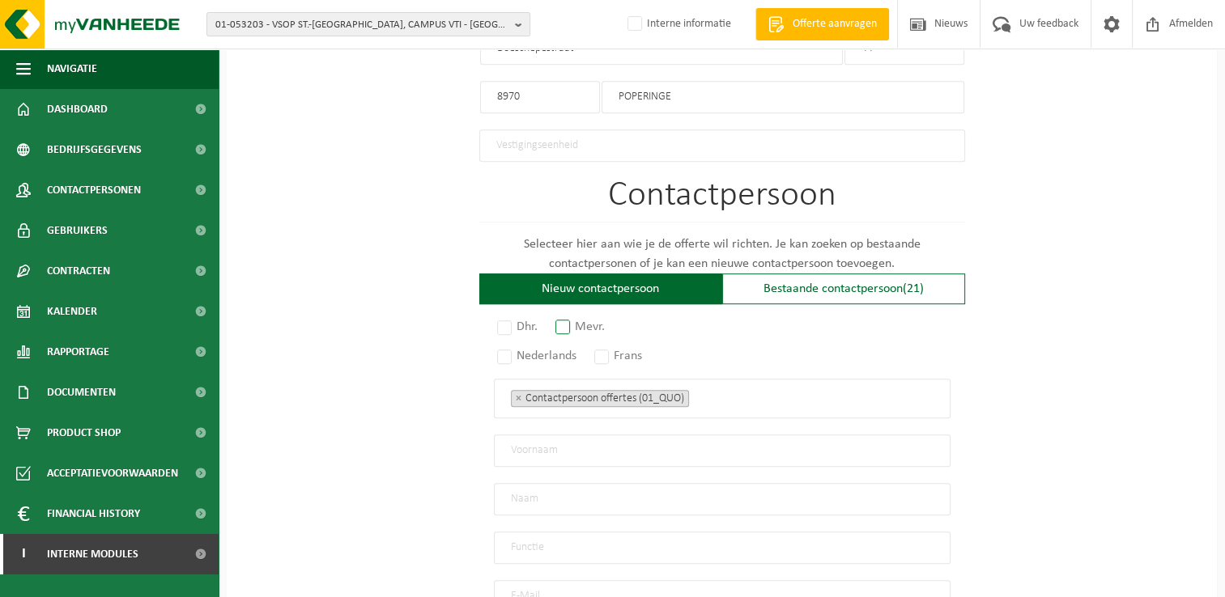
click at [575, 319] on label "Mevr." at bounding box center [580, 327] width 57 height 23
radio input "true"
click at [503, 351] on label "Nederlands" at bounding box center [537, 356] width 87 height 23
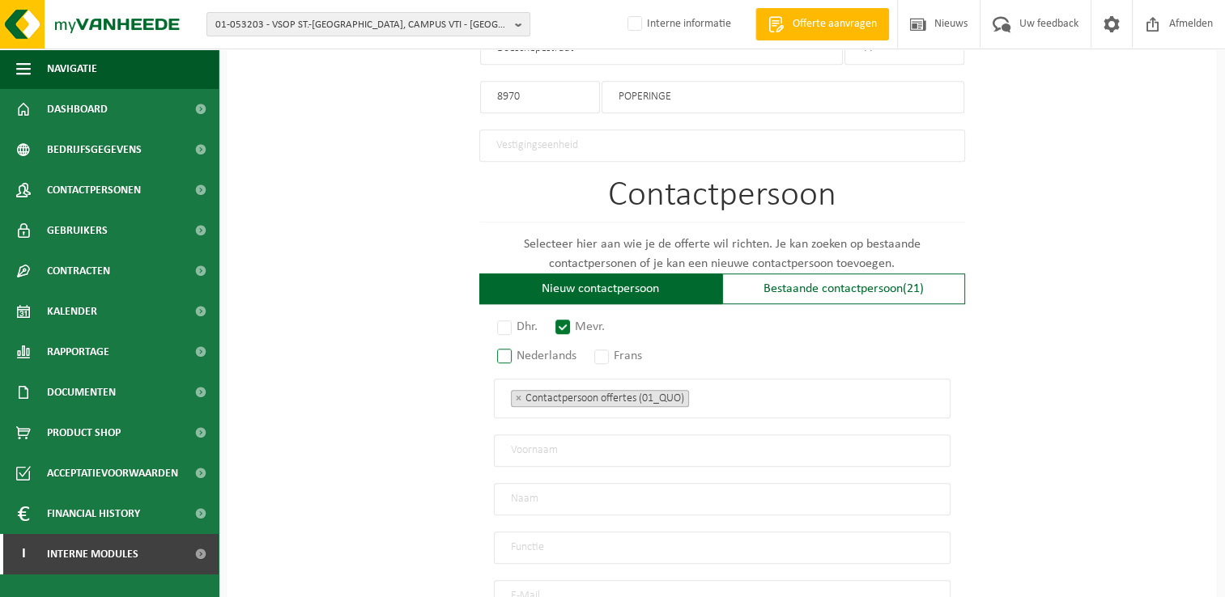
radio input "true"
click at [614, 447] on input "text" at bounding box center [722, 451] width 456 height 32
type input "Lauriane"
click at [614, 499] on input "text" at bounding box center [722, 499] width 456 height 32
type input "Laheye"
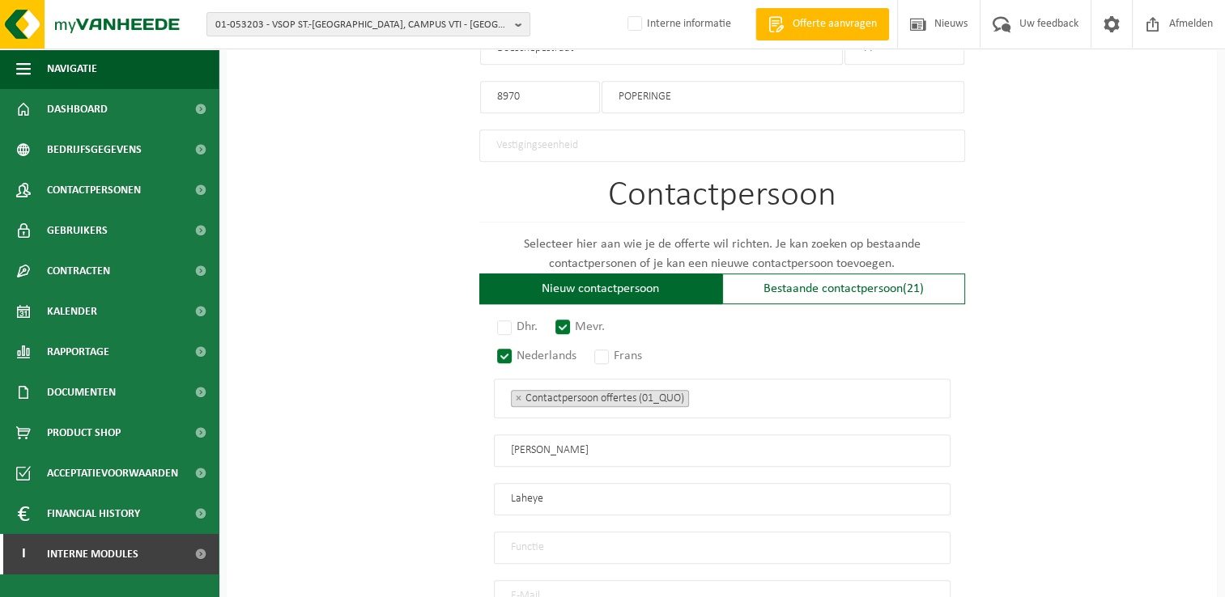
click at [738, 539] on input "text" at bounding box center [722, 548] width 456 height 32
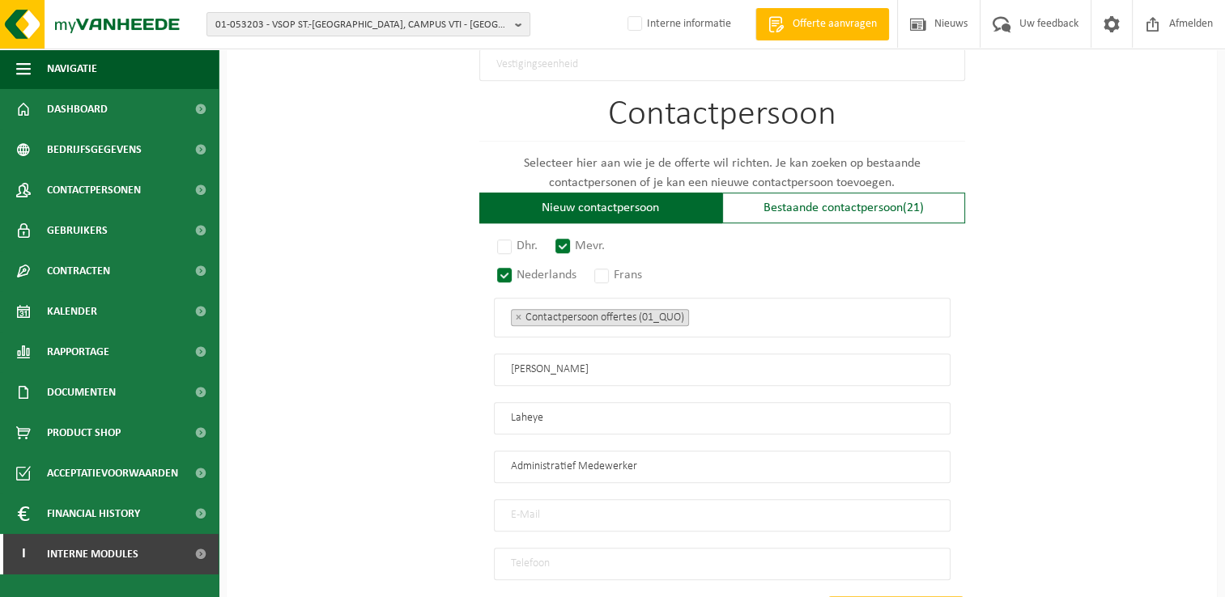
scroll to position [1099, 0]
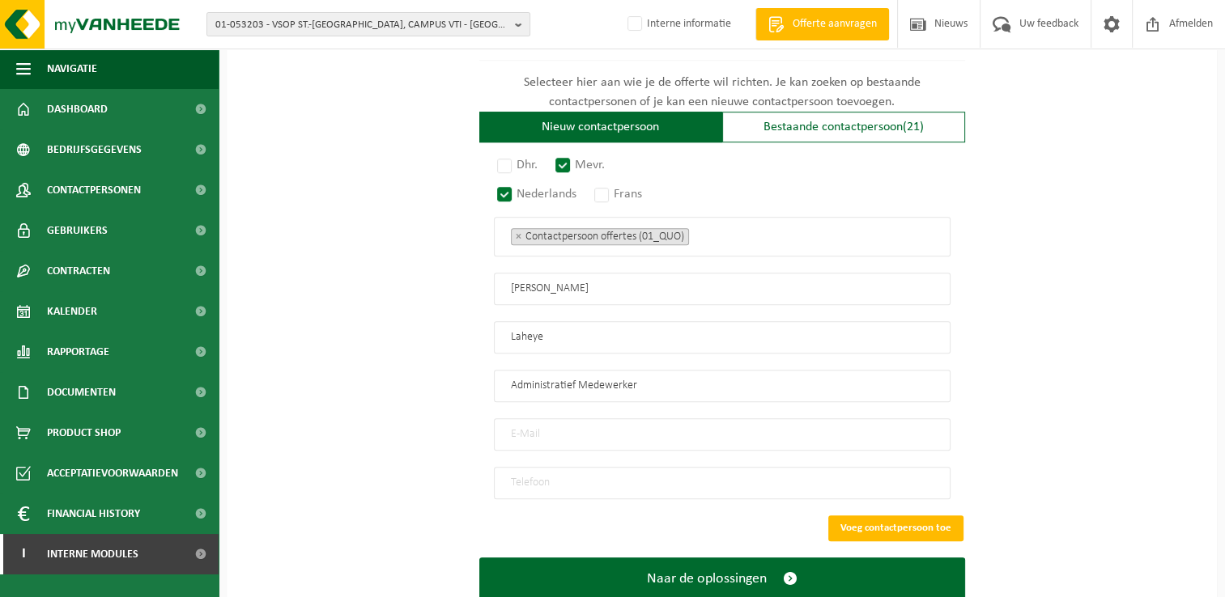
type input "Administratief Medewerker"
click at [586, 426] on input "email" at bounding box center [722, 434] width 456 height 32
type input "lauriane.laheye@bcpop.be"
click at [622, 478] on input "tel" at bounding box center [722, 483] width 456 height 32
type input "+32 57 30 92 06"
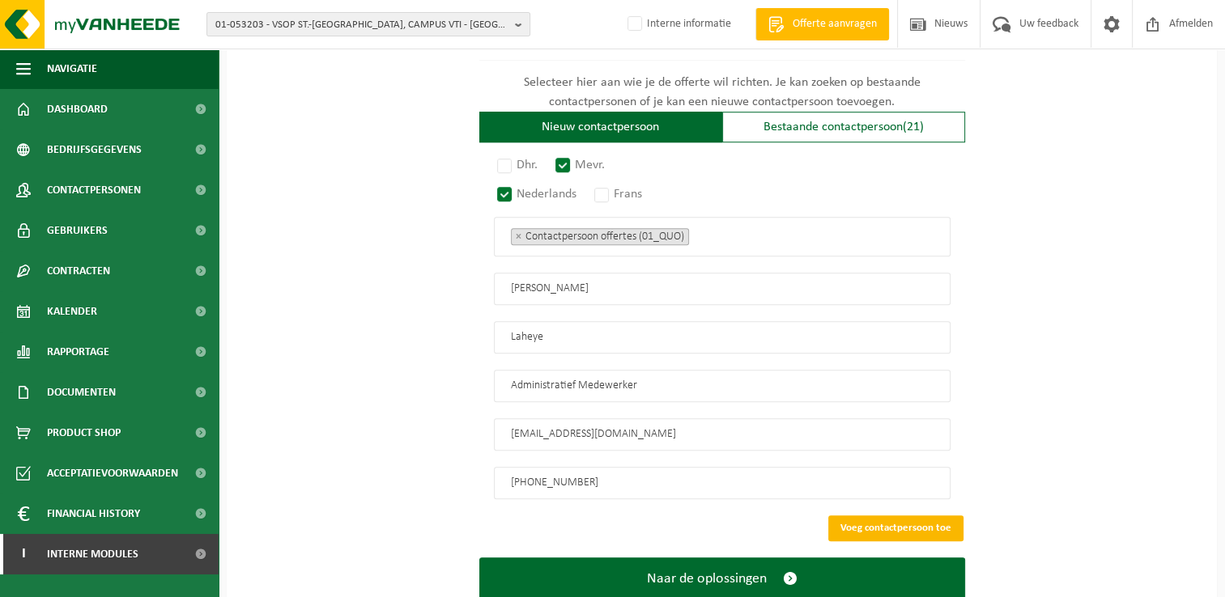
click at [901, 516] on button "Voeg contactpersoon toe" at bounding box center [895, 529] width 135 height 26
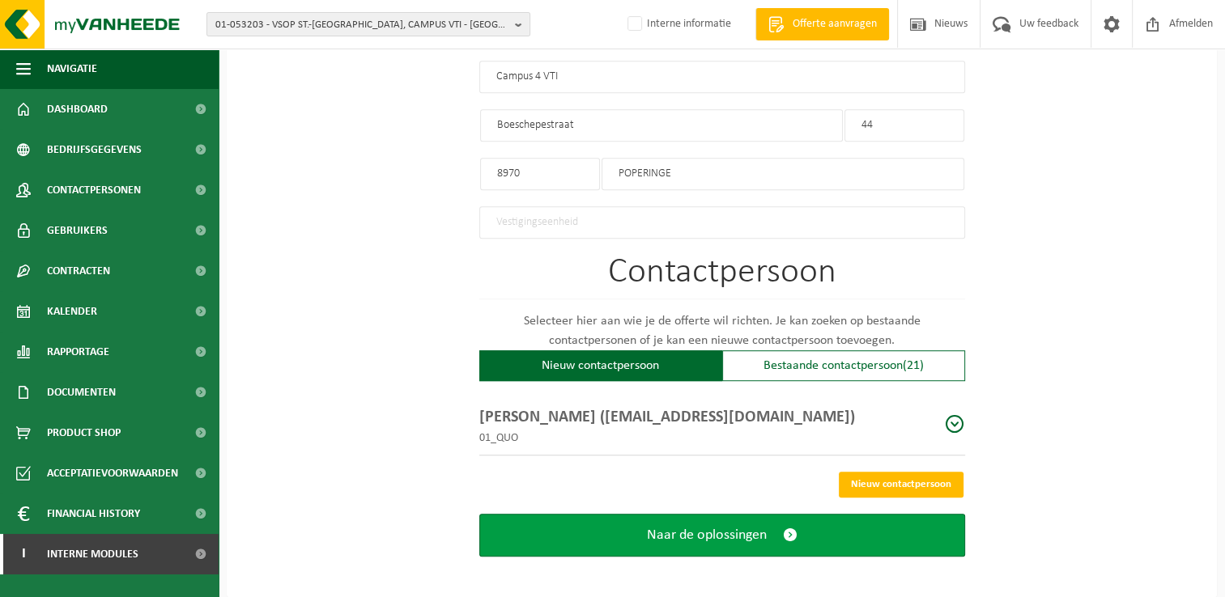
click at [793, 527] on span "submit" at bounding box center [790, 535] width 15 height 17
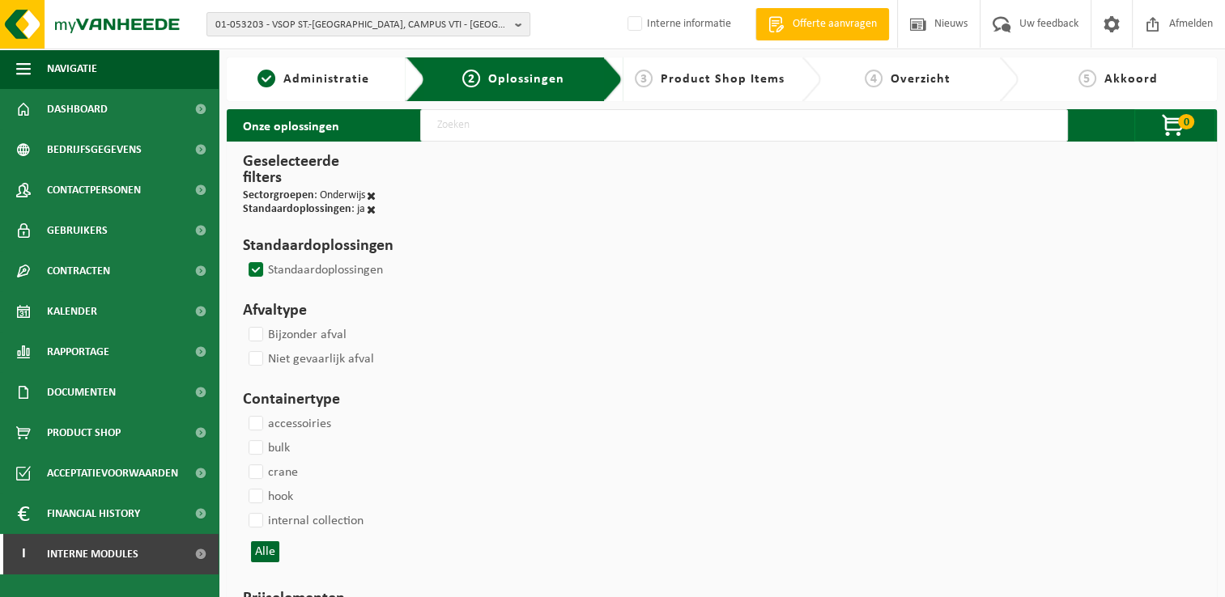
click at [249, 265] on label "Standaardoplossingen" at bounding box center [314, 270] width 138 height 24
click at [243, 258] on input "Standaardoplossingen" at bounding box center [242, 257] width 1 height 1
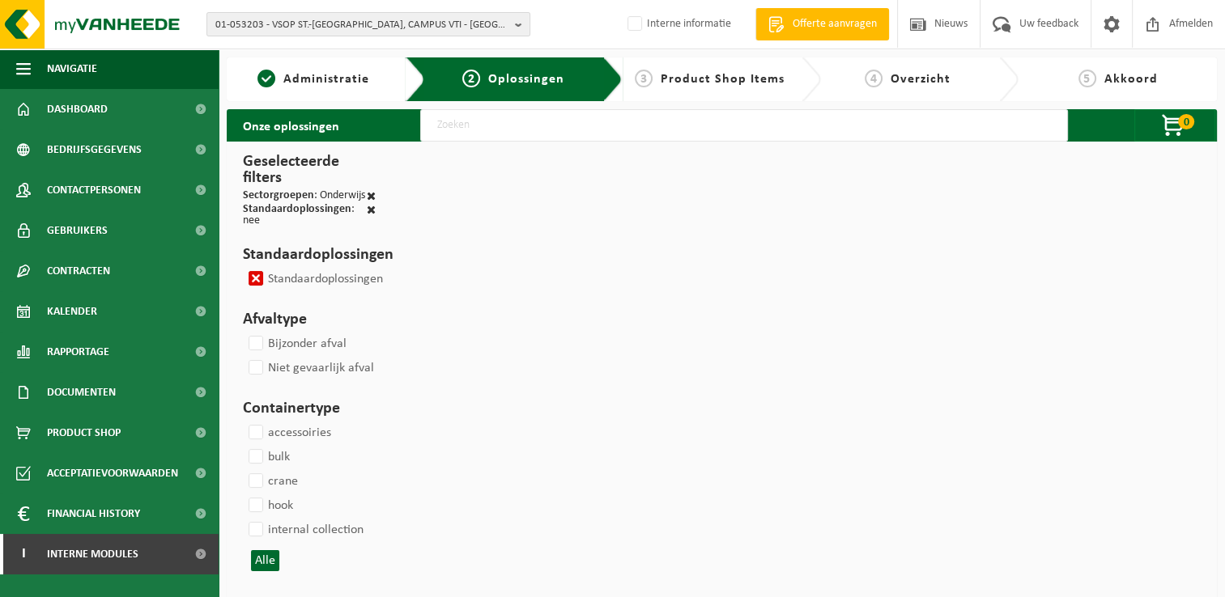
click at [253, 275] on label "Standaardoplossingen" at bounding box center [314, 279] width 138 height 24
click at [243, 267] on input "Standaardoplossingen" at bounding box center [242, 266] width 1 height 1
checkbox input "false"
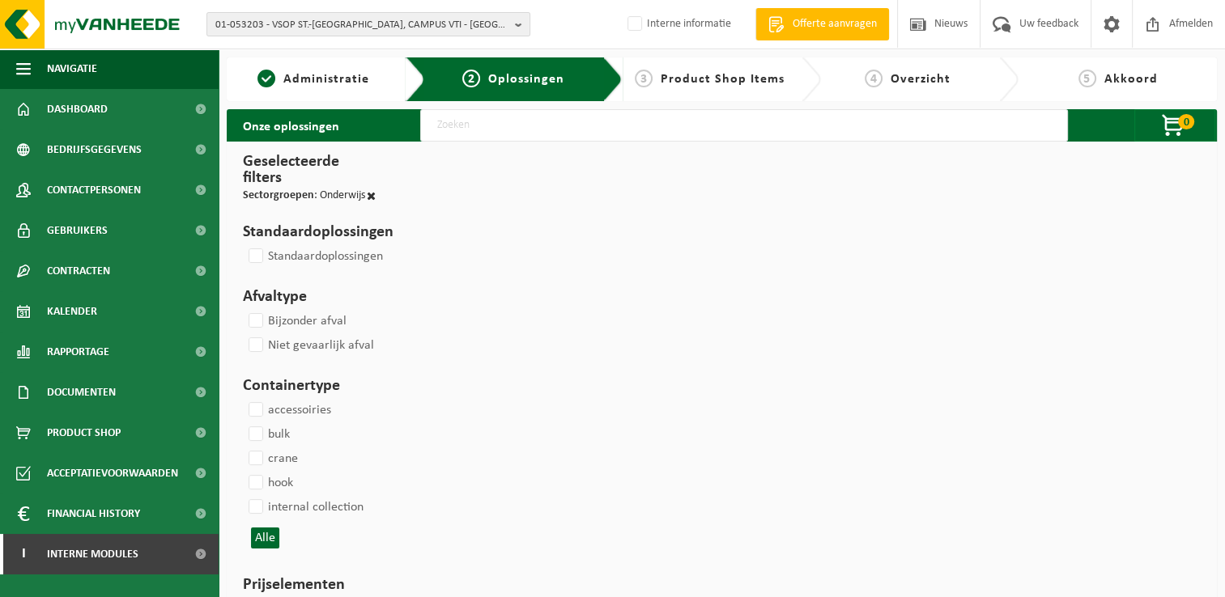
click at [554, 124] on input "text" at bounding box center [743, 125] width 647 height 32
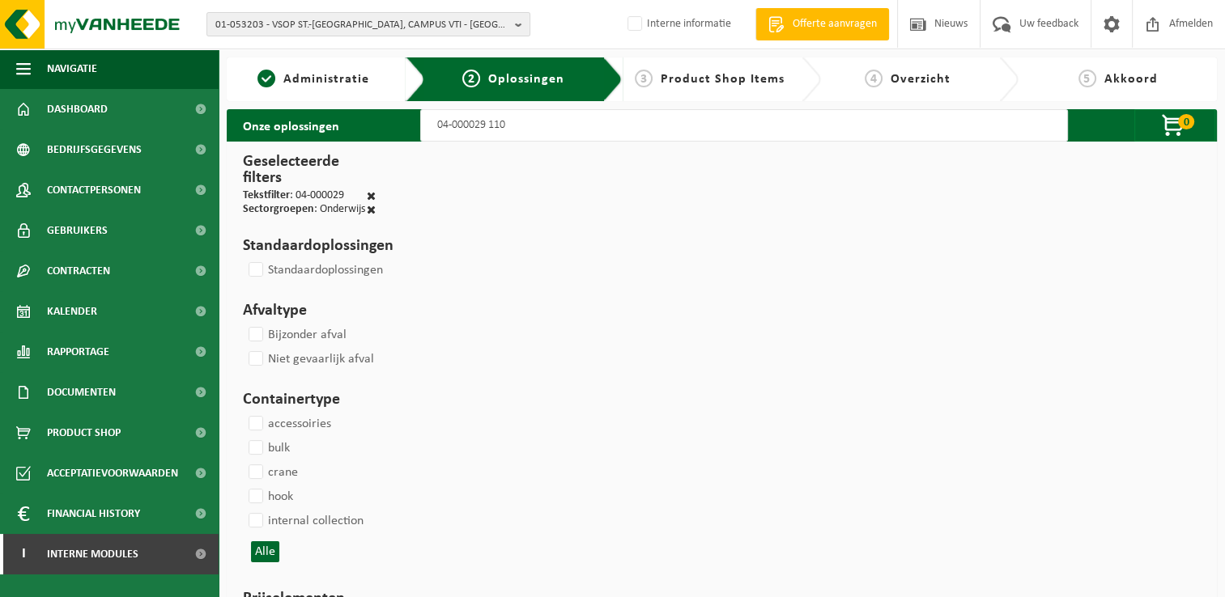
type input "04-000029 1100"
select select
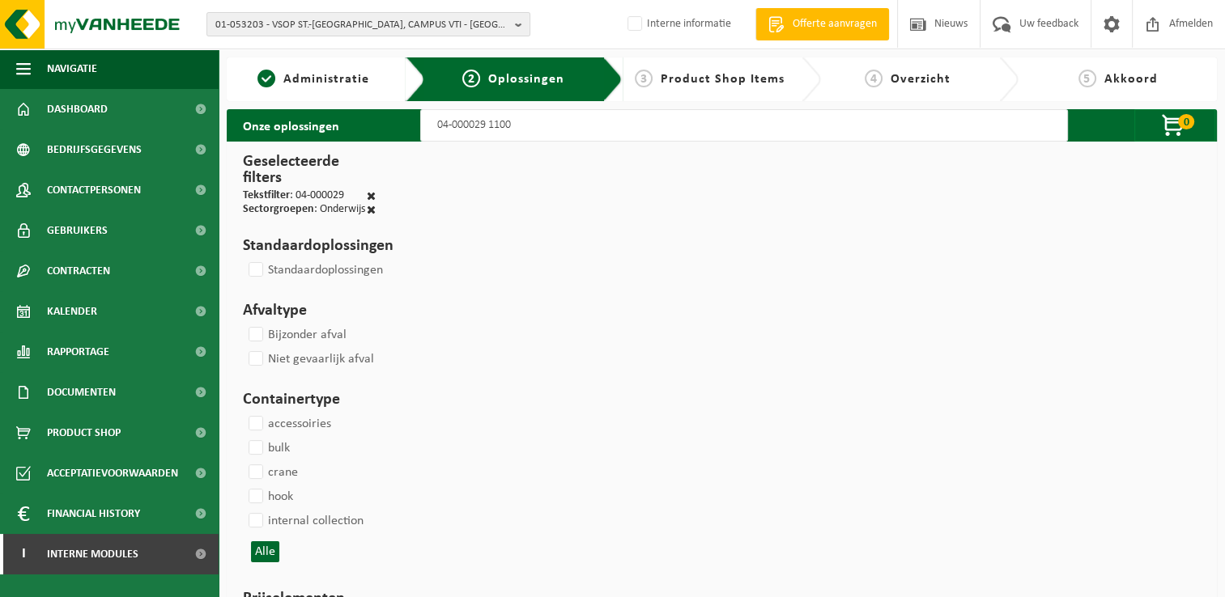
select select
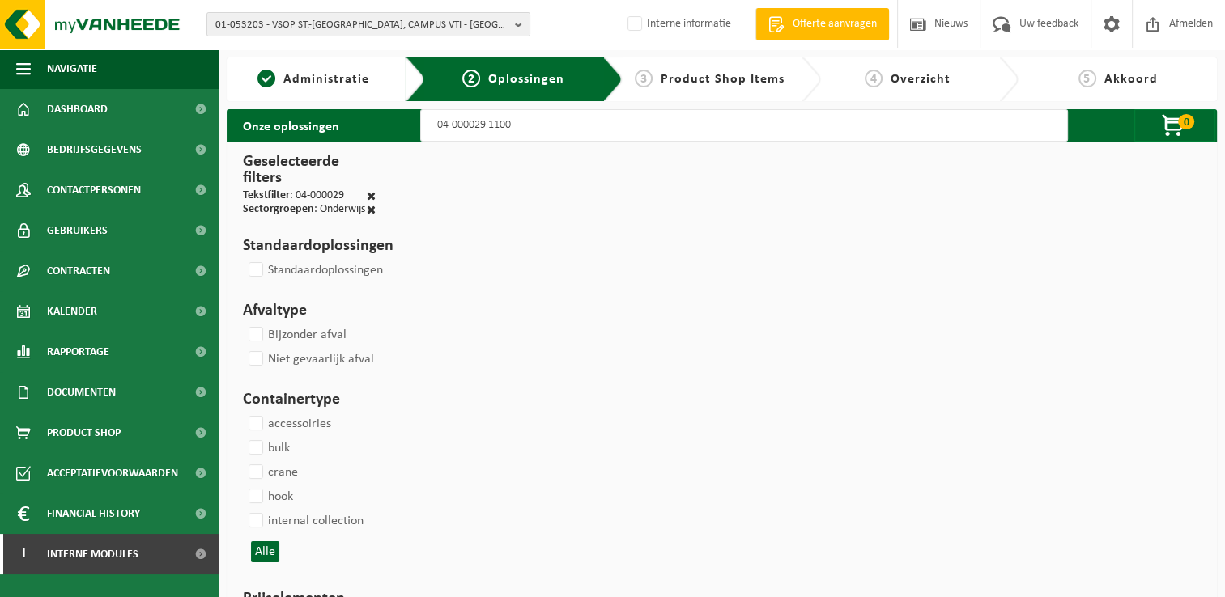
select select
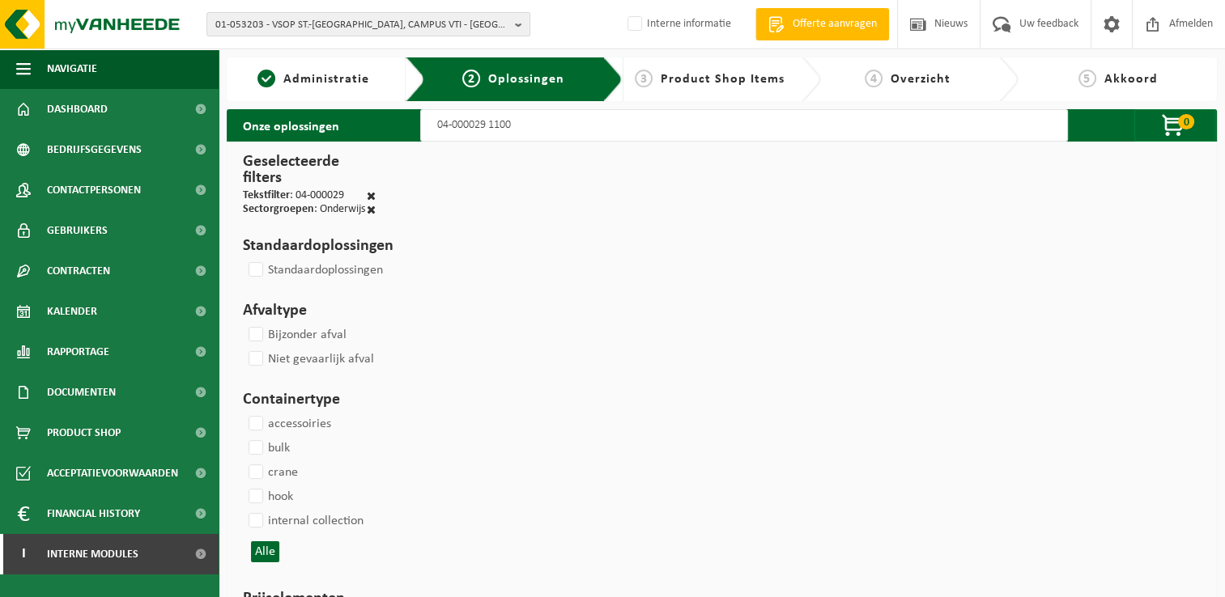
select select
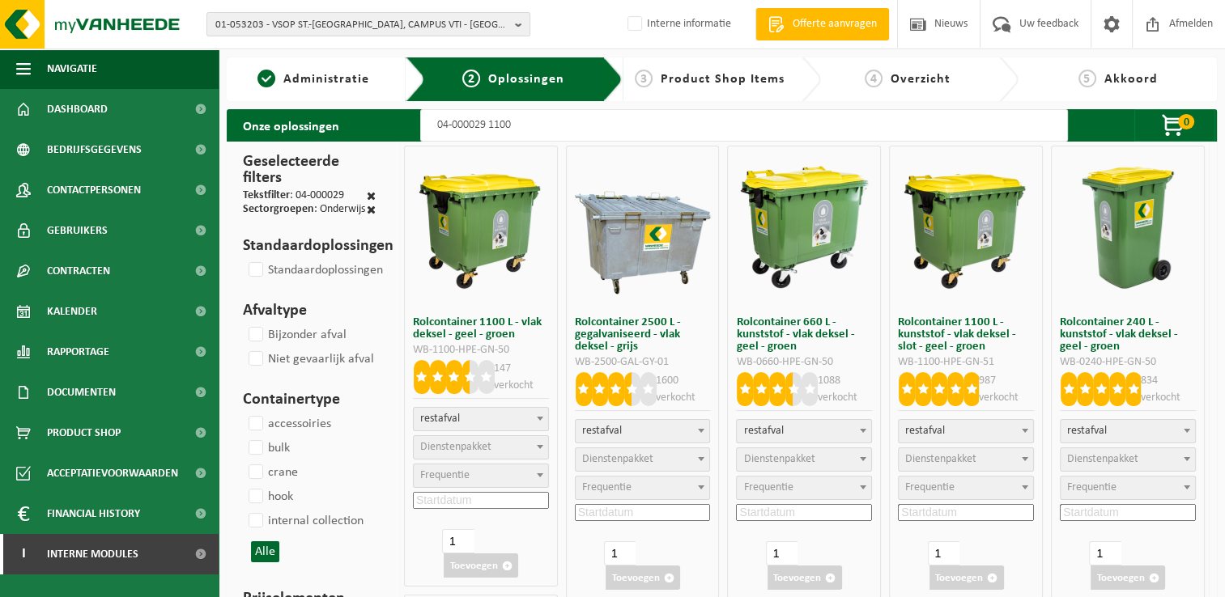
select select
select select "2"
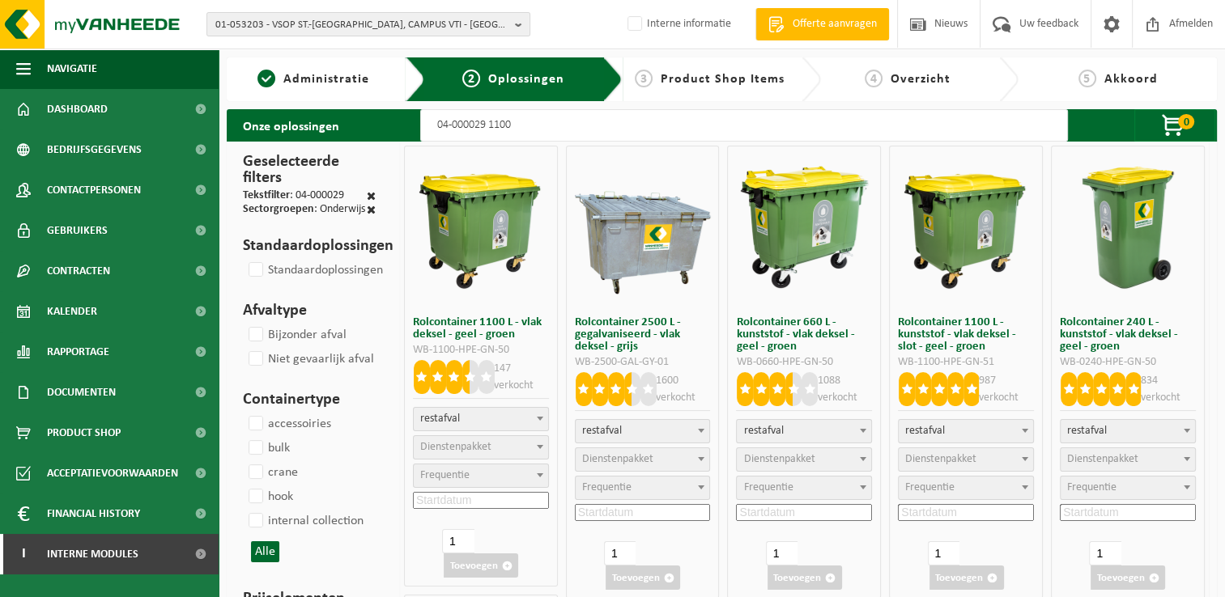
select select
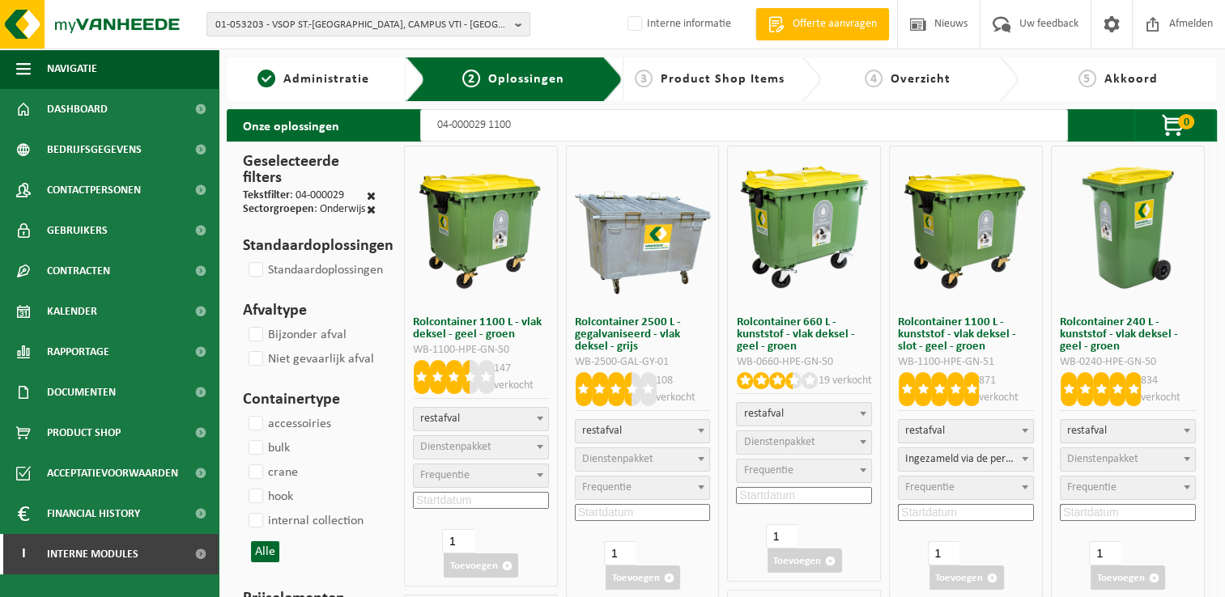
select select
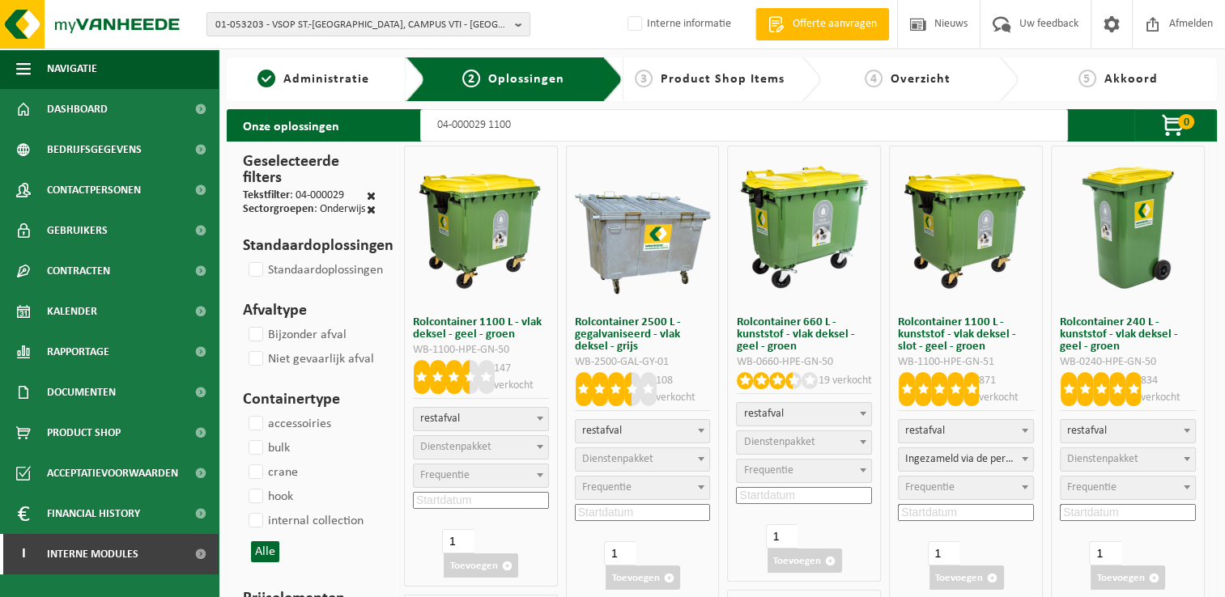
select select "2"
select select
select select "2"
select select
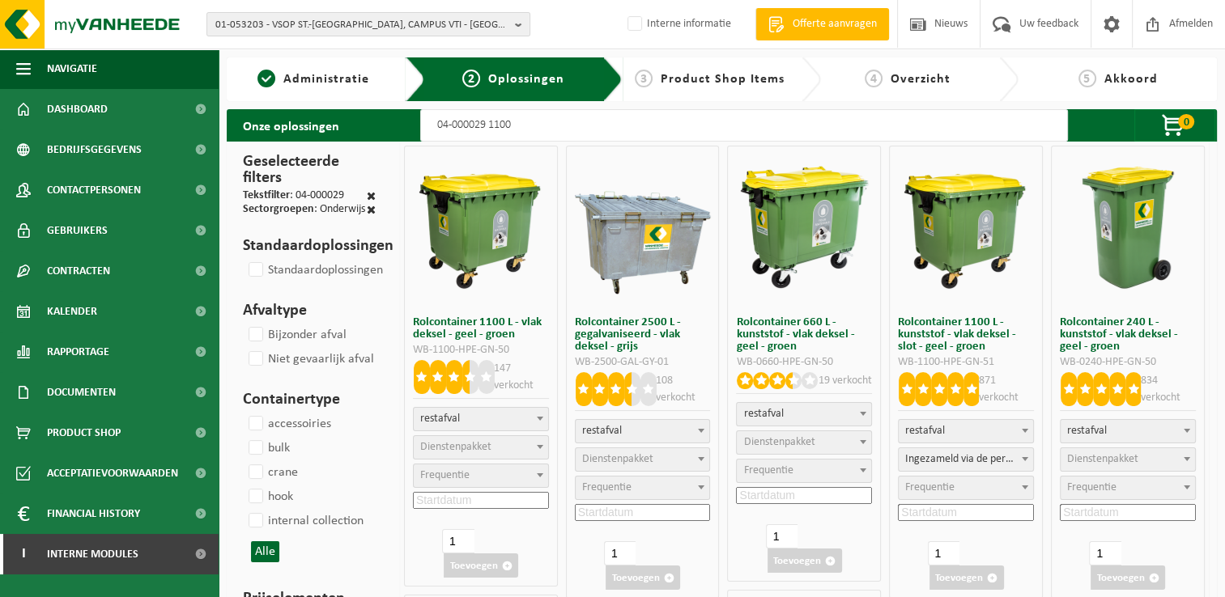
select select "2"
select select
select select "2"
select select
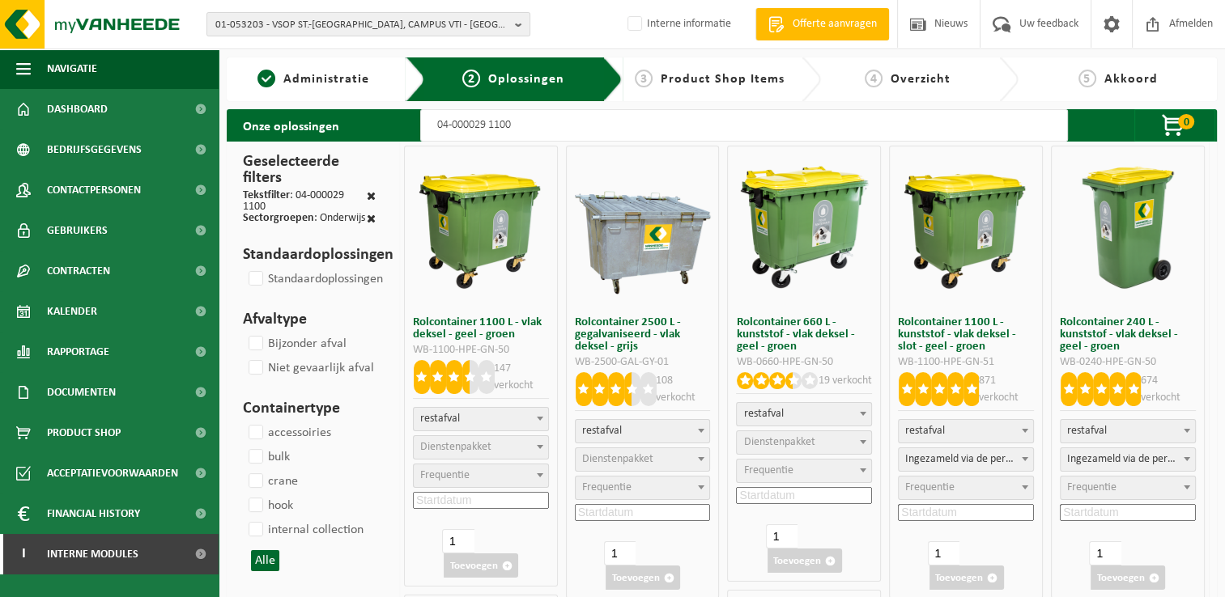
select select
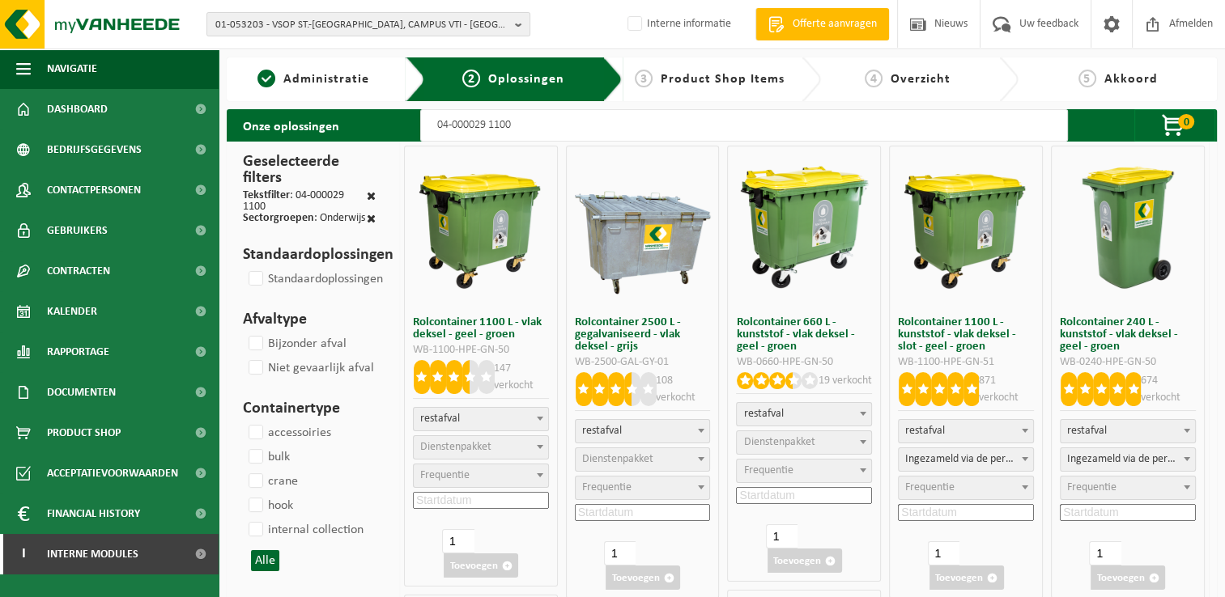
select select
select select "2"
select select "25"
select select
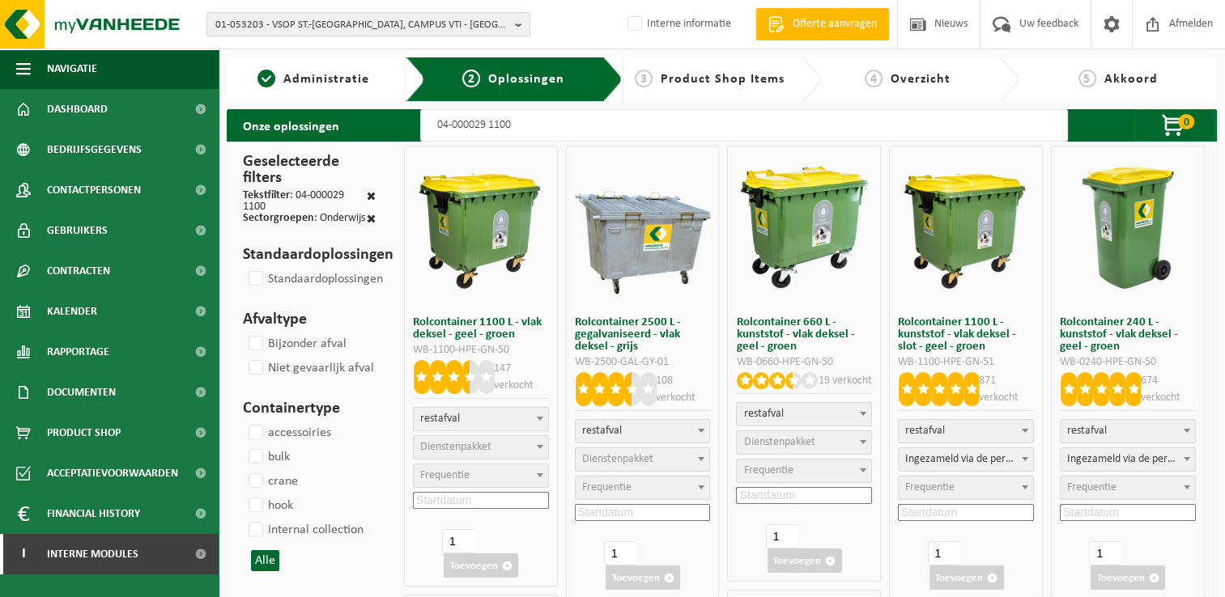
select select "2"
select select
select select "2"
select select
select select "2"
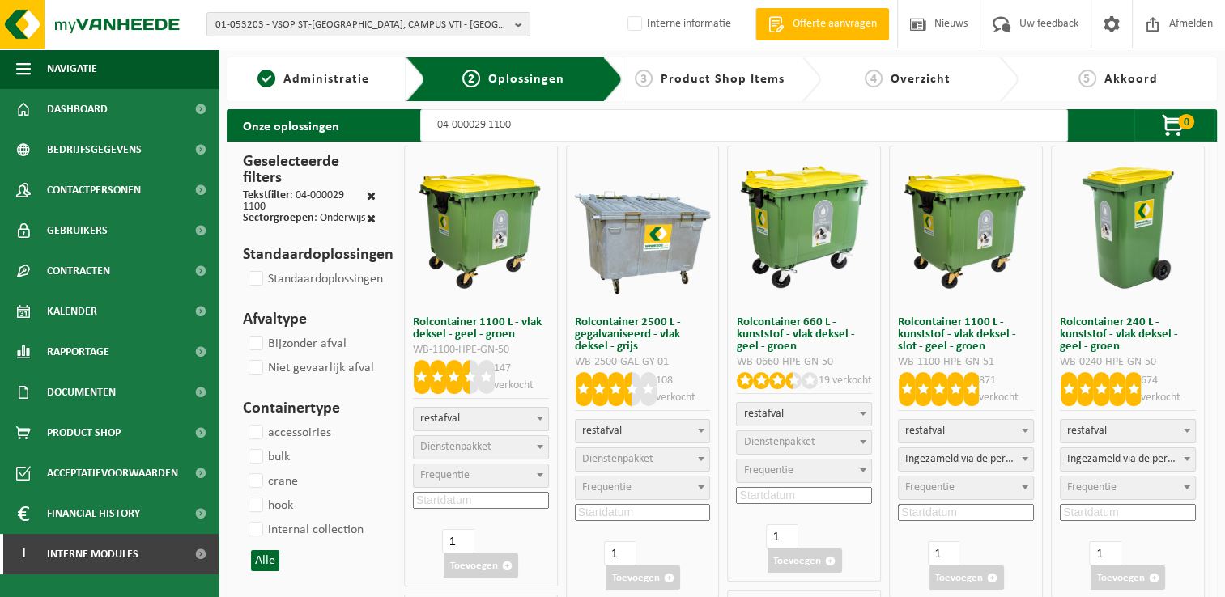
select select
select select "2"
select select
select select "2"
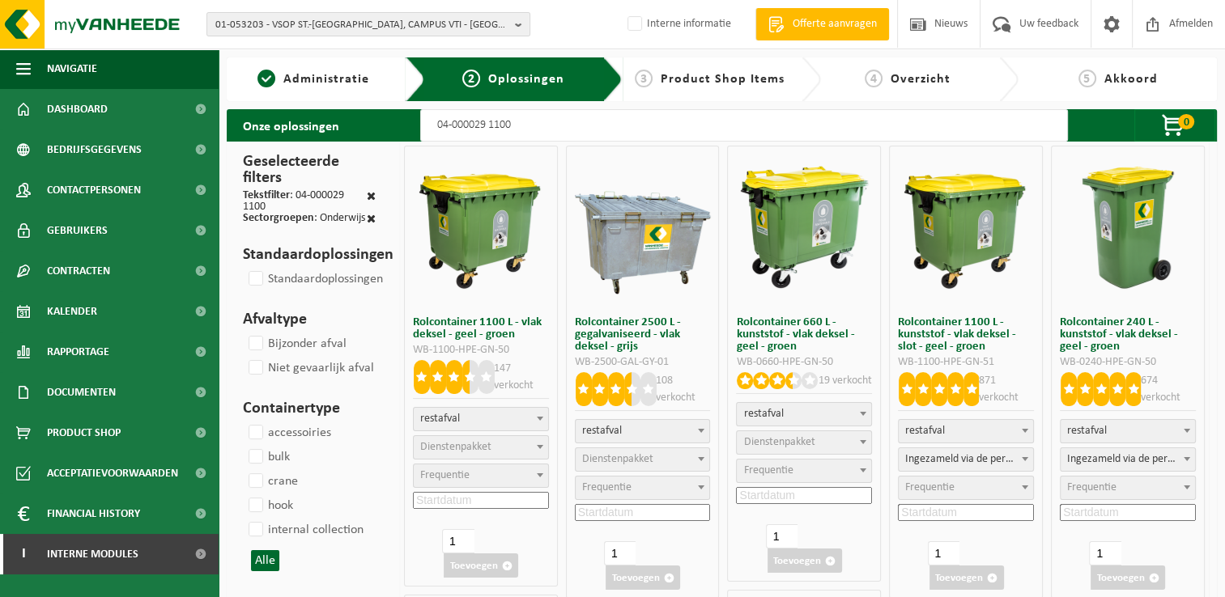
select select
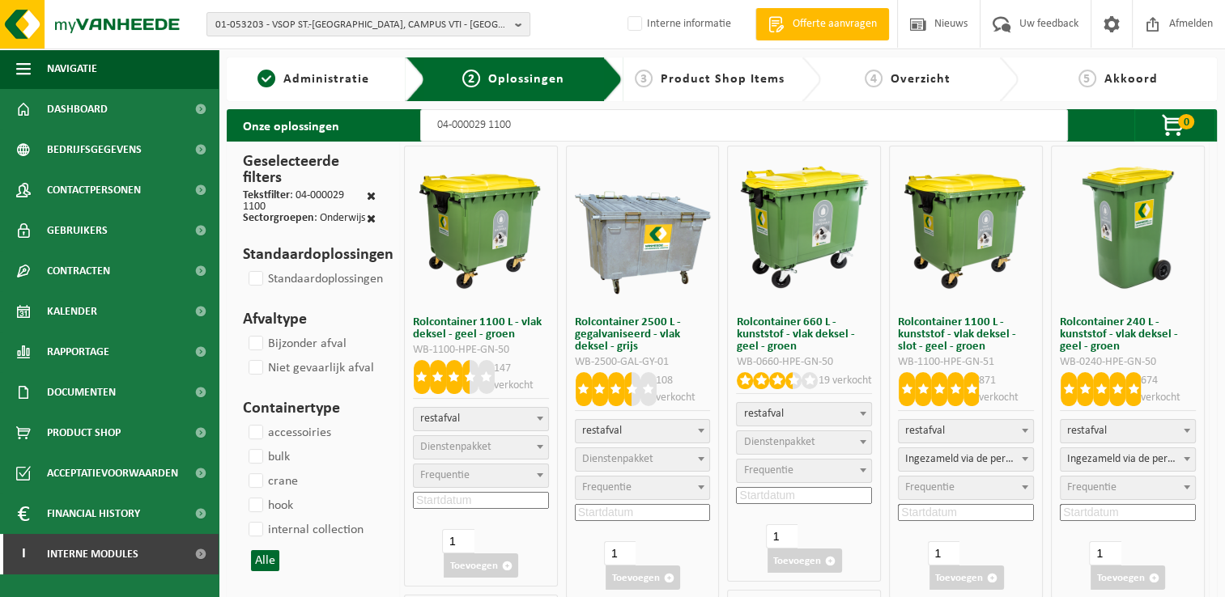
select select
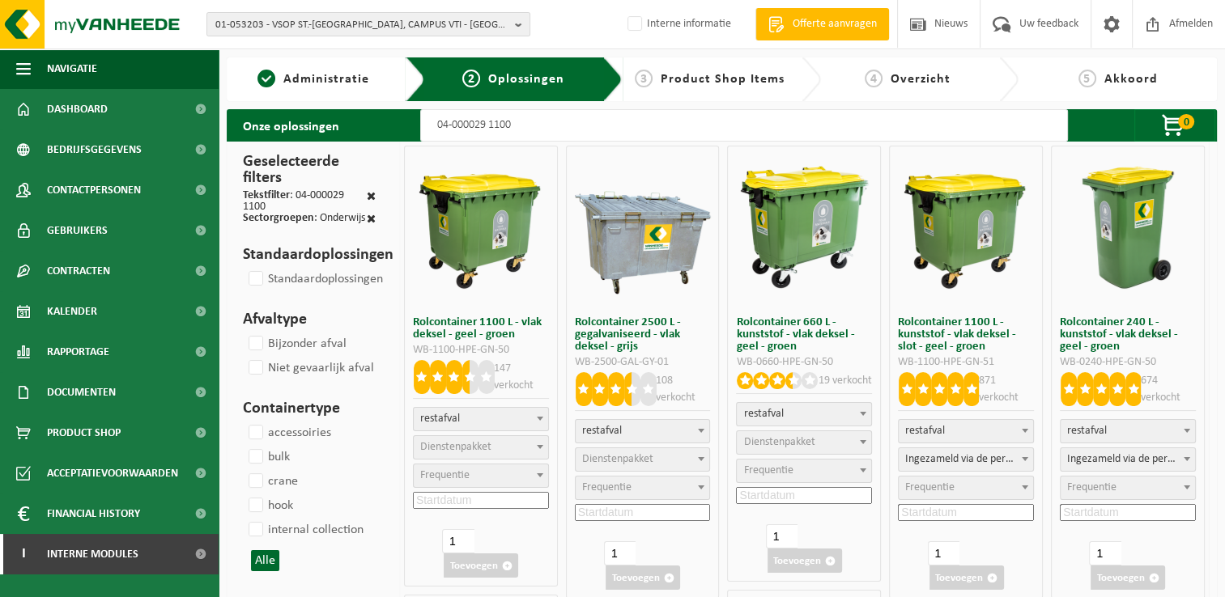
select select "25"
select select
select select "25"
select select
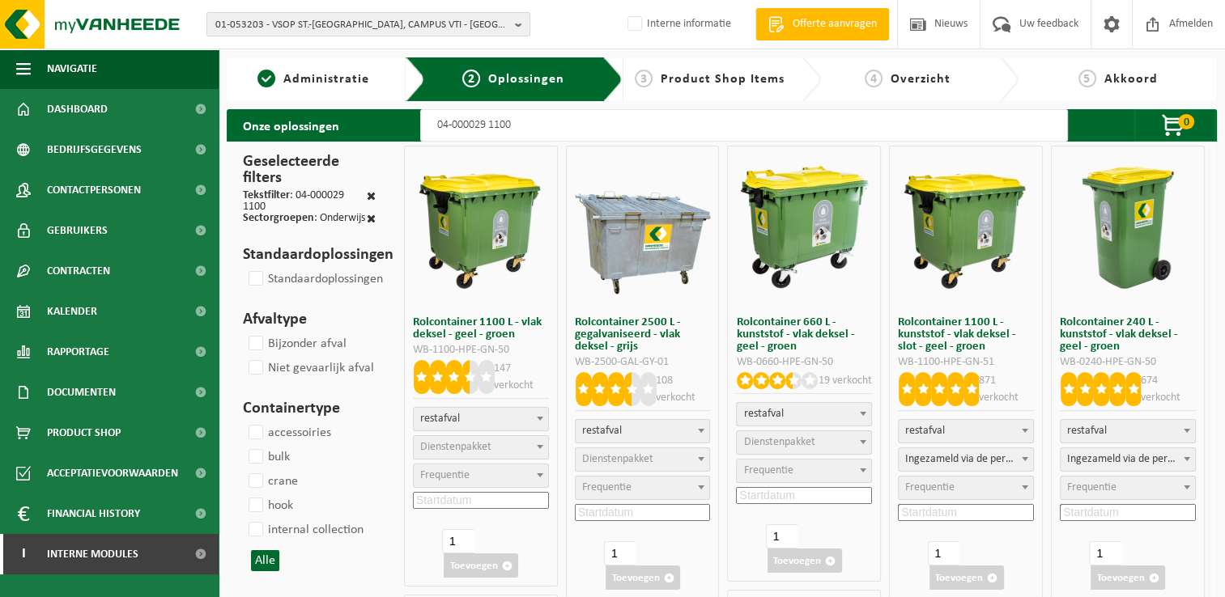
select select
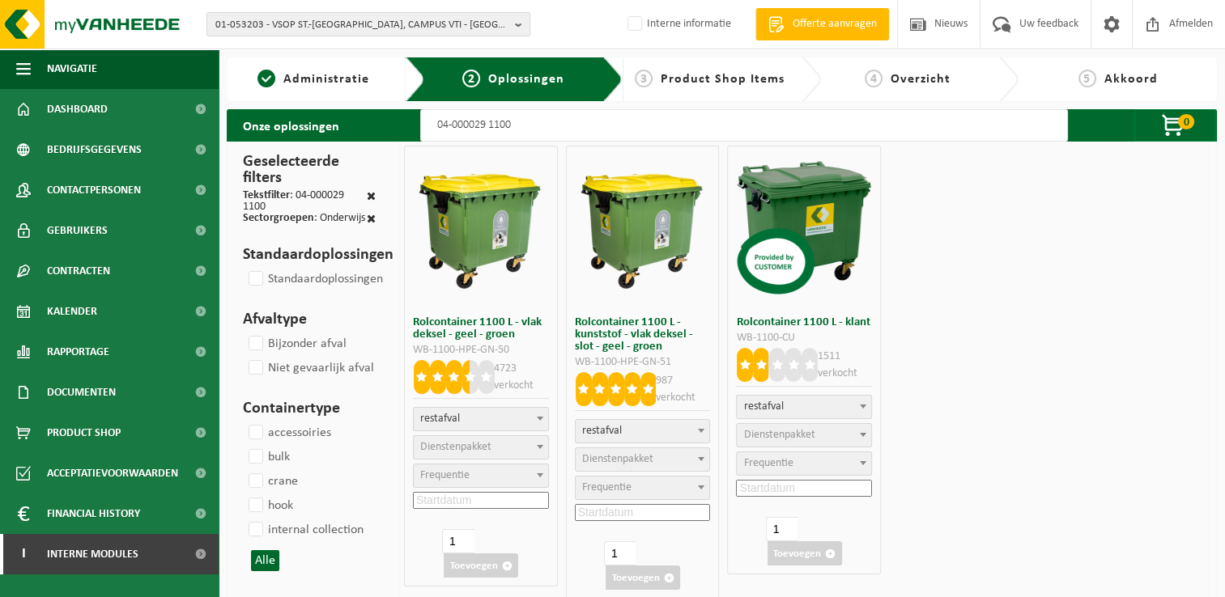
select select
select select "2"
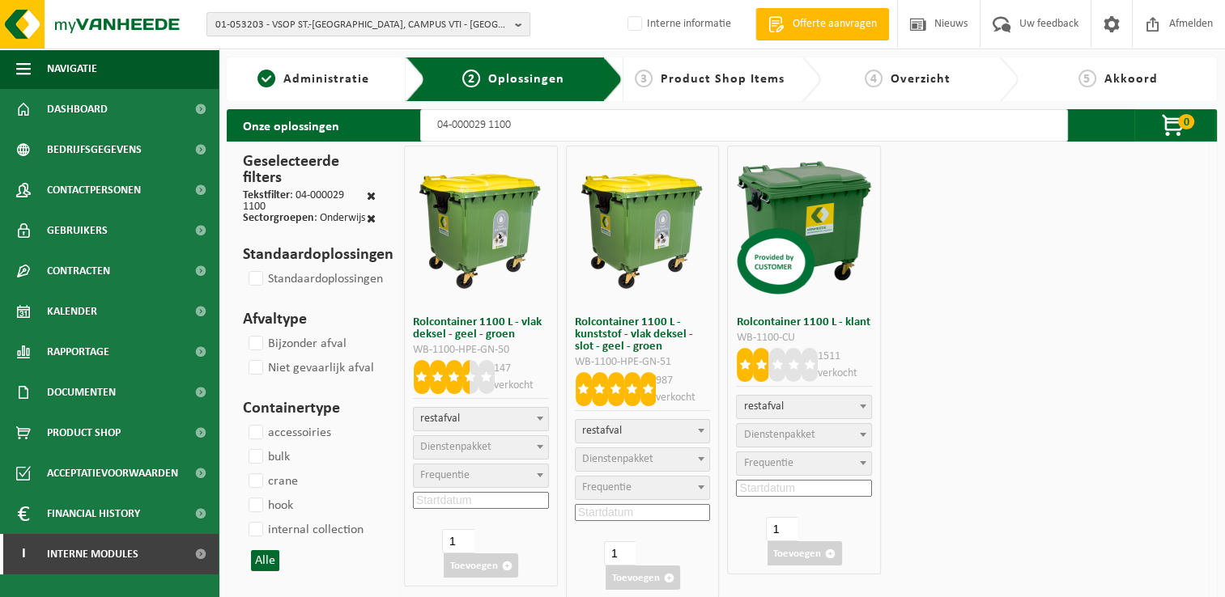
select select
select select "2"
select select
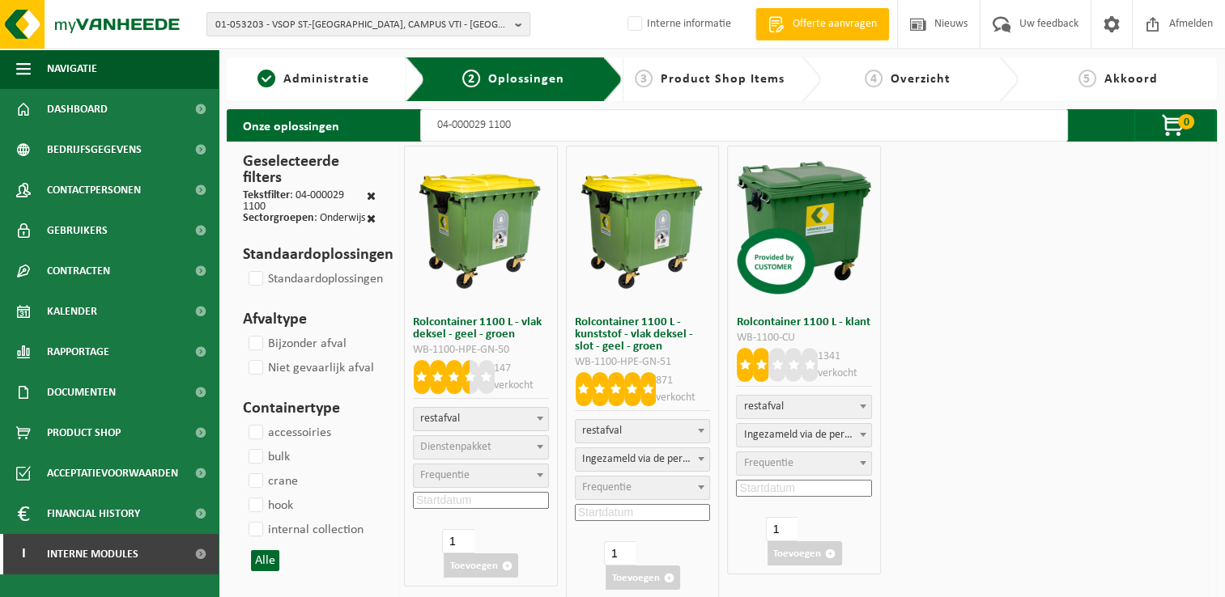
type input "04-000029 1100"
click at [457, 445] on span "Dienstenpakket" at bounding box center [455, 447] width 71 height 12
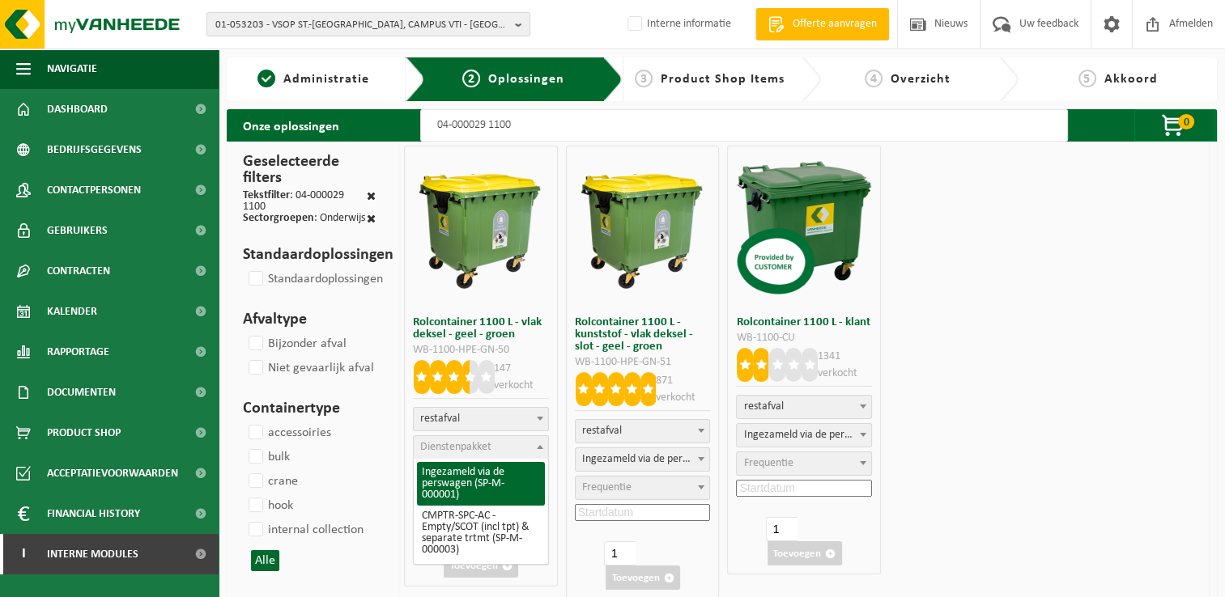
select select "2"
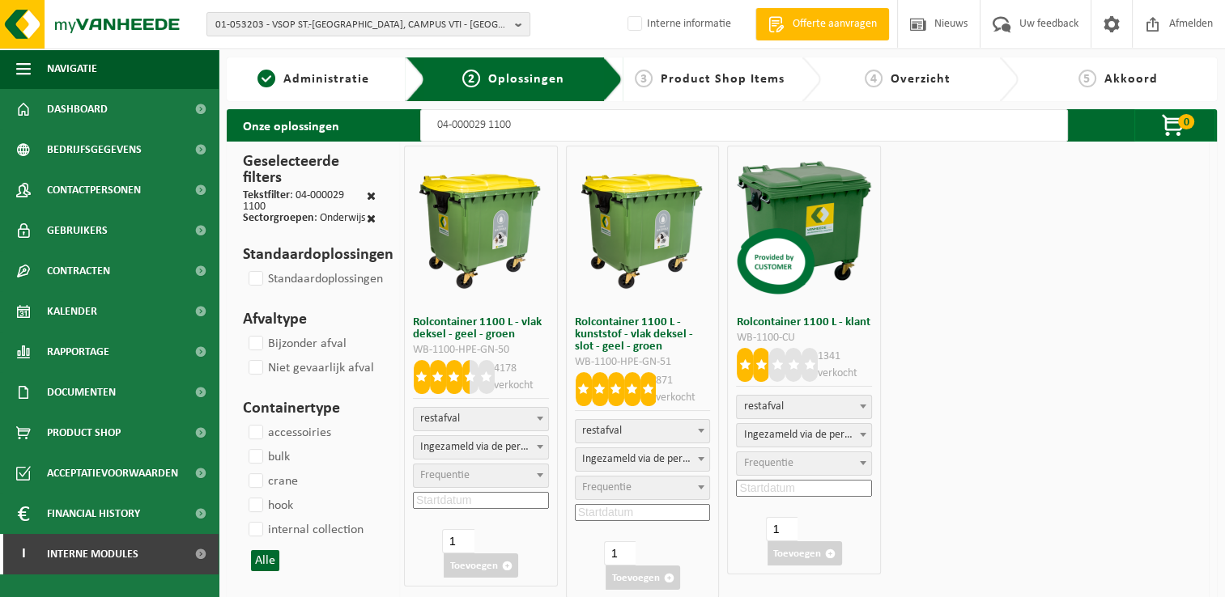
click at [459, 476] on span "Frequentie" at bounding box center [444, 475] width 49 height 12
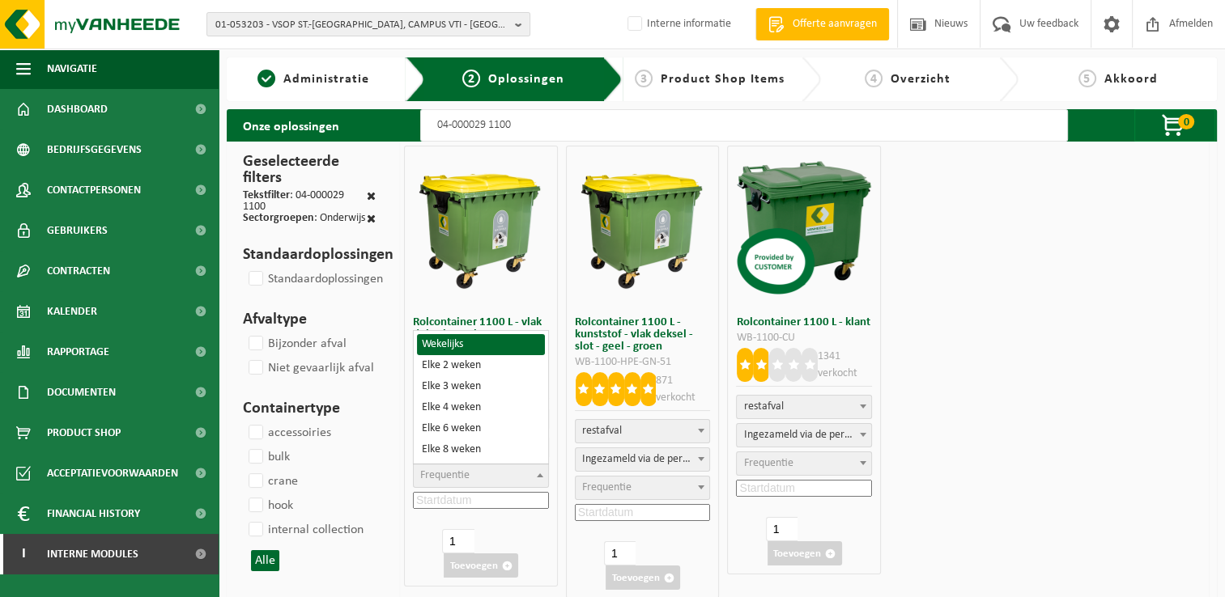
select select "8"
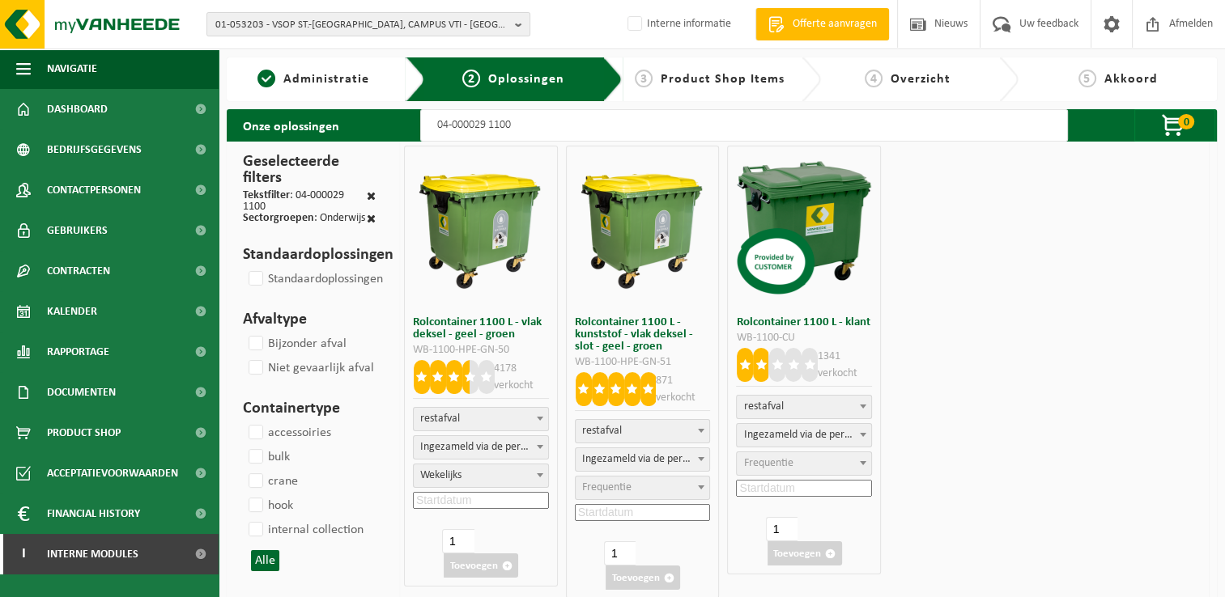
click at [469, 500] on input at bounding box center [481, 500] width 136 height 17
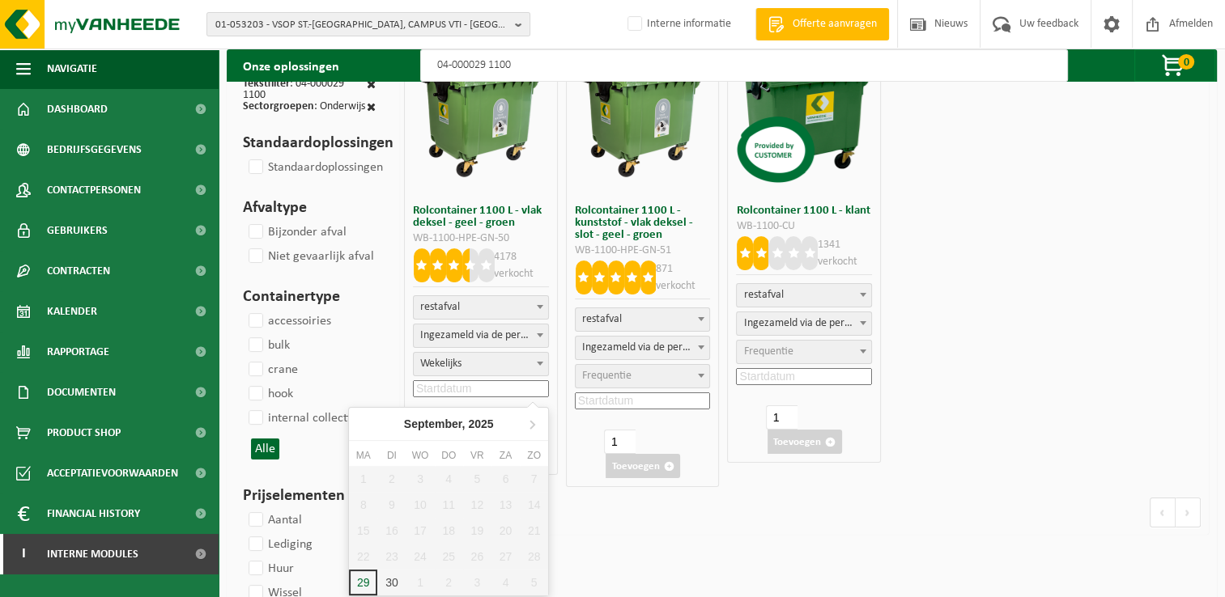
scroll to position [243, 0]
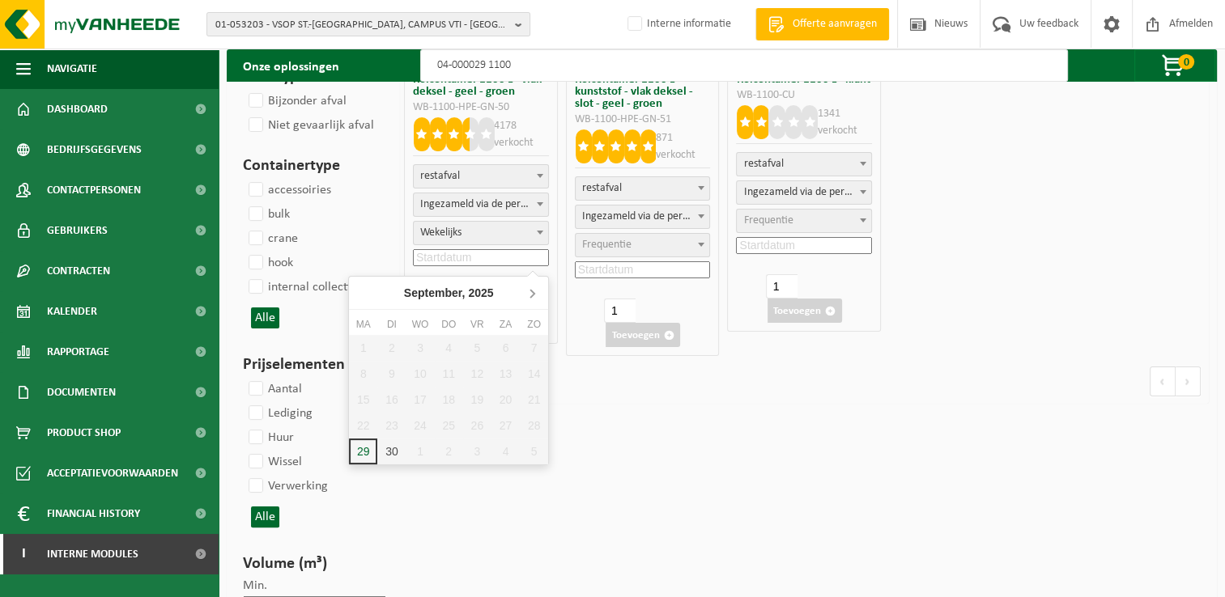
click at [528, 291] on icon at bounding box center [532, 293] width 26 height 26
click at [359, 373] on div "6" at bounding box center [363, 374] width 28 height 26
type input "2025-10-06"
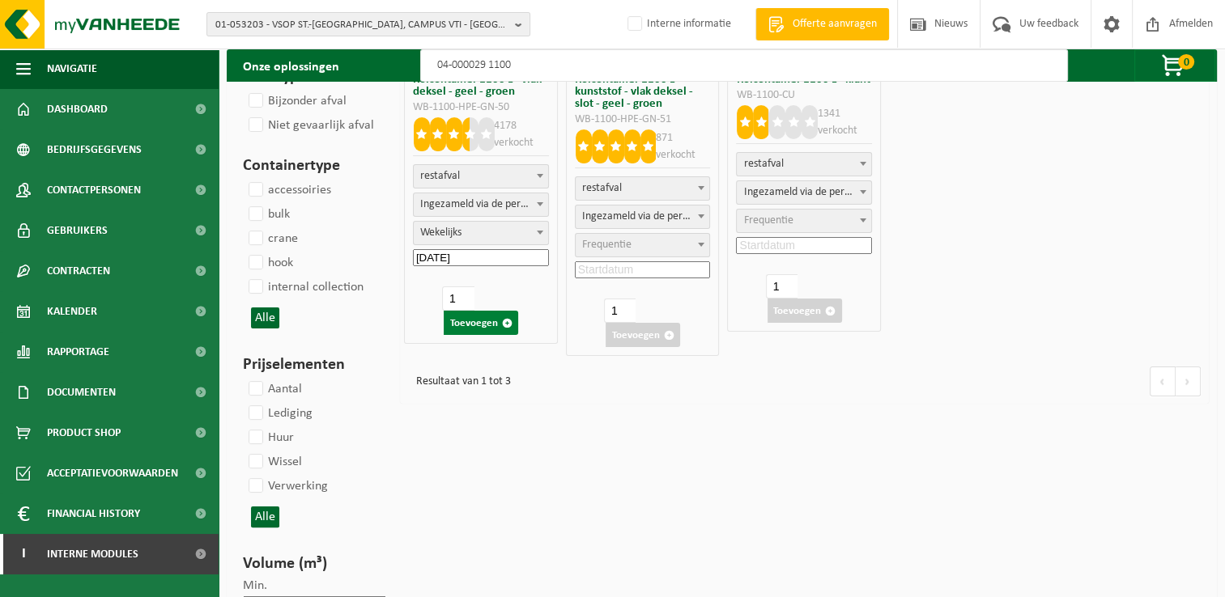
click at [492, 325] on button "Toevoegen" at bounding box center [481, 323] width 74 height 24
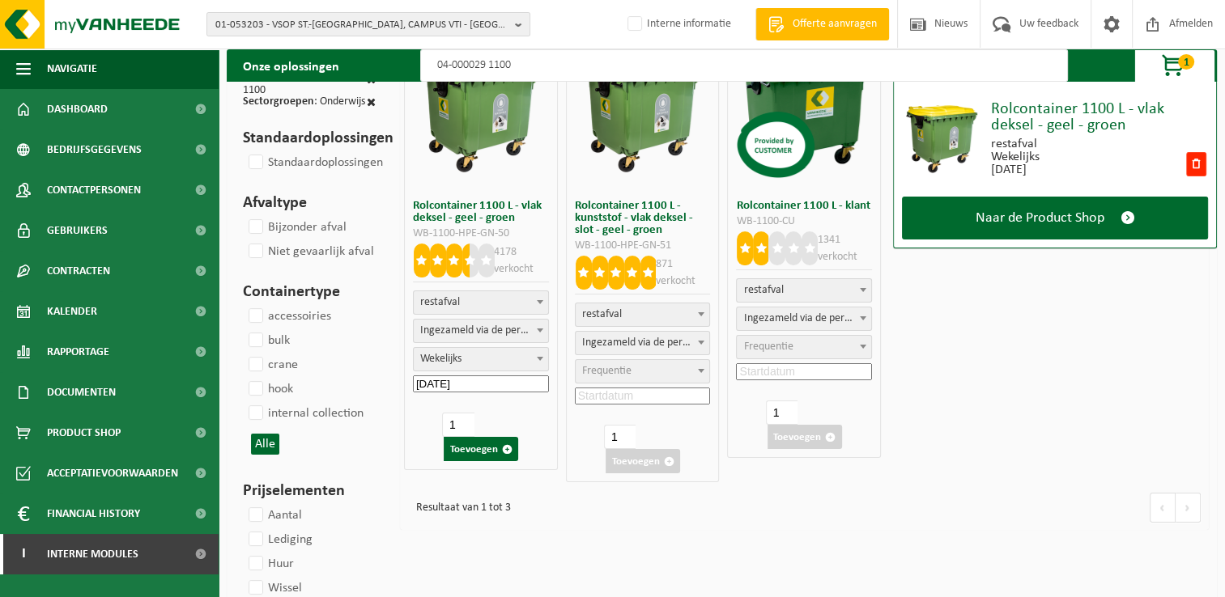
scroll to position [0, 0]
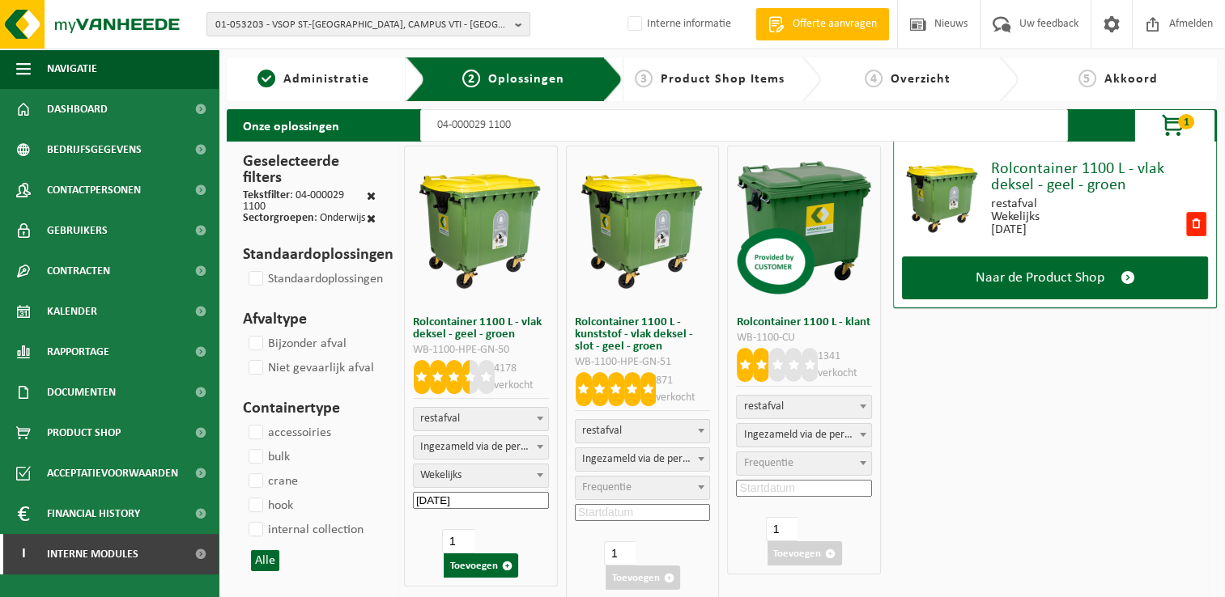
click at [554, 127] on input "04-000029 1100" at bounding box center [743, 125] width 647 height 32
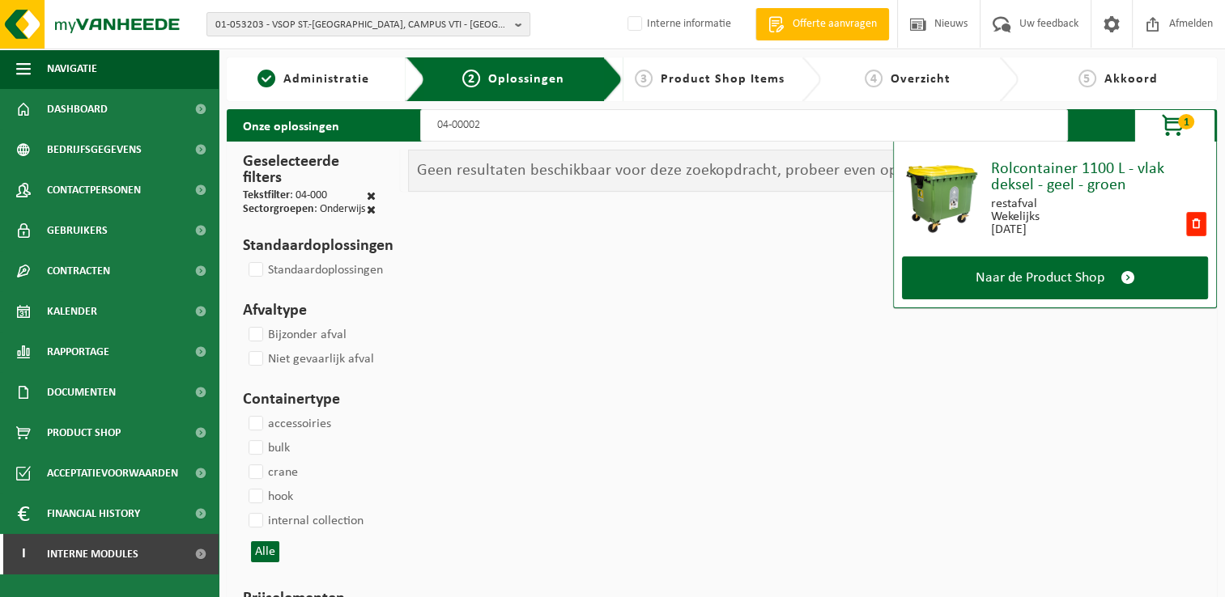
type input "04-000024"
select select
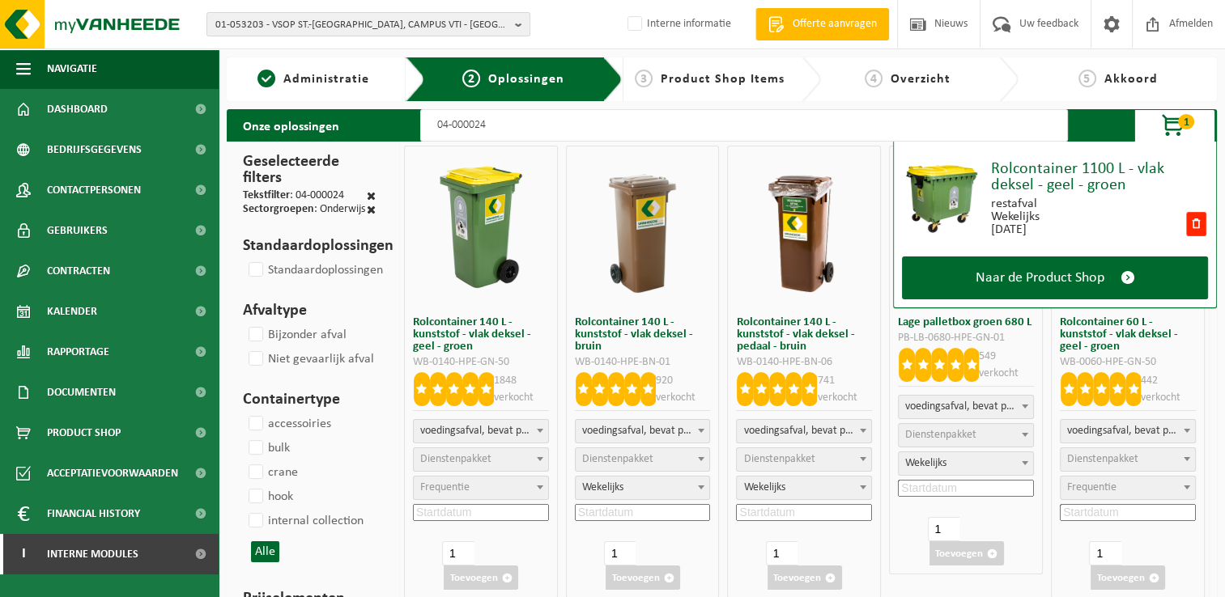
select select
select select "193"
select select
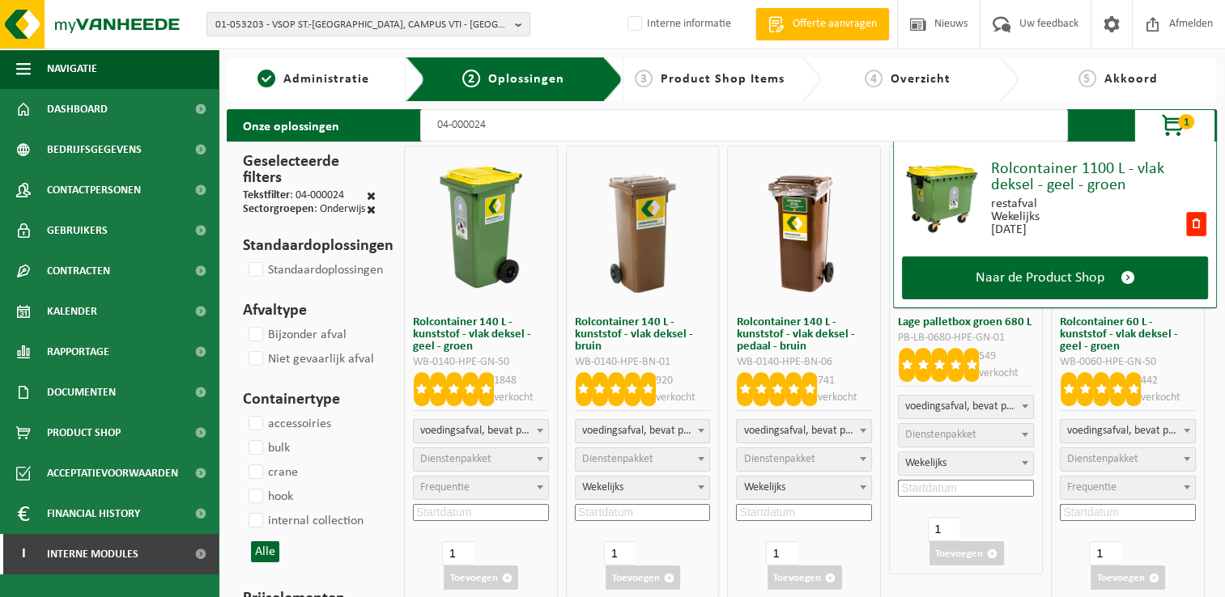
select select "29"
select select
select select "29"
select select "8"
select select "29"
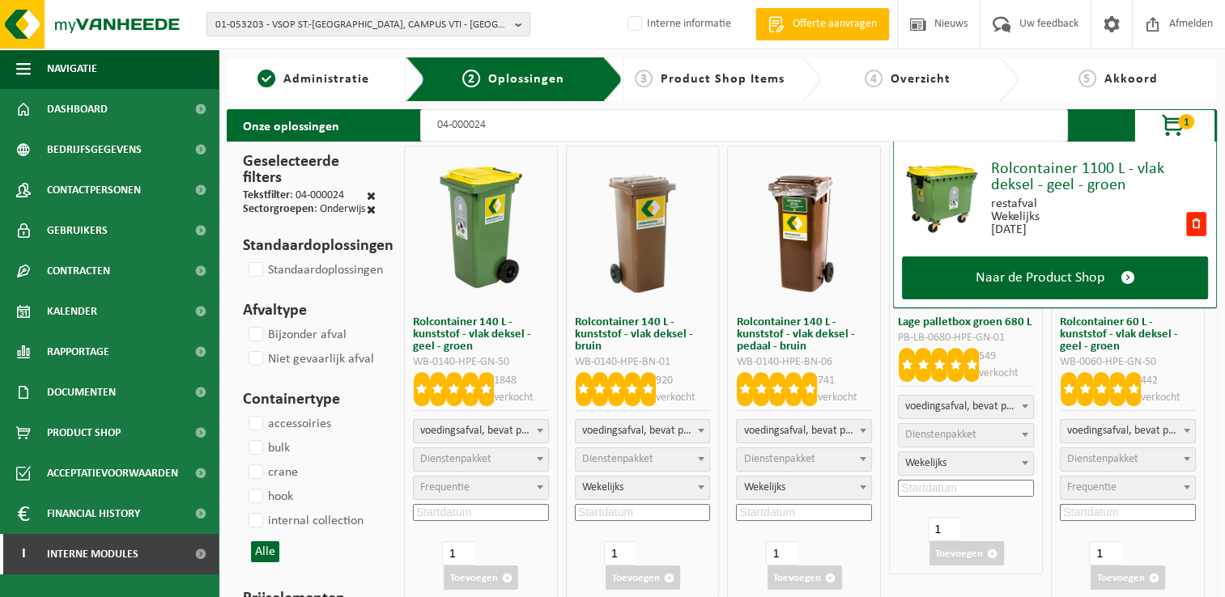
select select
select select "193"
select select "8"
select select "193"
select select "8"
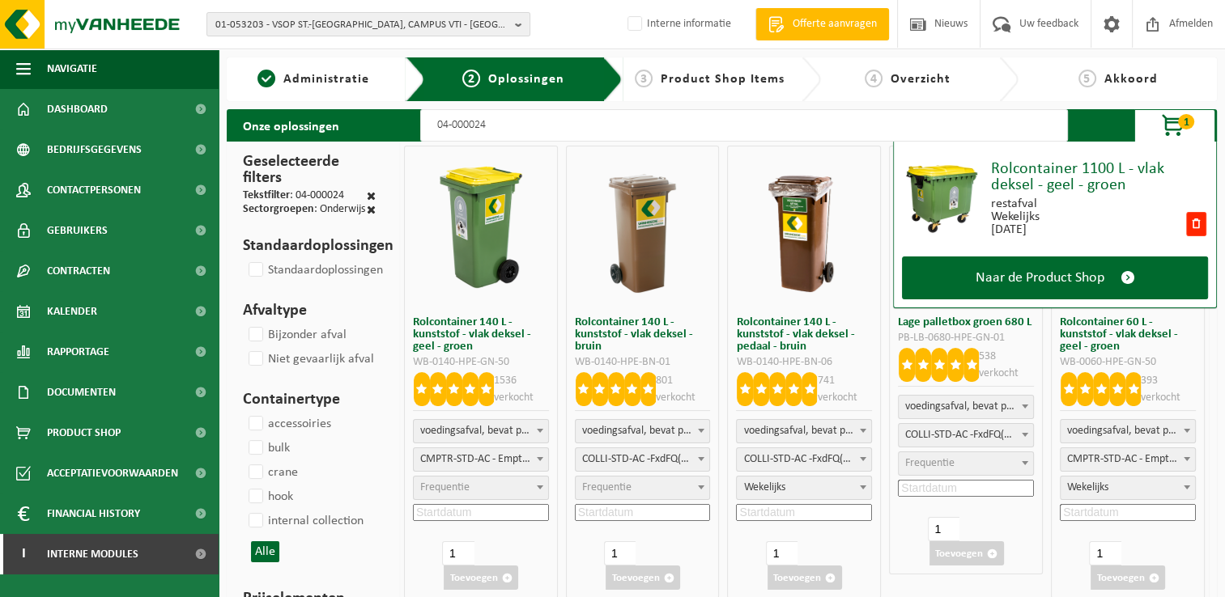
select select
type input "04-000024"
select select "8"
select select
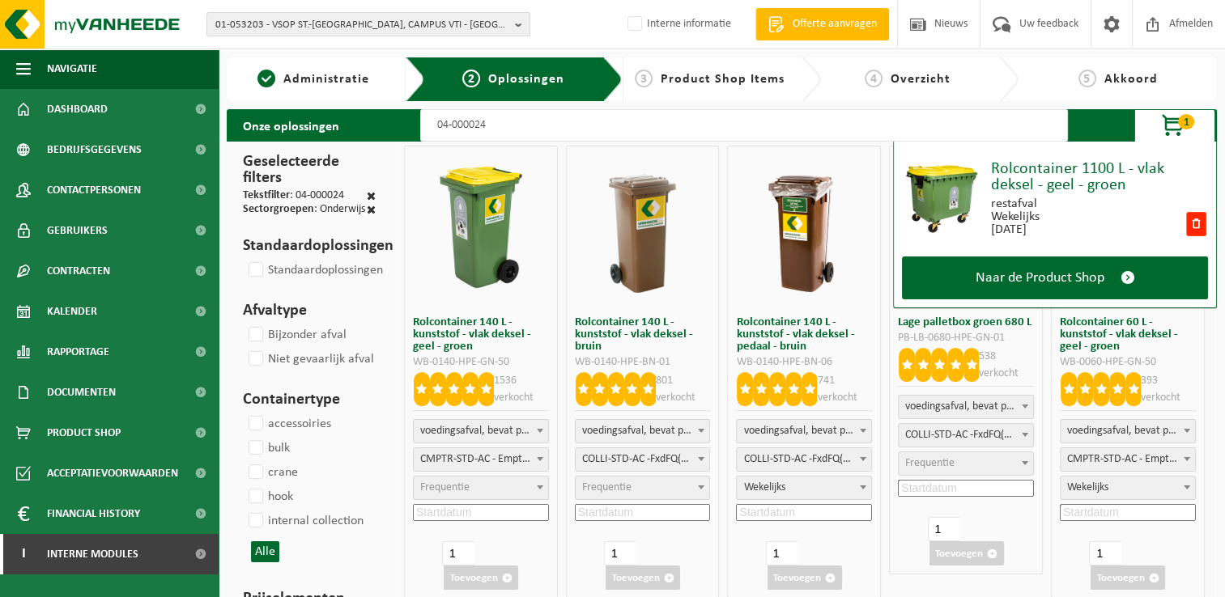
select select
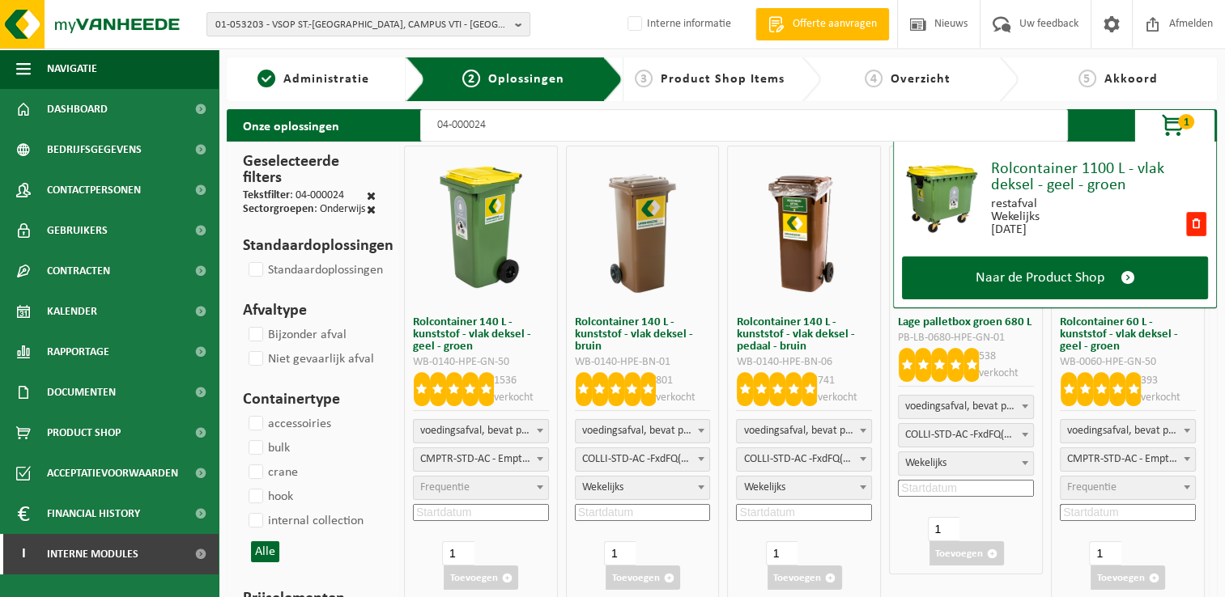
select select
select select "8"
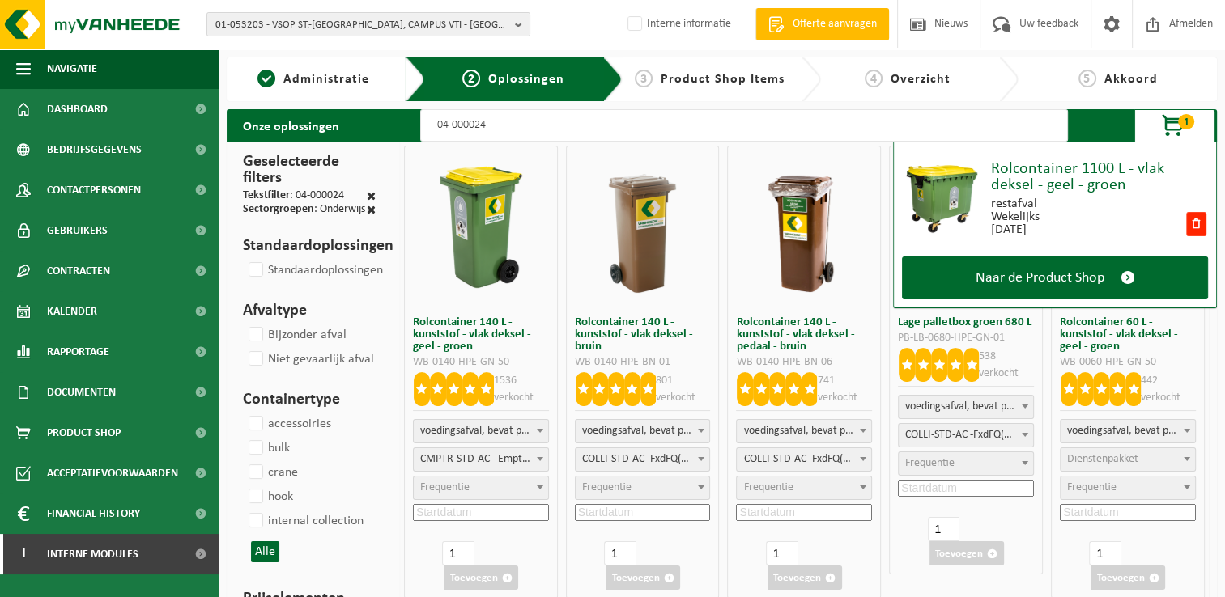
select select "8"
select select "193"
select select
select select "193"
select select
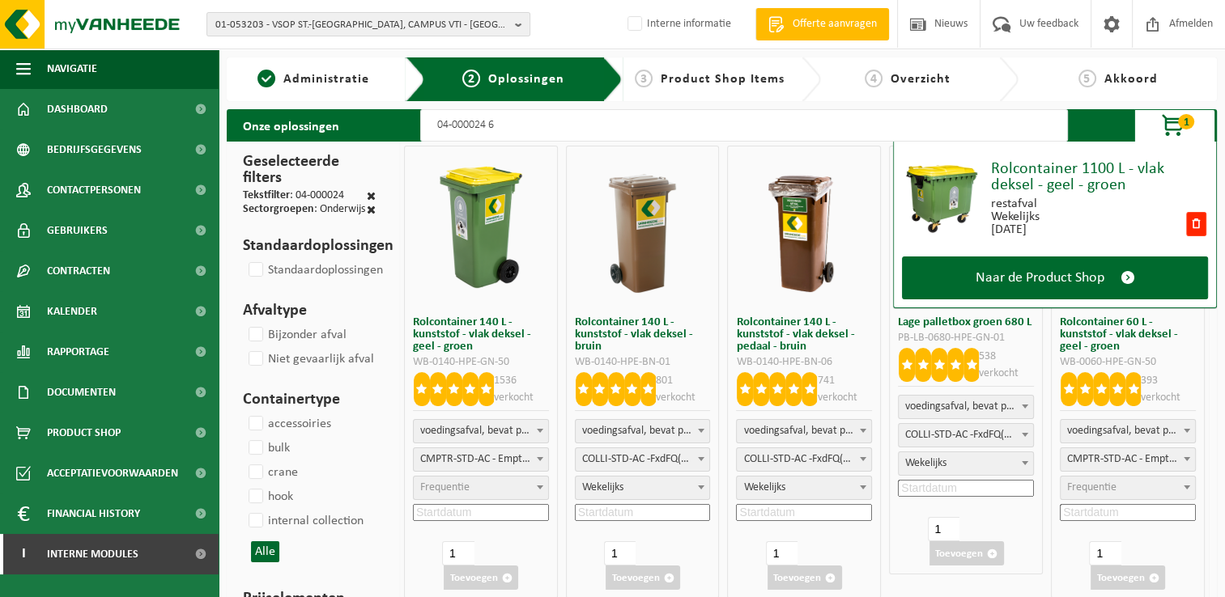
type input "04-000024 60"
select select
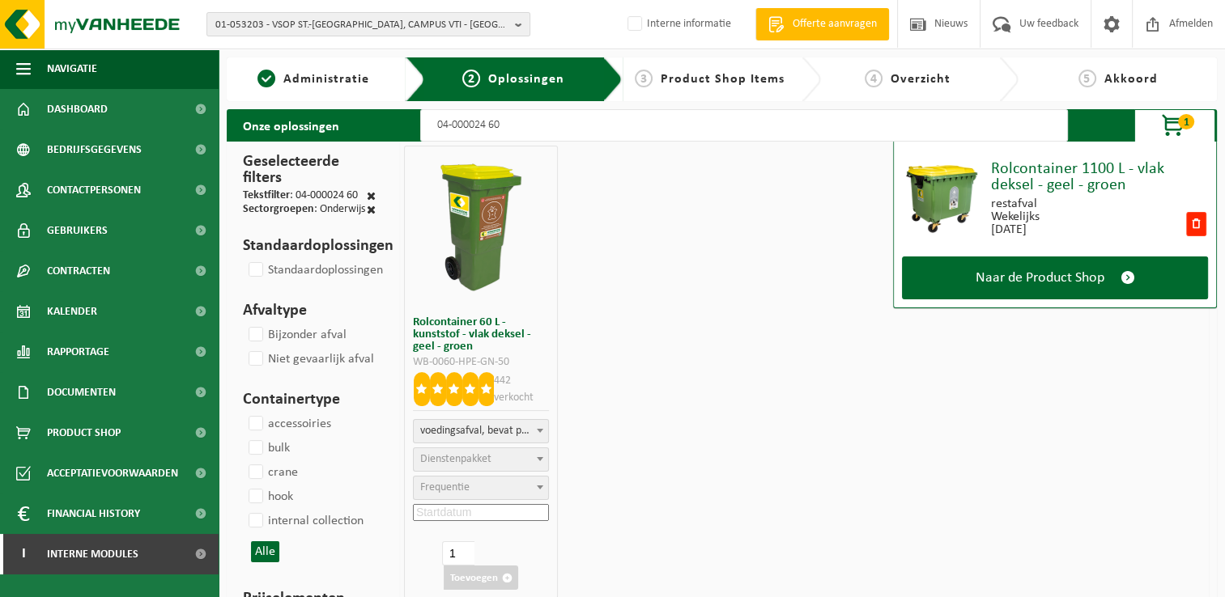
select select "193"
select select
type input "04-000024 60"
click at [664, 401] on div "Rolcontainer 60 L - kunststof - vlak deksel - geel - groen WB-0060-HPE-GN-50 39…" at bounding box center [804, 372] width 809 height 461
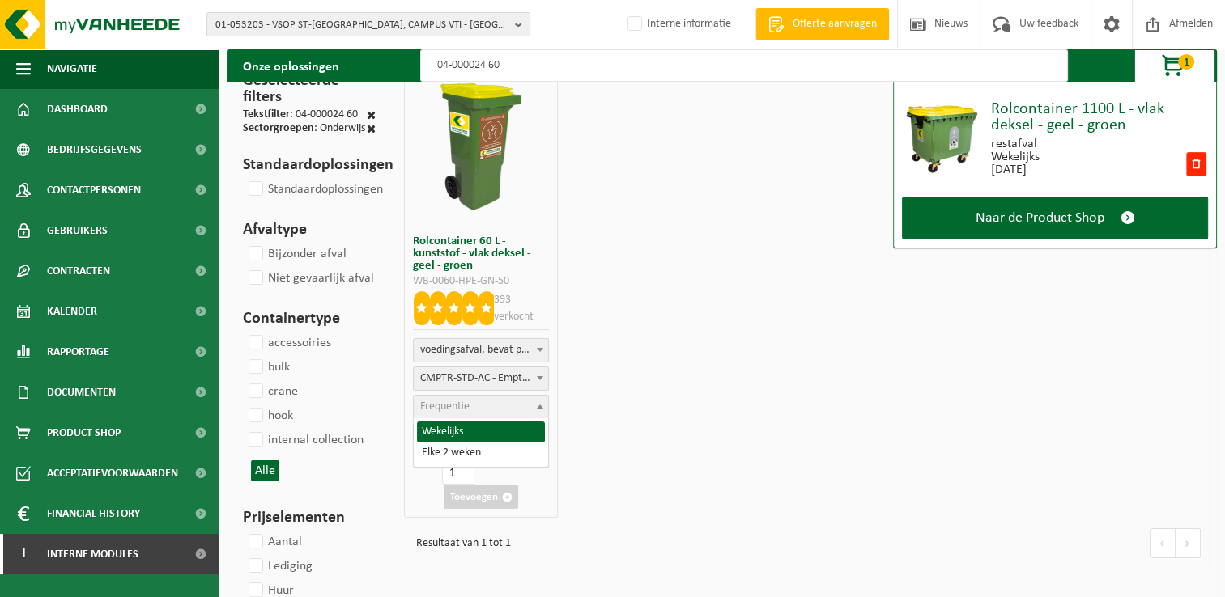
click at [470, 404] on span "Frequentie" at bounding box center [481, 407] width 134 height 23
select select "8"
click at [469, 435] on input at bounding box center [481, 431] width 136 height 17
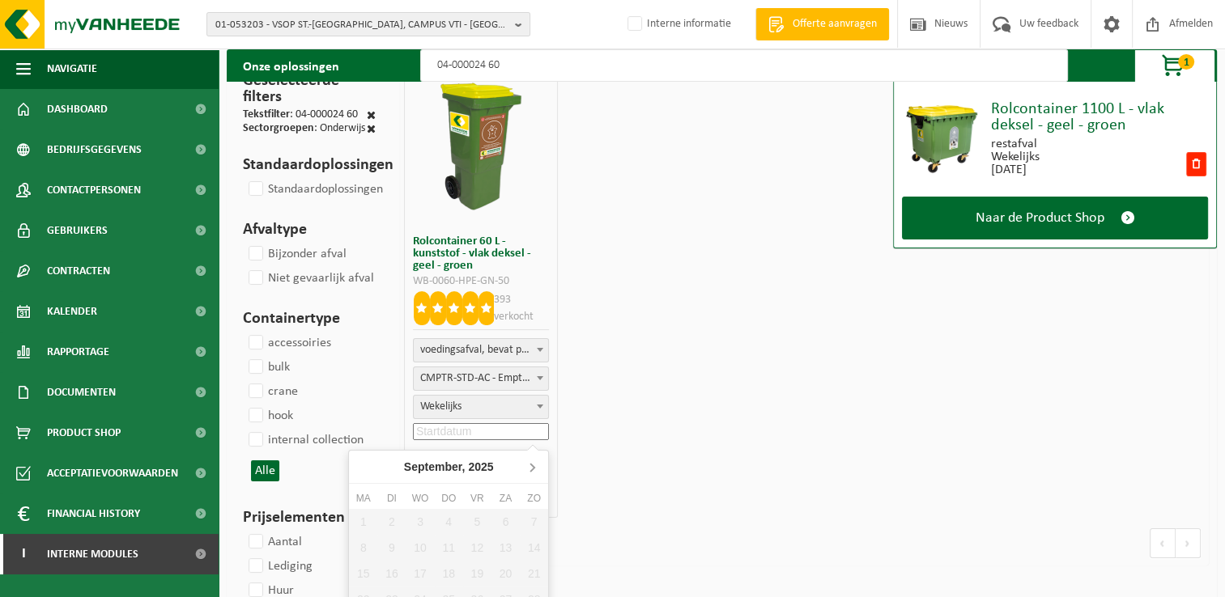
click at [527, 463] on icon at bounding box center [532, 467] width 26 height 26
drag, startPoint x: 364, startPoint y: 544, endPoint x: 379, endPoint y: 530, distance: 20.0
click at [364, 543] on div "6" at bounding box center [363, 548] width 28 height 26
type input "2025-10-06"
click at [482, 496] on button "Toevoegen" at bounding box center [481, 497] width 74 height 24
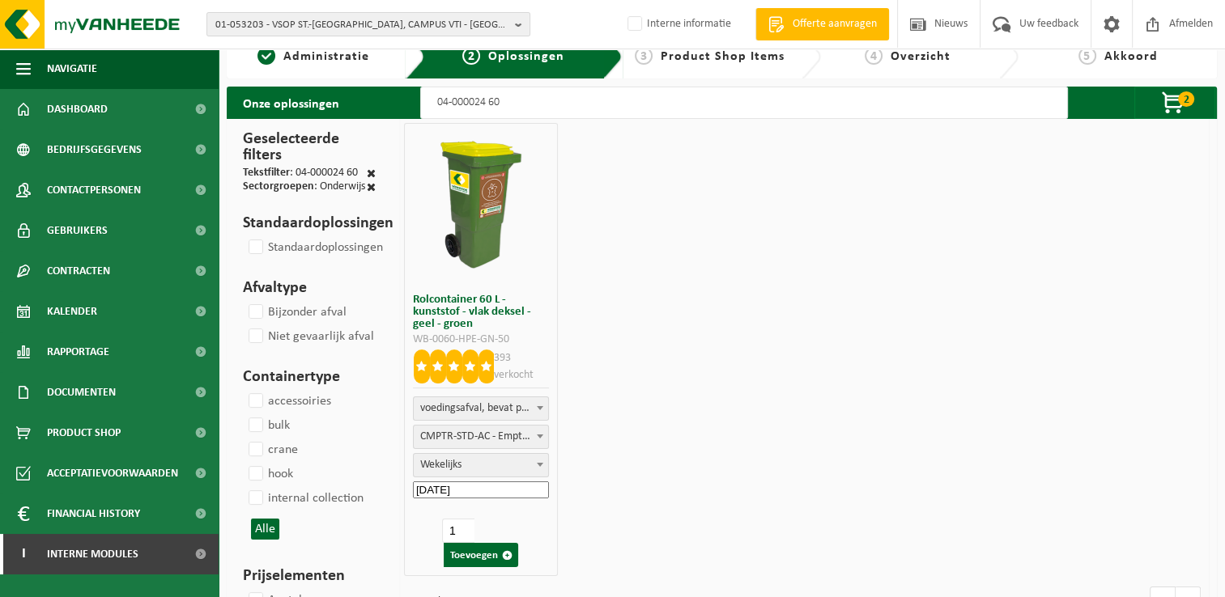
scroll to position [0, 0]
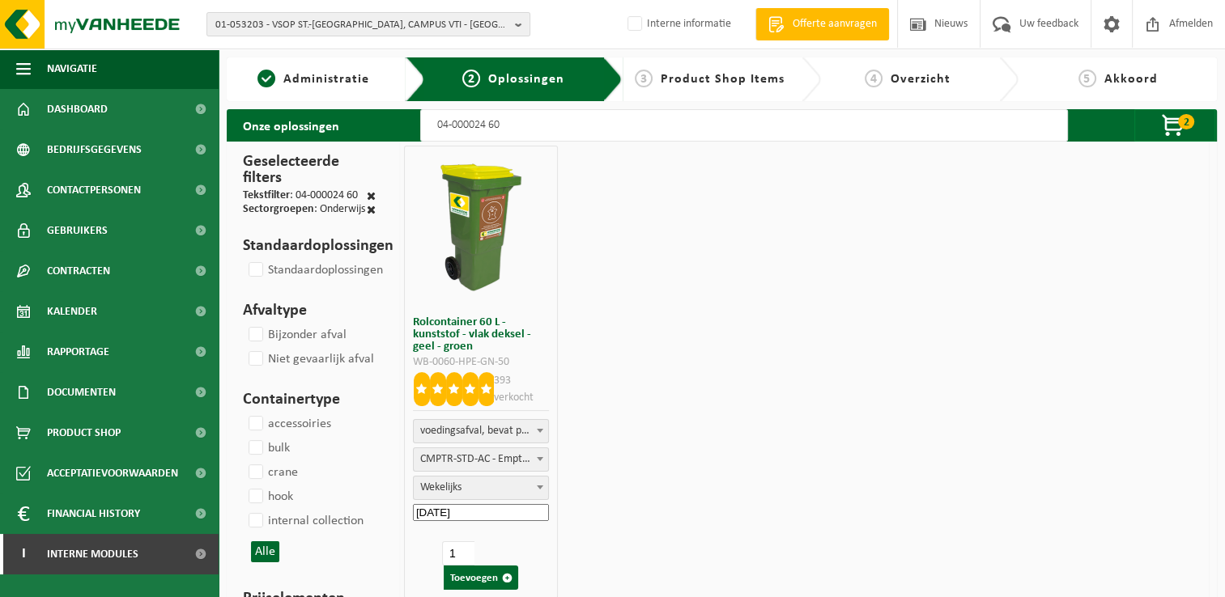
click at [572, 129] on input "04-000024 60" at bounding box center [743, 125] width 647 height 32
type input "04-000024"
select select
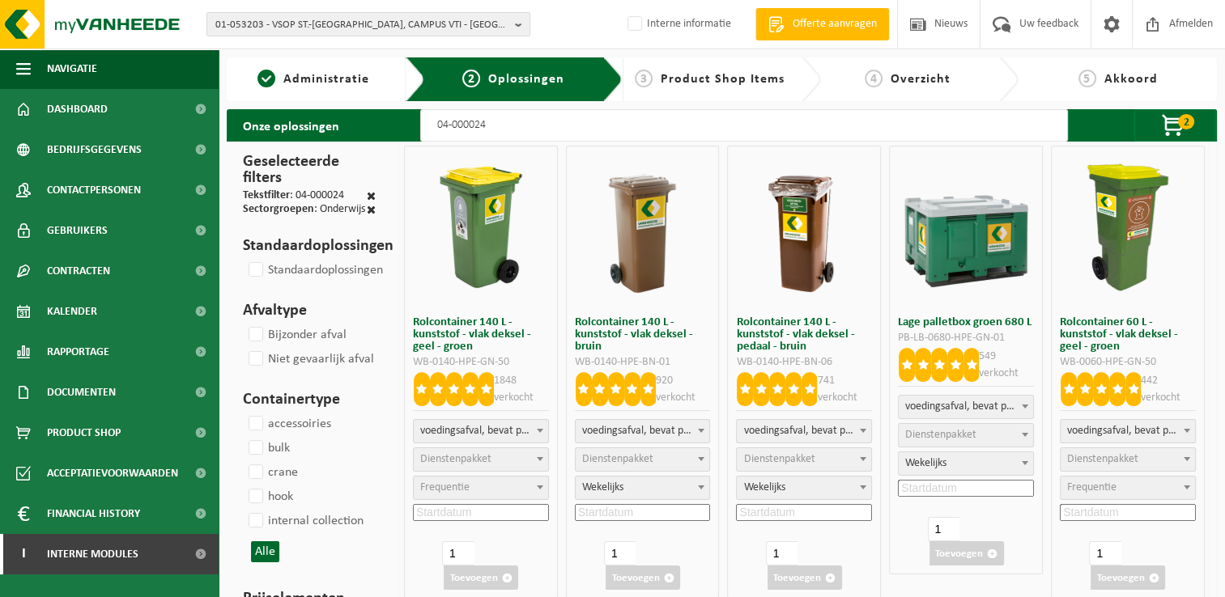
type input "04-000024 2"
select select
select select "193"
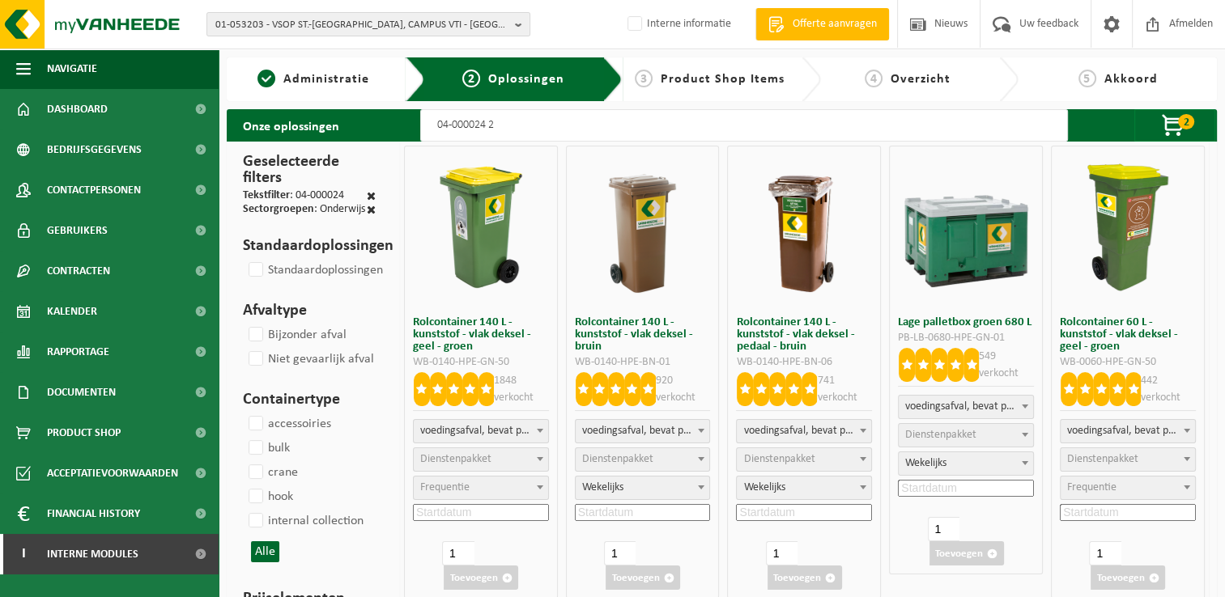
select select "8"
select select "29"
select select "8"
select select "29"
select select
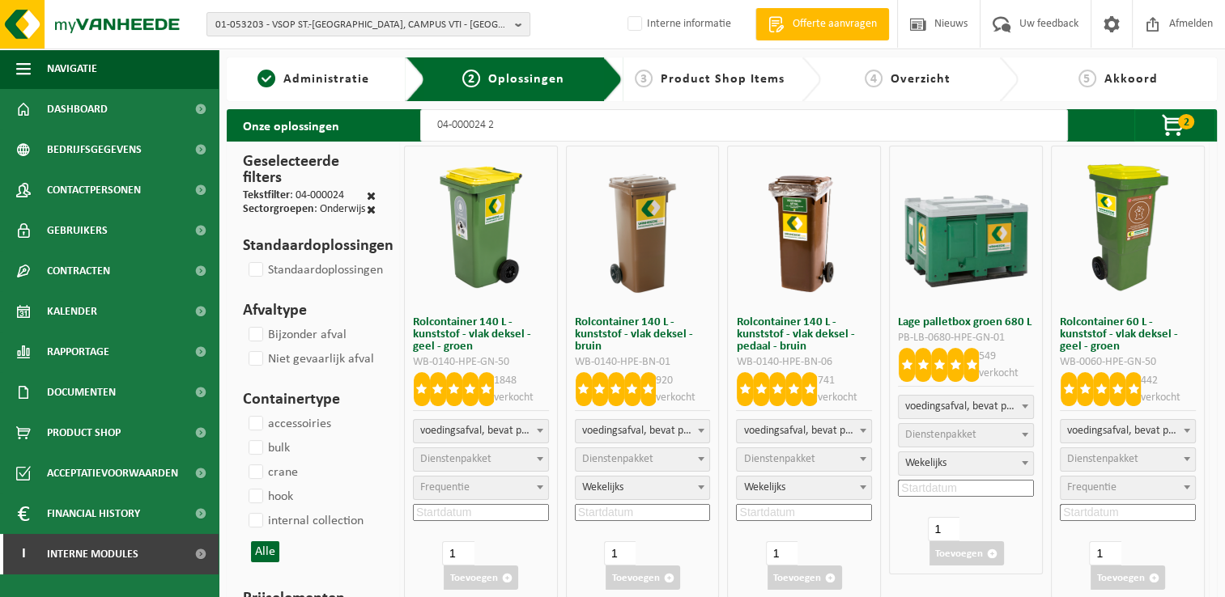
select select "29"
select select "8"
type input "04-000024 24"
select select
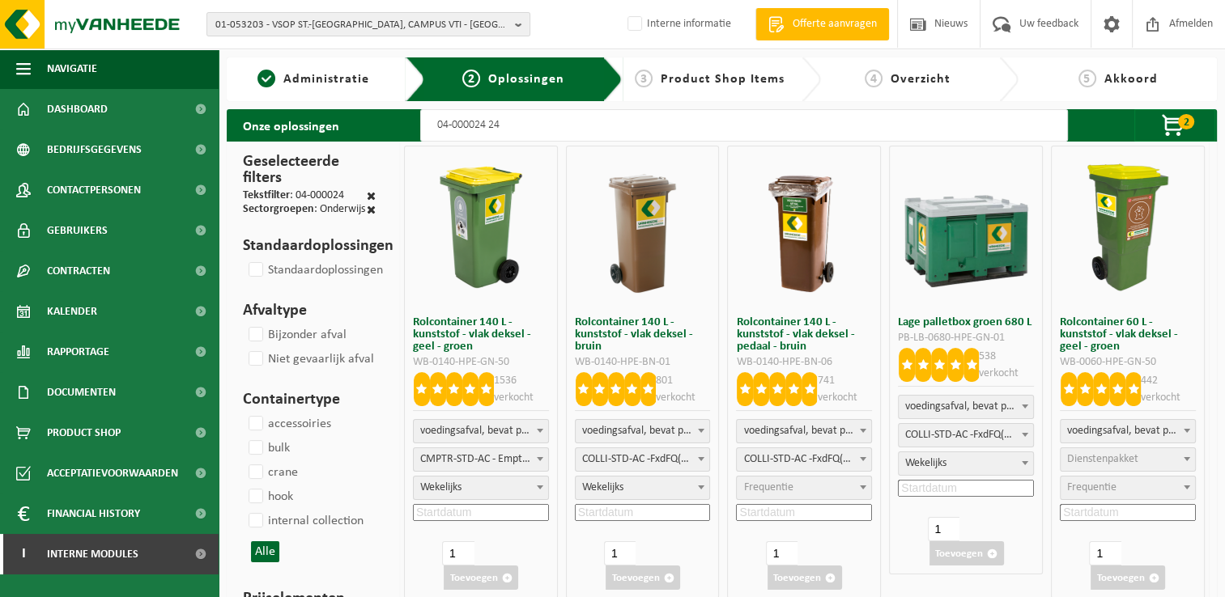
type input "04-000024 240"
select select
select select "8"
select select "193"
select select
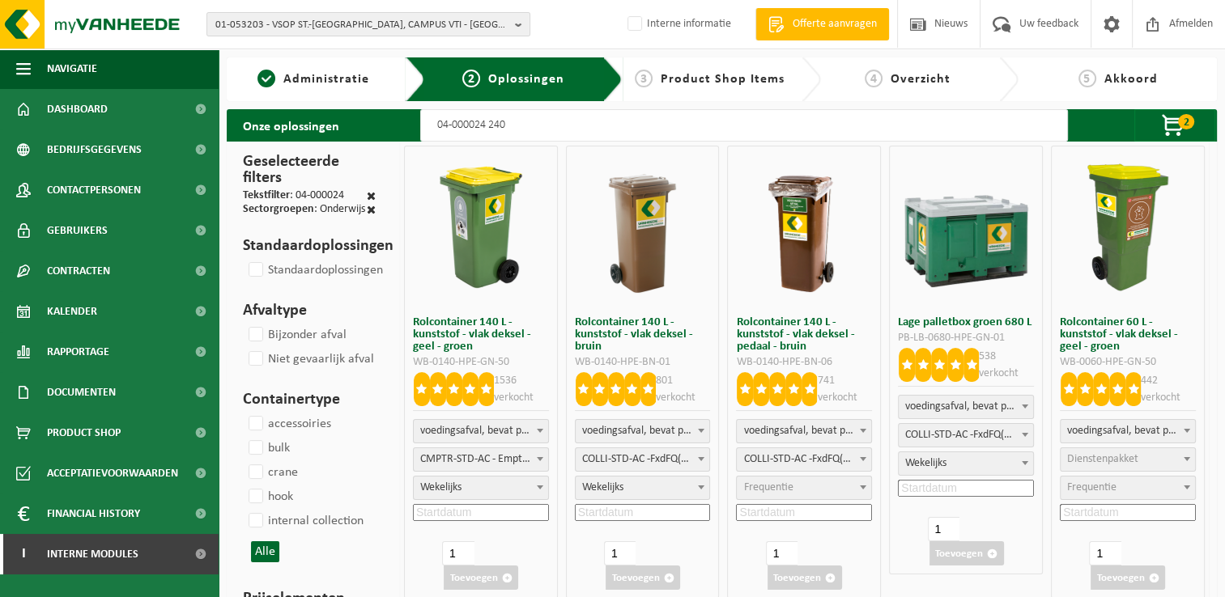
select select "193"
select select "8"
select select
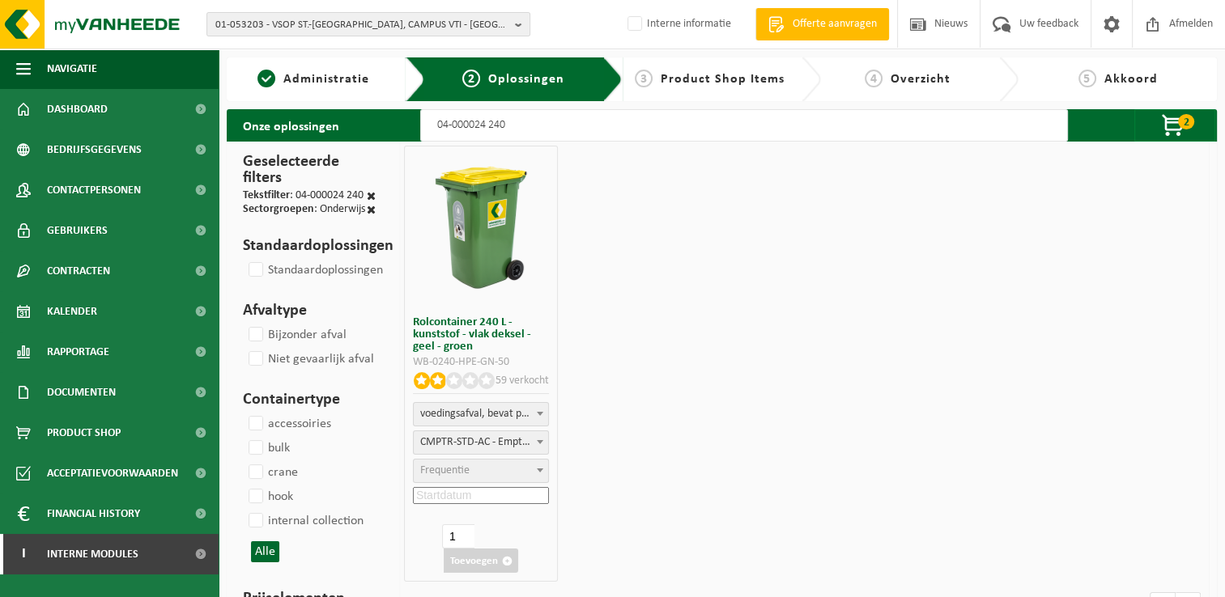
type input "04-000024 240"
click at [484, 474] on span "Frequentie" at bounding box center [481, 471] width 134 height 23
select select "8"
click at [494, 497] on input at bounding box center [481, 495] width 136 height 17
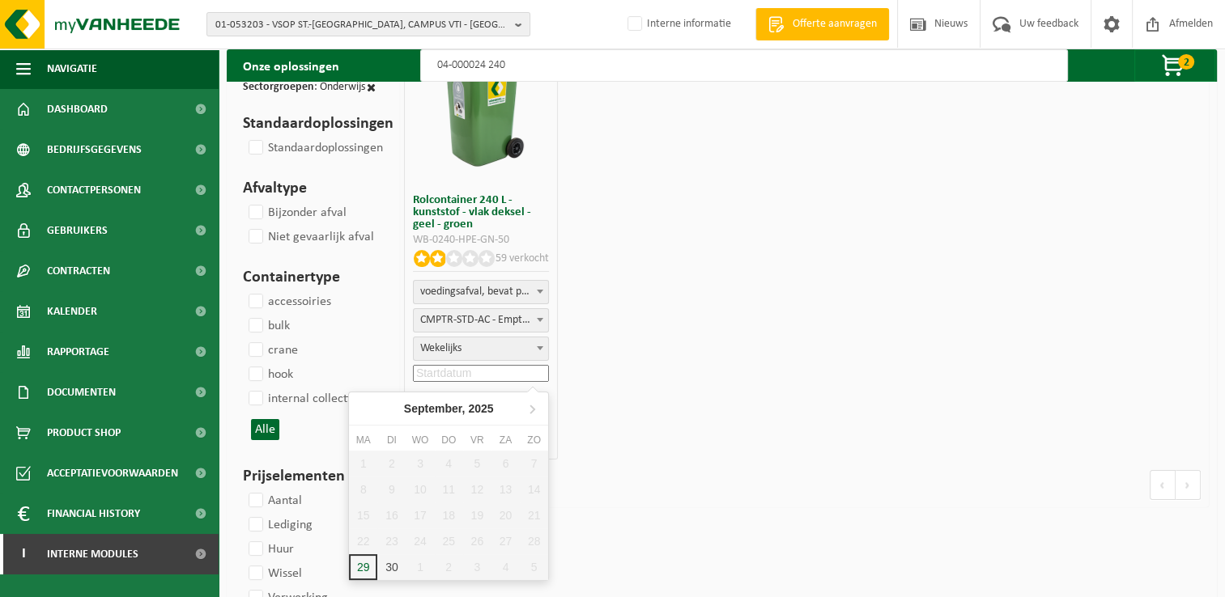
scroll to position [162, 0]
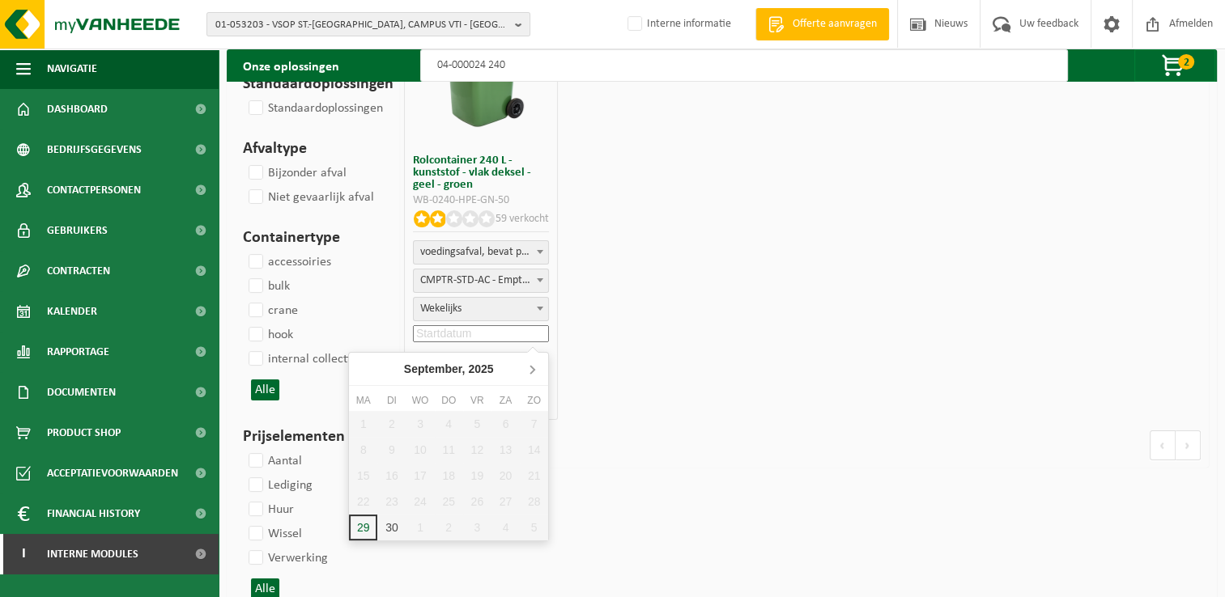
click at [531, 363] on icon at bounding box center [532, 369] width 26 height 26
click at [361, 458] on div "6" at bounding box center [363, 450] width 28 height 26
type input "2025-10-06"
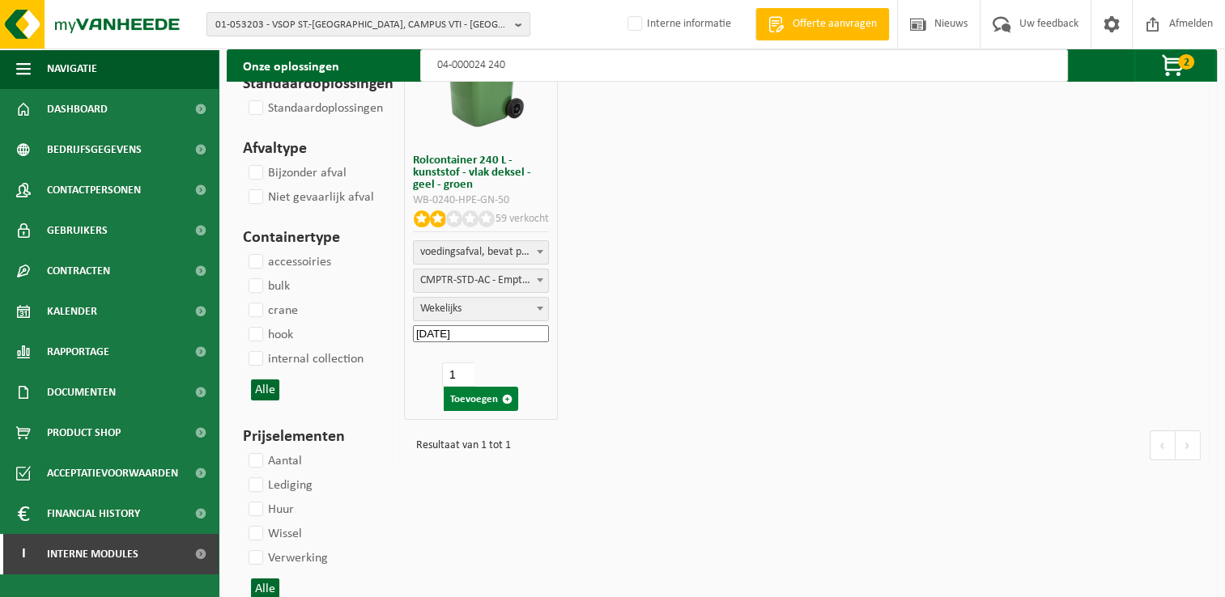
click at [478, 401] on button "Toevoegen" at bounding box center [481, 399] width 74 height 24
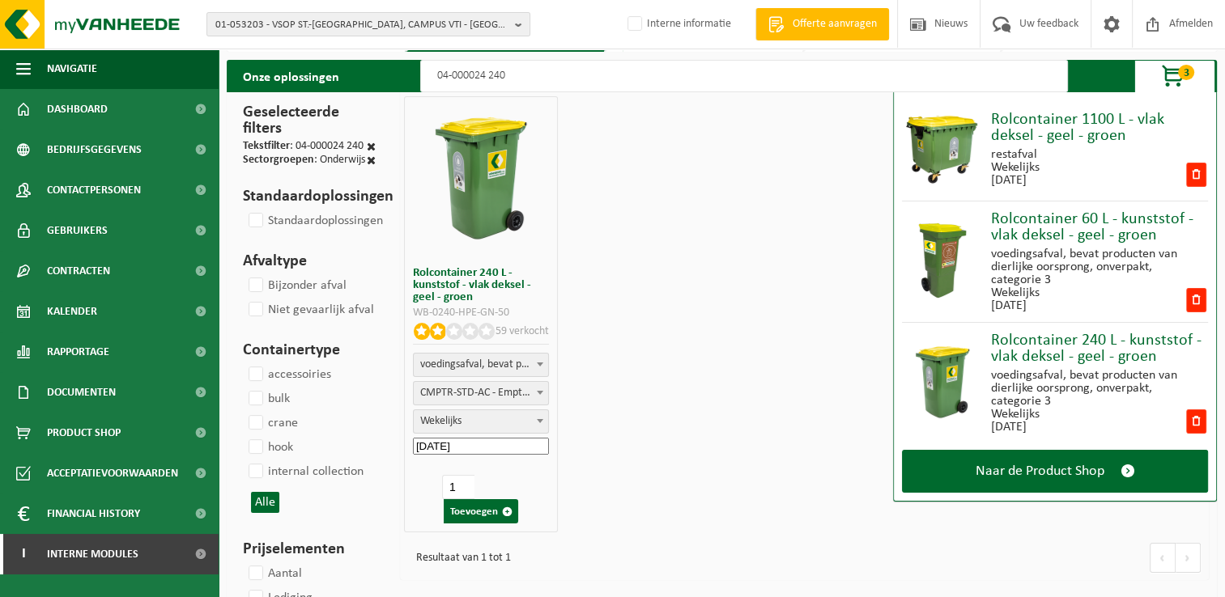
scroll to position [0, 0]
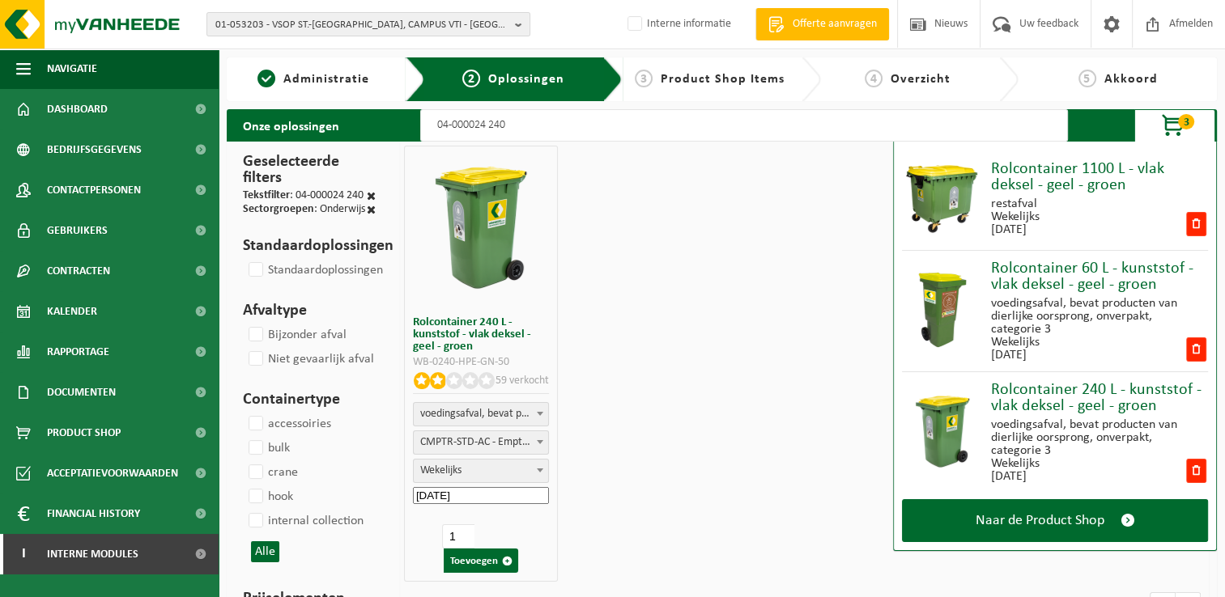
click at [550, 131] on input "04-000024 240" at bounding box center [743, 125] width 647 height 32
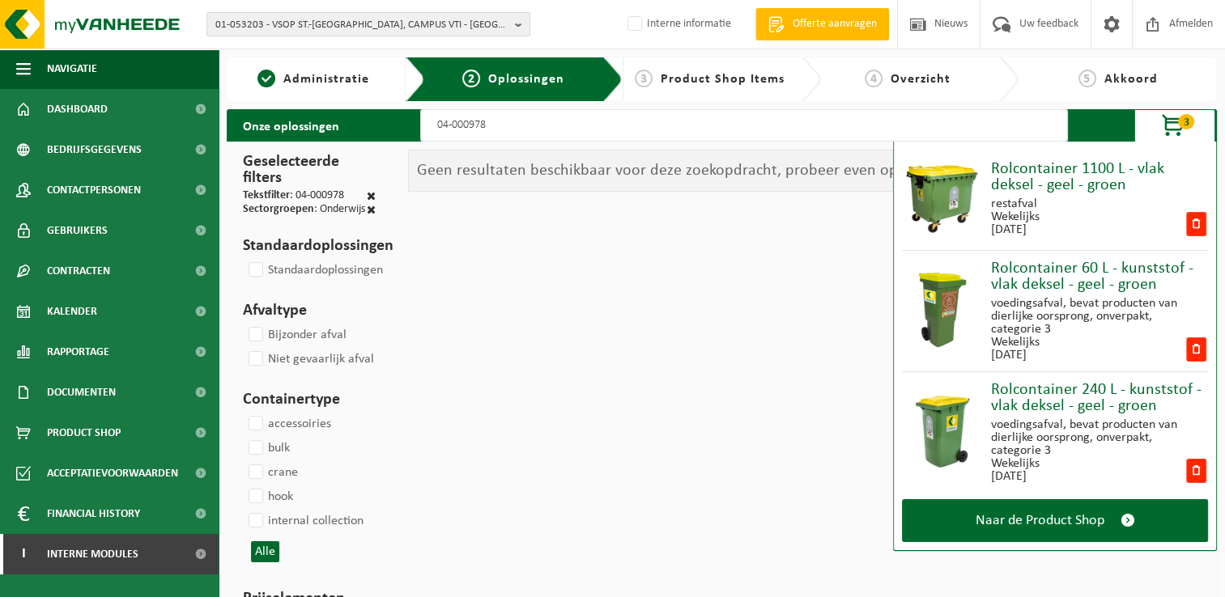
type input "04-000978"
select select
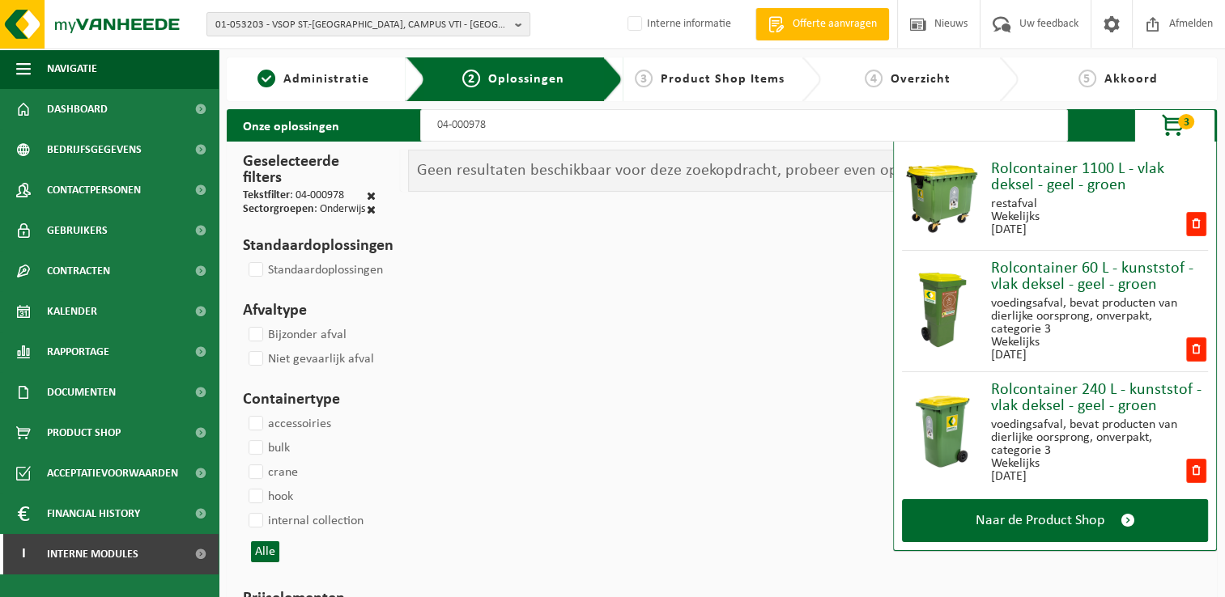
select select
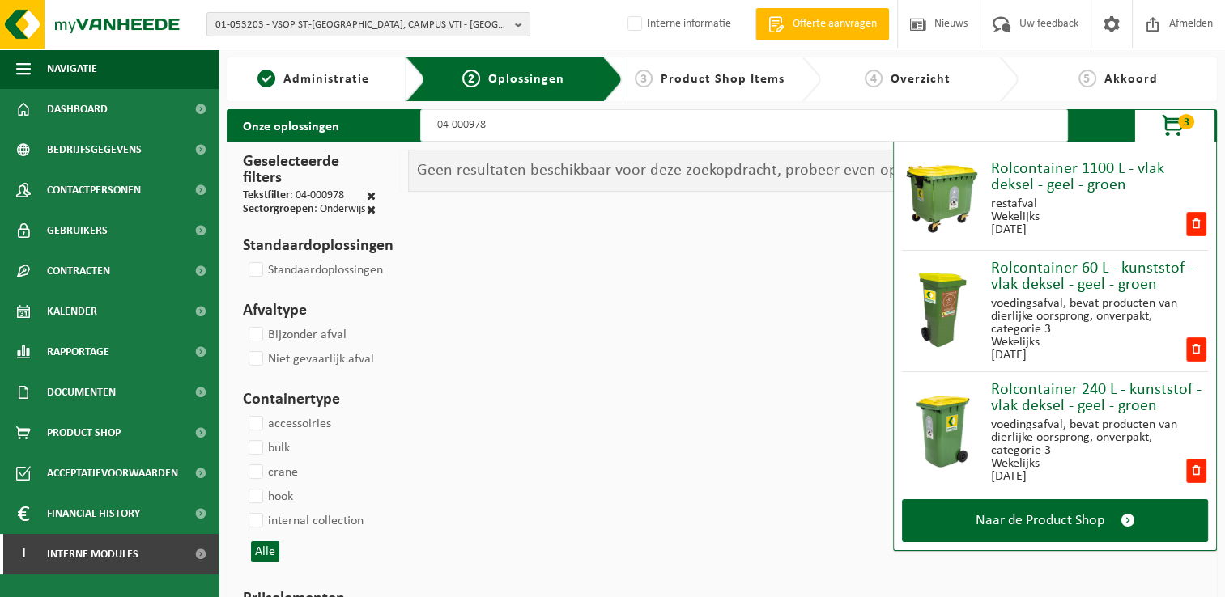
select select
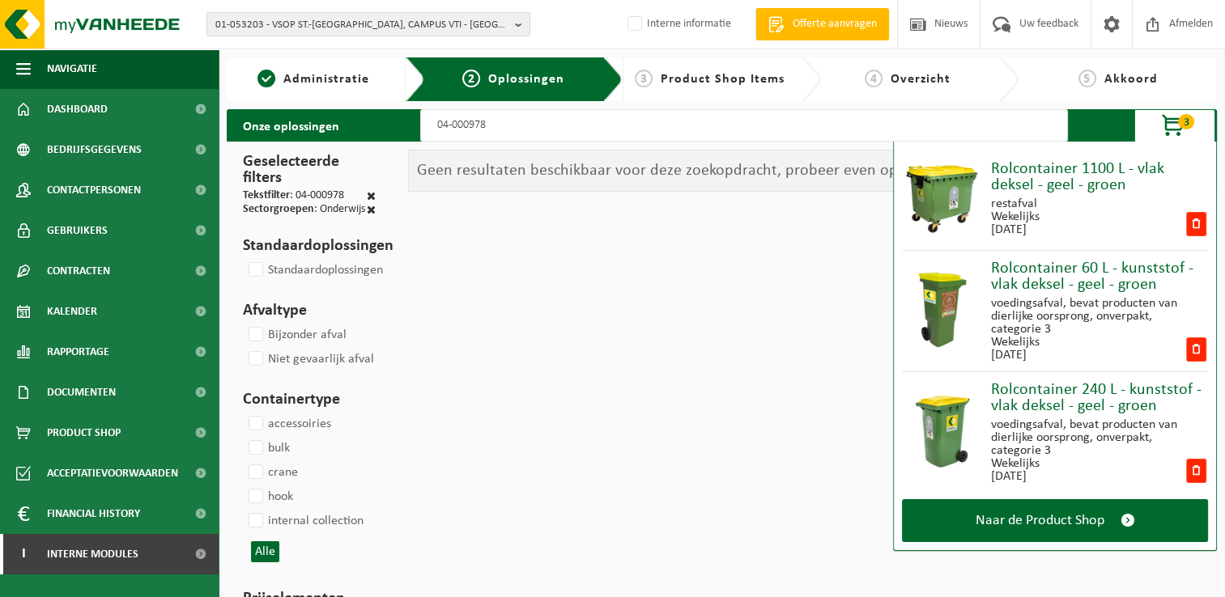
select select
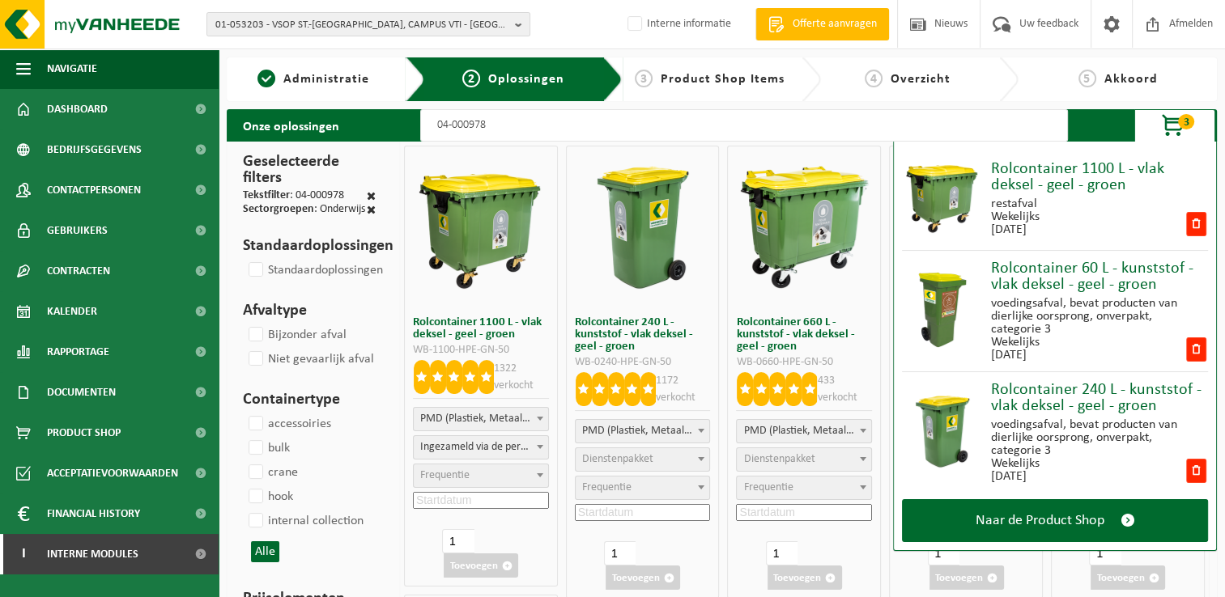
select select
select select "2"
select select
select select "2"
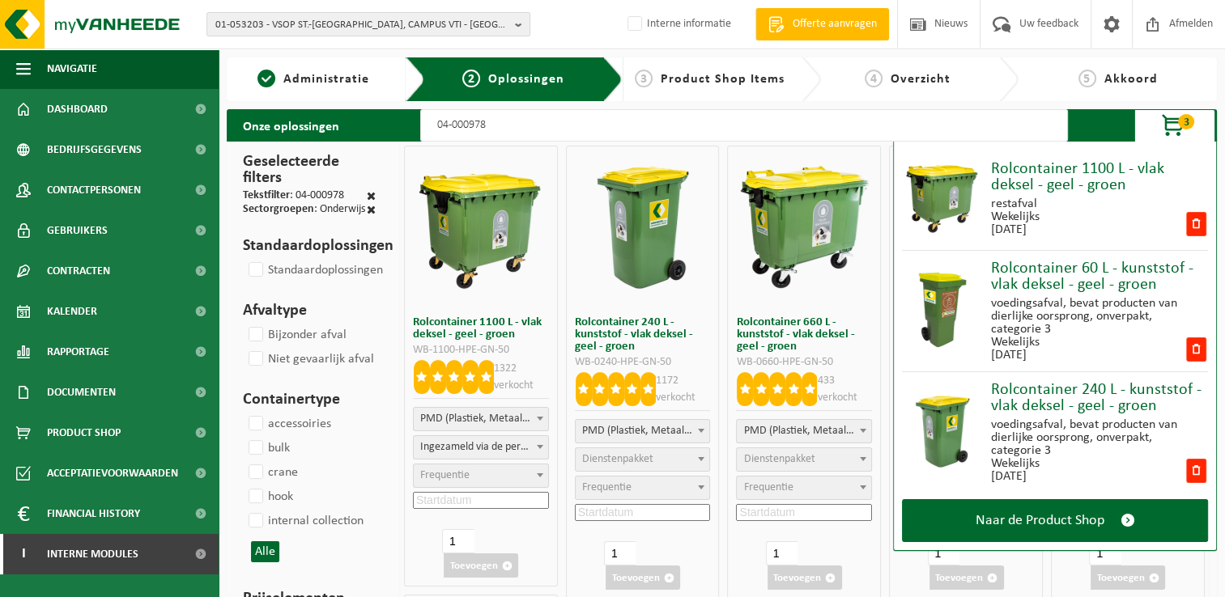
select select
select select "2"
select select
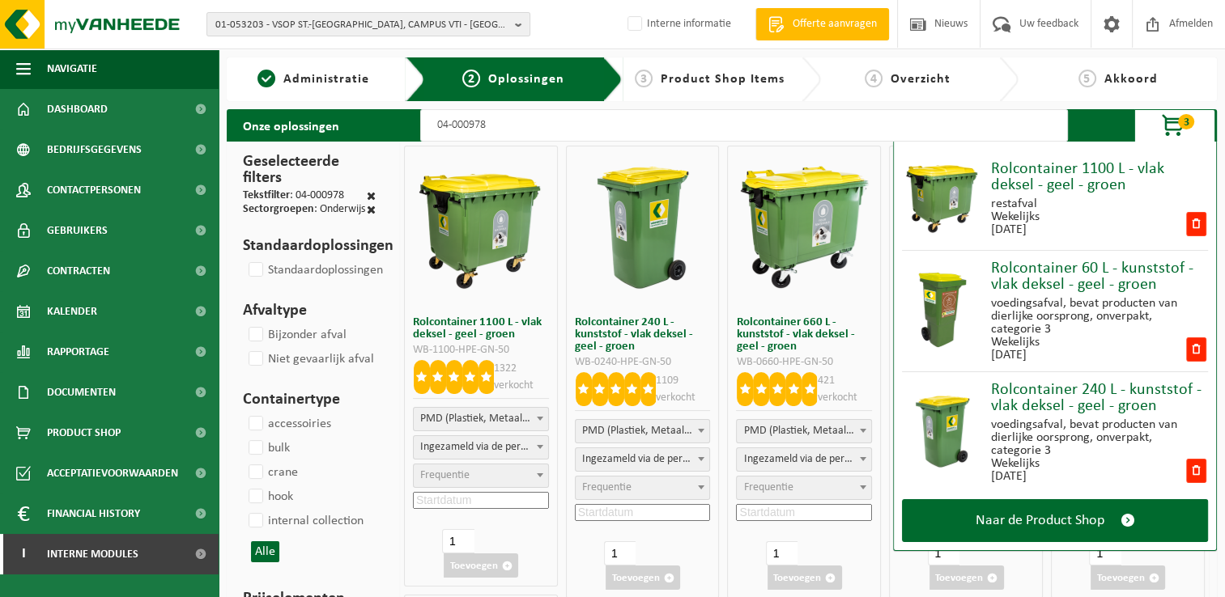
select select
select select "2"
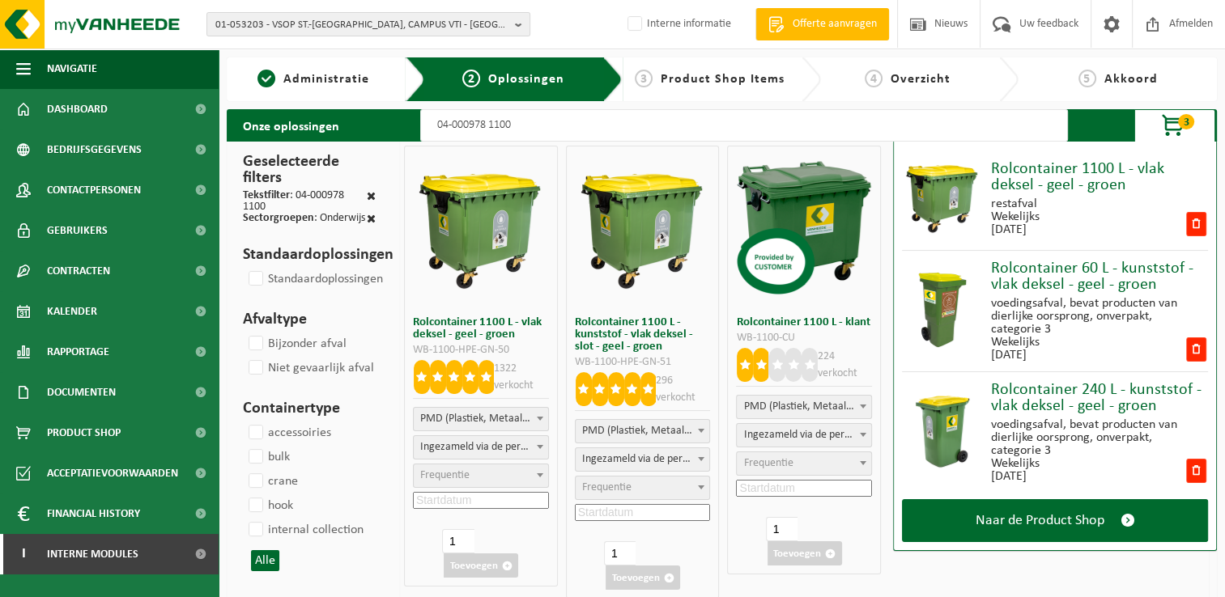
scroll to position [81, 0]
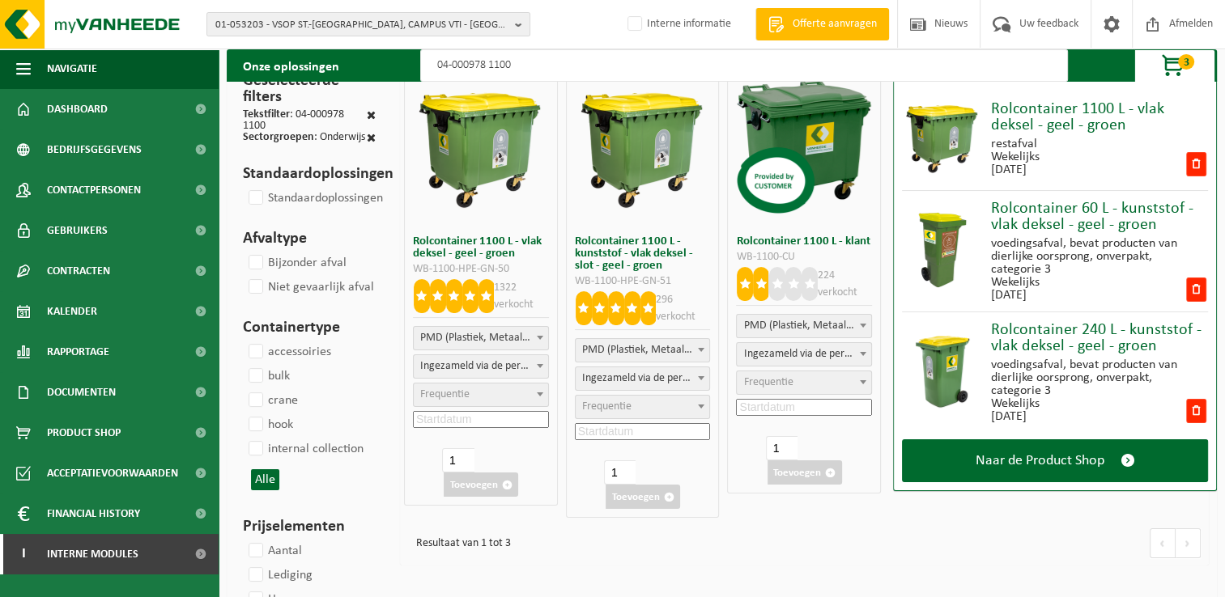
click at [472, 396] on span "Frequentie" at bounding box center [481, 395] width 134 height 23
click at [497, 419] on input at bounding box center [481, 419] width 136 height 17
click at [532, 461] on icon at bounding box center [532, 455] width 26 height 26
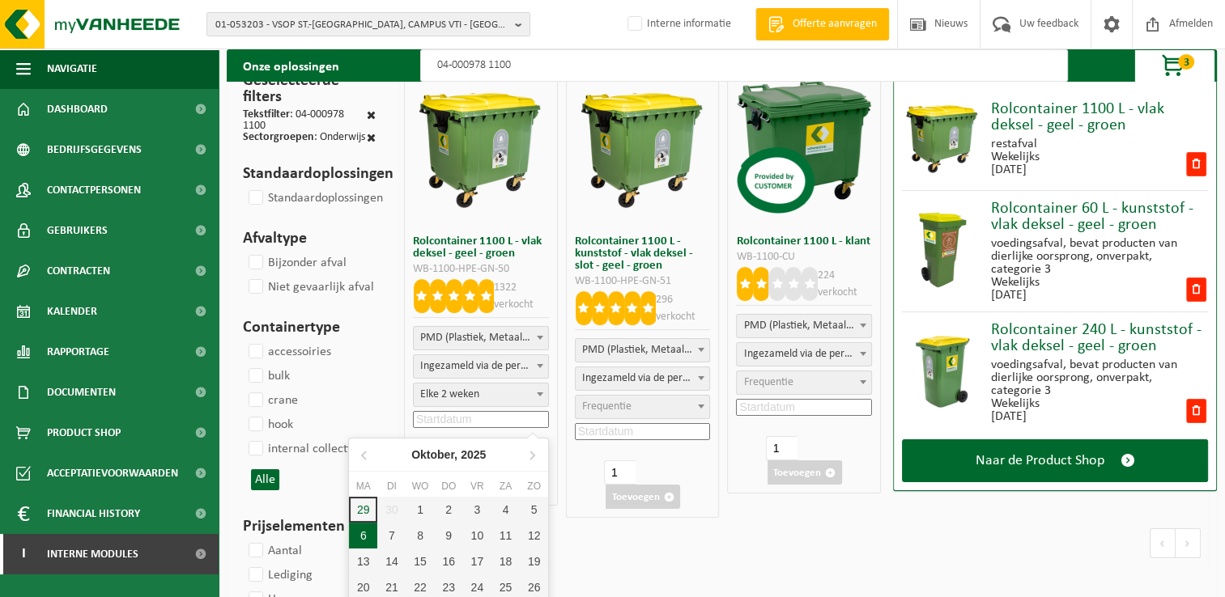
click at [360, 536] on div "6" at bounding box center [363, 536] width 28 height 26
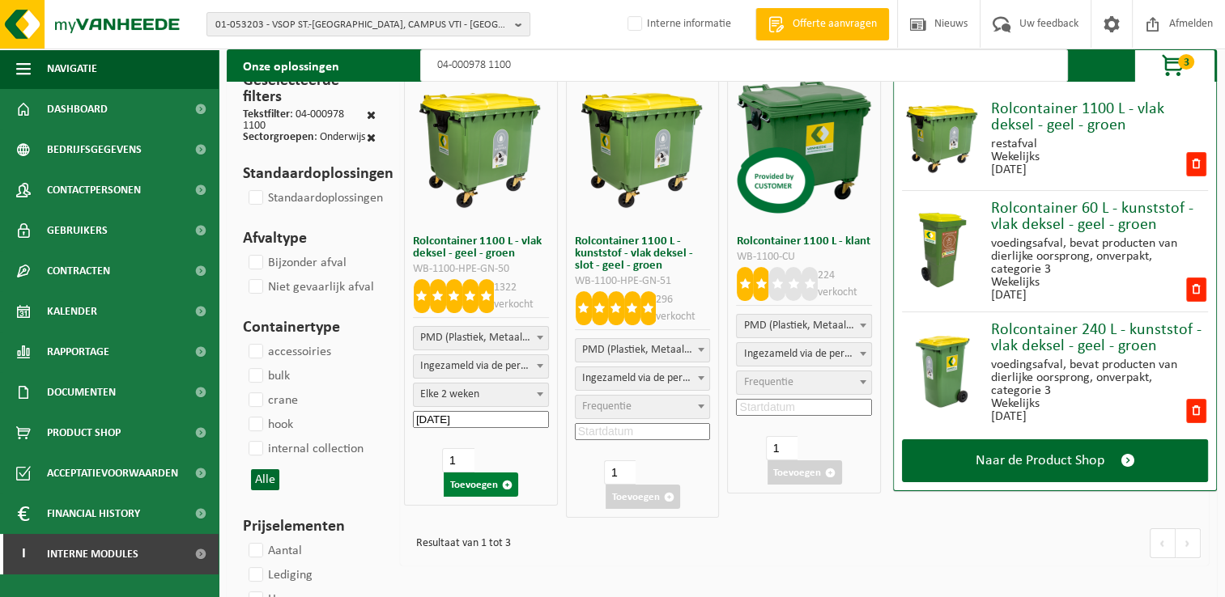
click at [485, 483] on button "Toevoegen" at bounding box center [481, 485] width 74 height 24
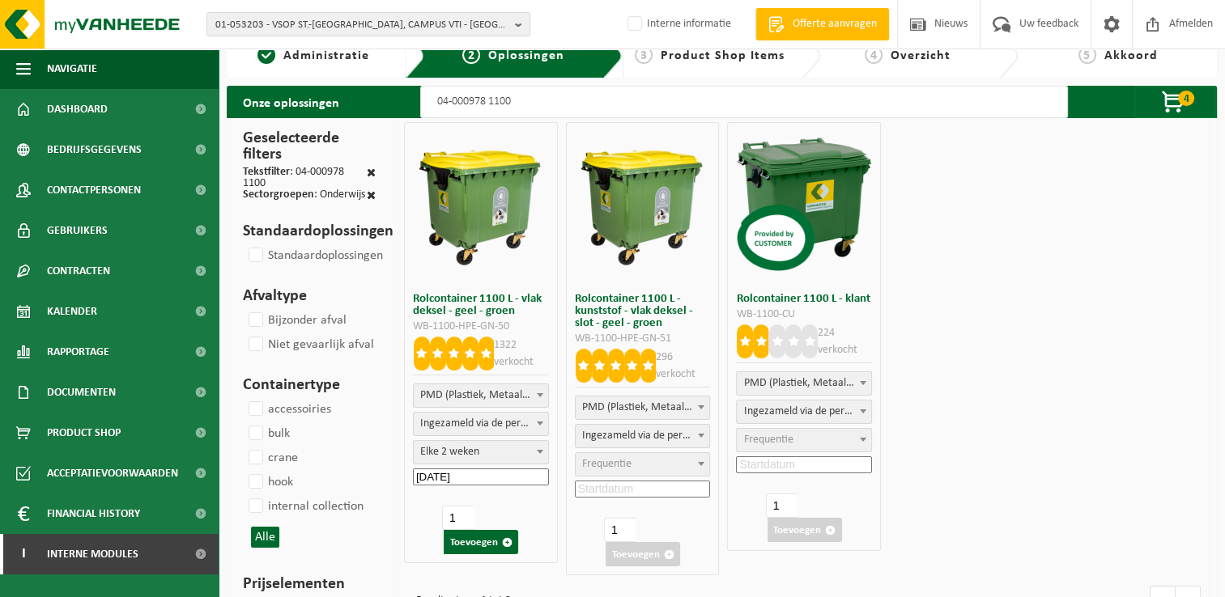
scroll to position [0, 0]
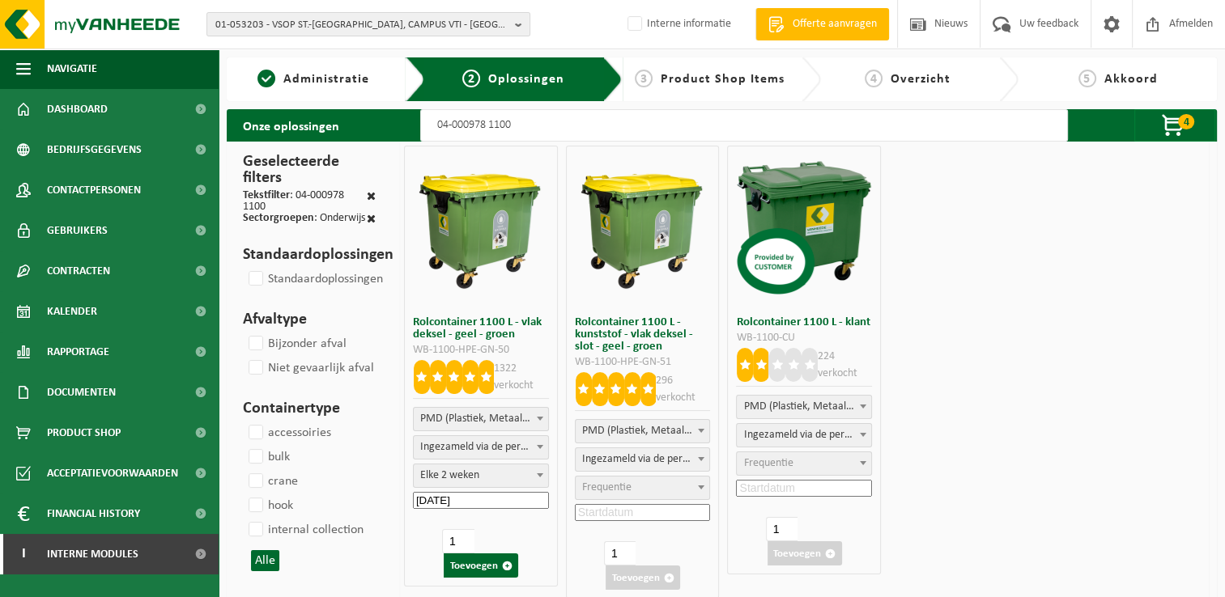
click at [570, 134] on input "04-000978 1100" at bounding box center [743, 125] width 647 height 32
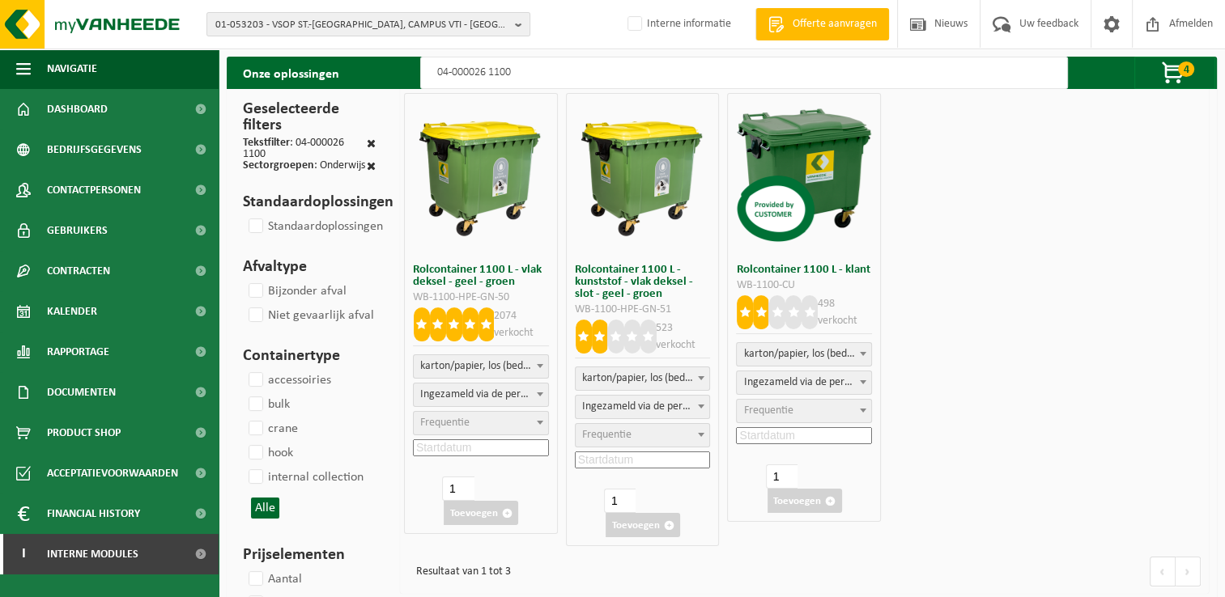
scroll to position [81, 0]
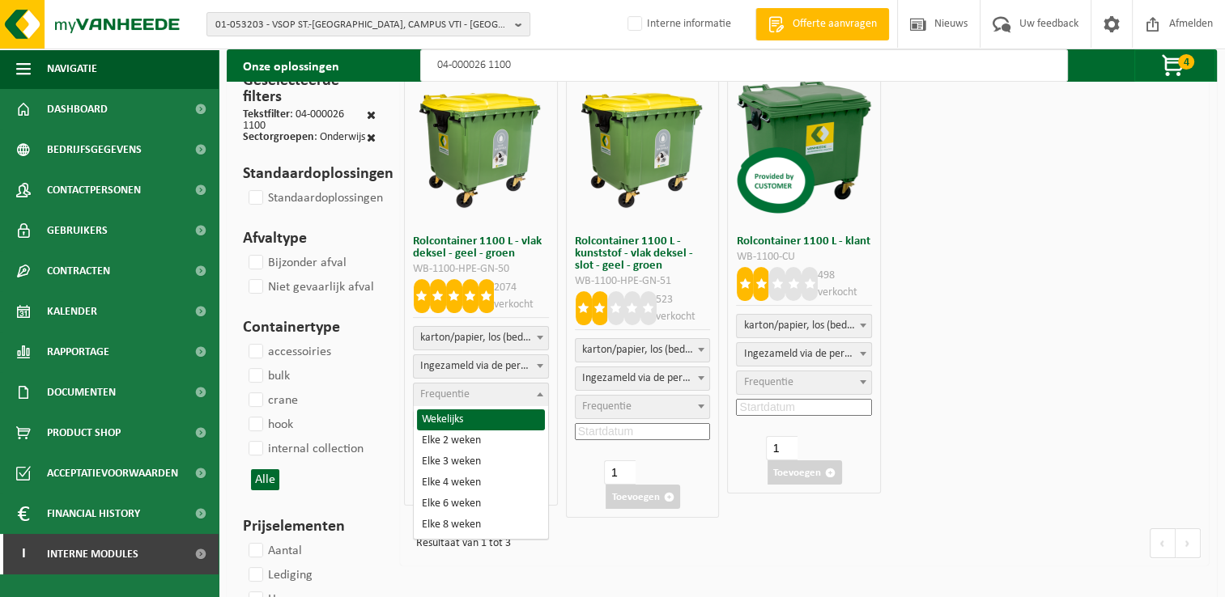
click at [469, 397] on span "Frequentie" at bounding box center [481, 395] width 134 height 23
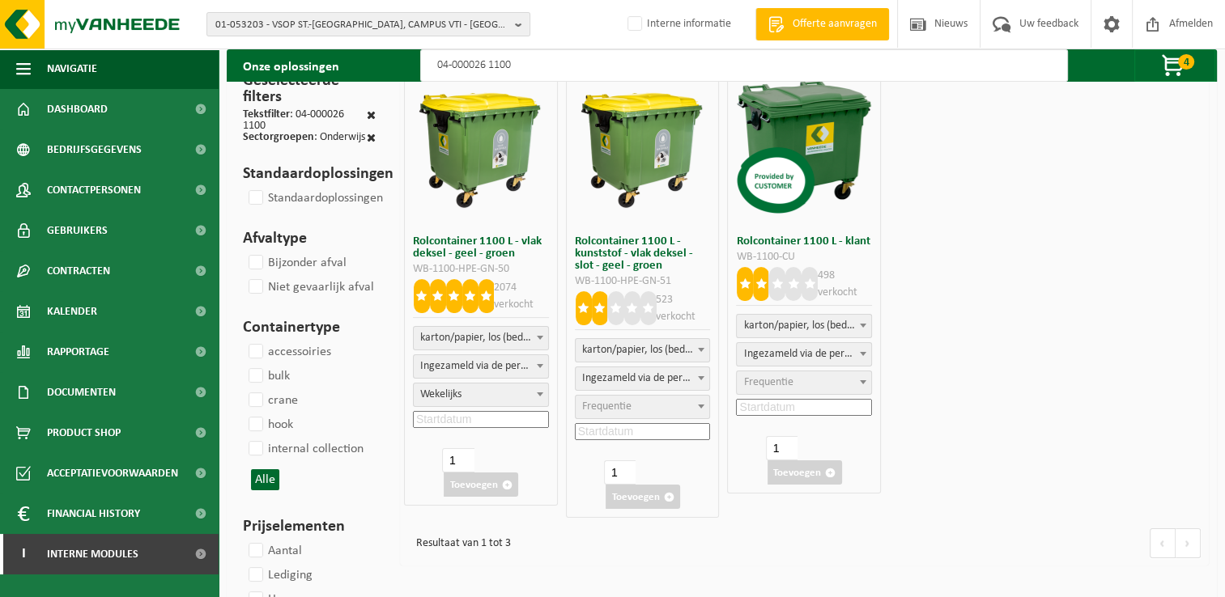
click at [467, 422] on input at bounding box center [481, 419] width 136 height 17
click at [532, 458] on icon at bounding box center [532, 456] width 4 height 8
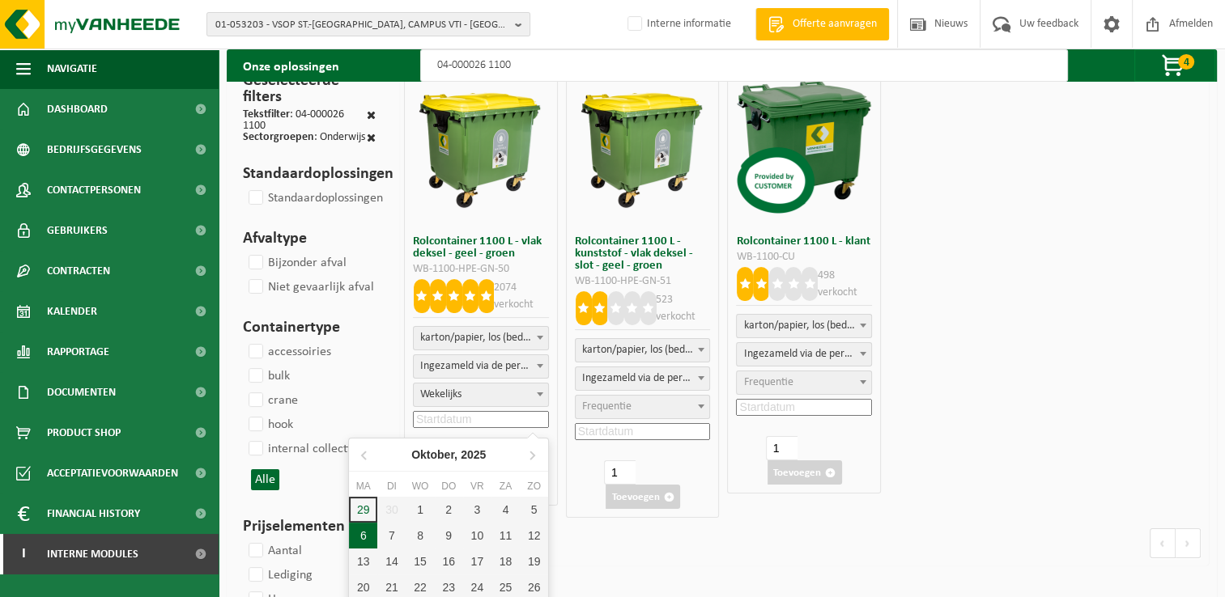
click at [367, 537] on div "6" at bounding box center [363, 536] width 28 height 26
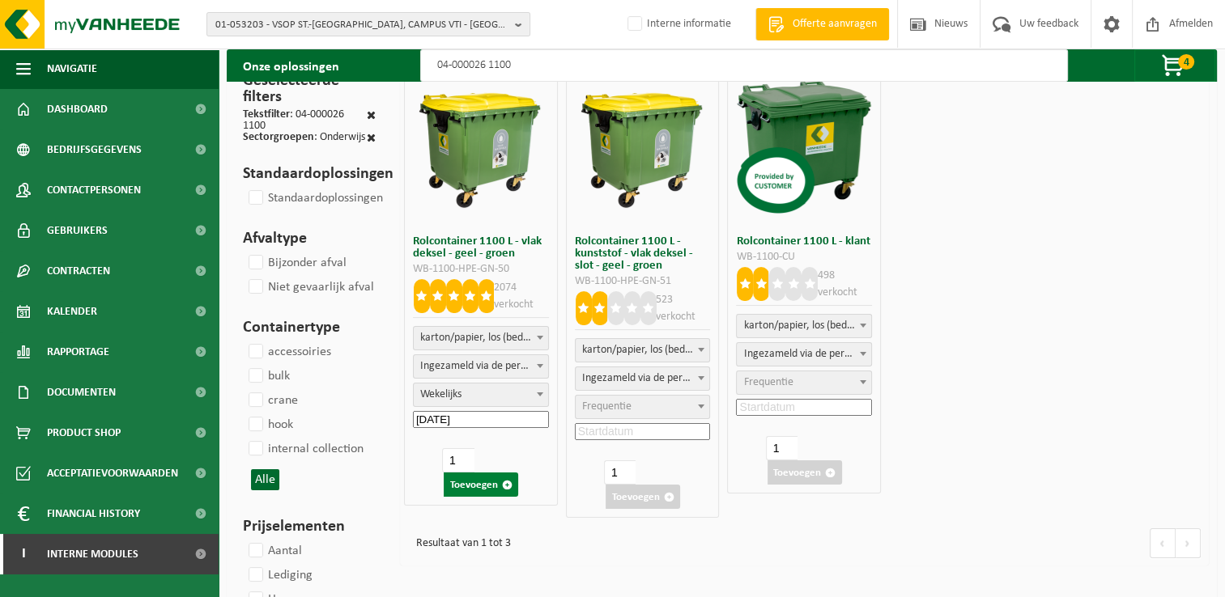
click at [480, 487] on button "Toevoegen" at bounding box center [481, 485] width 74 height 24
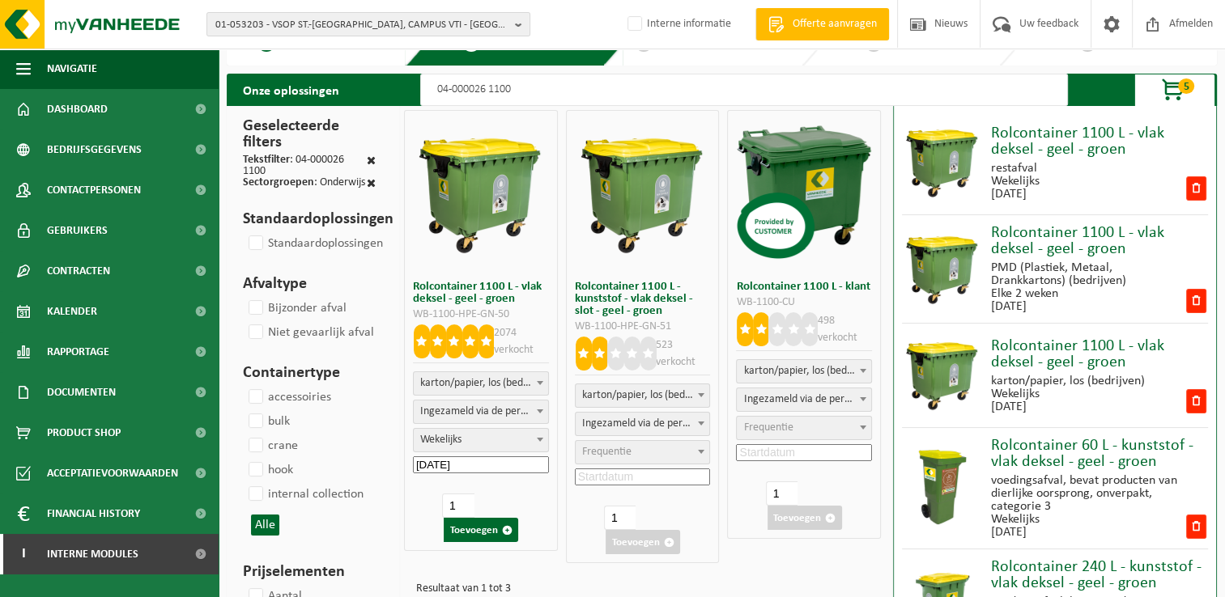
scroll to position [0, 0]
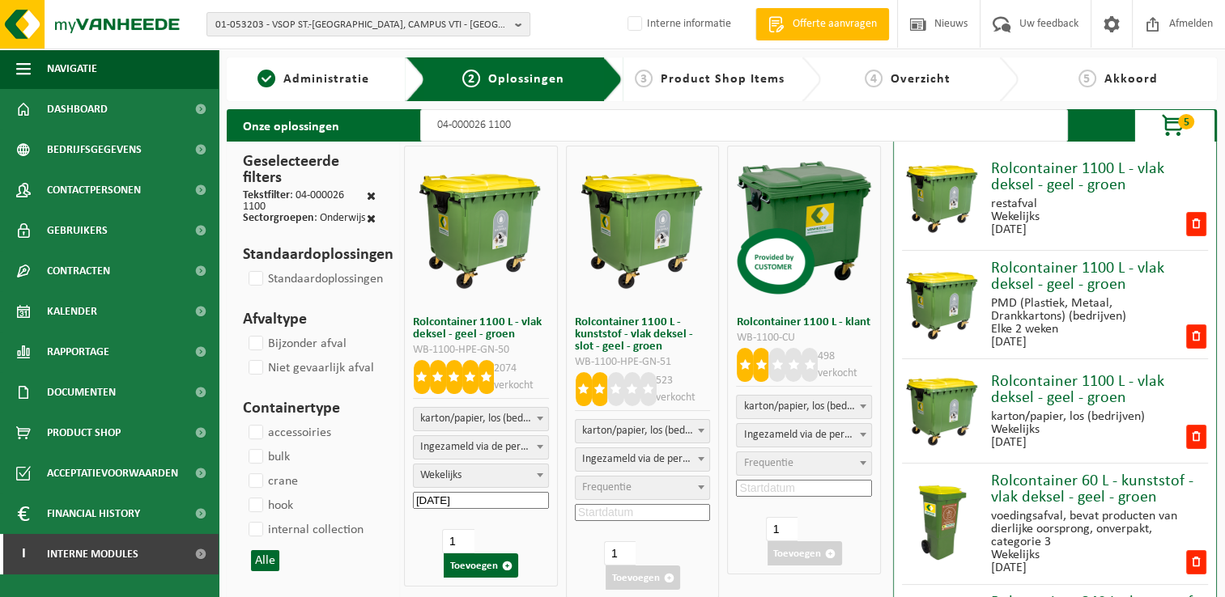
click at [546, 129] on input "04-000026 1100" at bounding box center [743, 125] width 647 height 32
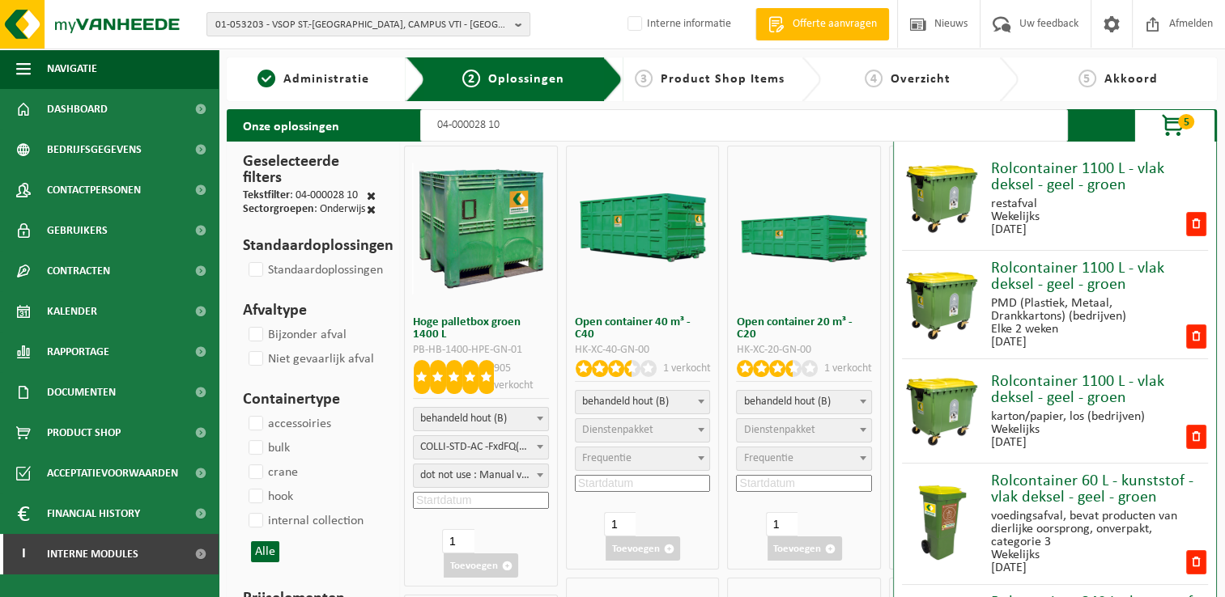
click at [1178, 117] on span "5" at bounding box center [1186, 121] width 16 height 15
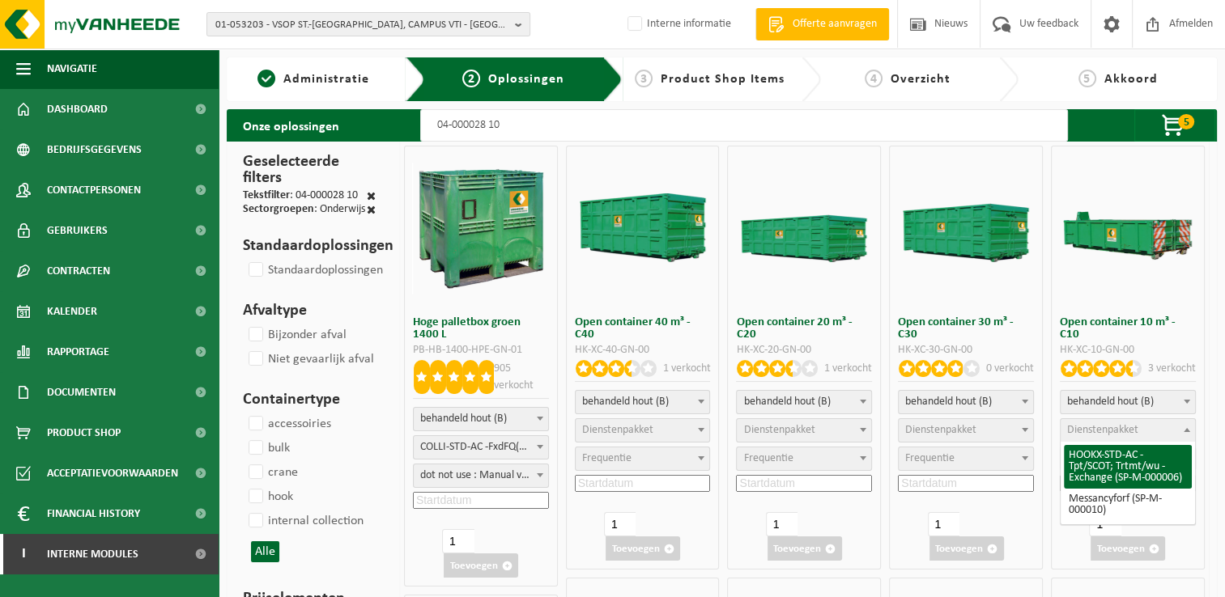
click at [1111, 428] on span "Dienstenpakket" at bounding box center [1102, 430] width 71 height 12
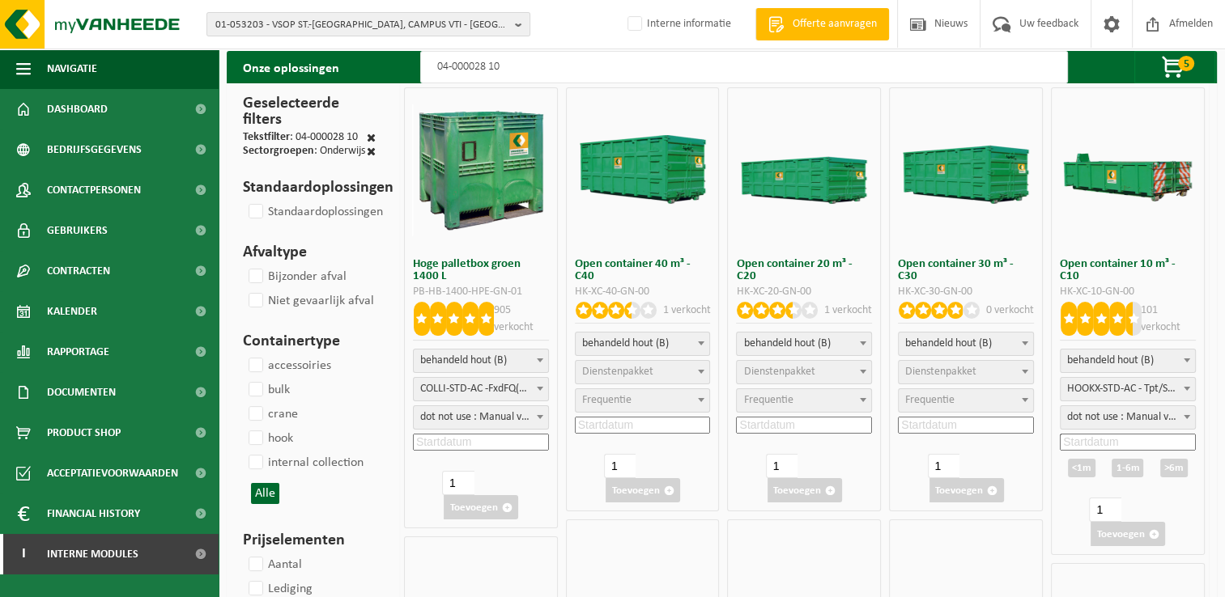
scroll to position [81, 0]
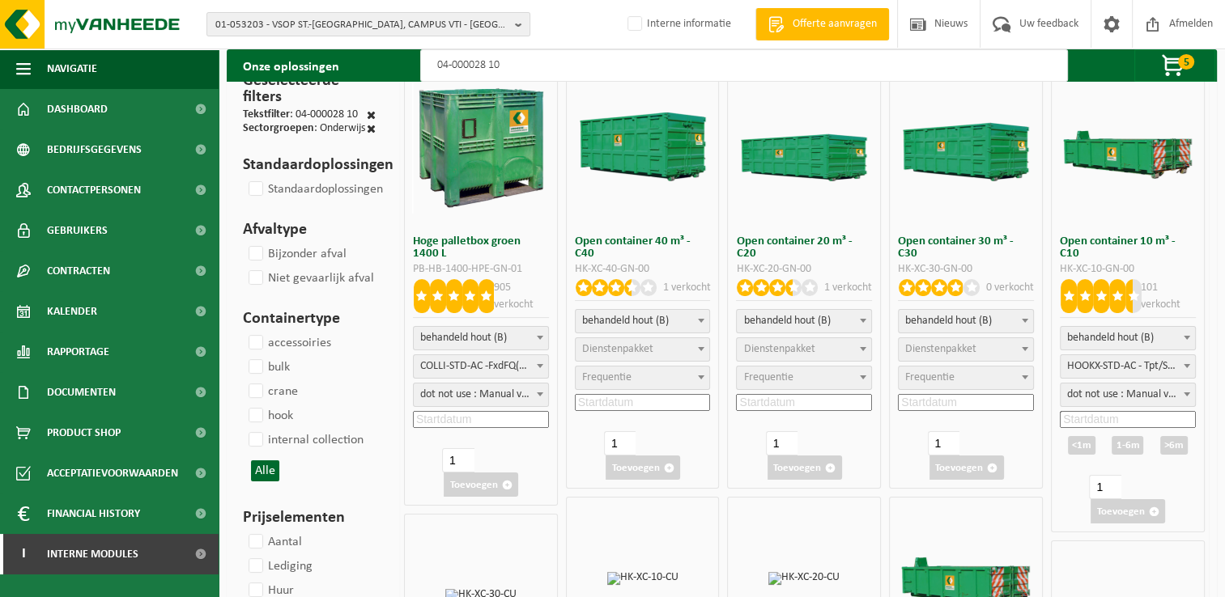
click at [1098, 398] on span "dot not use : Manual voor MyVanheede" at bounding box center [1127, 395] width 134 height 23
click at [1094, 419] on input at bounding box center [1127, 419] width 136 height 17
click at [1178, 455] on icon at bounding box center [1178, 455] width 26 height 26
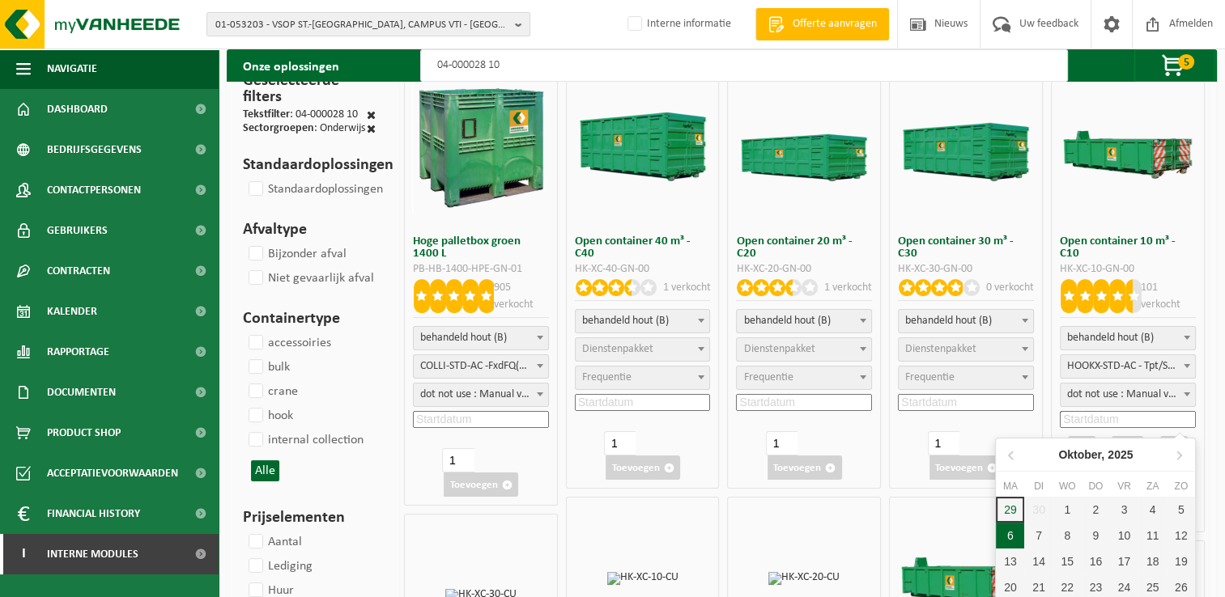
click at [1020, 538] on div "6" at bounding box center [1010, 536] width 28 height 26
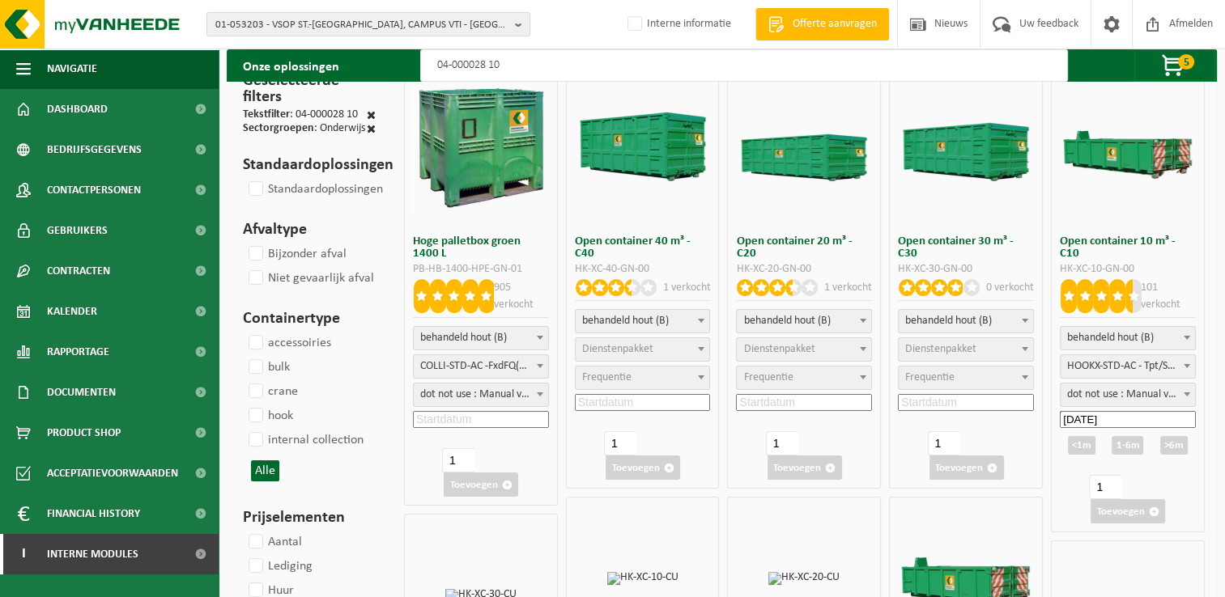
click at [1177, 448] on div ">6m" at bounding box center [1174, 445] width 28 height 19
click at [1126, 516] on button "Toevoegen" at bounding box center [1127, 511] width 74 height 24
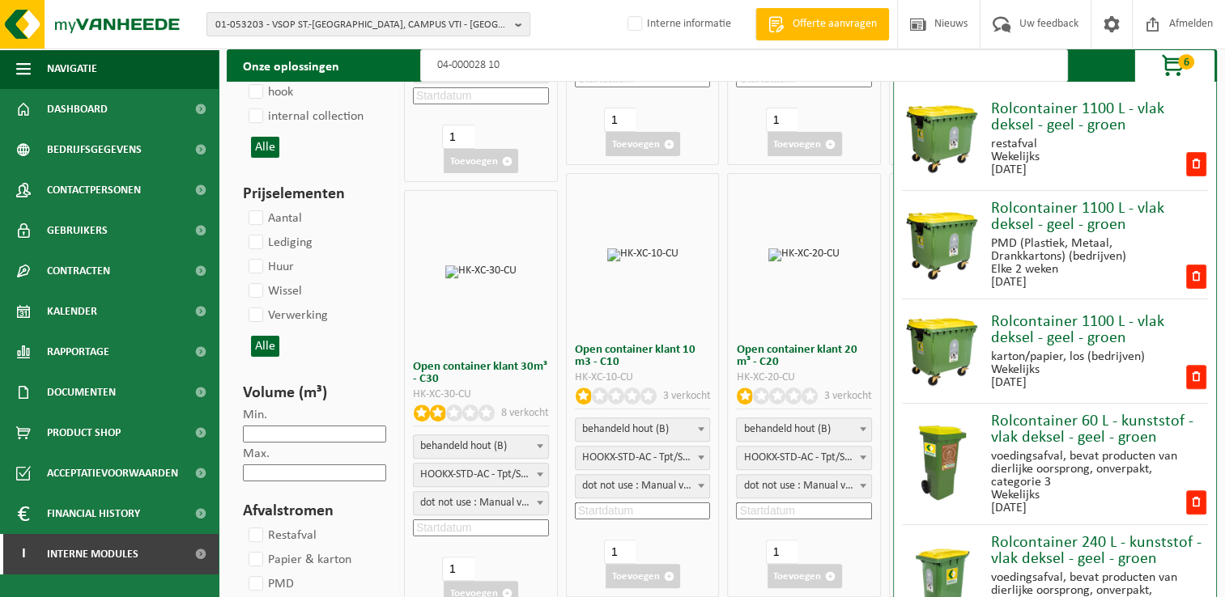
scroll to position [162, 0]
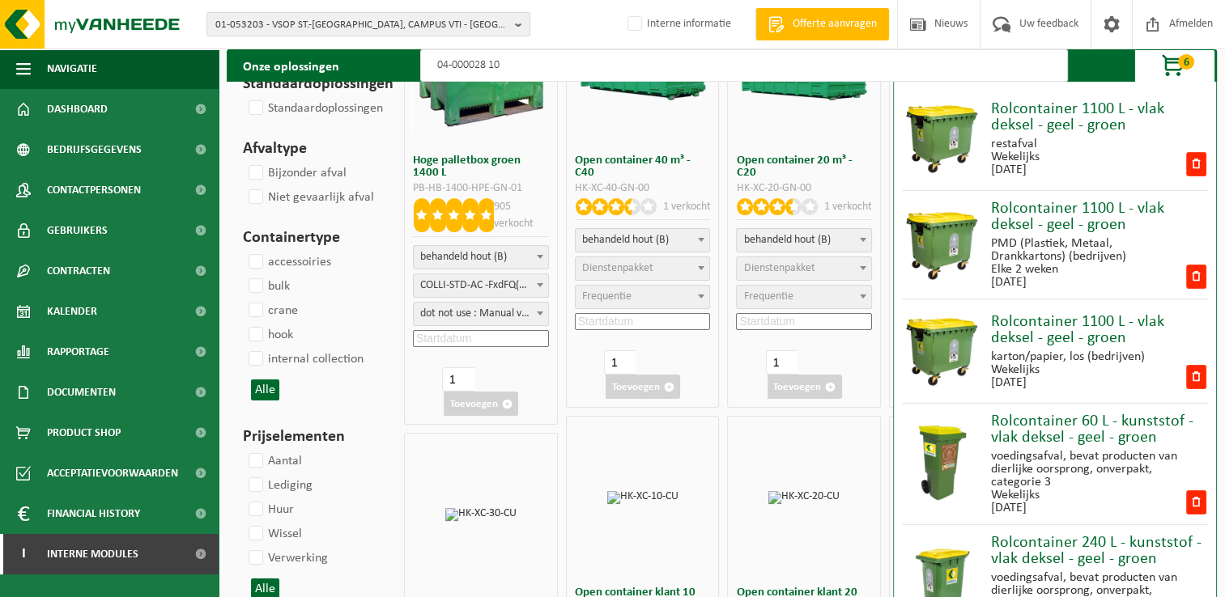
click at [1163, 58] on span "button" at bounding box center [1173, 66] width 81 height 32
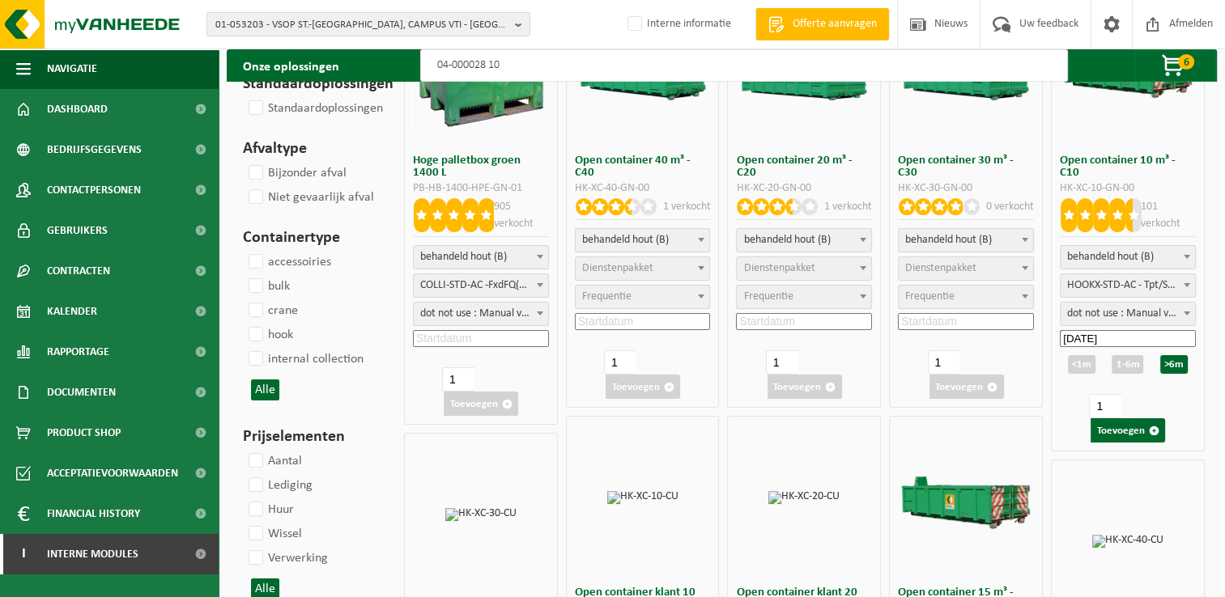
drag, startPoint x: 568, startPoint y: 66, endPoint x: 259, endPoint y: 66, distance: 309.2
click at [259, 66] on div "Onze oplossingen 04-000028 10 6 Rolcontainer 1100 L - vlak deksel - geel - groe…" at bounding box center [722, 65] width 990 height 32
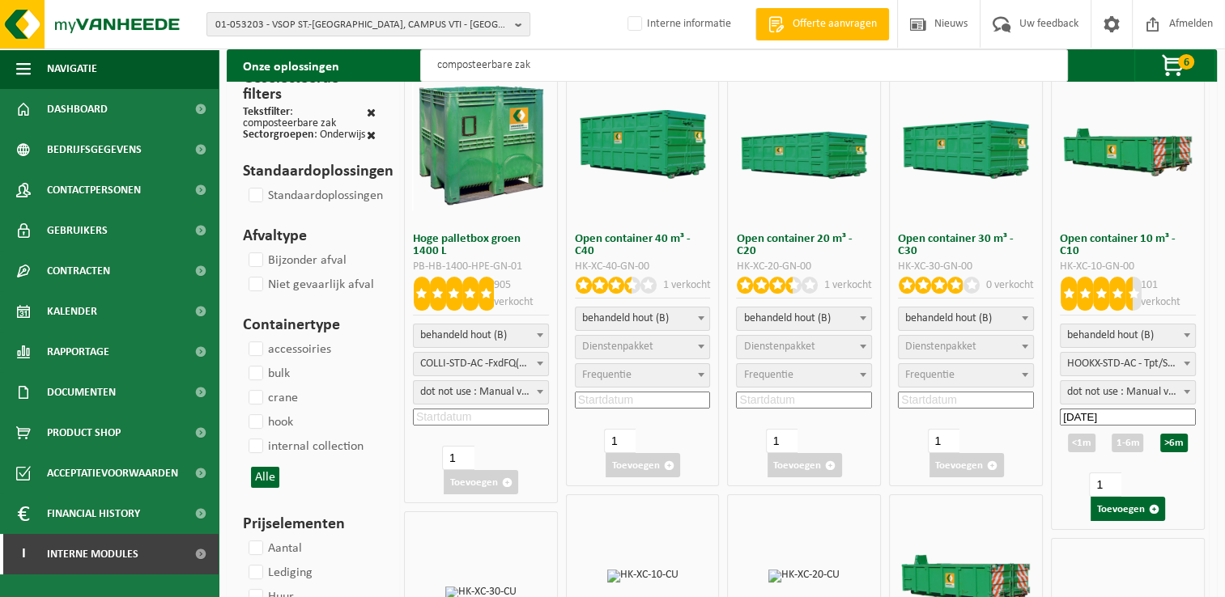
scroll to position [0, 0]
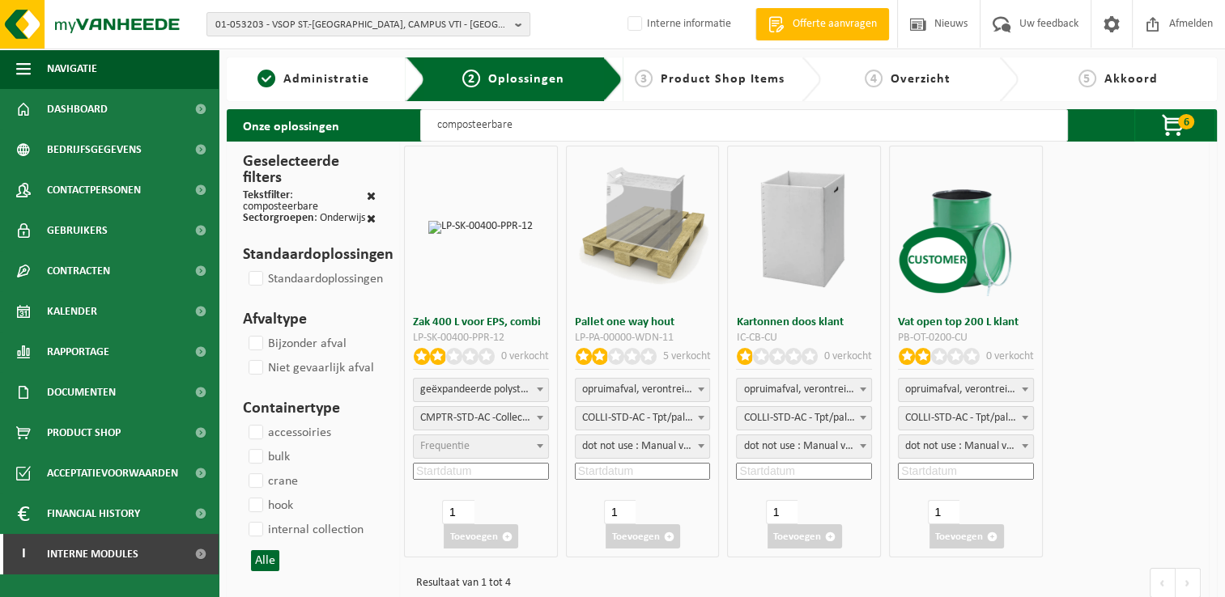
drag, startPoint x: 526, startPoint y: 125, endPoint x: 387, endPoint y: 131, distance: 139.3
click at [387, 131] on div "Onze oplossingen composteerbare 6 Rolcontainer 1100 L - vlak deksel - geel - gr…" at bounding box center [722, 125] width 990 height 32
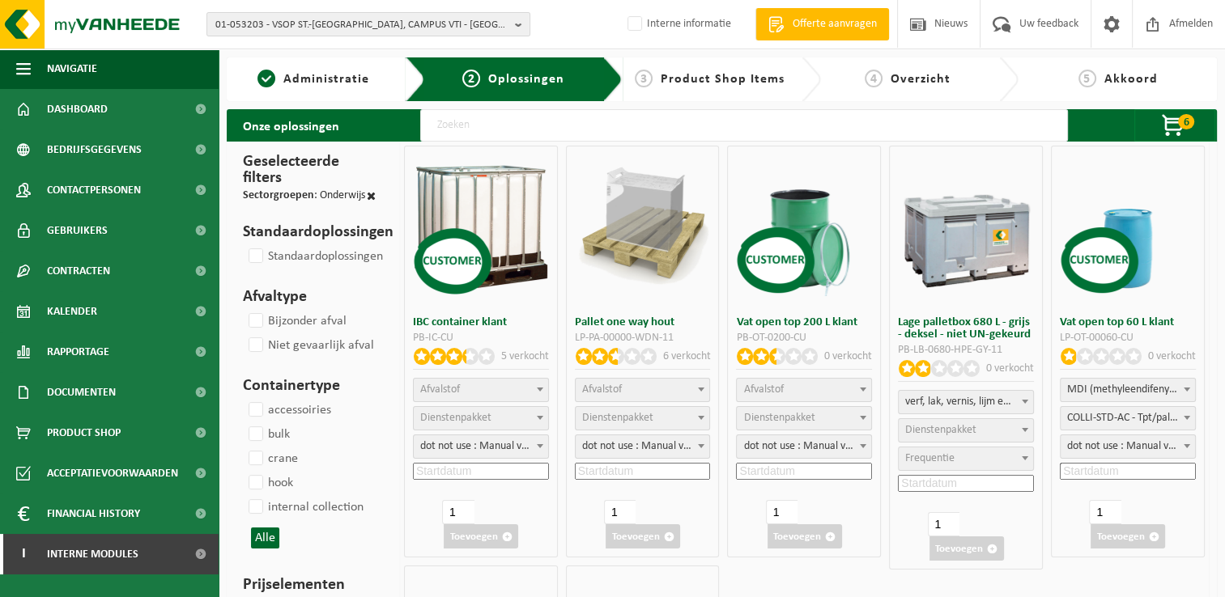
drag, startPoint x: 724, startPoint y: 82, endPoint x: 736, endPoint y: 223, distance: 142.2
click at [724, 82] on span "Product Shop Items" at bounding box center [722, 79] width 124 height 13
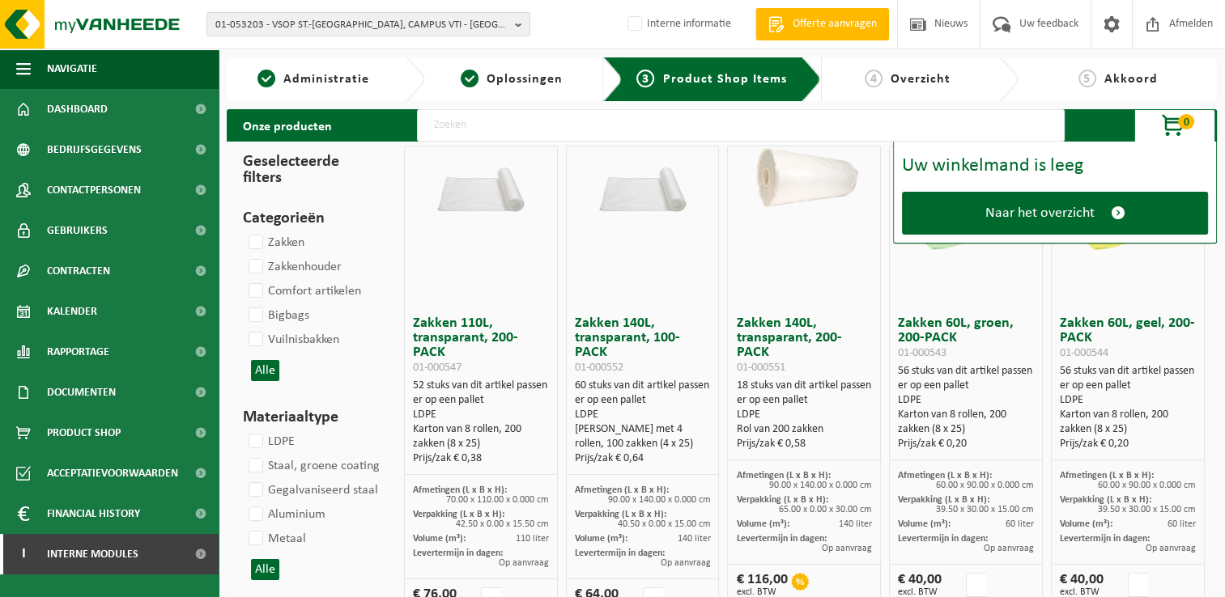
click at [664, 132] on input "text" at bounding box center [740, 125] width 647 height 32
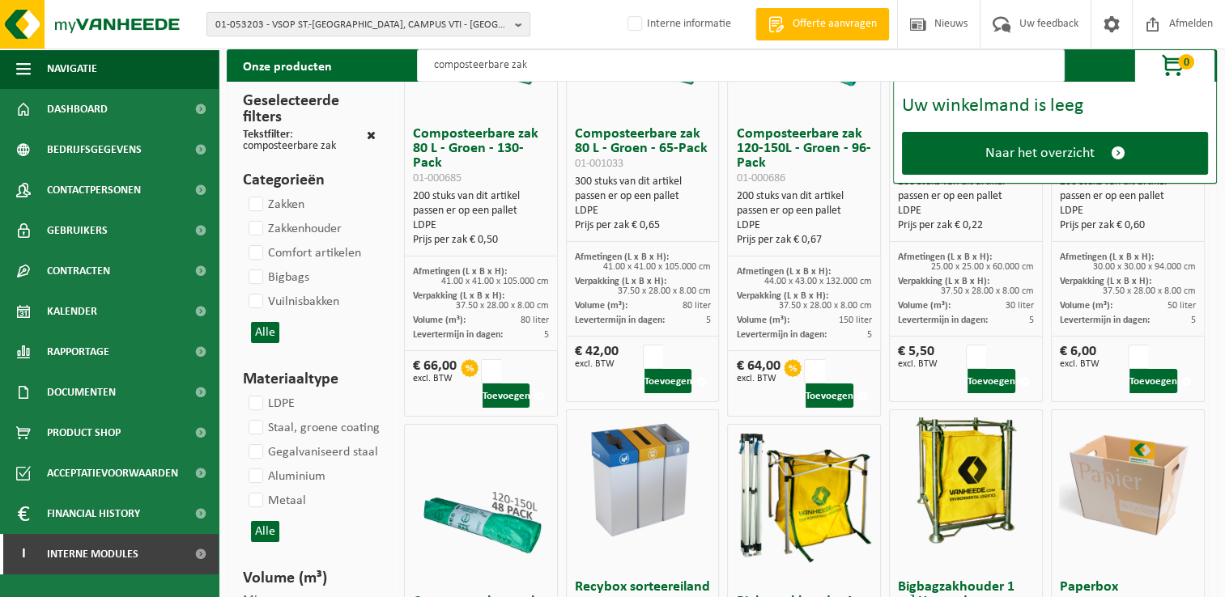
scroll to position [243, 0]
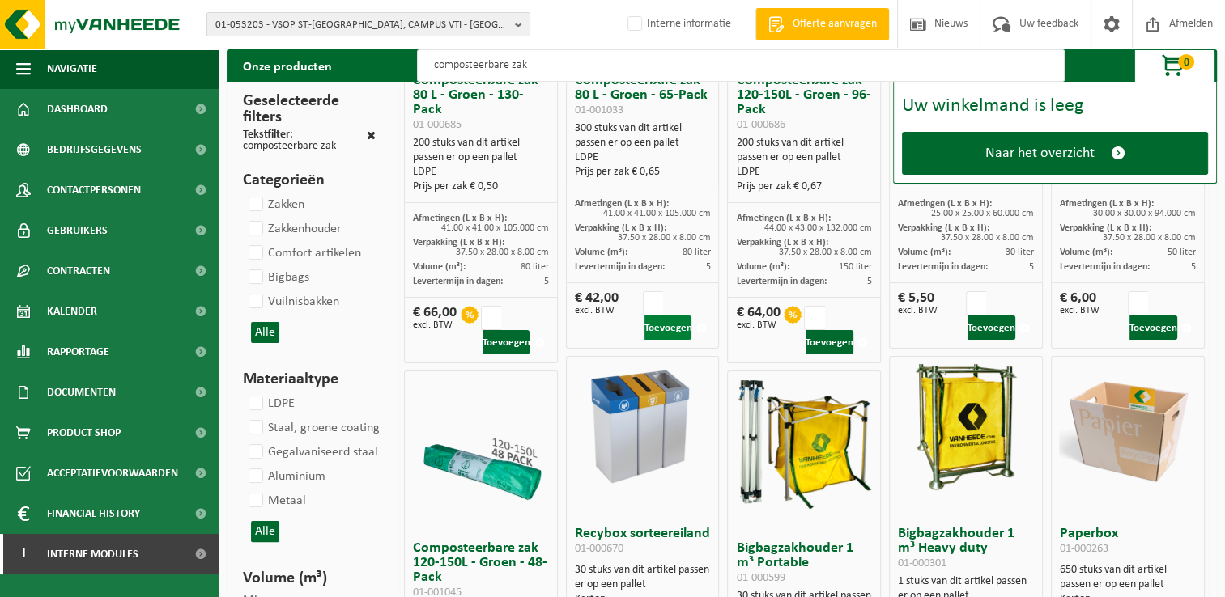
click at [675, 322] on button "Toevoegen" at bounding box center [668, 328] width 48 height 24
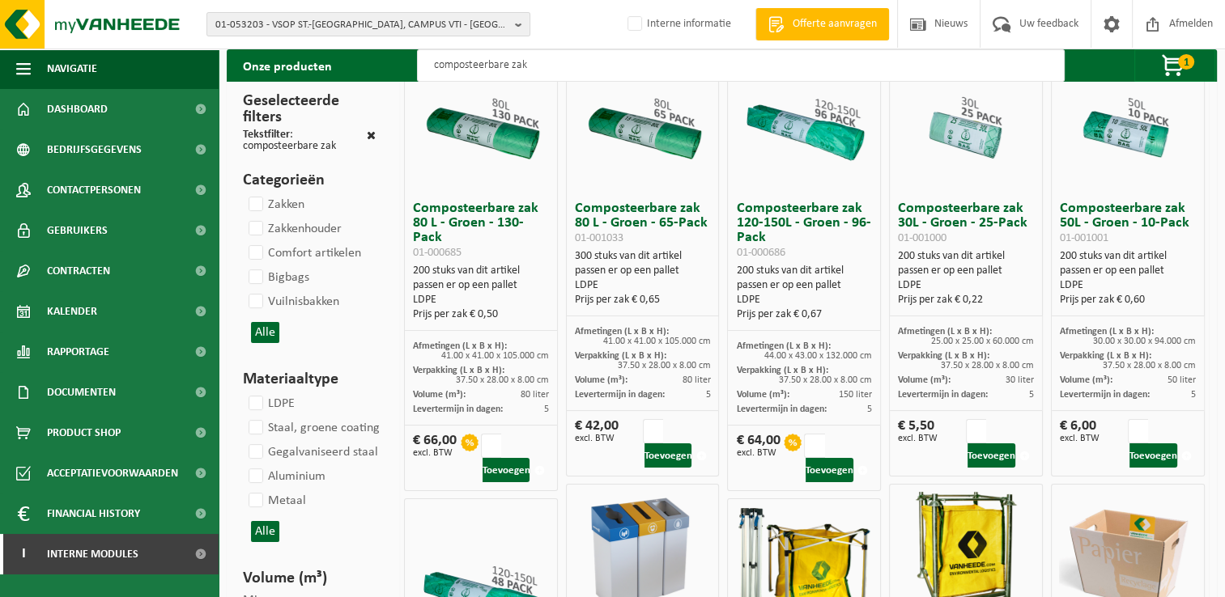
scroll to position [0, 0]
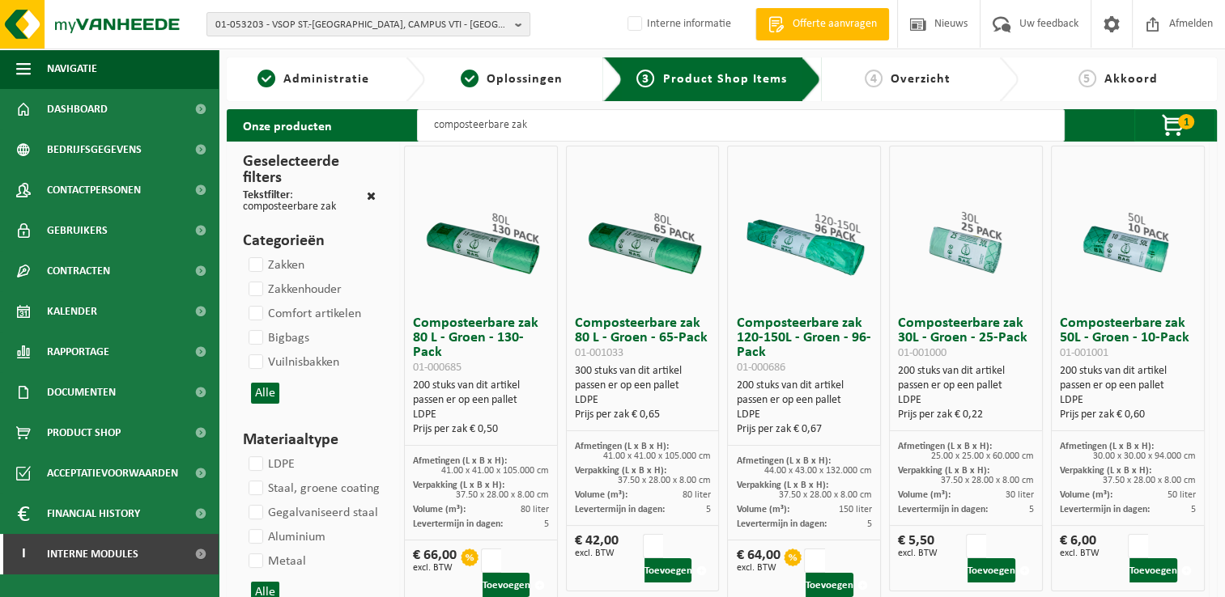
click at [552, 127] on input "composteerbare zak" at bounding box center [740, 125] width 647 height 32
drag, startPoint x: 551, startPoint y: 127, endPoint x: 410, endPoint y: 138, distance: 141.3
click at [410, 138] on div "Onze producten composteerbare zak 1 1x Composteerbare zak &#32;80 L - Groen - &…" at bounding box center [722, 125] width 990 height 32
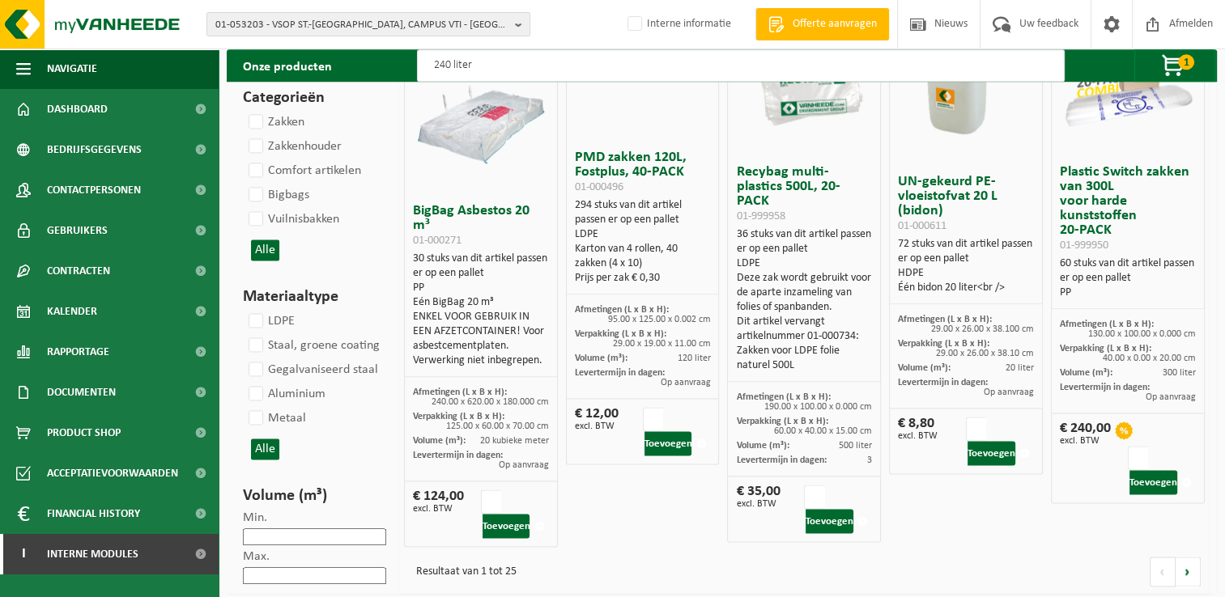
scroll to position [2110, 0]
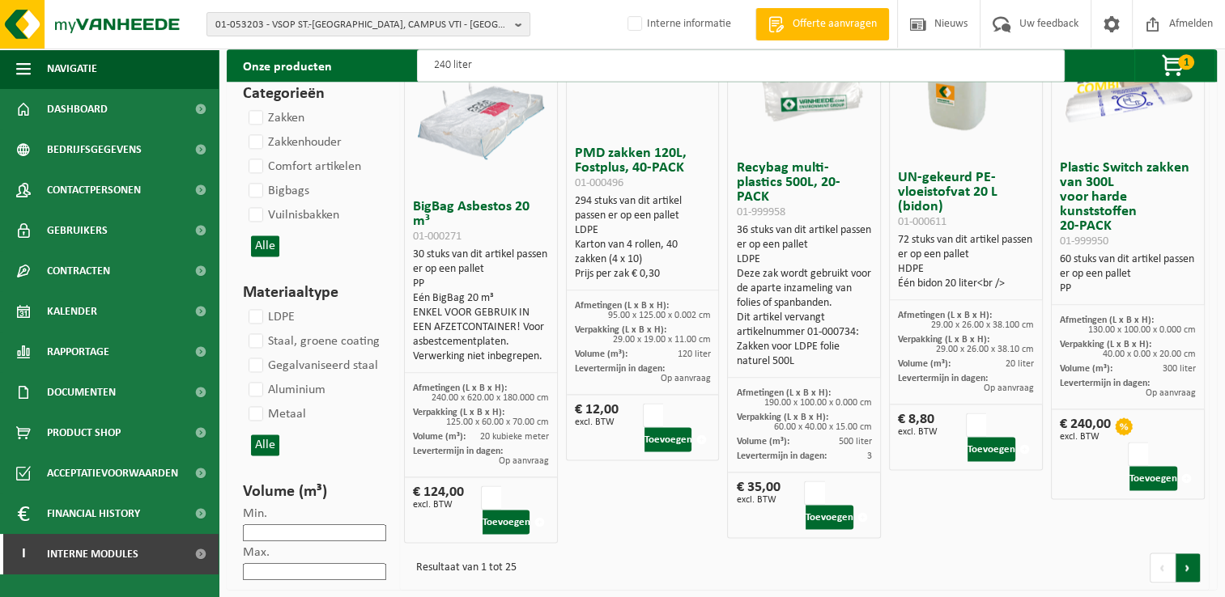
click at [1187, 570] on link at bounding box center [1187, 568] width 25 height 30
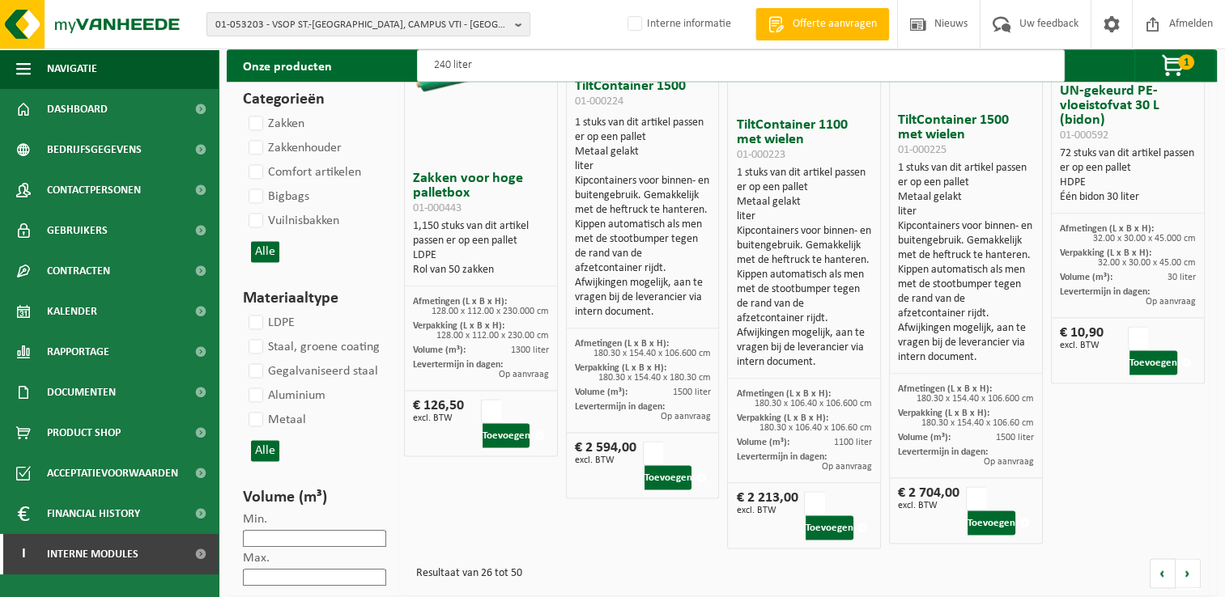
scroll to position [2183, 0]
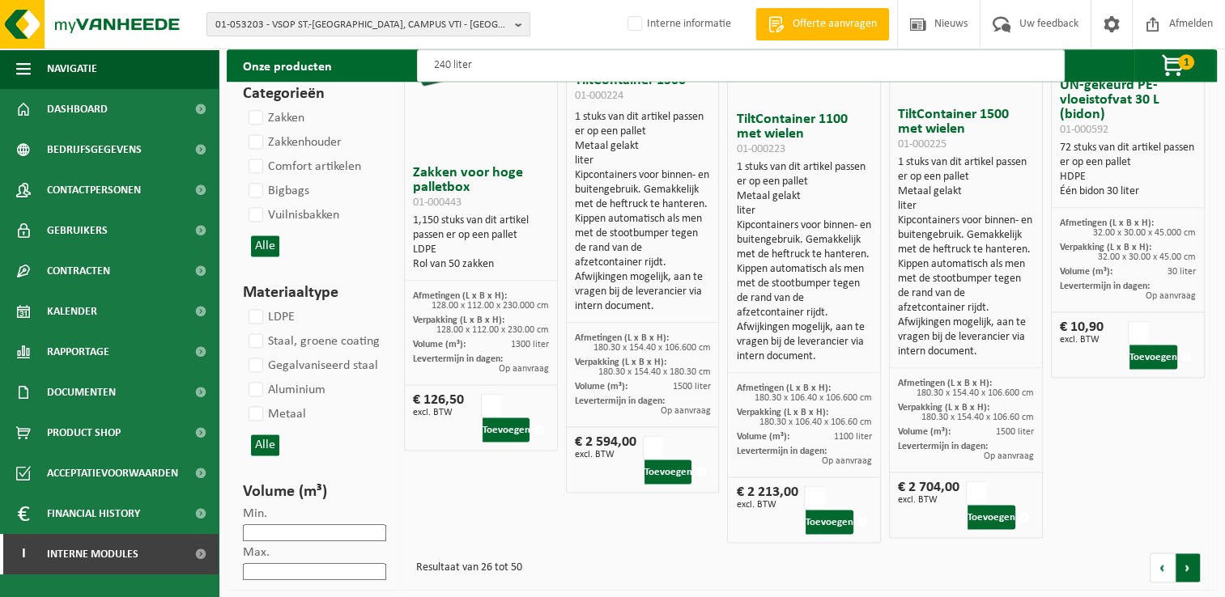
click at [1195, 562] on link at bounding box center [1187, 568] width 25 height 30
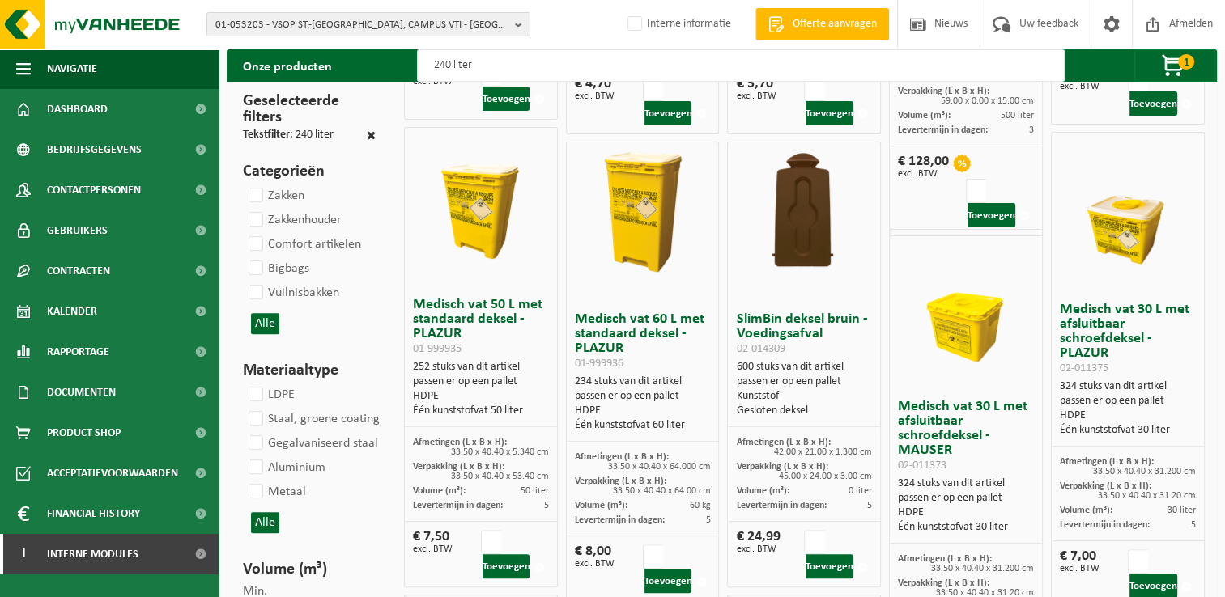
scroll to position [0, 0]
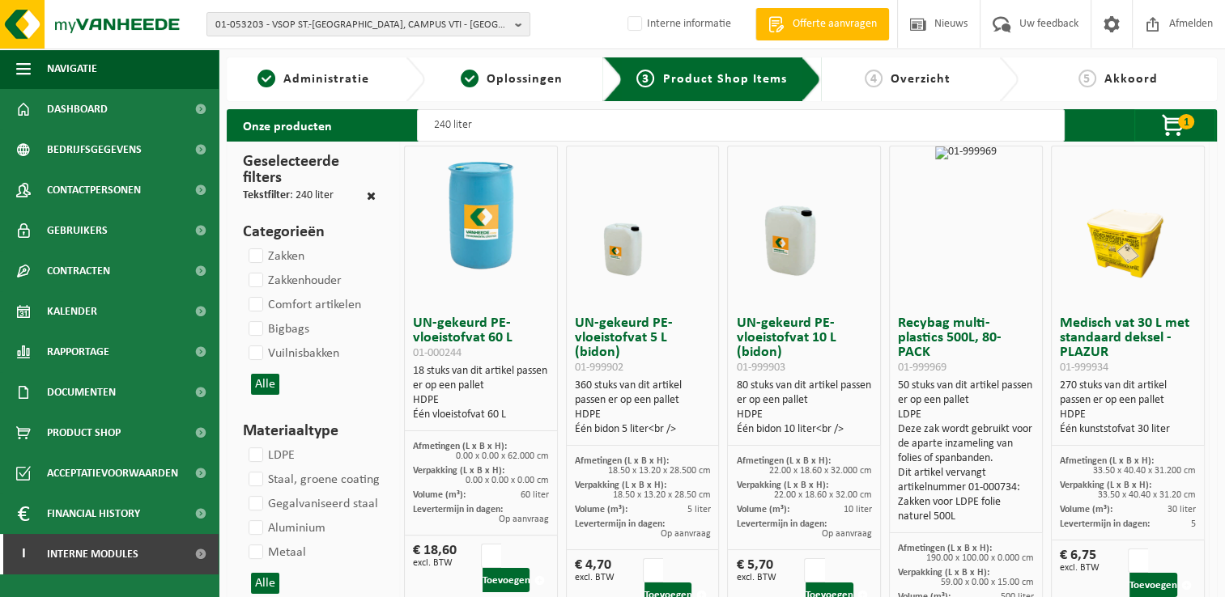
drag, startPoint x: 501, startPoint y: 122, endPoint x: 401, endPoint y: 125, distance: 99.6
click at [401, 125] on div "Onze producten 240 liter 1 1x Composteerbare zak &#32;80 L - Groen - &#32;65-Pa…" at bounding box center [722, 125] width 990 height 32
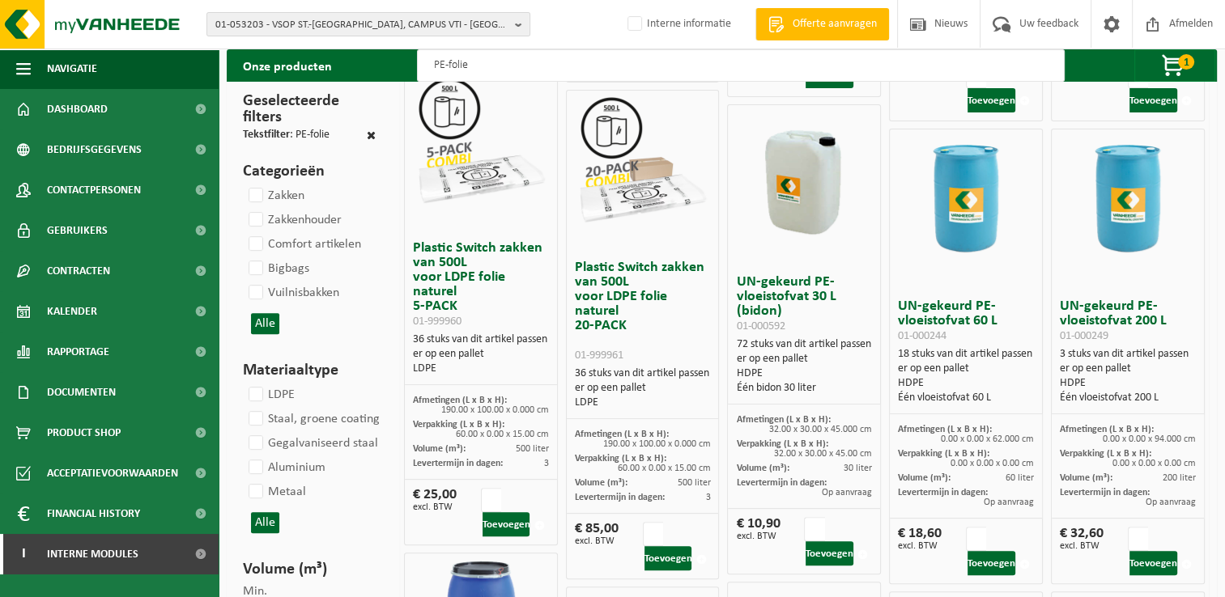
scroll to position [567, 0]
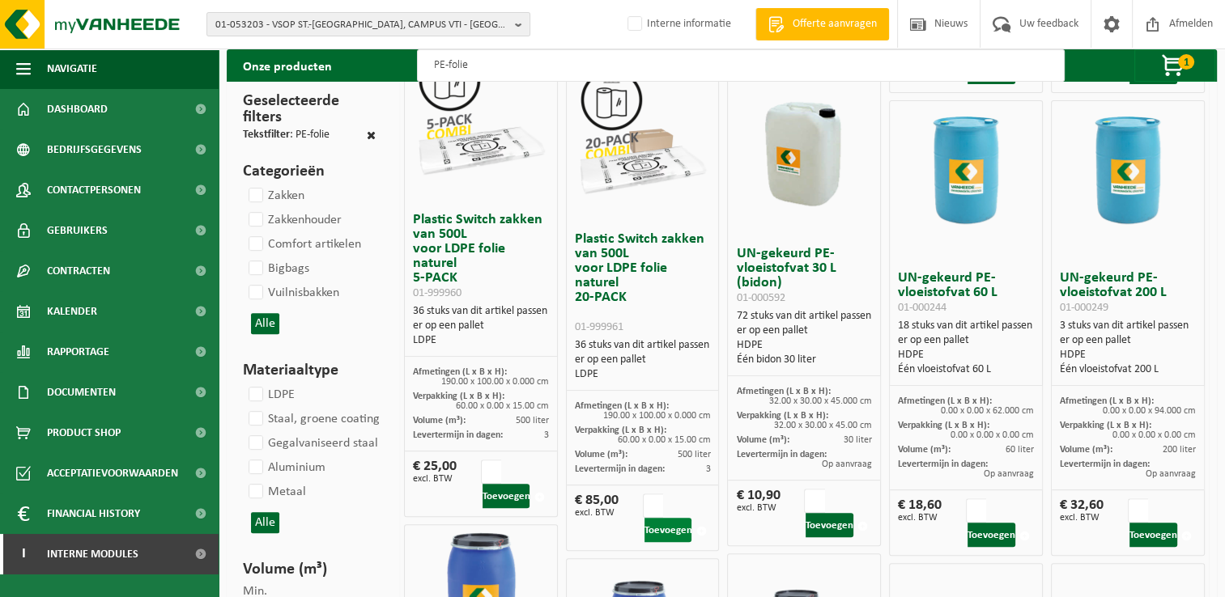
click at [656, 529] on button "Toevoegen" at bounding box center [668, 530] width 48 height 24
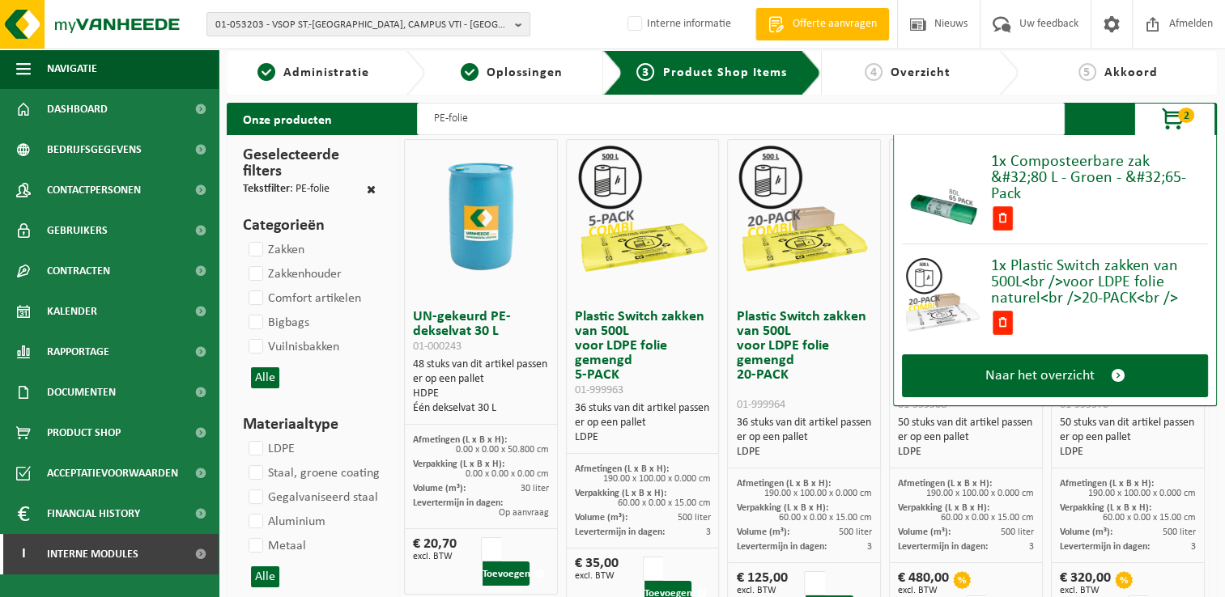
scroll to position [0, 0]
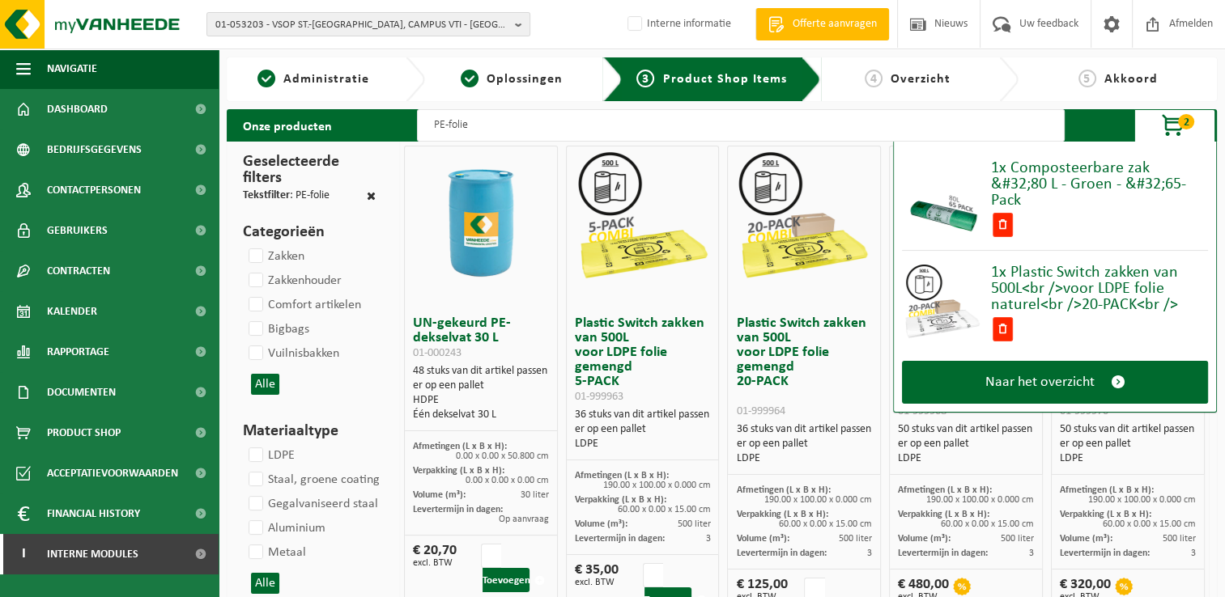
click at [1186, 115] on span "2" at bounding box center [1186, 121] width 16 height 15
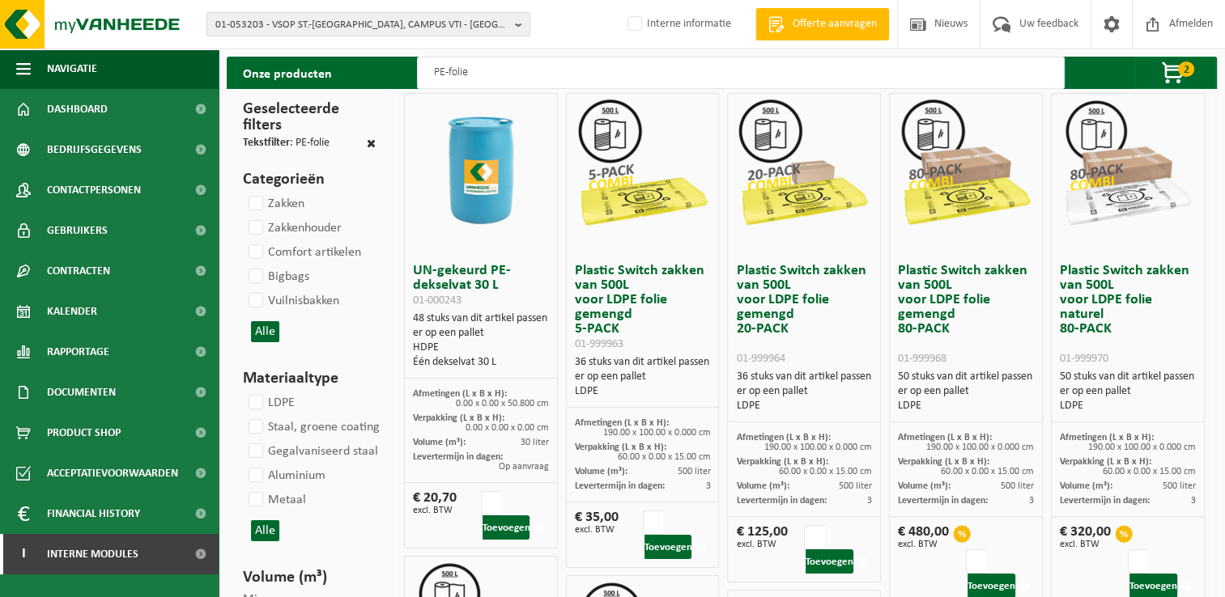
scroll to position [81, 0]
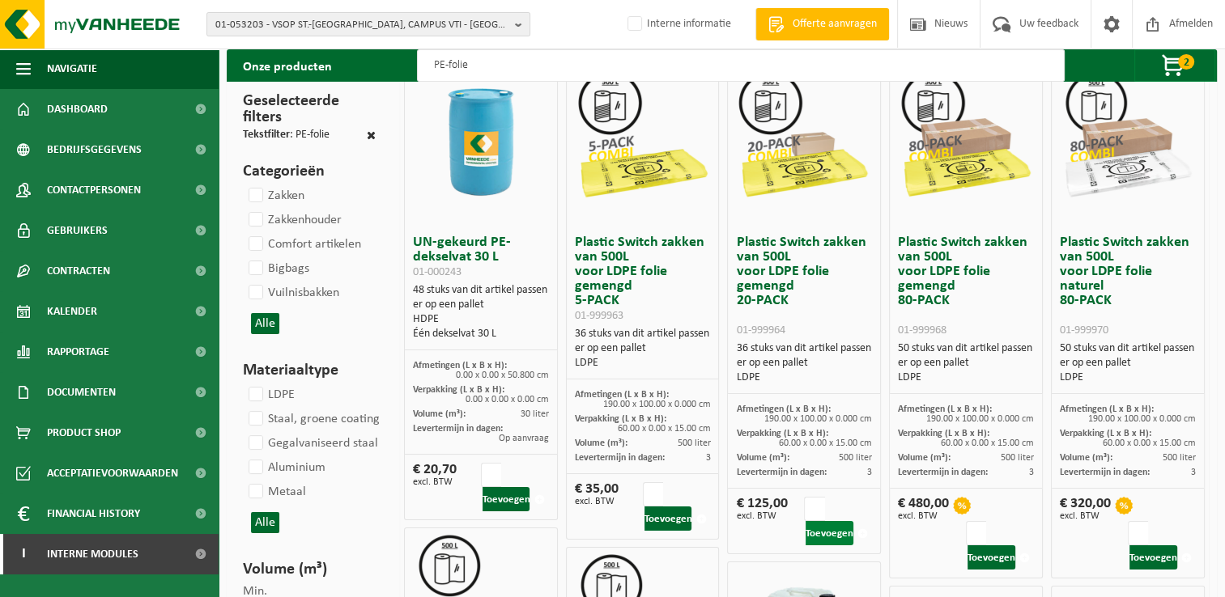
click at [822, 530] on button "Toevoegen" at bounding box center [829, 533] width 48 height 24
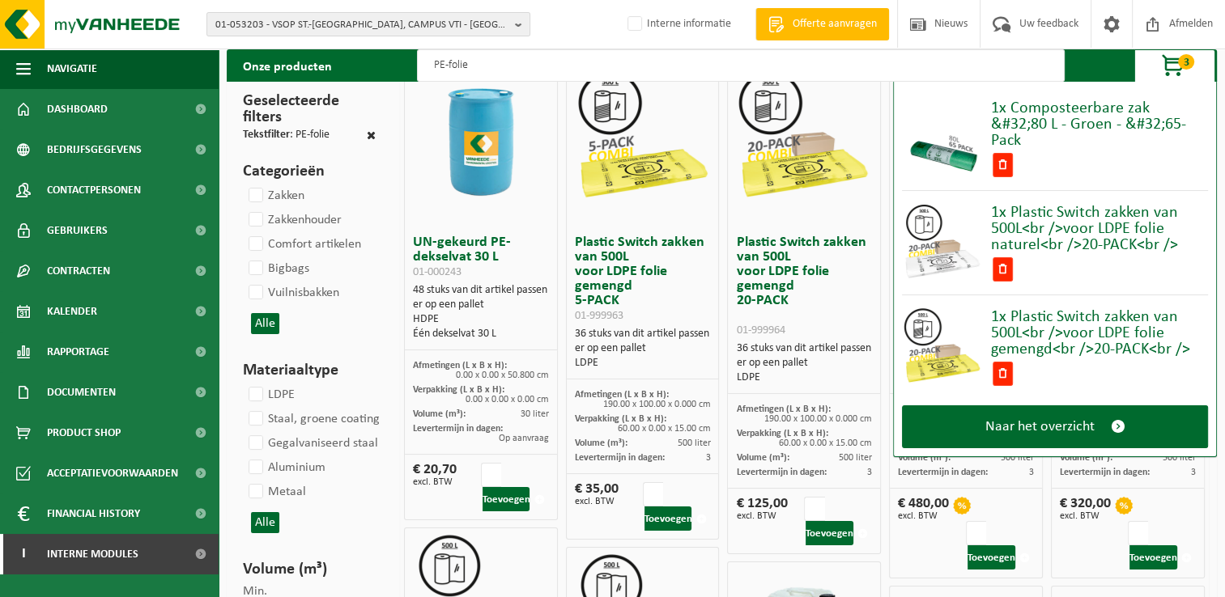
click at [1178, 59] on span "3" at bounding box center [1186, 61] width 16 height 15
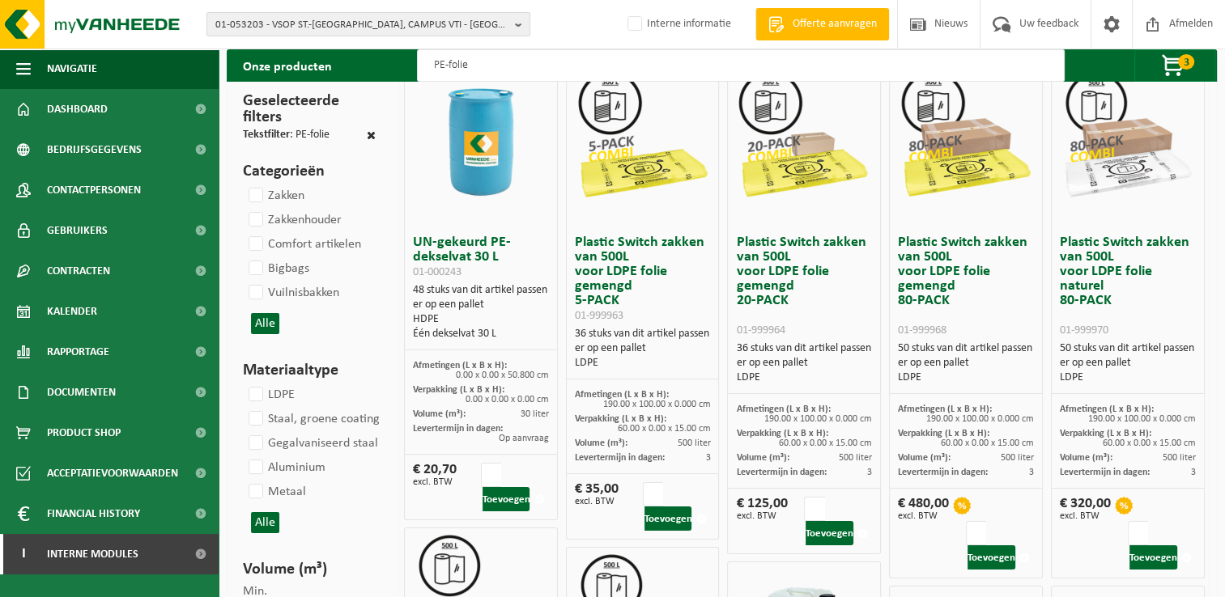
drag, startPoint x: 507, startPoint y: 67, endPoint x: 363, endPoint y: 70, distance: 144.9
click at [363, 70] on div "Onze producten PE-folie 3 1x Composteerbare zak &#32;80 L - Groen - &#32;65-Pac…" at bounding box center [722, 65] width 990 height 32
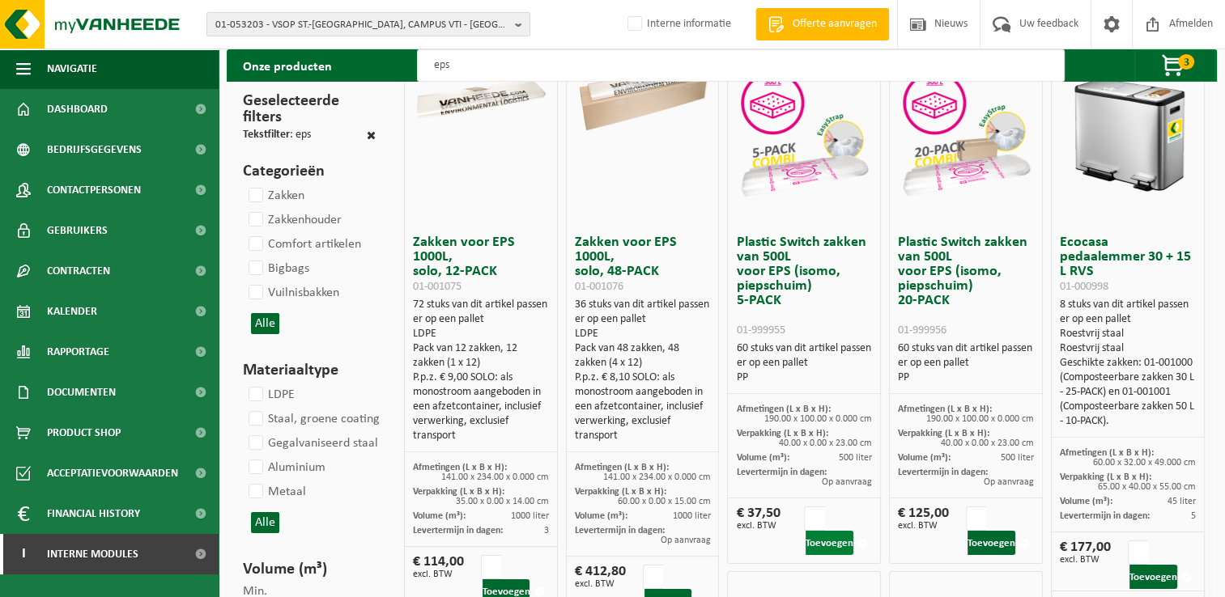
click at [830, 550] on button "Toevoegen" at bounding box center [829, 543] width 48 height 24
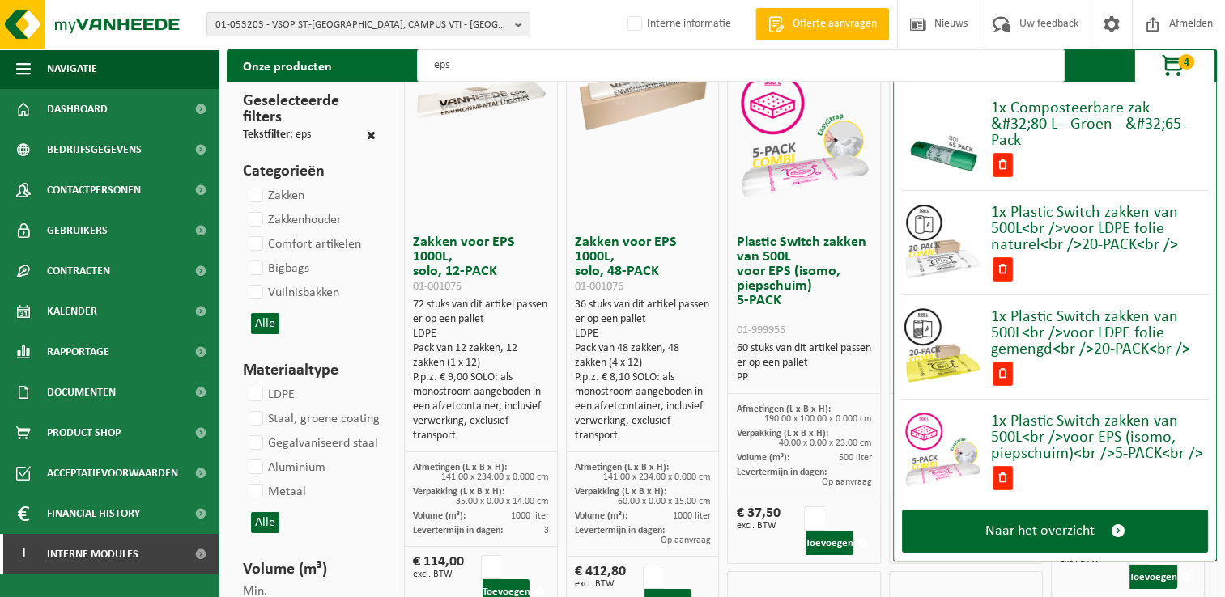
drag, startPoint x: 483, startPoint y: 66, endPoint x: 351, endPoint y: 76, distance: 132.3
click at [351, 76] on div "Onze producten eps 4 1x Composteerbare zak &#32;80 L - Groen - &#32;65-Pack 1x …" at bounding box center [722, 65] width 990 height 32
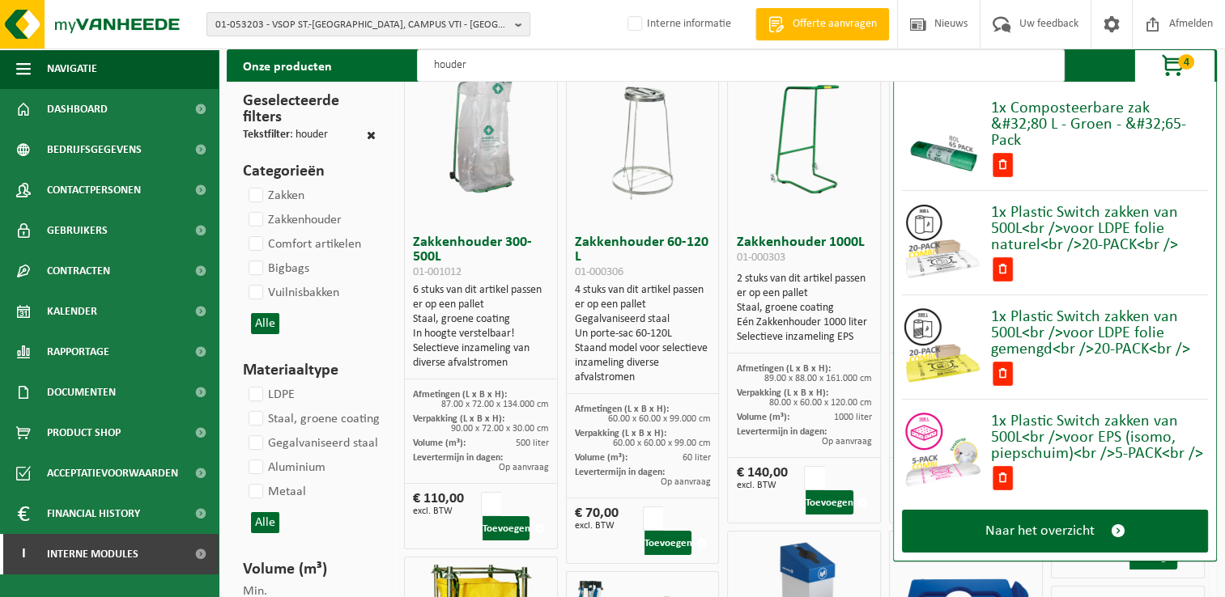
type input "houder"
click at [1182, 57] on span "4" at bounding box center [1186, 61] width 16 height 15
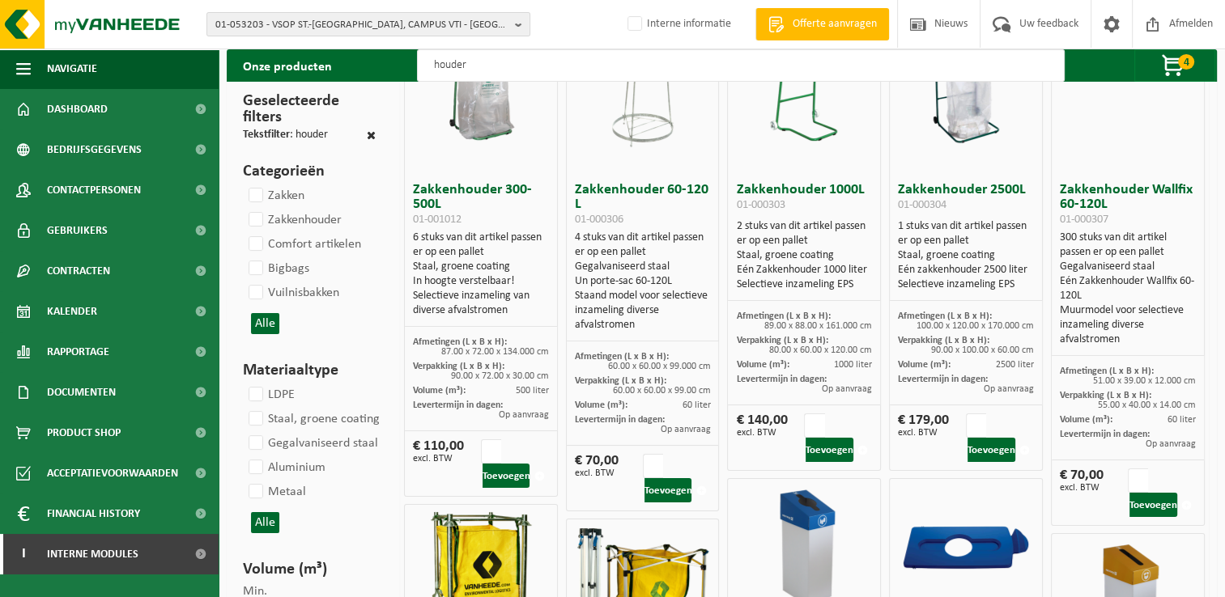
scroll to position [162, 0]
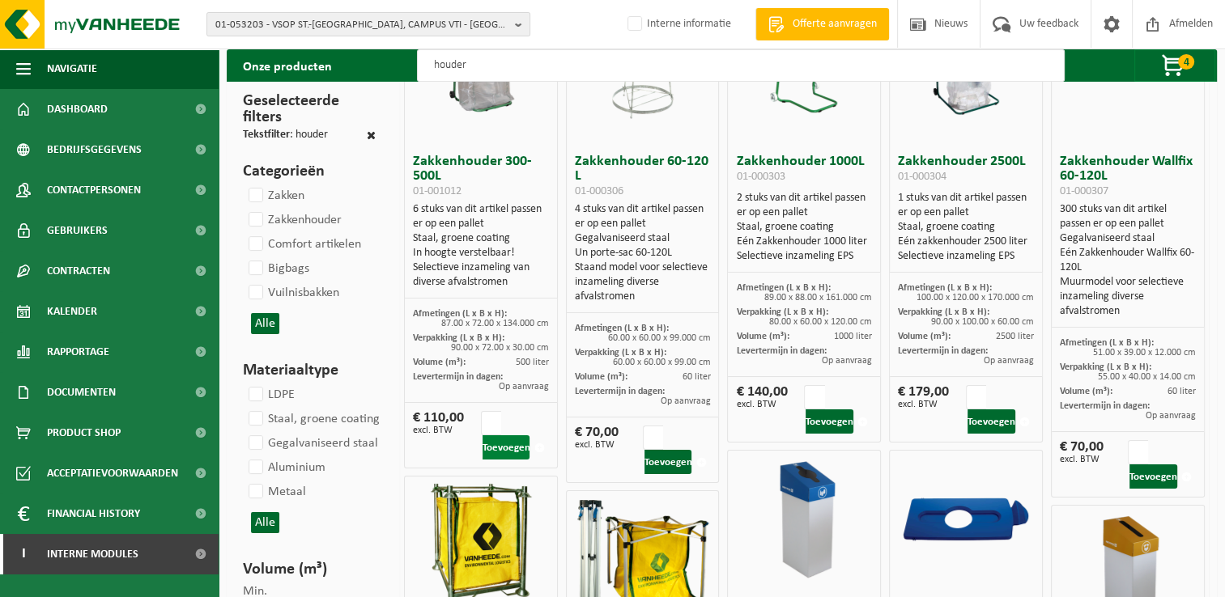
click at [508, 452] on button "Toevoegen" at bounding box center [506, 447] width 48 height 24
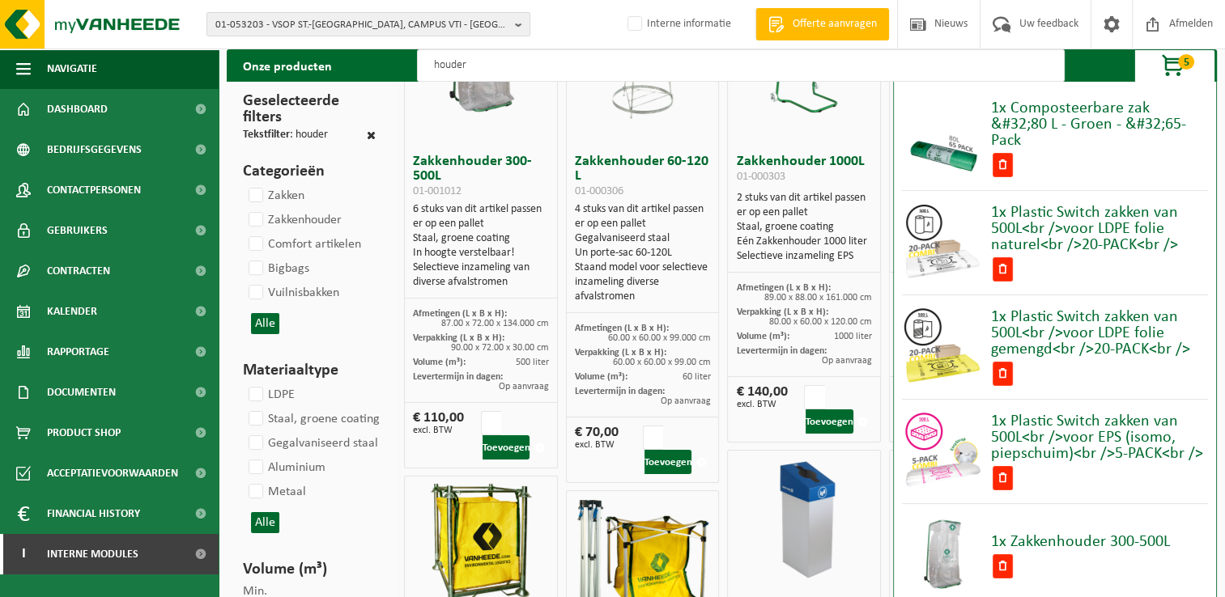
click at [1193, 70] on span "button" at bounding box center [1173, 66] width 81 height 32
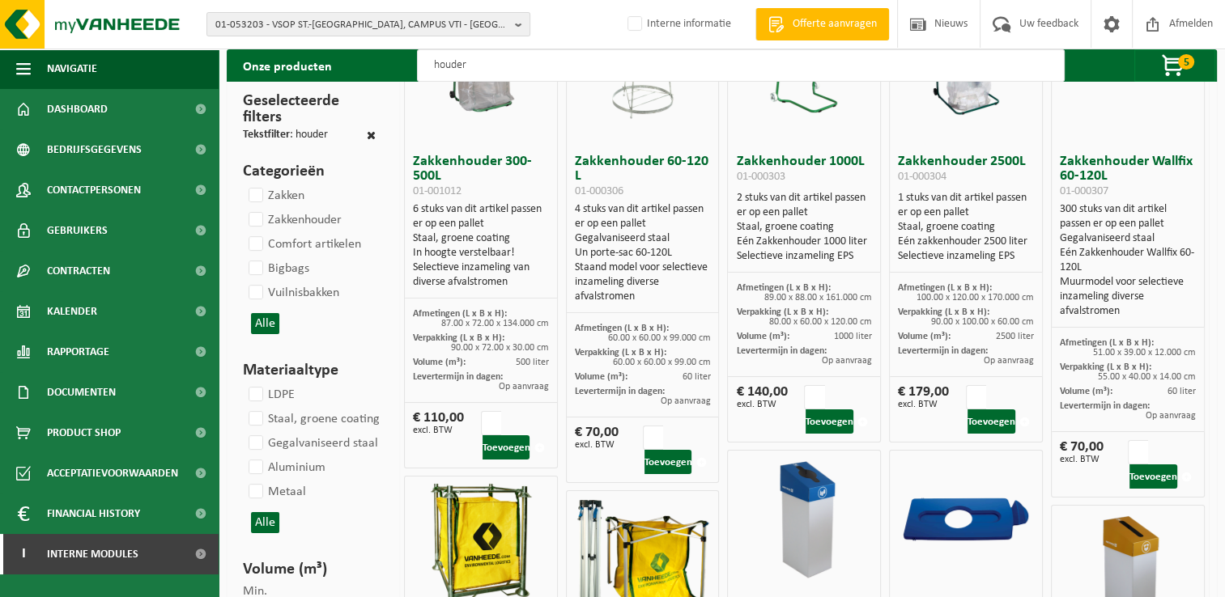
scroll to position [0, 0]
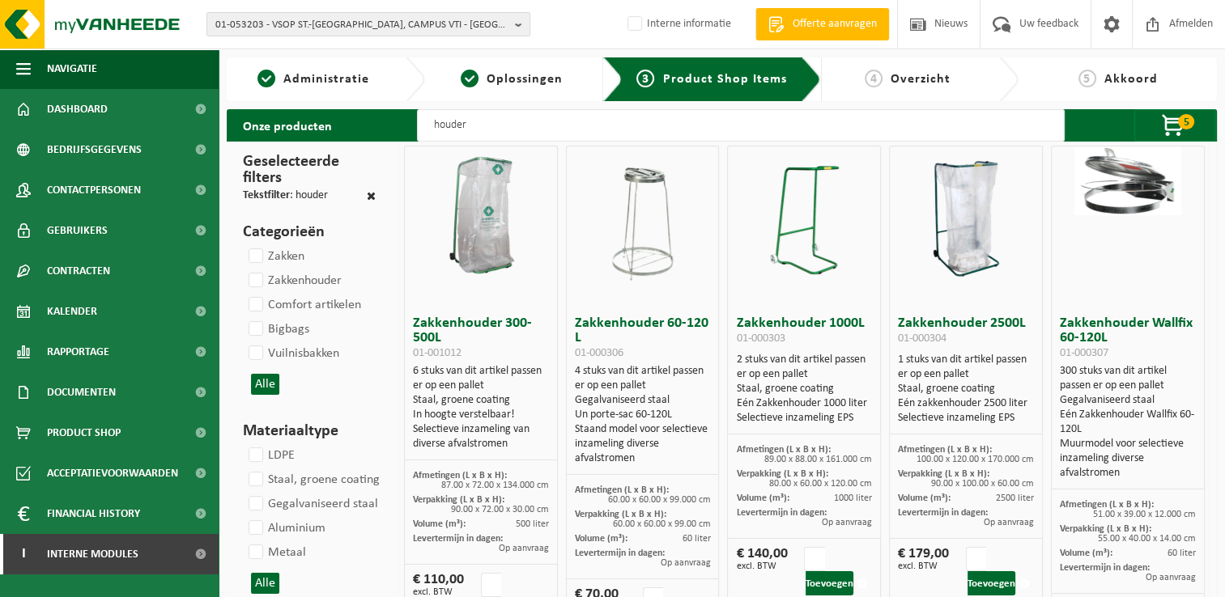
click at [921, 90] on div "4 Overzicht" at bounding box center [920, 79] width 198 height 44
click at [933, 76] on span "Overzicht" at bounding box center [920, 79] width 60 height 13
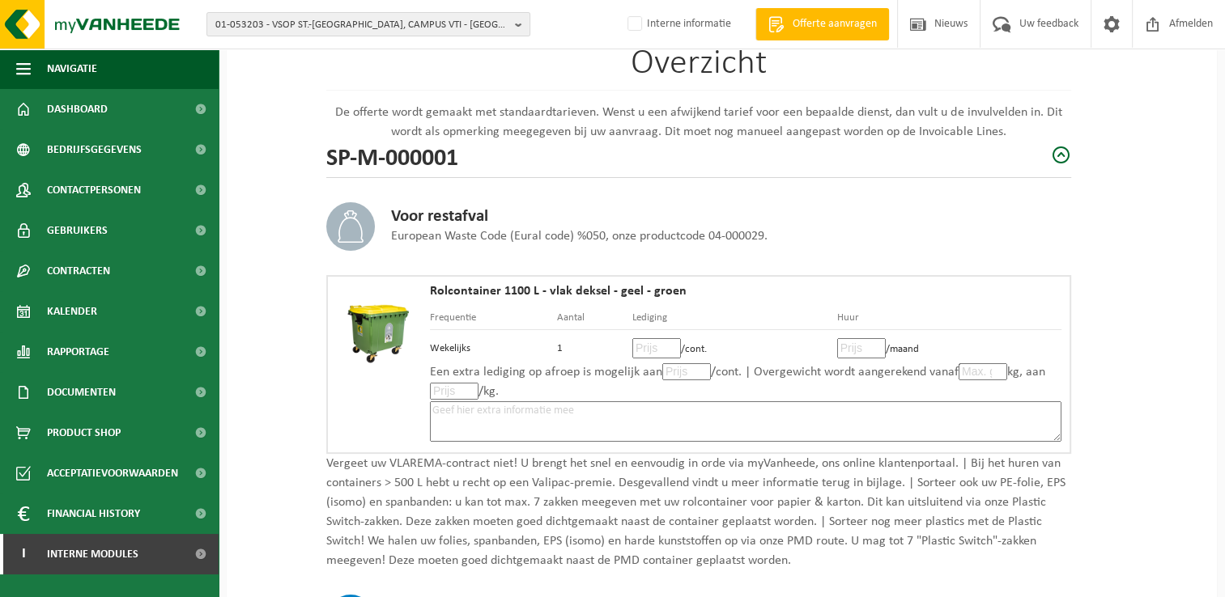
scroll to position [162, 0]
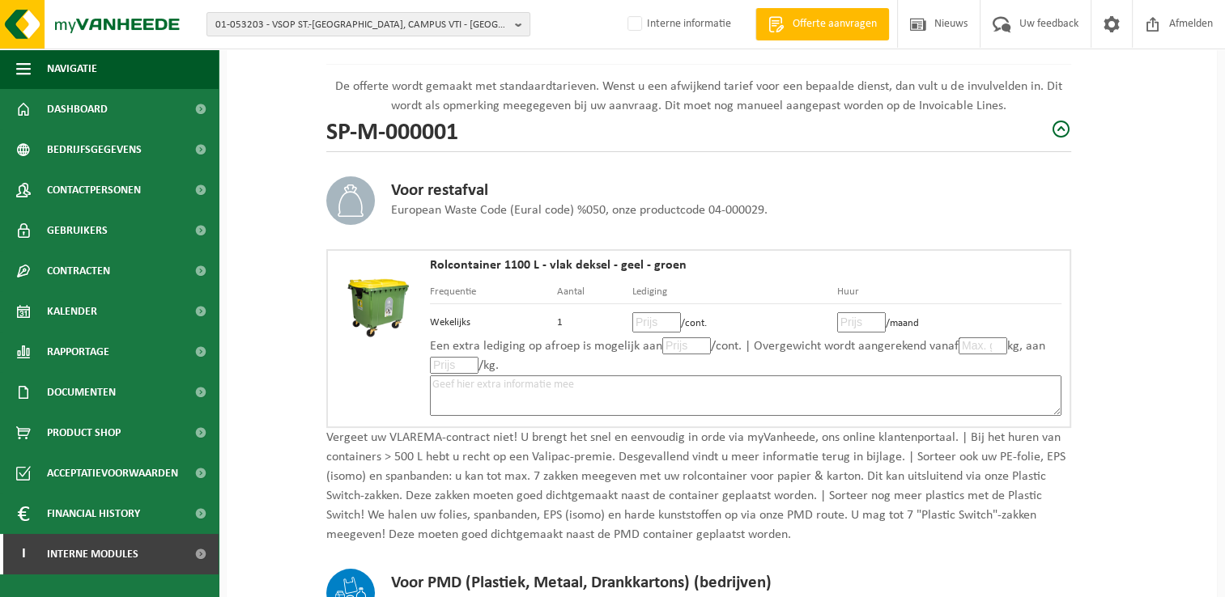
click at [654, 319] on input "number" at bounding box center [656, 322] width 49 height 20
type input "30"
type input "30.80"
click at [855, 317] on input "number" at bounding box center [861, 322] width 49 height 20
type input "5"
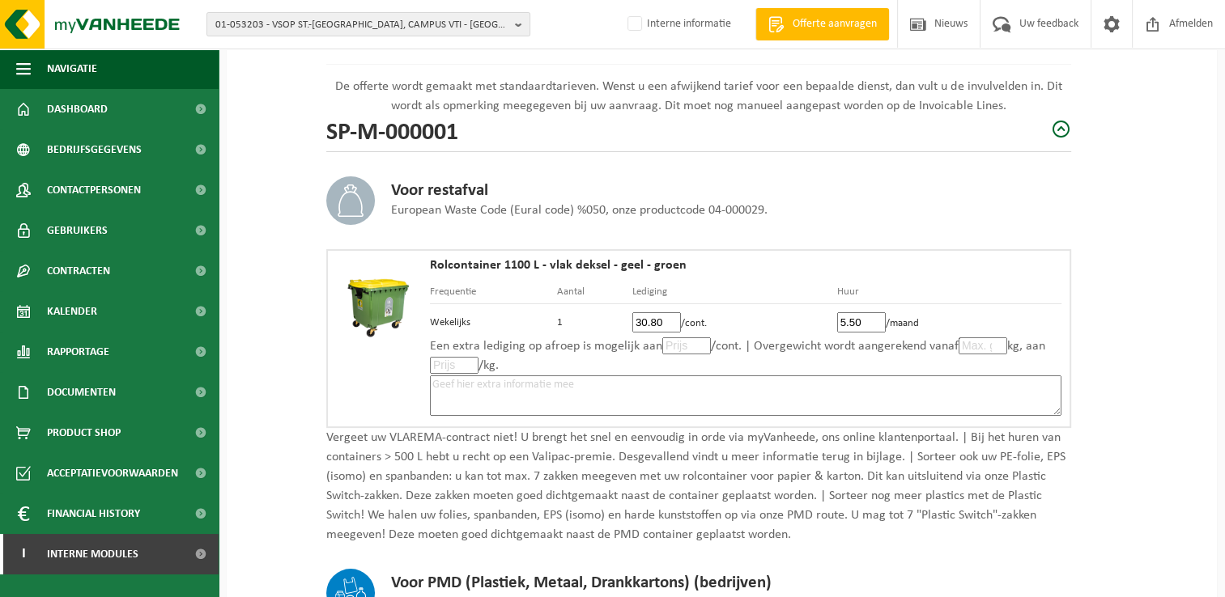
type input "5.50"
click at [675, 350] on input "number" at bounding box center [686, 346] width 49 height 17
type input "30"
type input "30.80"
click at [451, 369] on input "number" at bounding box center [454, 365] width 49 height 17
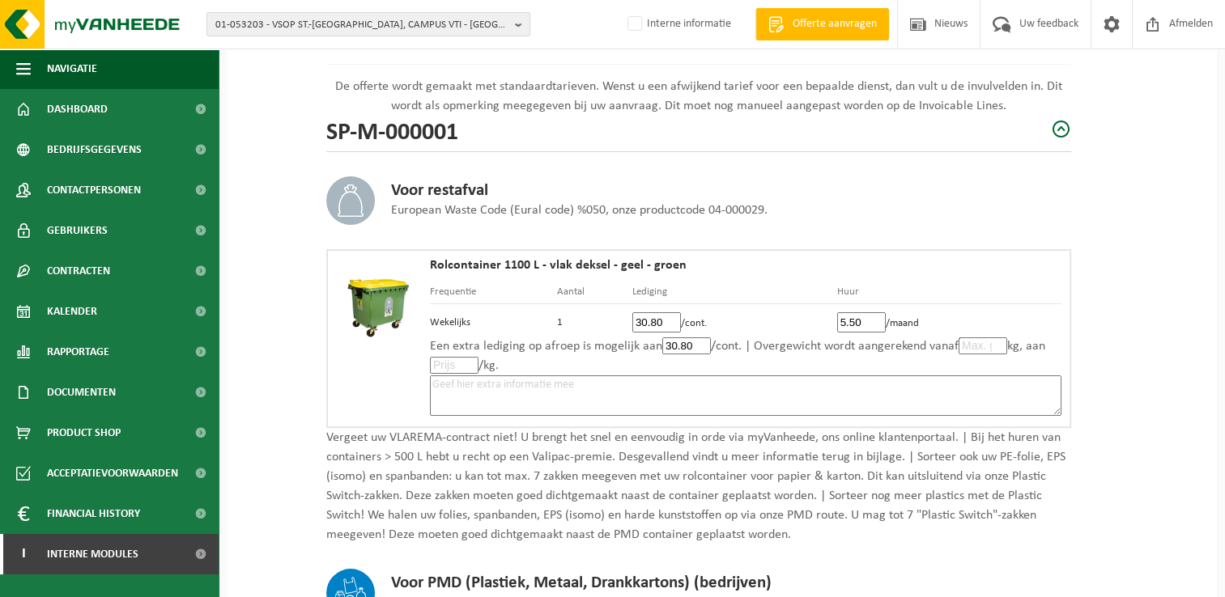
type input "0"
type input "0.0"
click at [617, 387] on textarea at bounding box center [745, 396] width 631 height 40
paste textarea "Volgens de voorwaarden van Doko."
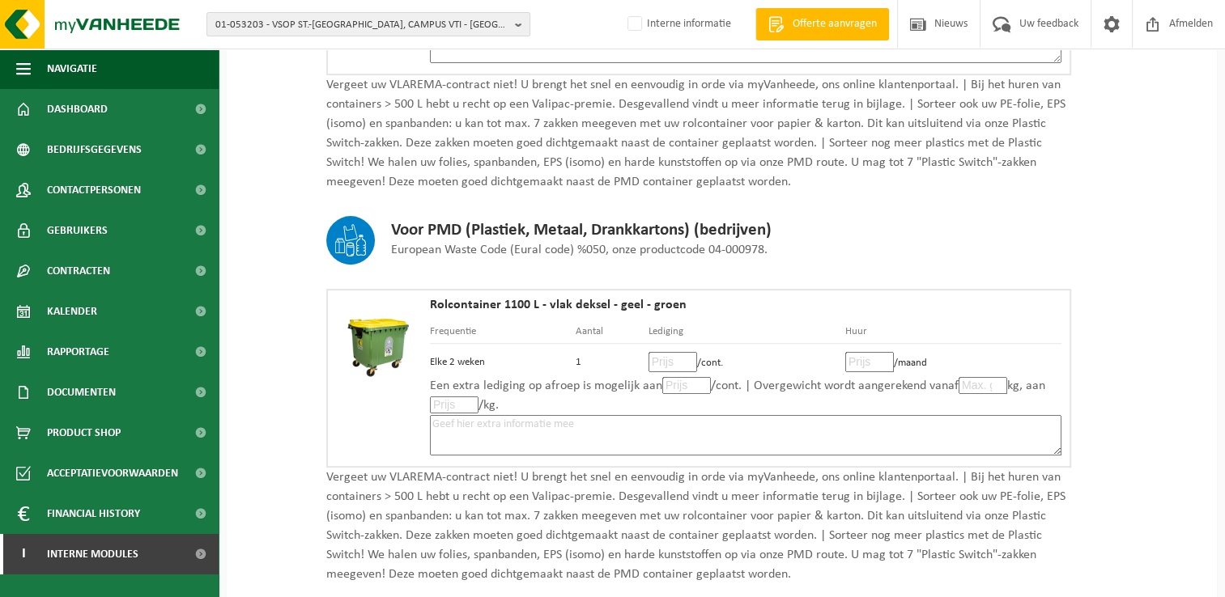
scroll to position [567, 0]
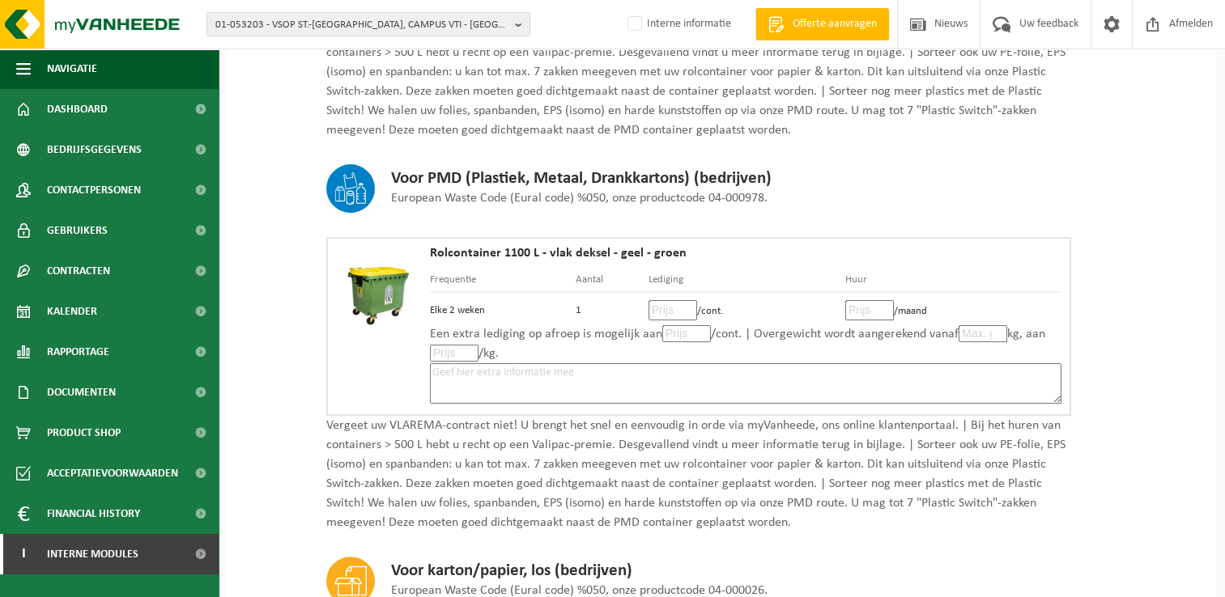
type textarea "Volgens de voorwaarden van Doko."
click at [665, 306] on input "number" at bounding box center [672, 310] width 49 height 20
type input "17"
type input "17.60"
click at [873, 304] on input "number" at bounding box center [869, 310] width 49 height 20
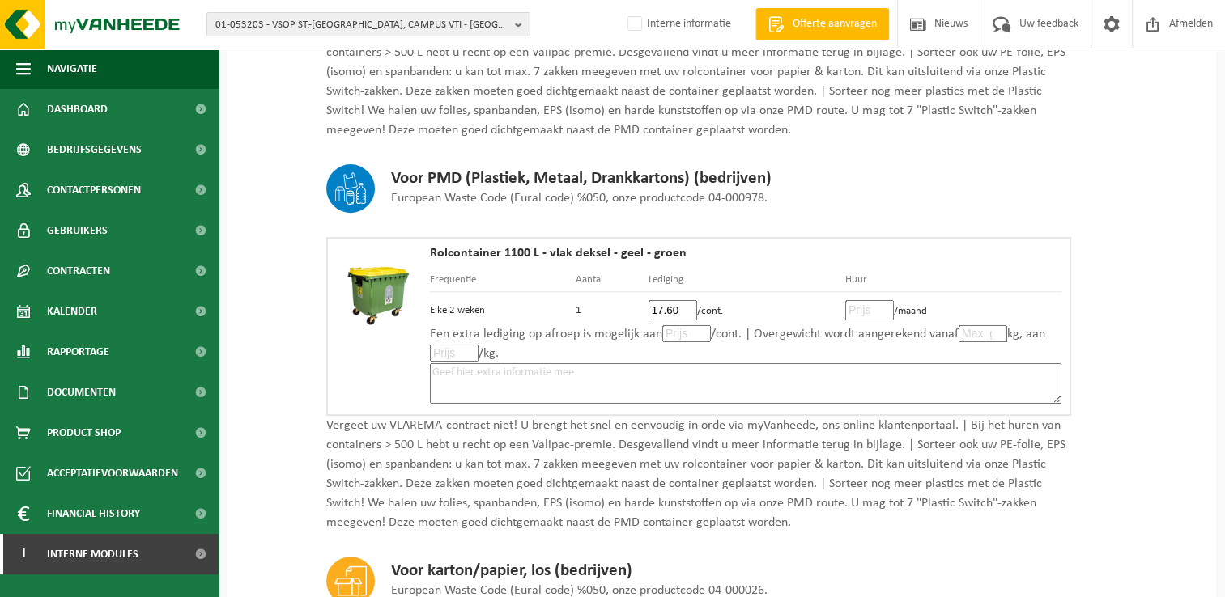
type input "5"
type input "5.50"
click at [686, 332] on input "number" at bounding box center [686, 333] width 49 height 17
type input "17"
type input "17.60"
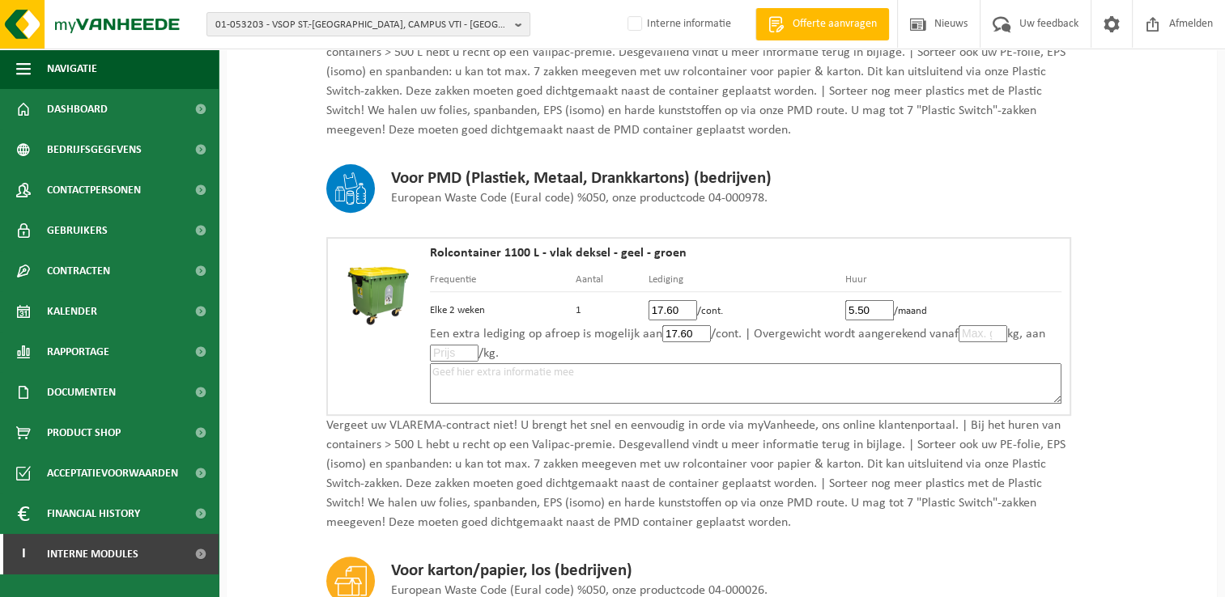
click at [646, 371] on textarea at bounding box center [745, 383] width 631 height 40
paste textarea "Volgens de voorwaarden van Doko."
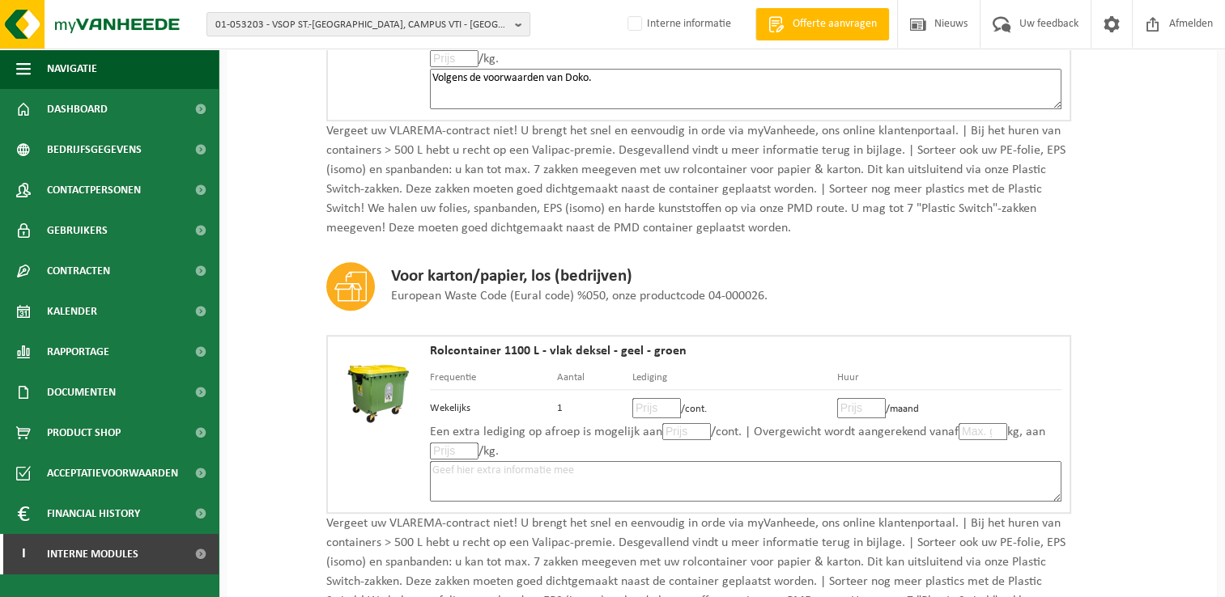
scroll to position [890, 0]
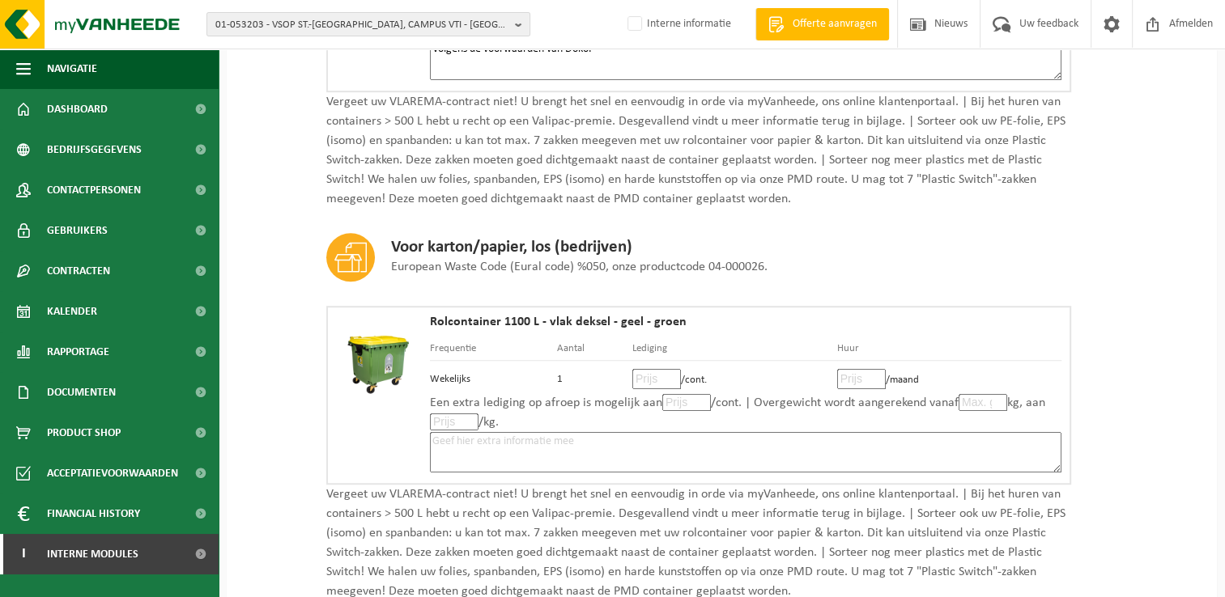
type textarea "Volgens de voorwaarden van Doko."
click at [649, 371] on input "number" at bounding box center [656, 379] width 49 height 20
type input "12"
type input "12.10"
click at [844, 372] on input "number" at bounding box center [861, 379] width 49 height 20
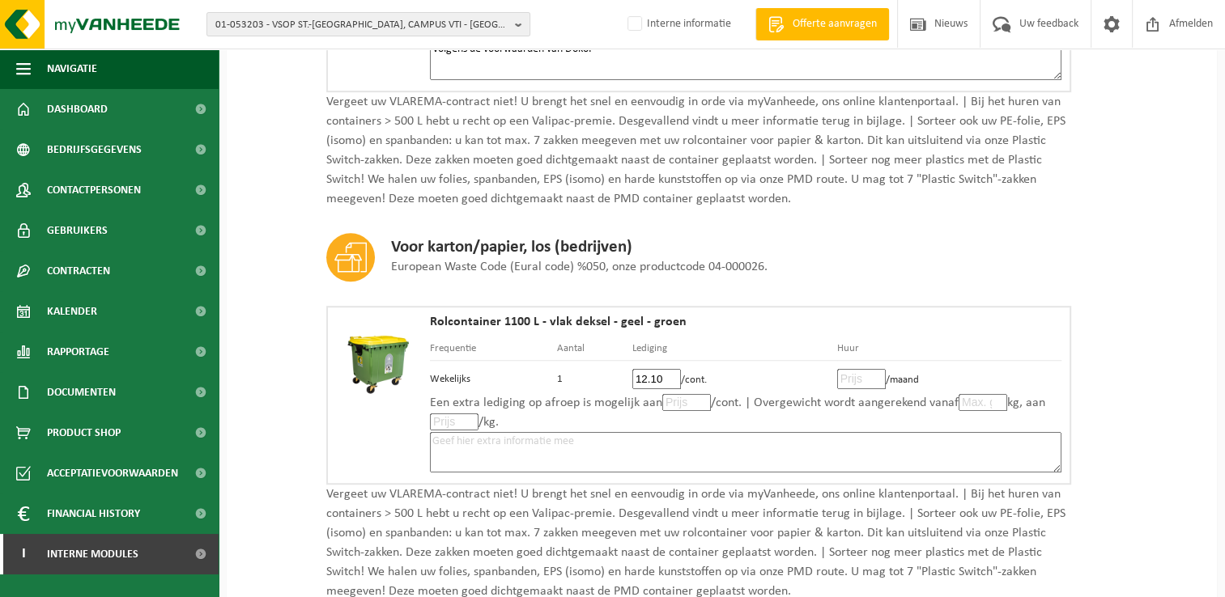
type input "5"
type input "5.50"
click at [682, 394] on input "number" at bounding box center [686, 402] width 49 height 17
type input "12"
type input "12.10"
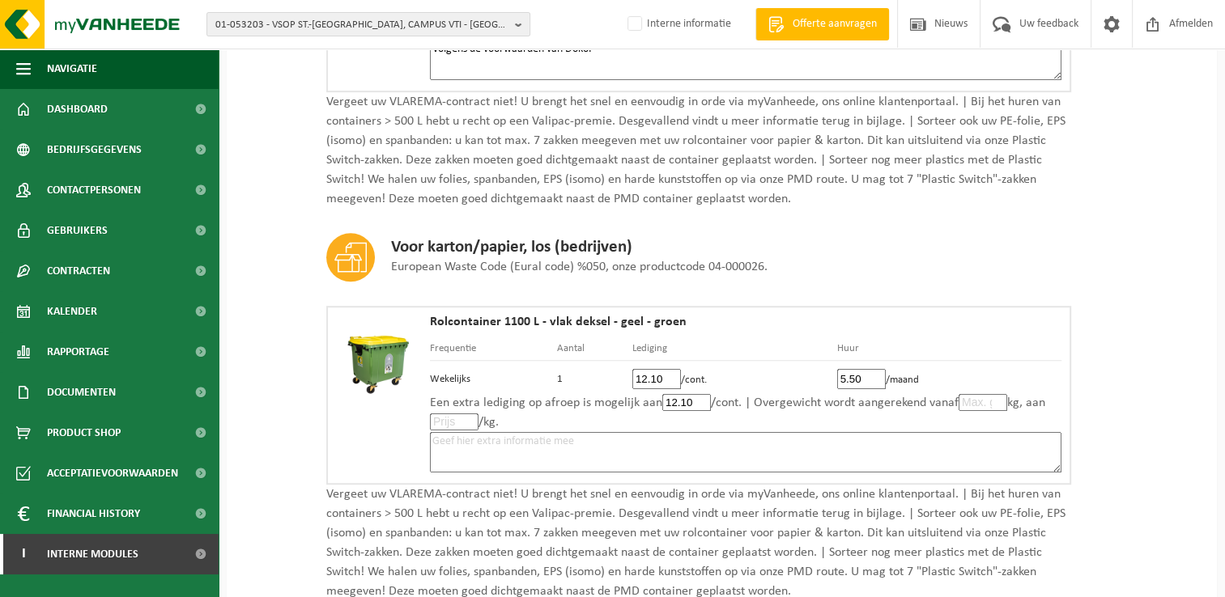
click at [682, 443] on textarea at bounding box center [745, 452] width 631 height 40
paste textarea "Volgens de voorwaarden van Doko."
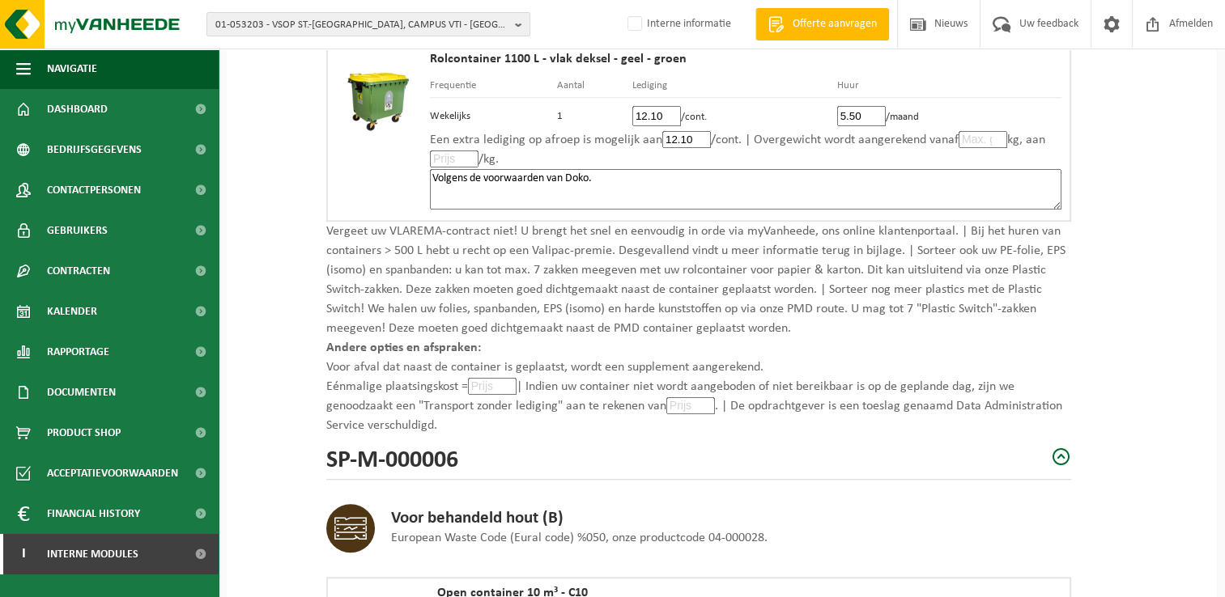
scroll to position [1376, 0]
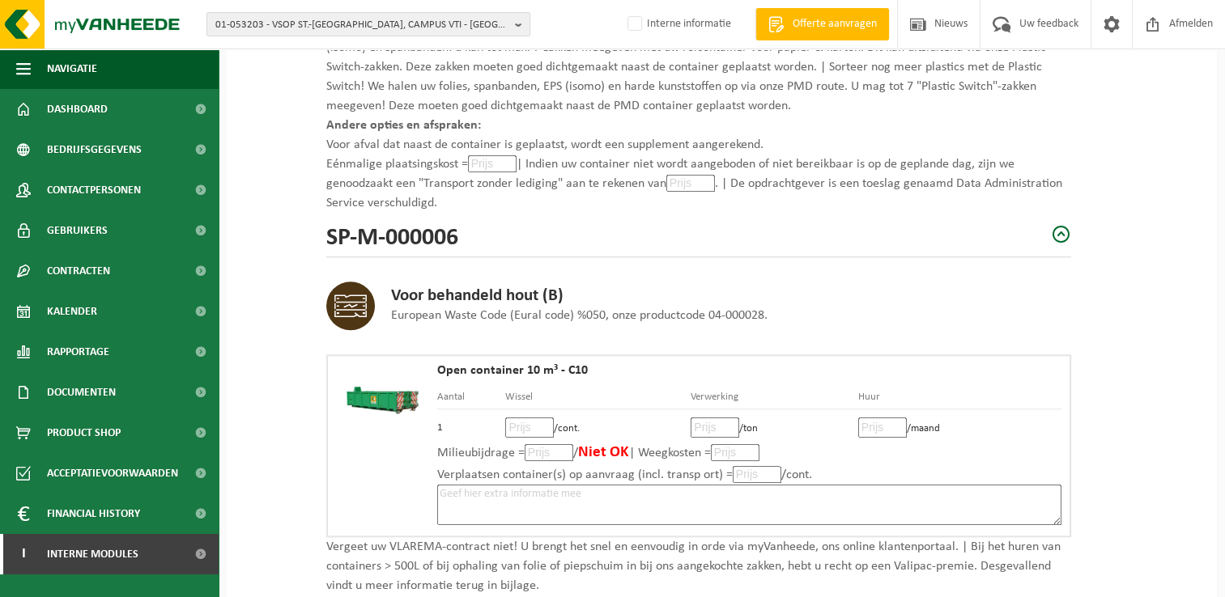
type textarea "Volgens de voorwaarden van Doko."
click at [491, 159] on input "number" at bounding box center [492, 163] width 49 height 17
type input "0"
type input "0.0"
click at [694, 176] on input "number" at bounding box center [690, 183] width 49 height 17
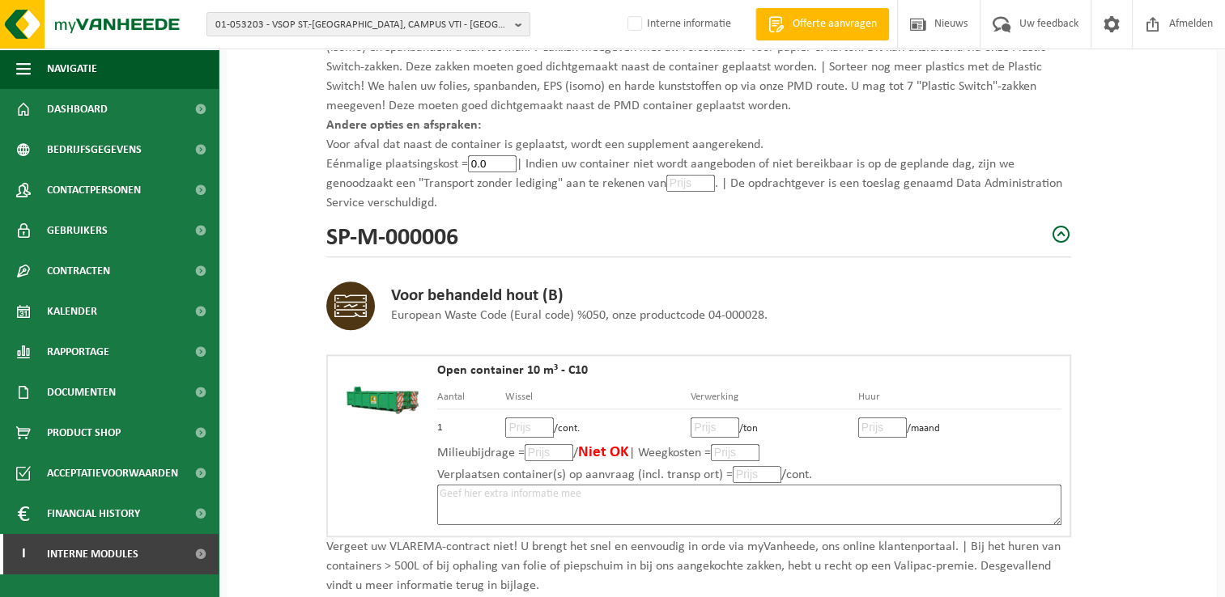
type input "0"
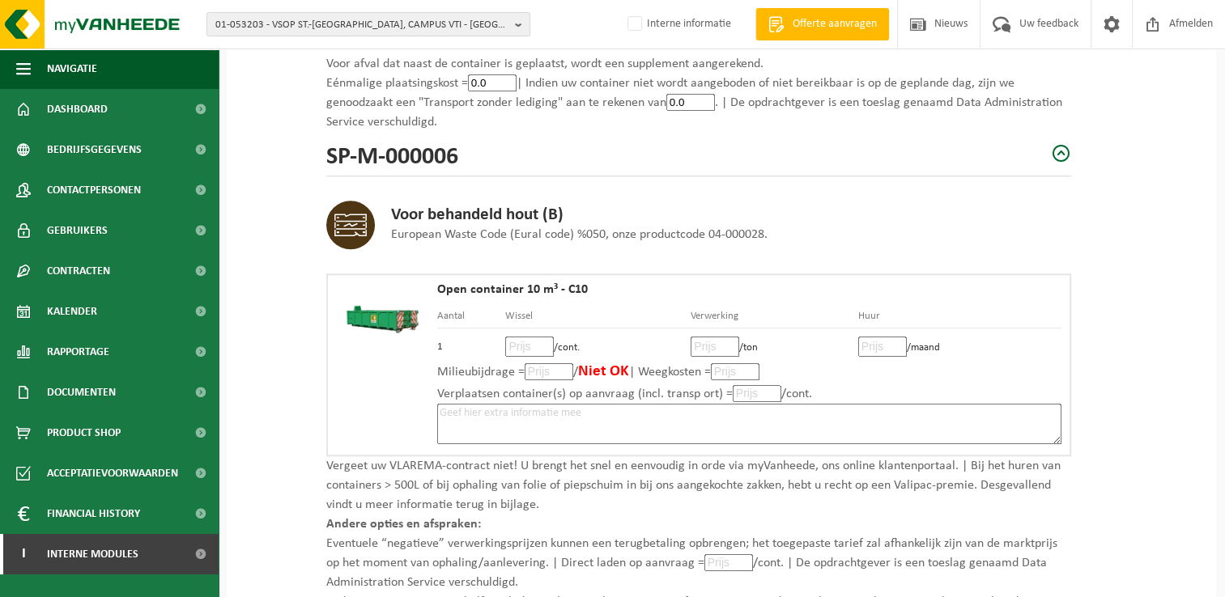
scroll to position [1538, 0]
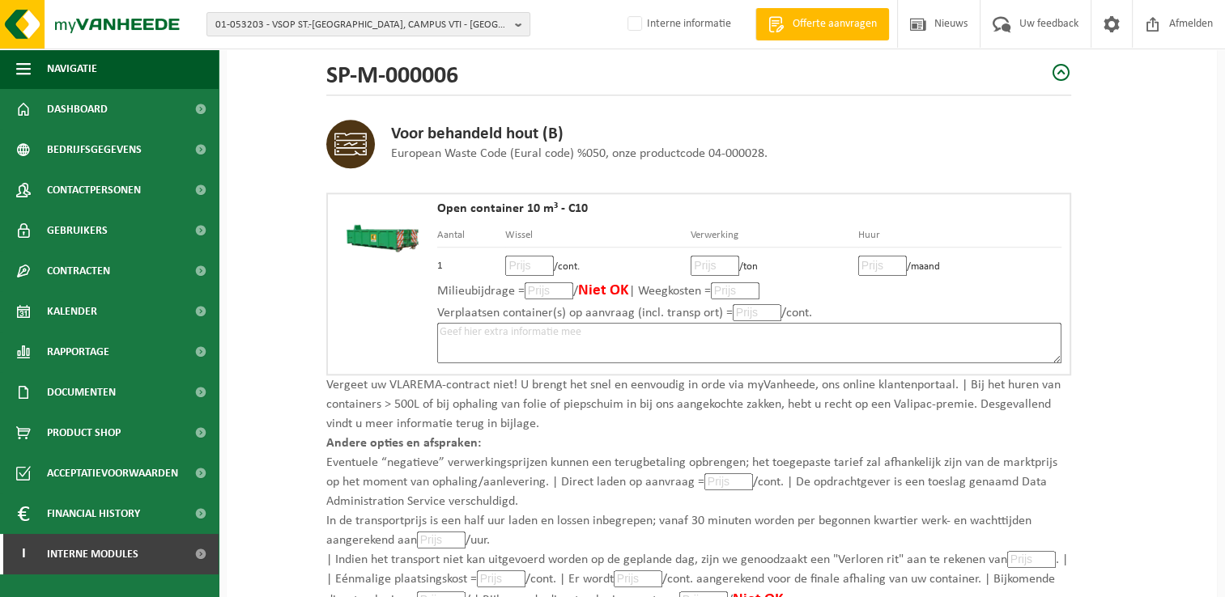
type input "0.0"
click at [519, 264] on input "number" at bounding box center [529, 266] width 49 height 20
type input "104"
type input "104.50"
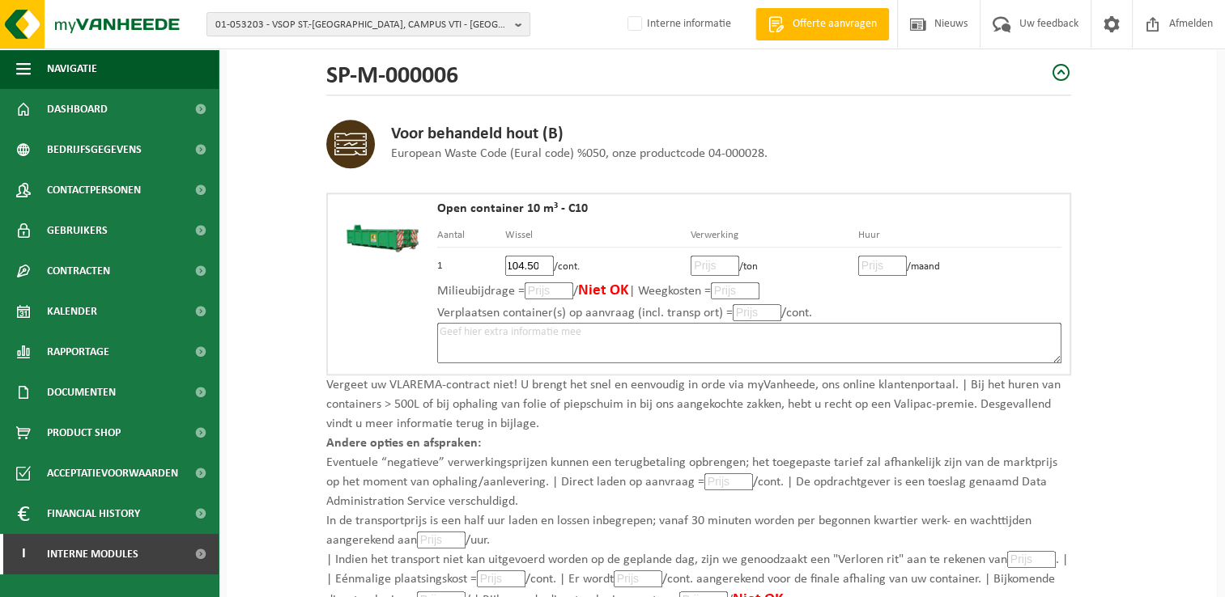
scroll to position [0, 0]
click at [700, 256] on input "number" at bounding box center [714, 266] width 49 height 20
type input "75"
type input "75.35"
click at [876, 259] on input "number" at bounding box center [882, 266] width 49 height 20
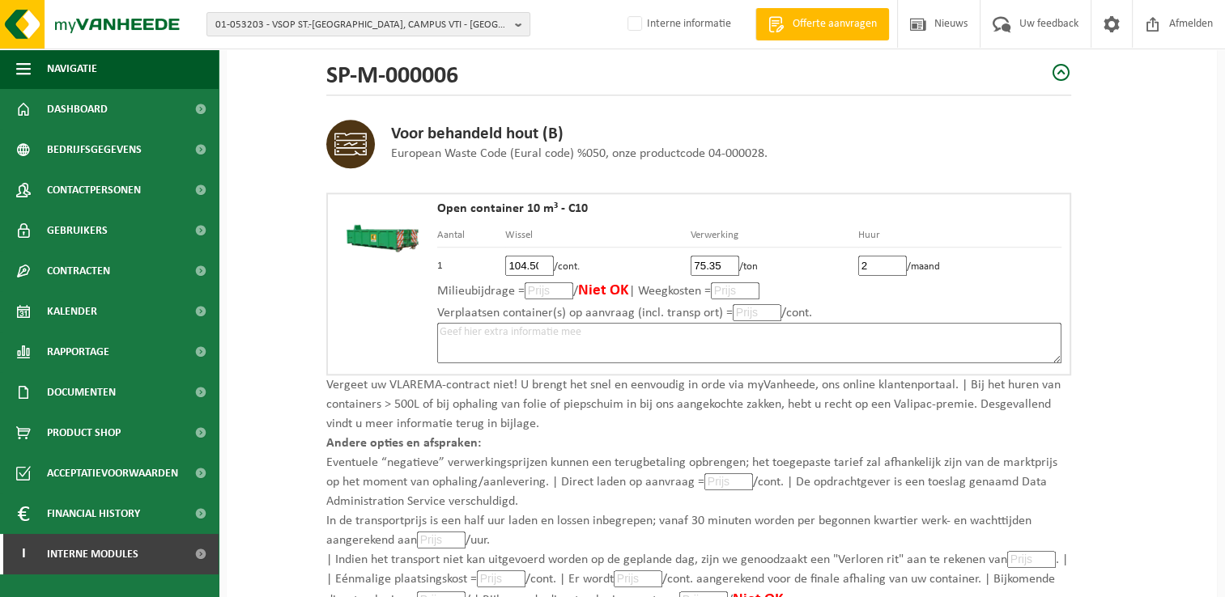
type input "27"
type input "27.50"
click at [680, 329] on textarea at bounding box center [749, 343] width 624 height 40
paste textarea "Volgens de voorwaarden van Doko."
click at [657, 323] on textarea "Volgens de voorwaarden van Doko." at bounding box center [749, 343] width 624 height 40
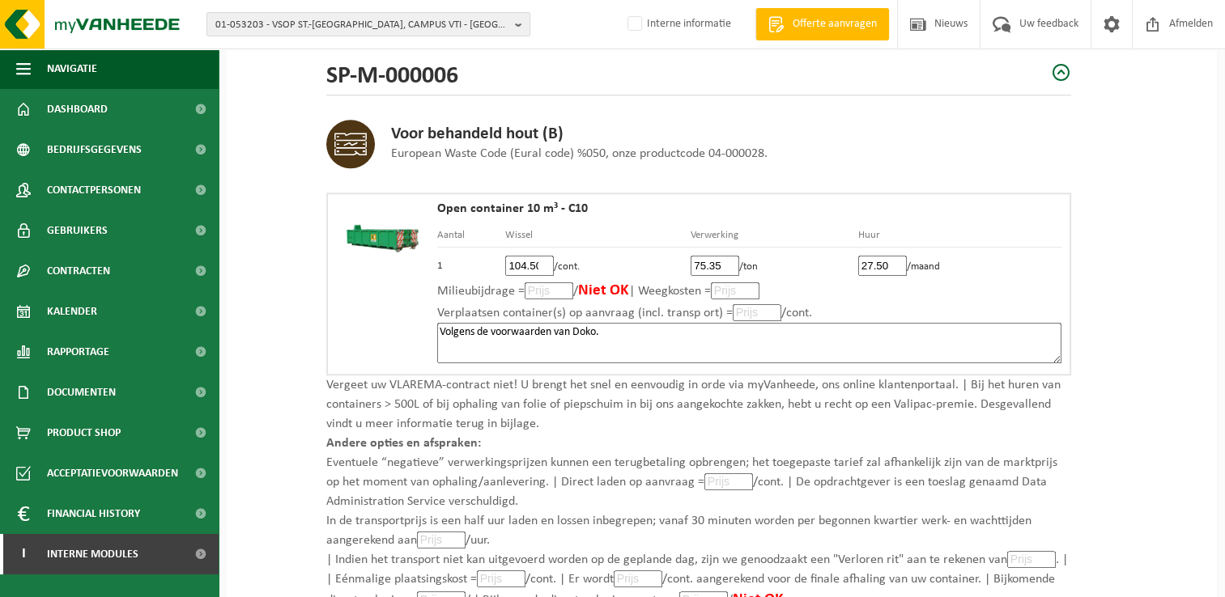
scroll to position [1619, 0]
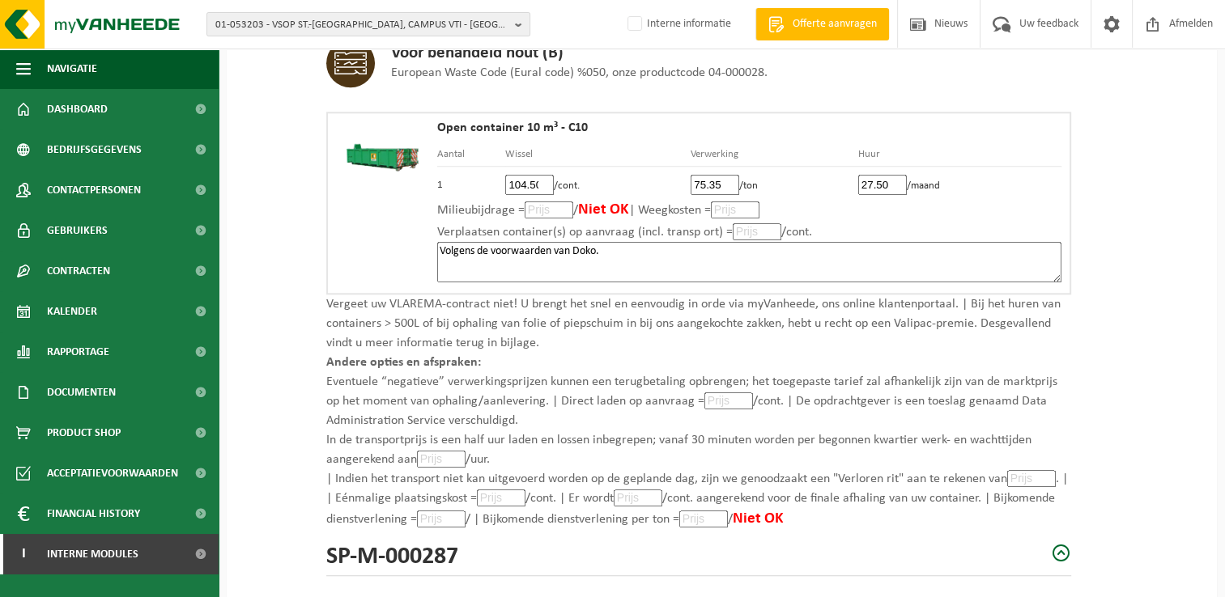
type textarea "Volgens de voorwaarden van Doko."
click at [1035, 473] on input "number" at bounding box center [1031, 478] width 49 height 17
type input "104"
type input "104.50"
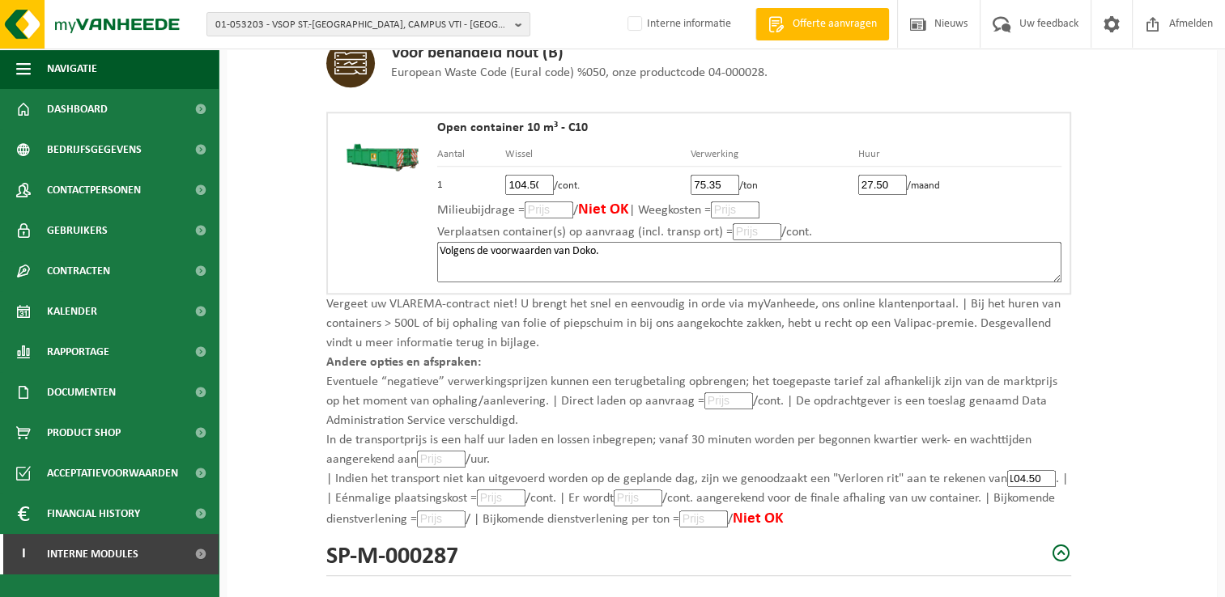
click at [498, 491] on input "number" at bounding box center [501, 498] width 49 height 17
type input "104"
type input "104.50"
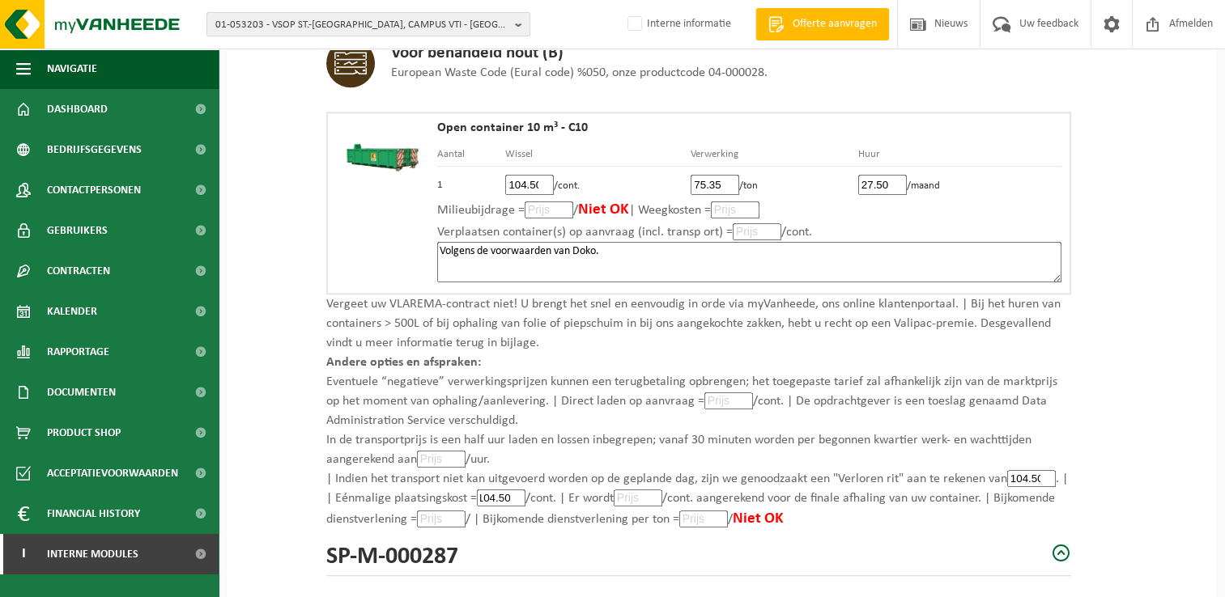
scroll to position [0, 0]
click at [645, 490] on input "number" at bounding box center [638, 498] width 49 height 17
type input "104"
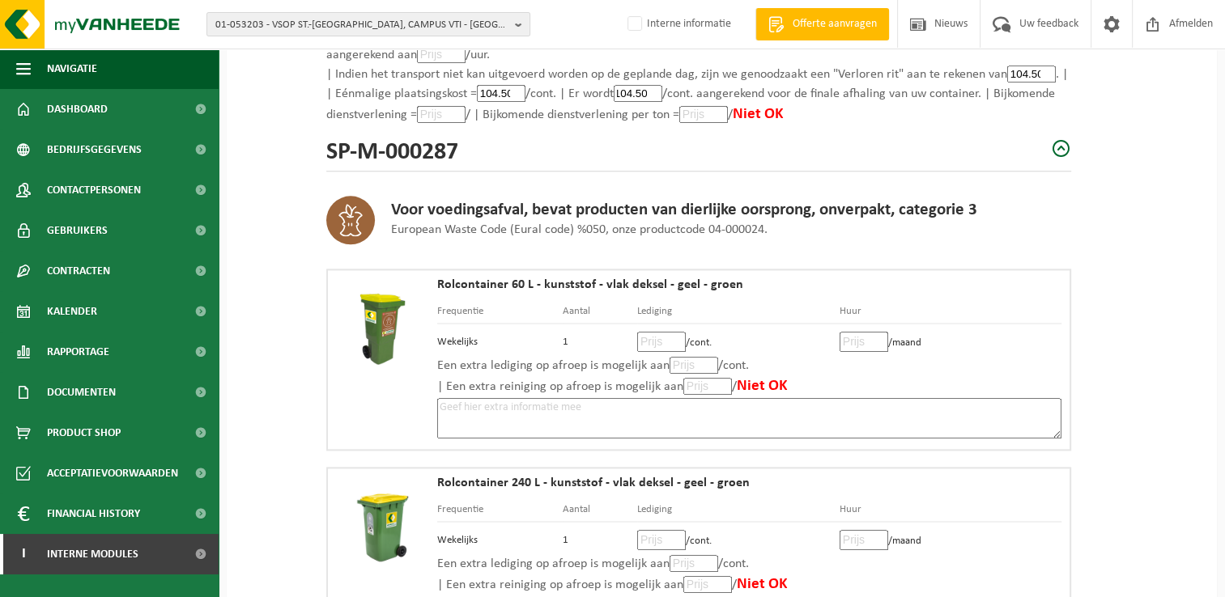
scroll to position [2104, 0]
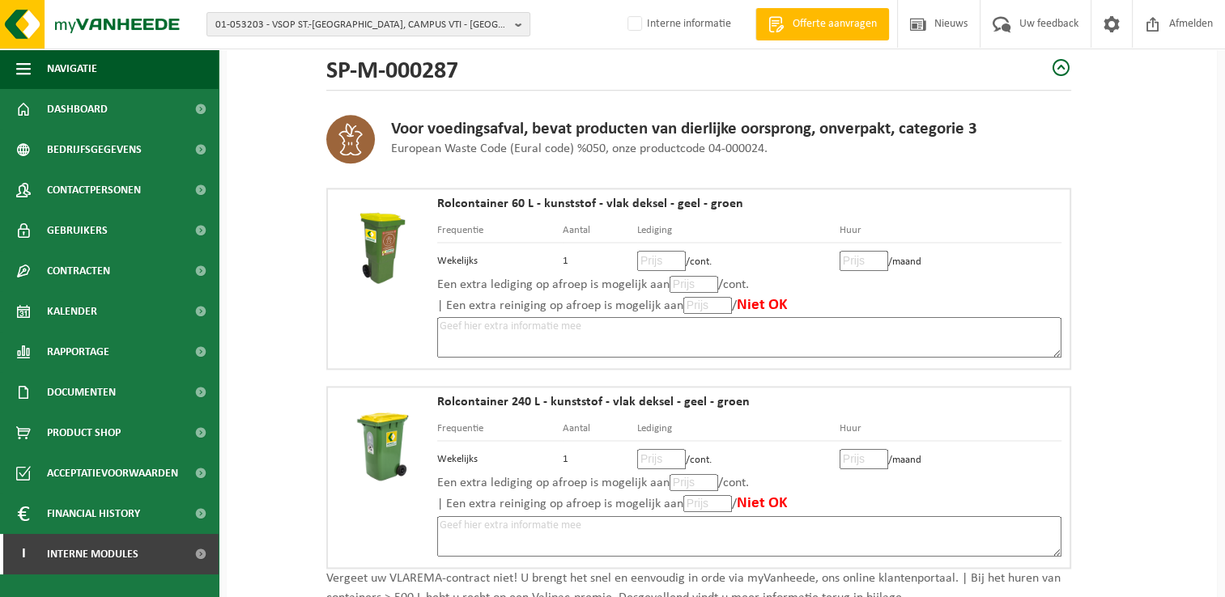
type input "104.50"
click at [654, 253] on input "number" at bounding box center [661, 261] width 49 height 20
type input "15"
type input "15.50"
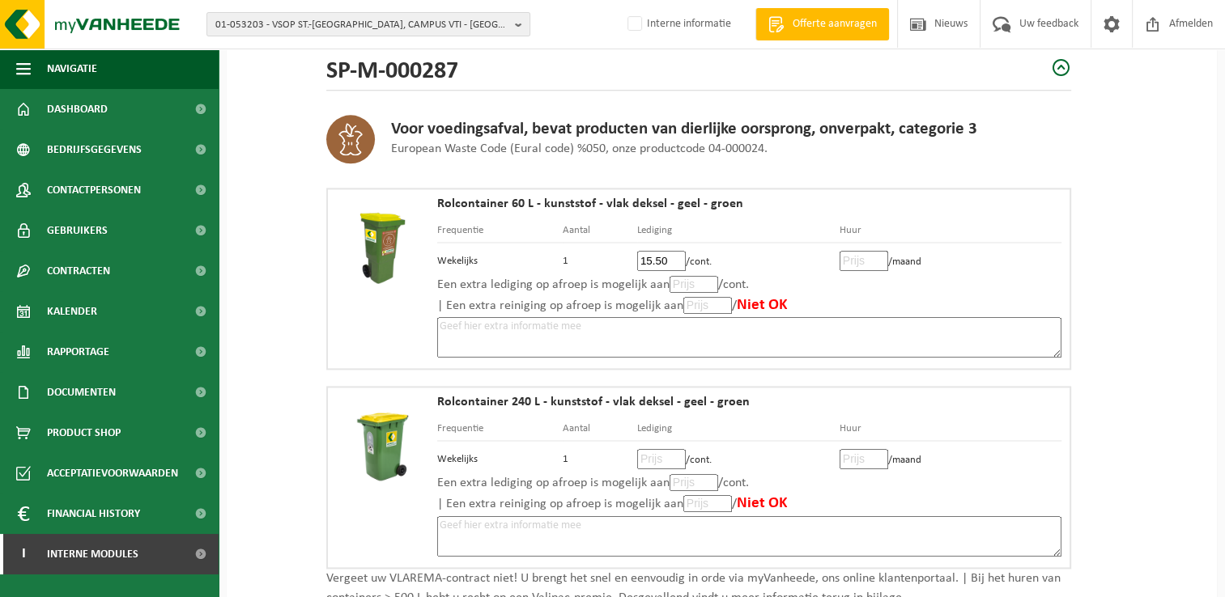
click at [859, 251] on input "number" at bounding box center [863, 261] width 49 height 20
type input "1"
type input "1.75"
click at [682, 276] on input "number" at bounding box center [693, 284] width 49 height 17
type input "15"
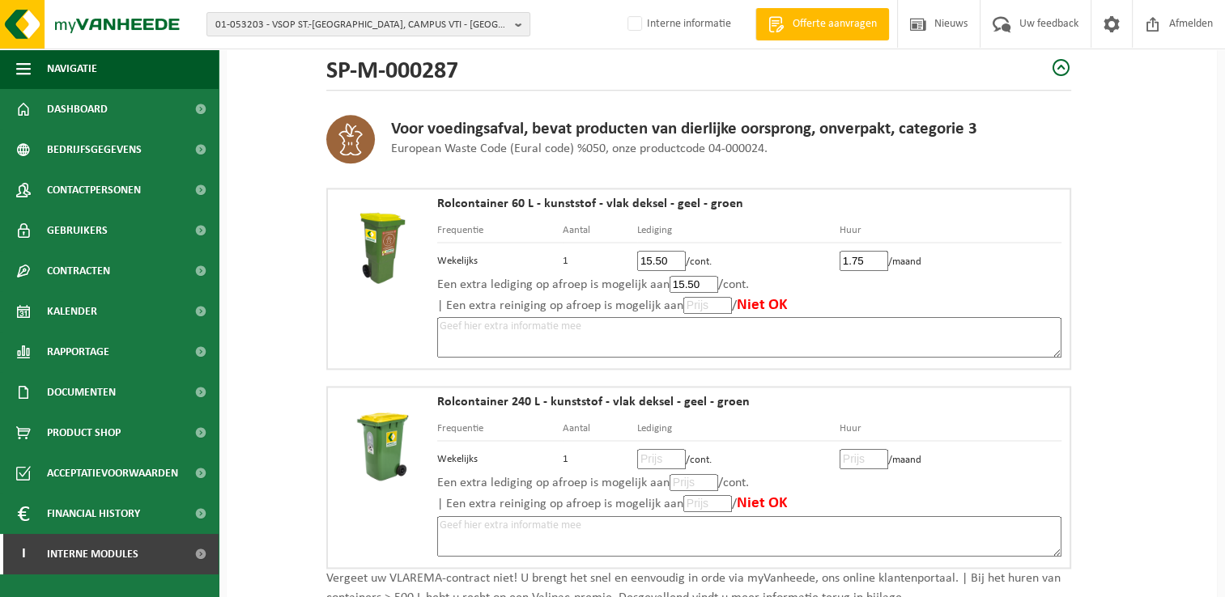
type input "15.50"
click at [623, 317] on textarea at bounding box center [749, 337] width 624 height 40
paste textarea "Volgens de voorwaarden van Doko."
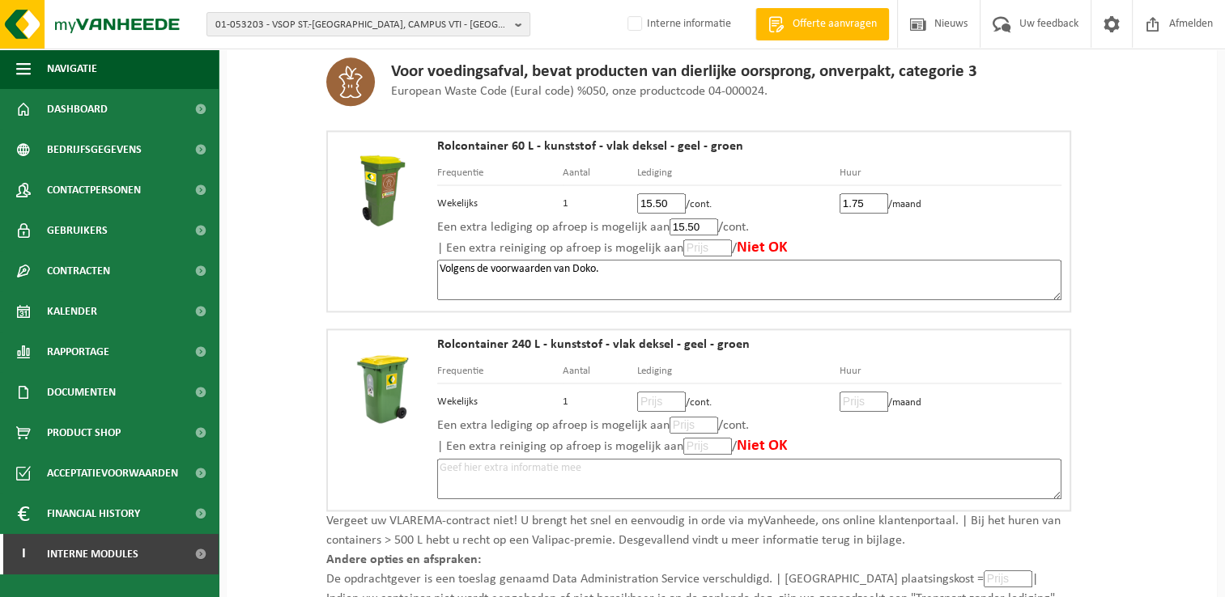
scroll to position [2185, 0]
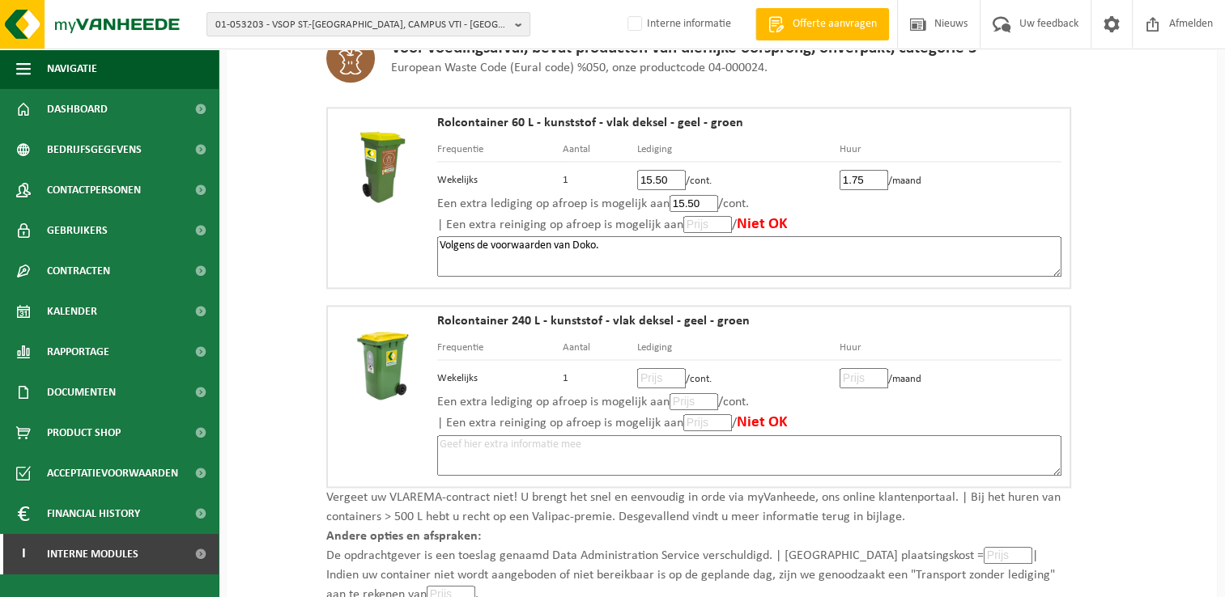
type textarea "Volgens de voorwaarden van Doko."
click at [654, 368] on input "number" at bounding box center [661, 378] width 49 height 20
type input "26"
type input "26.00"
click at [850, 368] on input "number" at bounding box center [863, 378] width 49 height 20
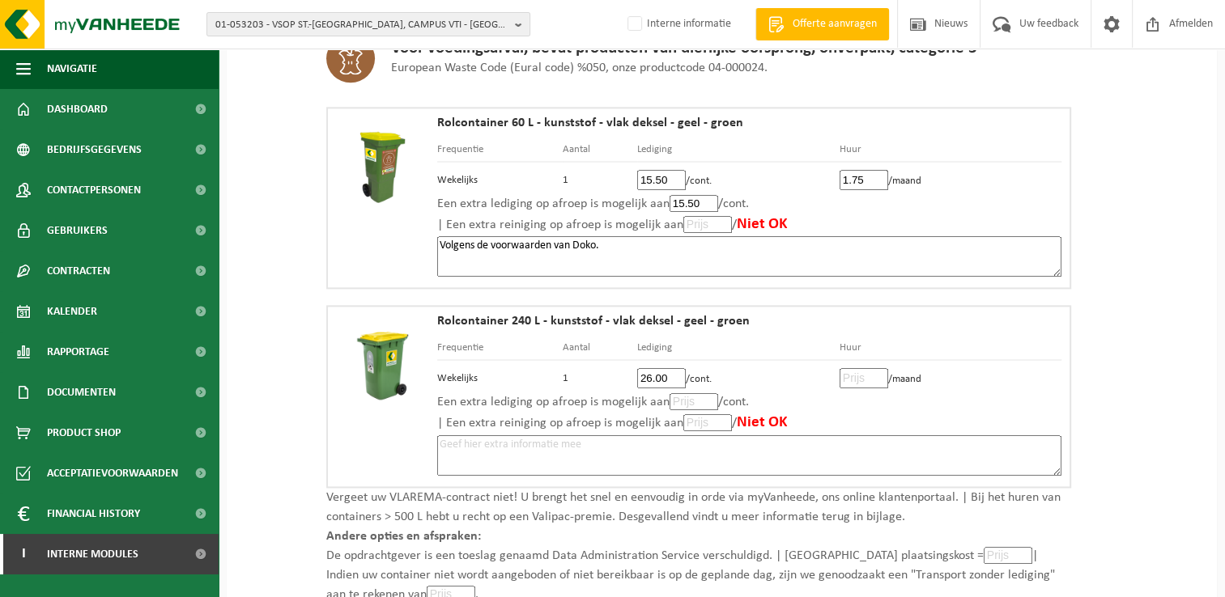
type input "2"
type input "2.20"
click at [682, 393] on input "number" at bounding box center [693, 401] width 49 height 17
type input "26"
type input "26.00"
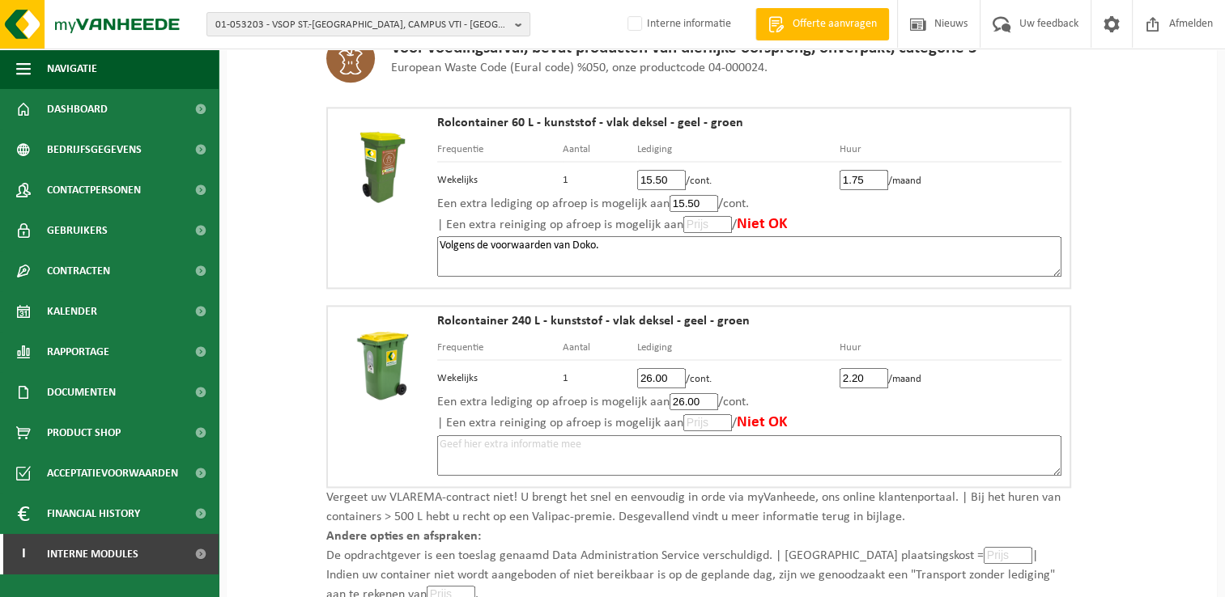
click at [660, 435] on textarea at bounding box center [749, 455] width 624 height 40
paste textarea "Volgens de voorwaarden van Doko."
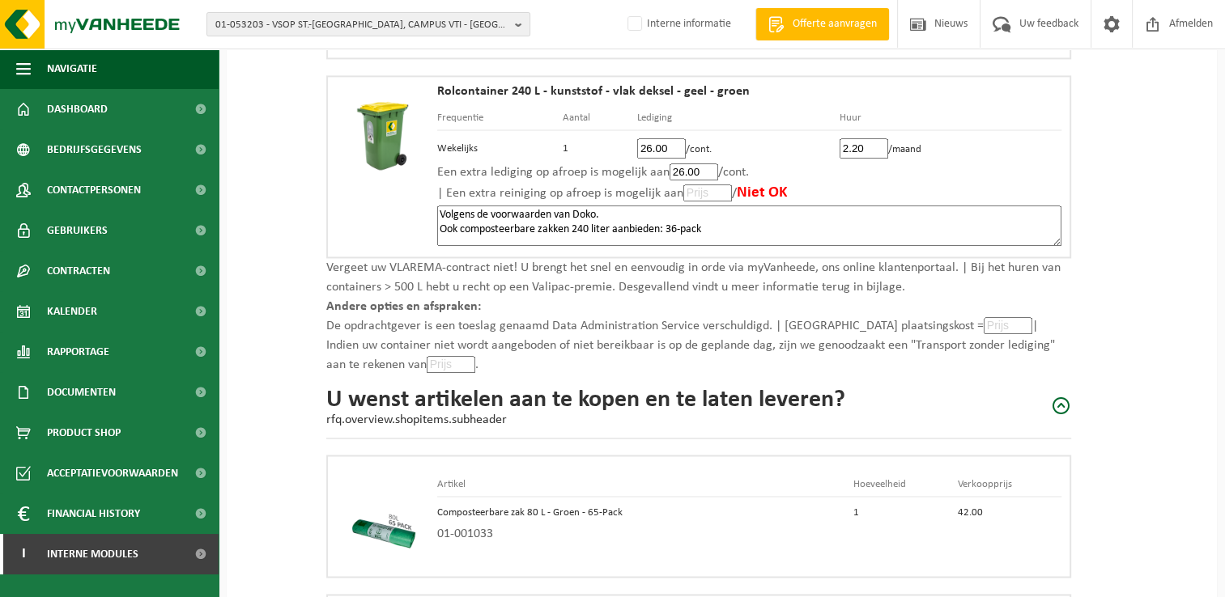
scroll to position [2428, 0]
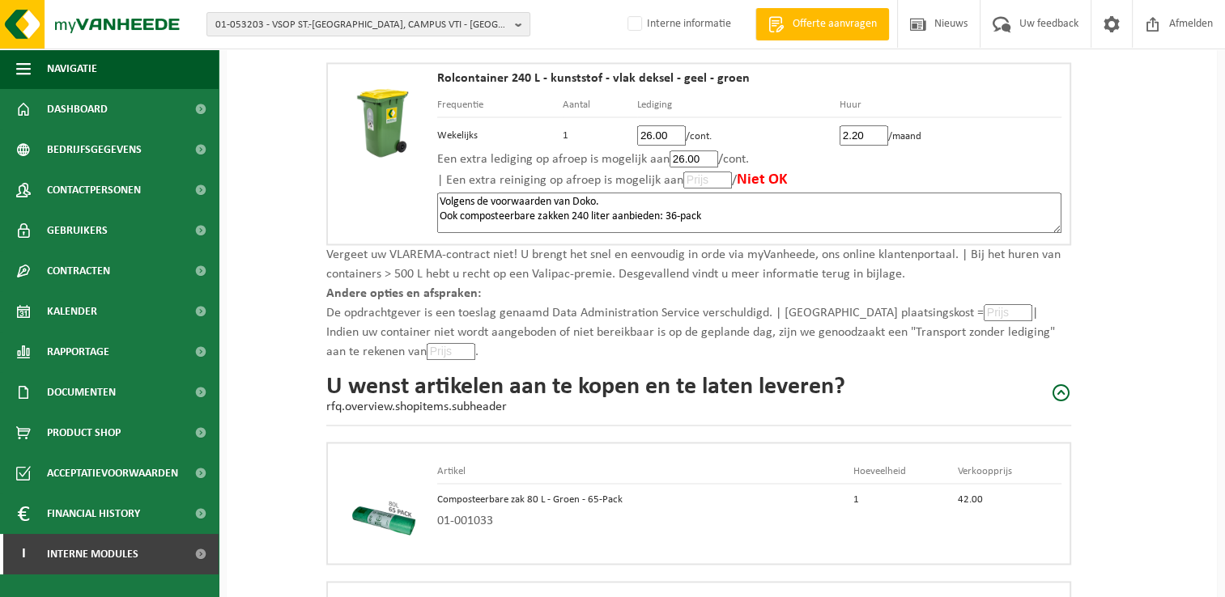
type textarea "Volgens de voorwaarden van Doko. Ook composteerbare zakken 240 liter aanbieden:…"
click at [983, 304] on input "number" at bounding box center [1007, 312] width 49 height 17
type input "0"
type input "0.0"
click at [427, 343] on input "number" at bounding box center [451, 351] width 49 height 17
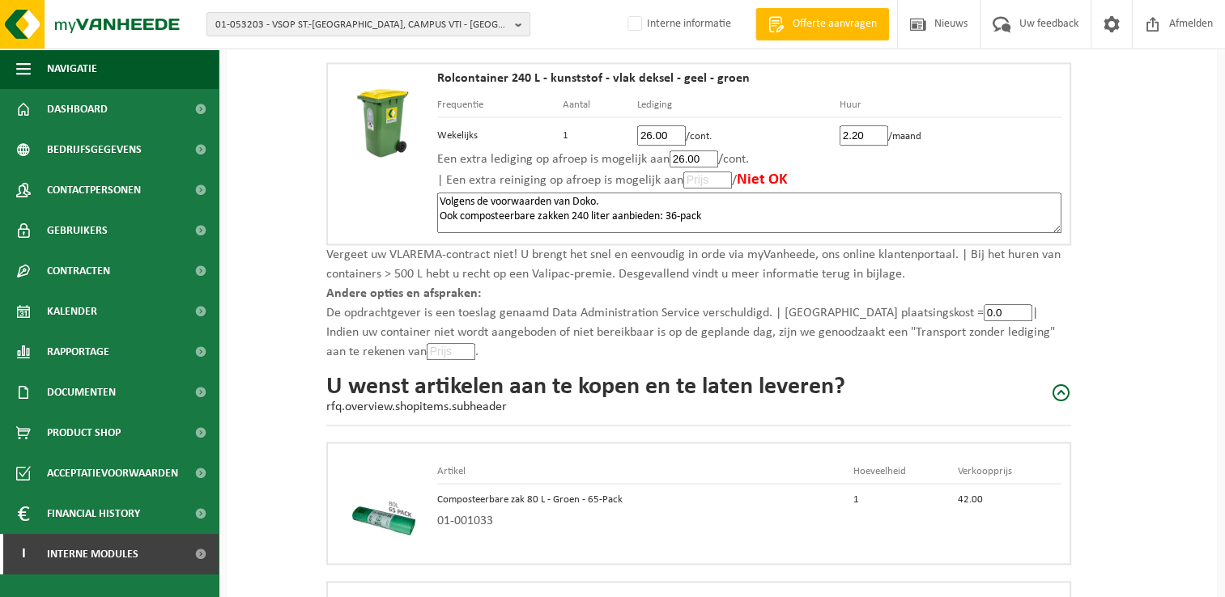
type input "0"
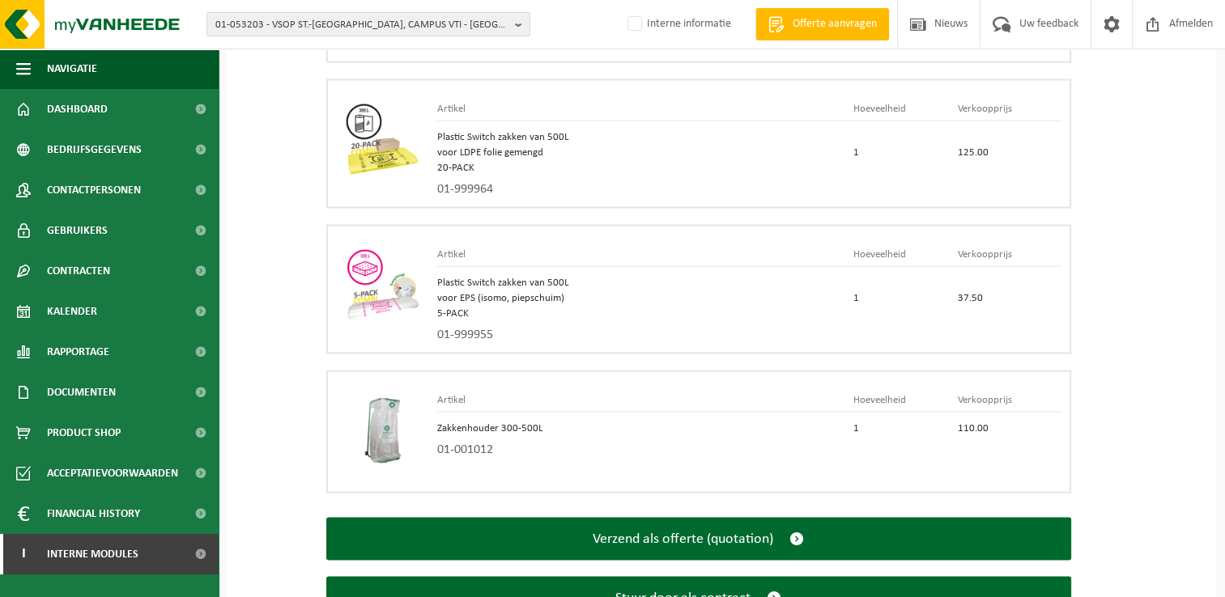
scroll to position [3128, 0]
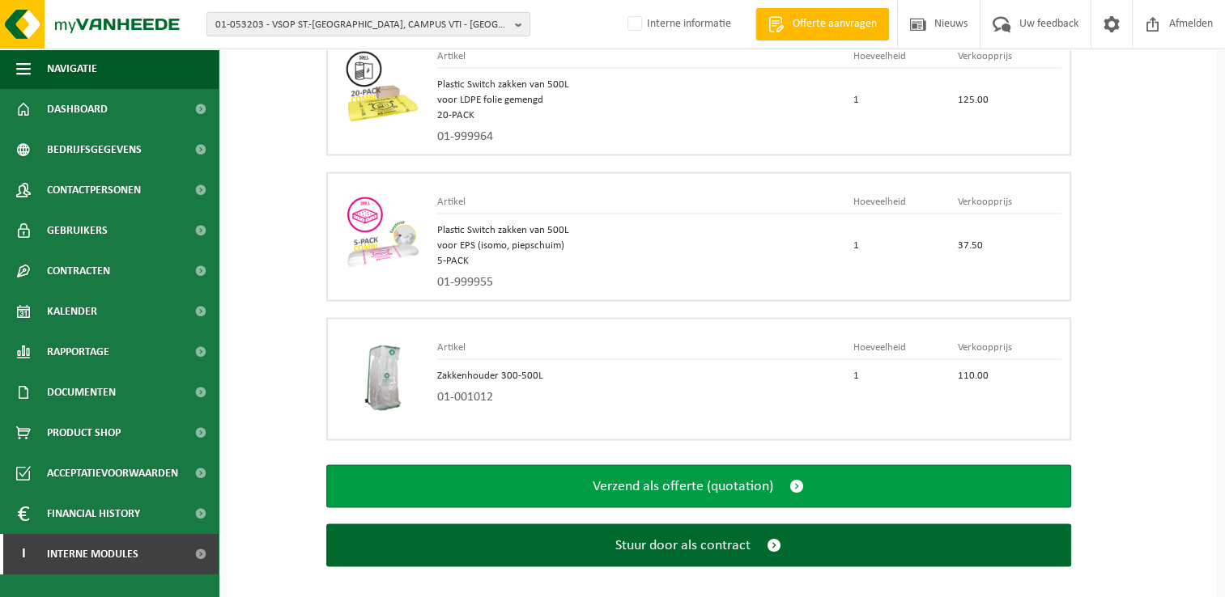
type input "0.0"
click at [791, 478] on span "submit" at bounding box center [796, 486] width 15 height 17
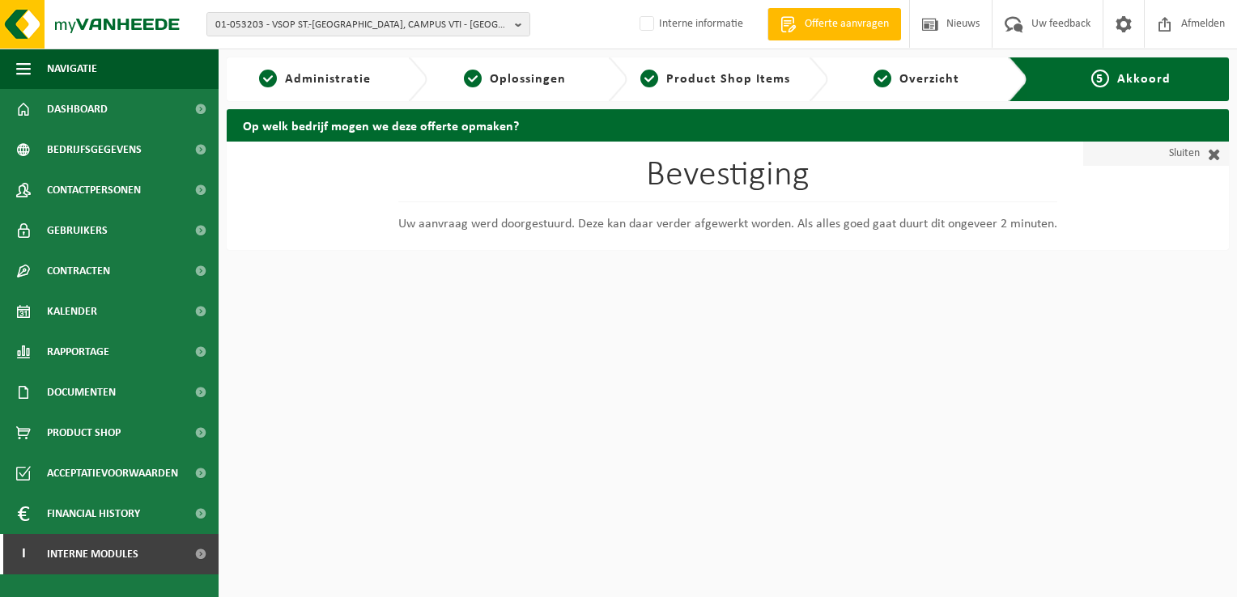
click at [1213, 151] on span at bounding box center [1209, 154] width 21 height 16
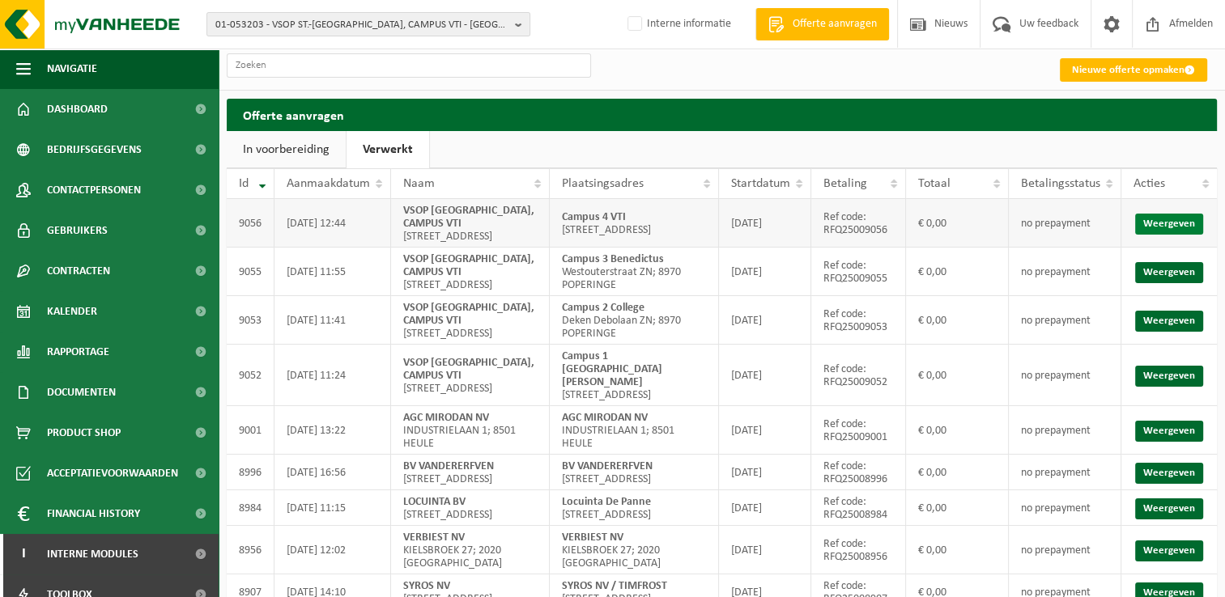
click at [1183, 233] on link "Weergeven" at bounding box center [1169, 224] width 68 height 21
